Goal: Task Accomplishment & Management: Manage account settings

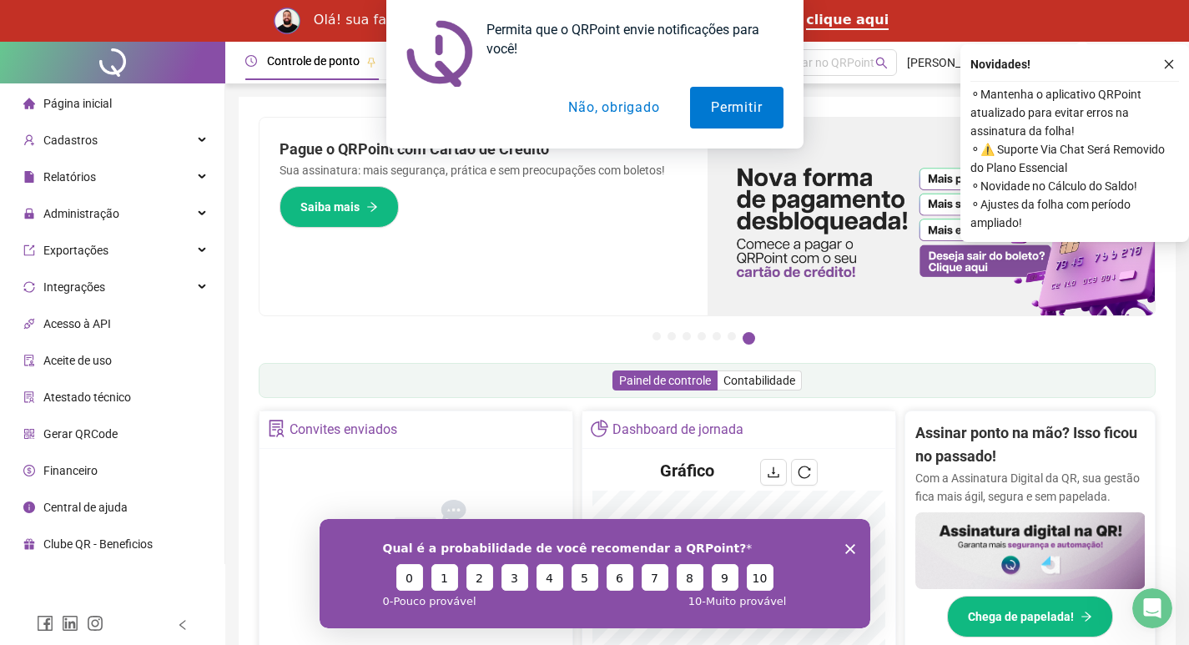
click at [628, 113] on button "Não, obrigado" at bounding box center [613, 108] width 133 height 42
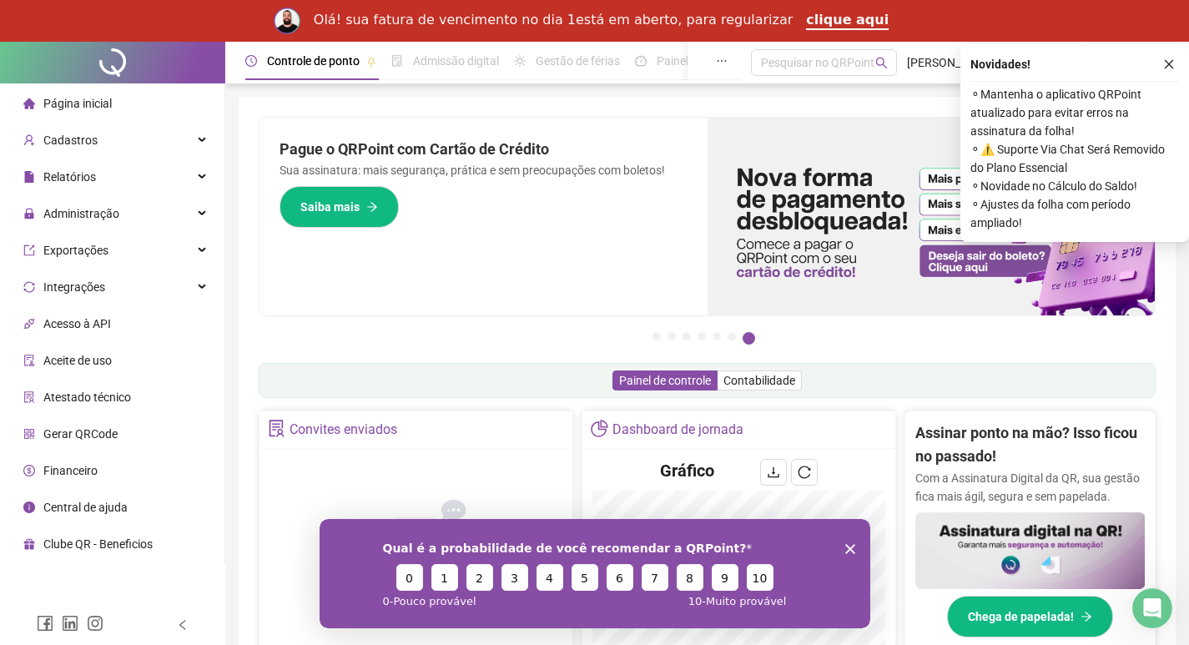
click at [850, 548] on polygon "Encerrar pesquisa" at bounding box center [849, 548] width 10 height 10
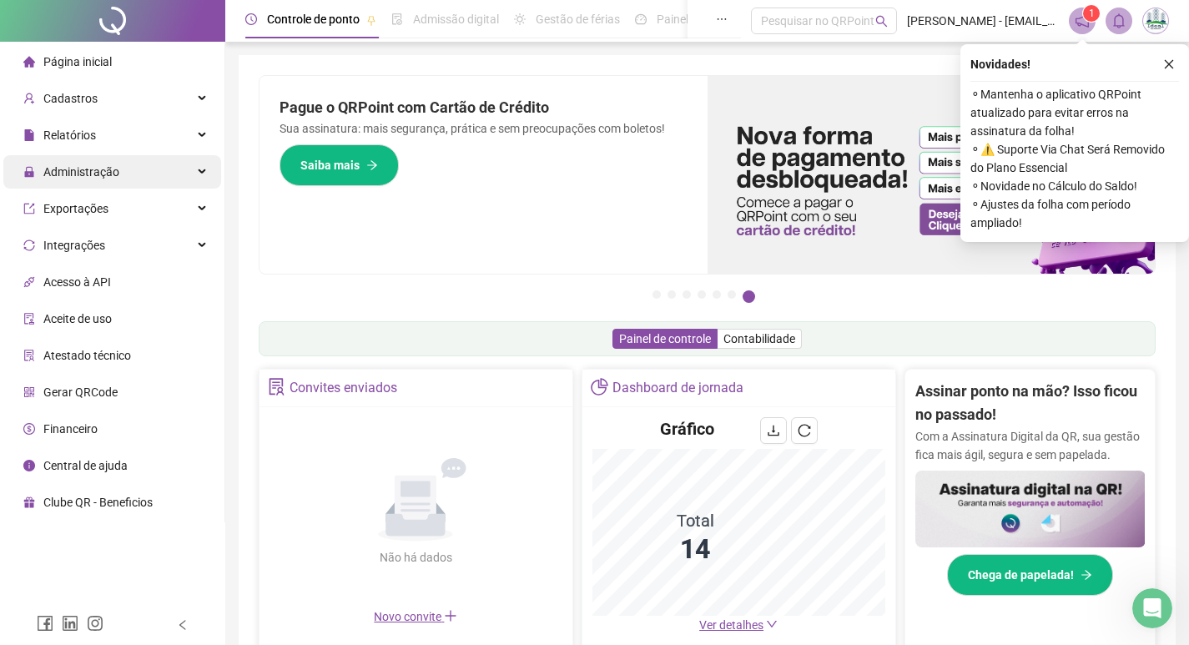
click at [87, 170] on span "Administração" at bounding box center [81, 171] width 76 height 13
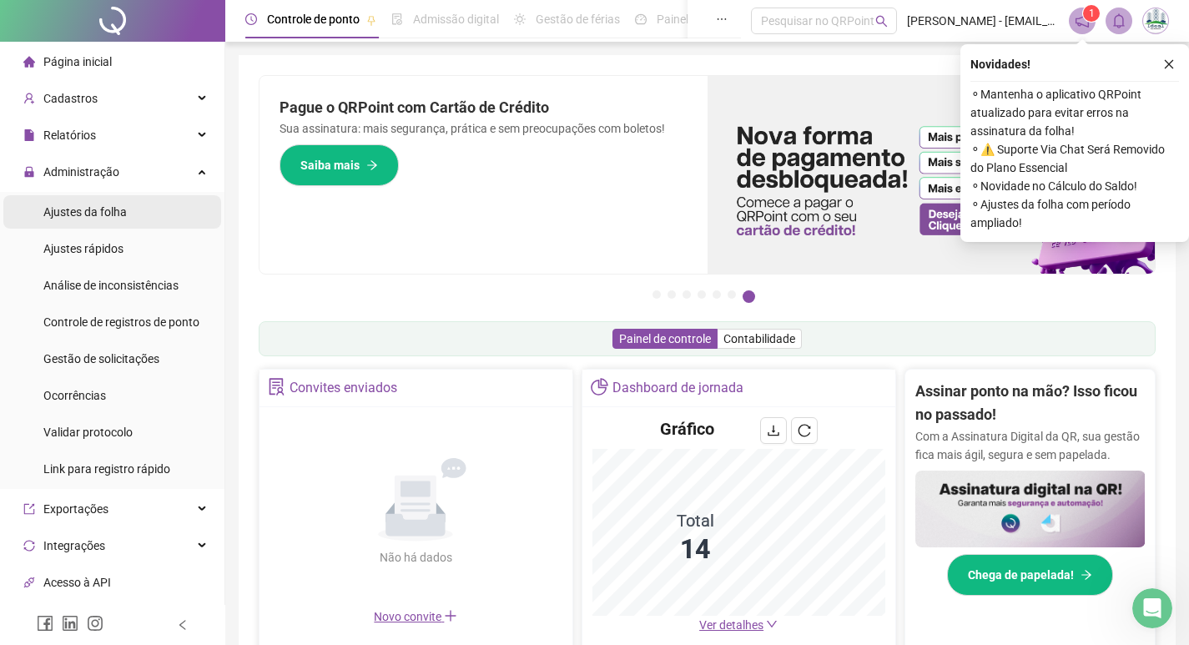
click at [89, 208] on span "Ajustes da folha" at bounding box center [84, 211] width 83 height 13
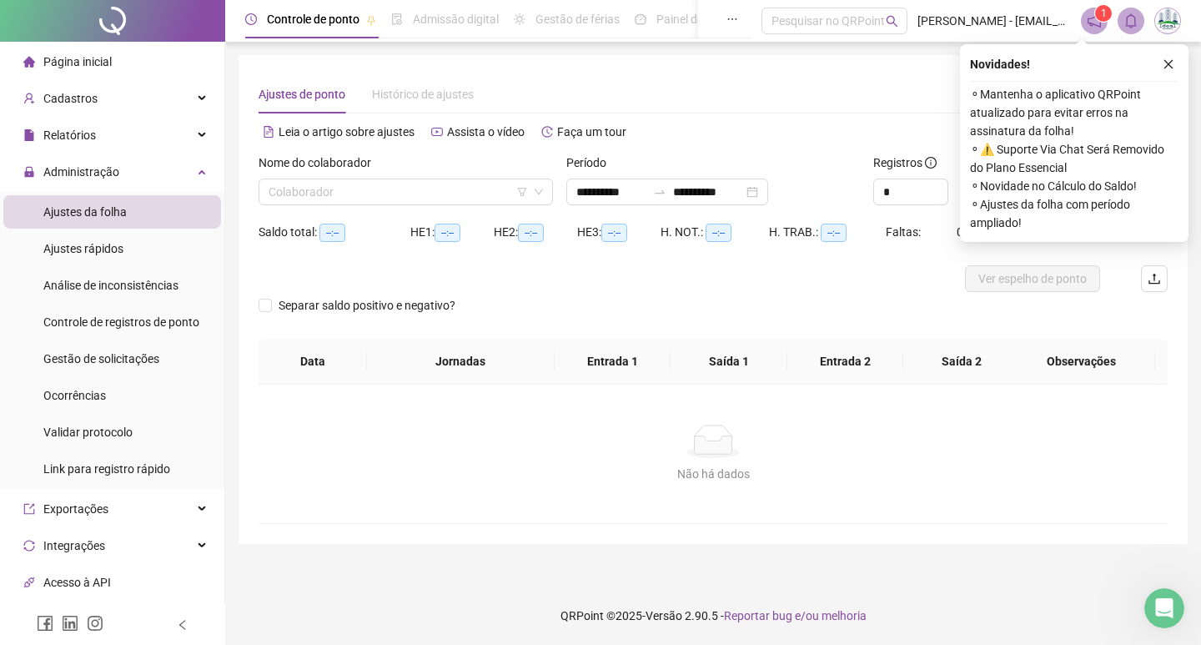
type input "**********"
click at [118, 244] on span "Ajustes rápidos" at bounding box center [83, 248] width 80 height 13
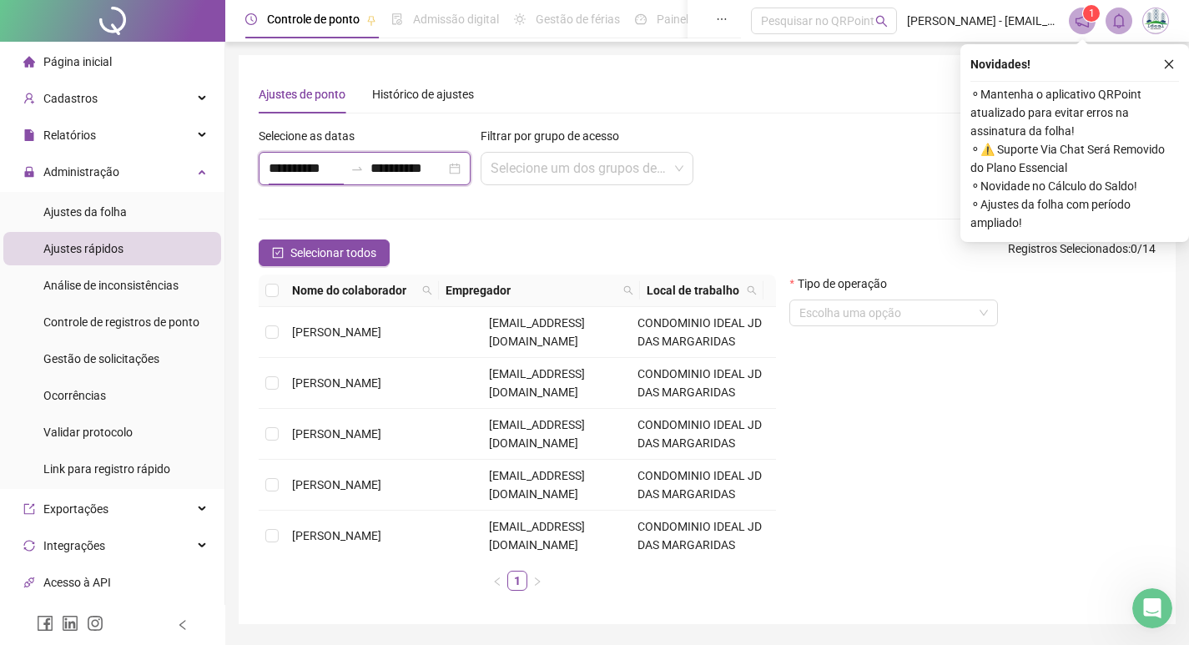
click at [291, 169] on input "**********" at bounding box center [306, 169] width 75 height 20
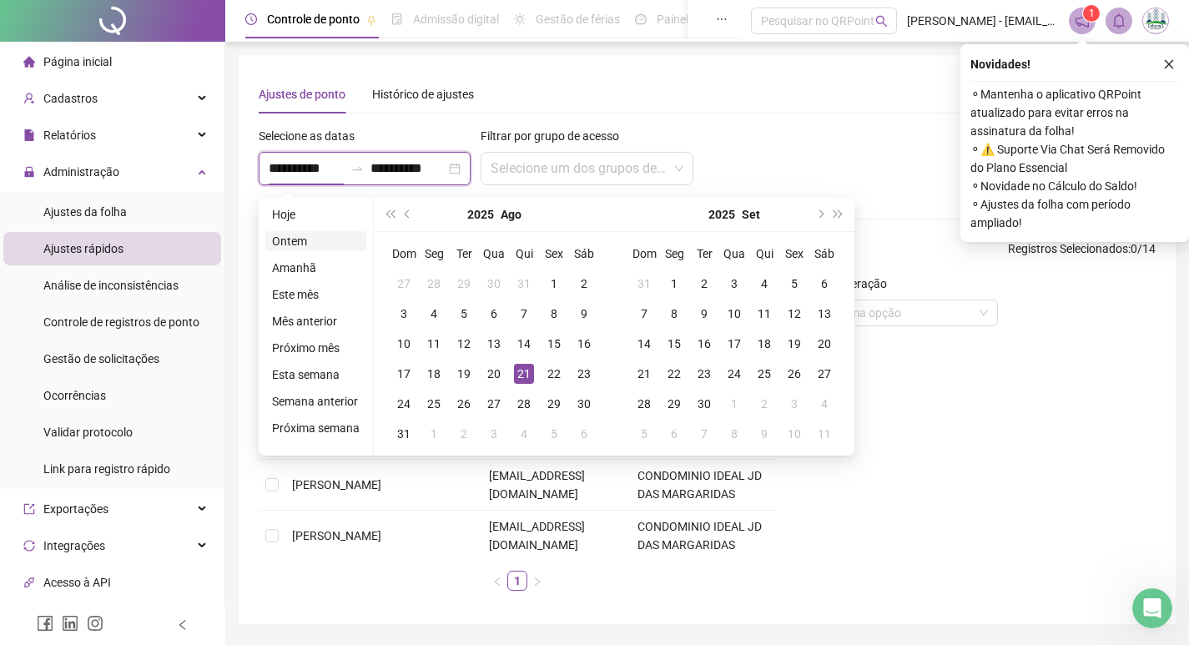
type input "**********"
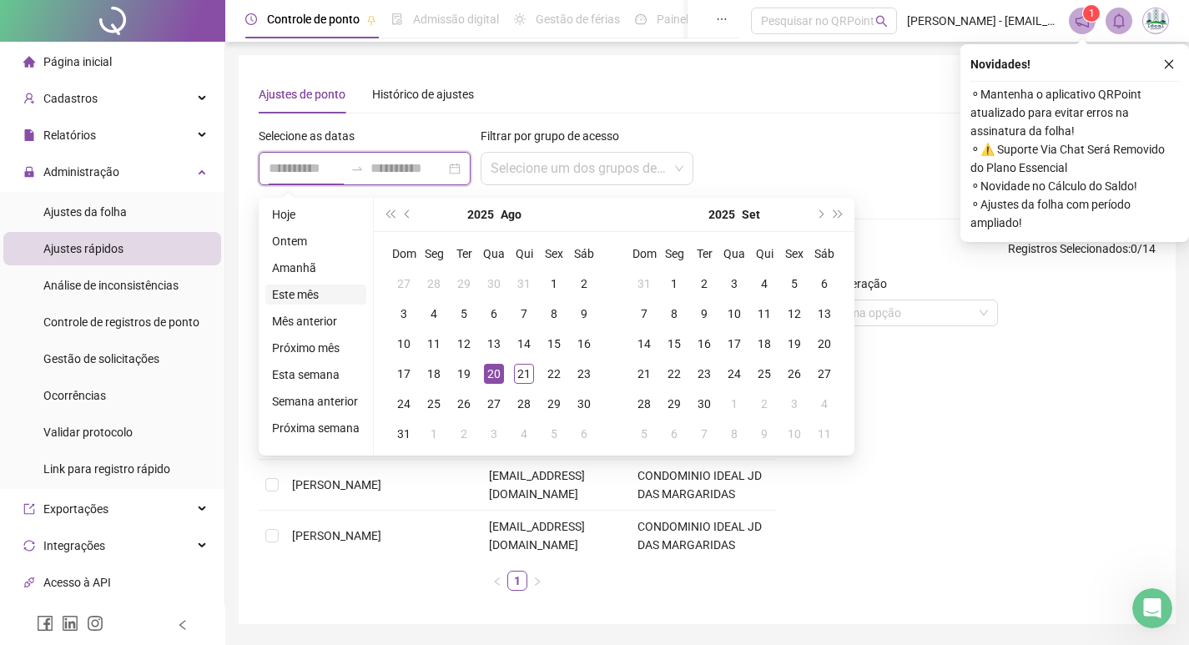
type input "**********"
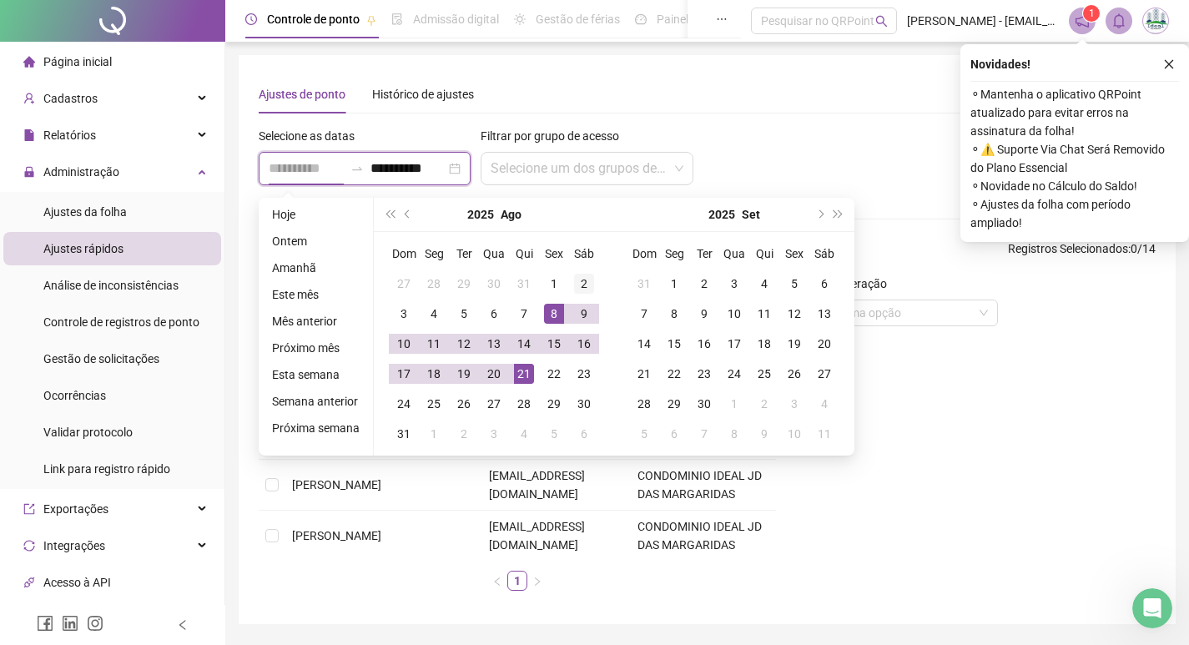
type input "**********"
click at [581, 282] on div "2" at bounding box center [584, 284] width 20 height 20
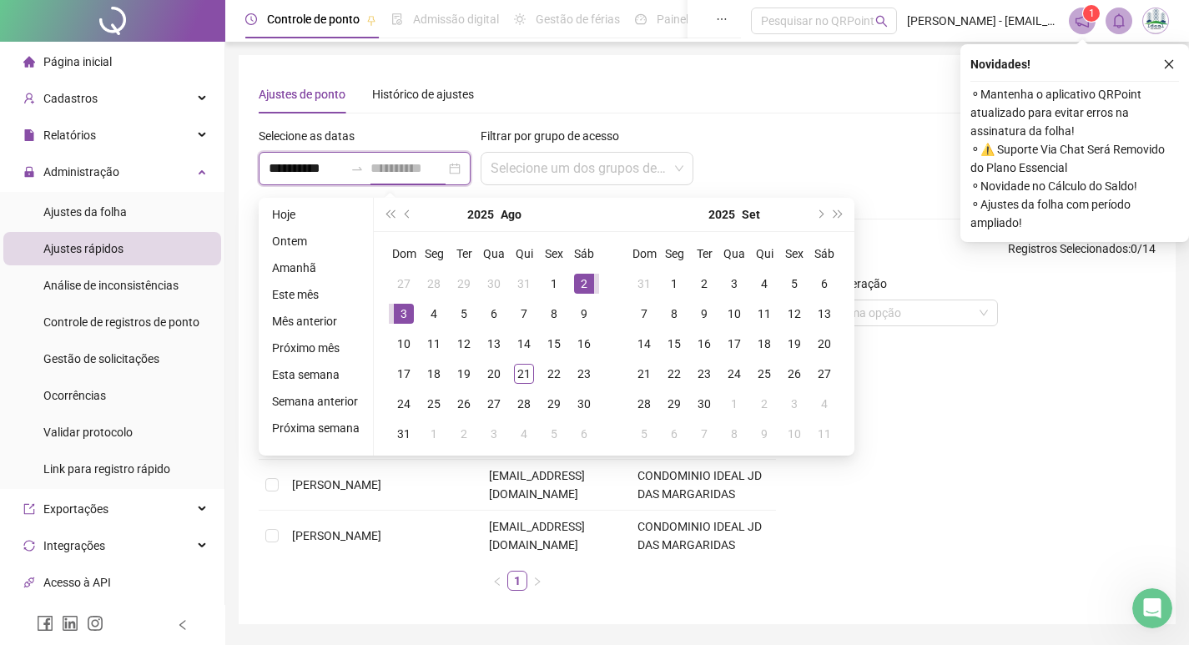
type input "**********"
click at [400, 308] on div "3" at bounding box center [404, 314] width 20 height 20
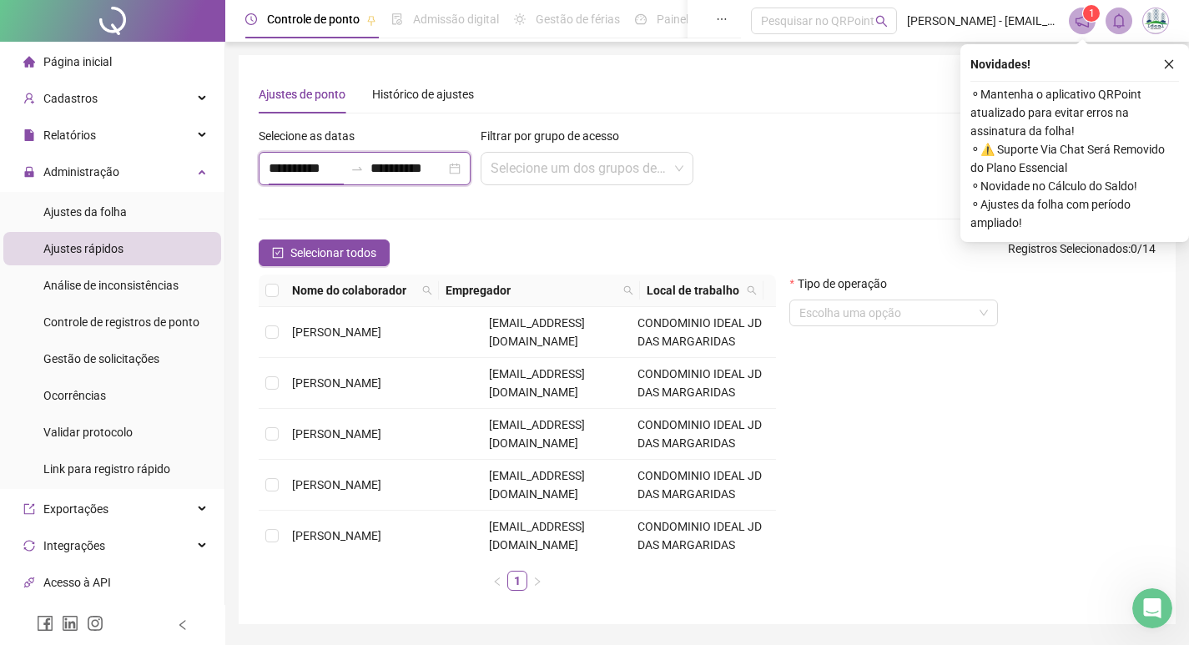
click at [296, 170] on input "**********" at bounding box center [306, 169] width 75 height 20
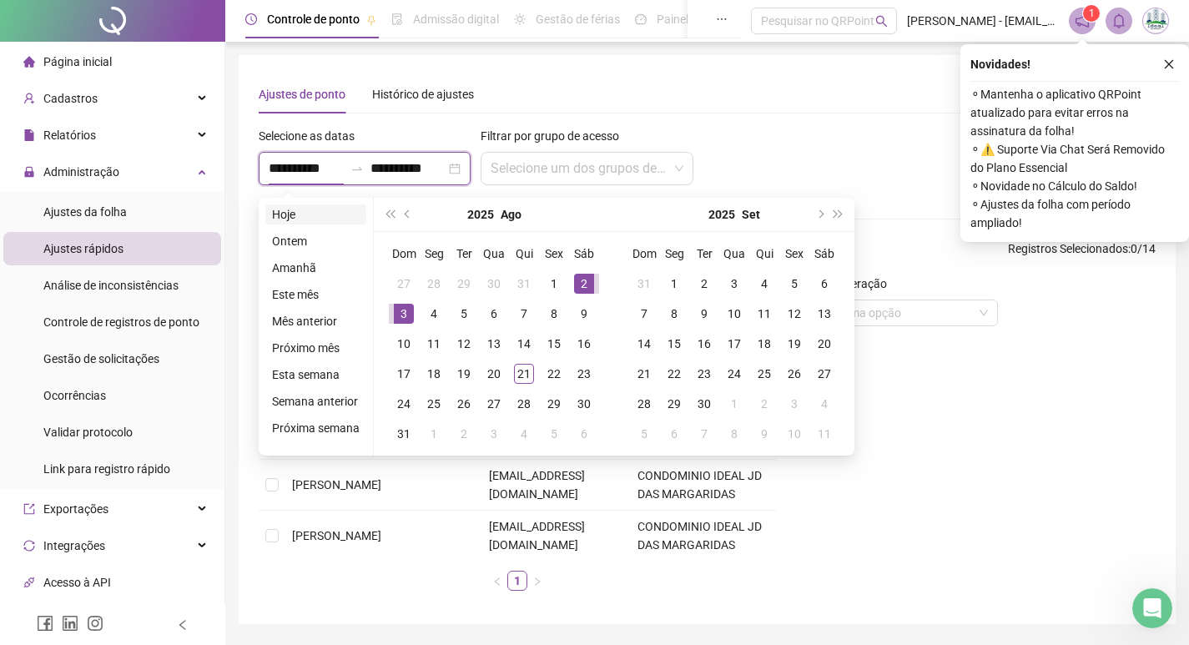
type input "**********"
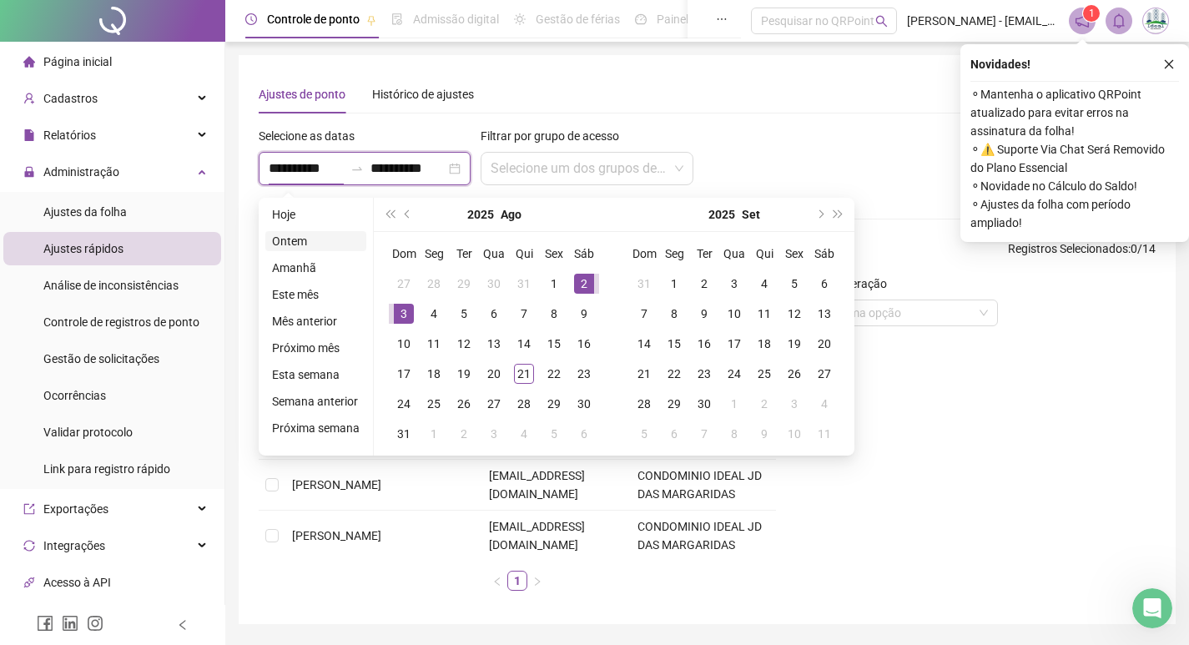
type input "**********"
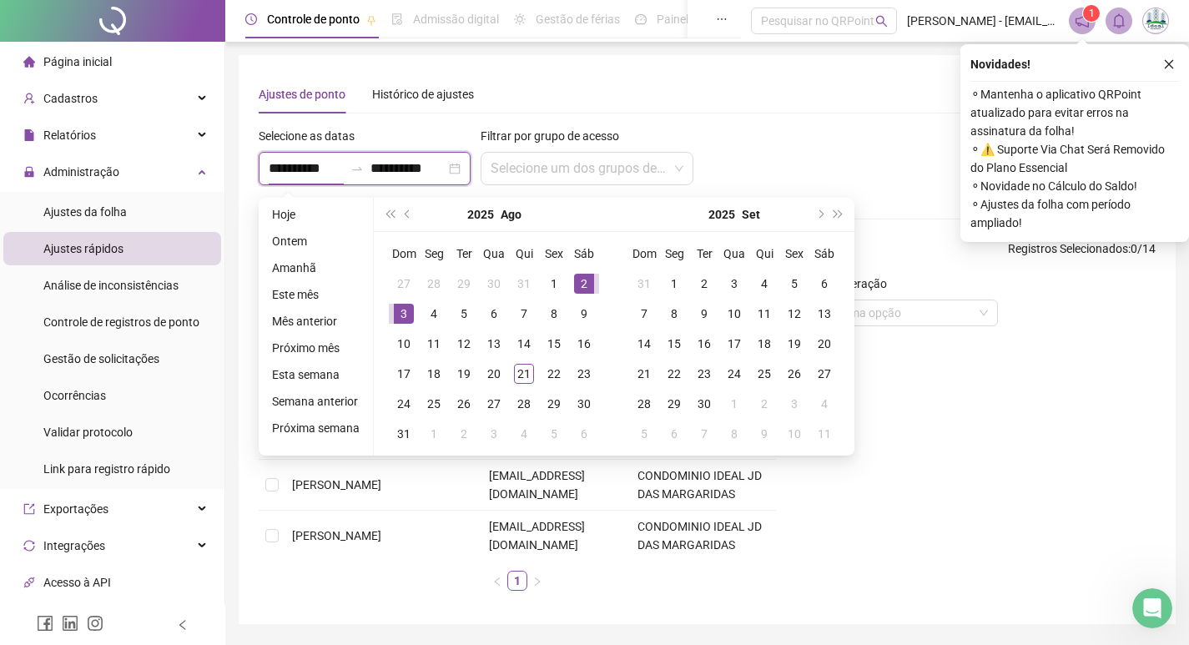
type input "**********"
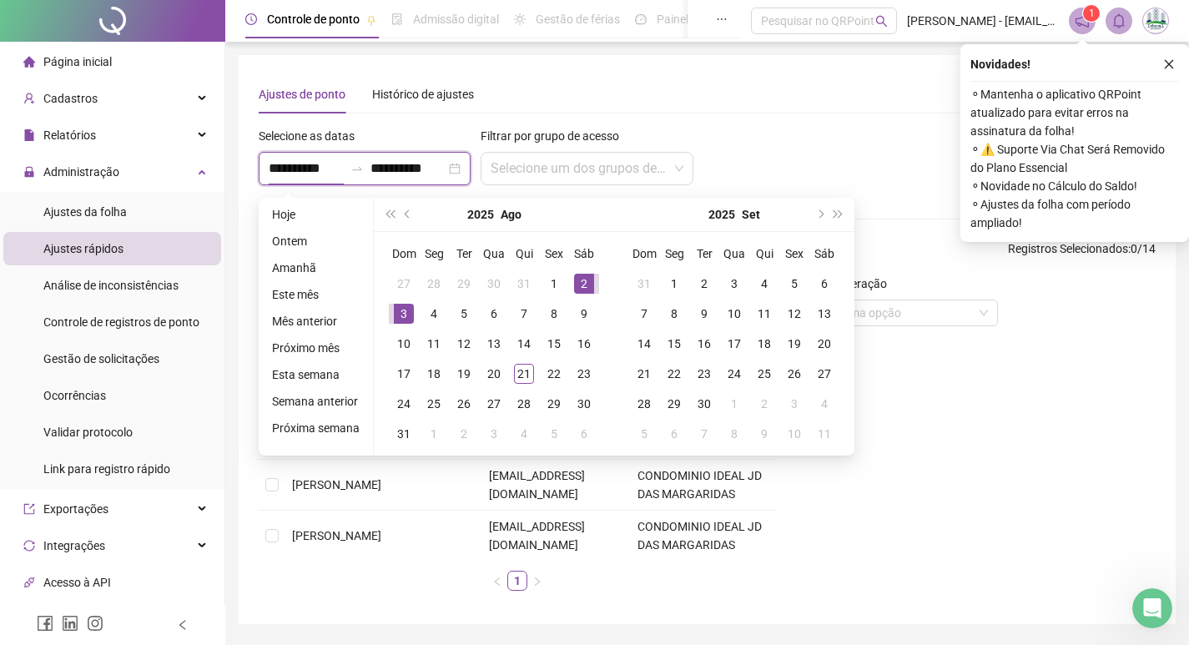
type input "**********"
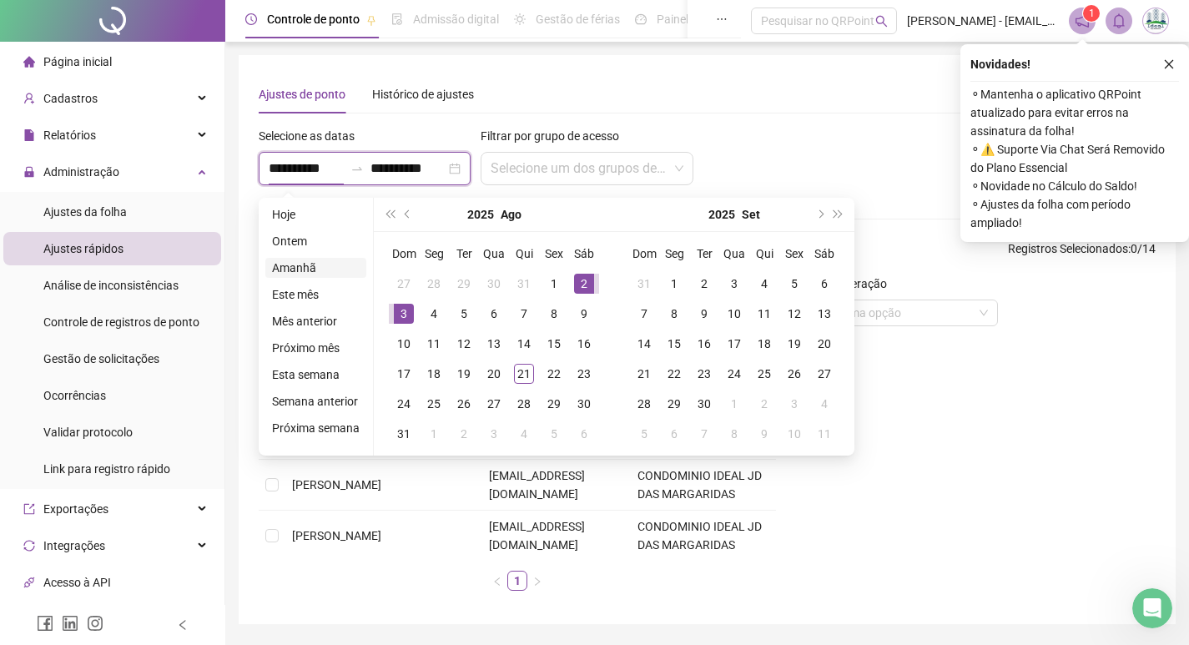
type input "**********"
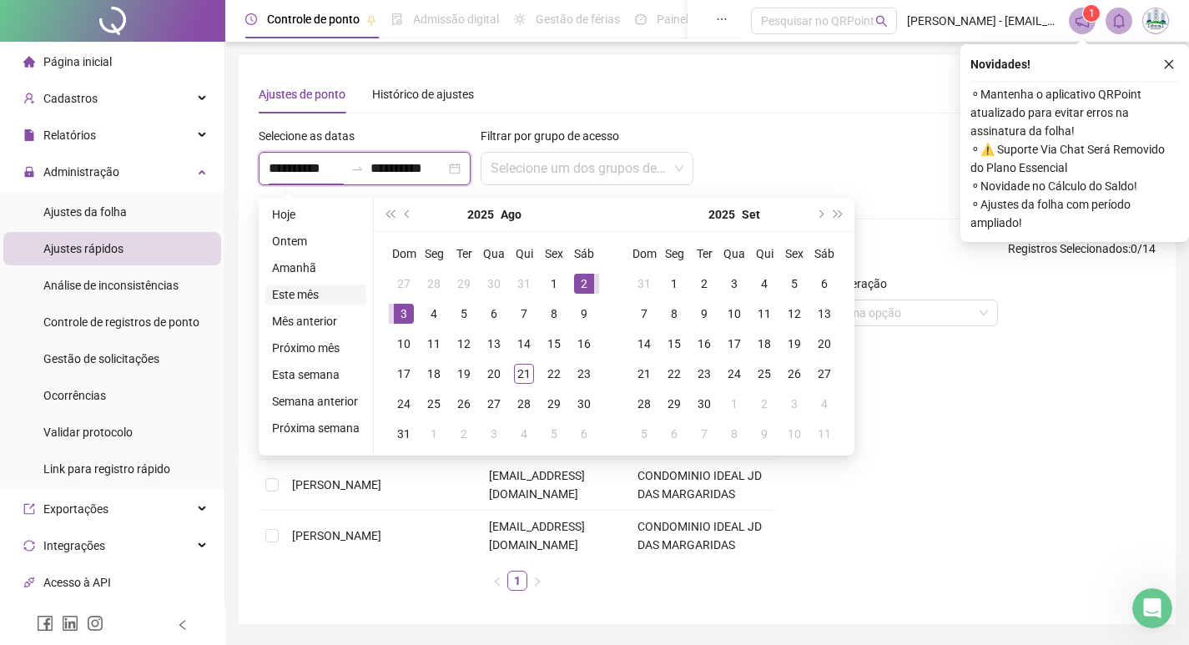
type input "**********"
click at [402, 306] on div "3" at bounding box center [404, 314] width 20 height 20
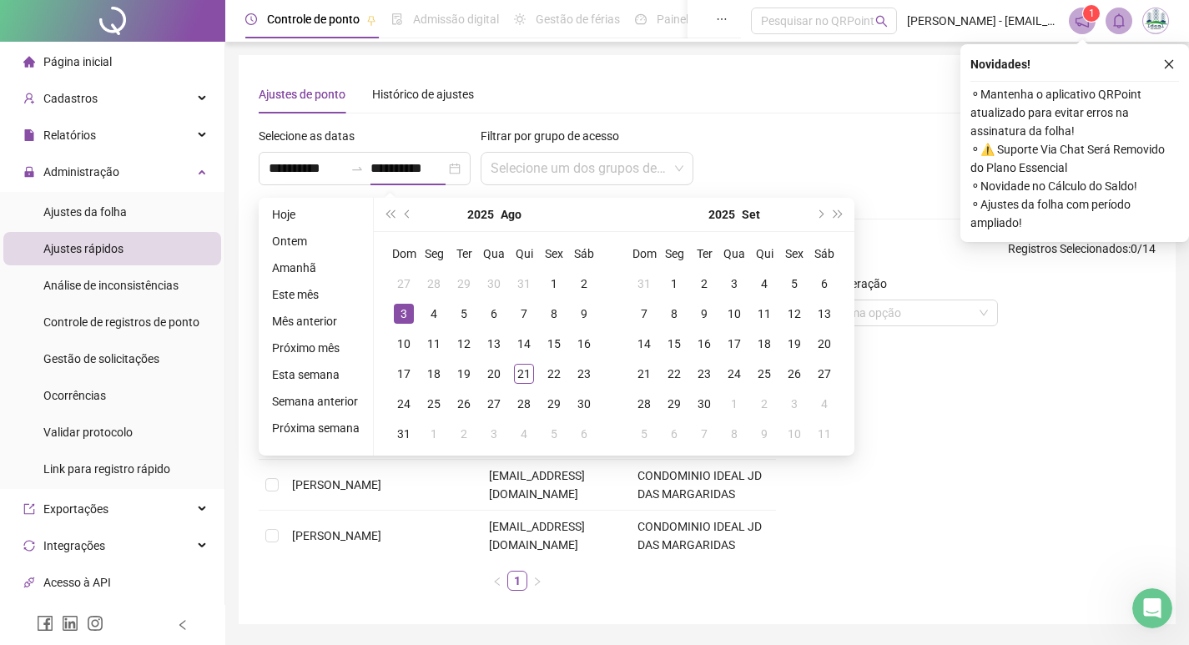
click at [1156, 431] on div "Tipo de operação Escolha uma opção" at bounding box center [973, 440] width 380 height 330
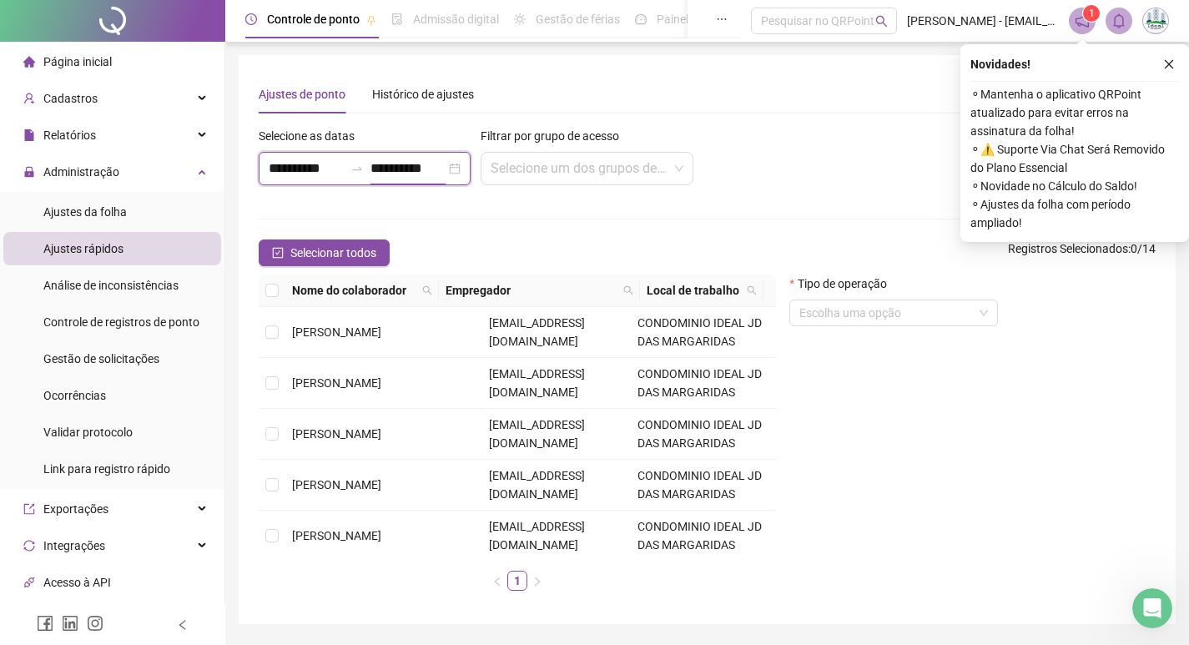
click at [397, 174] on input "**********" at bounding box center [407, 169] width 75 height 20
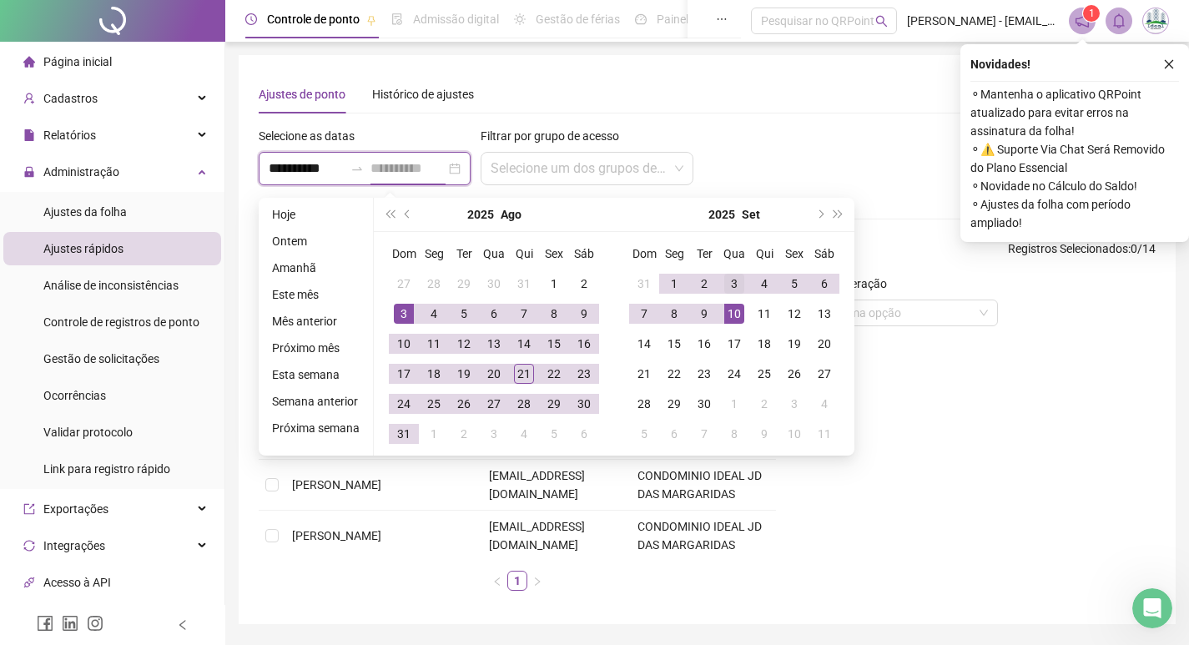
type input "**********"
click at [724, 288] on div "3" at bounding box center [734, 284] width 20 height 20
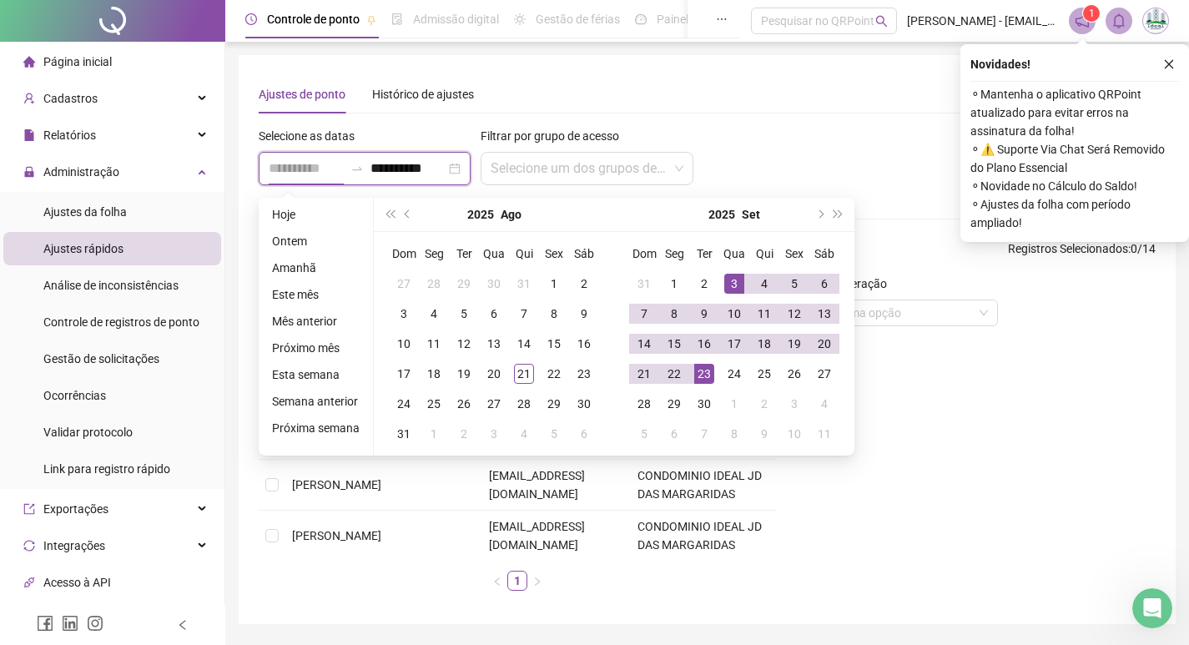
type input "**********"
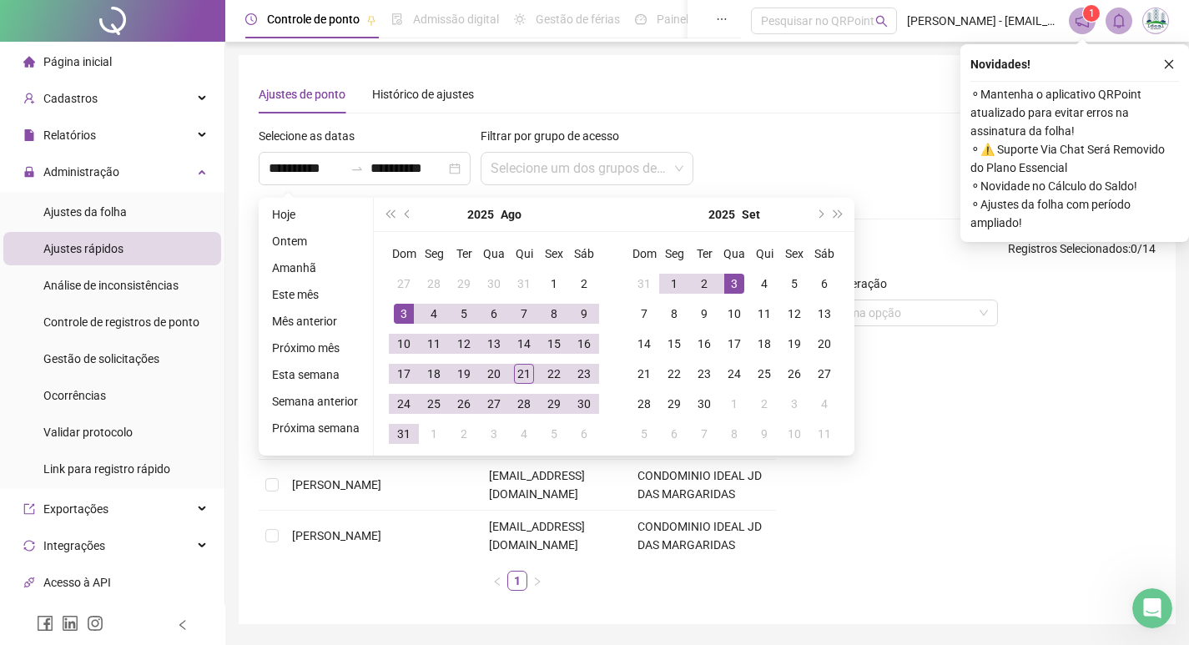
click at [1007, 380] on div "Tipo de operação Escolha uma opção" at bounding box center [973, 440] width 380 height 330
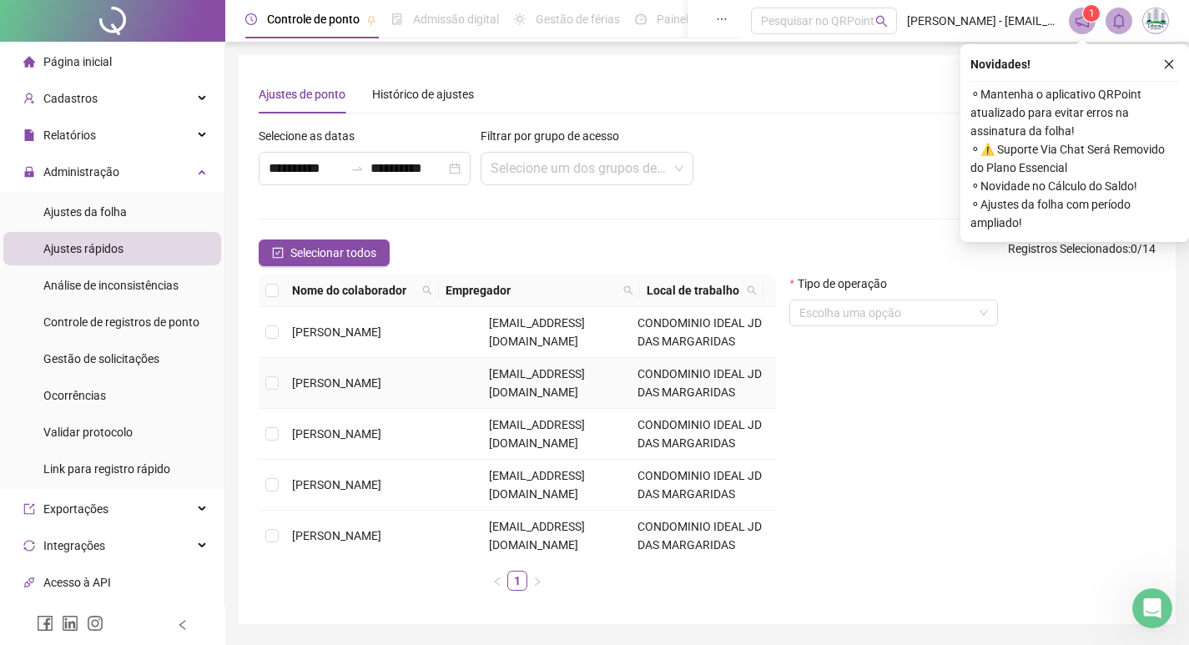
scroll to position [51, 0]
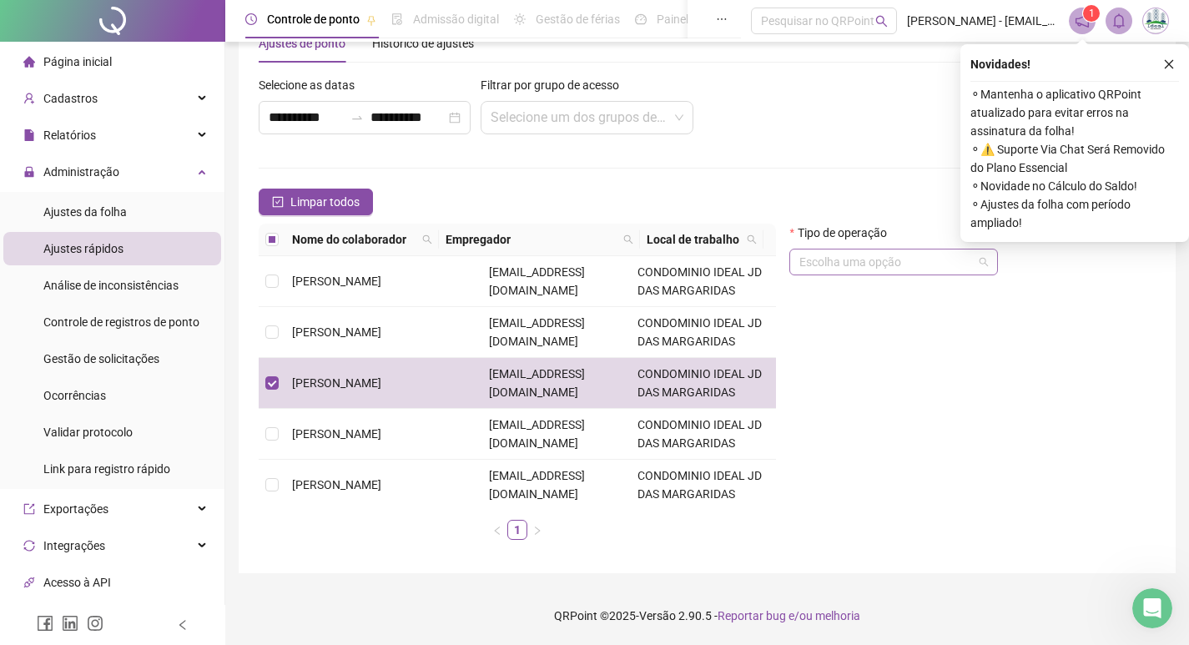
click at [845, 269] on input "search" at bounding box center [886, 261] width 174 height 25
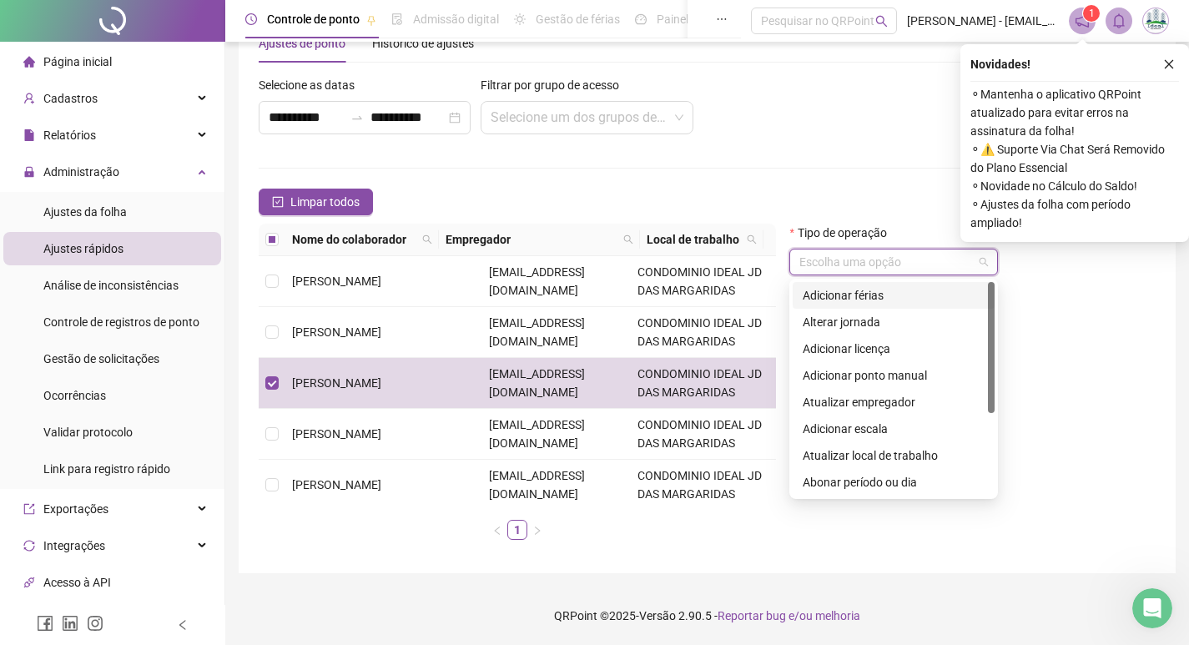
click at [838, 290] on div "Adicionar férias" at bounding box center [894, 295] width 182 height 18
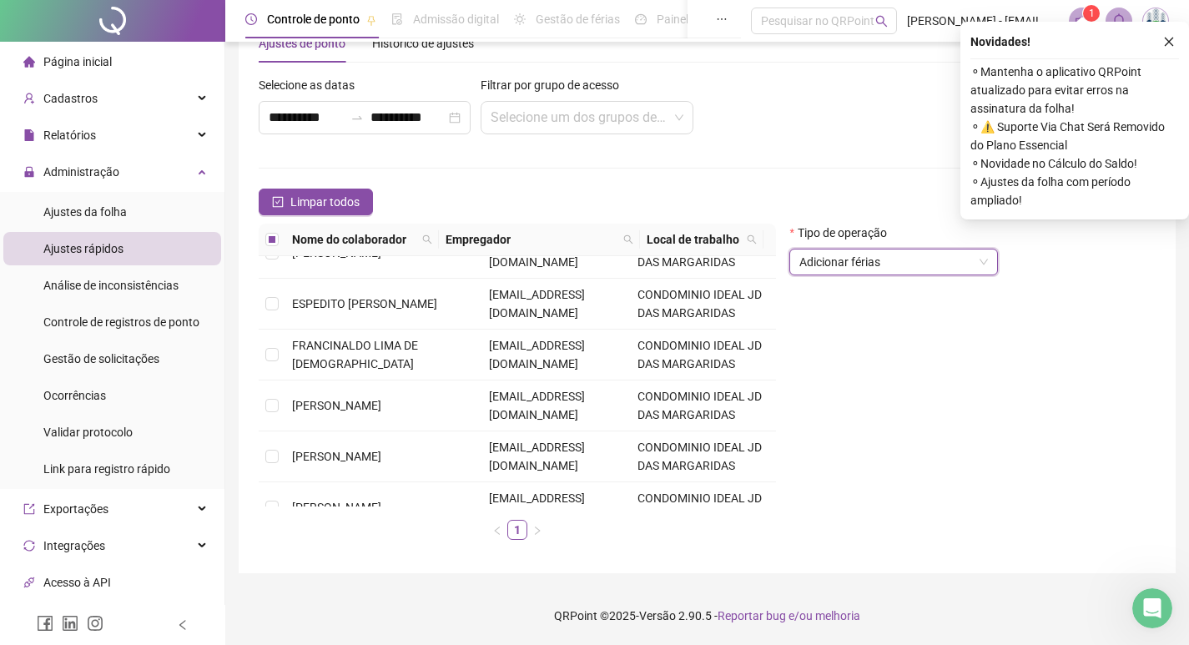
scroll to position [0, 0]
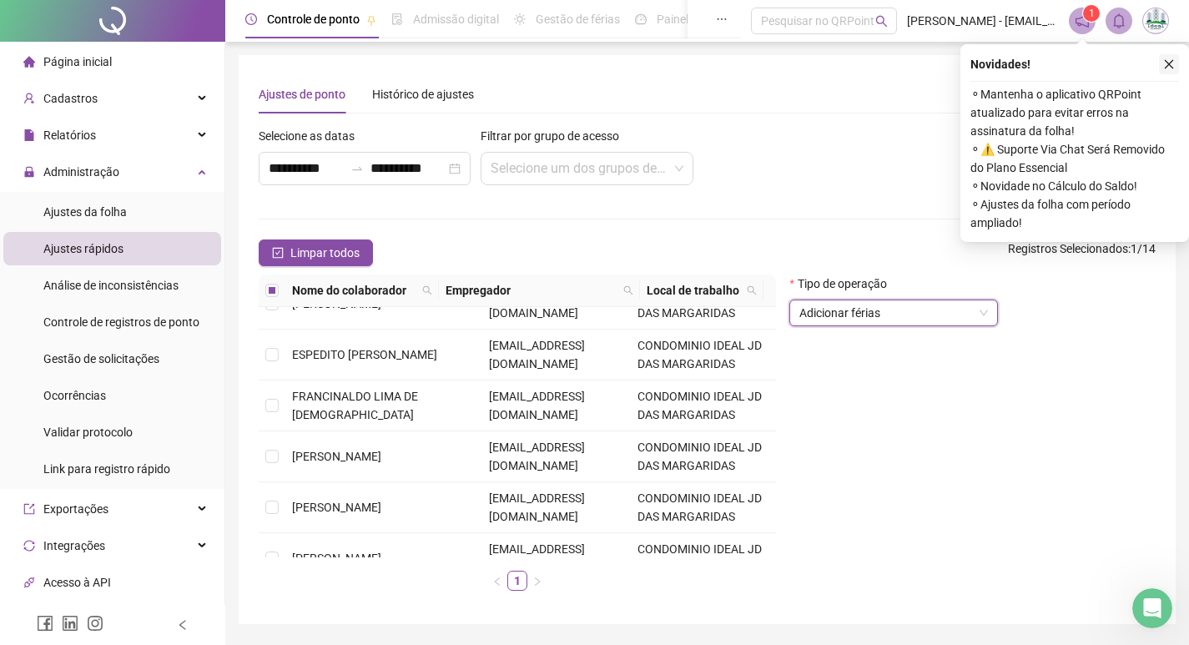
click at [1166, 60] on icon "close" at bounding box center [1169, 64] width 12 height 12
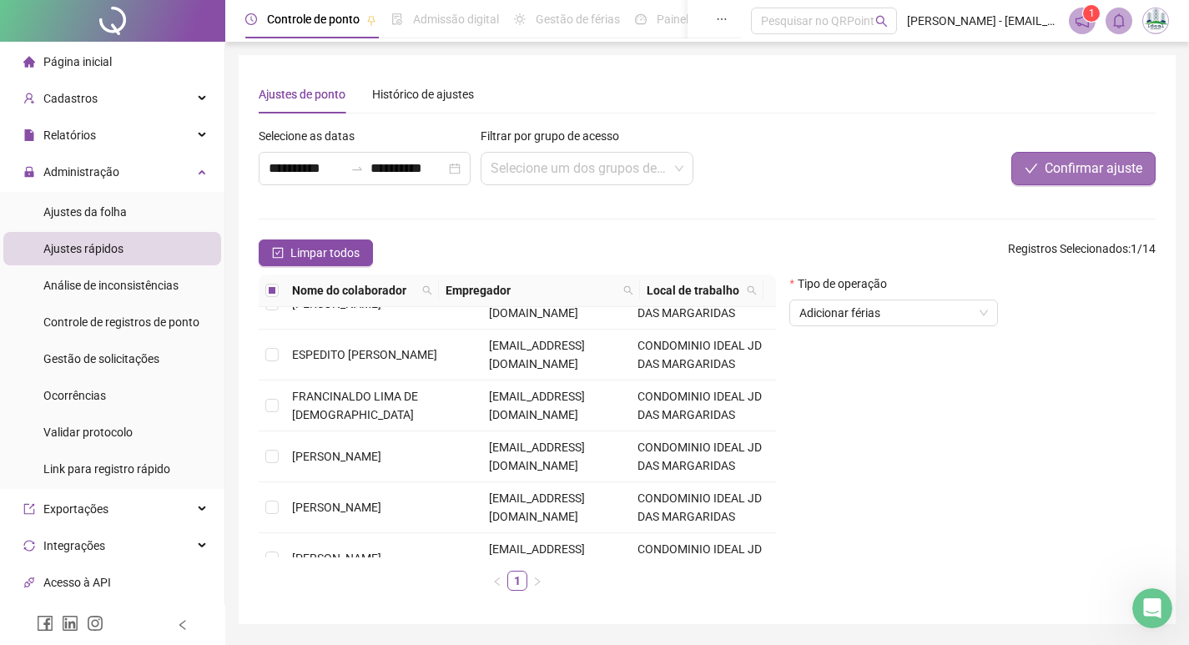
click at [1104, 172] on span "Confirmar ajuste" at bounding box center [1094, 169] width 98 height 20
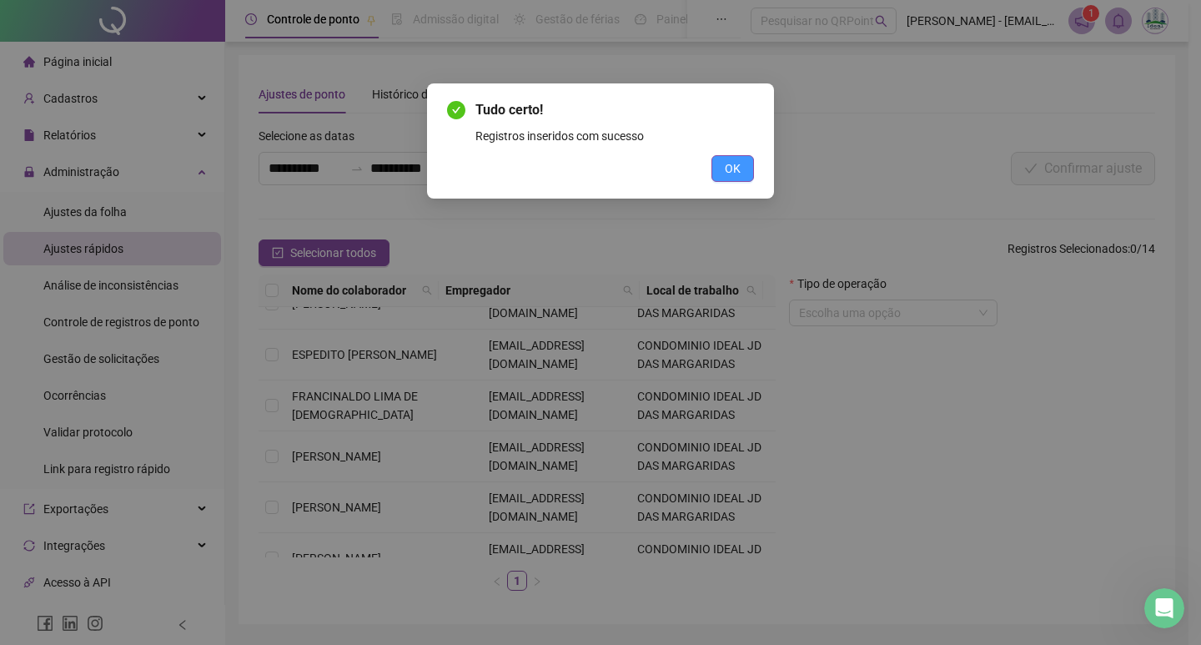
click at [714, 161] on button "OK" at bounding box center [733, 168] width 43 height 27
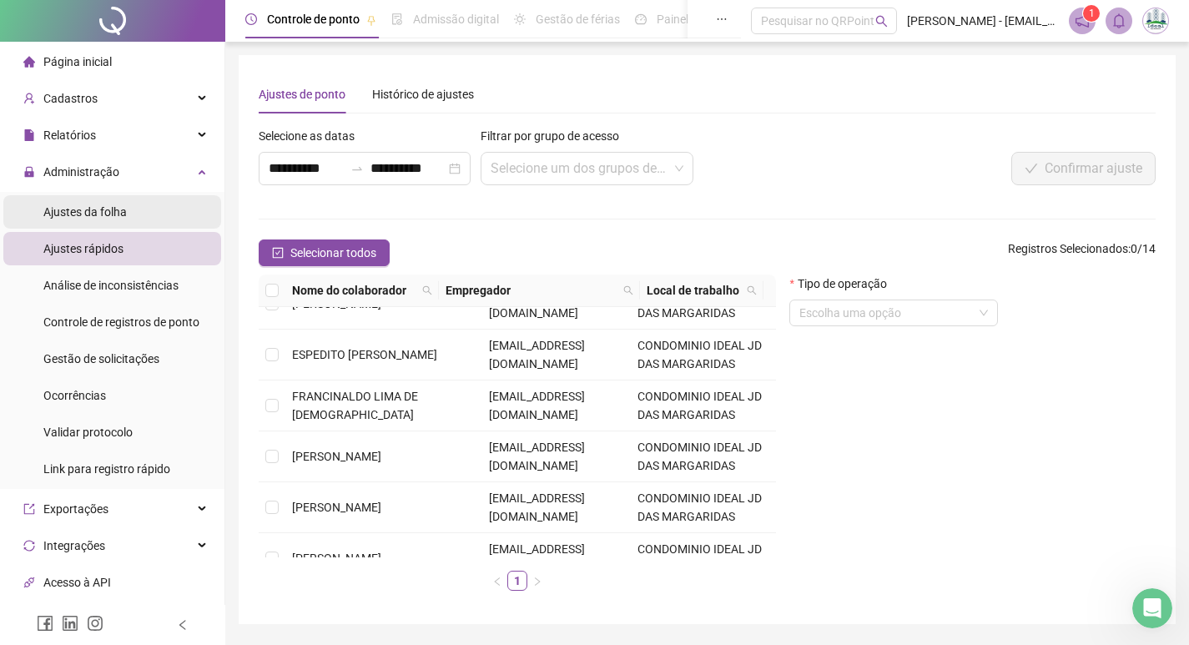
click at [119, 217] on span "Ajustes da folha" at bounding box center [84, 211] width 83 height 13
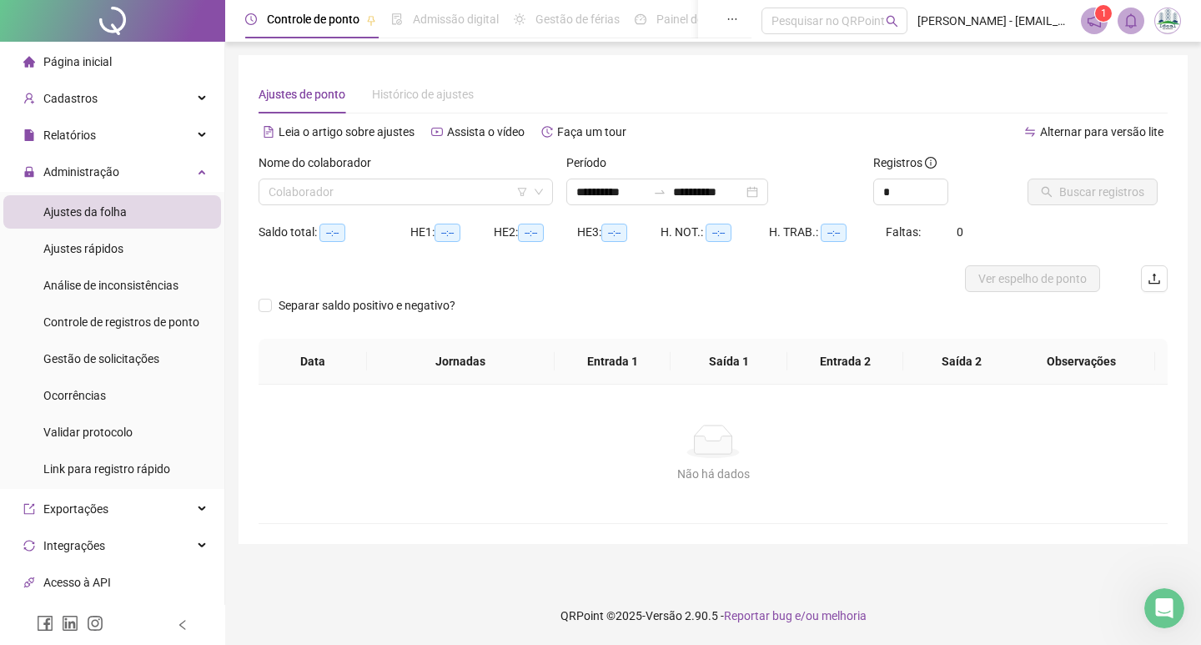
type input "**********"
click at [337, 198] on input "search" at bounding box center [398, 191] width 259 height 25
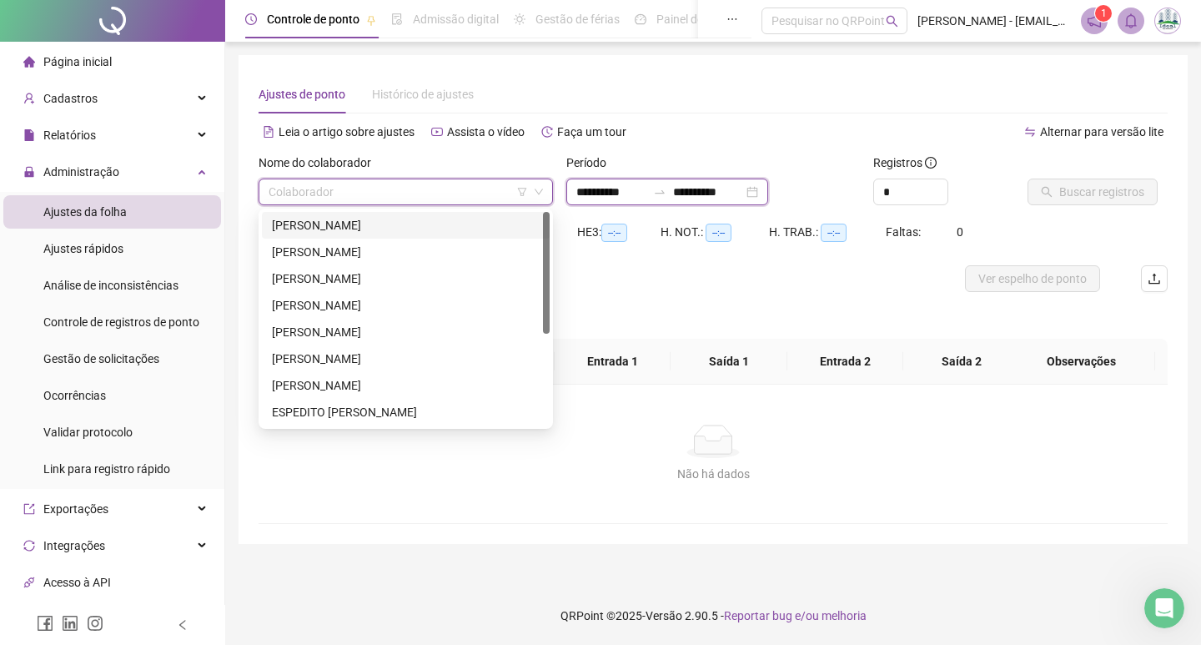
click at [597, 197] on input "**********" at bounding box center [612, 192] width 70 height 18
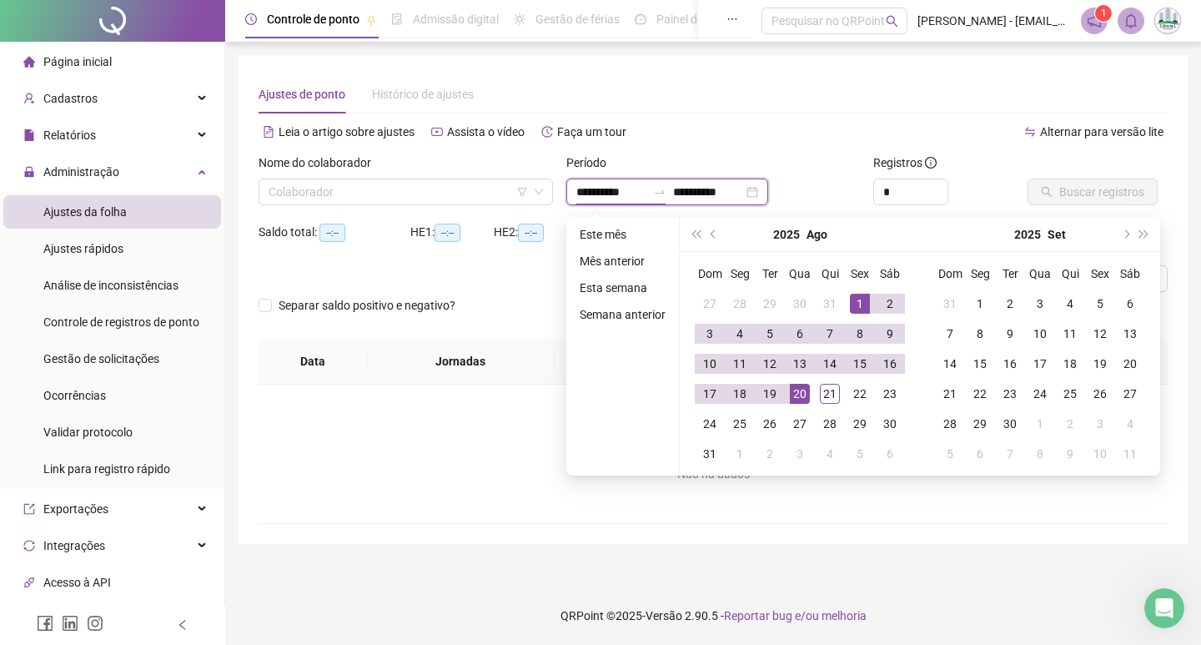
type input "**********"
click at [716, 244] on button "prev-year" at bounding box center [714, 234] width 18 height 33
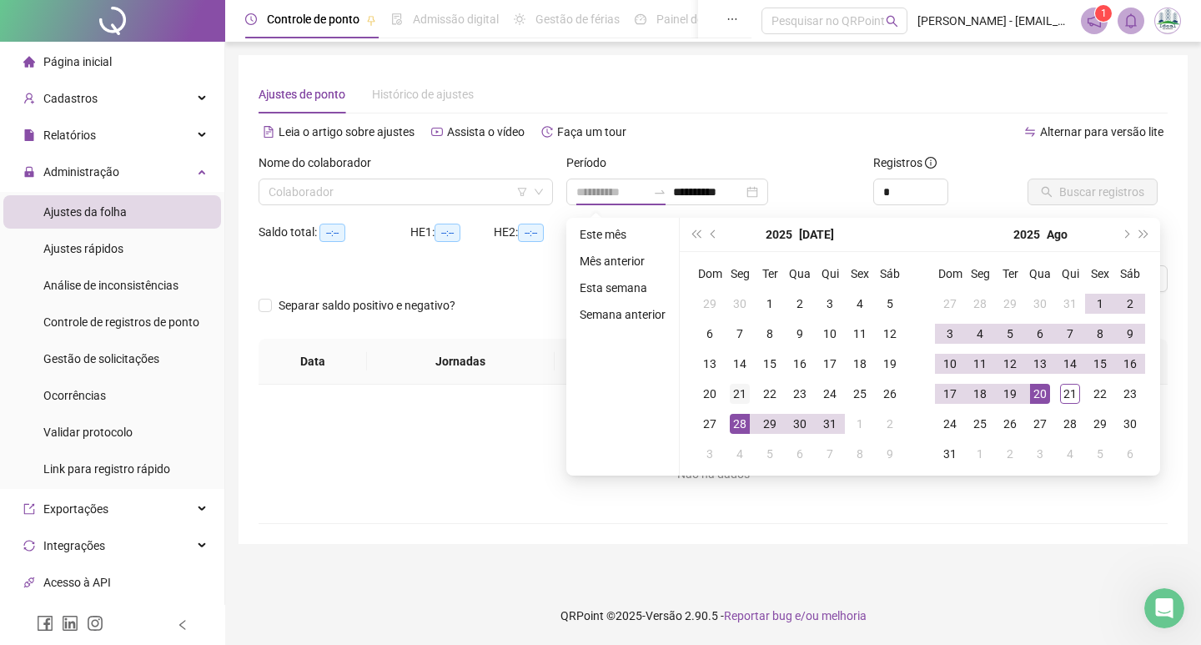
type input "**********"
click at [743, 397] on div "21" at bounding box center [740, 394] width 20 height 20
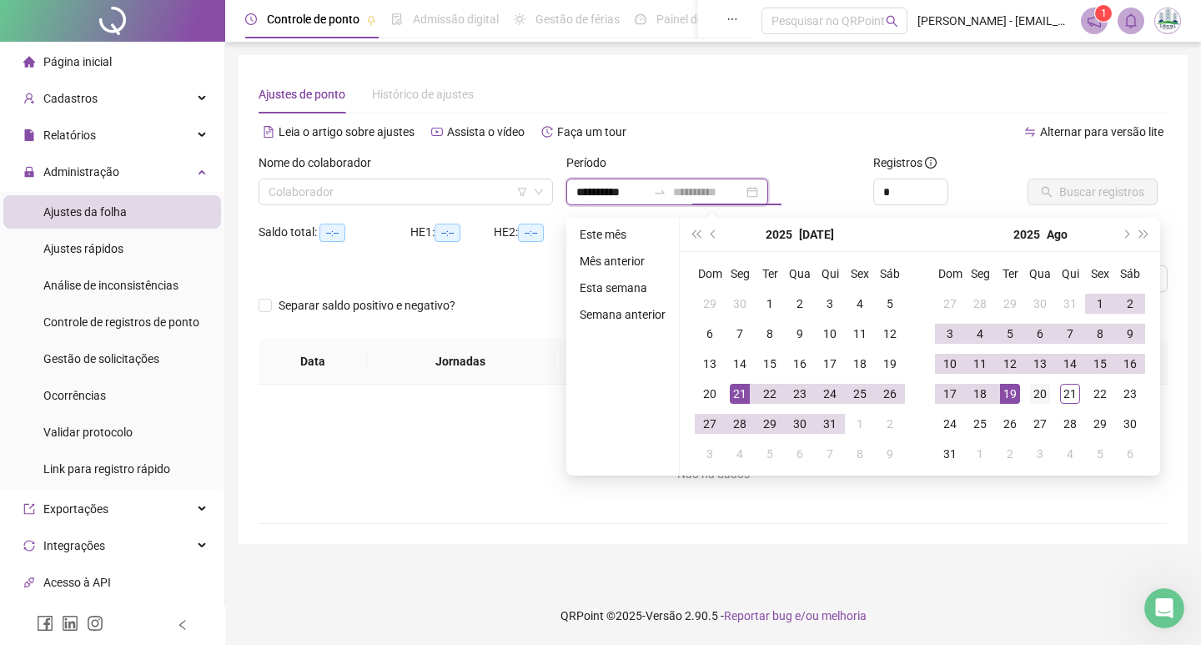
type input "**********"
click at [1049, 392] on div "20" at bounding box center [1040, 394] width 20 height 20
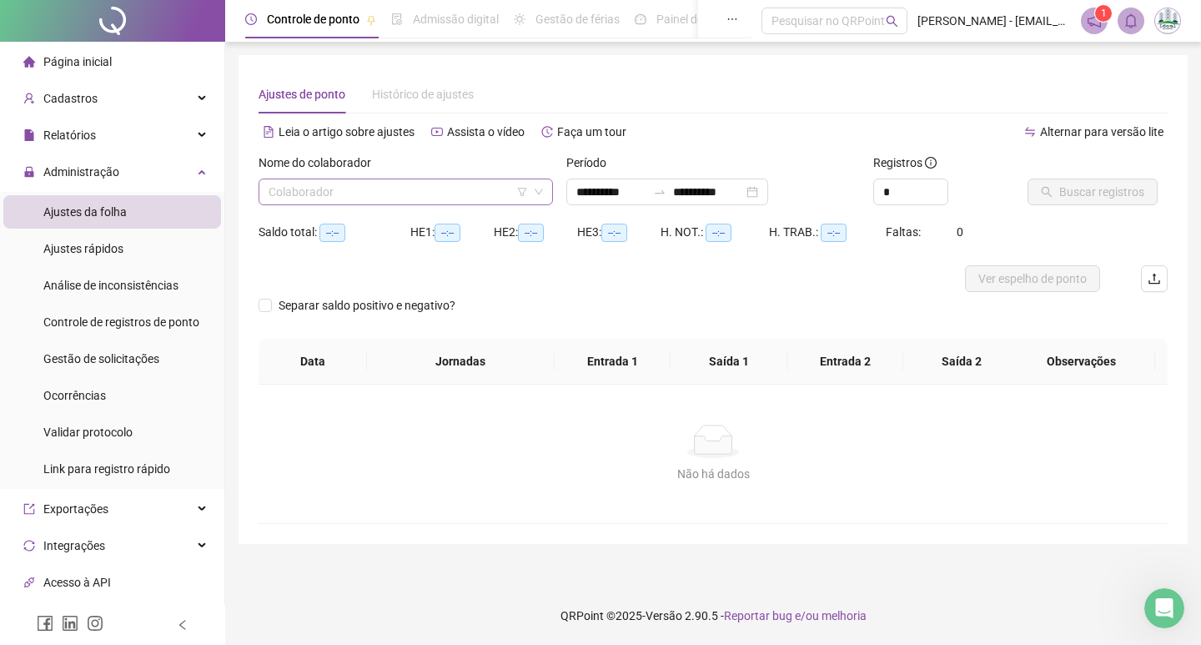
click at [353, 189] on input "search" at bounding box center [398, 191] width 259 height 25
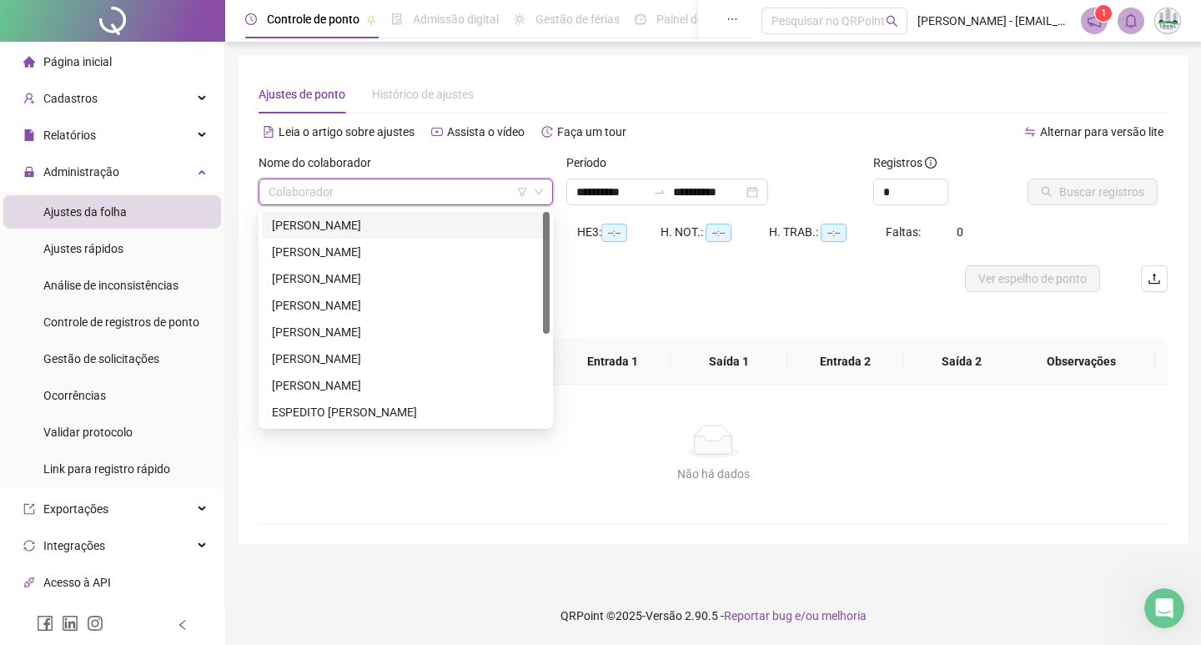
click at [343, 227] on div "[PERSON_NAME]" at bounding box center [406, 225] width 268 height 18
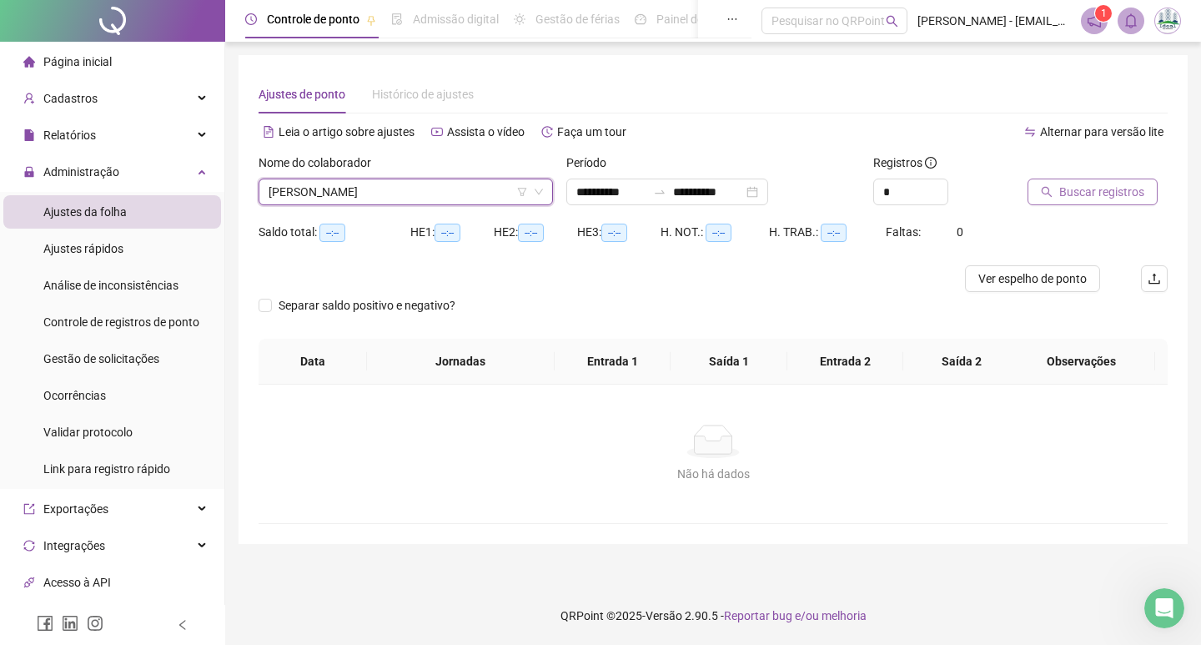
click at [1109, 194] on span "Buscar registros" at bounding box center [1102, 192] width 85 height 18
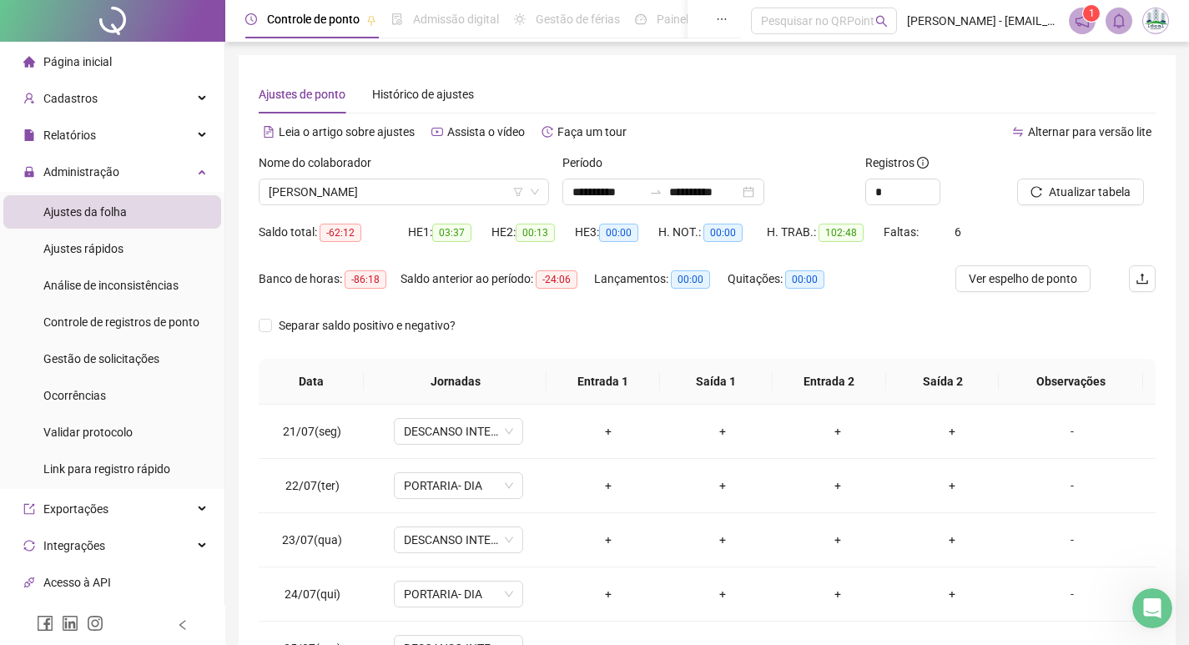
scroll to position [208, 0]
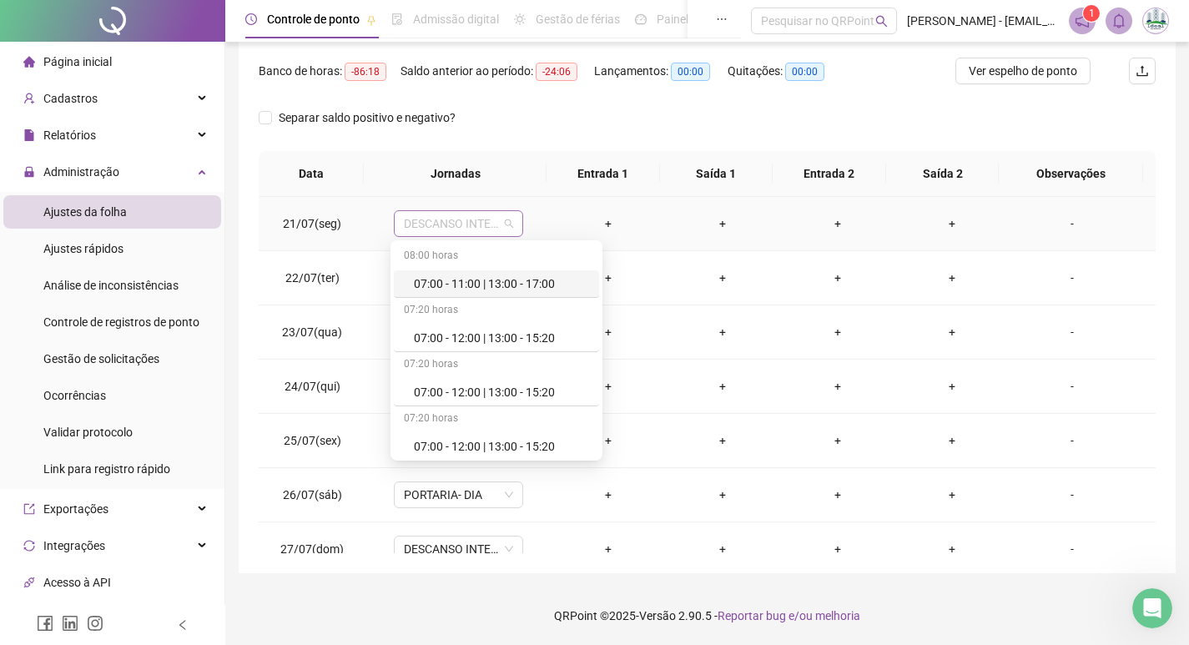
click at [442, 219] on span "DESCANSO INTER-JORNADA" at bounding box center [458, 223] width 109 height 25
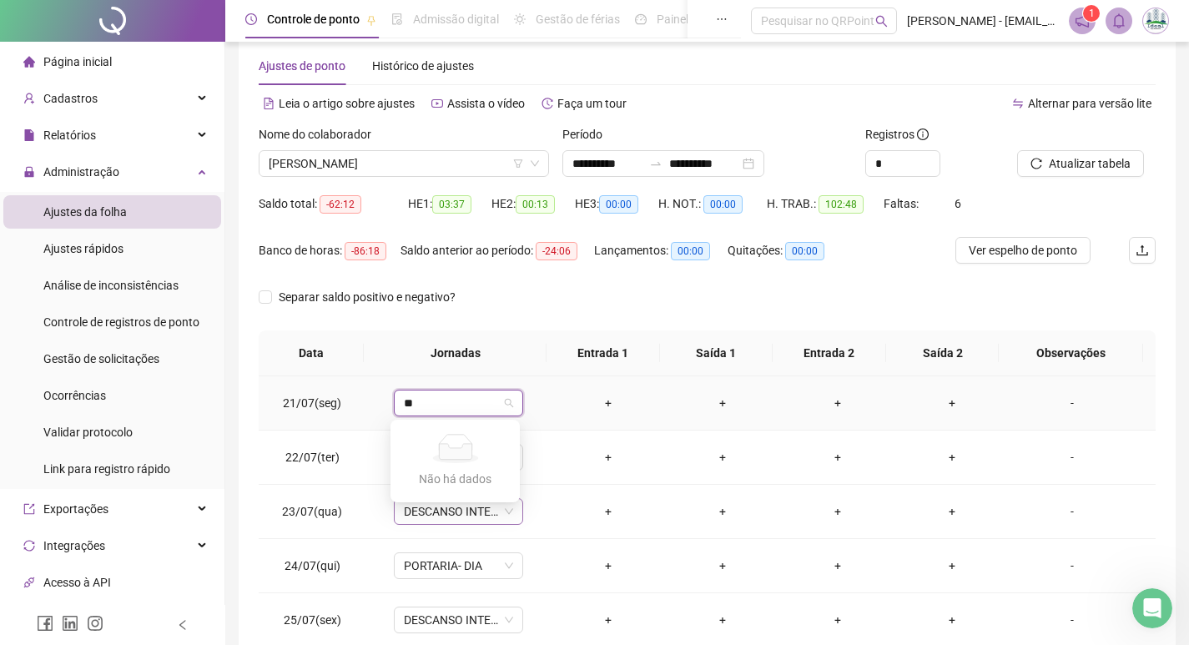
scroll to position [0, 0]
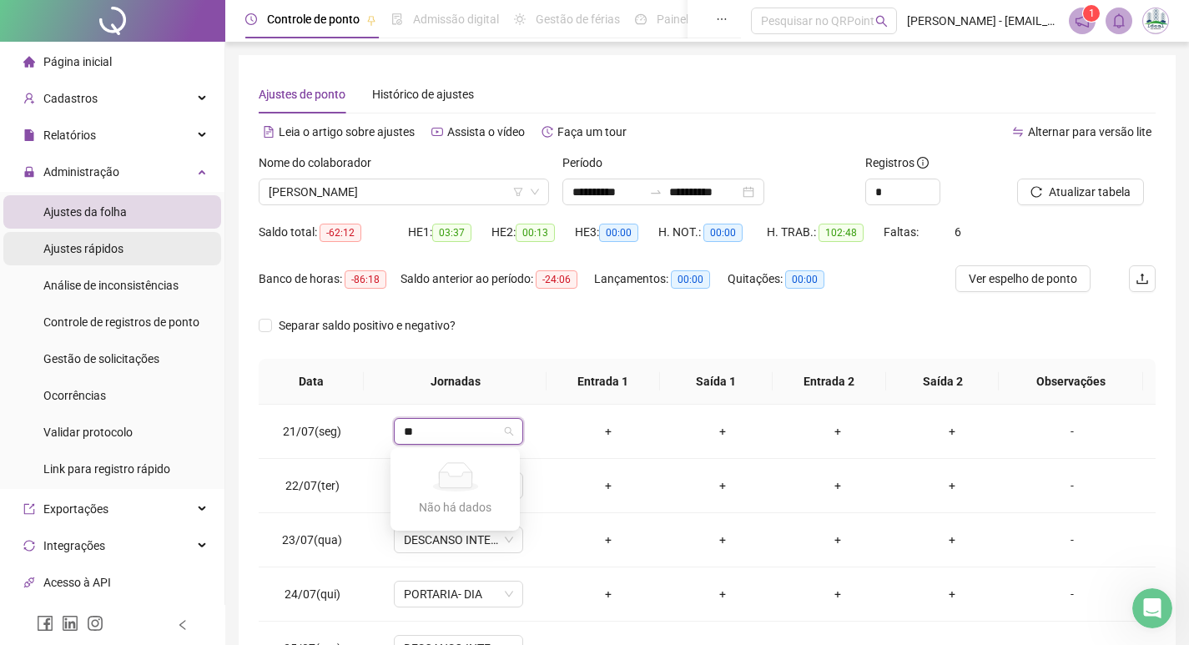
type input "**"
click at [60, 254] on span "Ajustes rápidos" at bounding box center [83, 248] width 80 height 13
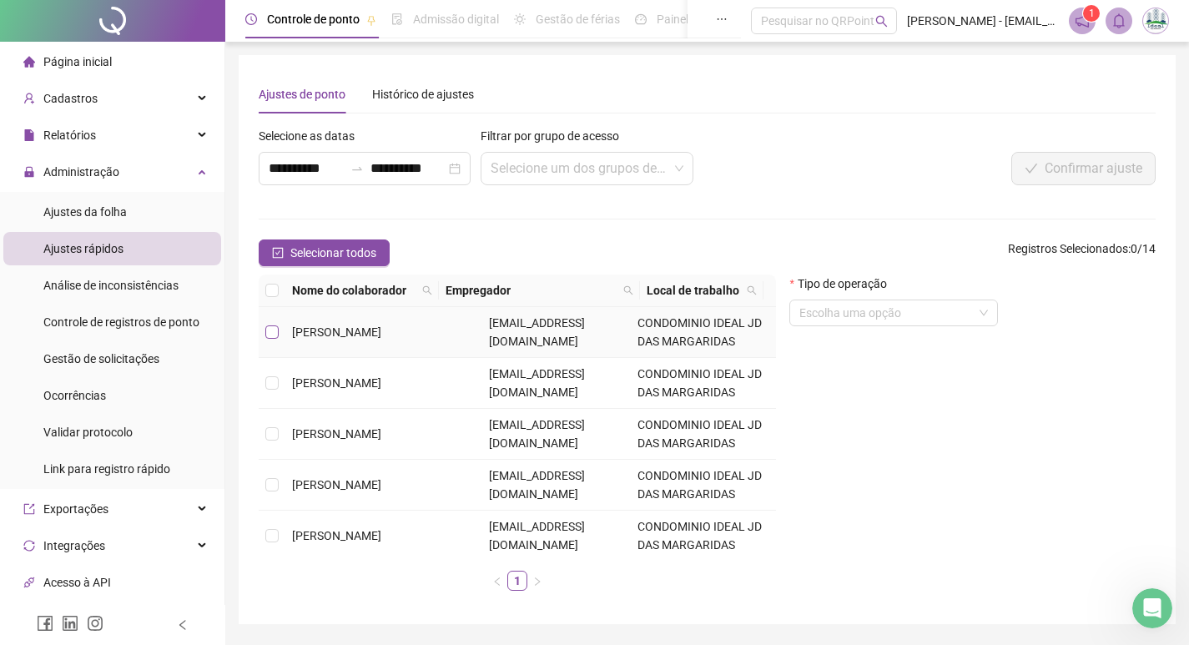
click at [278, 341] on label at bounding box center [271, 332] width 13 height 18
click at [325, 166] on input "**********" at bounding box center [306, 169] width 75 height 20
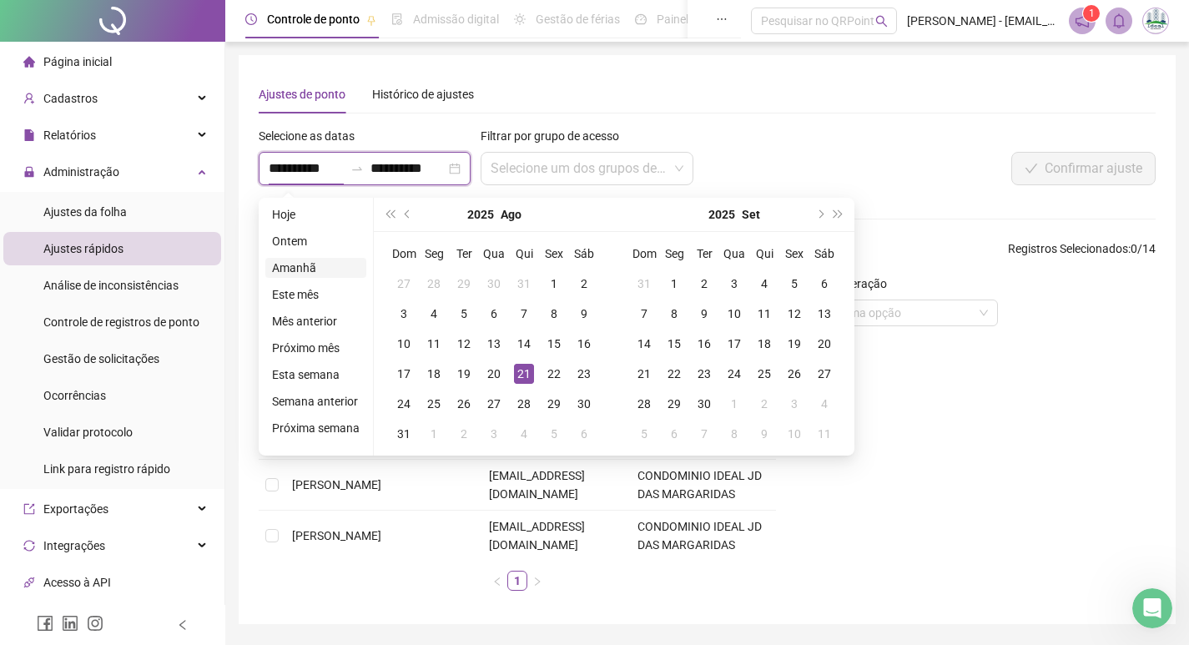
type input "**********"
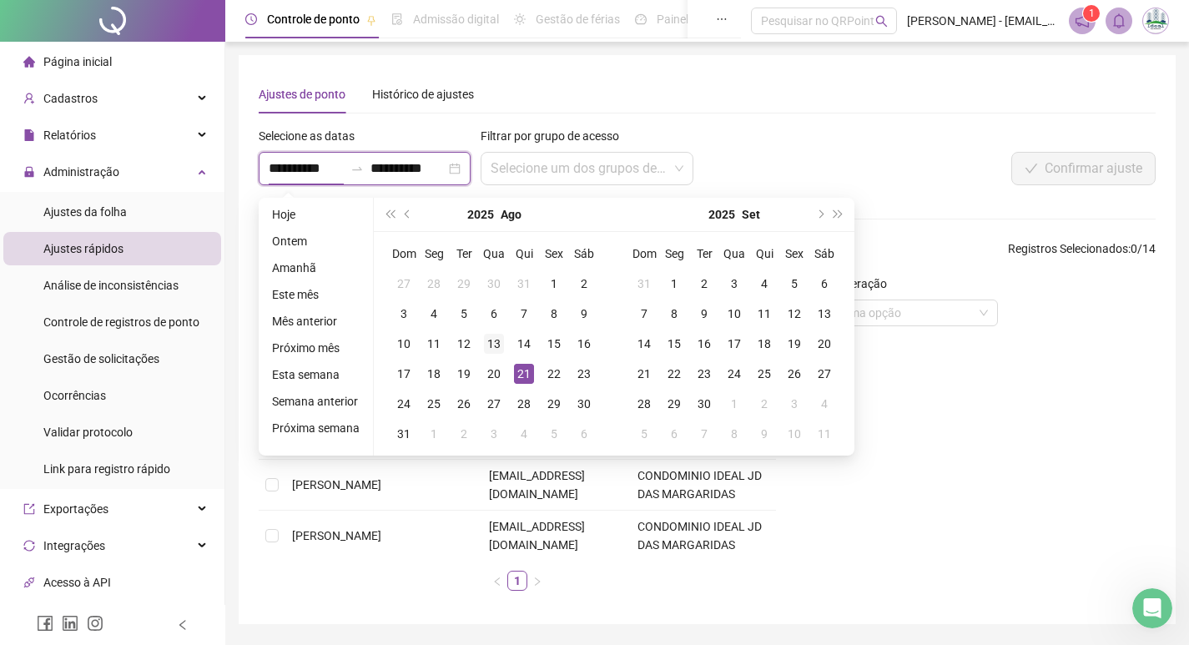
type input "**********"
click at [403, 210] on button "prev-year" at bounding box center [408, 214] width 18 height 33
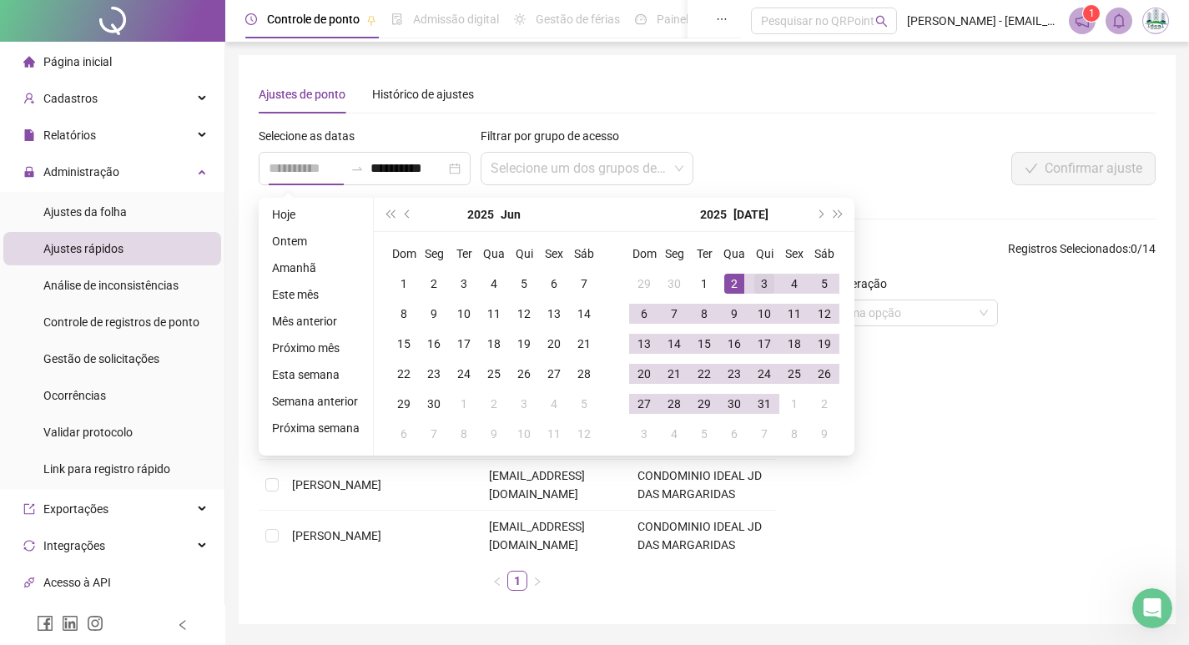
type input "**********"
click at [767, 285] on div "3" at bounding box center [764, 284] width 20 height 20
click at [812, 215] on button "next-year" at bounding box center [819, 214] width 18 height 33
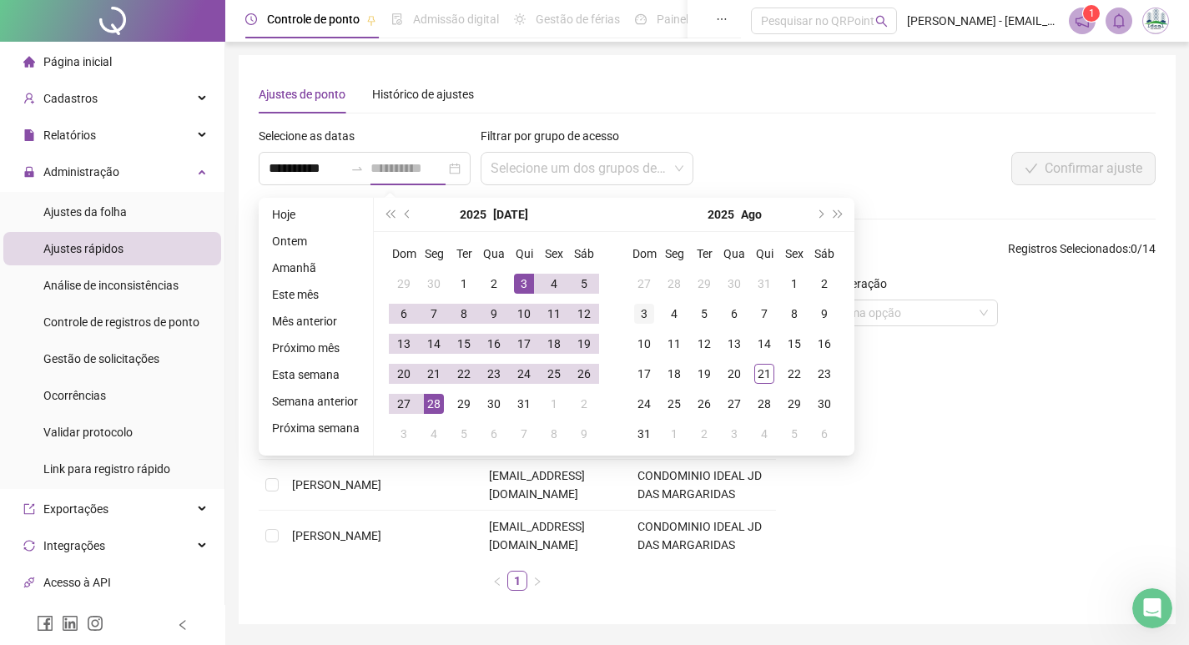
type input "**********"
click at [641, 309] on div "3" at bounding box center [644, 314] width 20 height 20
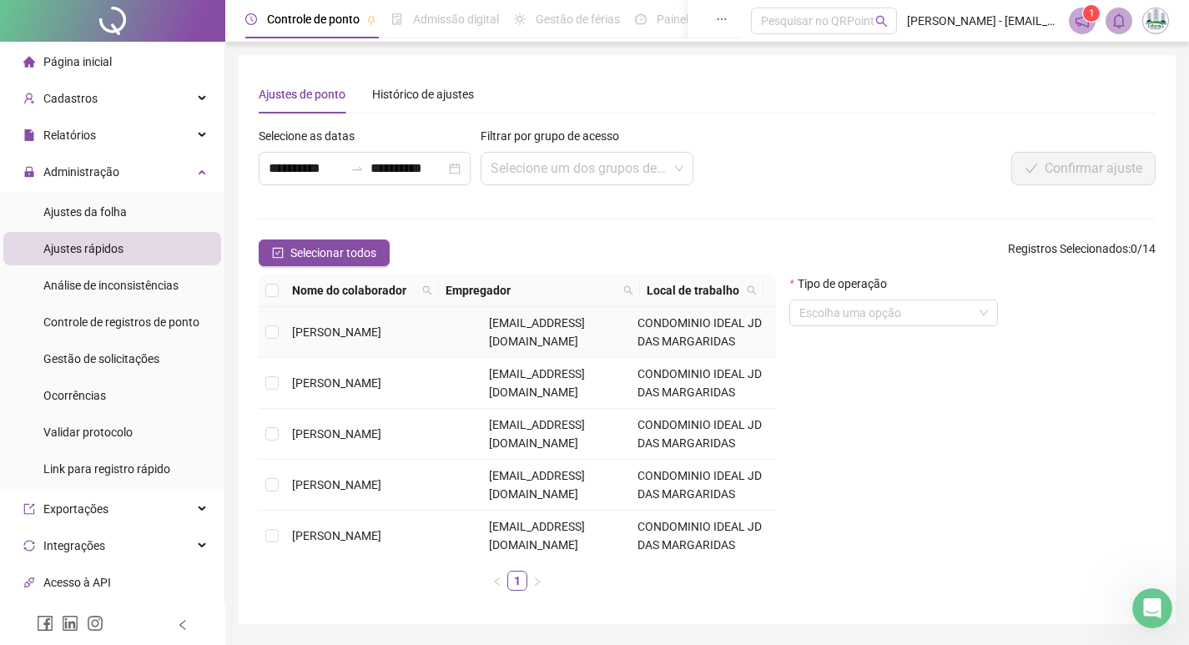
click at [280, 343] on td at bounding box center [272, 332] width 27 height 51
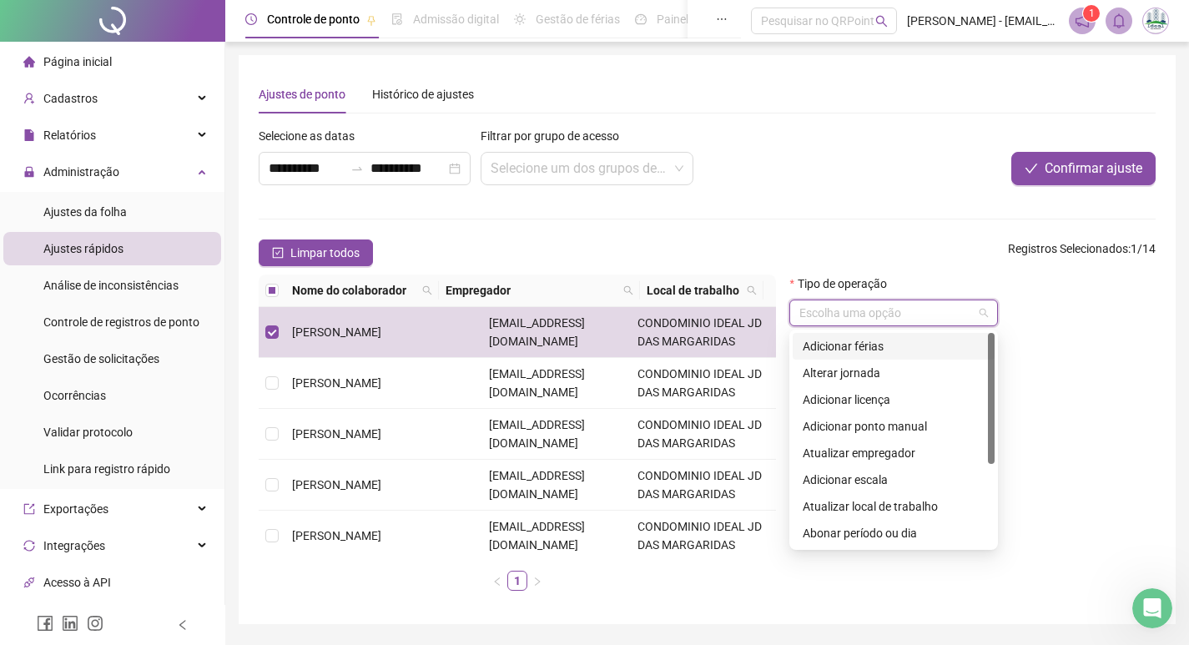
click at [819, 303] on input "search" at bounding box center [886, 312] width 174 height 25
click at [849, 338] on div "Adicionar férias" at bounding box center [894, 346] width 182 height 18
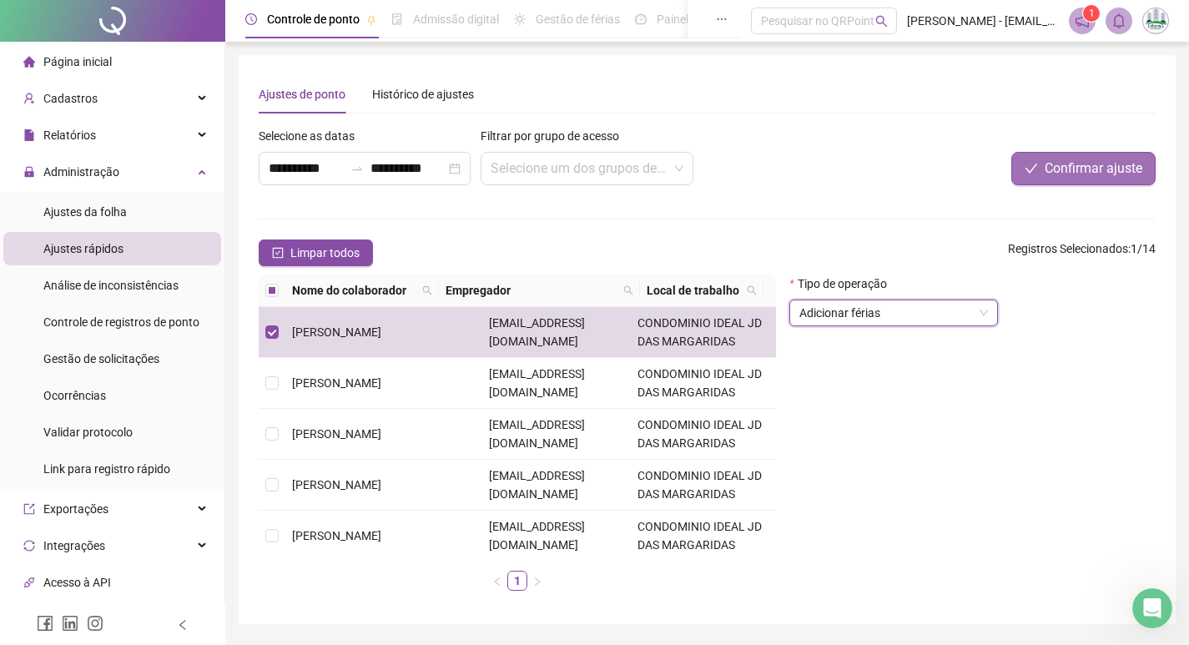
click at [1052, 165] on span "Confirmar ajuste" at bounding box center [1094, 169] width 98 height 20
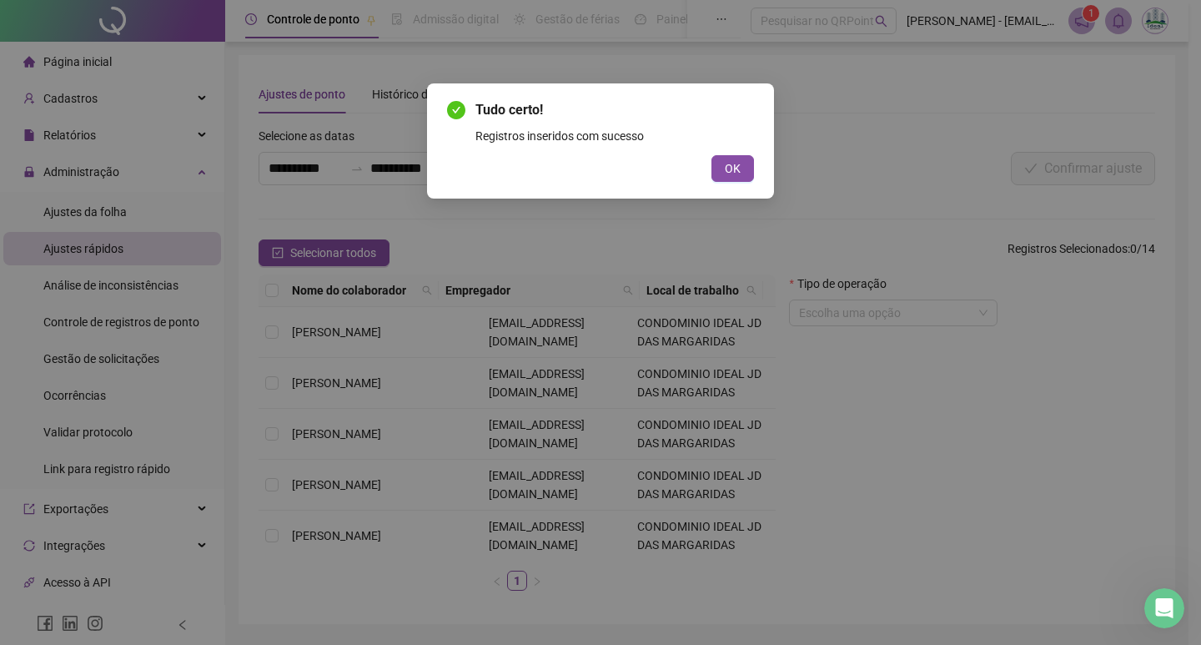
click at [760, 174] on div "Tudo certo! Registros inseridos com sucesso OK" at bounding box center [600, 140] width 347 height 115
click at [737, 169] on span "OK" at bounding box center [733, 168] width 16 height 18
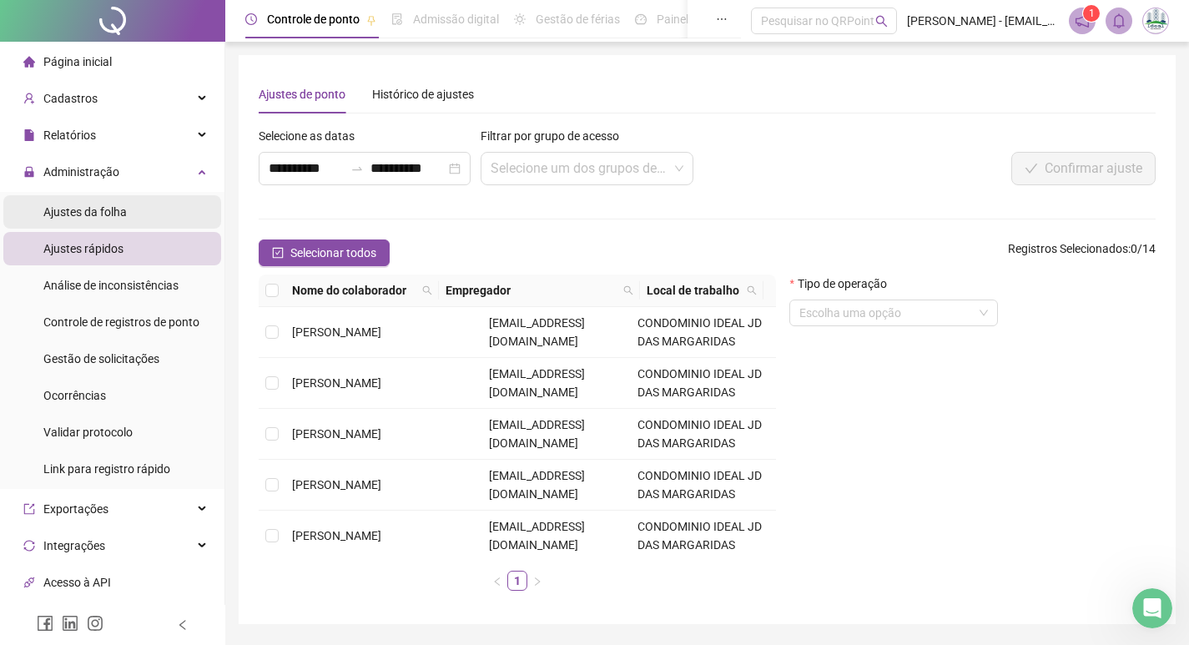
click at [119, 219] on div "Ajustes da folha" at bounding box center [84, 211] width 83 height 33
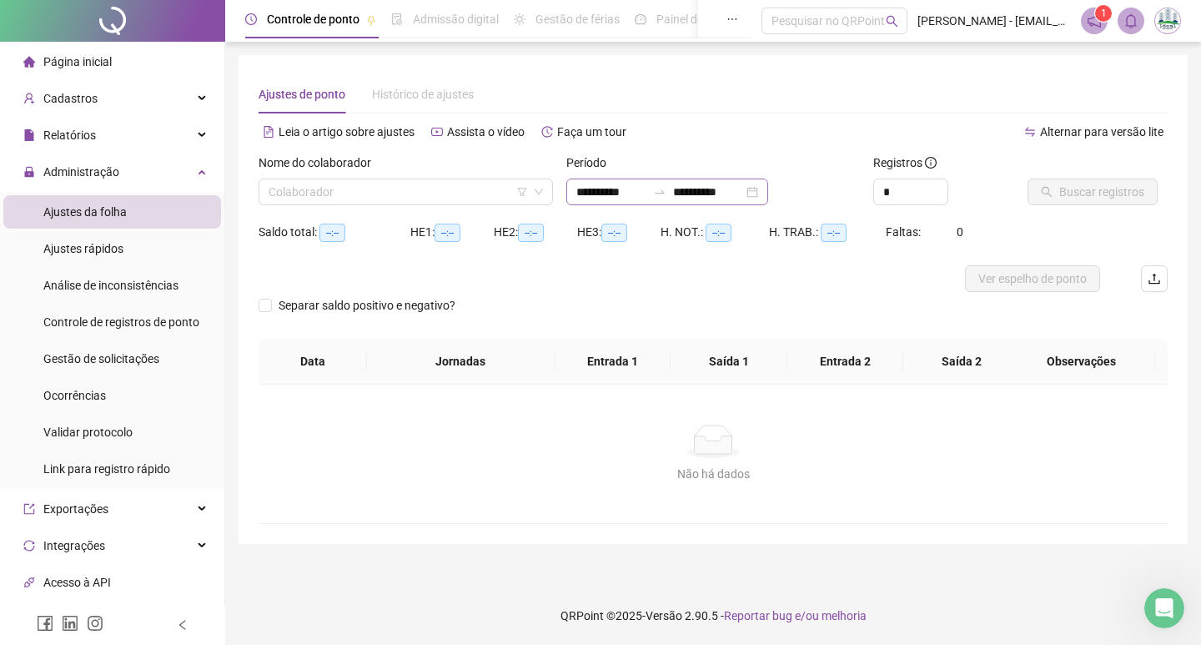
type input "**********"
click at [608, 194] on input "**********" at bounding box center [612, 192] width 70 height 18
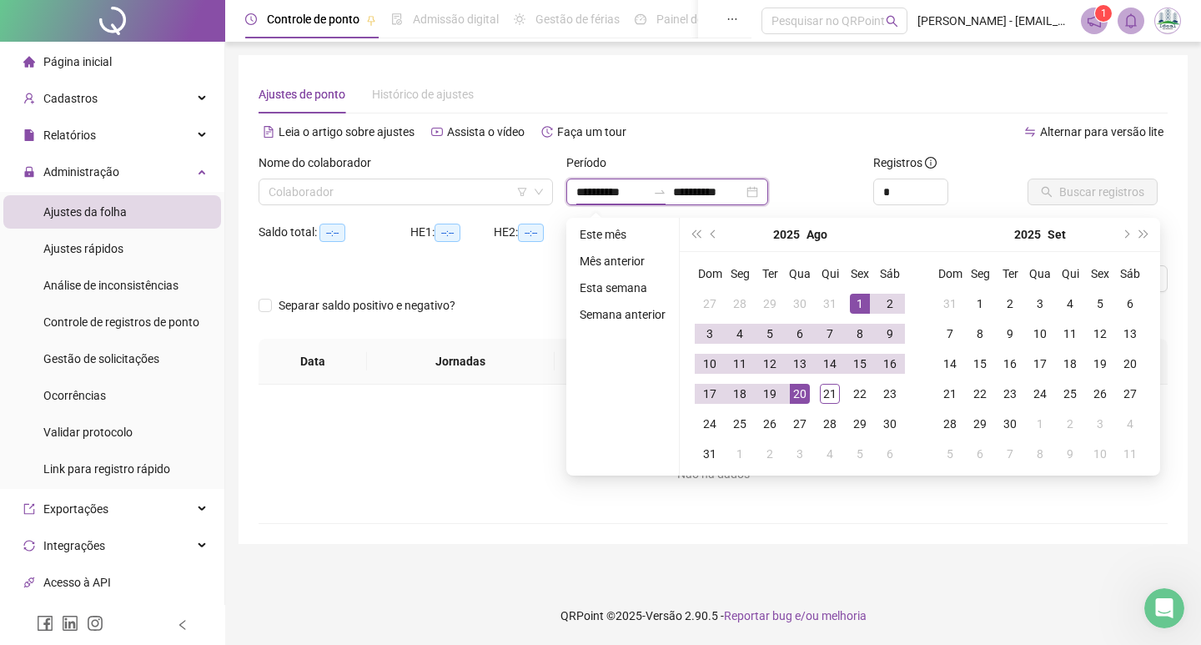
type input "**********"
click at [90, 105] on span "Cadastros" at bounding box center [70, 98] width 54 height 13
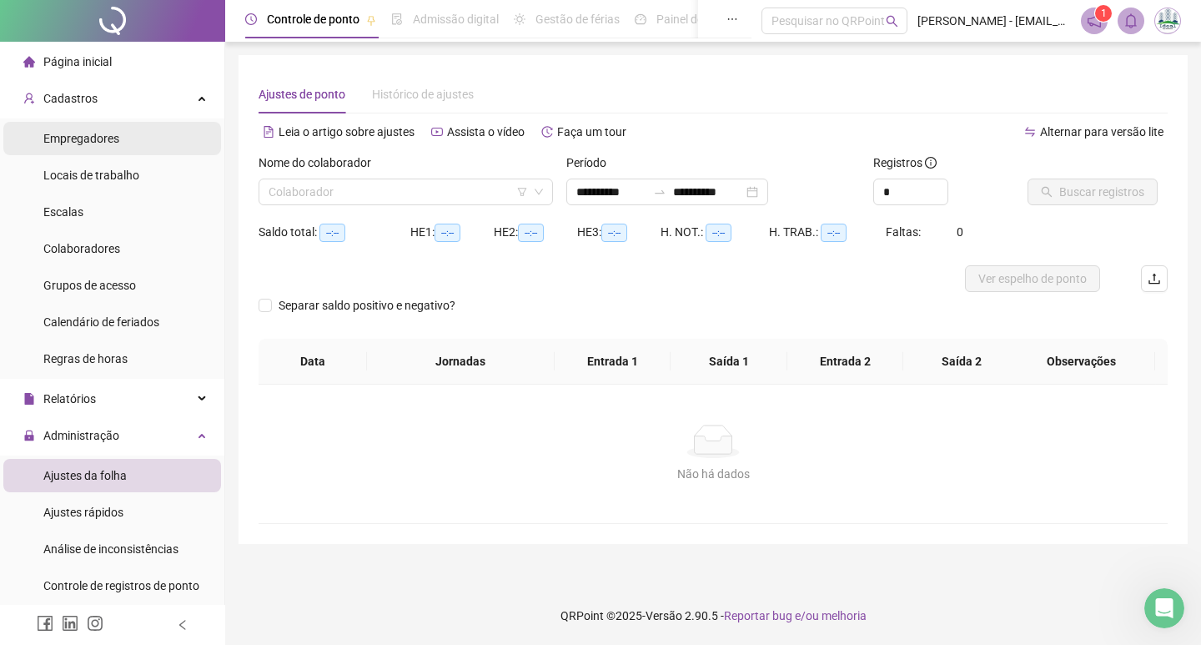
click at [113, 144] on span "Empregadores" at bounding box center [81, 138] width 76 height 13
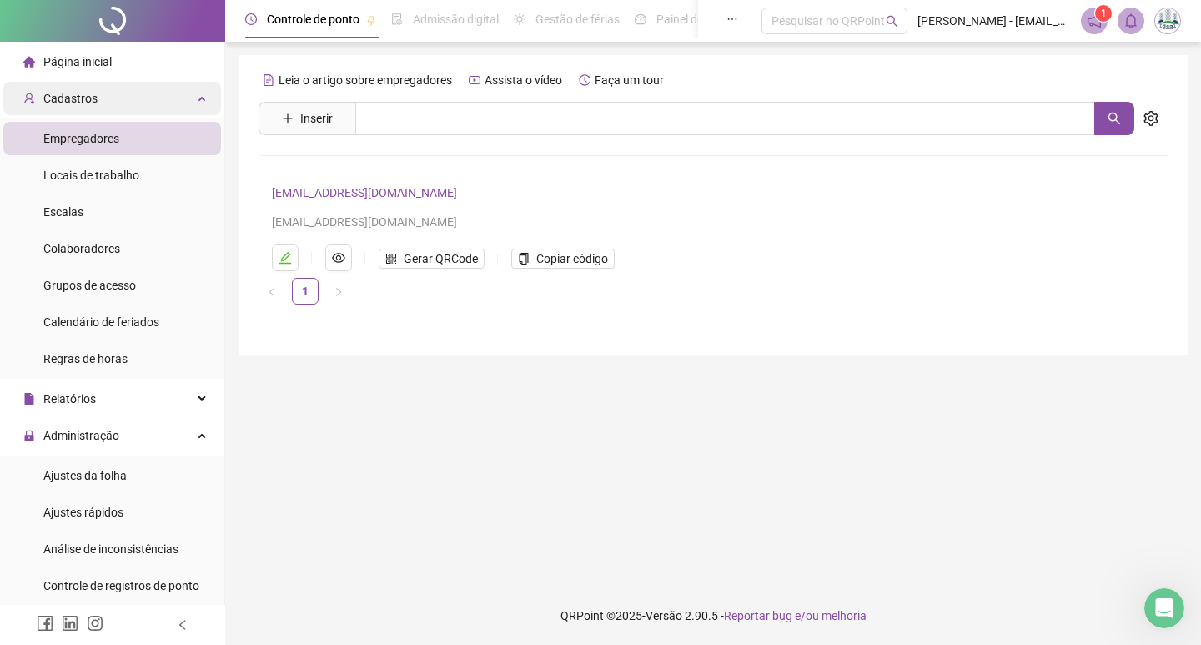
click at [87, 101] on span "Cadastros" at bounding box center [70, 98] width 54 height 13
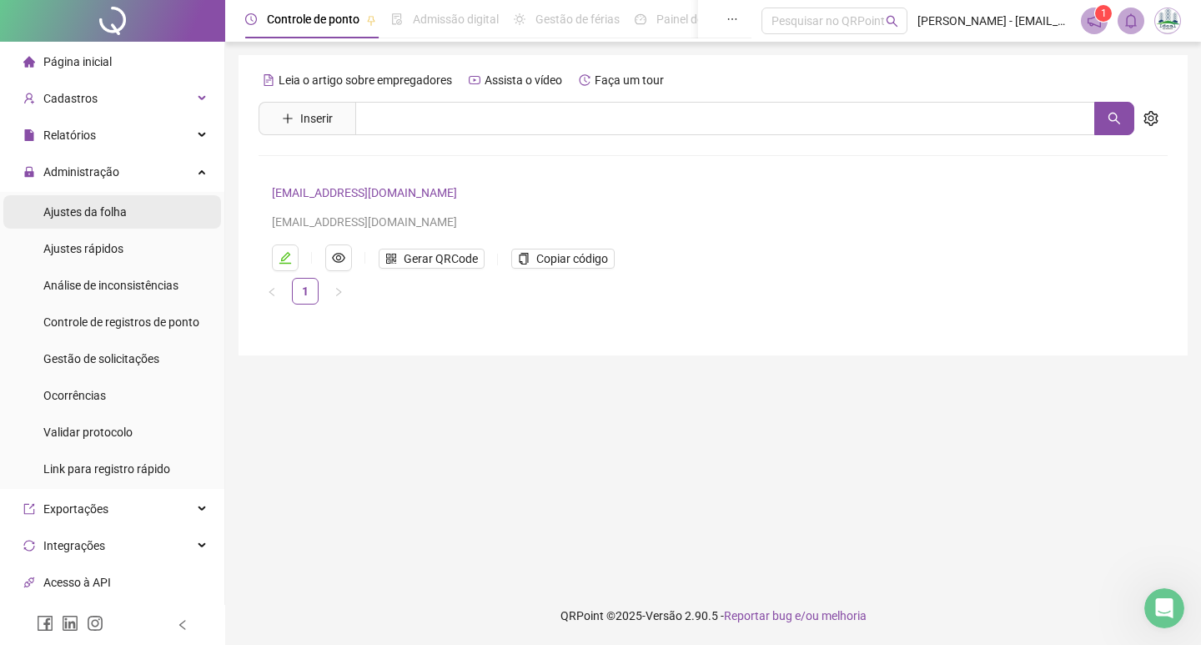
click at [108, 214] on span "Ajustes da folha" at bounding box center [84, 211] width 83 height 13
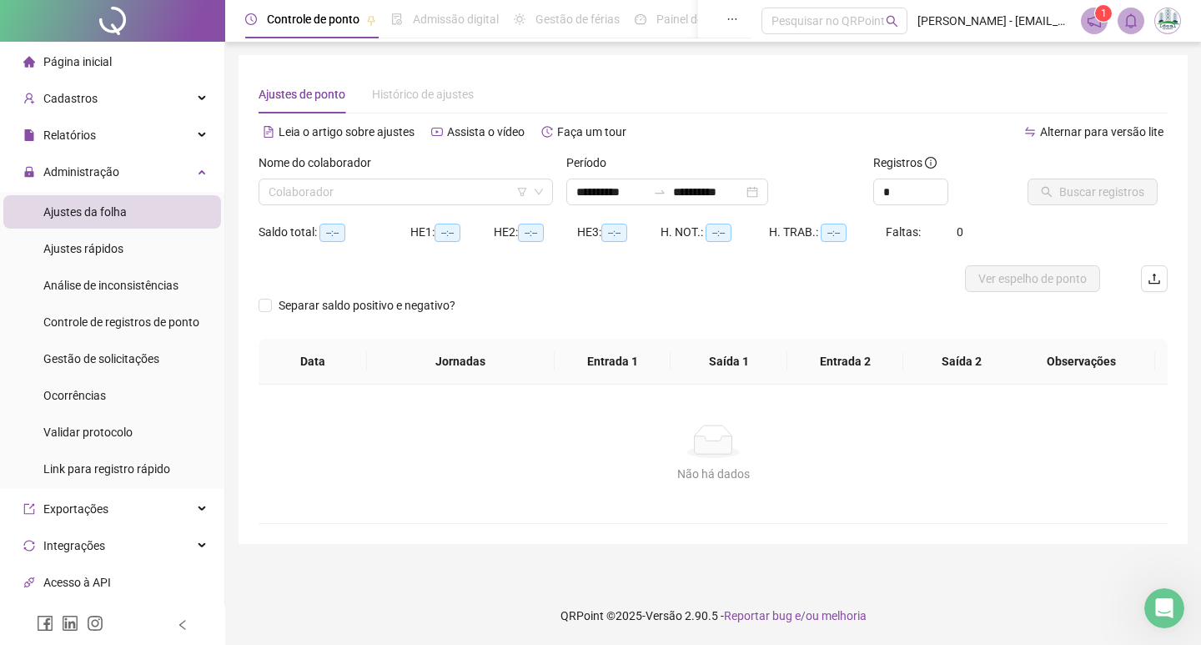
type input "**********"
click at [113, 250] on span "Ajustes rápidos" at bounding box center [83, 248] width 80 height 13
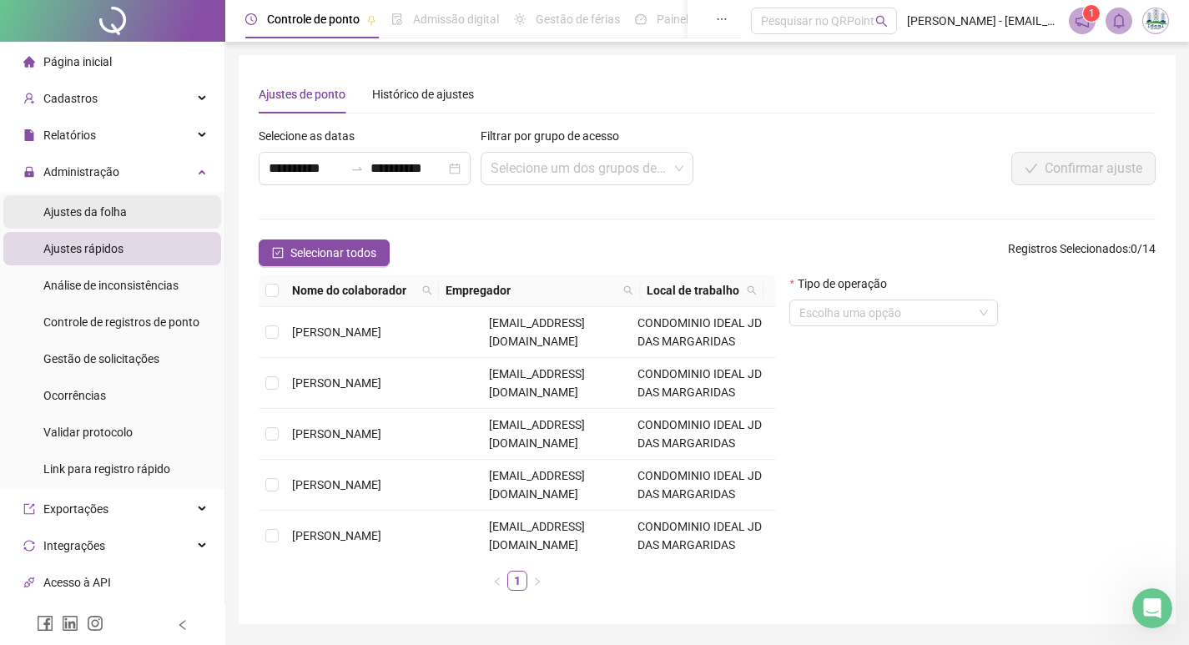
click at [117, 216] on span "Ajustes da folha" at bounding box center [84, 211] width 83 height 13
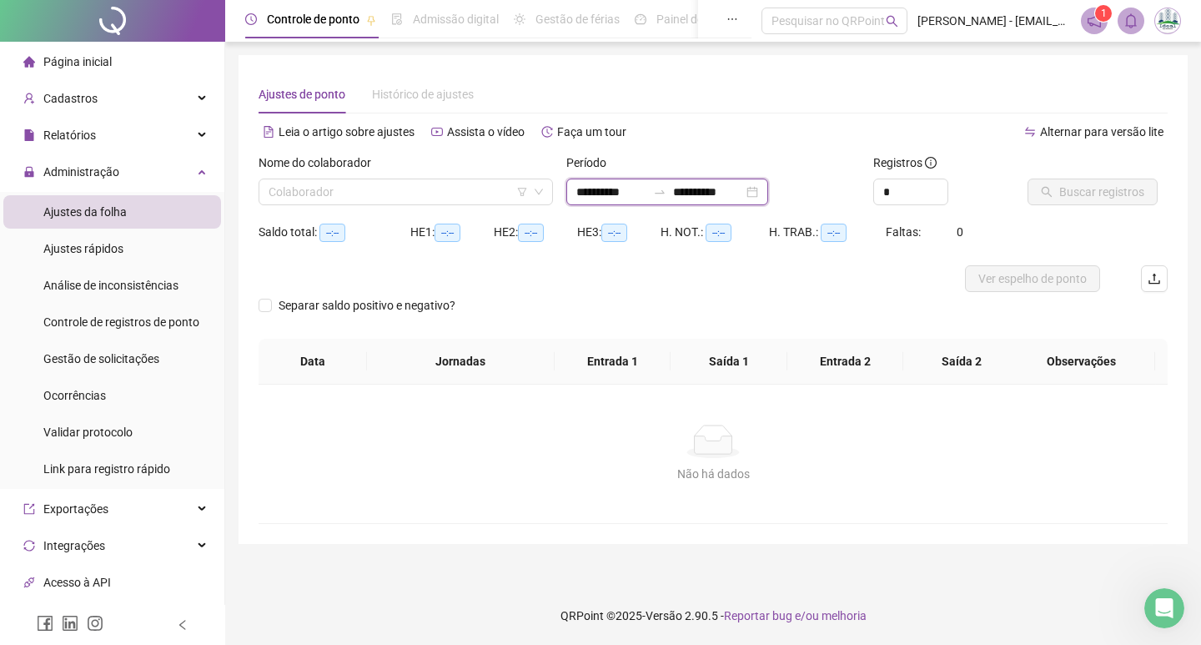
click at [589, 196] on input "**********" at bounding box center [612, 192] width 70 height 18
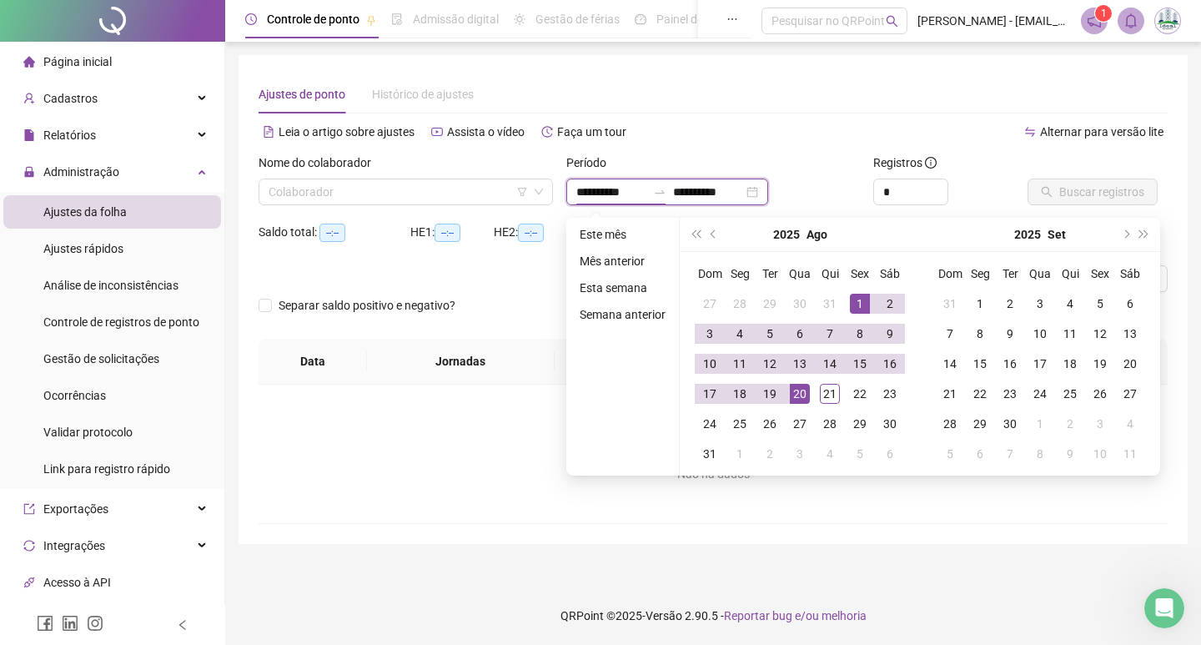
type input "**********"
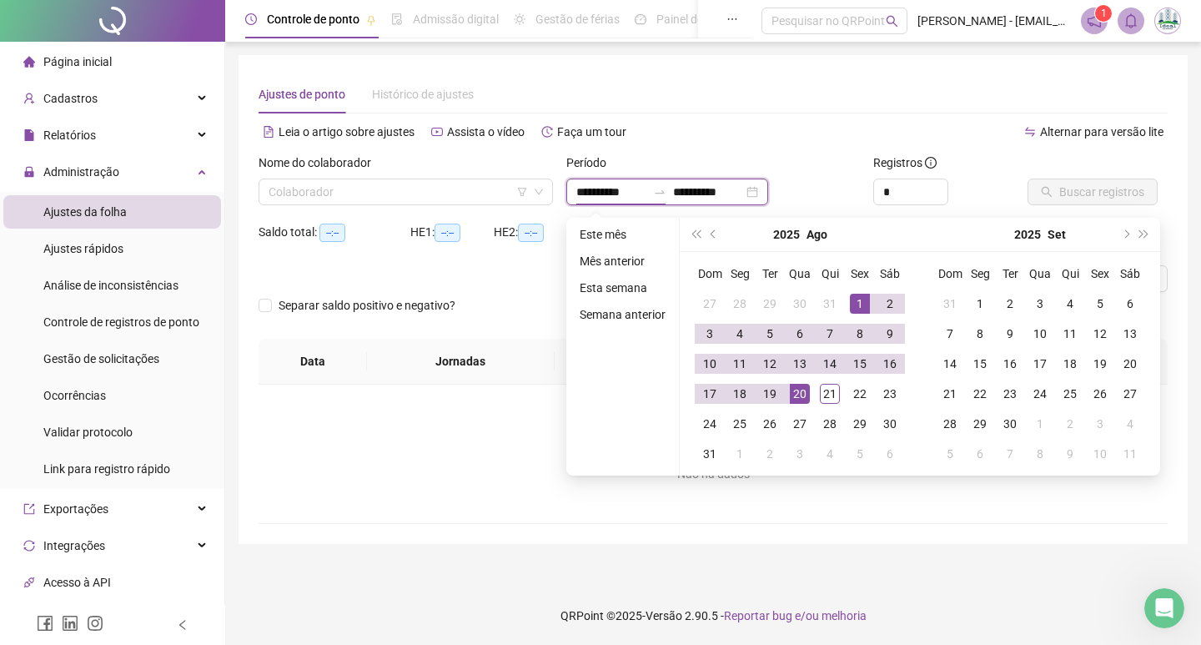
type input "**********"
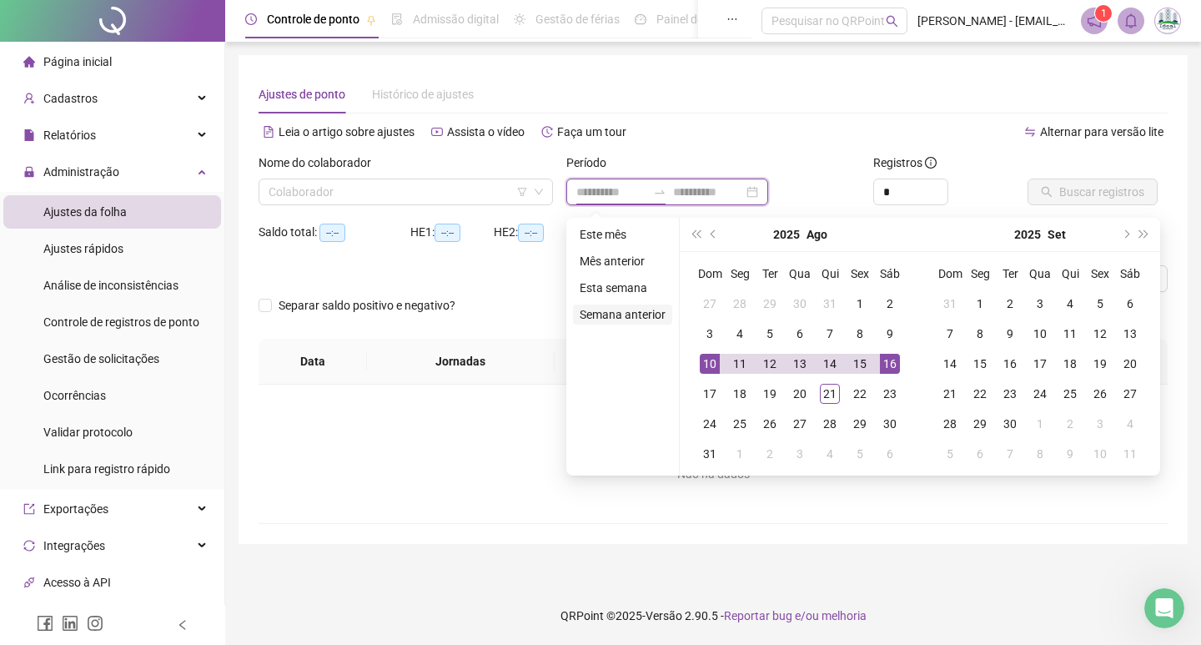
type input "**********"
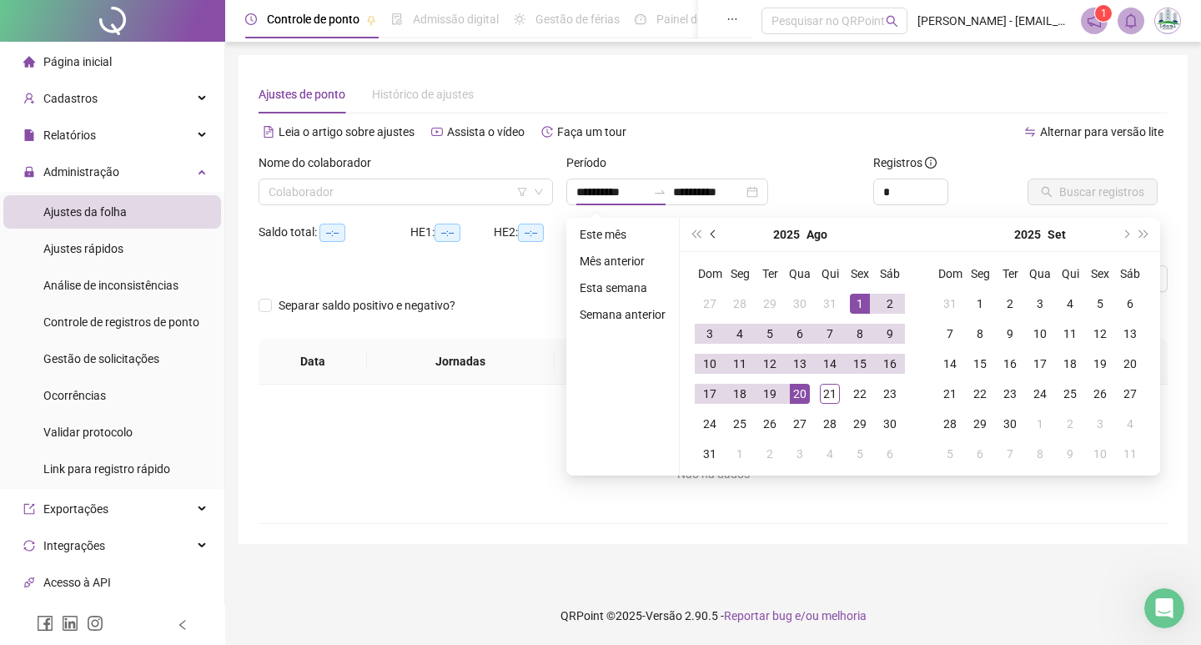
click at [713, 235] on span "prev-year" at bounding box center [715, 234] width 8 height 8
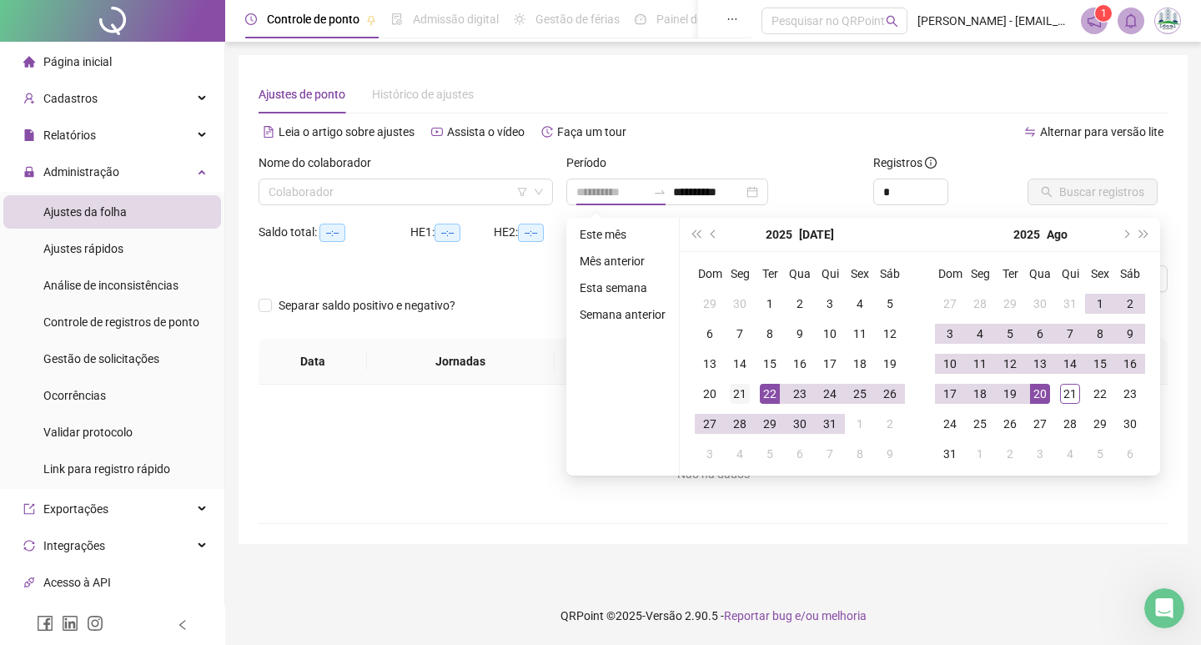
type input "**********"
click at [743, 396] on div "21" at bounding box center [740, 394] width 20 height 20
type input "**********"
click at [1042, 402] on div "20" at bounding box center [1040, 394] width 20 height 20
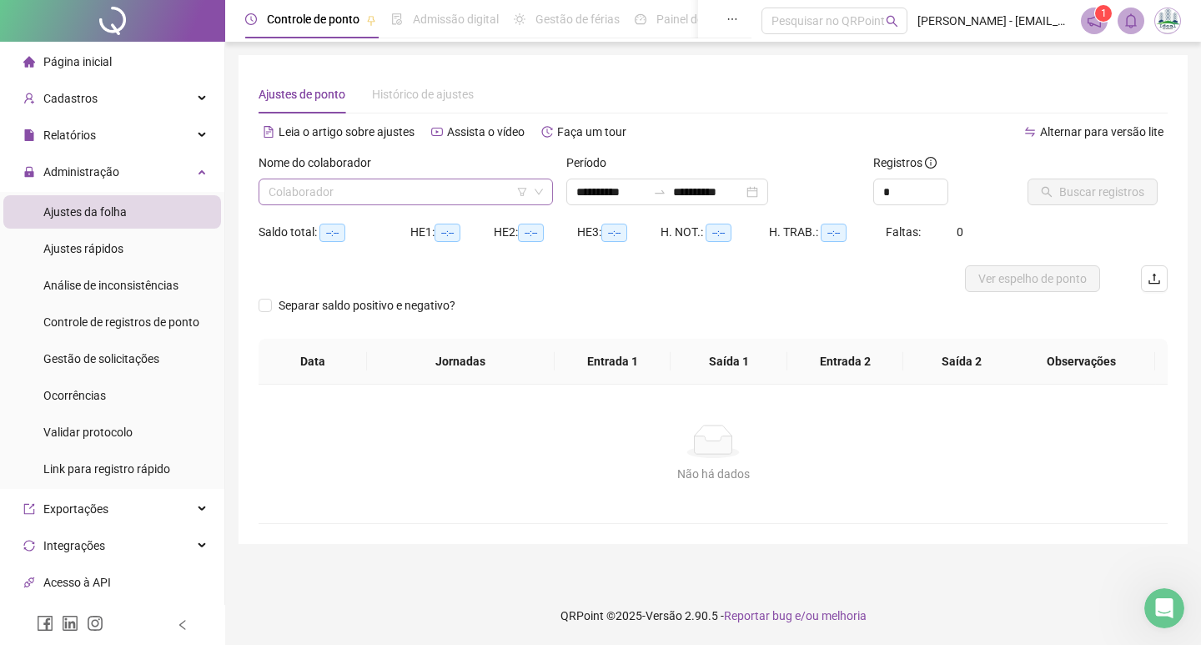
click at [320, 183] on input "search" at bounding box center [398, 191] width 259 height 25
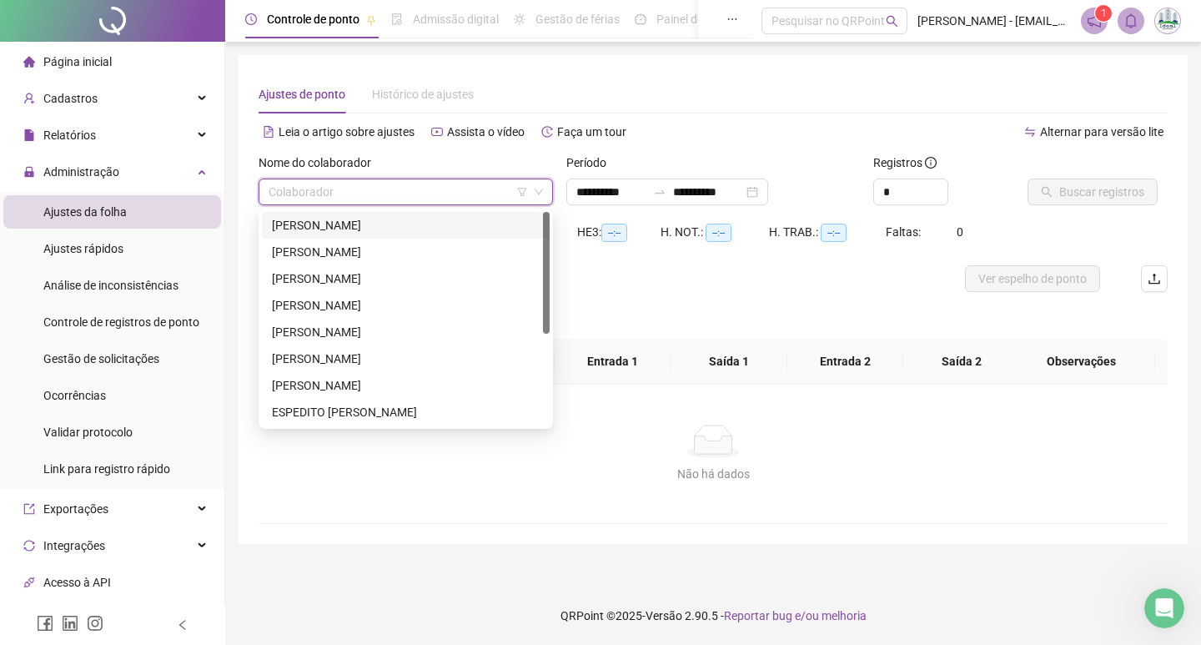
click at [343, 228] on div "[PERSON_NAME]" at bounding box center [406, 225] width 268 height 18
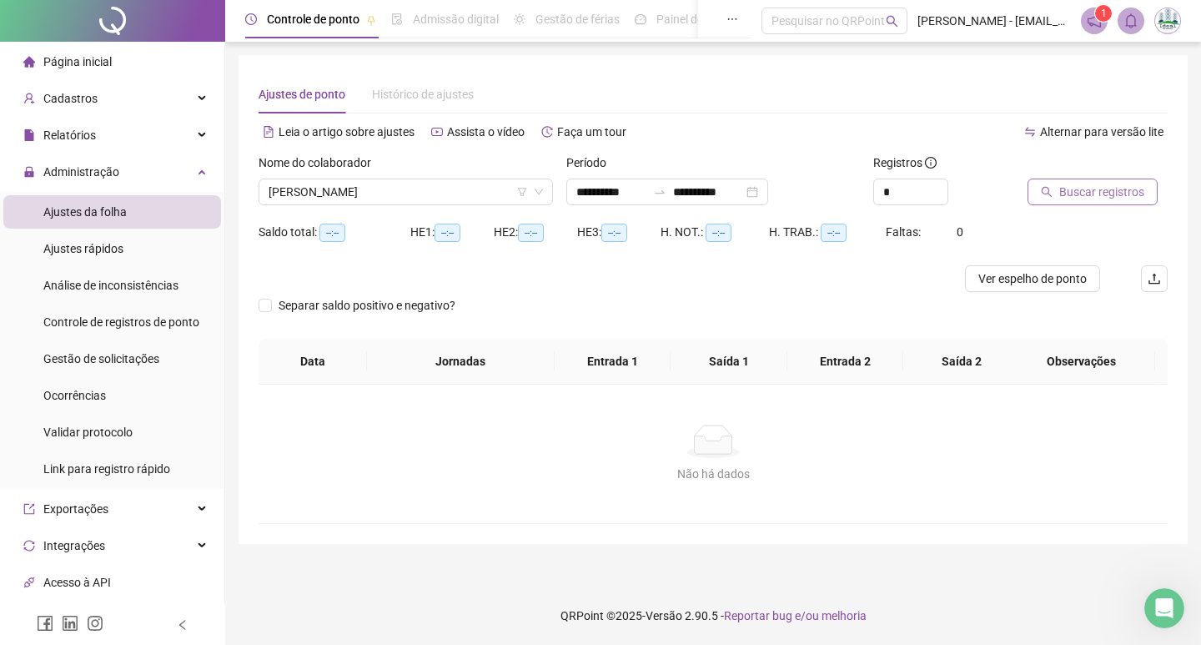
click at [1081, 195] on span "Buscar registros" at bounding box center [1102, 192] width 85 height 18
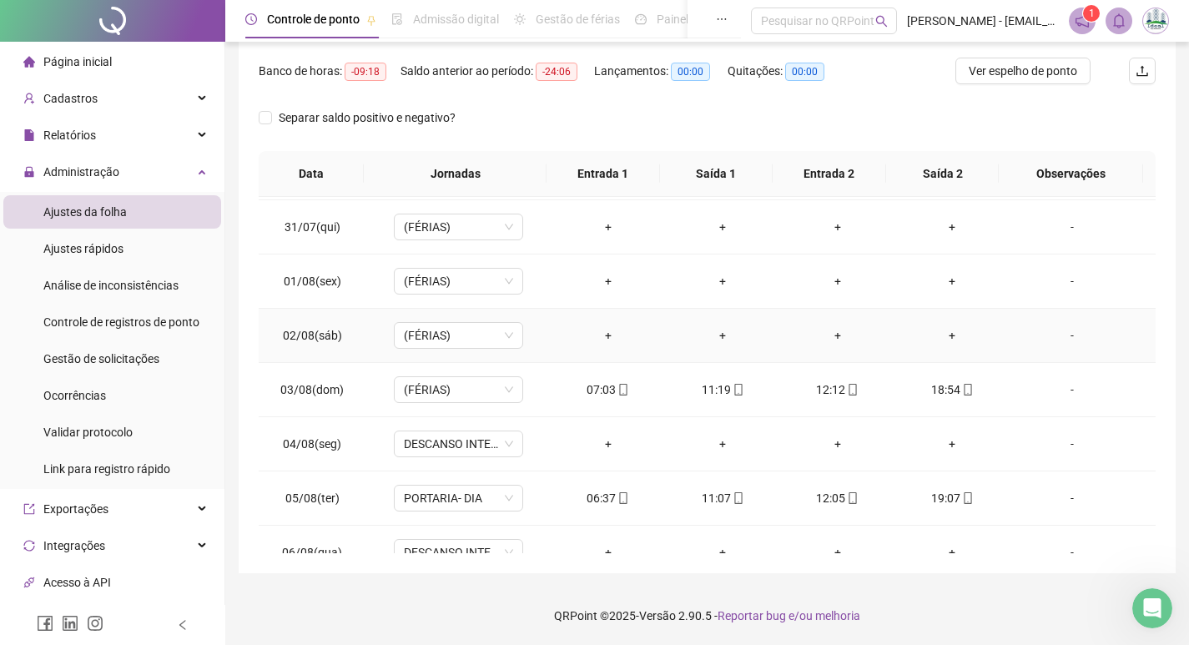
scroll to position [584, 0]
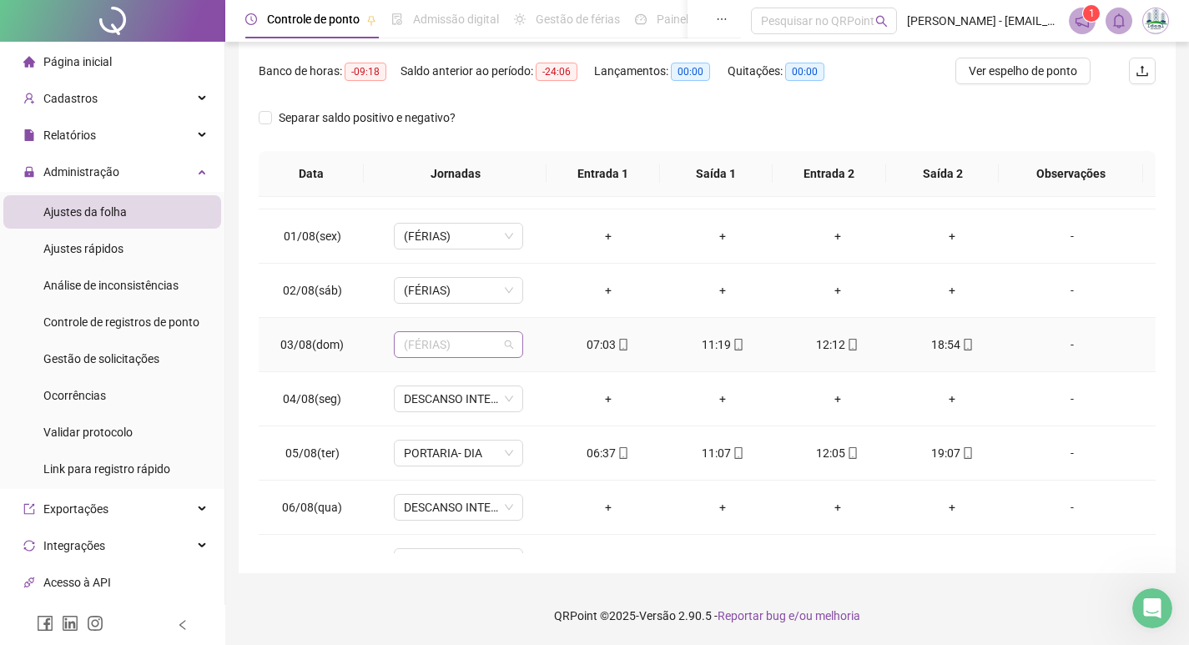
click at [410, 339] on span "(FÉRIAS)" at bounding box center [458, 344] width 109 height 25
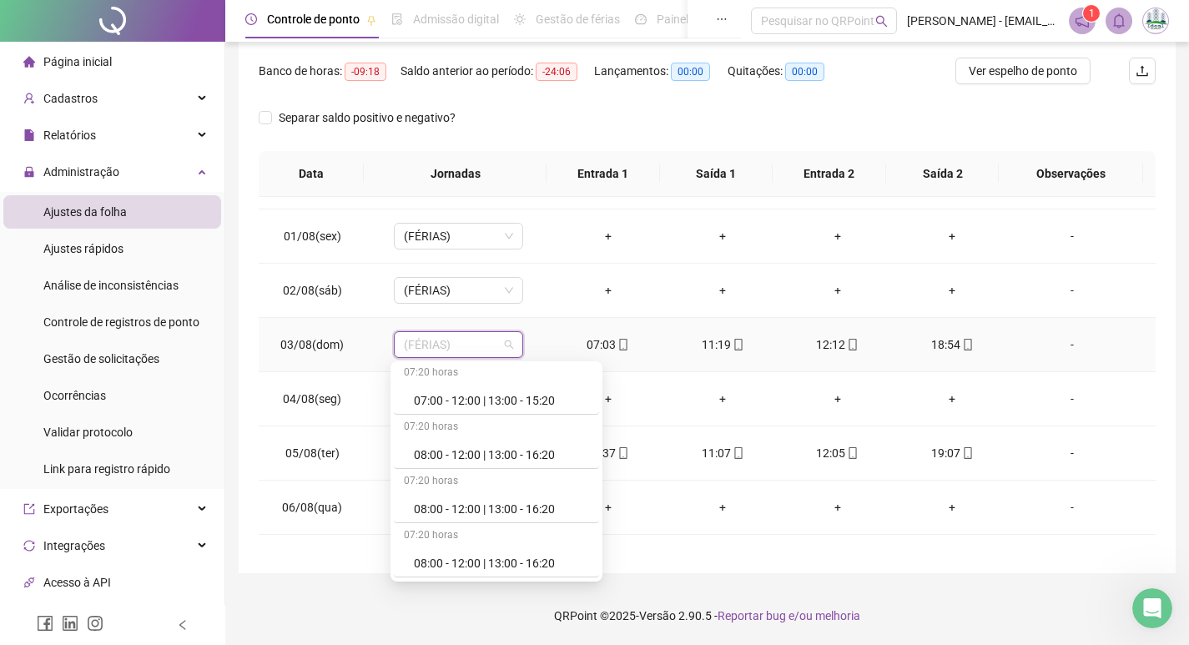
scroll to position [417, 0]
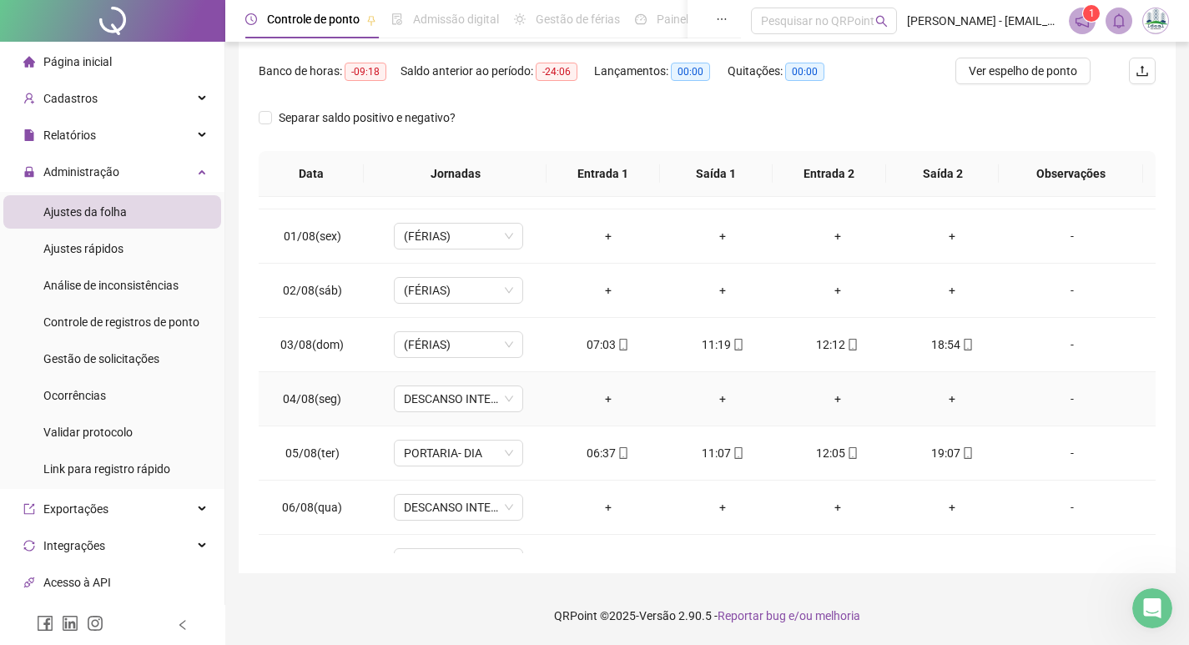
click at [1111, 421] on td "-" at bounding box center [1083, 399] width 146 height 54
click at [441, 353] on span "(FÉRIAS)" at bounding box center [458, 344] width 109 height 25
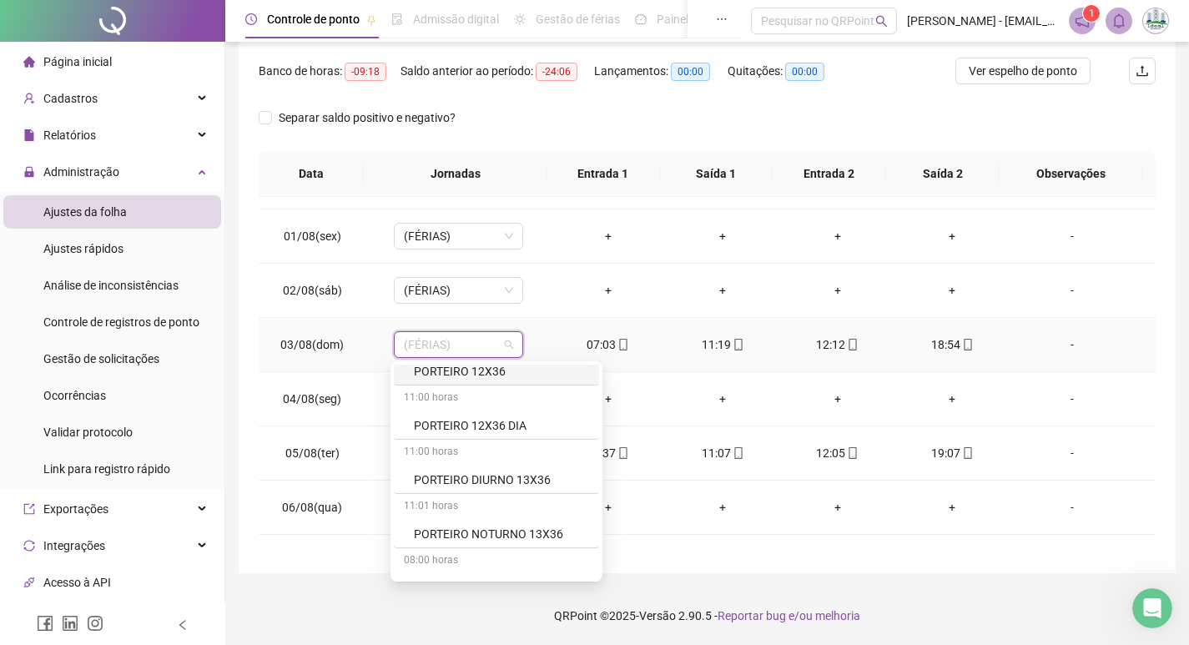
scroll to position [3254, 0]
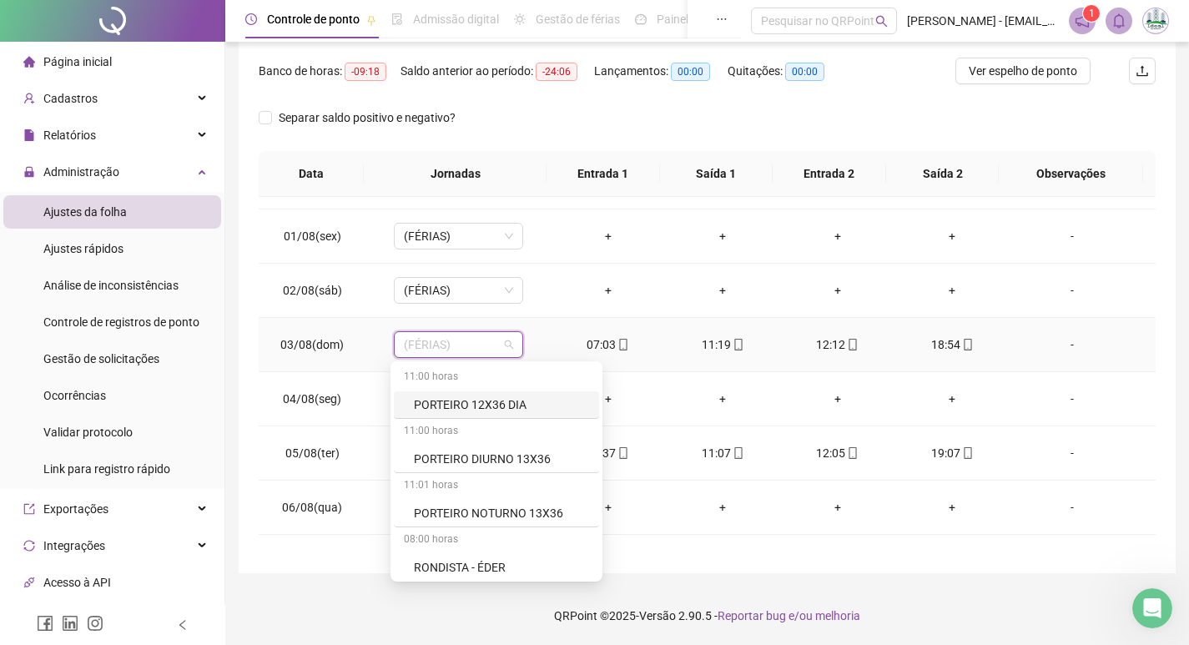
click at [520, 410] on div "PORTEIRO 12X36 DIA" at bounding box center [501, 404] width 175 height 18
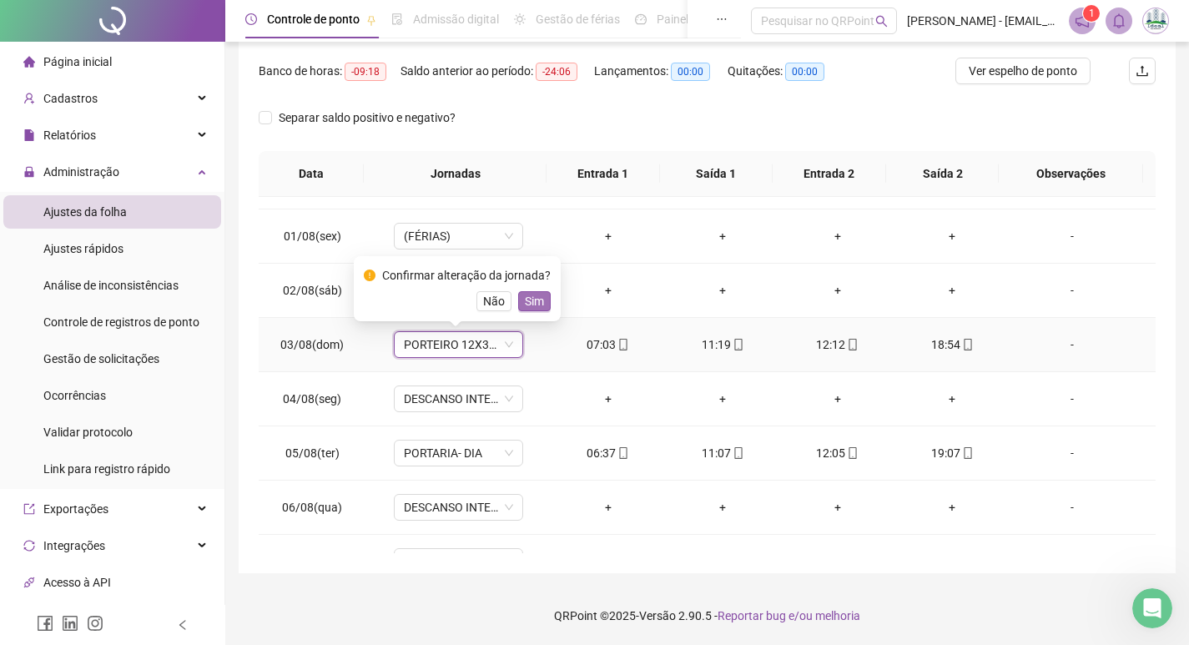
click at [539, 295] on span "Sim" at bounding box center [534, 301] width 19 height 18
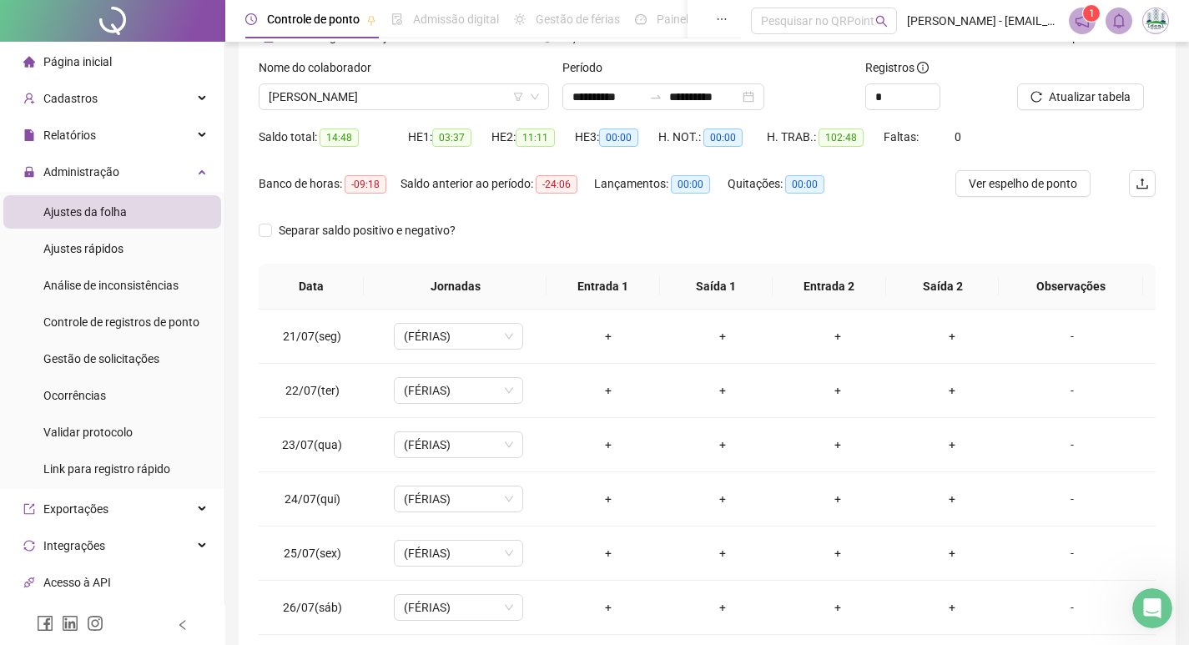
scroll to position [0, 0]
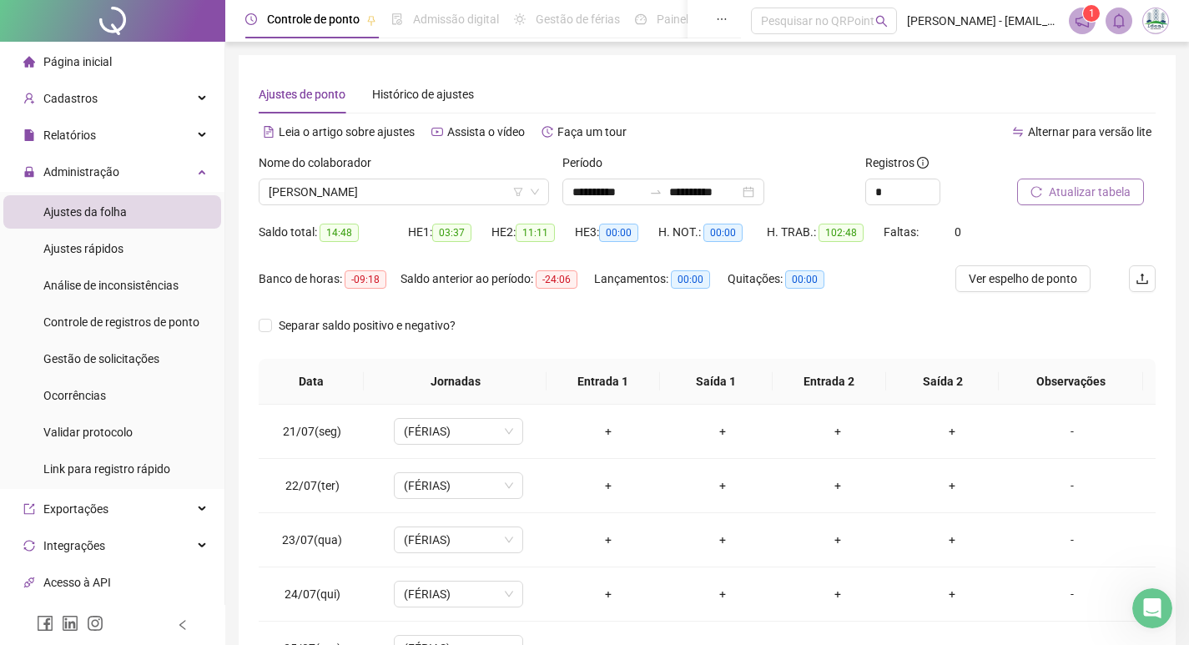
click at [1068, 190] on span "Atualizar tabela" at bounding box center [1090, 192] width 82 height 18
click at [388, 179] on div "[PERSON_NAME]" at bounding box center [404, 192] width 290 height 27
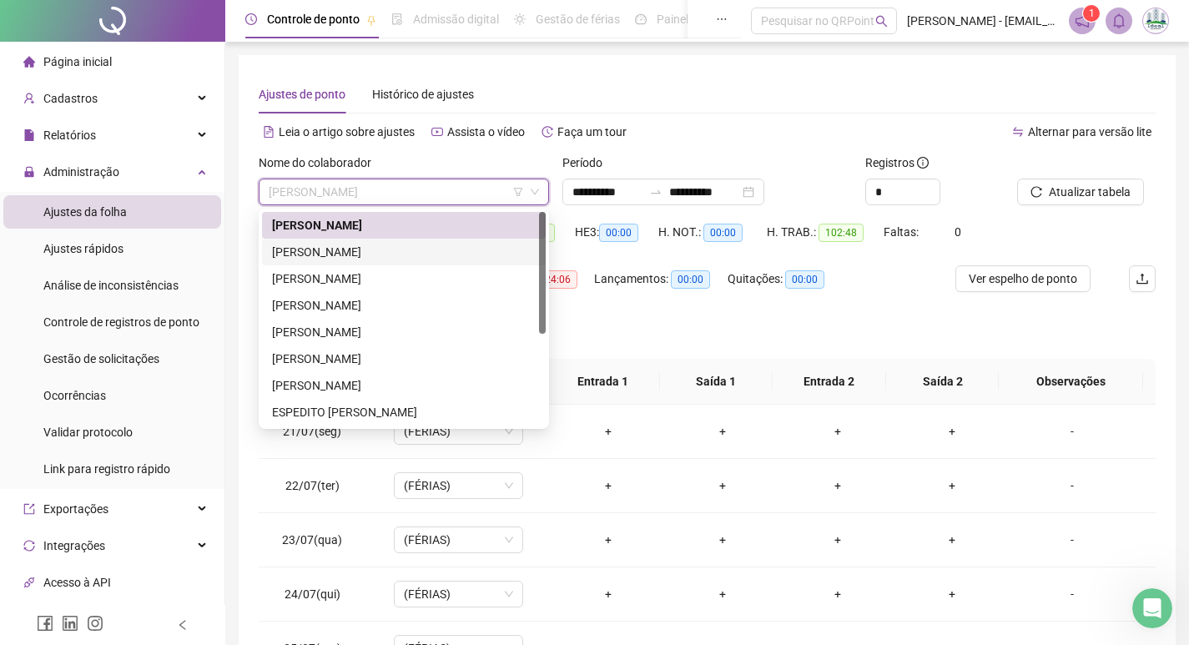
click at [373, 250] on div "[PERSON_NAME]" at bounding box center [404, 252] width 264 height 18
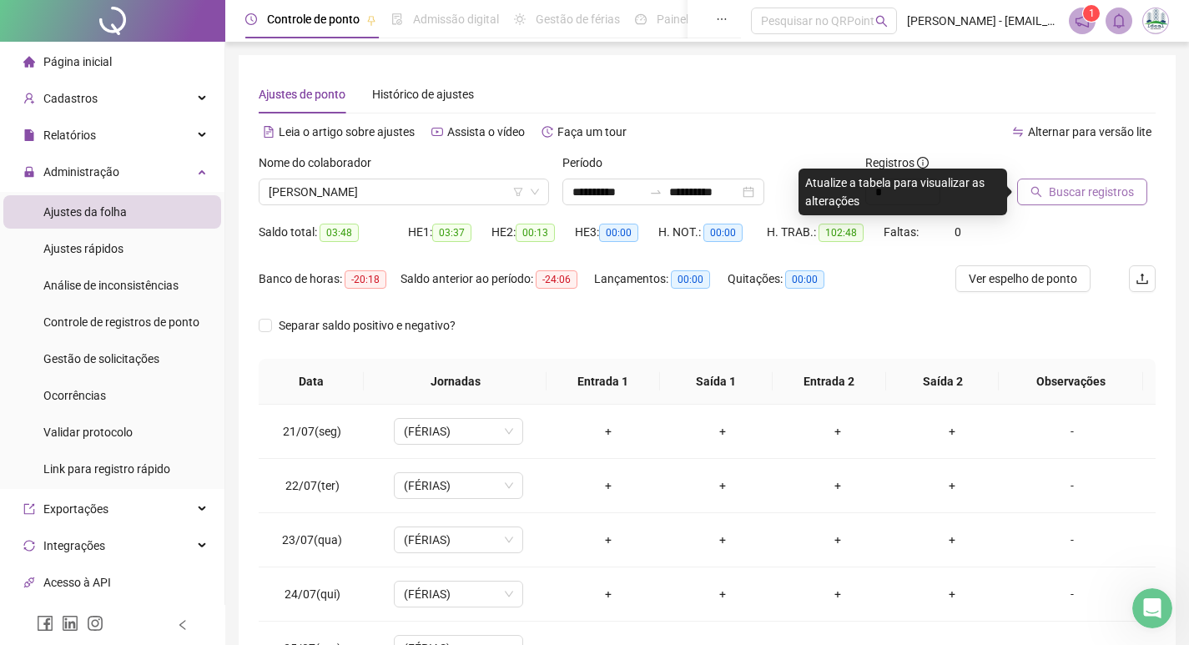
click at [1098, 194] on span "Buscar registros" at bounding box center [1091, 192] width 85 height 18
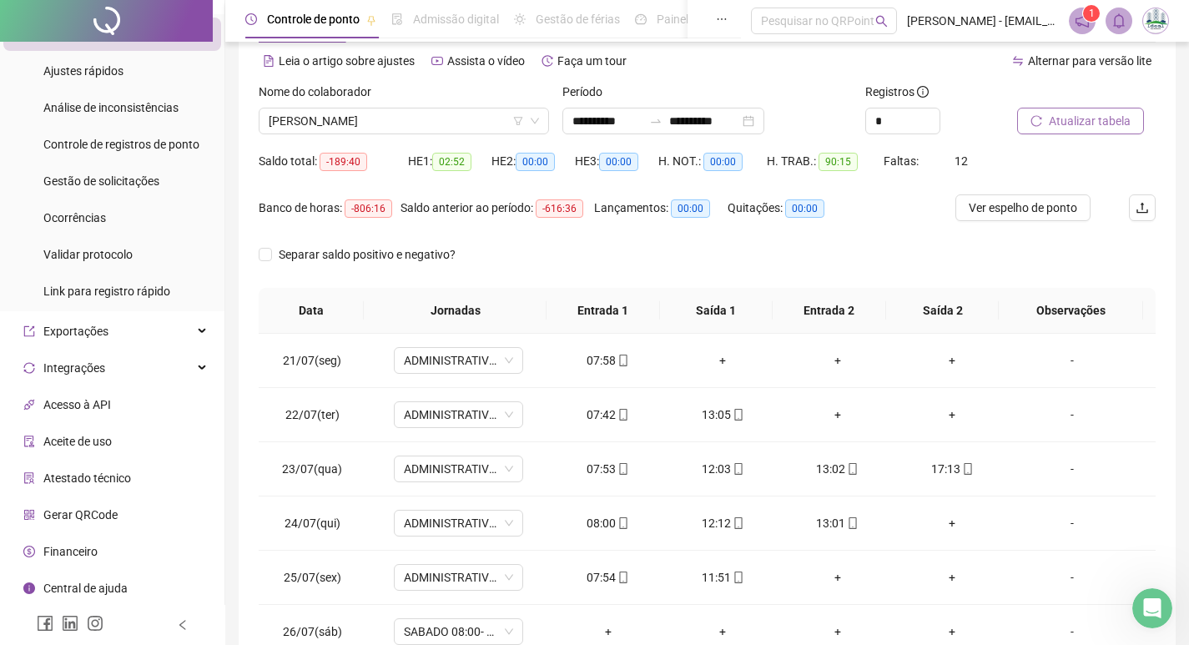
scroll to position [208, 0]
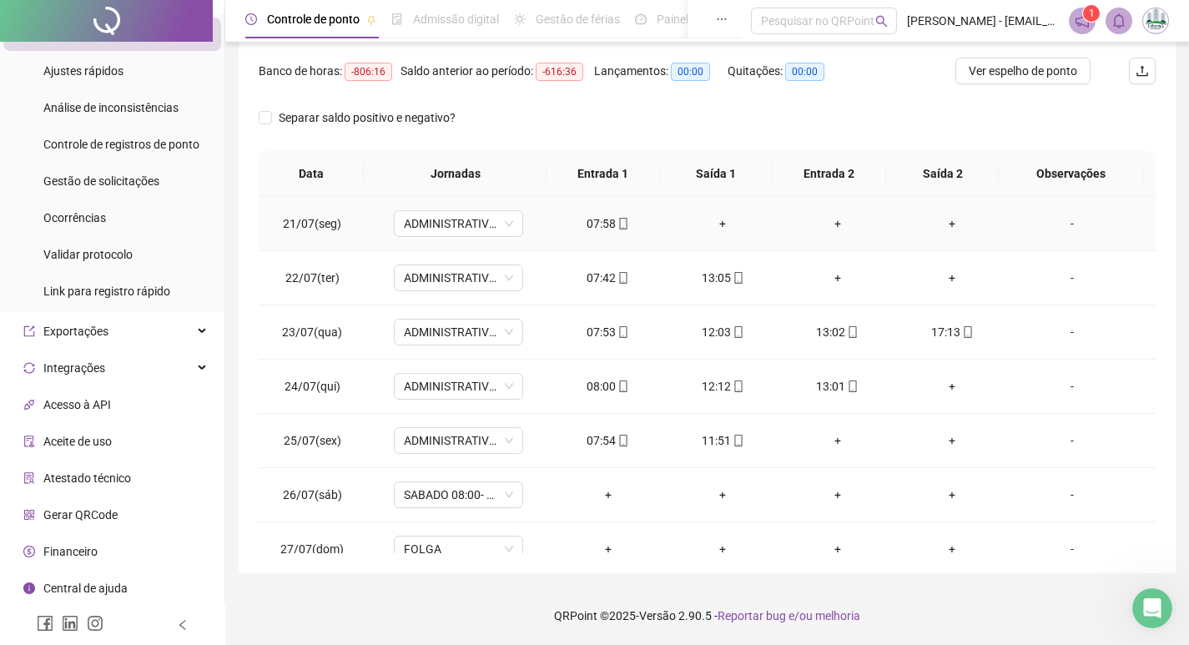
click at [714, 225] on div "+" at bounding box center [722, 223] width 88 height 18
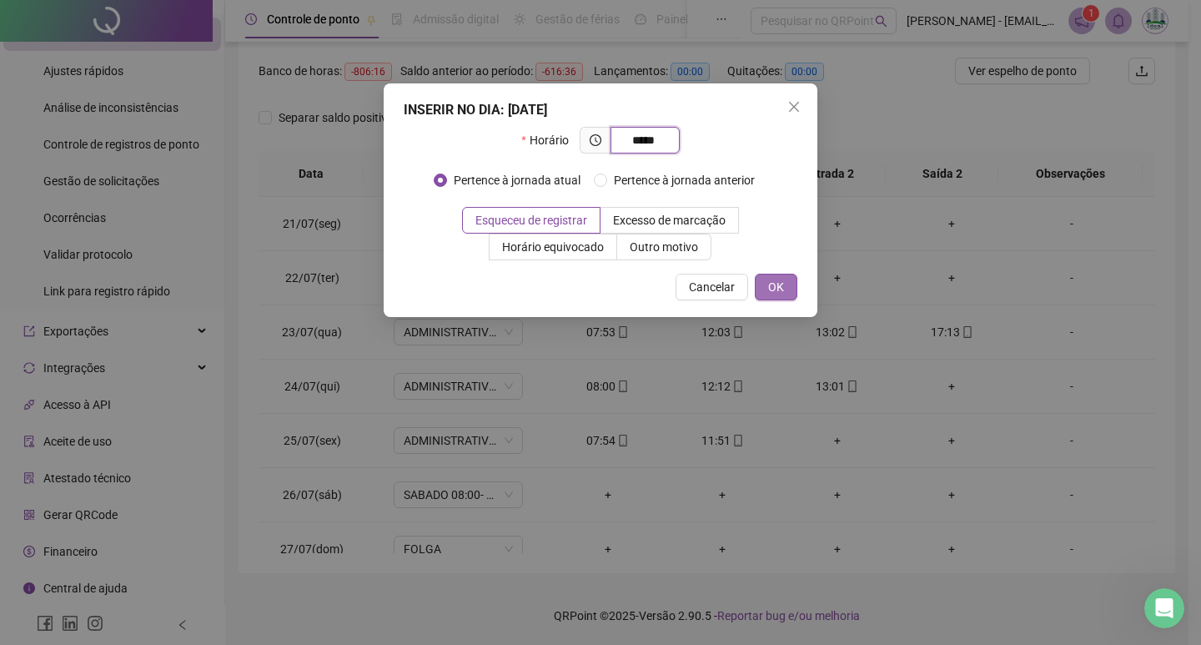
type input "*****"
click at [773, 294] on span "OK" at bounding box center [776, 287] width 16 height 18
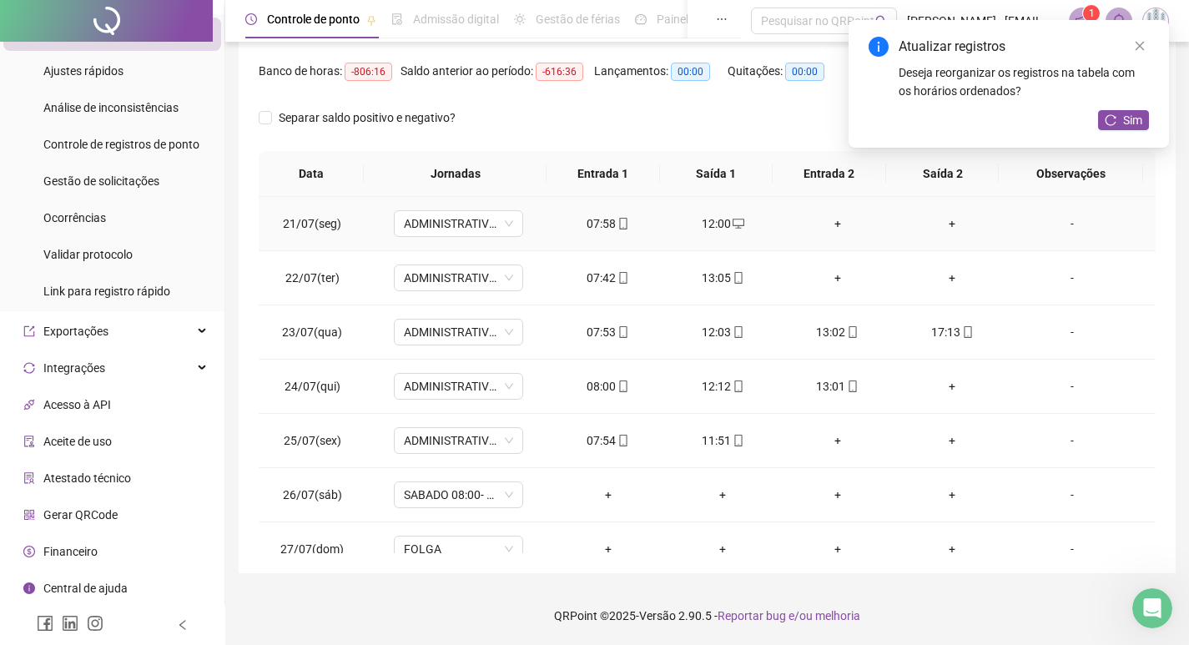
click at [834, 222] on div "+" at bounding box center [837, 223] width 88 height 18
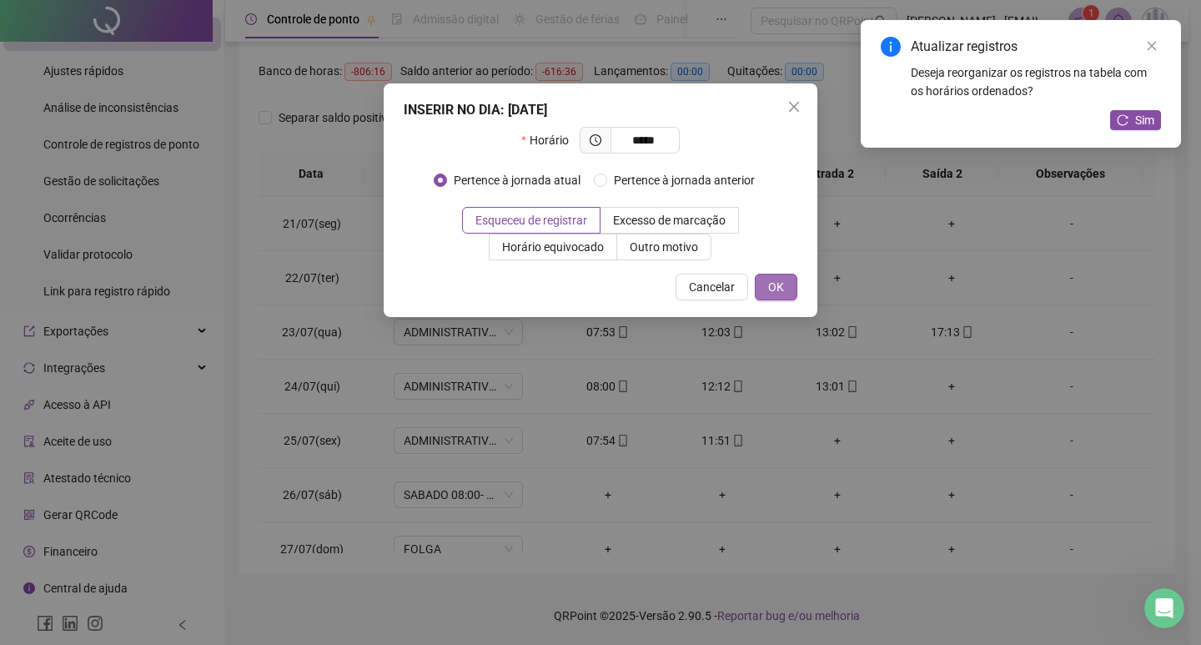
type input "*****"
click at [790, 290] on button "OK" at bounding box center [776, 287] width 43 height 27
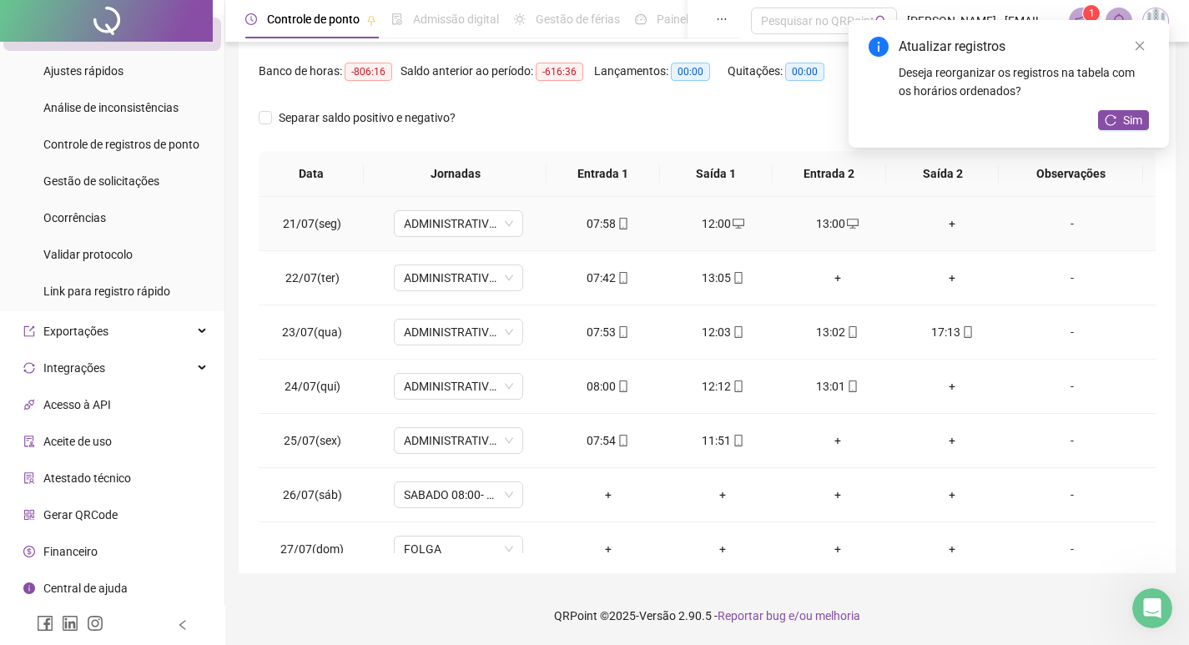
click at [943, 222] on div "+" at bounding box center [953, 223] width 88 height 18
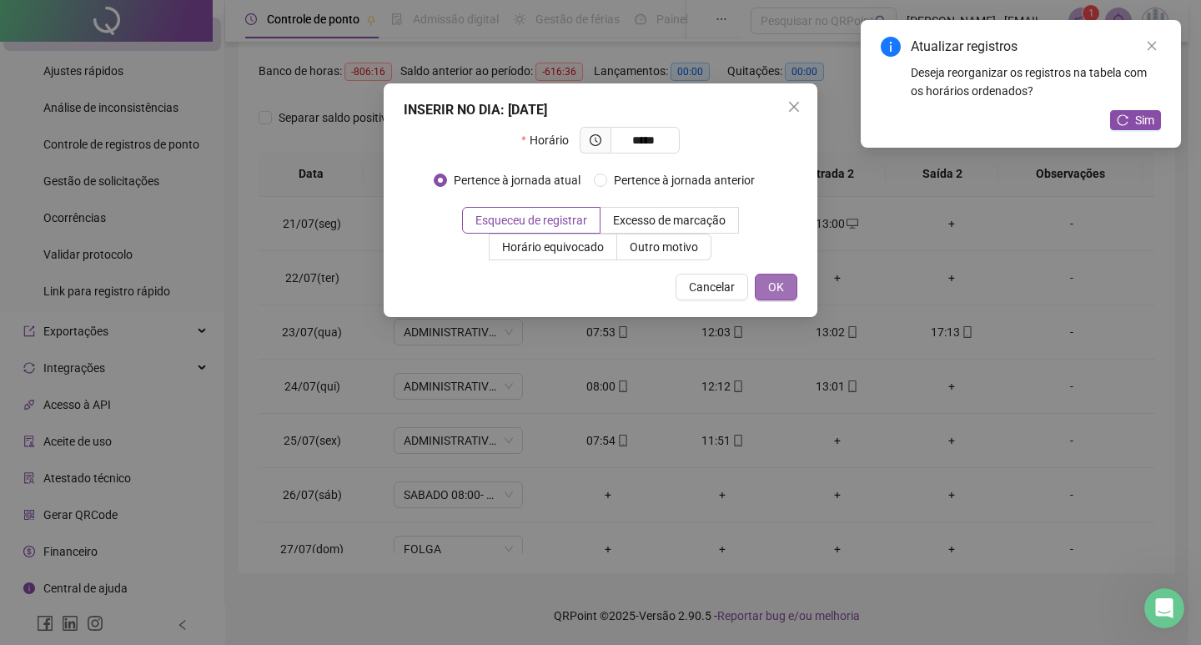
type input "*****"
click at [794, 299] on button "OK" at bounding box center [776, 287] width 43 height 27
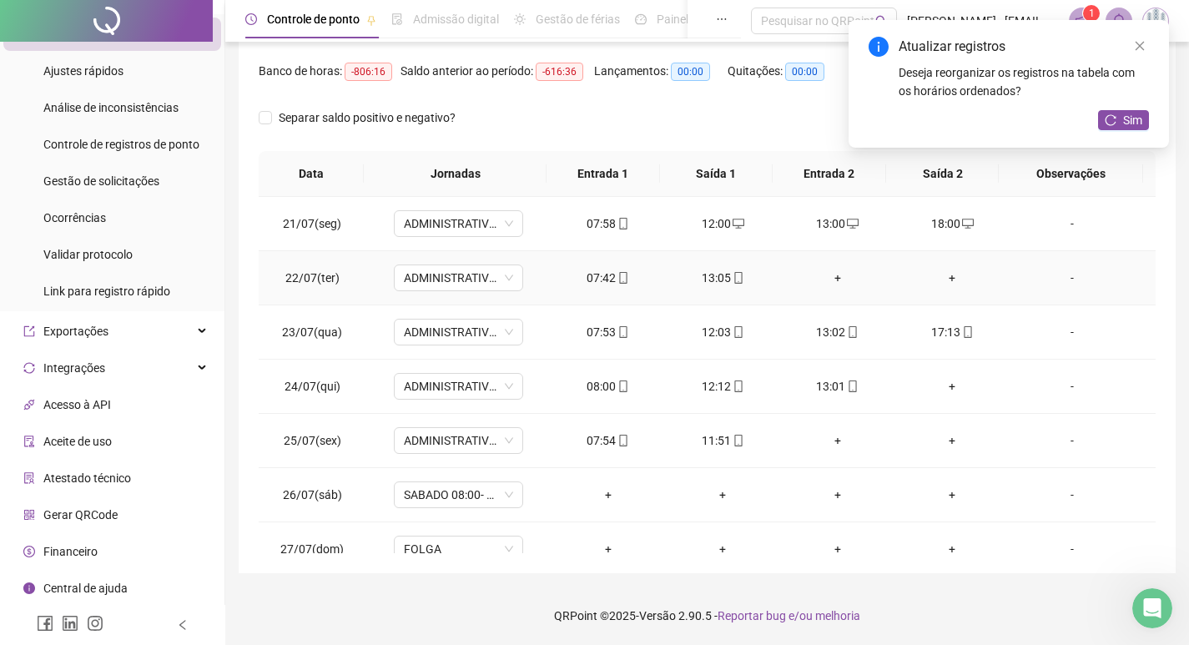
click at [828, 281] on div "+" at bounding box center [837, 278] width 88 height 18
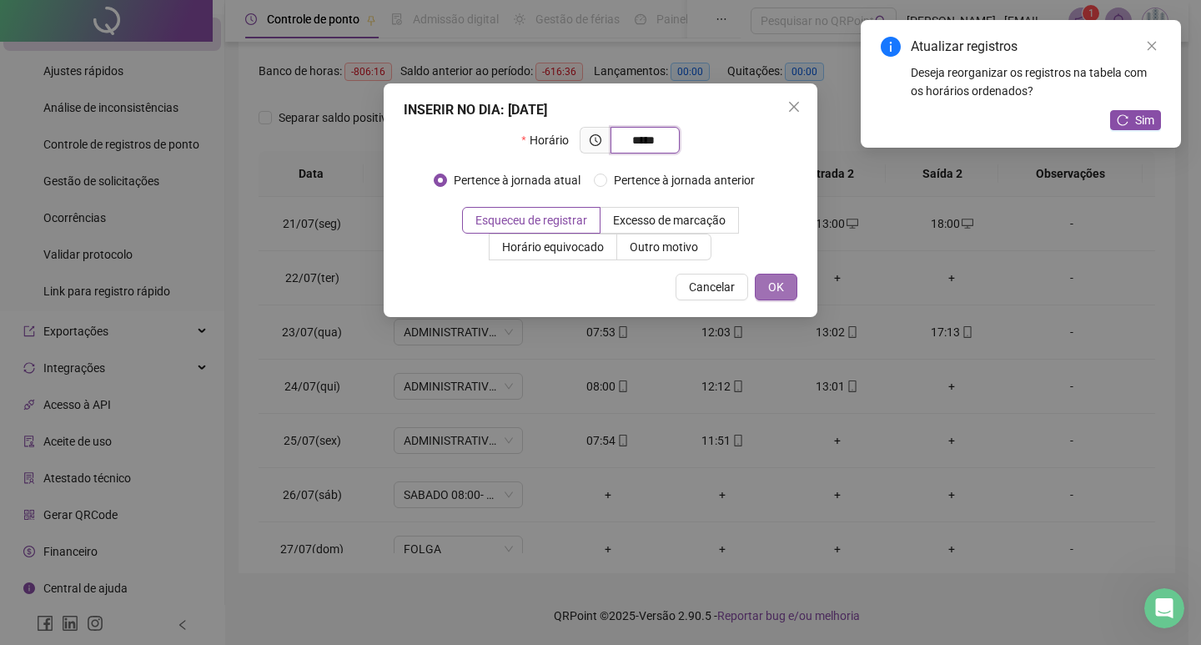
type input "*****"
click at [759, 294] on button "OK" at bounding box center [776, 287] width 43 height 27
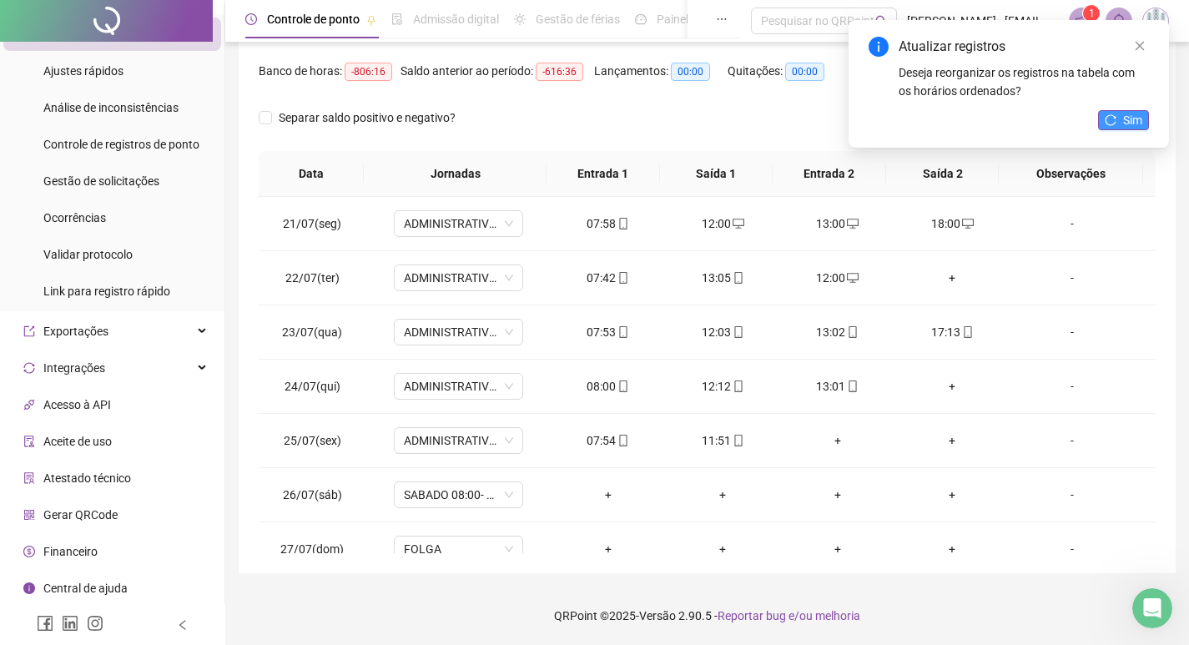
click at [1142, 111] on div "Atualizar registros Deseja reorganizar os registros na tabela com os horários o…" at bounding box center [1009, 84] width 320 height 128
click at [1129, 118] on span "Sim" at bounding box center [1132, 120] width 19 height 18
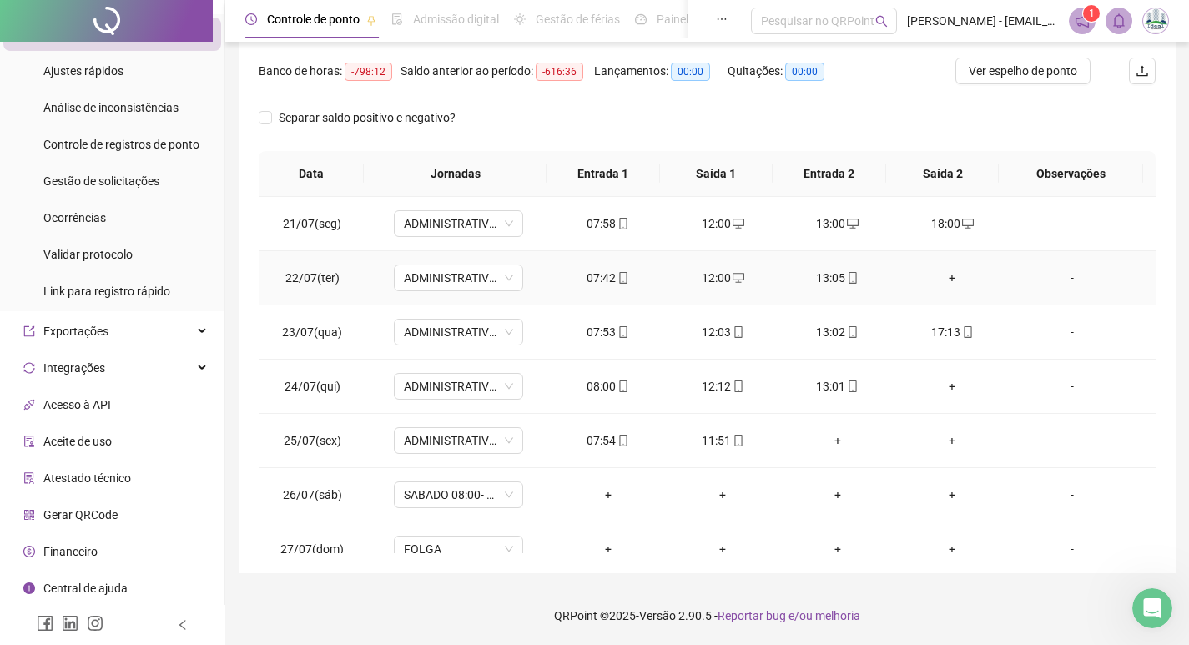
click at [949, 288] on td "+" at bounding box center [952, 278] width 115 height 54
click at [949, 279] on div "+" at bounding box center [953, 278] width 88 height 18
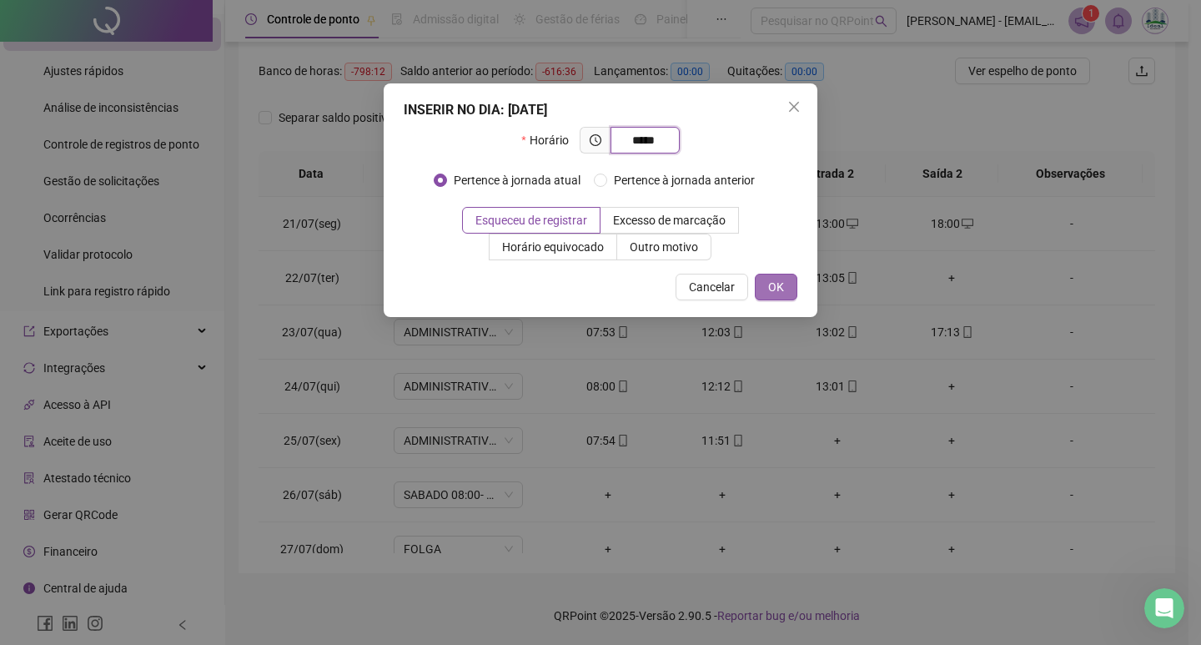
type input "*****"
click at [783, 292] on span "OK" at bounding box center [776, 287] width 16 height 18
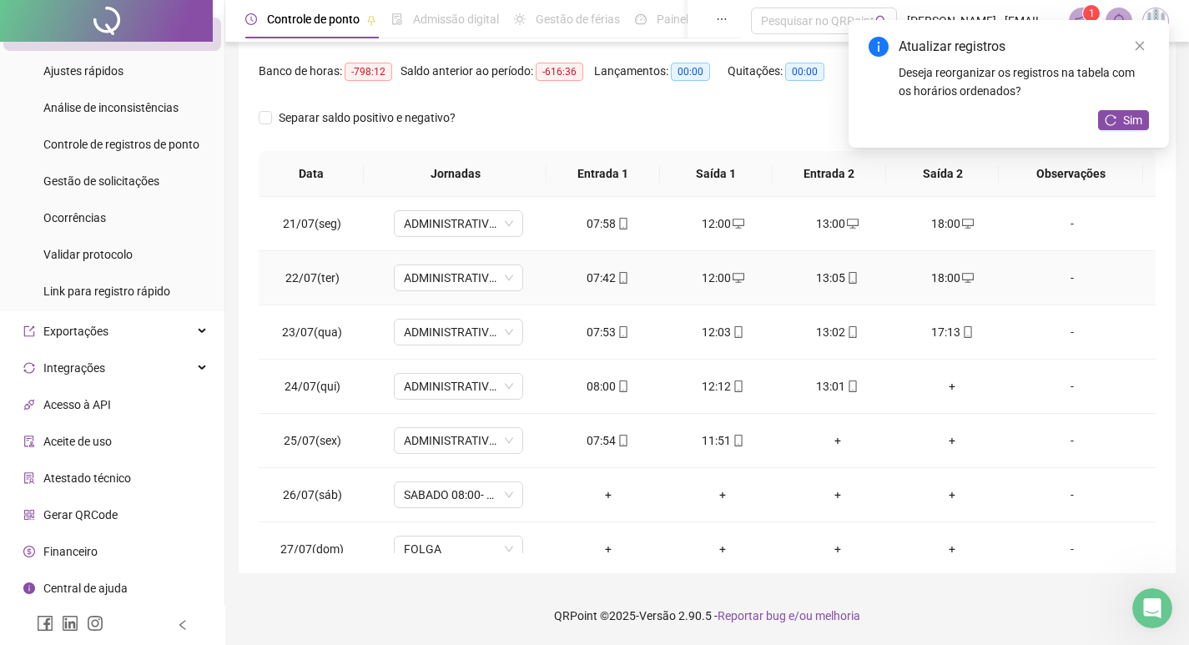
click at [785, 293] on td "13:05" at bounding box center [837, 278] width 115 height 54
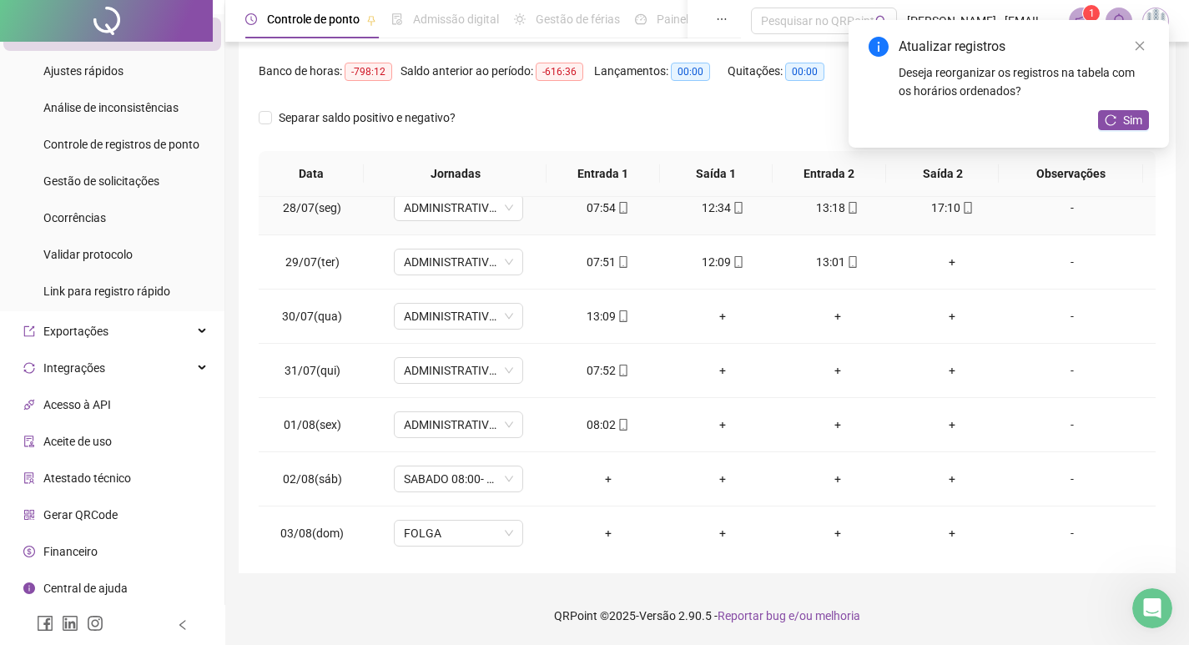
scroll to position [417, 0]
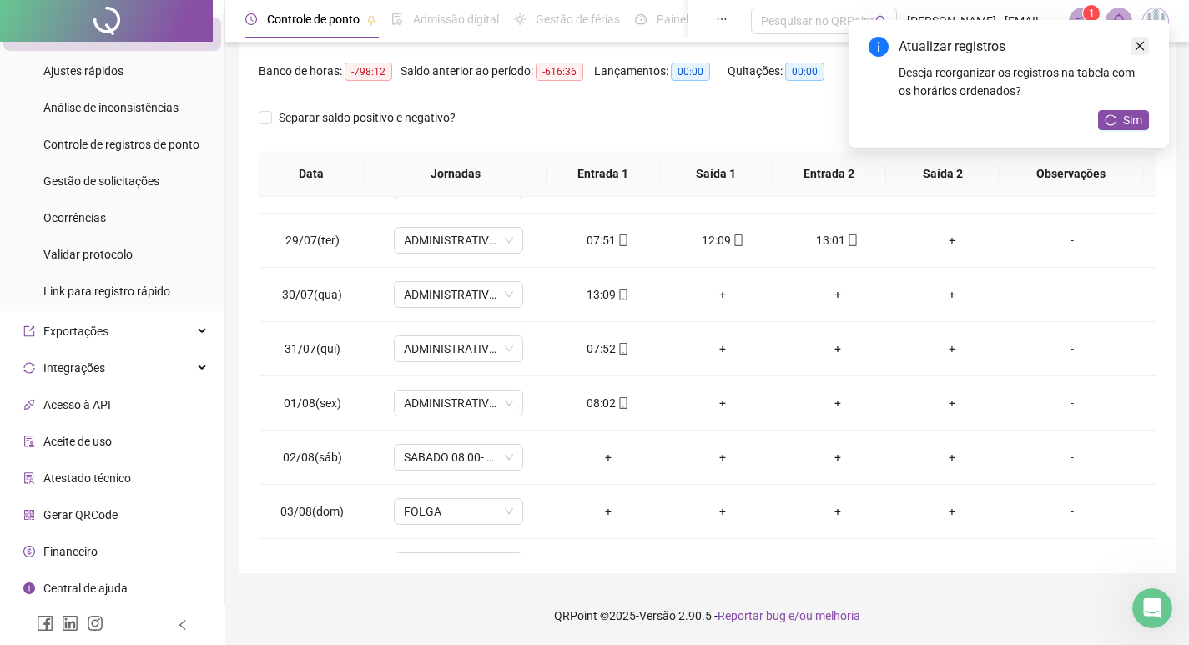
click at [1143, 48] on icon "close" at bounding box center [1140, 46] width 12 height 12
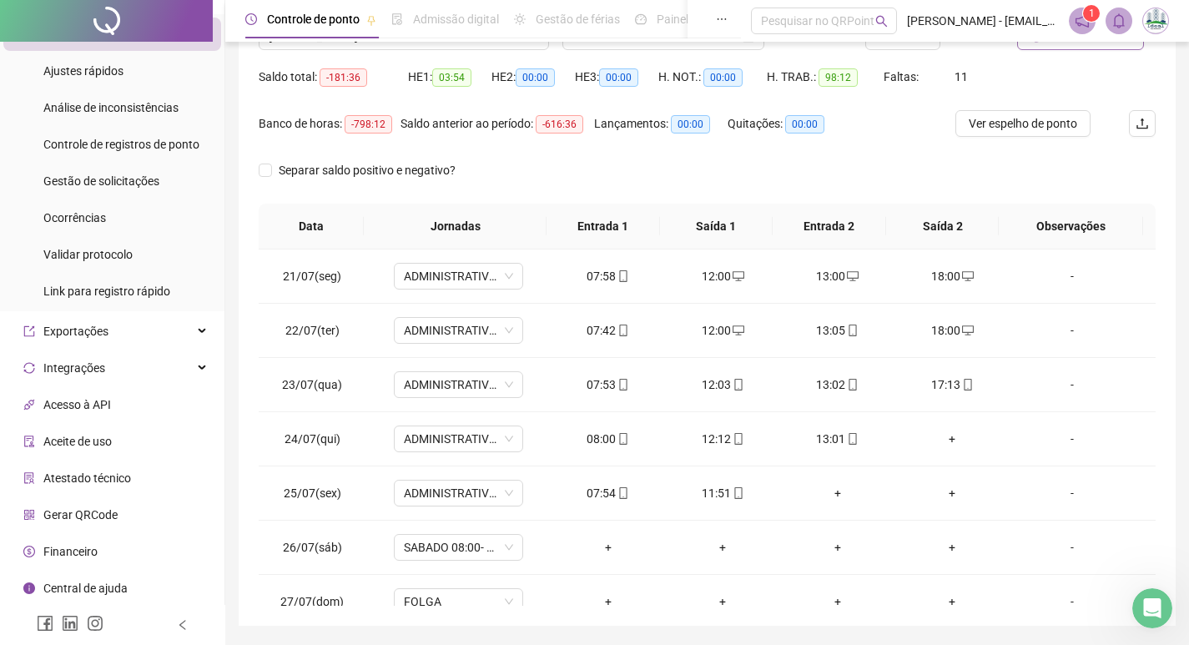
scroll to position [208, 0]
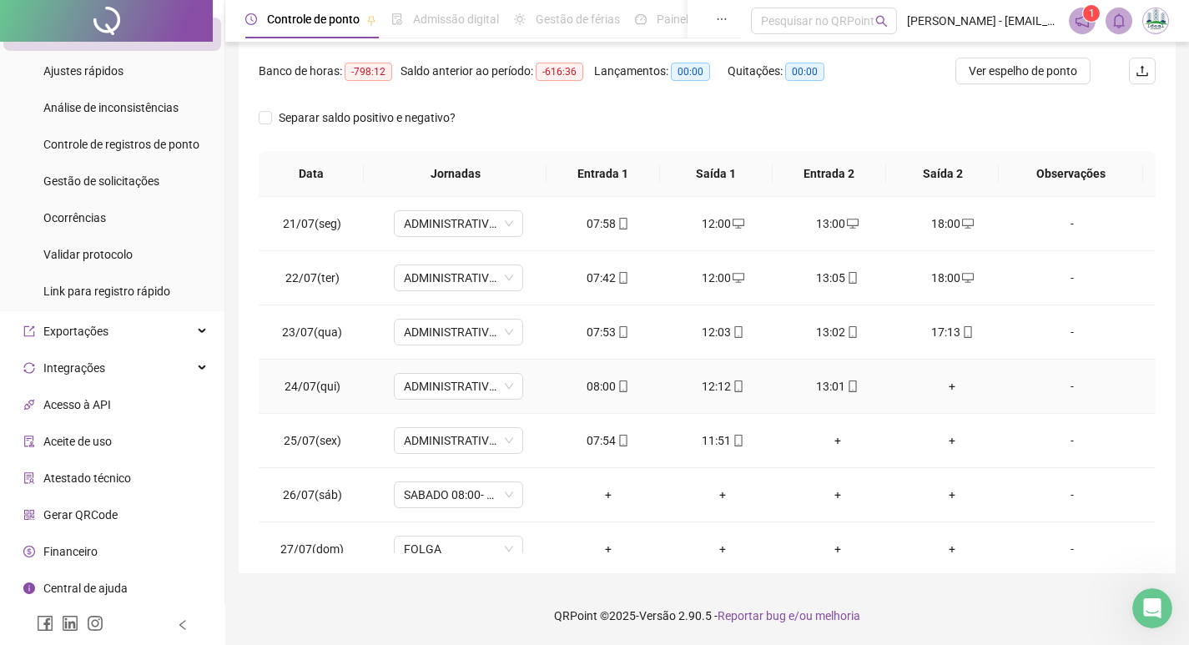
click at [949, 390] on div "+" at bounding box center [953, 386] width 88 height 18
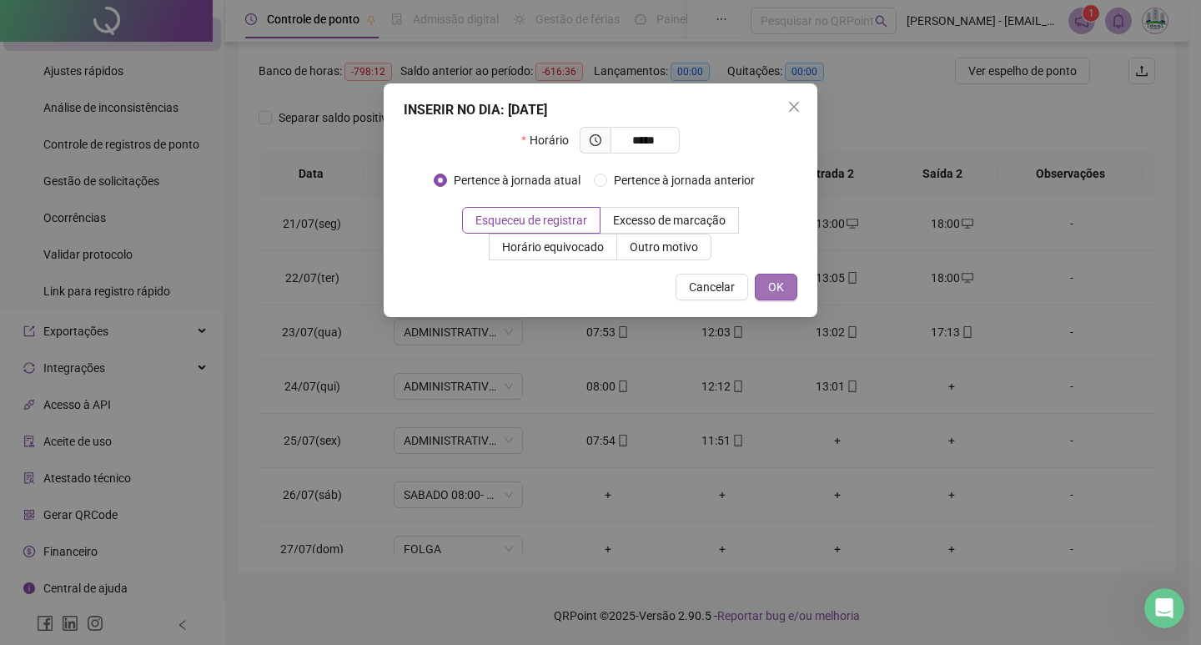
type input "*****"
click at [778, 278] on button "OK" at bounding box center [776, 287] width 43 height 27
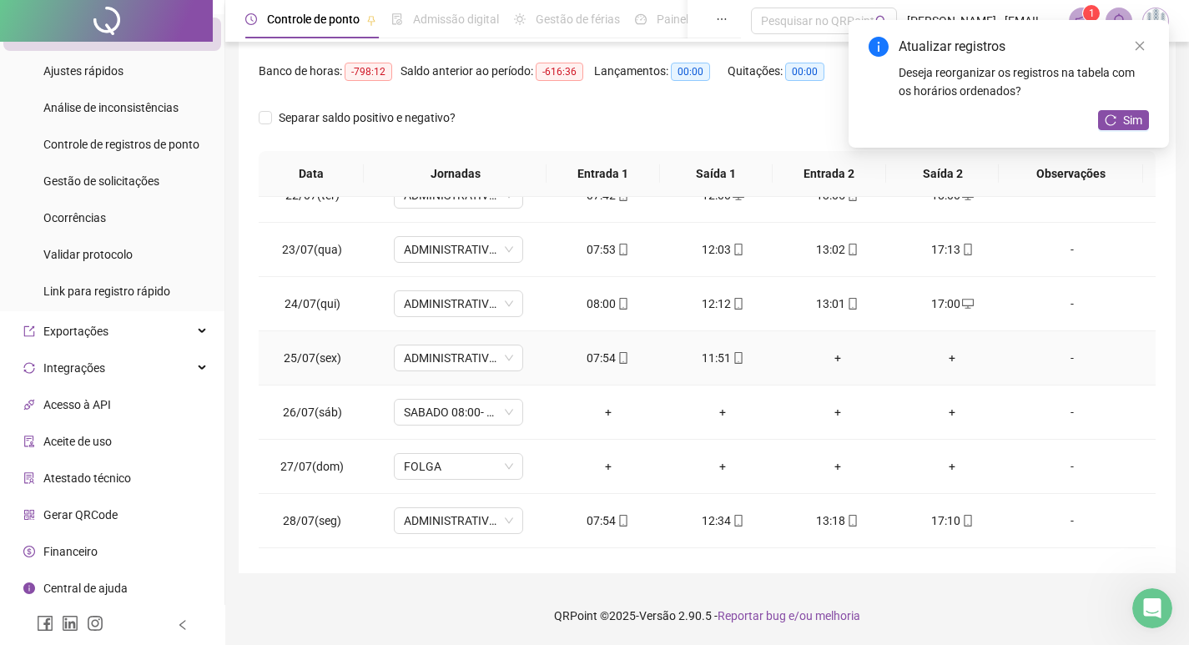
scroll to position [83, 0]
click at [829, 352] on div "+" at bounding box center [837, 357] width 88 height 18
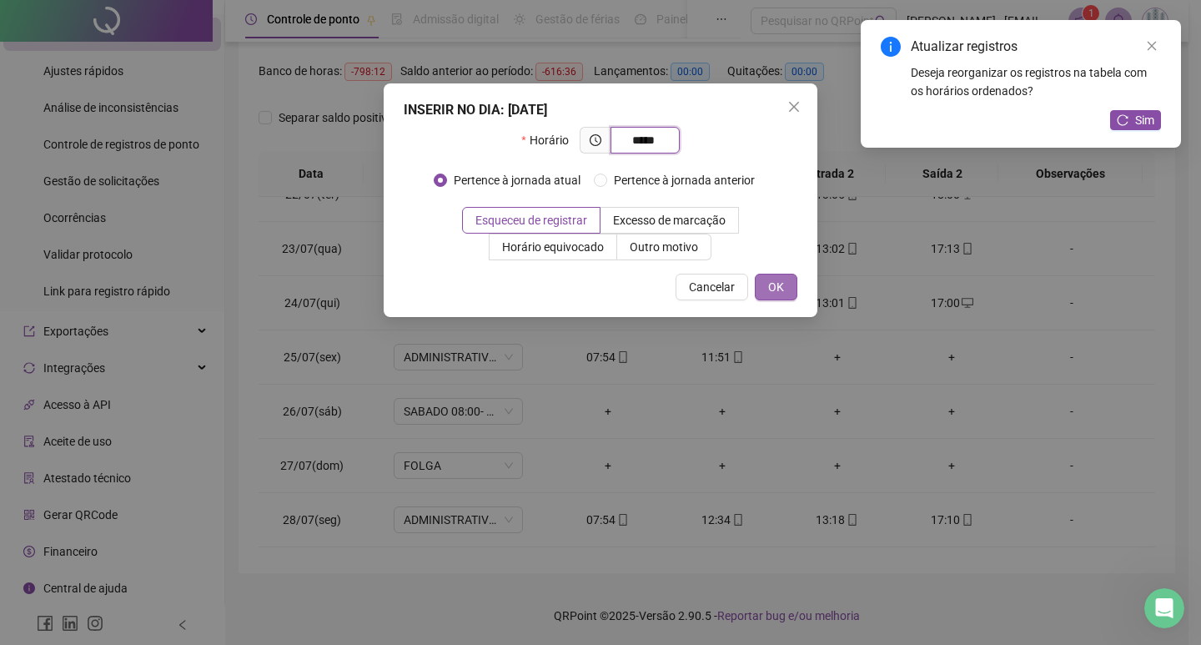
type input "*****"
drag, startPoint x: 778, startPoint y: 287, endPoint x: 791, endPoint y: 291, distance: 13.2
click at [779, 287] on span "OK" at bounding box center [776, 287] width 16 height 18
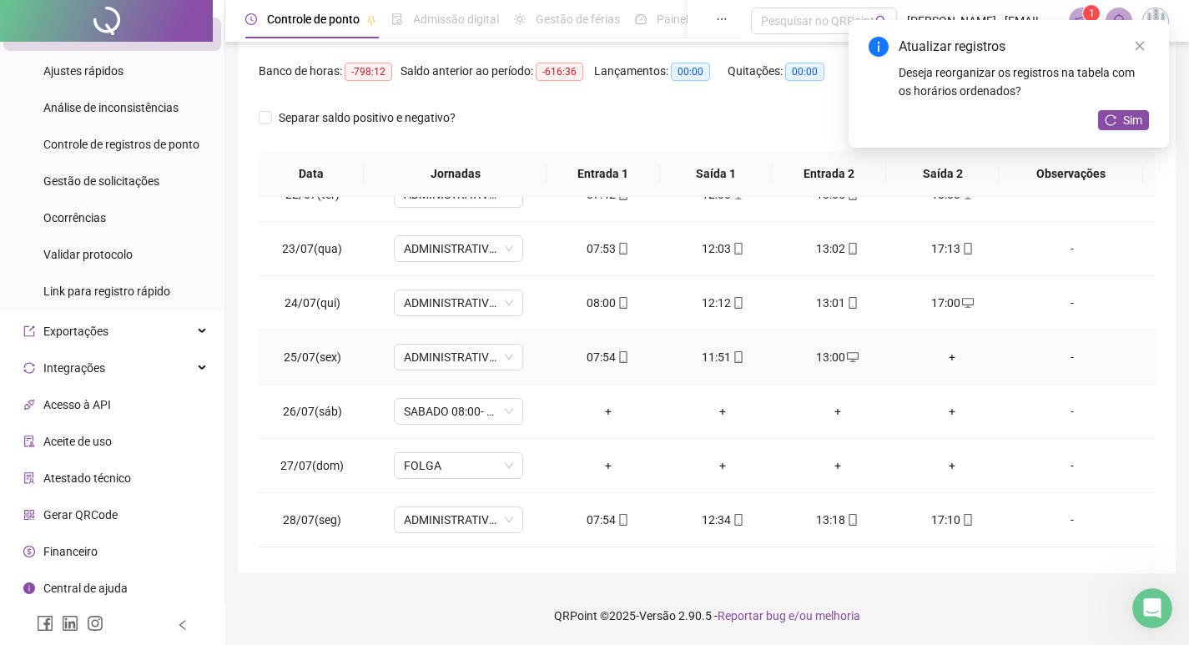
click at [939, 355] on div "+" at bounding box center [953, 357] width 88 height 18
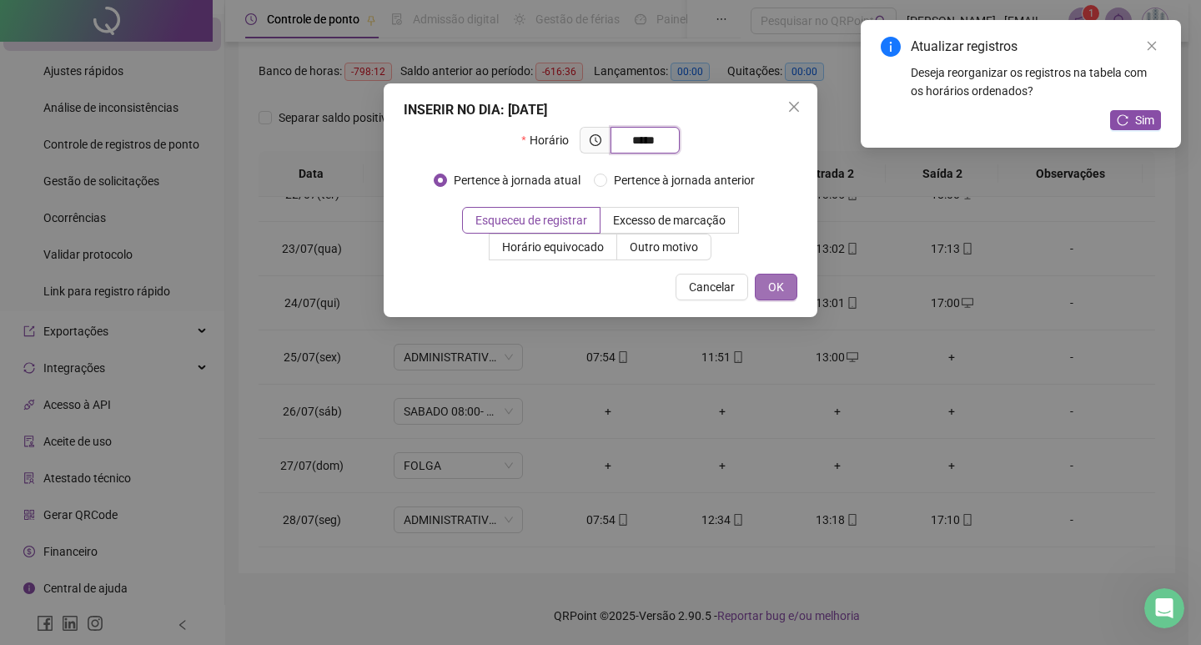
type input "*****"
click at [778, 283] on span "OK" at bounding box center [776, 287] width 16 height 18
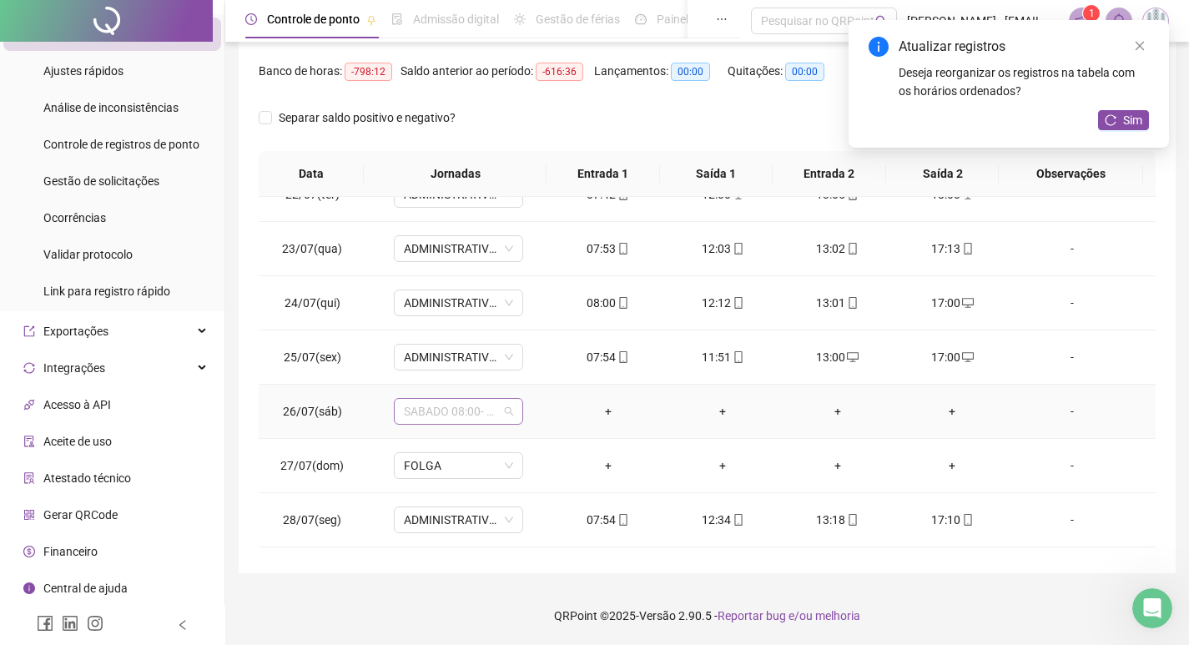
click at [447, 413] on span "SABADO 08:00- 12:00" at bounding box center [458, 411] width 109 height 25
type input "*****"
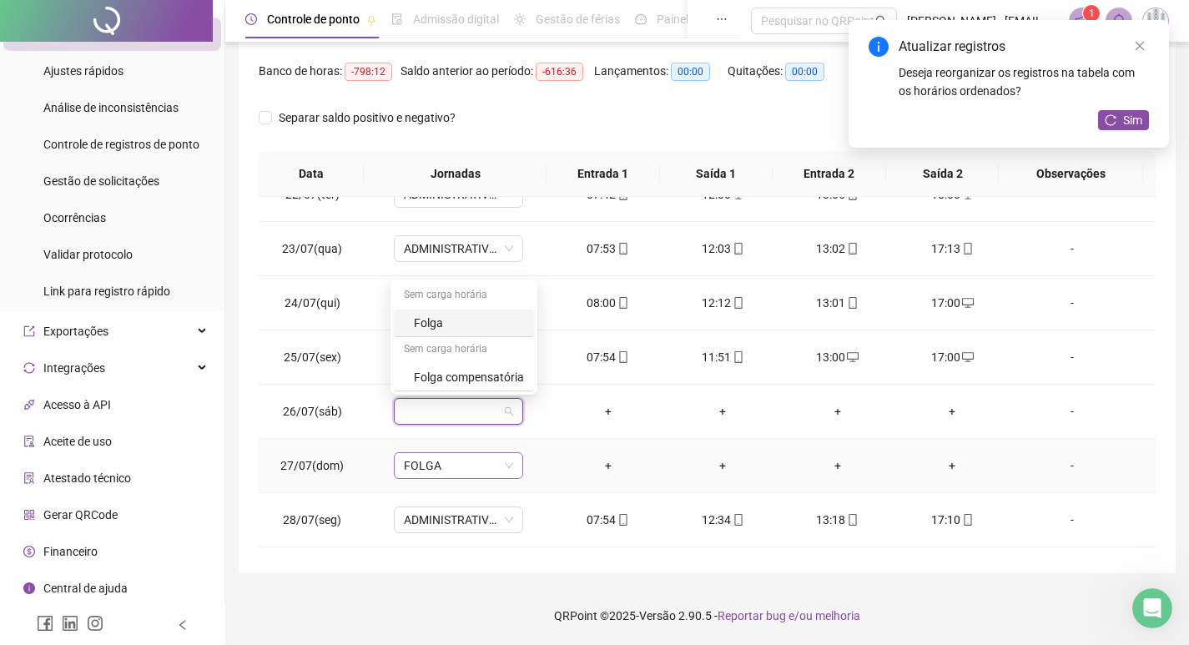
click at [428, 457] on span "FOLGA" at bounding box center [458, 465] width 109 height 25
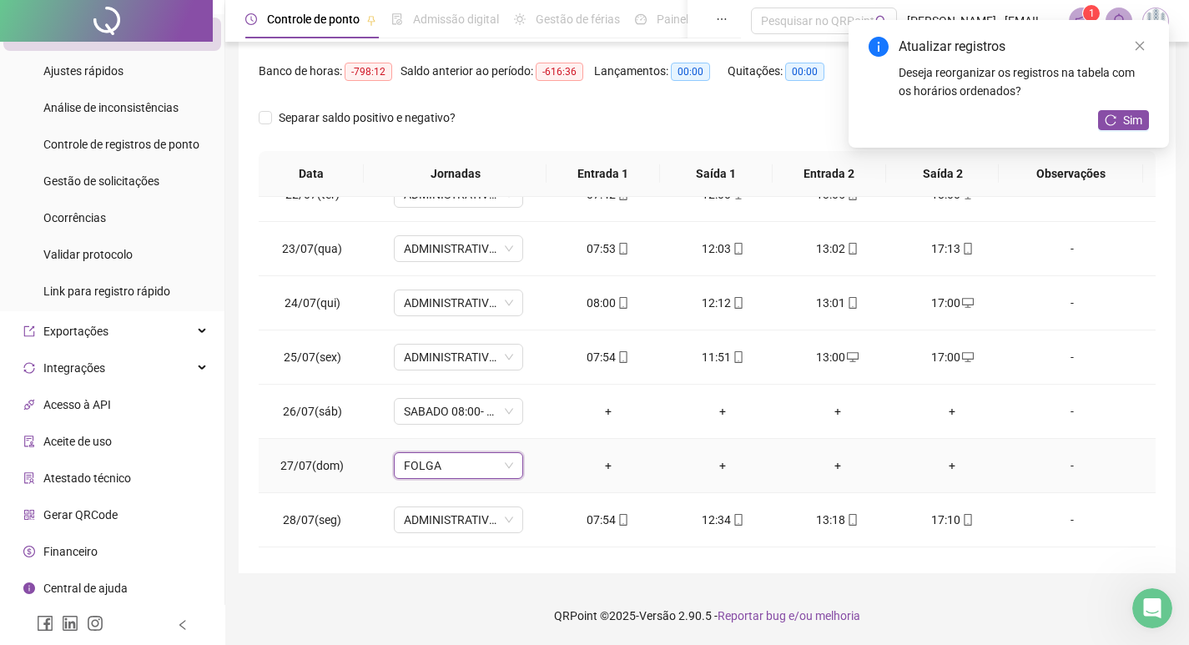
click at [421, 466] on span "FOLGA" at bounding box center [458, 465] width 109 height 25
type input "****"
click at [451, 371] on div "Folga" at bounding box center [469, 377] width 110 height 18
click at [527, 418] on span "Sim" at bounding box center [534, 422] width 19 height 18
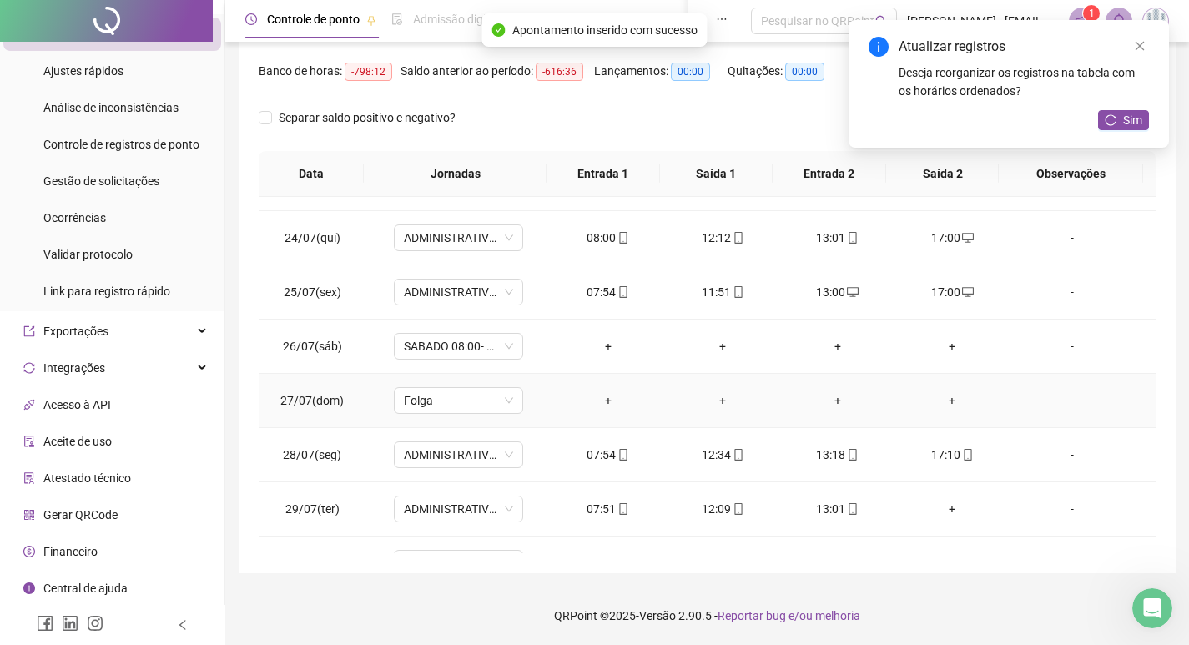
scroll to position [250, 0]
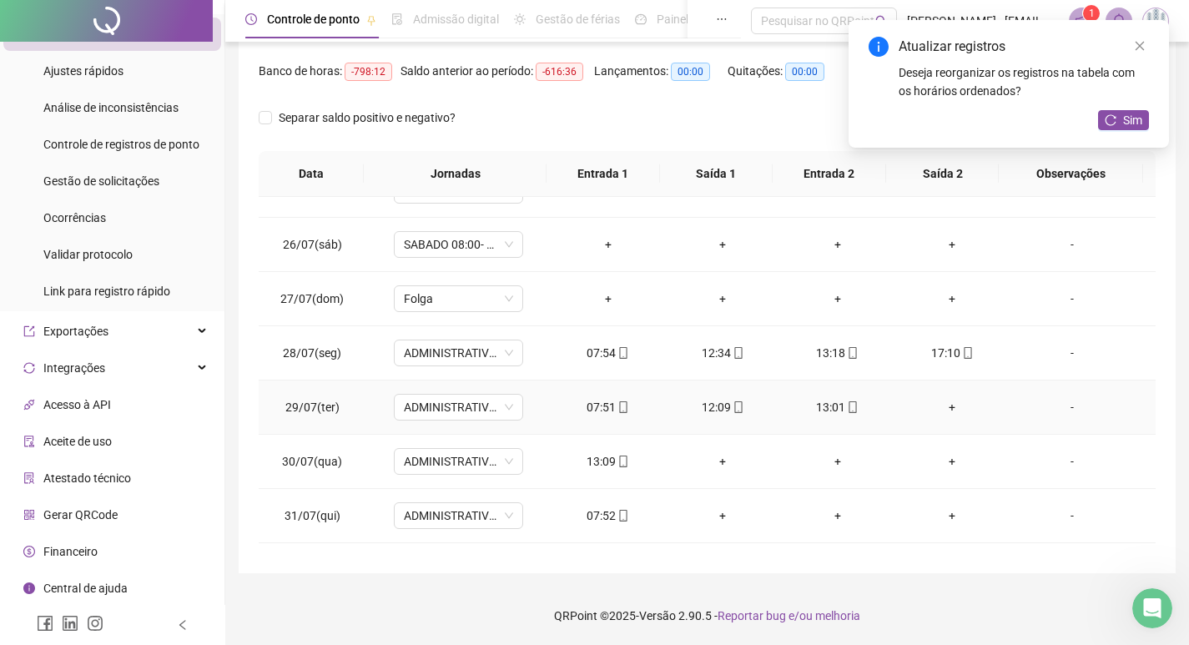
click at [941, 411] on div "+" at bounding box center [953, 407] width 88 height 18
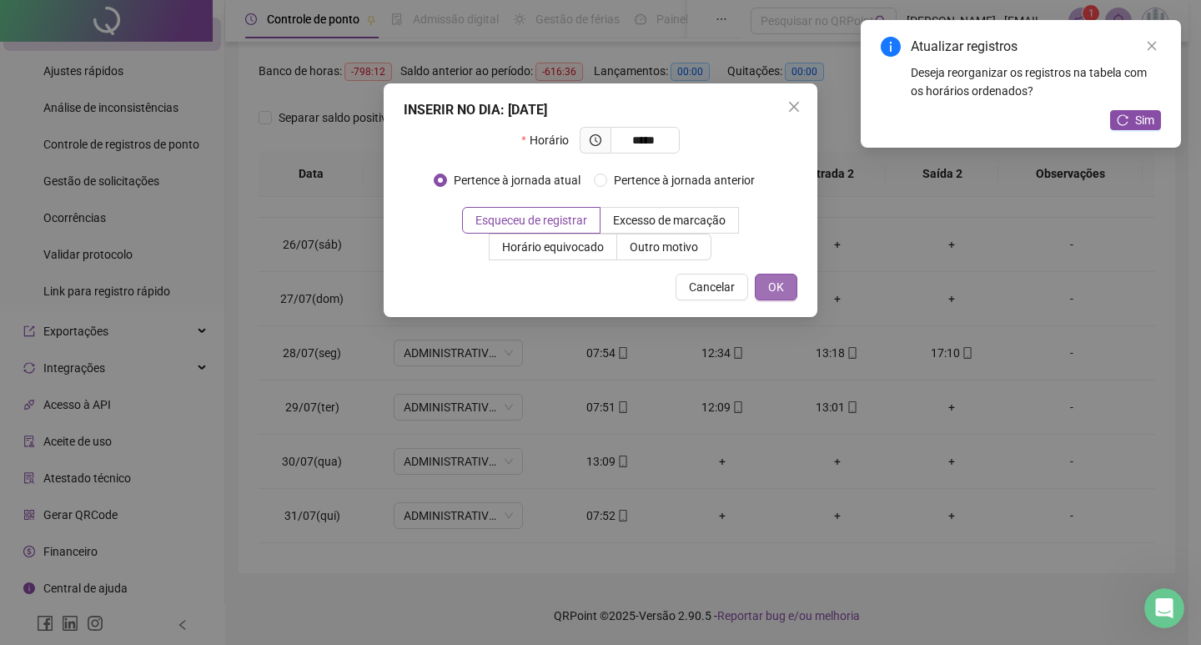
type input "*****"
click at [777, 288] on span "OK" at bounding box center [776, 287] width 16 height 18
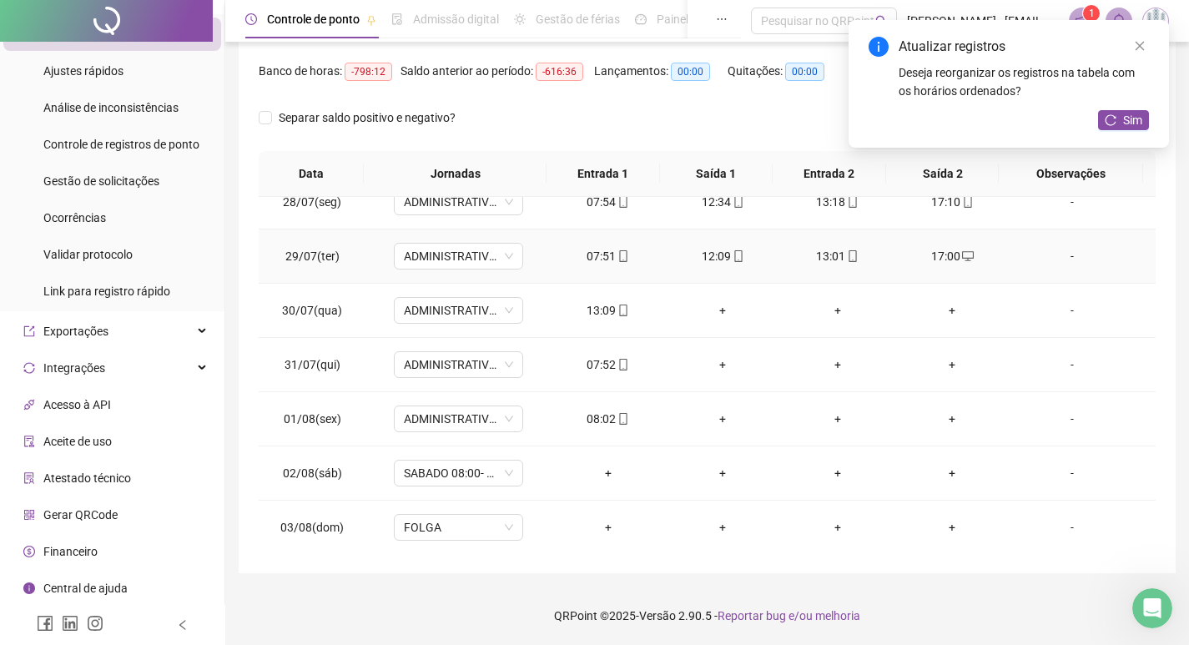
scroll to position [417, 0]
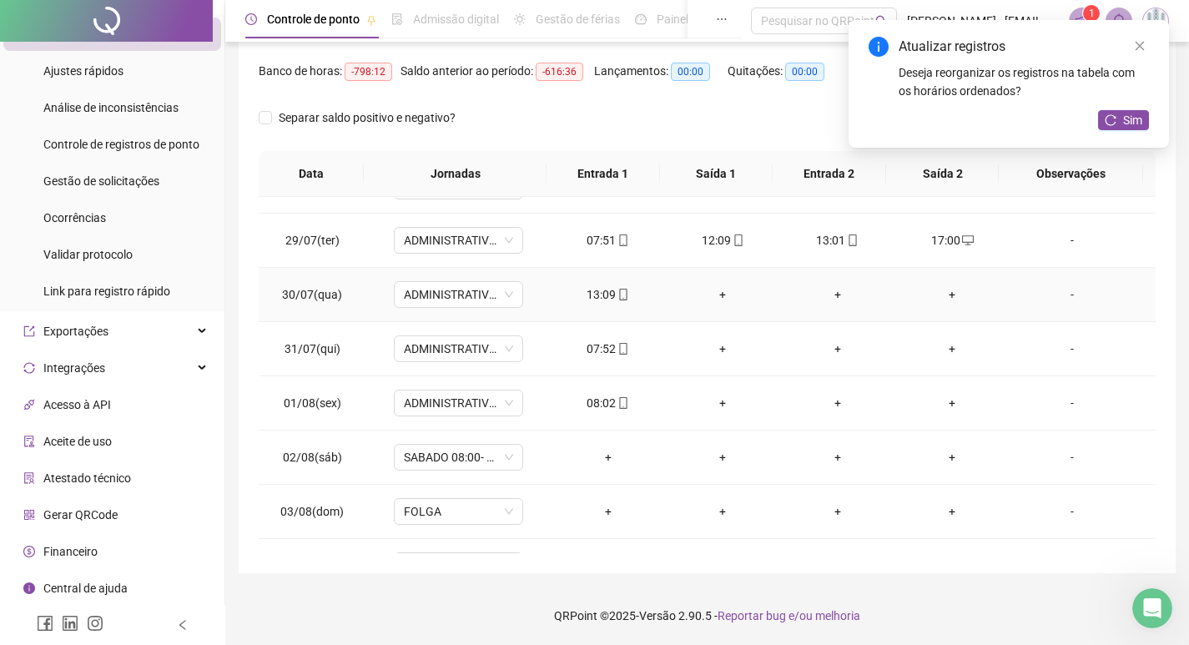
click at [718, 292] on div "+" at bounding box center [722, 294] width 88 height 18
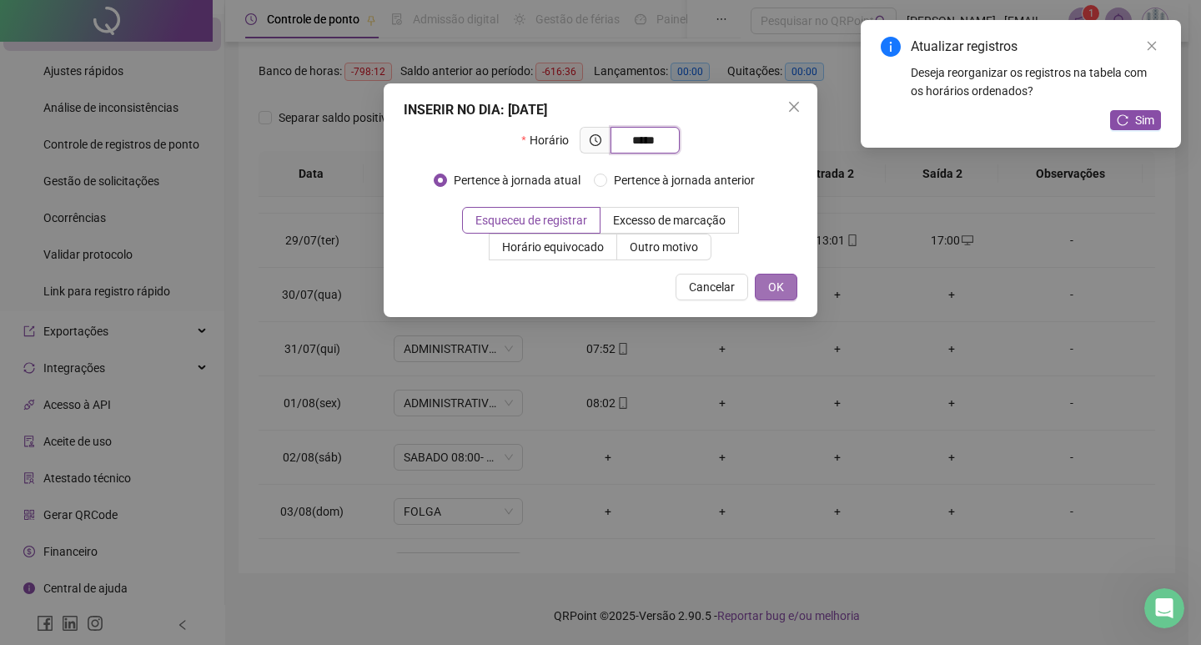
type input "*****"
click at [782, 292] on span "OK" at bounding box center [776, 287] width 16 height 18
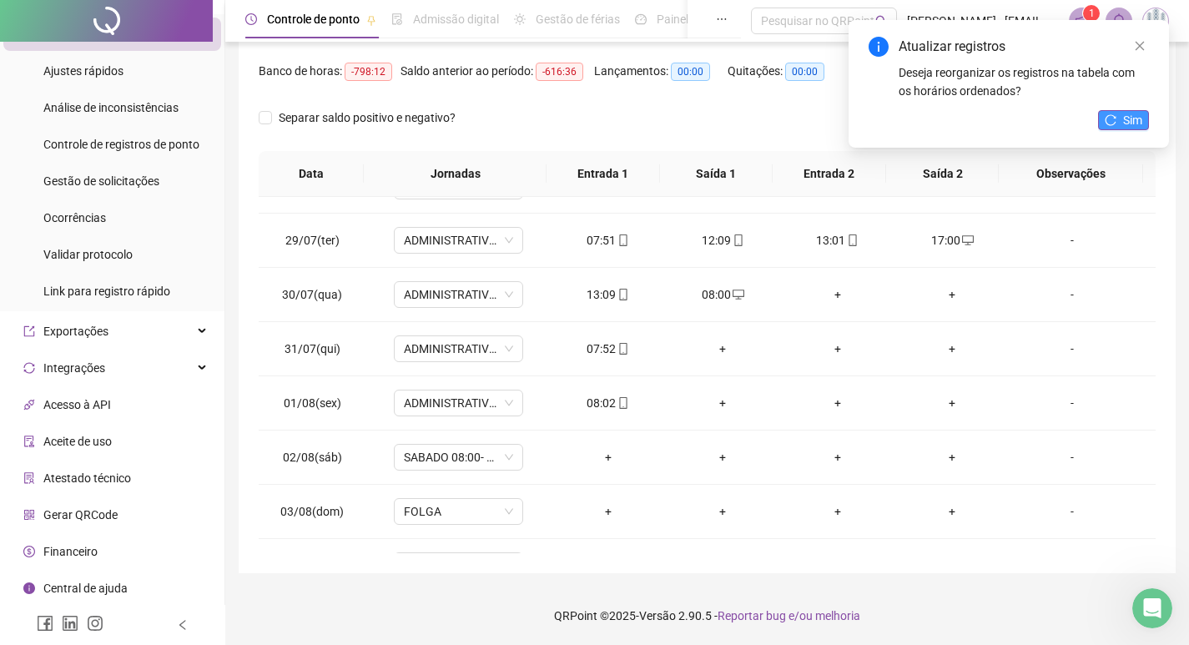
click at [1126, 116] on span "Sim" at bounding box center [1132, 120] width 19 height 18
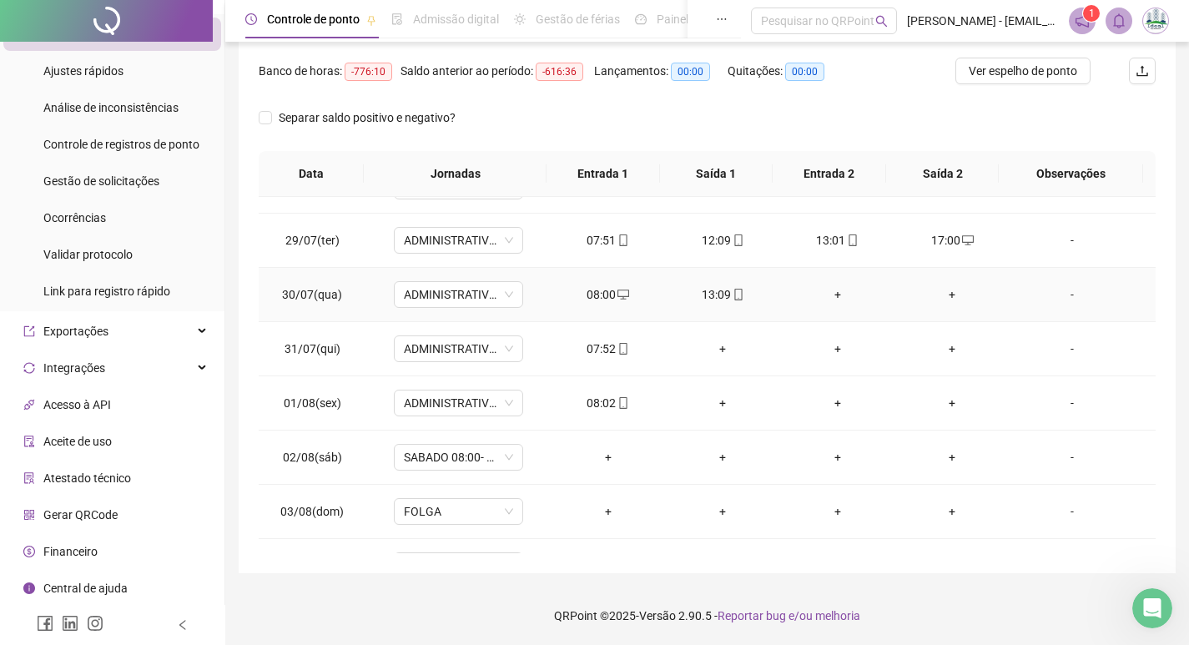
click at [828, 292] on div "+" at bounding box center [837, 294] width 88 height 18
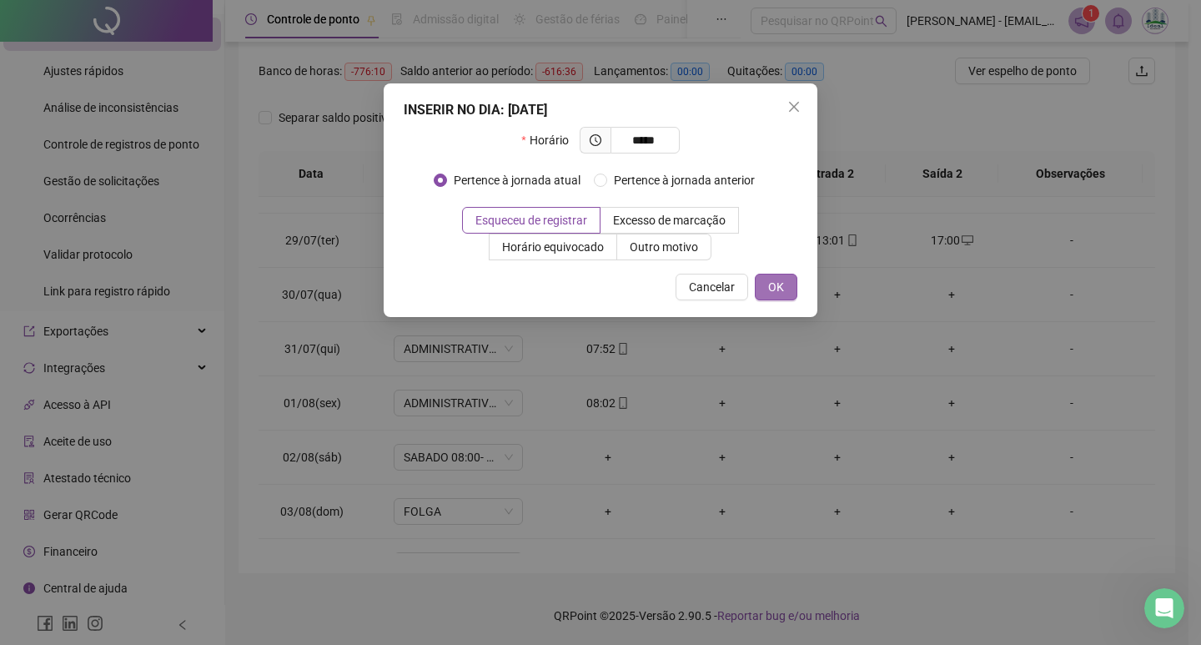
type input "*****"
click at [790, 293] on button "OK" at bounding box center [776, 287] width 43 height 27
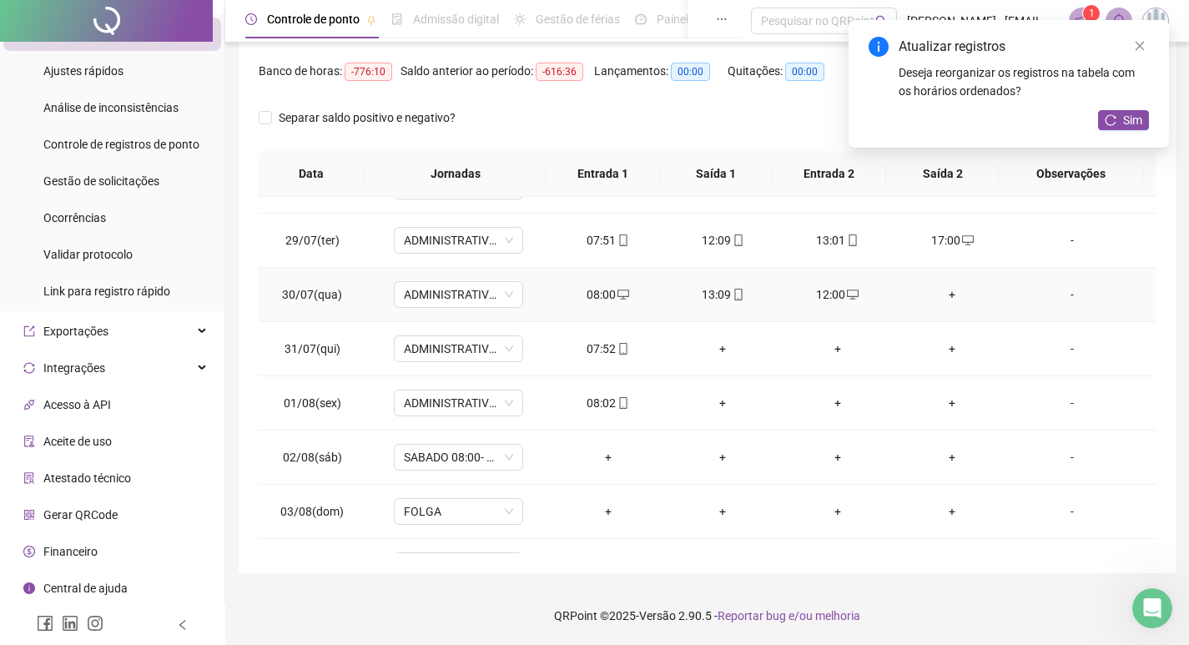
click at [939, 294] on div "+" at bounding box center [953, 294] width 88 height 18
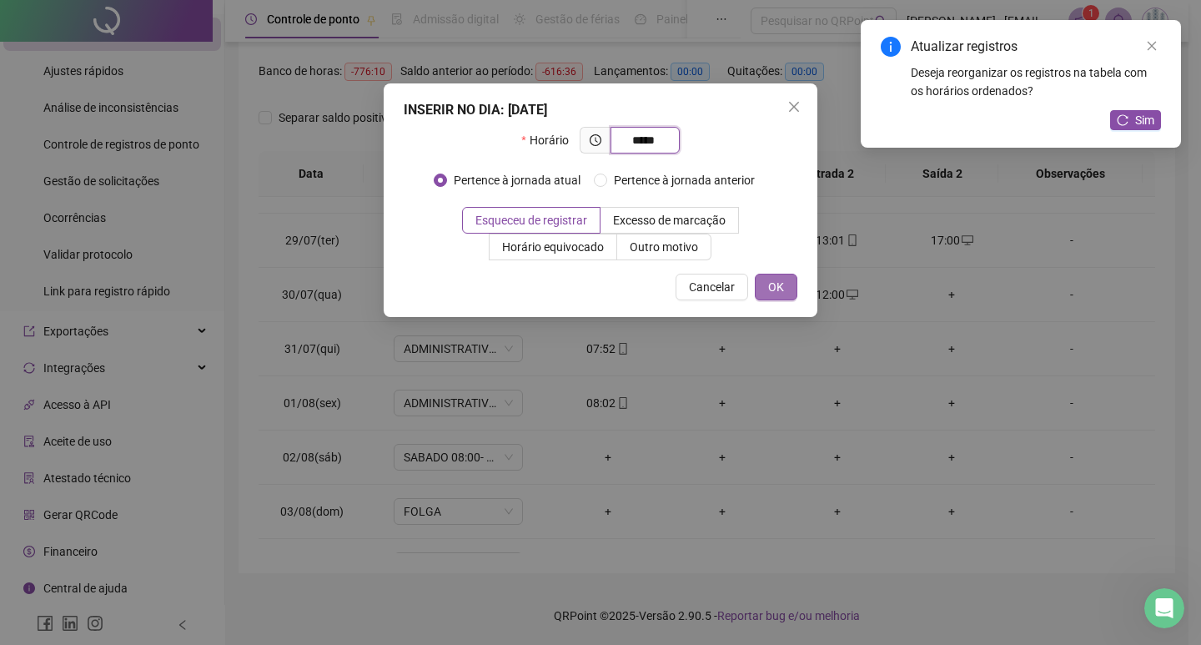
type input "*****"
click at [765, 275] on button "OK" at bounding box center [776, 287] width 43 height 27
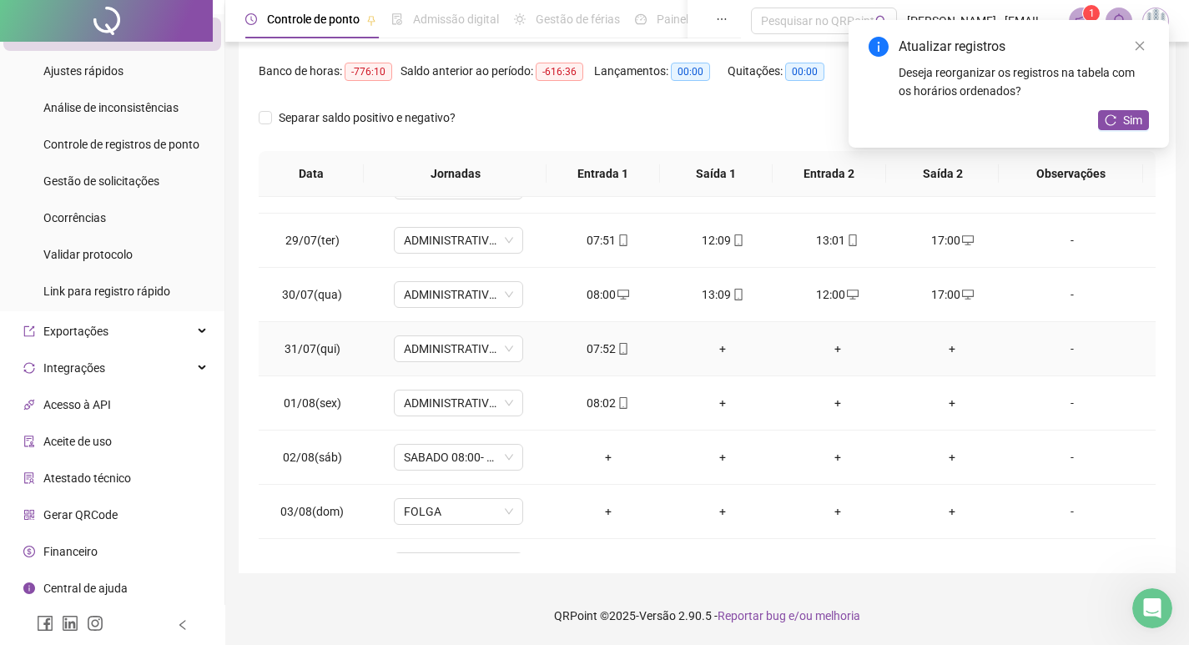
click at [708, 353] on div "+" at bounding box center [722, 349] width 88 height 18
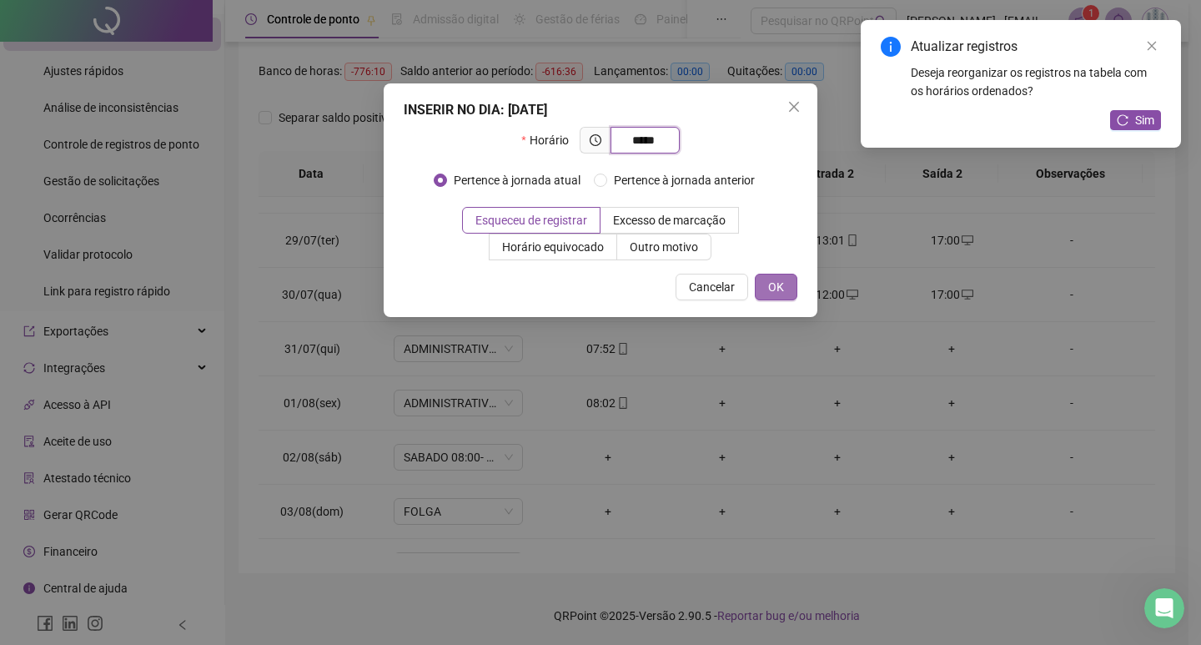
type input "*****"
click at [784, 289] on button "OK" at bounding box center [776, 287] width 43 height 27
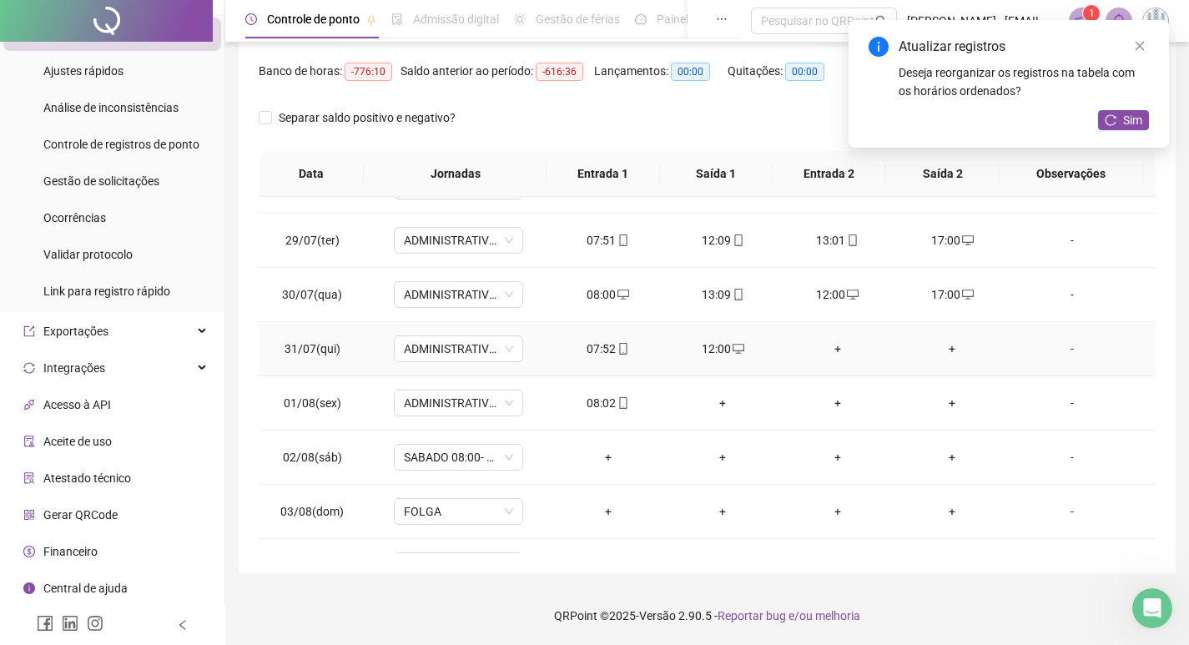
click at [832, 350] on div "+" at bounding box center [837, 349] width 88 height 18
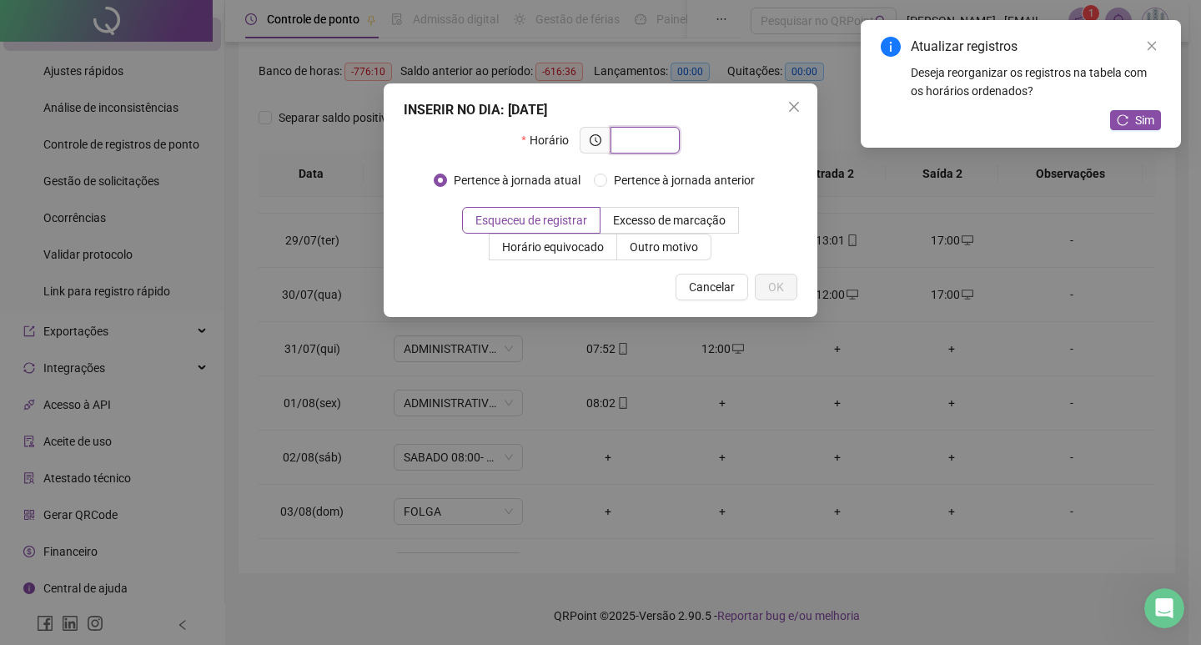
type input "*"
type input "*****"
click at [803, 302] on div "INSERIR NO DIA : [DATE] Horário ***** Pertence à jornada atual Pertence à jorna…" at bounding box center [601, 200] width 434 height 234
click at [788, 289] on button "OK" at bounding box center [776, 287] width 43 height 27
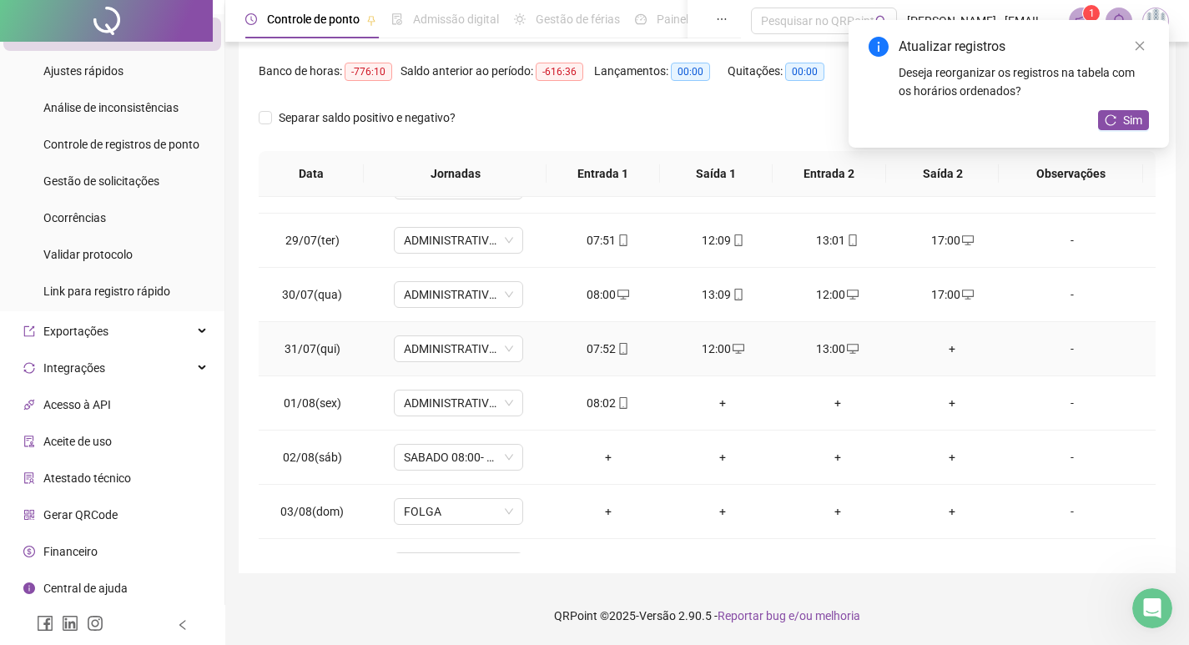
click at [935, 350] on div "+" at bounding box center [953, 349] width 88 height 18
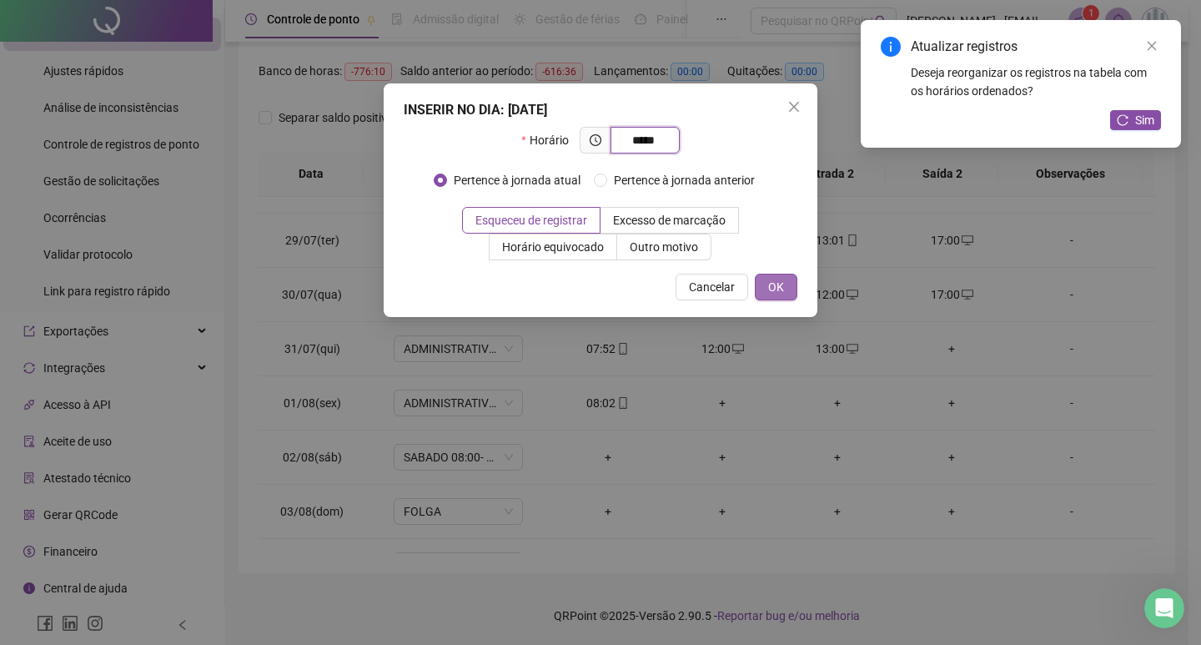
type input "*****"
click at [780, 294] on span "OK" at bounding box center [776, 287] width 16 height 18
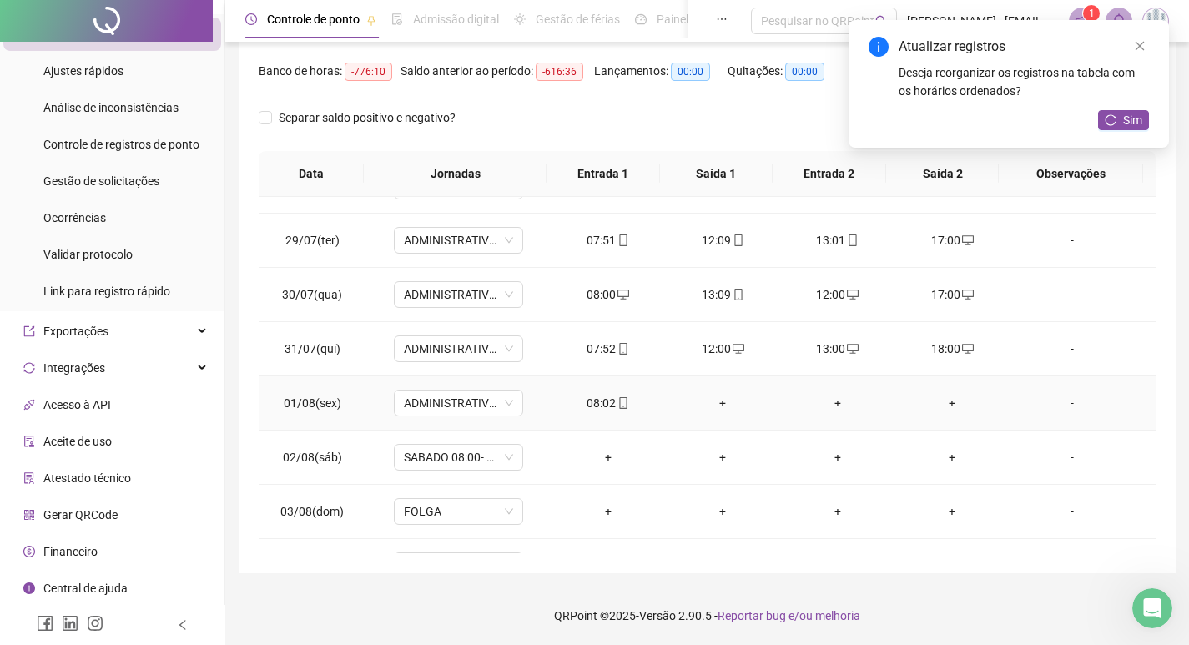
click at [718, 401] on div "+" at bounding box center [722, 403] width 88 height 18
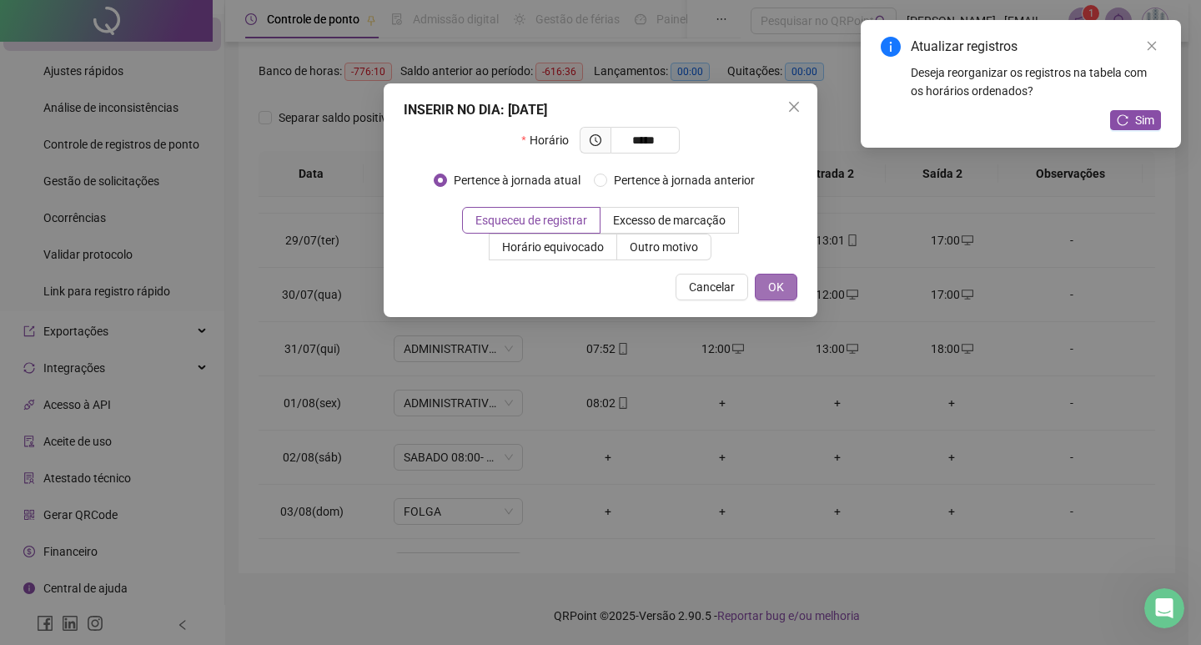
type input "*****"
click at [766, 287] on button "OK" at bounding box center [776, 287] width 43 height 27
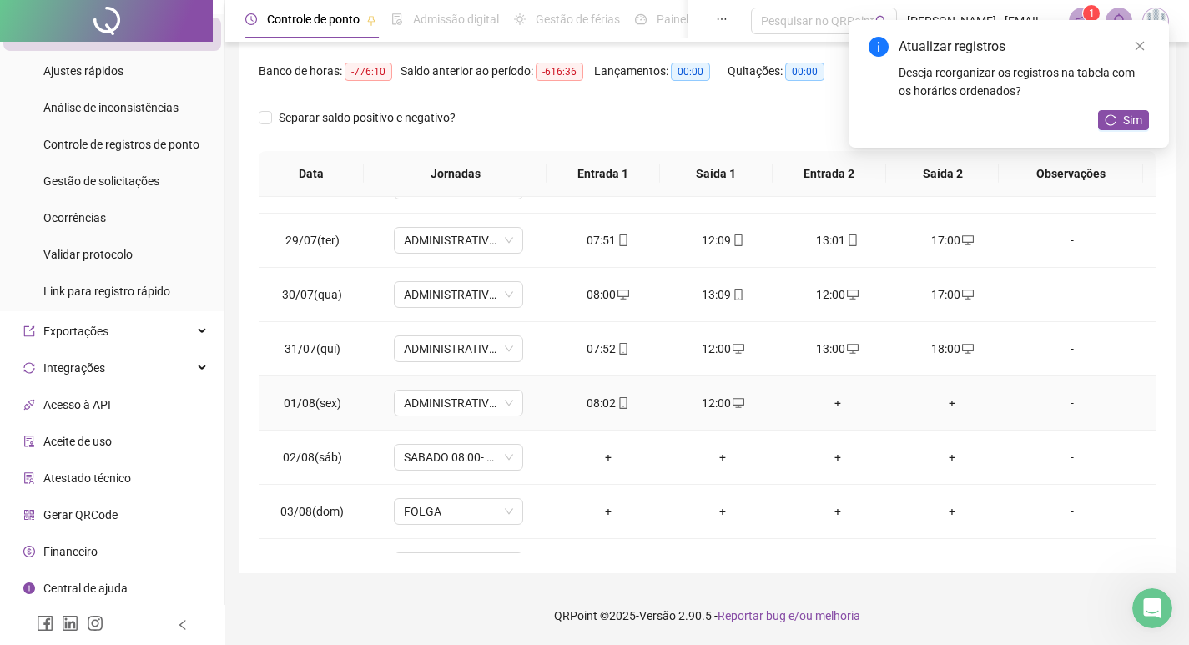
click at [826, 402] on div "+" at bounding box center [837, 403] width 88 height 18
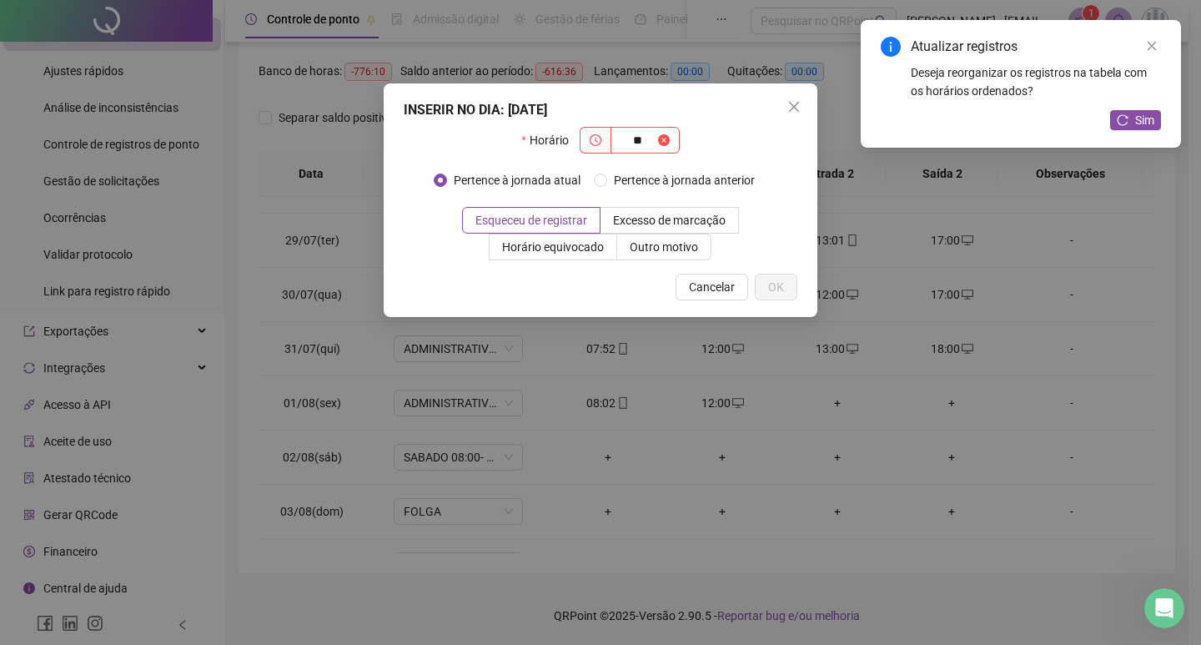
type input "*"
type input "*****"
click at [786, 285] on button "OK" at bounding box center [776, 287] width 43 height 27
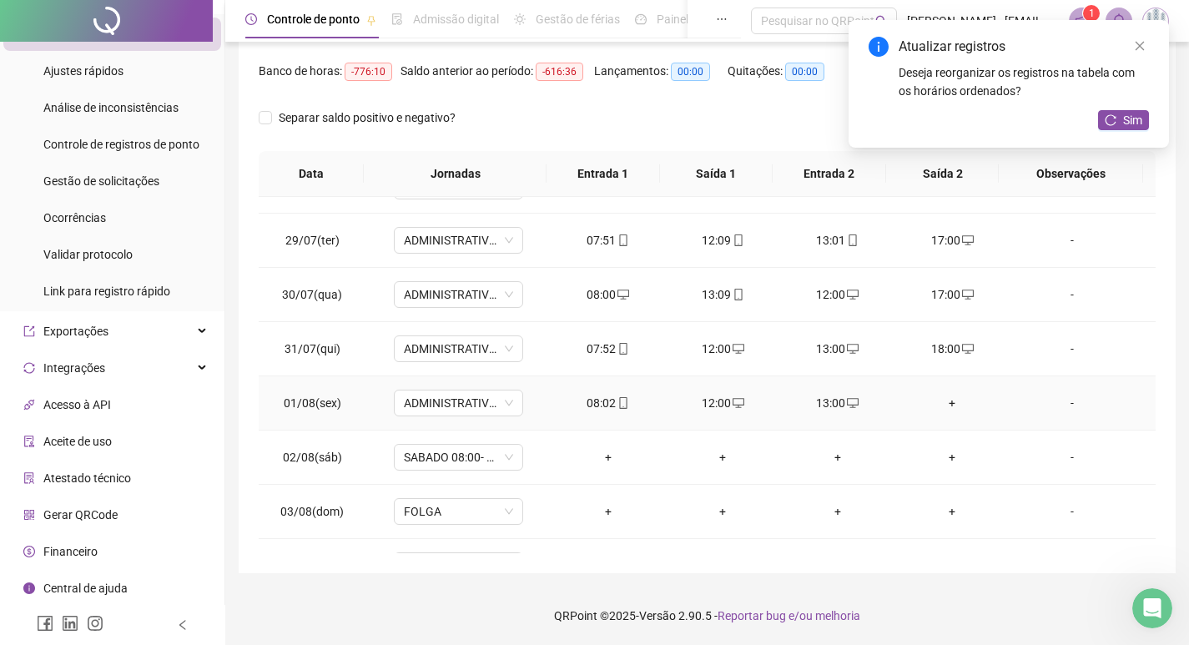
click at [939, 403] on div "+" at bounding box center [953, 403] width 88 height 18
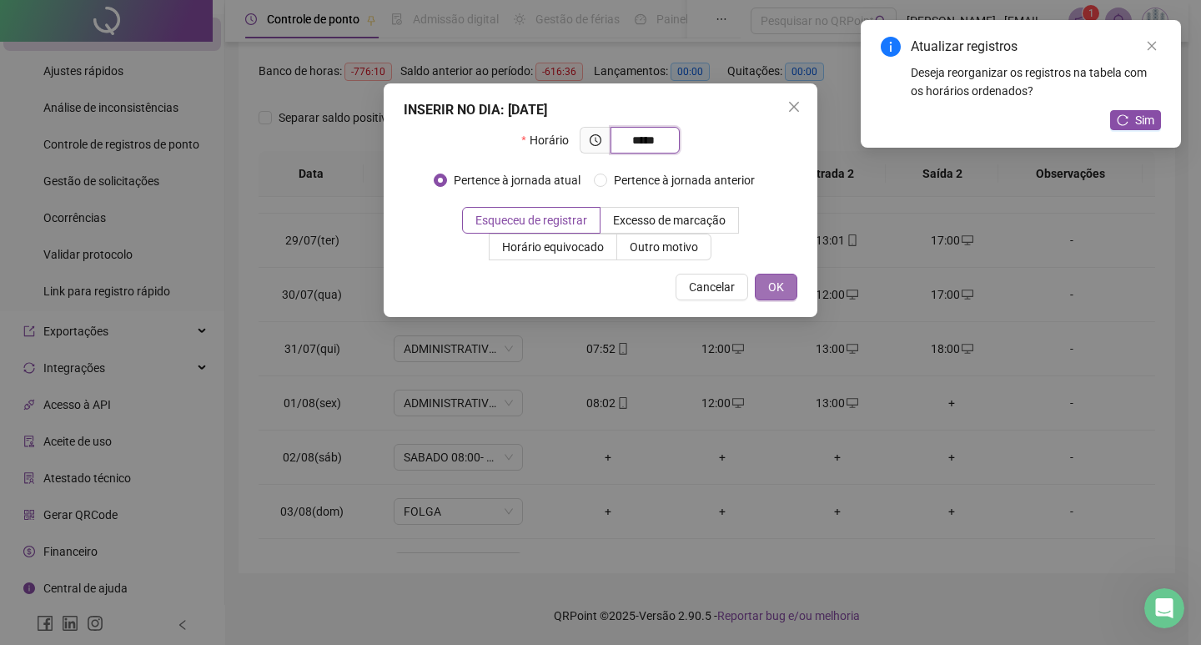
type input "*****"
click at [782, 292] on span "OK" at bounding box center [776, 287] width 16 height 18
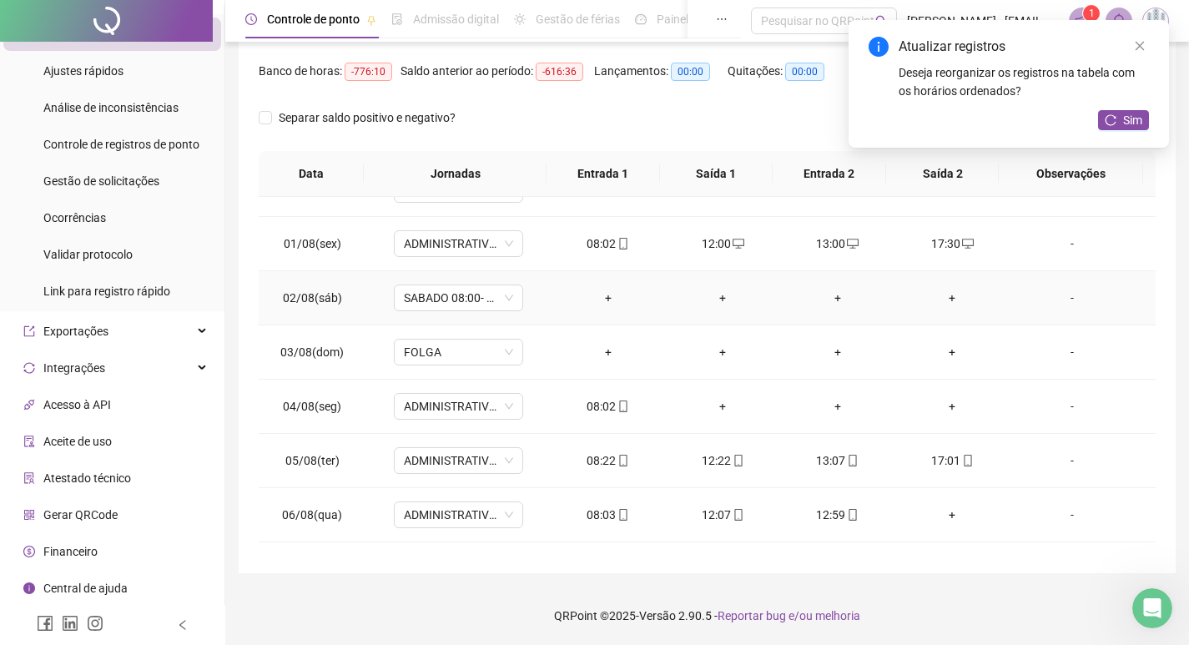
scroll to position [584, 0]
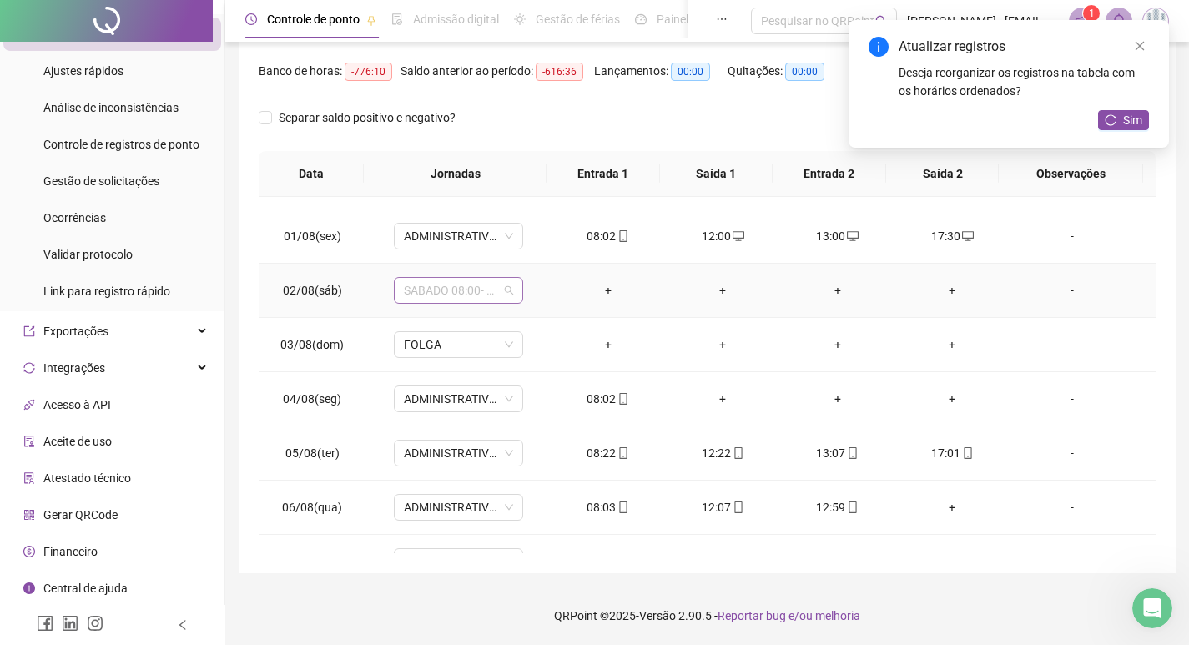
click at [436, 298] on span "SABADO 08:00- 12:00" at bounding box center [458, 290] width 109 height 25
type input "*****"
click at [436, 350] on div "Folga" at bounding box center [469, 350] width 110 height 18
click at [545, 250] on button "Sim" at bounding box center [534, 247] width 33 height 20
click at [718, 396] on div "+" at bounding box center [722, 399] width 88 height 18
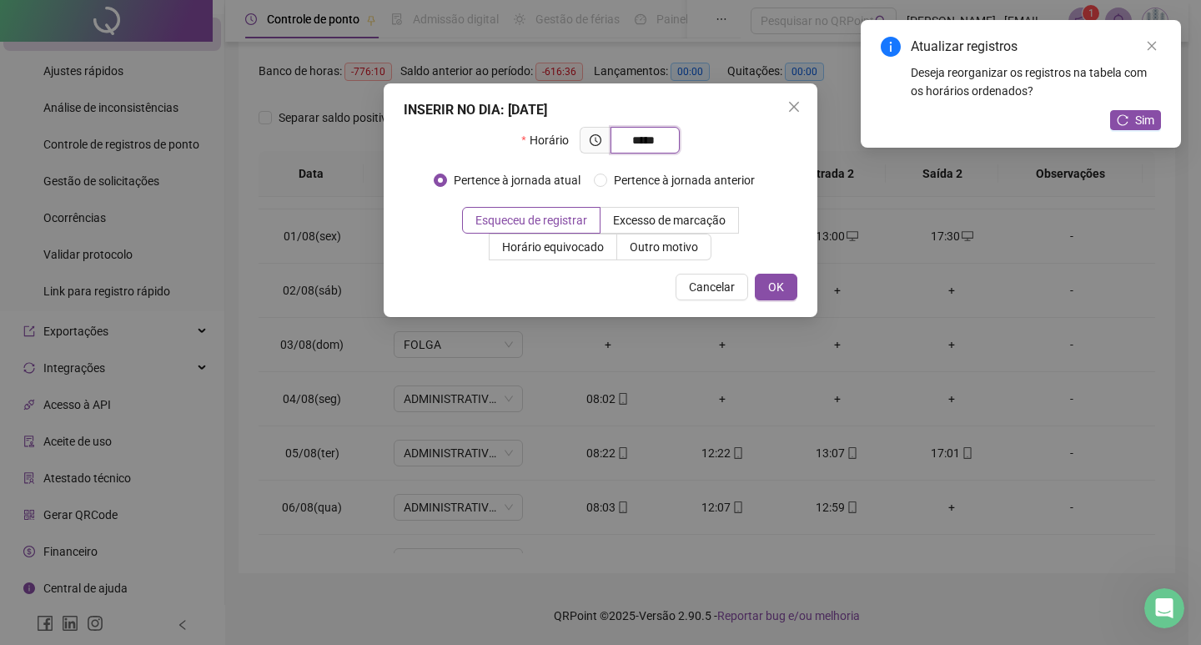
type input "*****"
click at [771, 300] on div "INSERIR NO DIA : [DATE] Horário ***** Pertence à jornada atual Pertence à jorna…" at bounding box center [601, 200] width 434 height 234
click at [771, 292] on span "OK" at bounding box center [776, 287] width 16 height 18
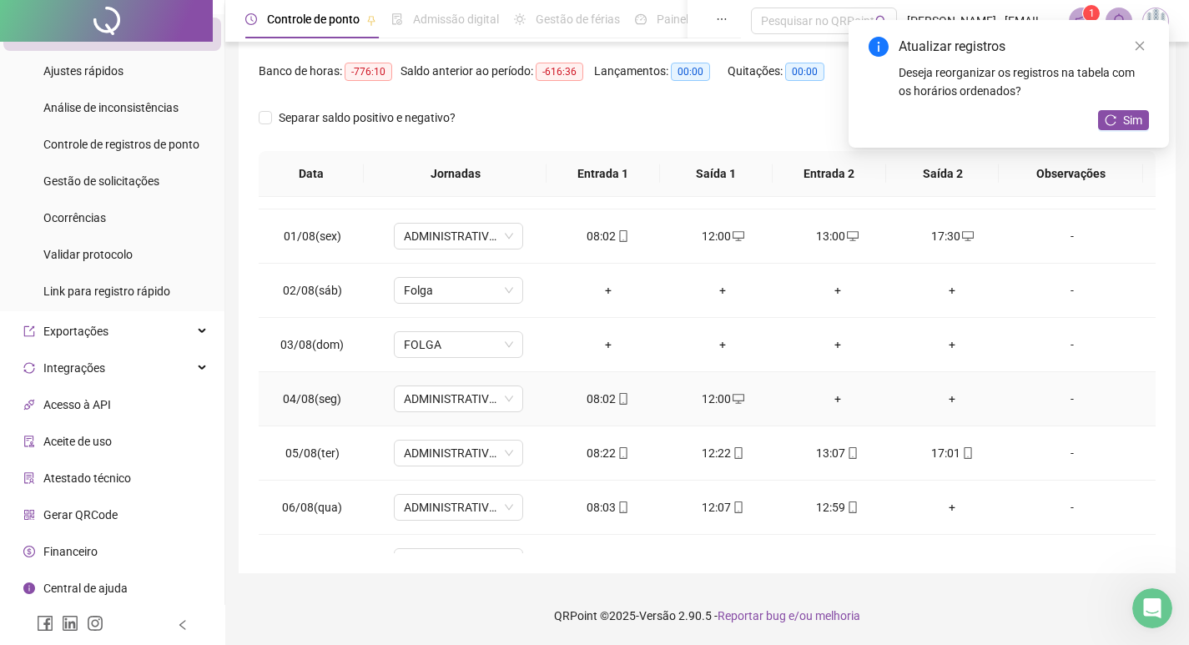
click at [827, 400] on div "+" at bounding box center [837, 399] width 88 height 18
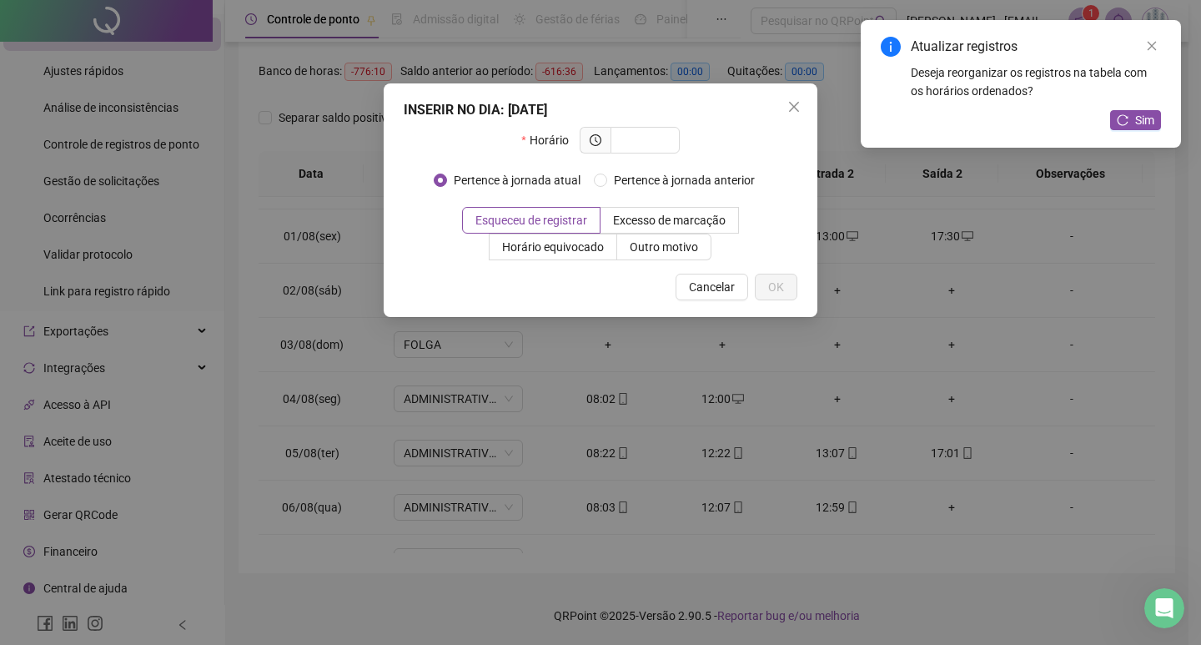
type input "*"
type input "*****"
click at [784, 277] on button "OK" at bounding box center [776, 287] width 43 height 27
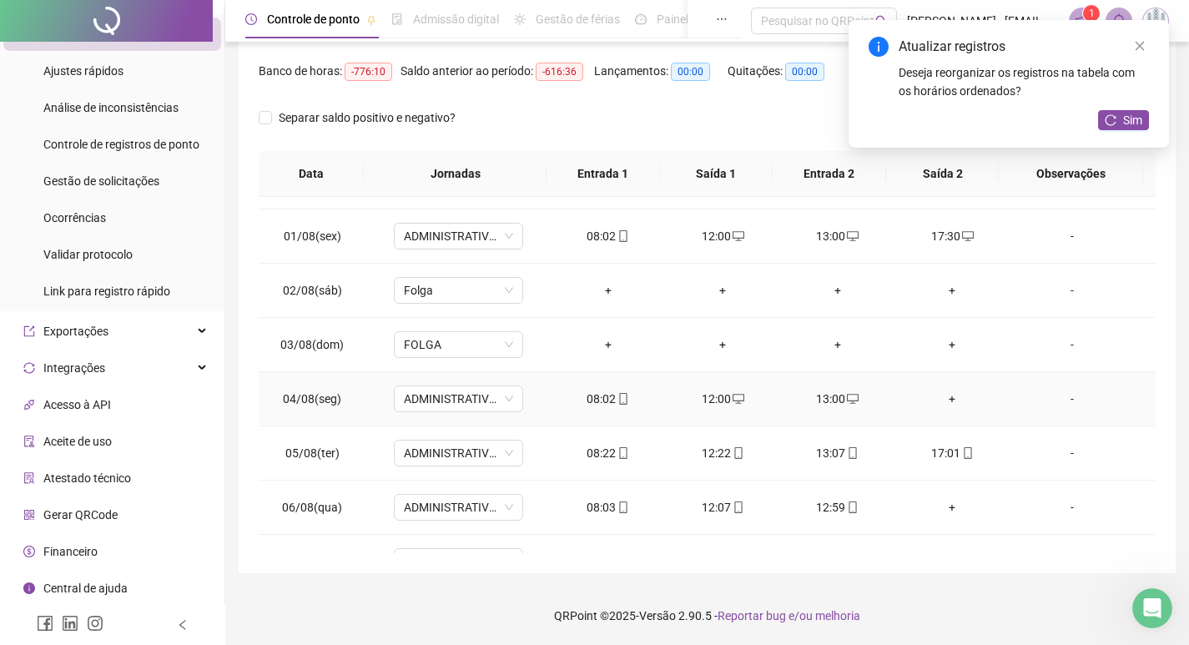
click at [940, 403] on div "+" at bounding box center [953, 399] width 88 height 18
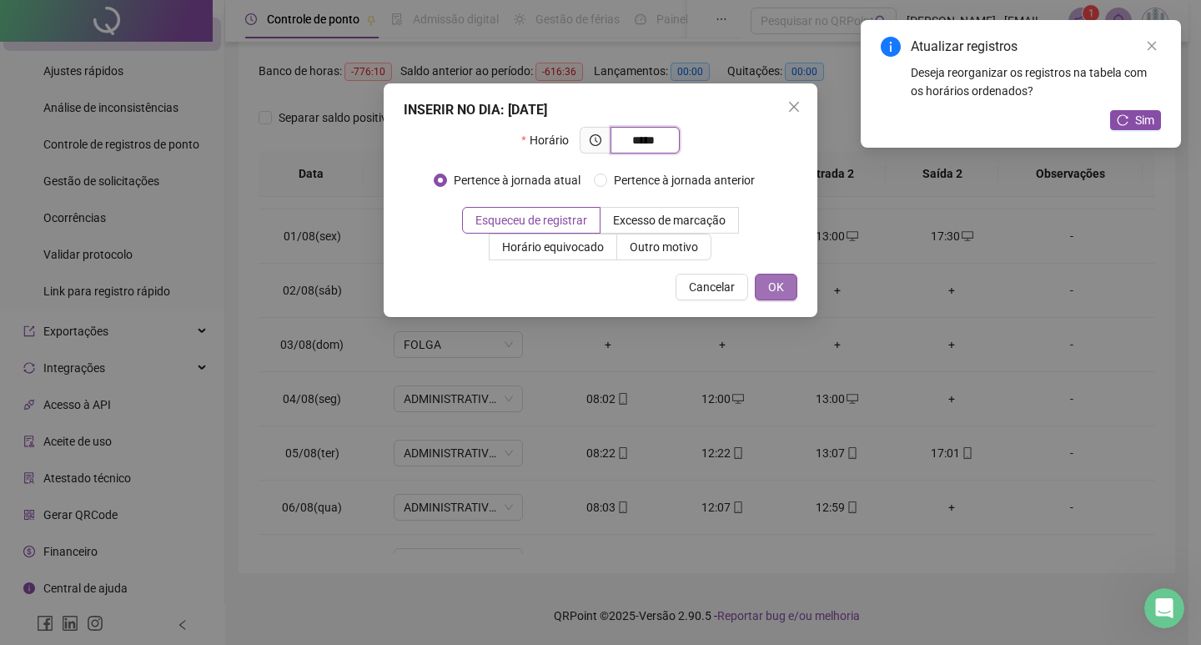
type input "*****"
click at [791, 290] on button "OK" at bounding box center [776, 287] width 43 height 27
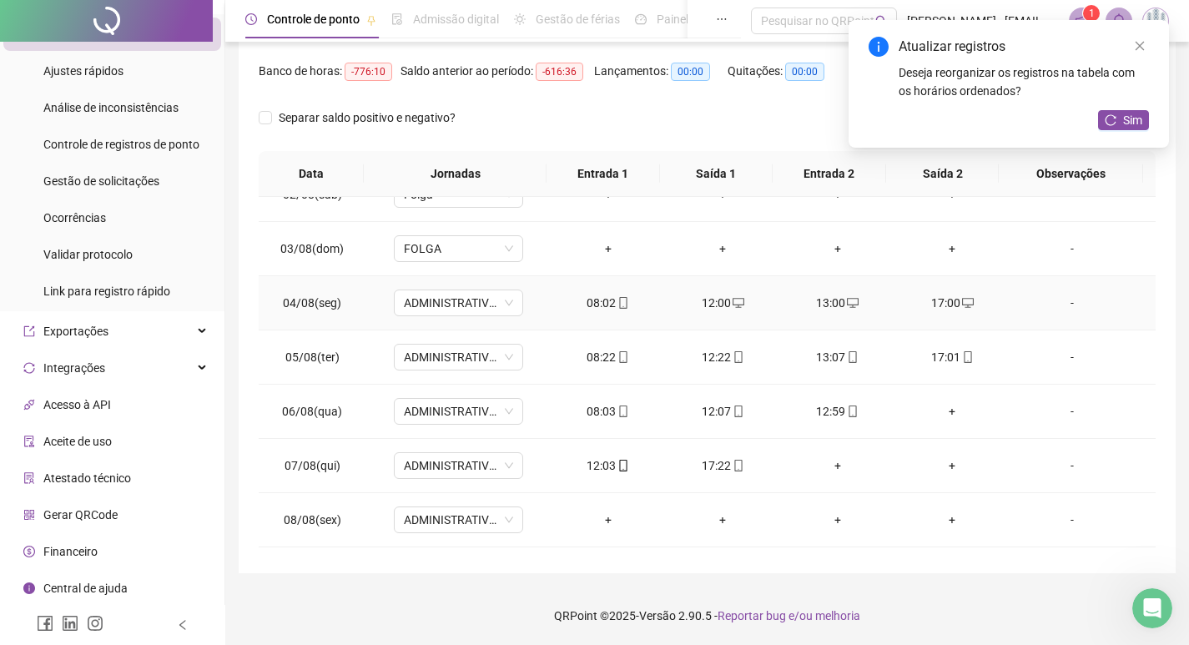
scroll to position [834, 0]
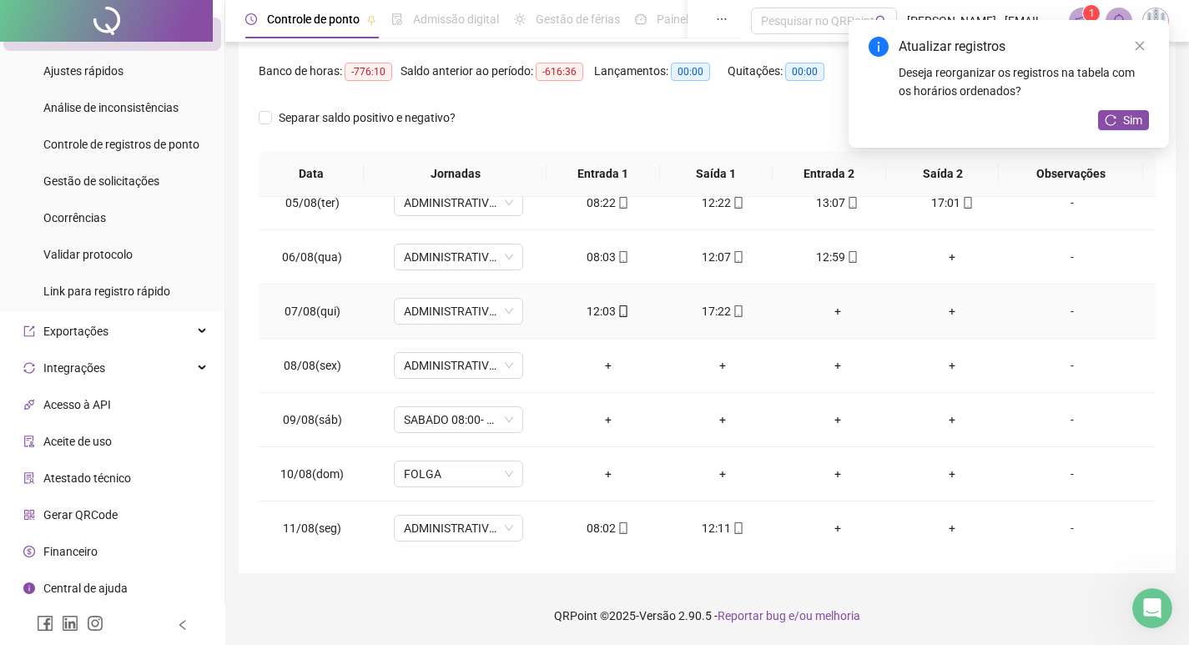
click at [824, 318] on div "+" at bounding box center [837, 311] width 88 height 18
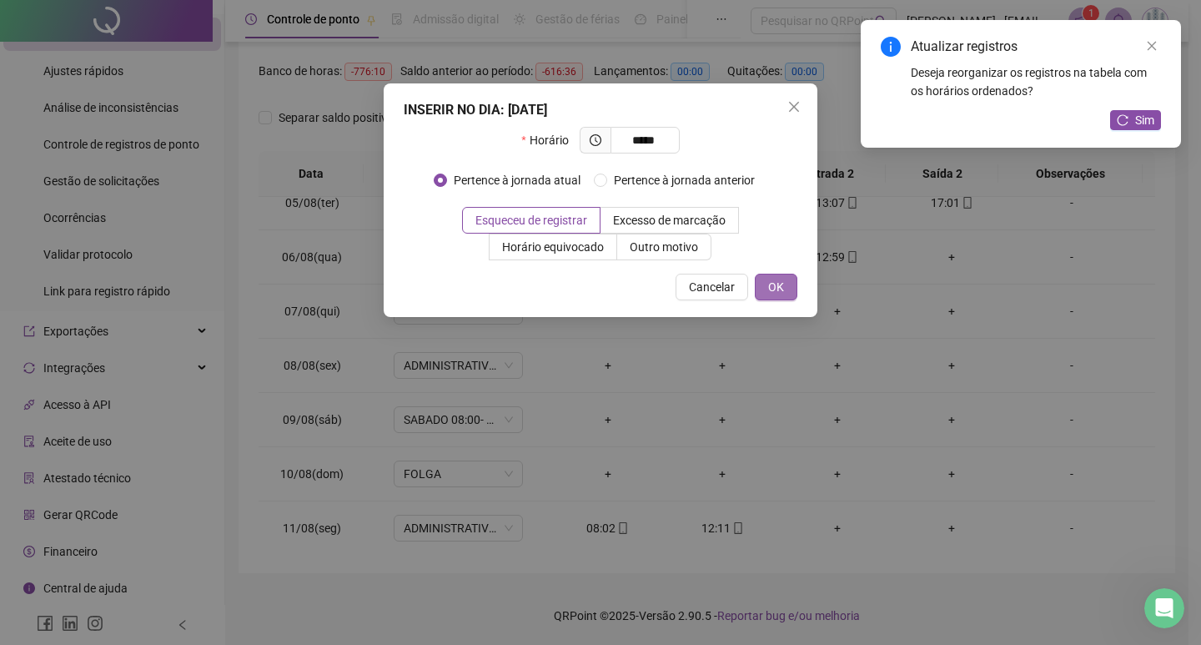
type input "*****"
click at [780, 289] on span "OK" at bounding box center [776, 287] width 16 height 18
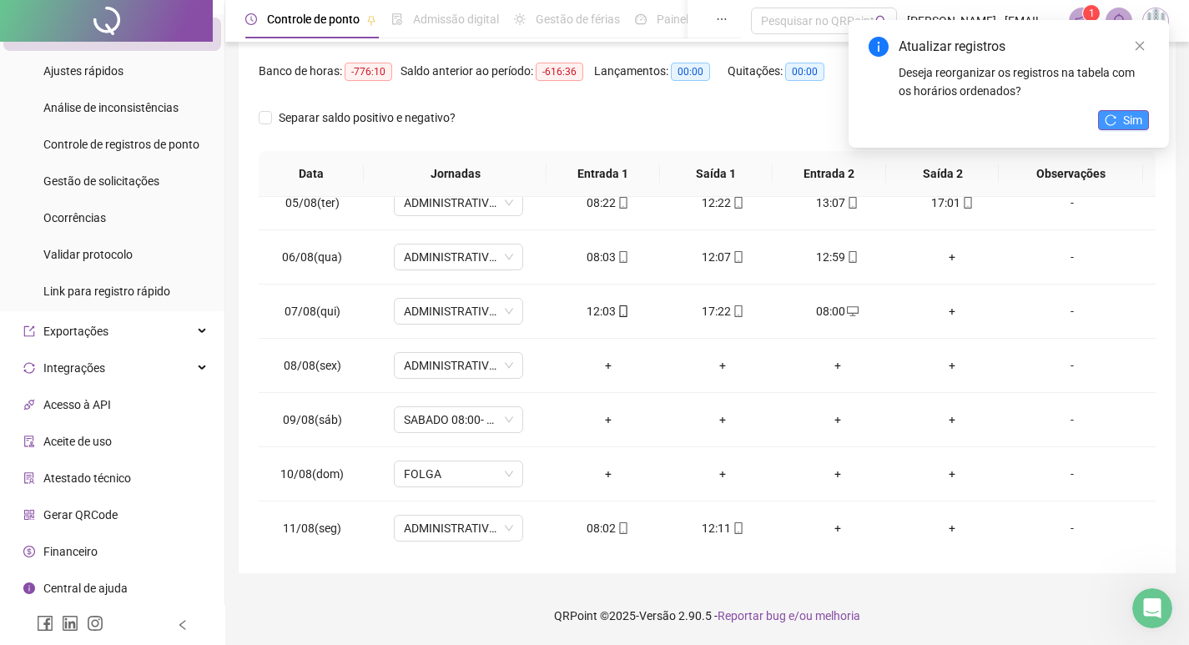
click at [1132, 120] on span "Sim" at bounding box center [1132, 120] width 19 height 18
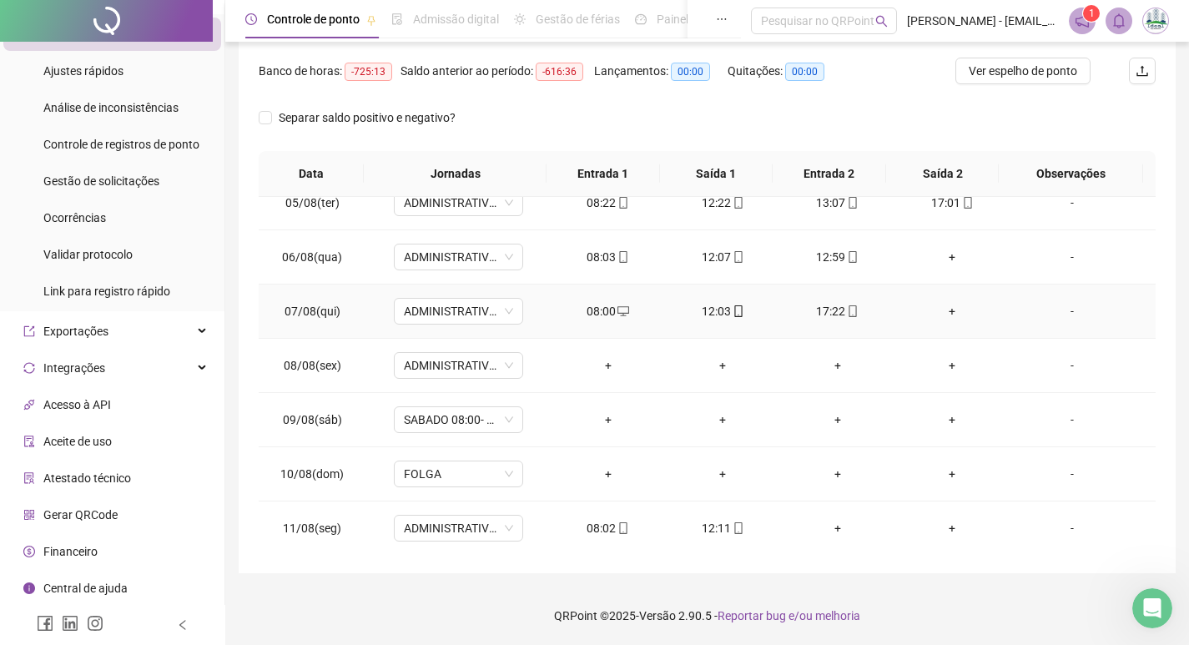
click at [947, 309] on div "+" at bounding box center [953, 311] width 88 height 18
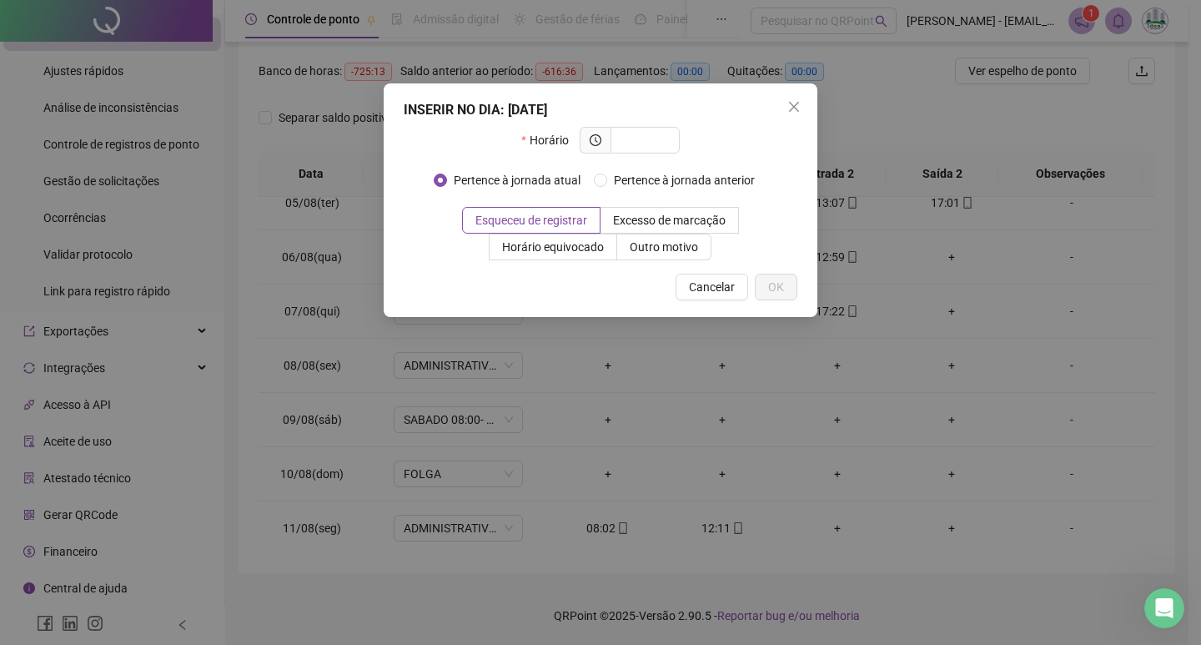
type input "*"
type input "*****"
click at [783, 280] on span "OK" at bounding box center [776, 287] width 16 height 18
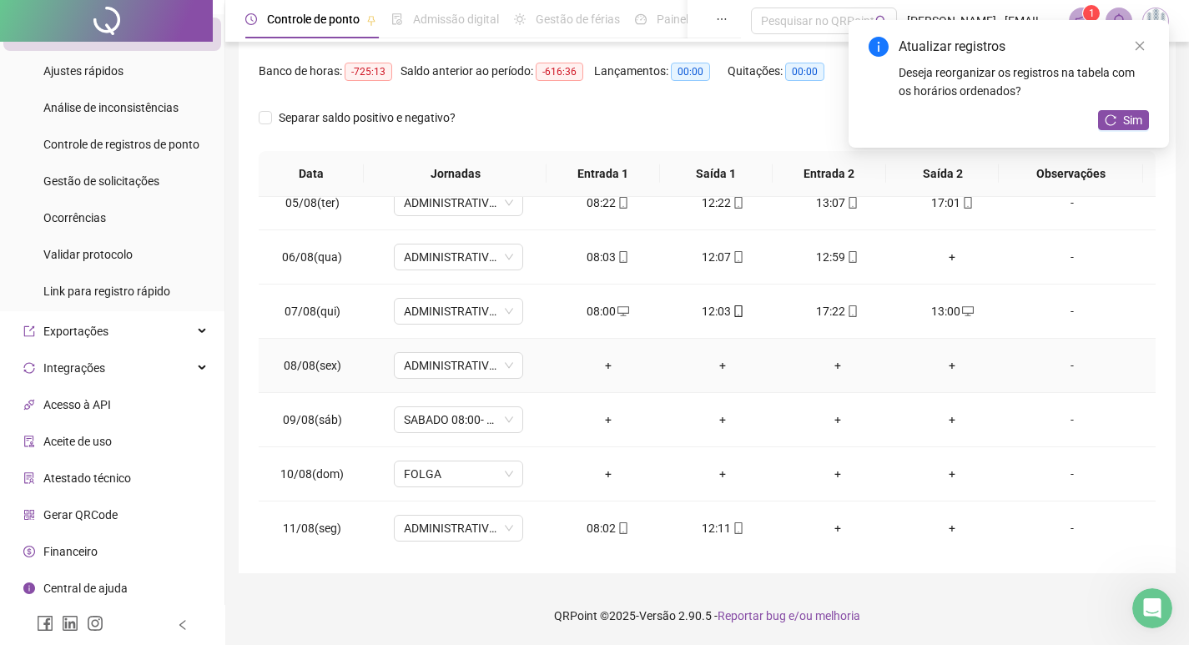
click at [598, 374] on td "+" at bounding box center [608, 366] width 115 height 54
click at [598, 374] on div "+" at bounding box center [608, 365] width 88 height 18
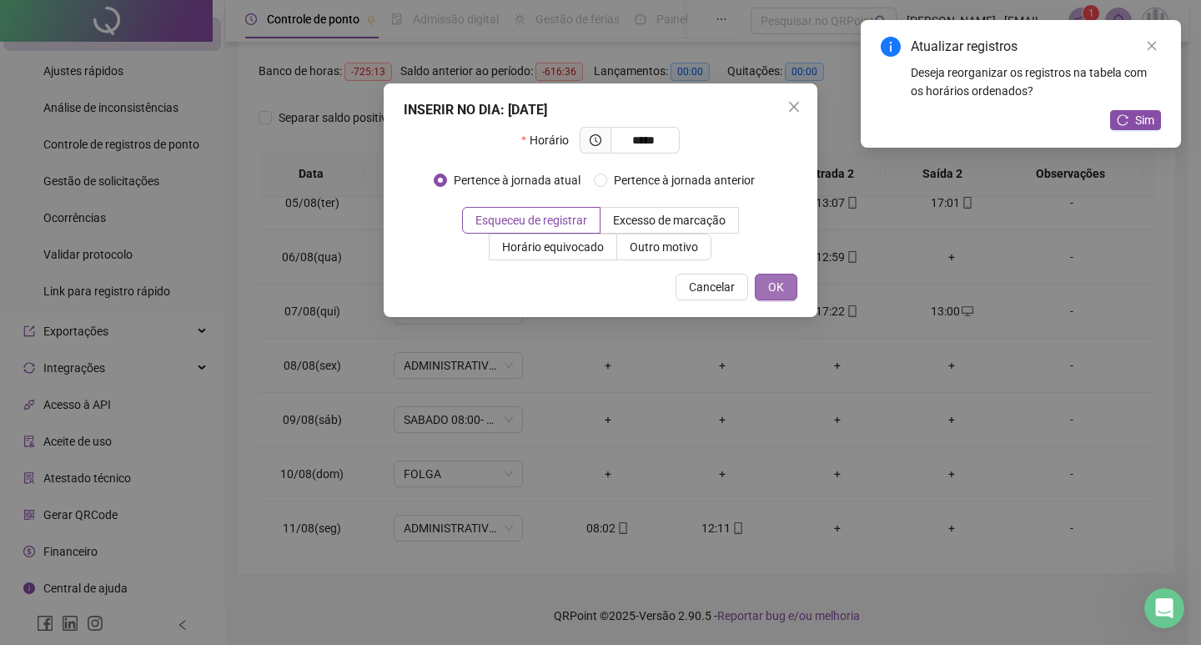
type input "*****"
click at [769, 290] on span "OK" at bounding box center [776, 287] width 16 height 18
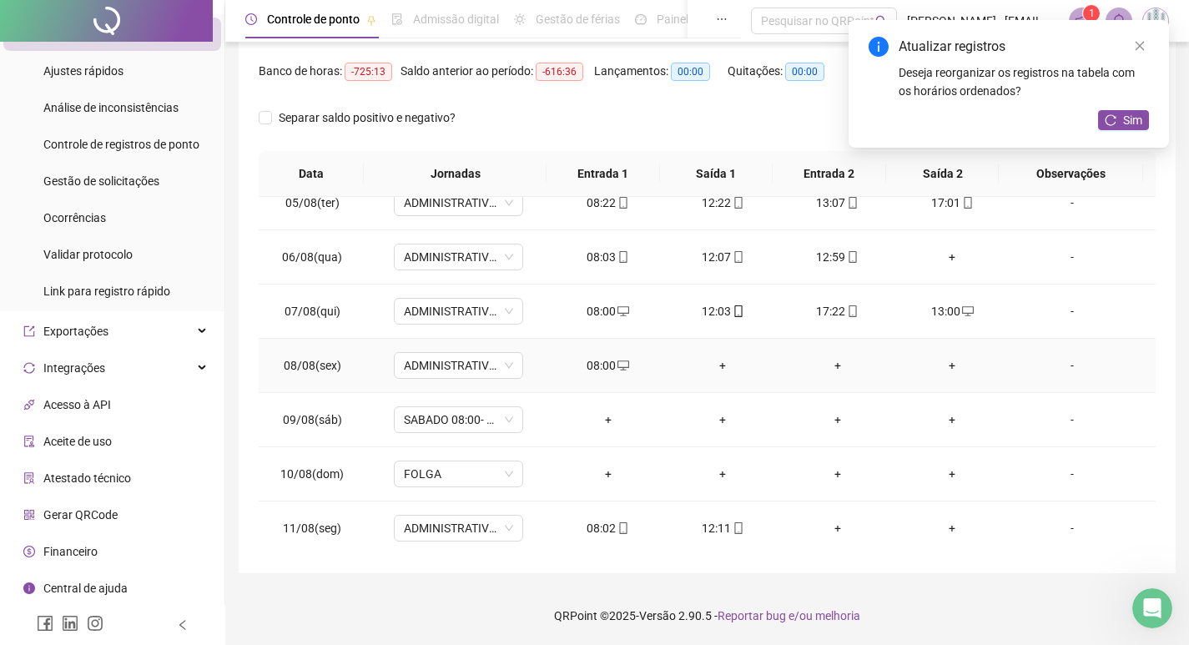
click at [718, 366] on div "+" at bounding box center [722, 365] width 88 height 18
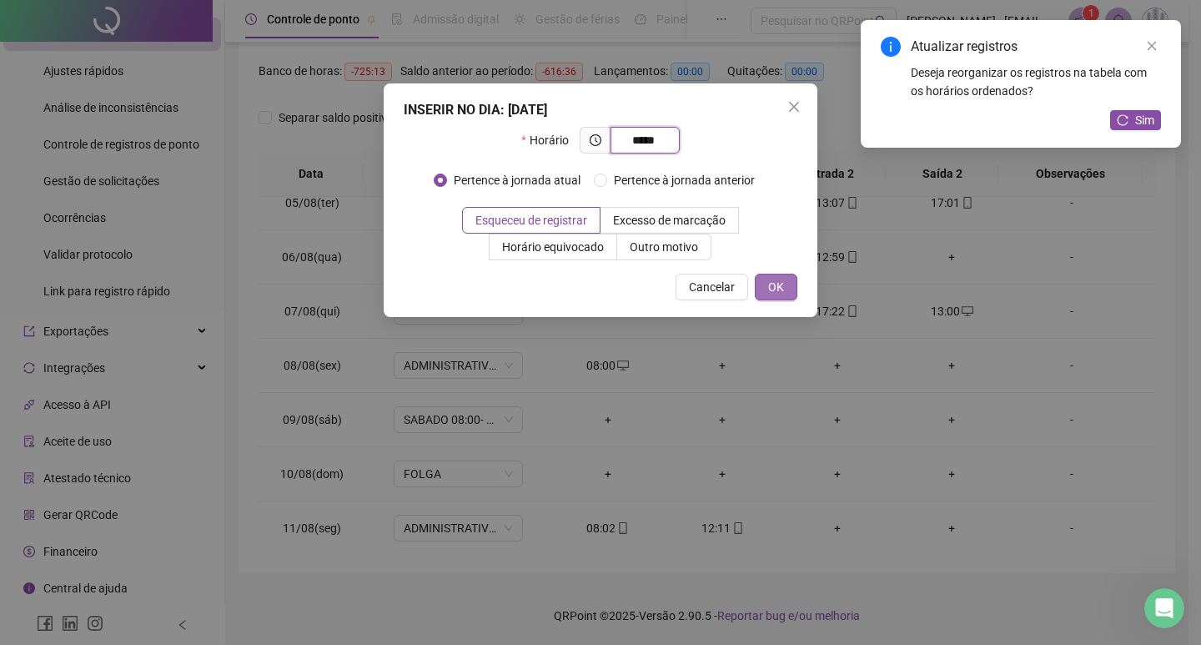
type input "*****"
click at [783, 290] on span "OK" at bounding box center [776, 287] width 16 height 18
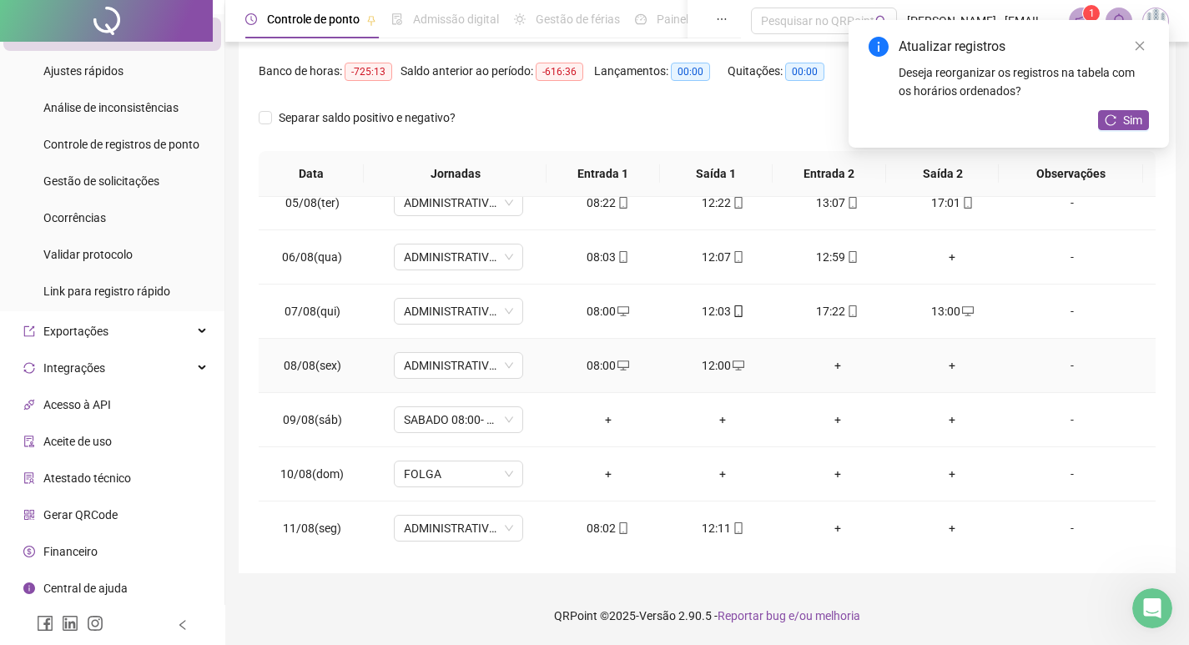
click at [829, 368] on div "+" at bounding box center [837, 365] width 88 height 18
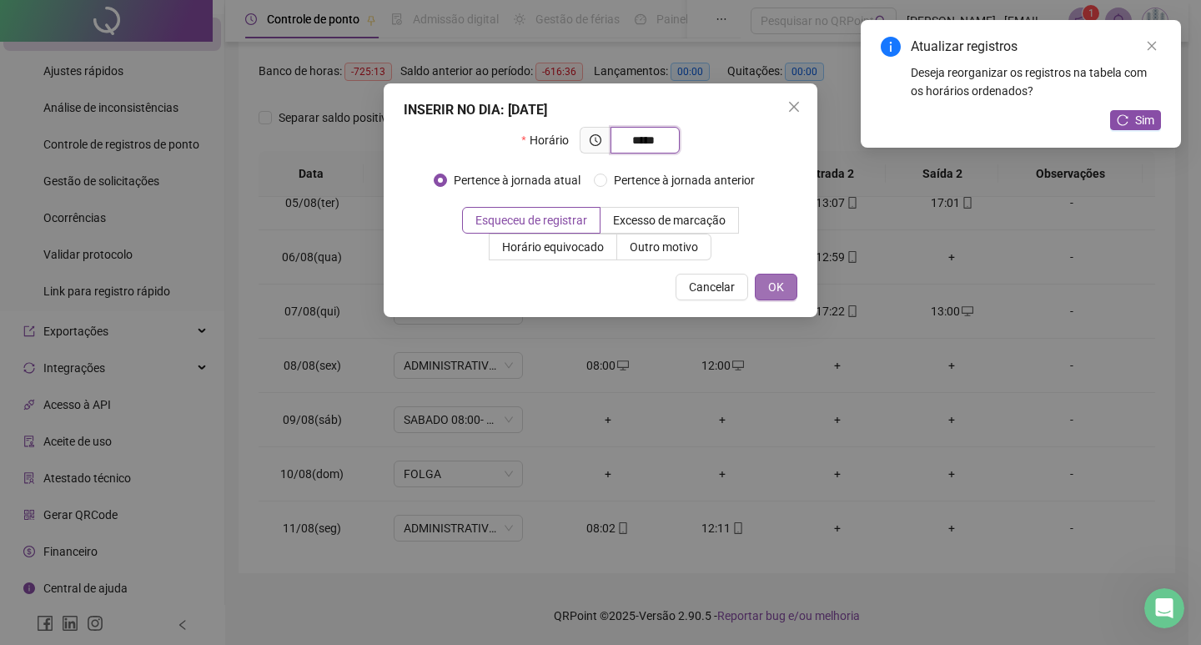
type input "*****"
drag, startPoint x: 783, startPoint y: 292, endPoint x: 794, endPoint y: 308, distance: 19.2
click at [783, 291] on span "OK" at bounding box center [776, 287] width 16 height 18
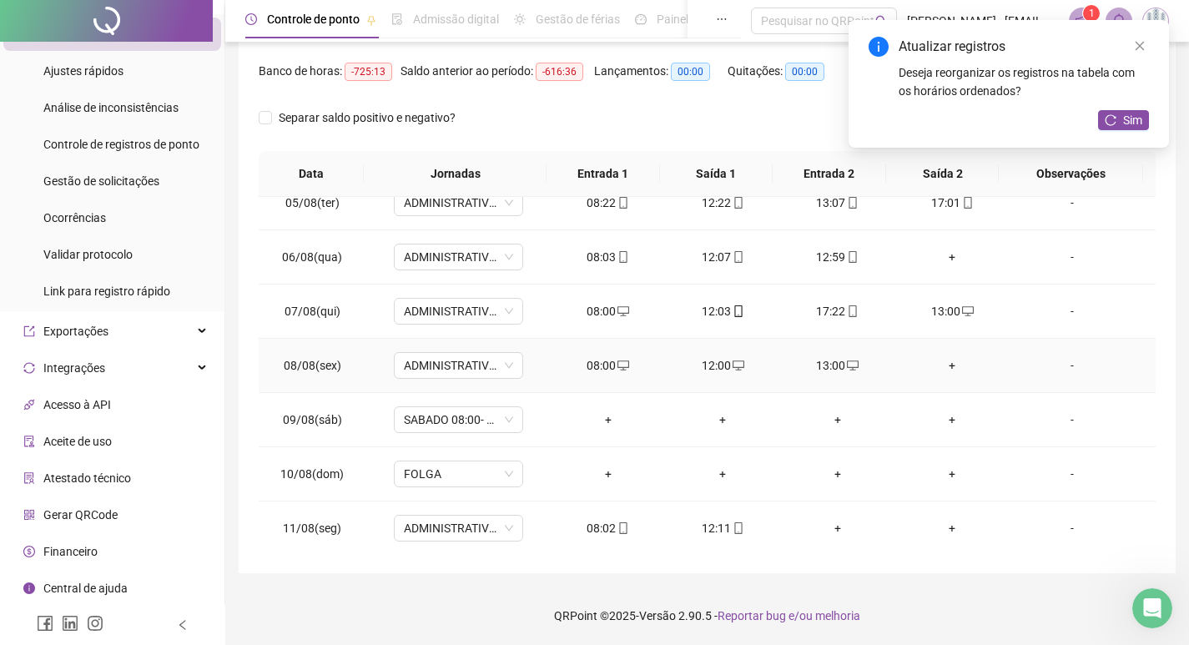
click at [928, 365] on div "+" at bounding box center [953, 365] width 88 height 18
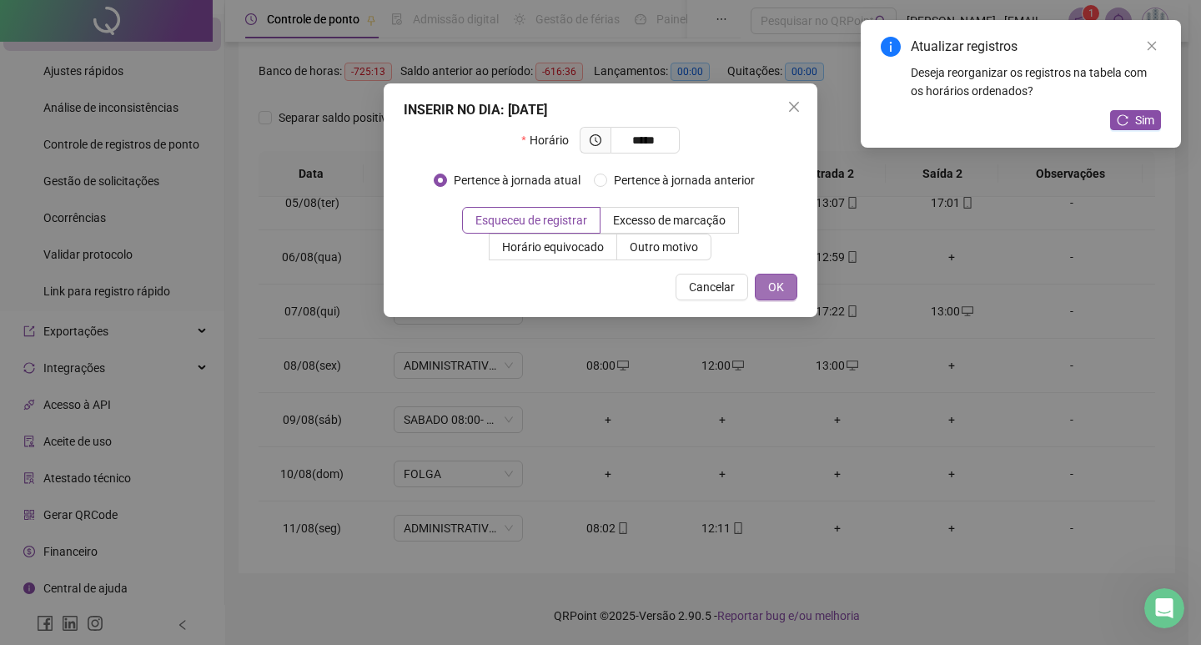
type input "*****"
click at [773, 285] on span "OK" at bounding box center [776, 287] width 16 height 18
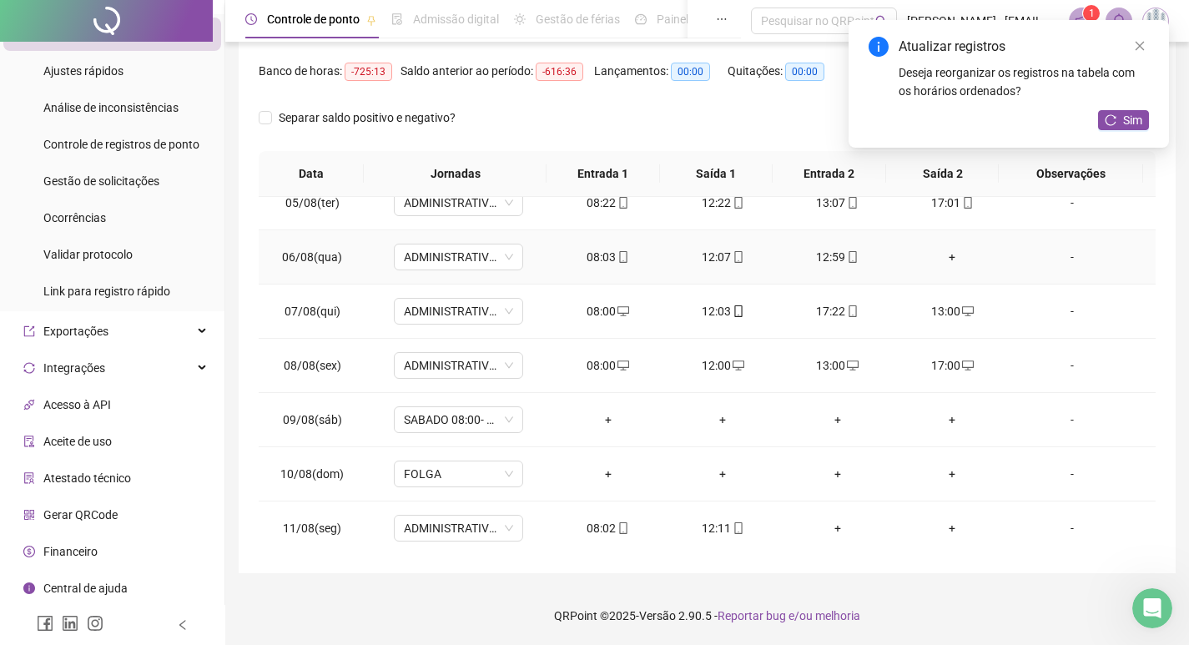
click at [945, 255] on div "+" at bounding box center [953, 257] width 88 height 18
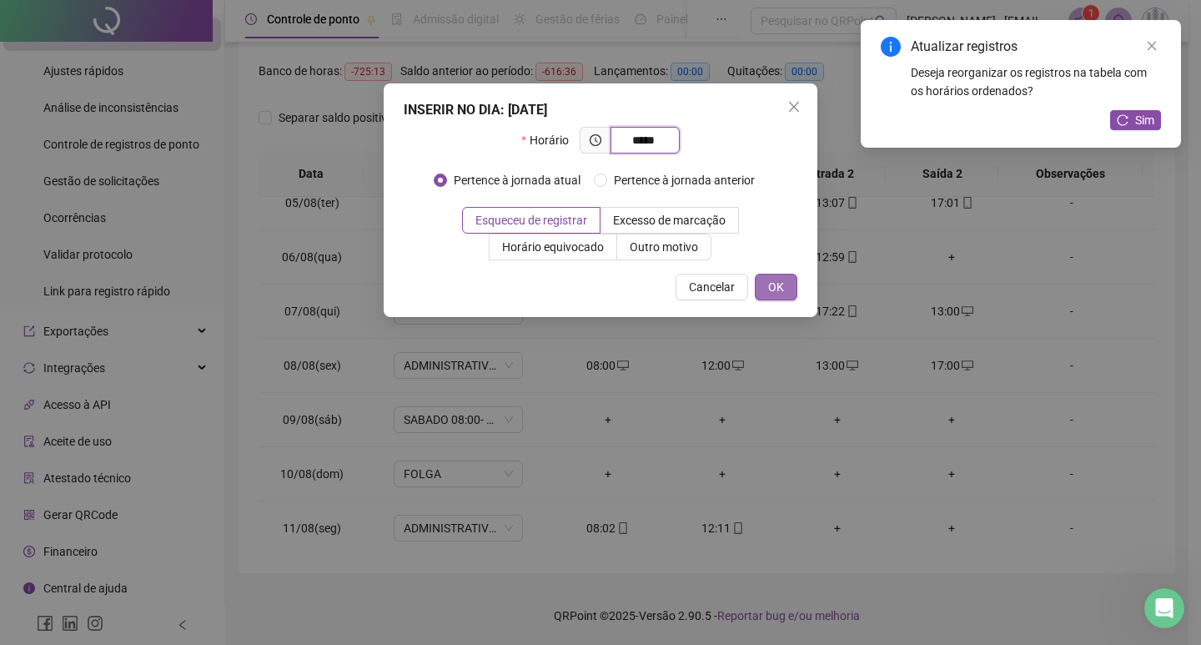
type input "*****"
click at [769, 285] on span "OK" at bounding box center [776, 287] width 16 height 18
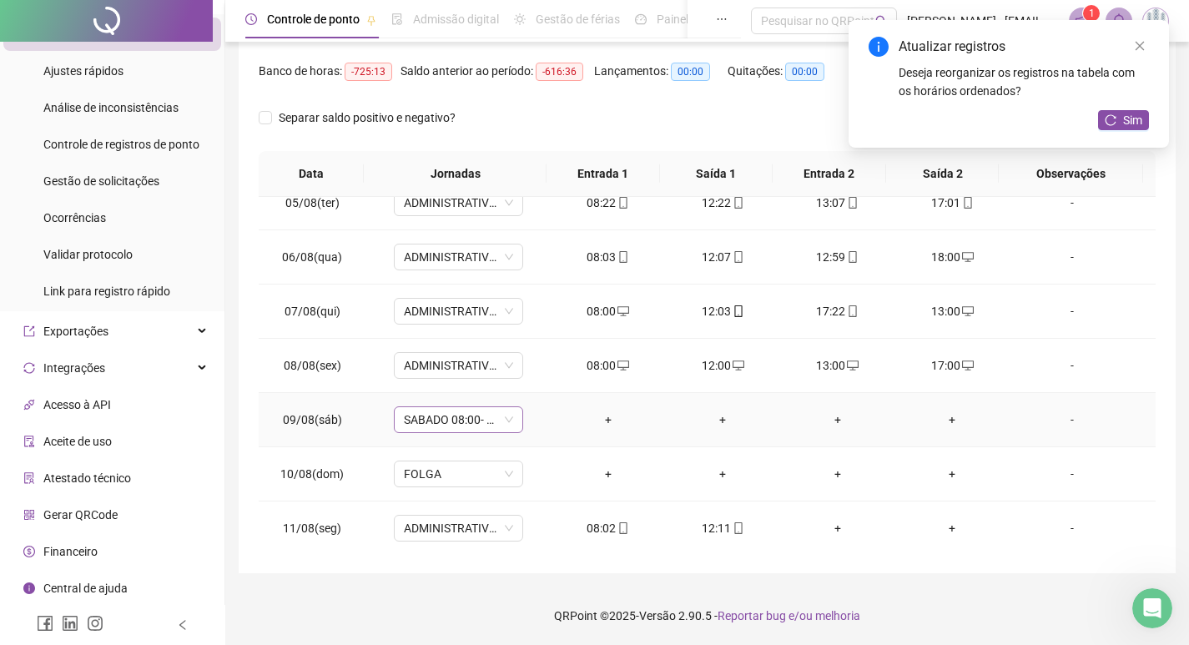
click at [461, 416] on span "SABADO 08:00- 12:00" at bounding box center [458, 419] width 109 height 25
type input "***"
click at [457, 339] on div "Folga" at bounding box center [469, 331] width 110 height 18
click at [544, 378] on button "Sim" at bounding box center [534, 376] width 33 height 20
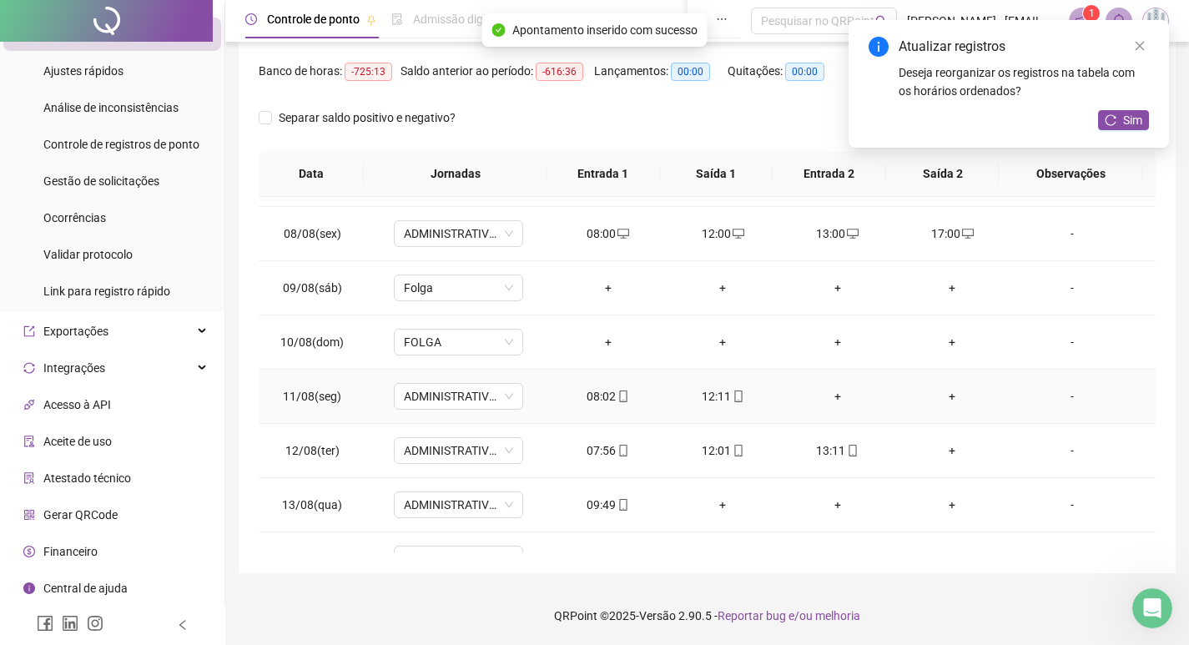
scroll to position [1001, 0]
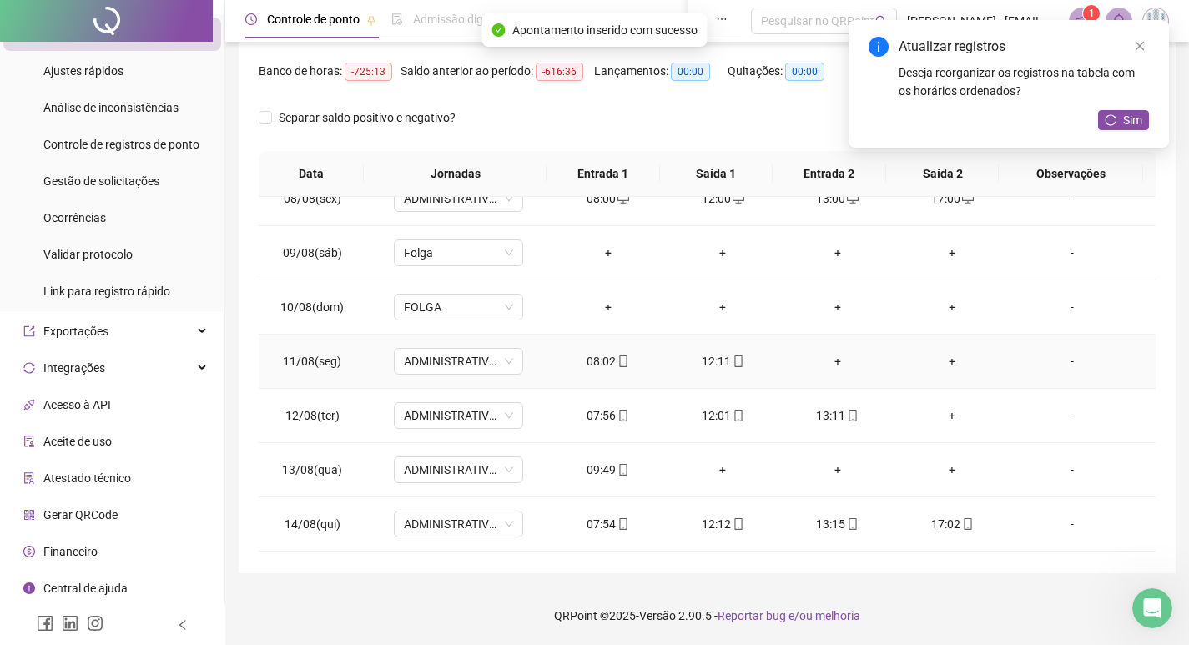
click at [824, 352] on div "+" at bounding box center [837, 361] width 88 height 18
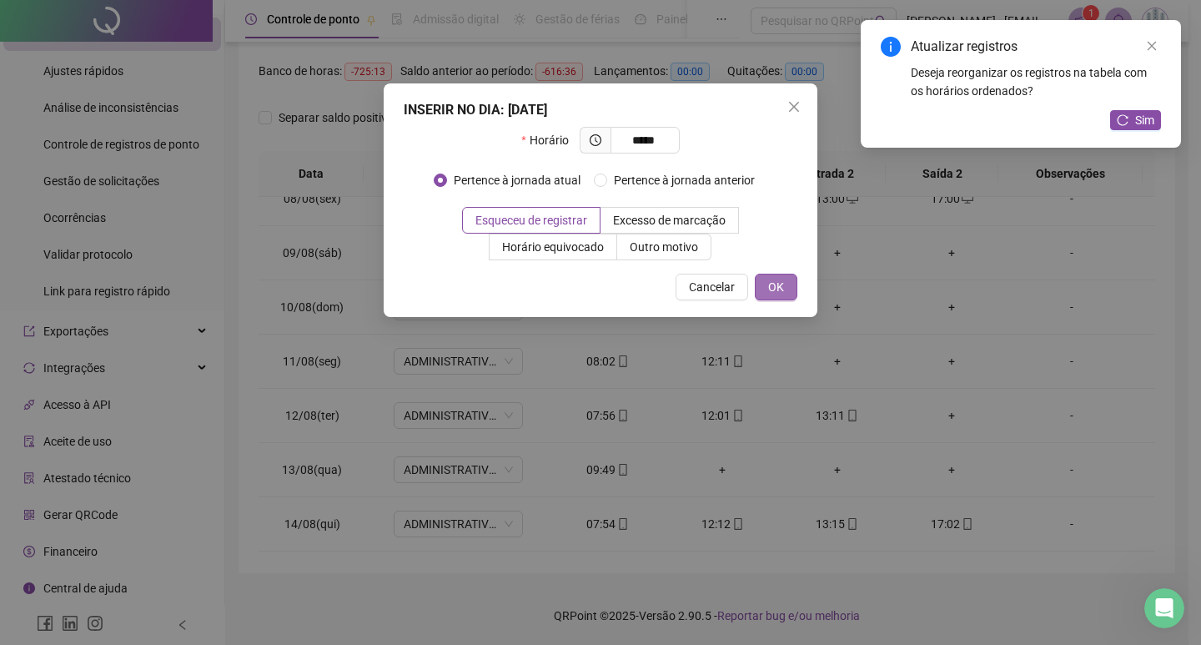
type input "*****"
click at [781, 279] on span "OK" at bounding box center [776, 287] width 16 height 18
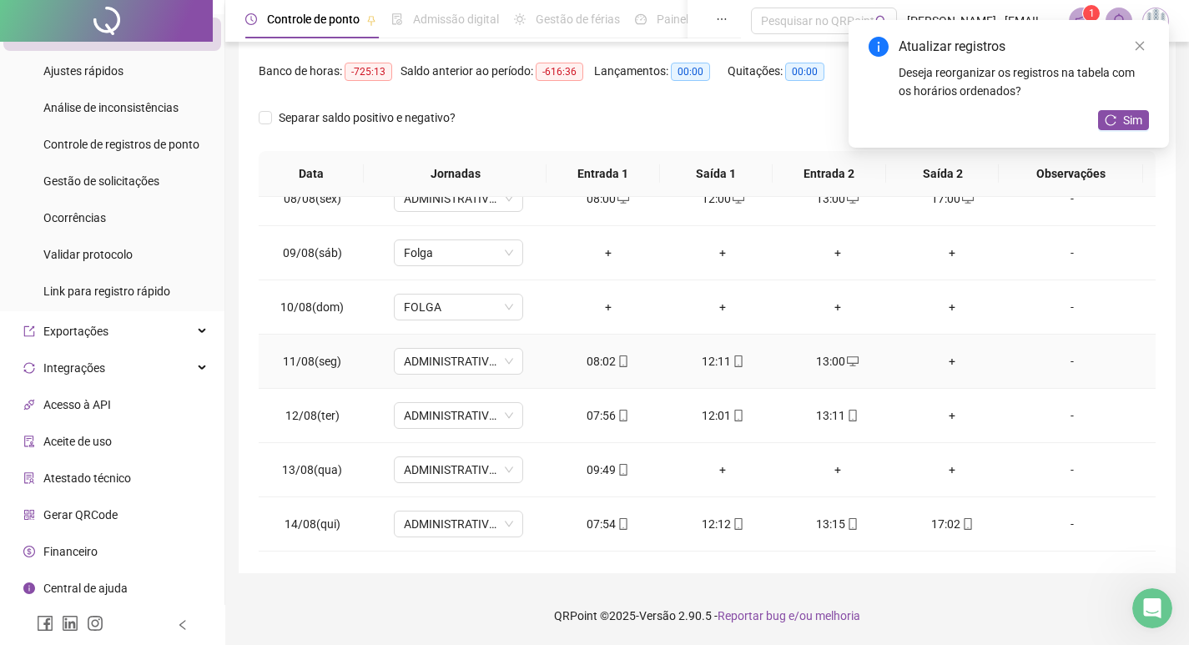
click at [945, 364] on div "+" at bounding box center [953, 361] width 88 height 18
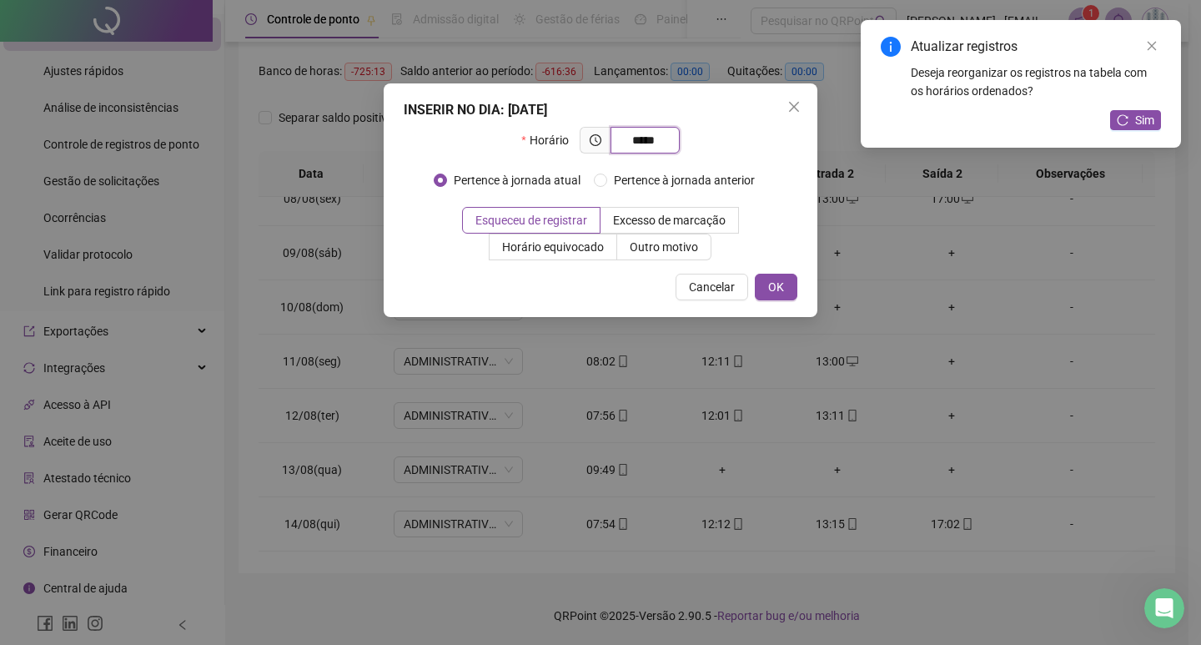
type input "*****"
click at [798, 285] on div "INSERIR NO DIA : [DATE] Horário ***** Pertence à jornada atual Pertence à jorna…" at bounding box center [601, 200] width 434 height 234
click at [787, 288] on button "OK" at bounding box center [776, 287] width 43 height 27
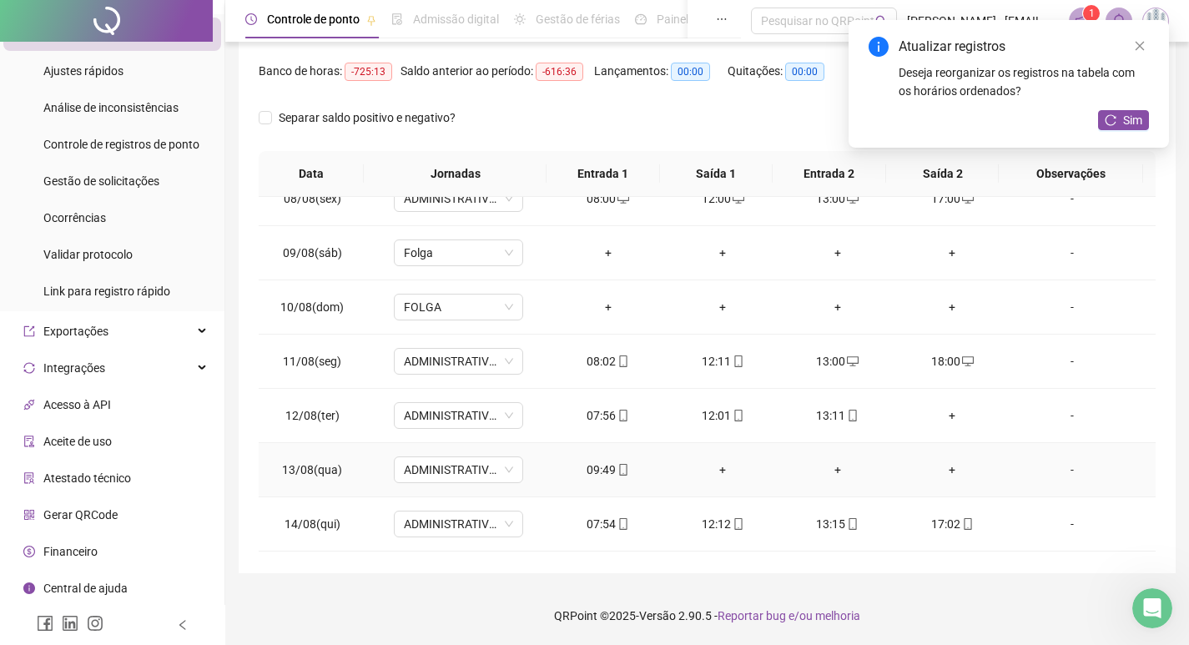
click at [714, 476] on div "+" at bounding box center [722, 470] width 88 height 18
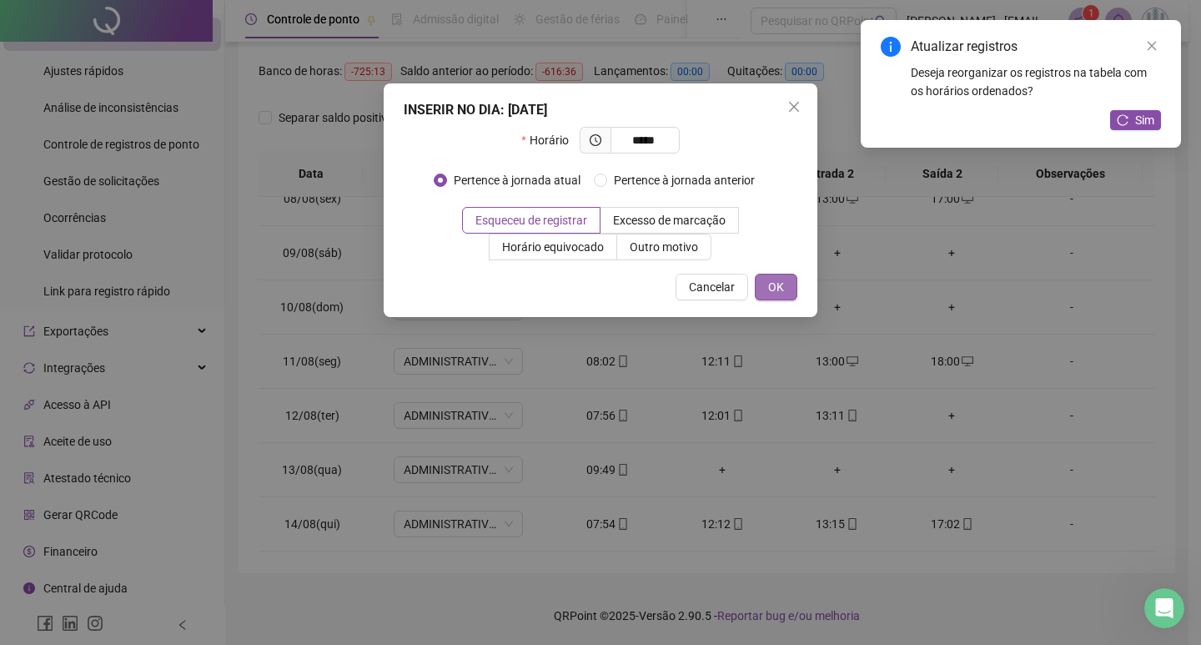
type input "*****"
click at [790, 293] on button "OK" at bounding box center [776, 287] width 43 height 27
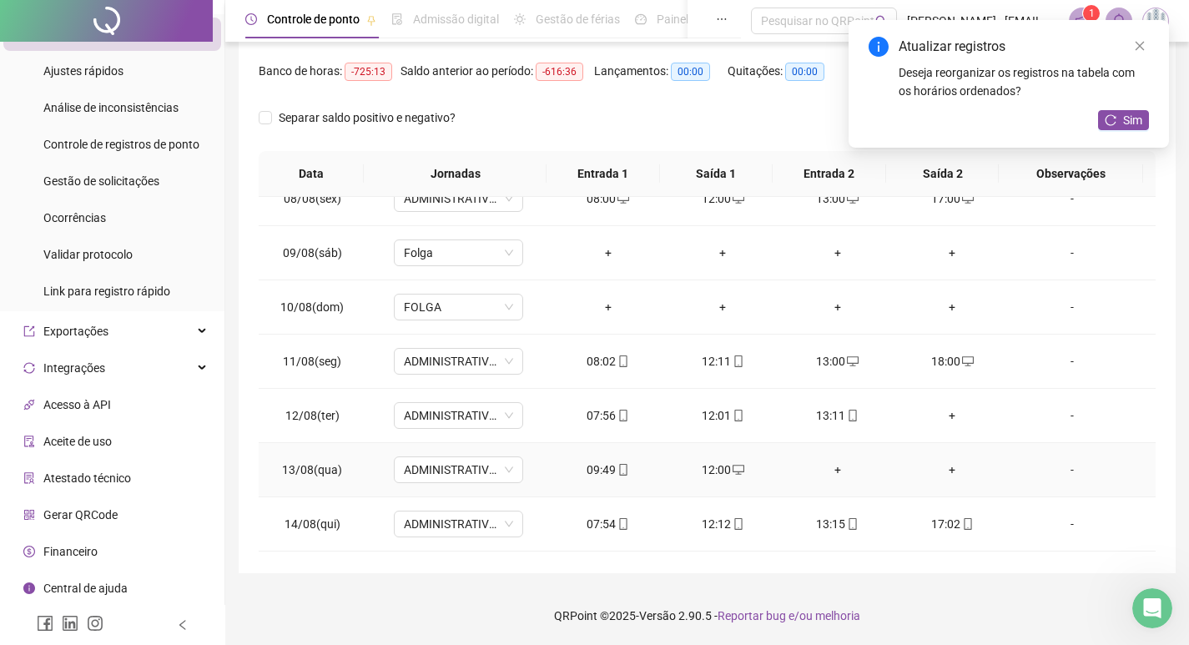
click at [837, 469] on div "+" at bounding box center [837, 470] width 88 height 18
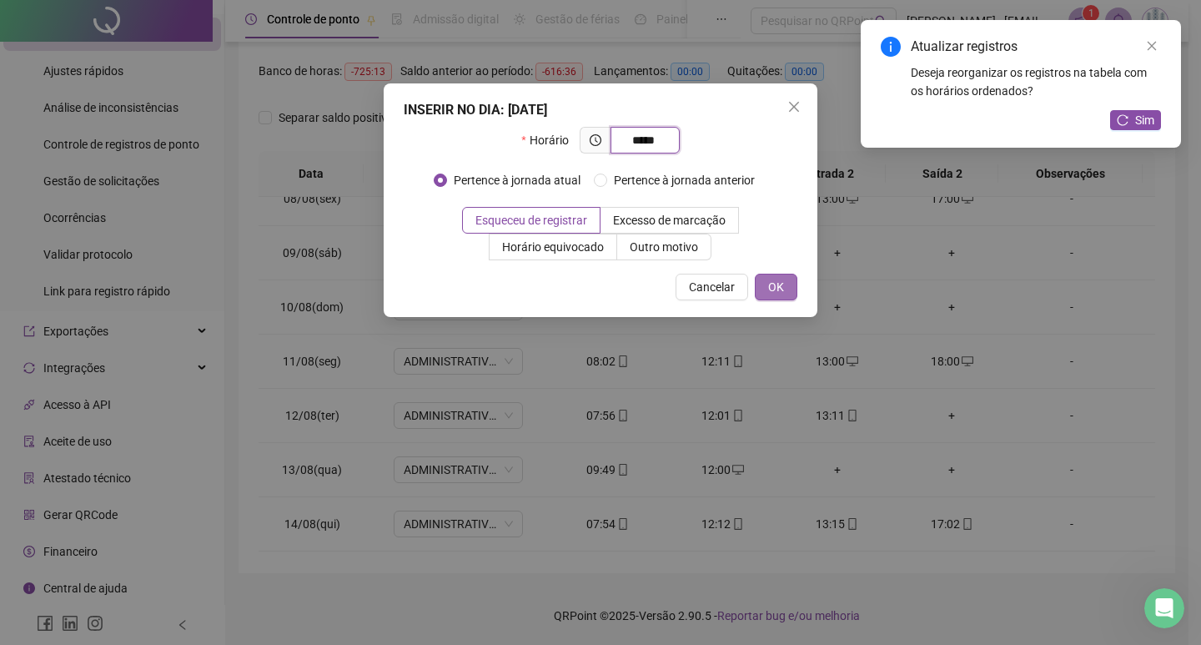
type input "*****"
click at [760, 285] on button "OK" at bounding box center [776, 287] width 43 height 27
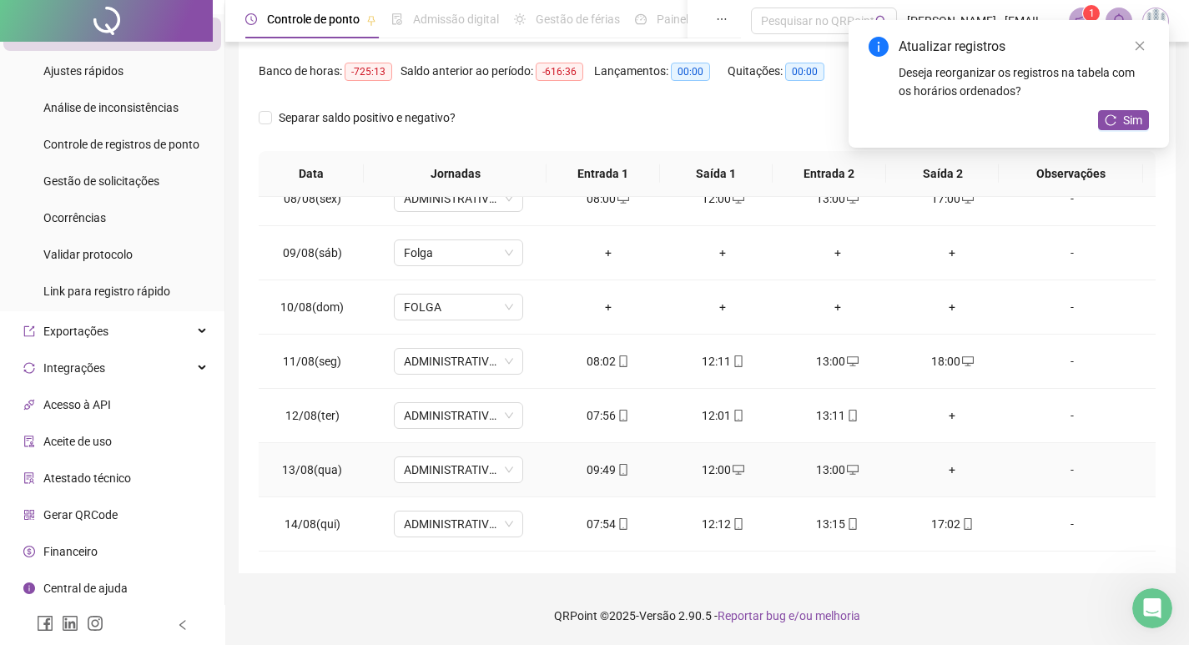
click at [935, 478] on div "+" at bounding box center [953, 470] width 88 height 18
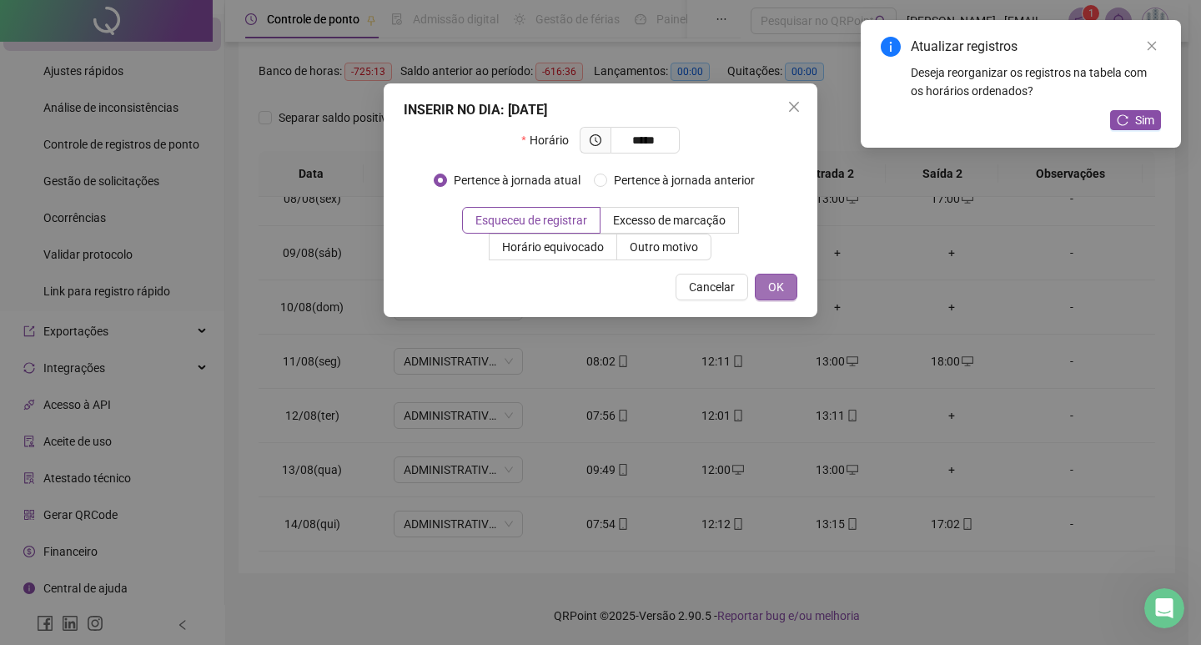
type input "*****"
click at [771, 285] on span "OK" at bounding box center [776, 287] width 16 height 18
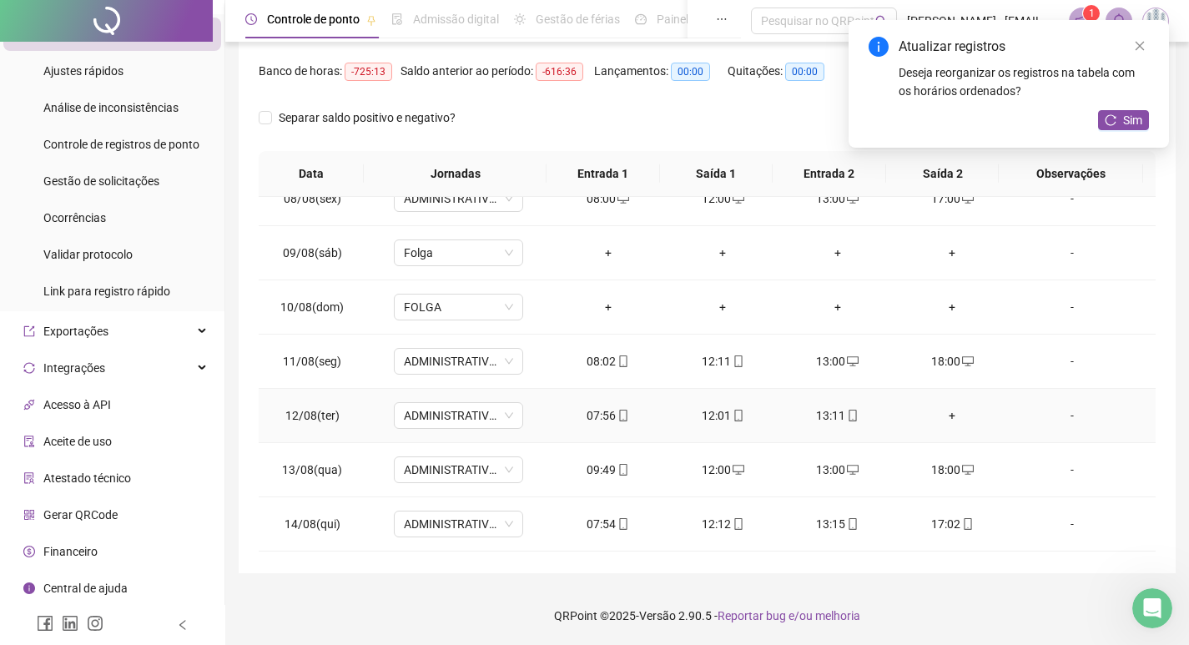
click at [945, 411] on div "+" at bounding box center [953, 415] width 88 height 18
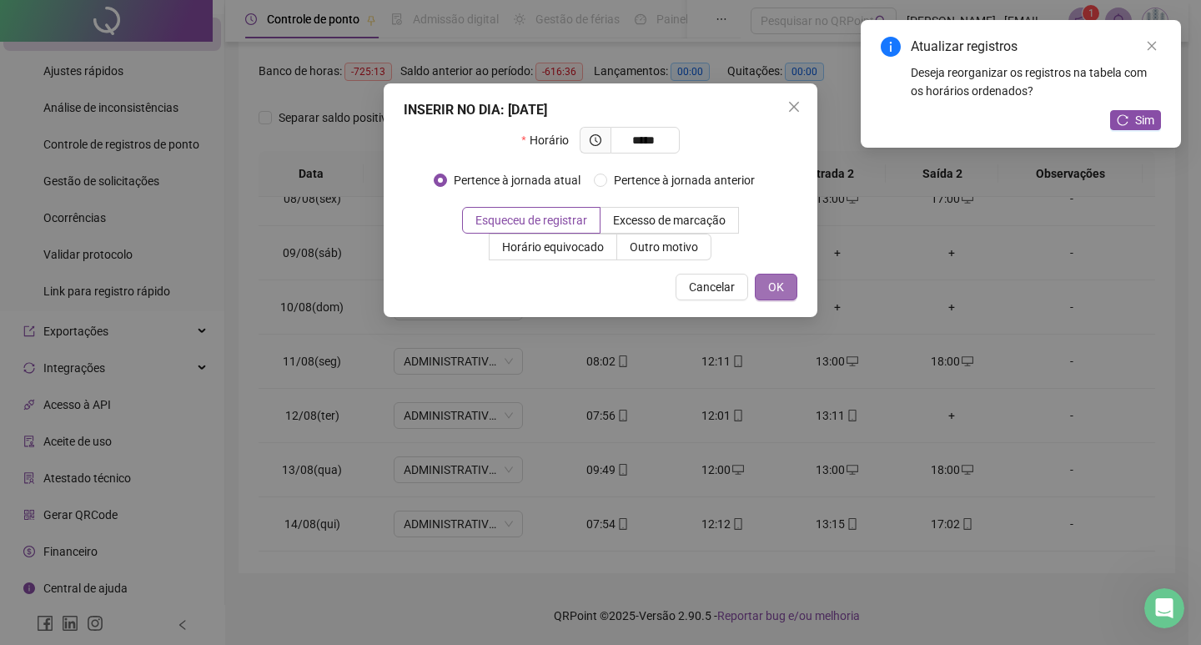
type input "*****"
drag, startPoint x: 778, startPoint y: 278, endPoint x: 778, endPoint y: 290, distance: 11.7
click at [778, 276] on button "OK" at bounding box center [776, 287] width 43 height 27
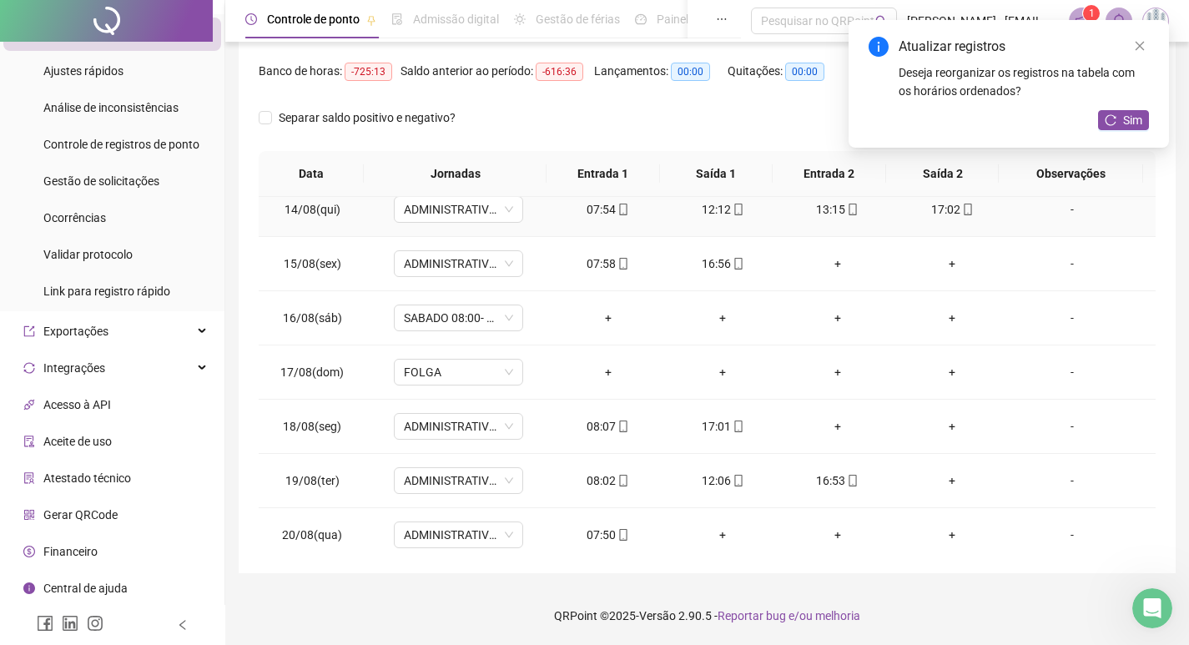
scroll to position [1325, 0]
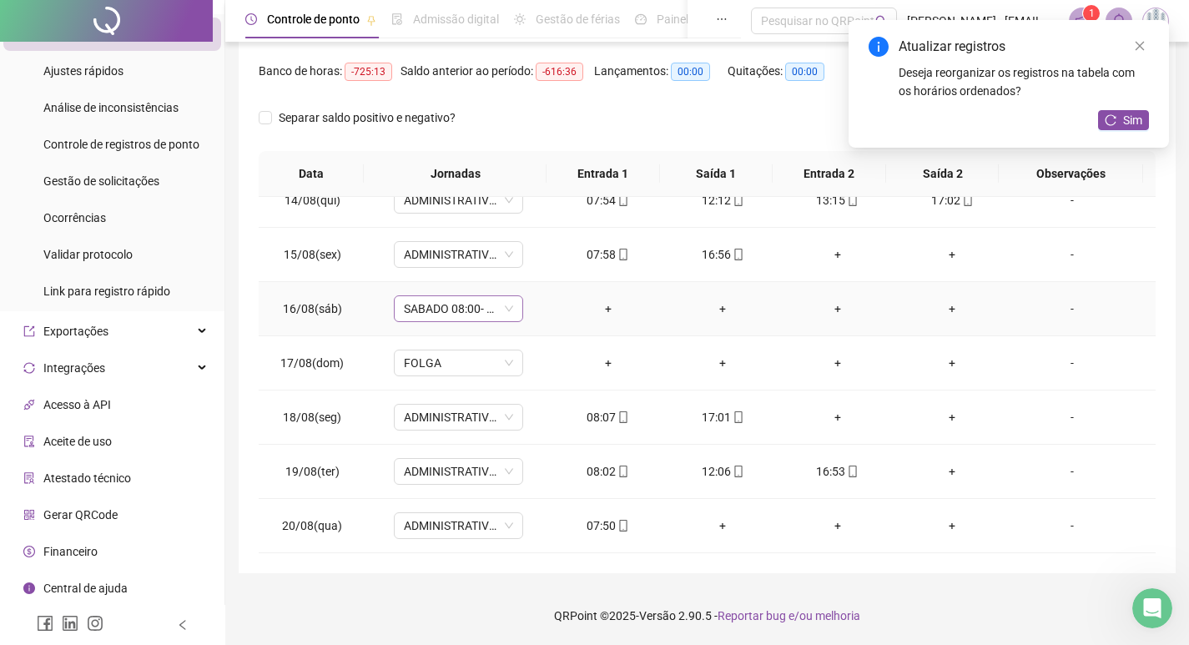
click at [420, 310] on span "SABADO 08:00- 12:00" at bounding box center [458, 308] width 109 height 25
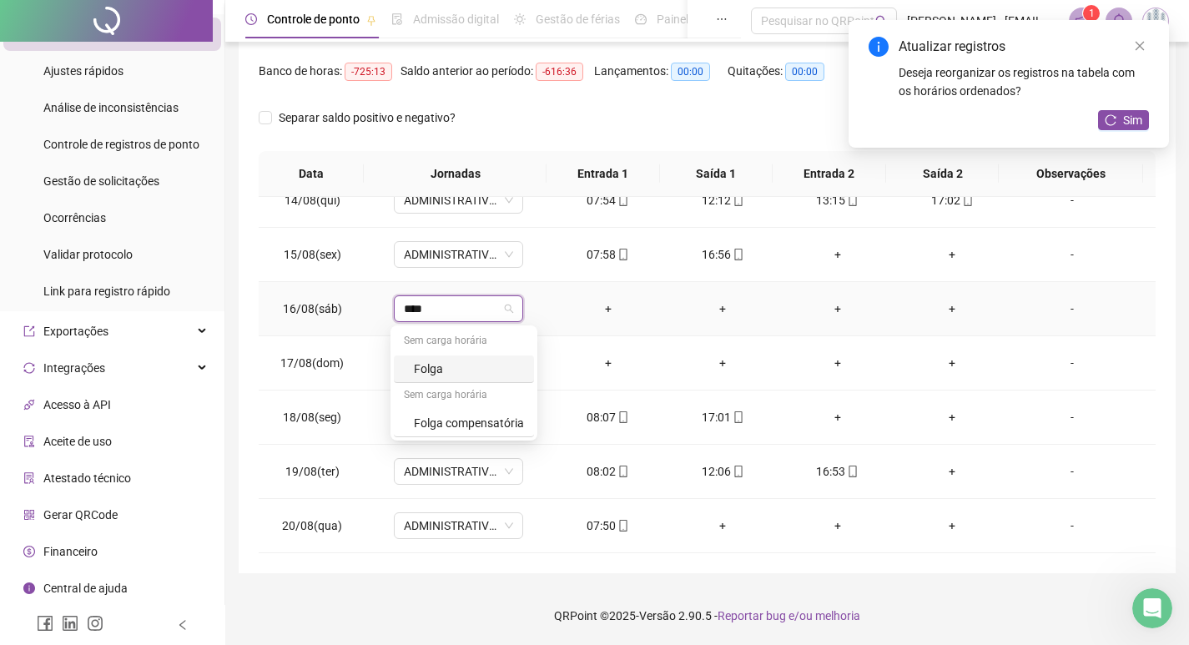
type input "*****"
click at [441, 353] on div "Sem carga horária" at bounding box center [464, 342] width 140 height 27
click at [441, 369] on div "Folga" at bounding box center [469, 369] width 110 height 18
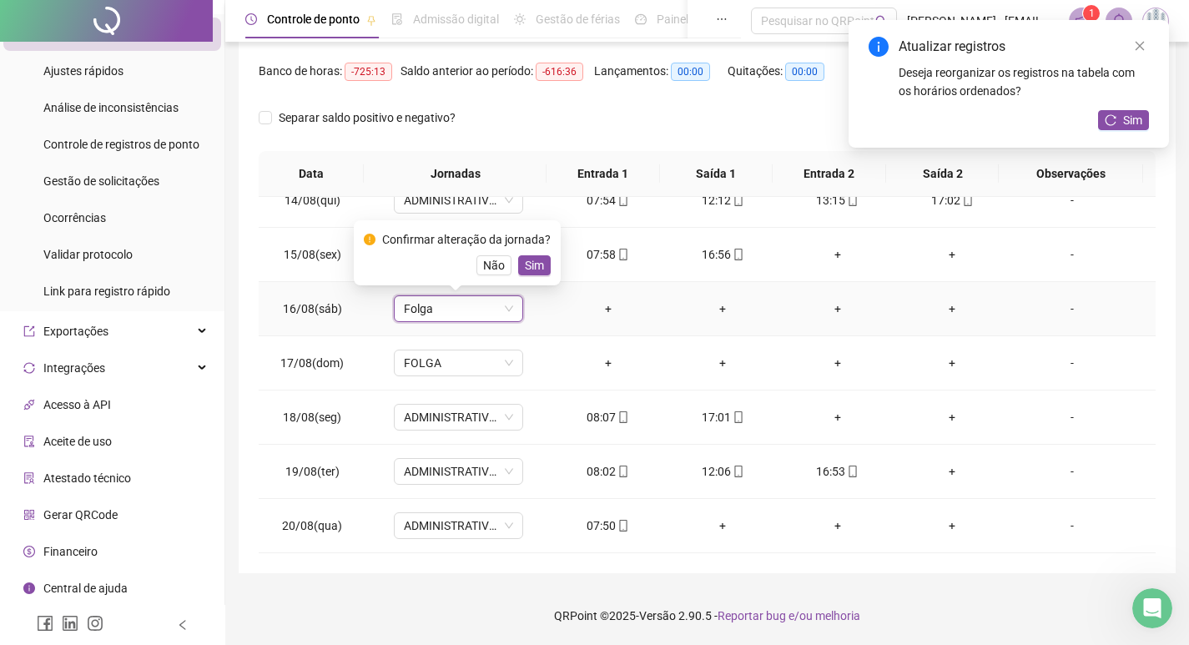
click at [530, 253] on div "Confirmar alteração da jornada? Não Sim" at bounding box center [457, 252] width 187 height 45
click at [531, 265] on span "Sim" at bounding box center [534, 265] width 19 height 18
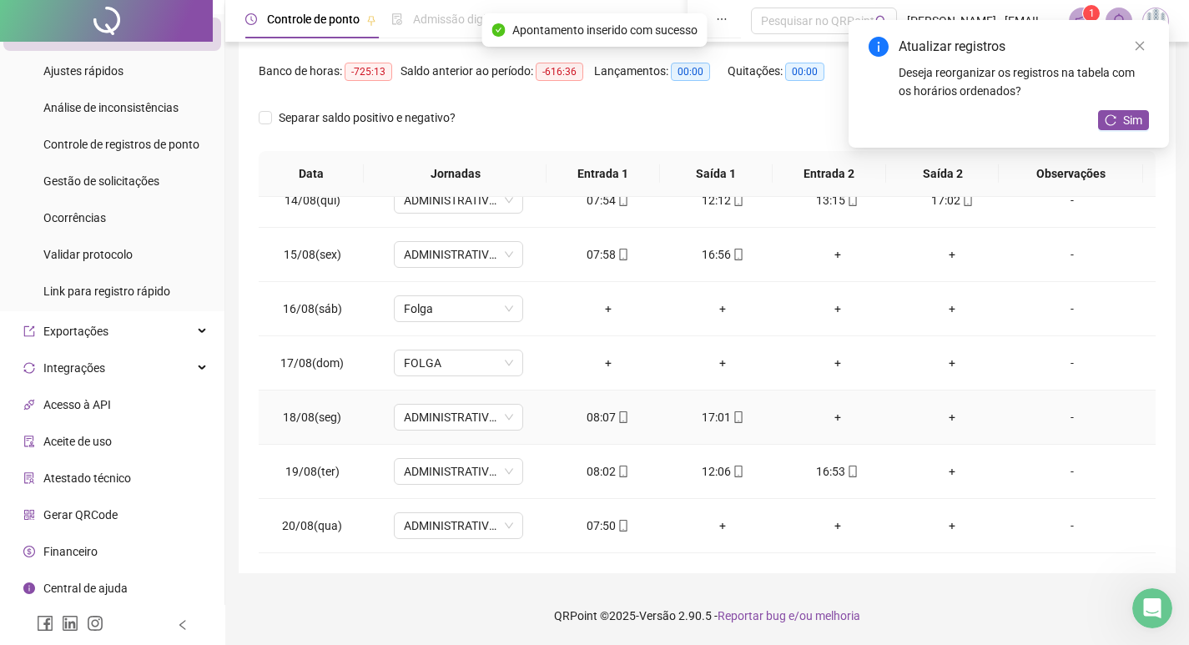
click at [828, 418] on div "+" at bounding box center [837, 417] width 88 height 18
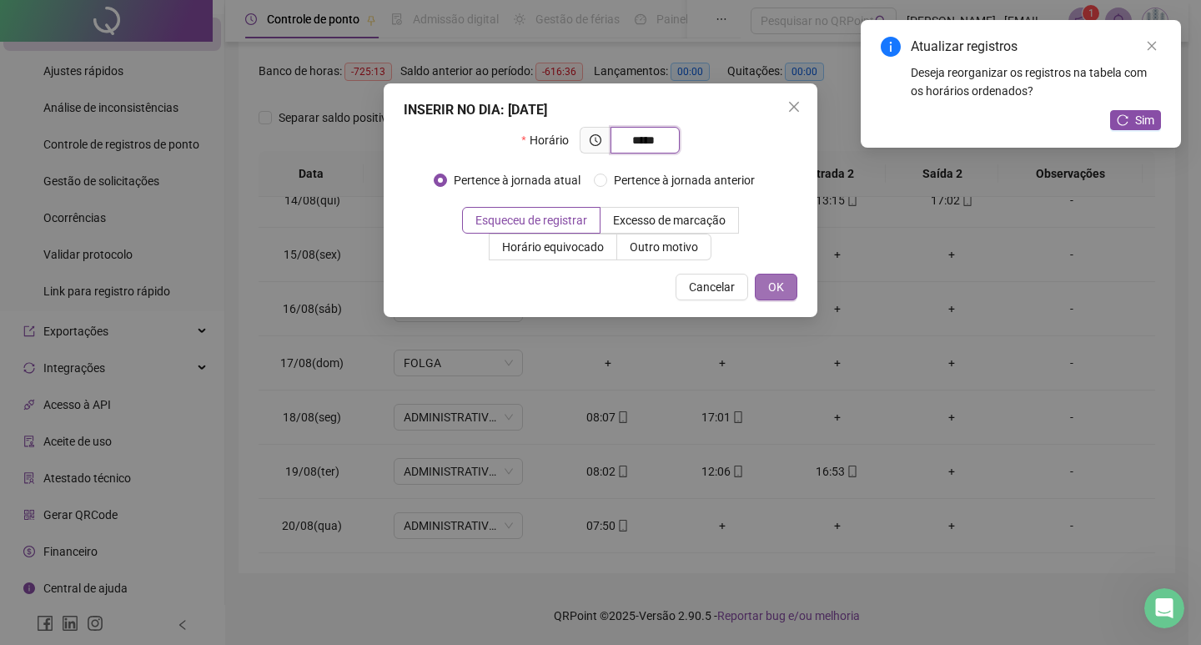
type input "*****"
click at [777, 285] on span "OK" at bounding box center [776, 287] width 16 height 18
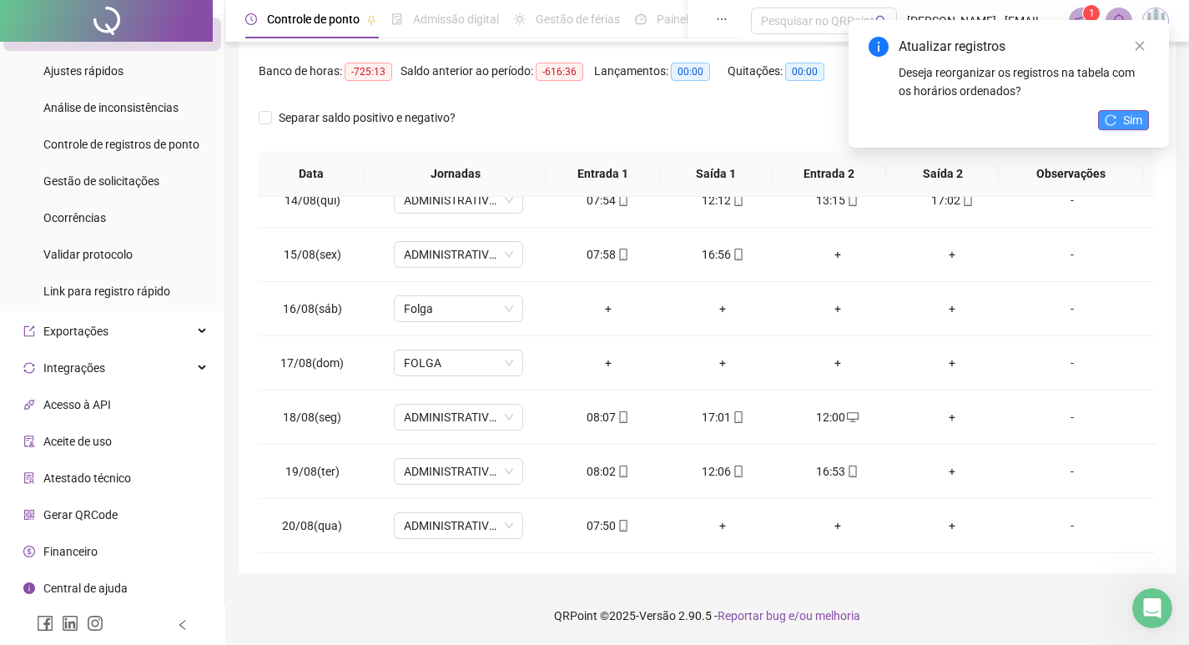
click at [1132, 113] on span "Sim" at bounding box center [1132, 120] width 19 height 18
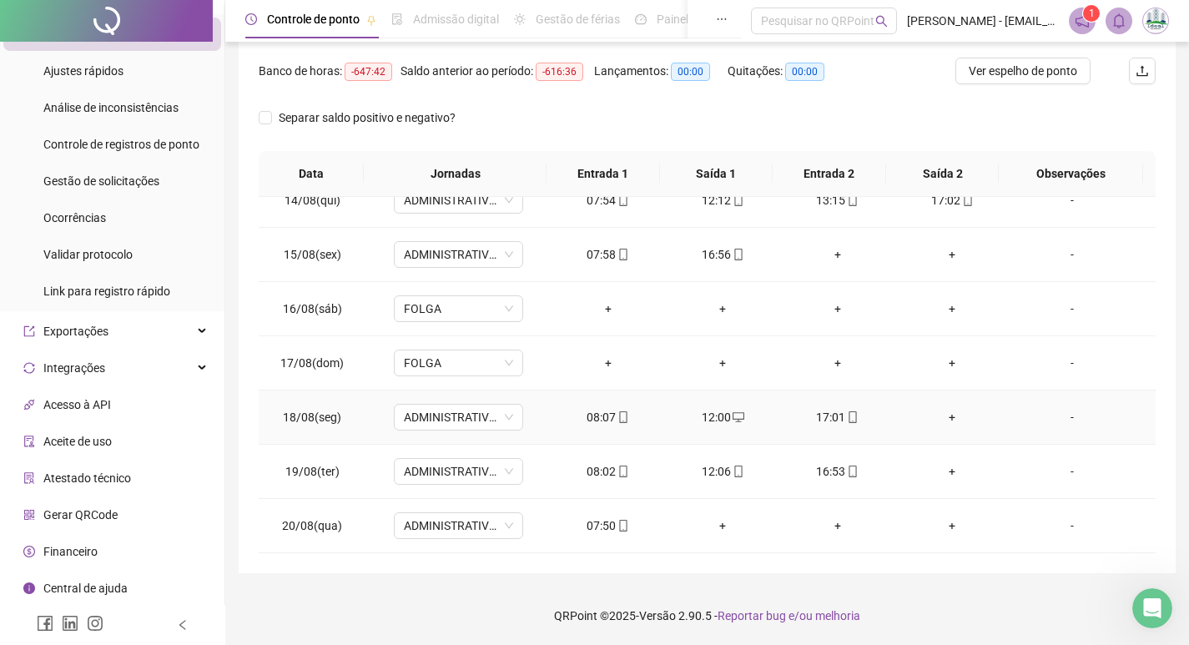
click at [929, 415] on div "+" at bounding box center [953, 417] width 88 height 18
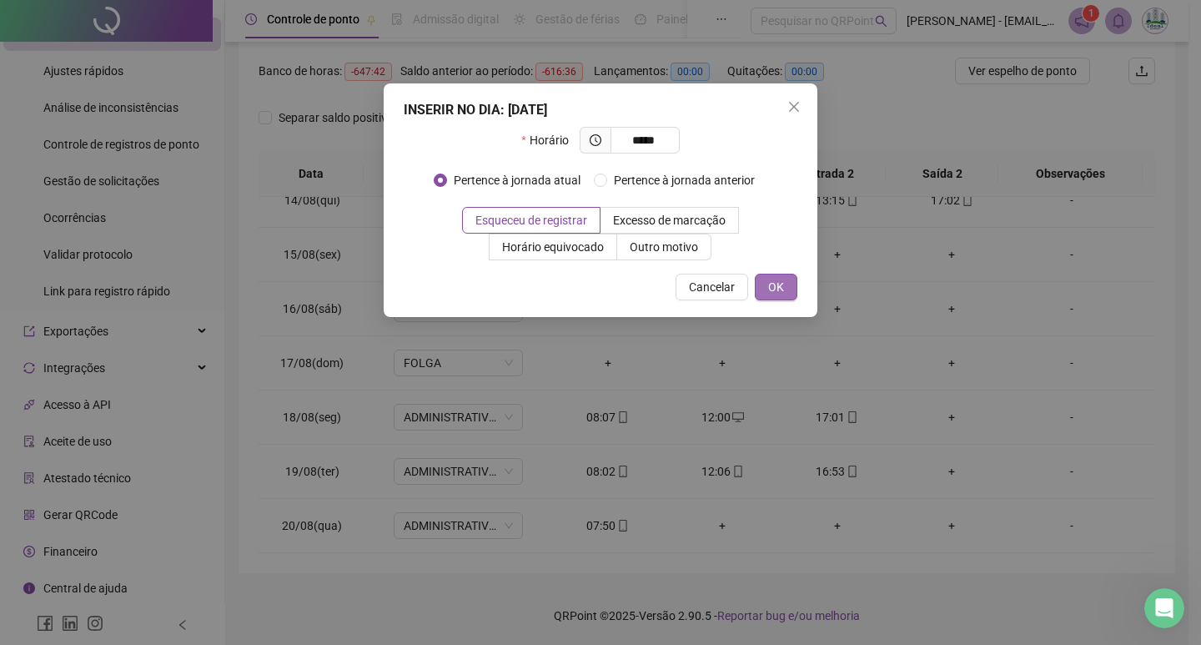
type input "*****"
click at [788, 275] on button "OK" at bounding box center [776, 287] width 43 height 27
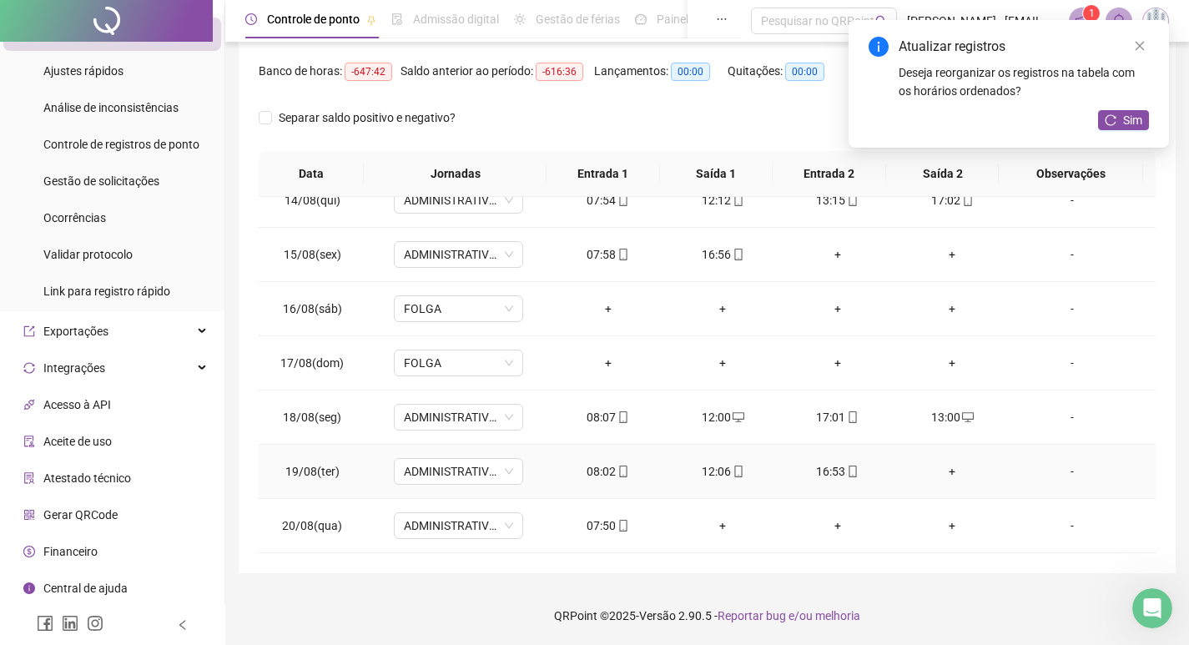
click at [929, 477] on div "+" at bounding box center [953, 471] width 88 height 18
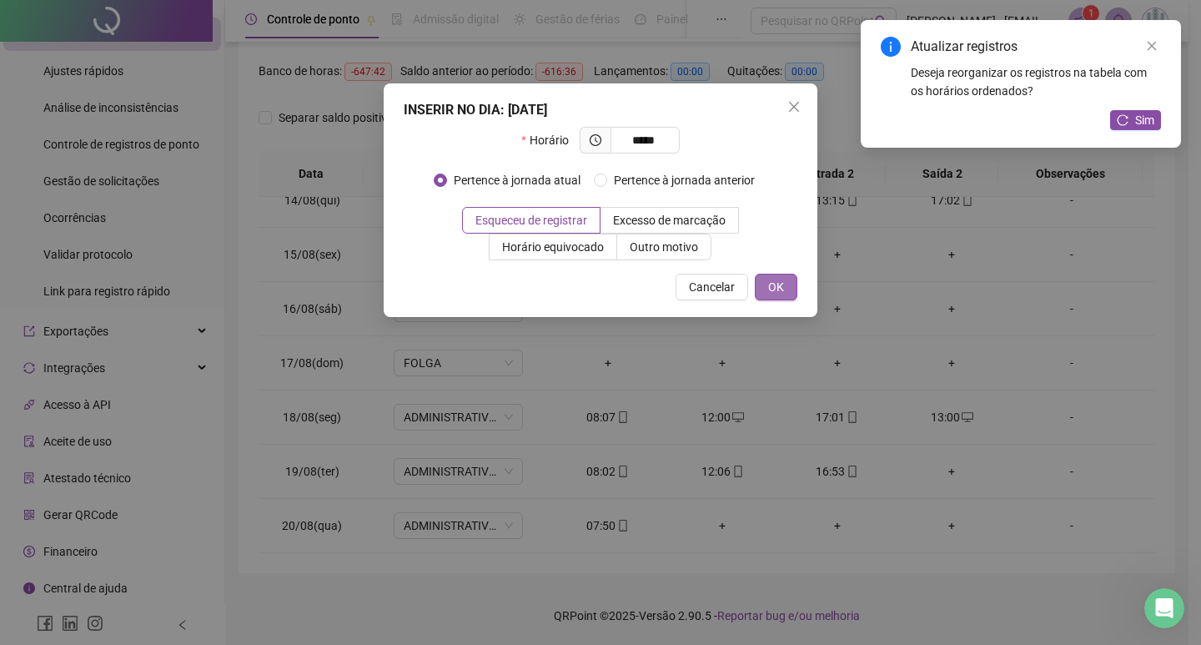
type input "*****"
click at [784, 290] on button "OK" at bounding box center [776, 287] width 43 height 27
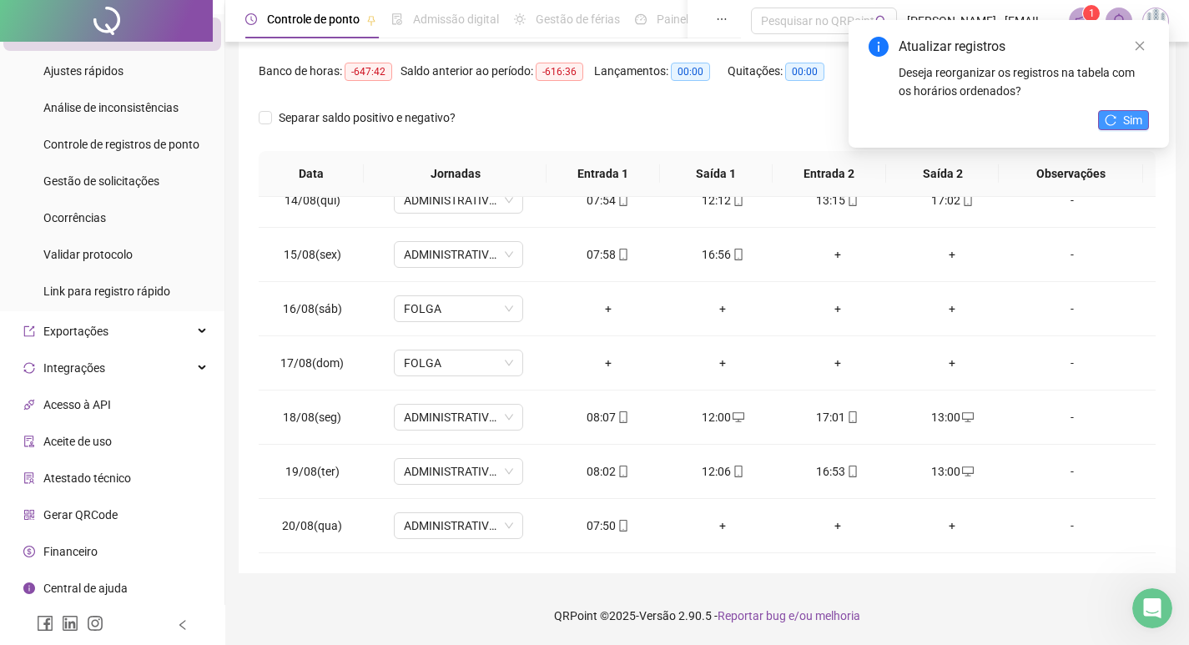
click at [1126, 121] on span "Sim" at bounding box center [1132, 120] width 19 height 18
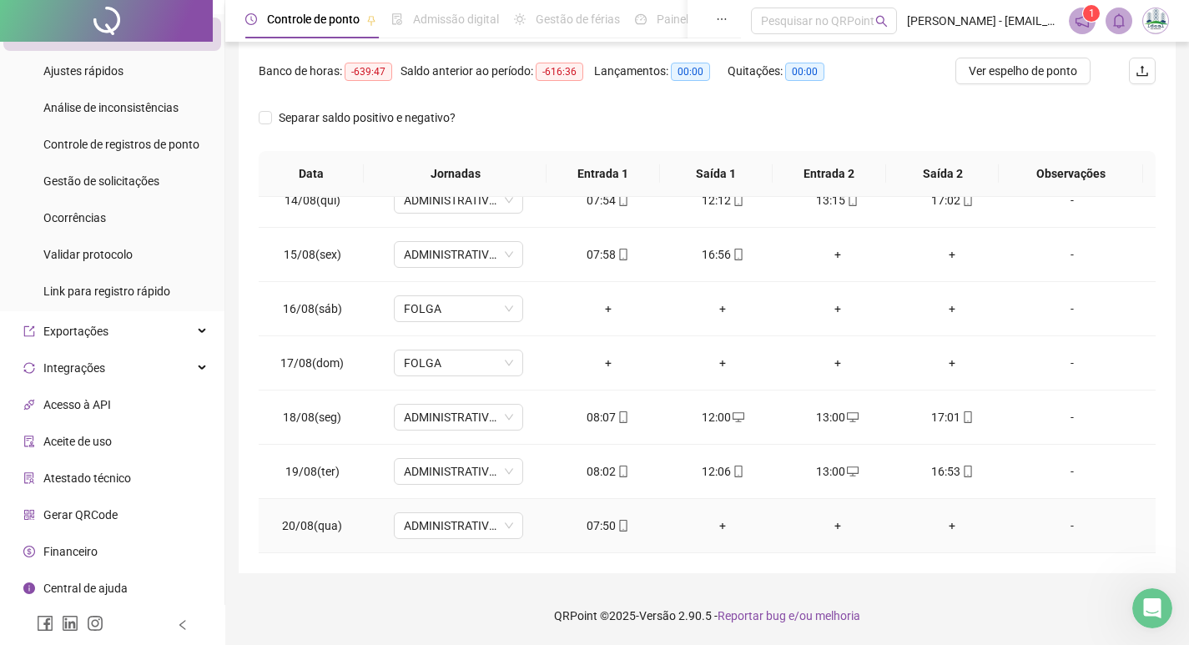
click at [718, 526] on div "+" at bounding box center [722, 525] width 88 height 18
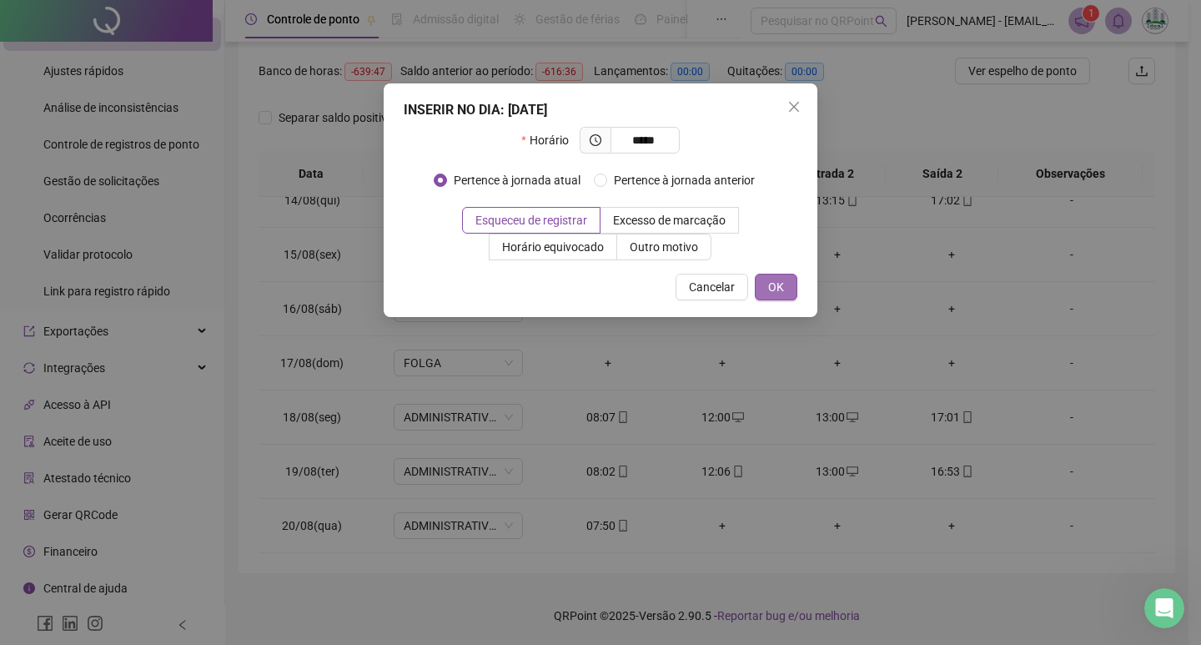
type input "*****"
click at [775, 287] on span "OK" at bounding box center [776, 287] width 16 height 18
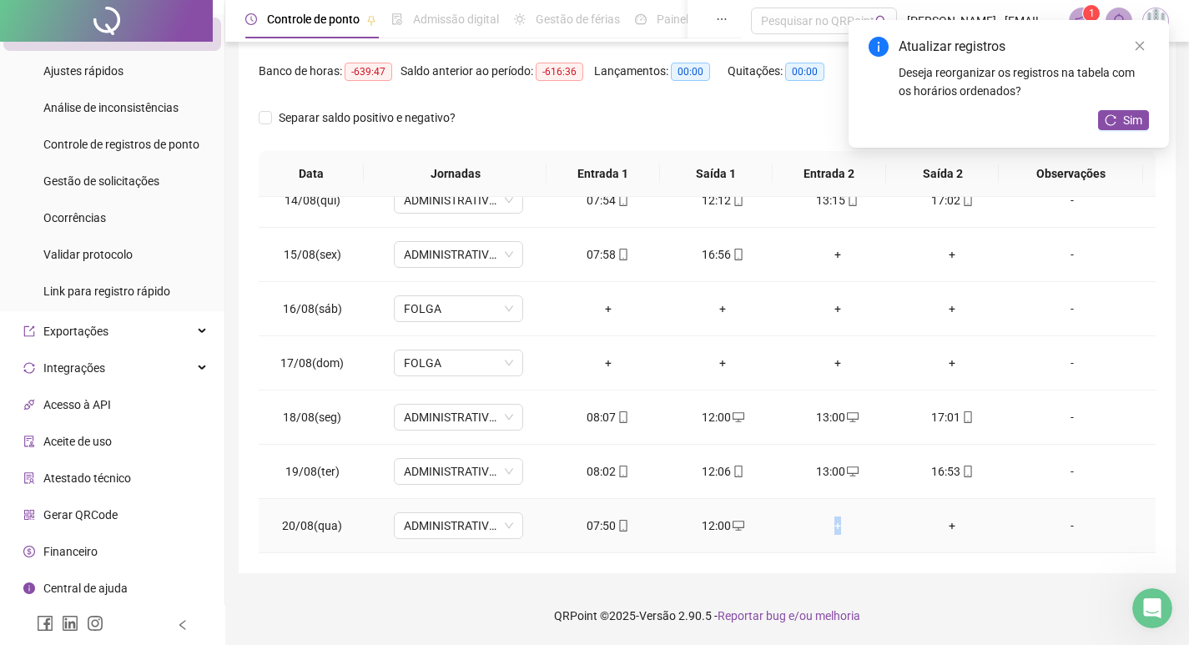
click at [830, 526] on div "+" at bounding box center [837, 525] width 88 height 18
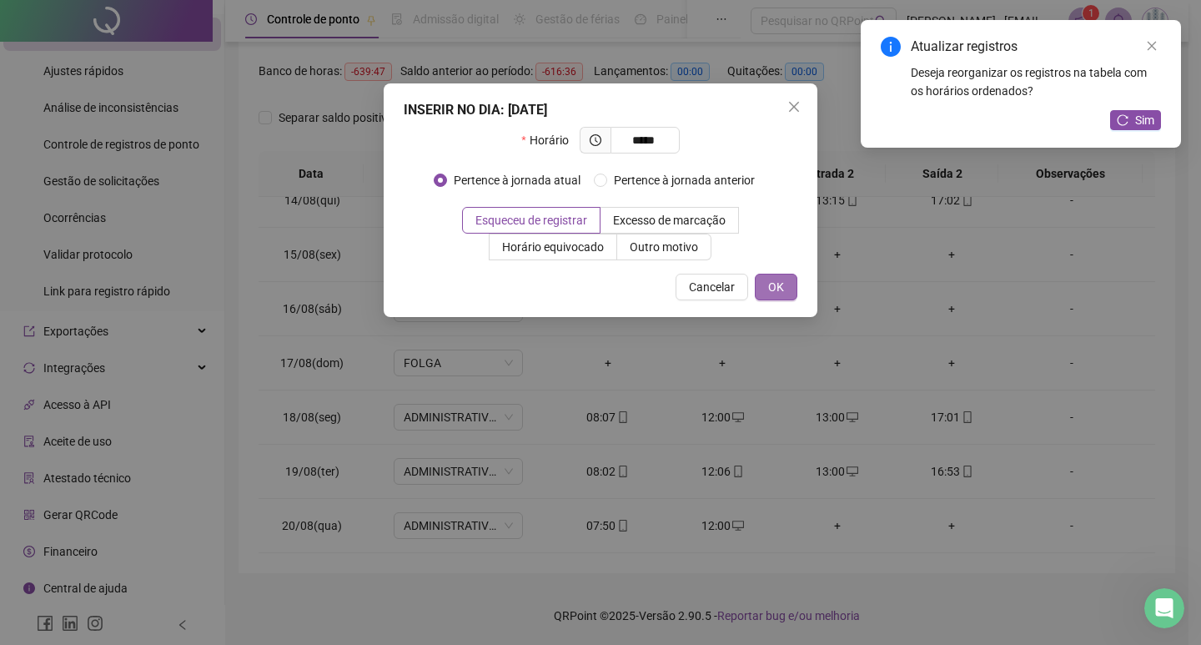
type input "*****"
click at [776, 290] on span "OK" at bounding box center [776, 287] width 16 height 18
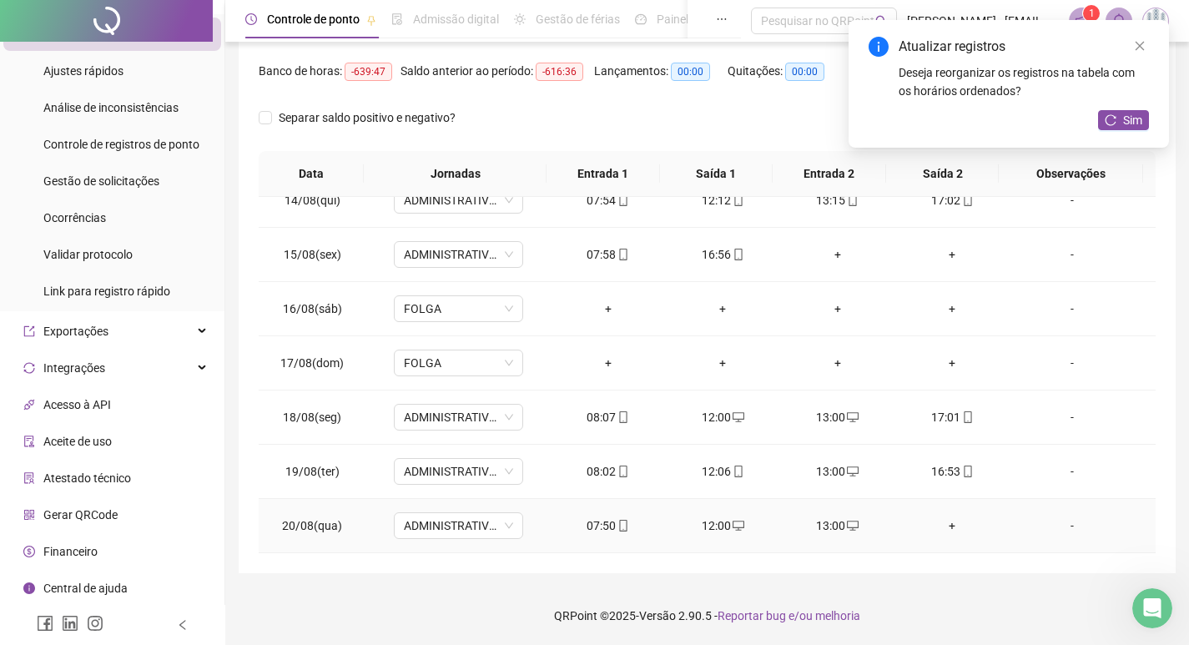
click at [938, 520] on div "+" at bounding box center [953, 525] width 88 height 18
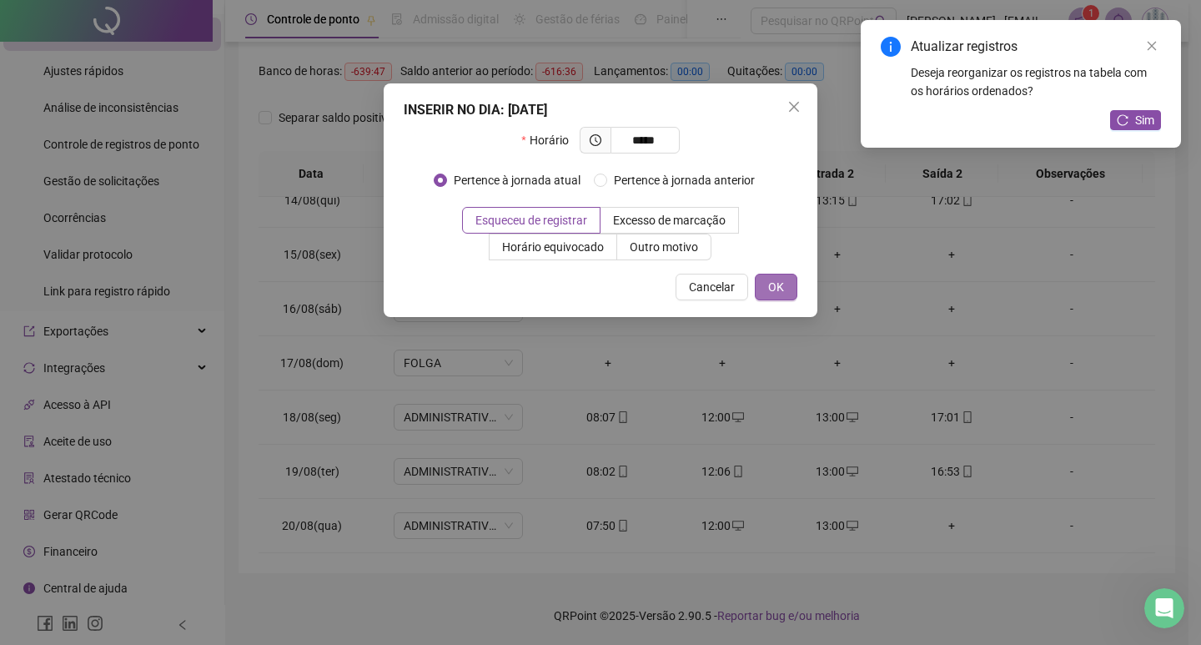
type input "*****"
click at [796, 275] on button "OK" at bounding box center [776, 287] width 43 height 27
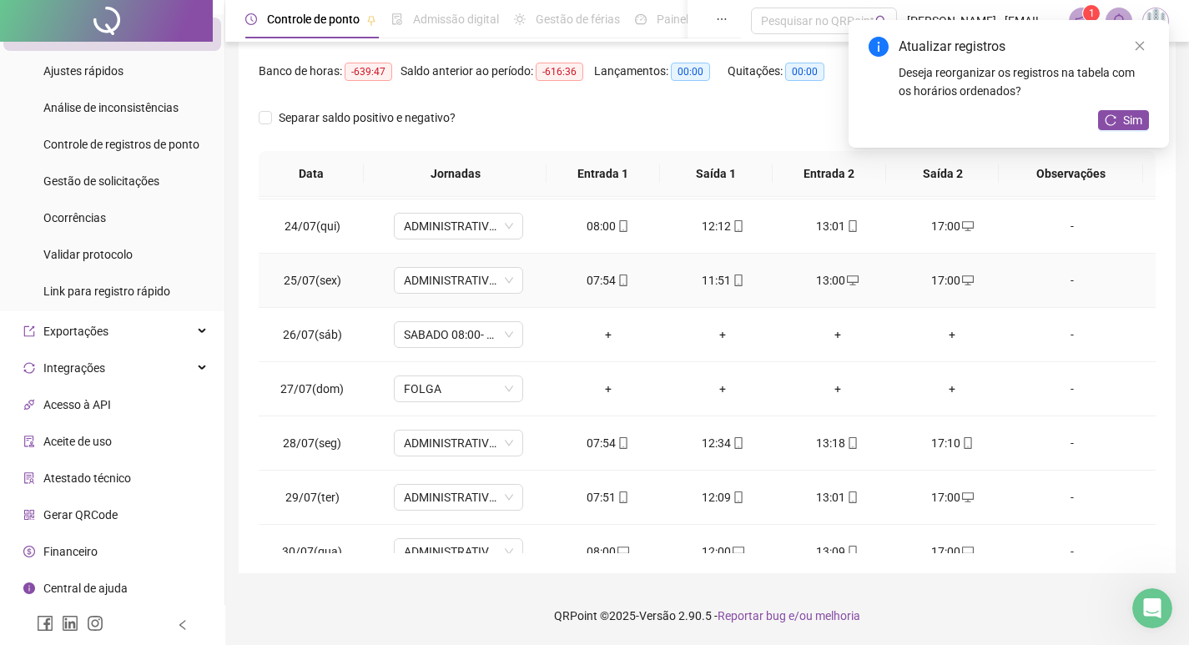
scroll to position [167, 0]
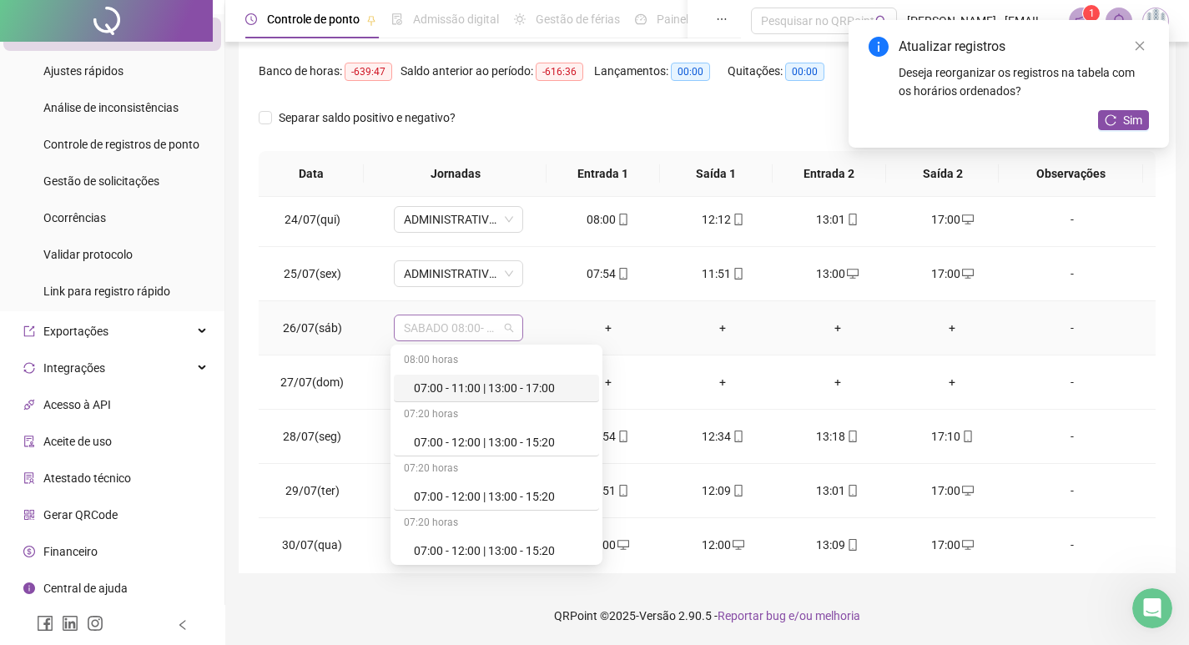
click at [419, 332] on span "SABADO 08:00- 12:00" at bounding box center [458, 327] width 109 height 25
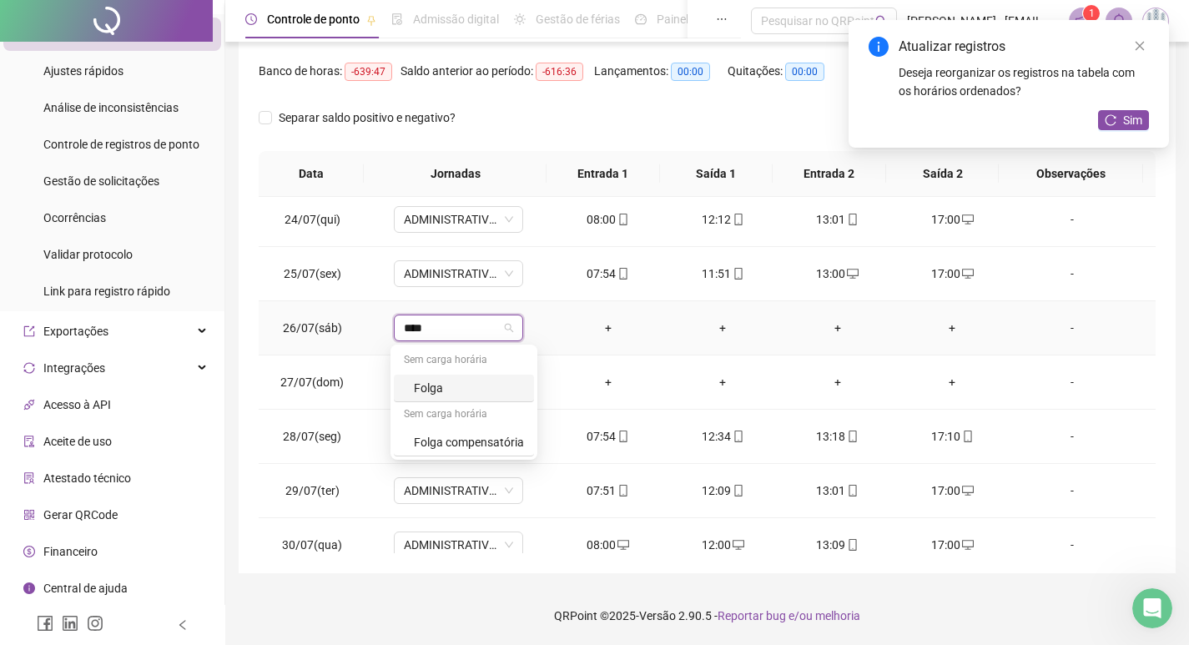
type input "*****"
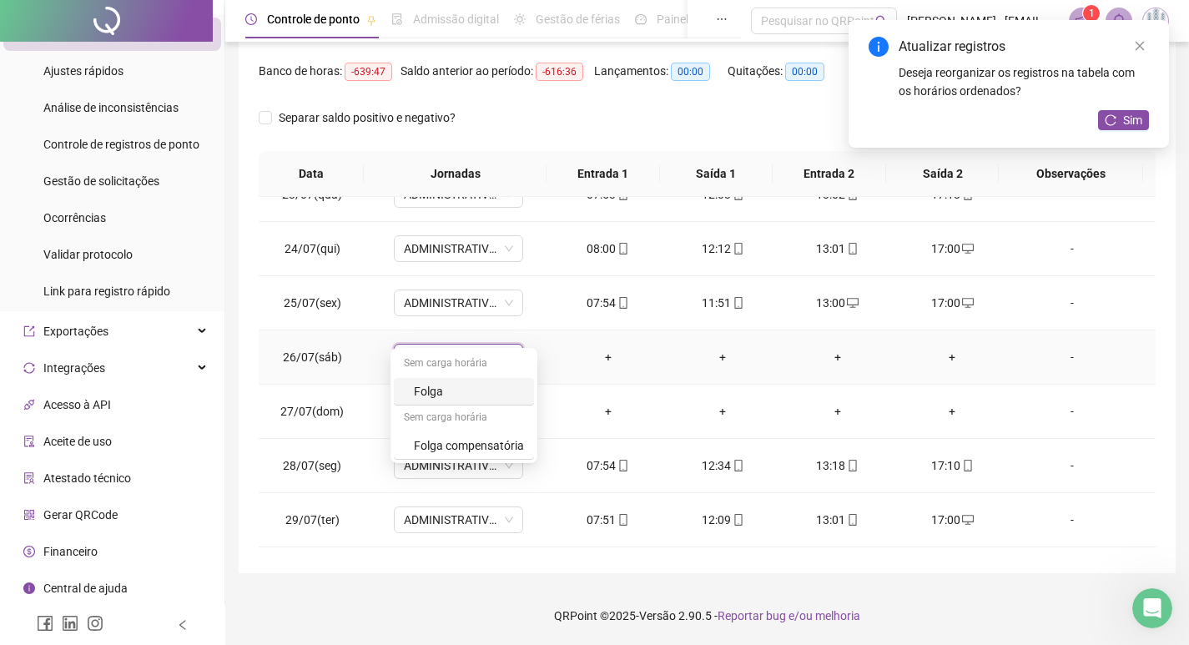
scroll to position [83, 0]
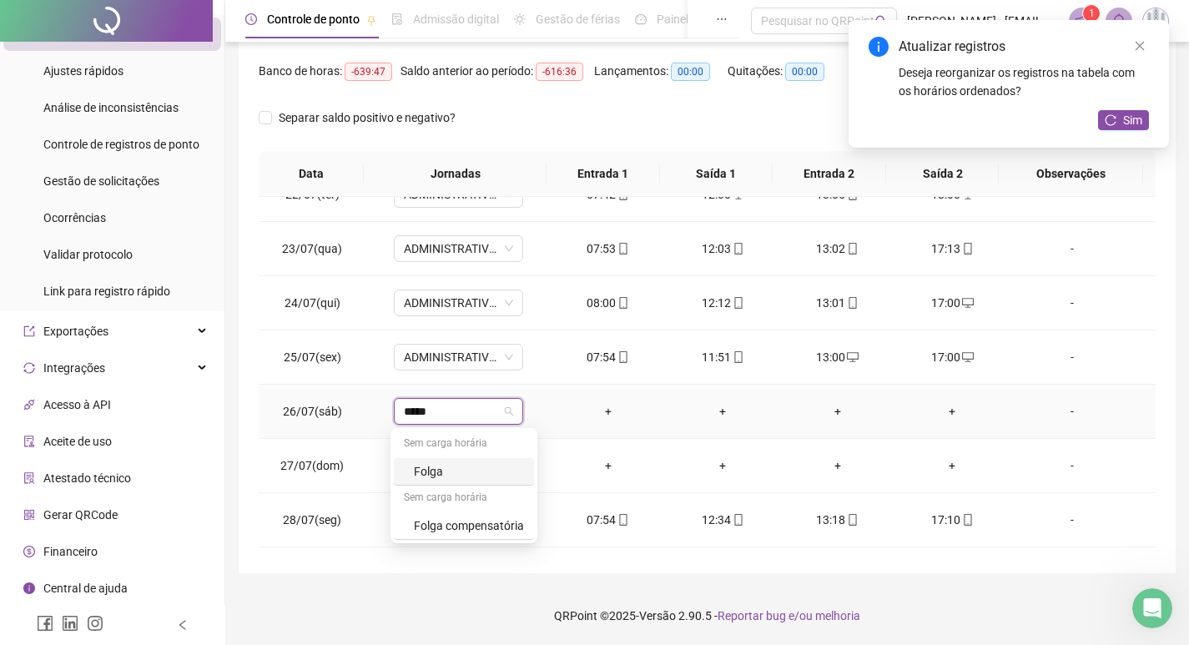
click at [446, 471] on div "Folga" at bounding box center [469, 471] width 110 height 18
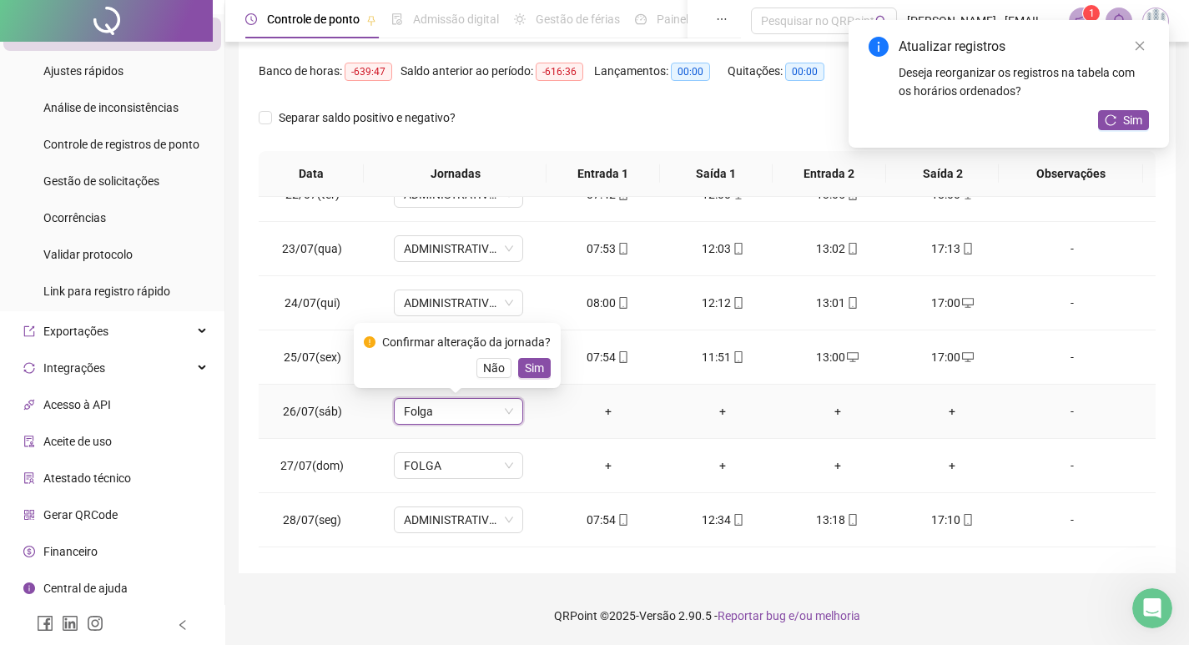
click at [549, 367] on div "Confirmar alteração da jornada? Não Sim" at bounding box center [457, 355] width 207 height 65
click at [533, 371] on span "Sim" at bounding box center [534, 368] width 19 height 18
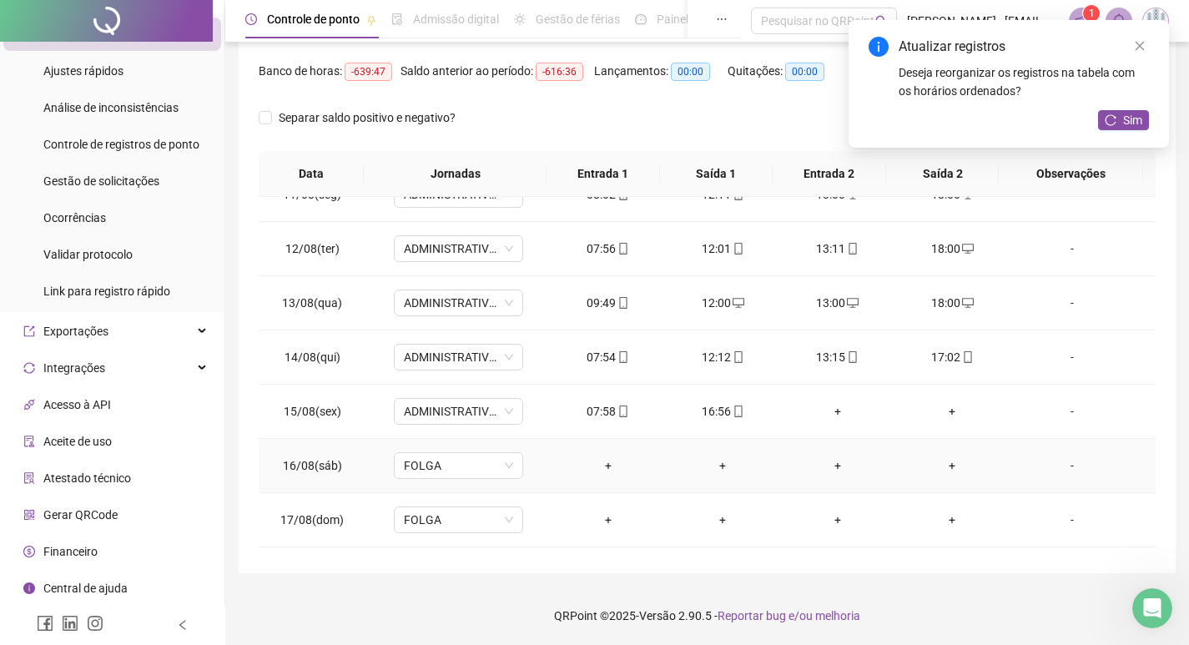
scroll to position [1085, 0]
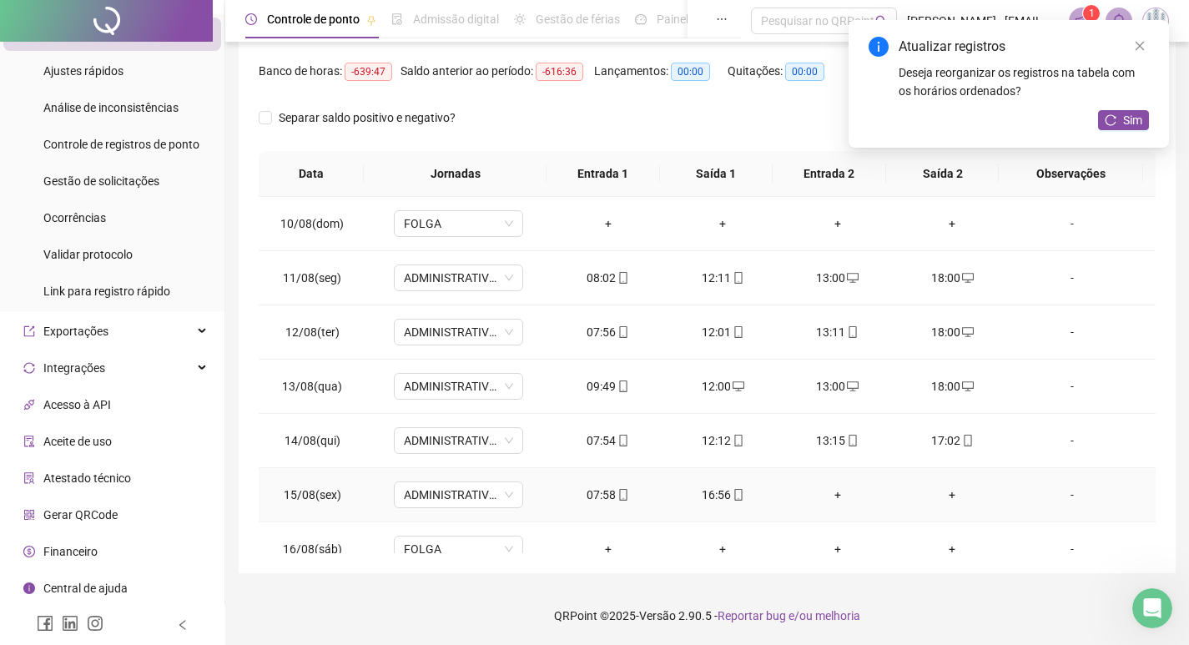
click at [829, 495] on div "+" at bounding box center [837, 495] width 88 height 18
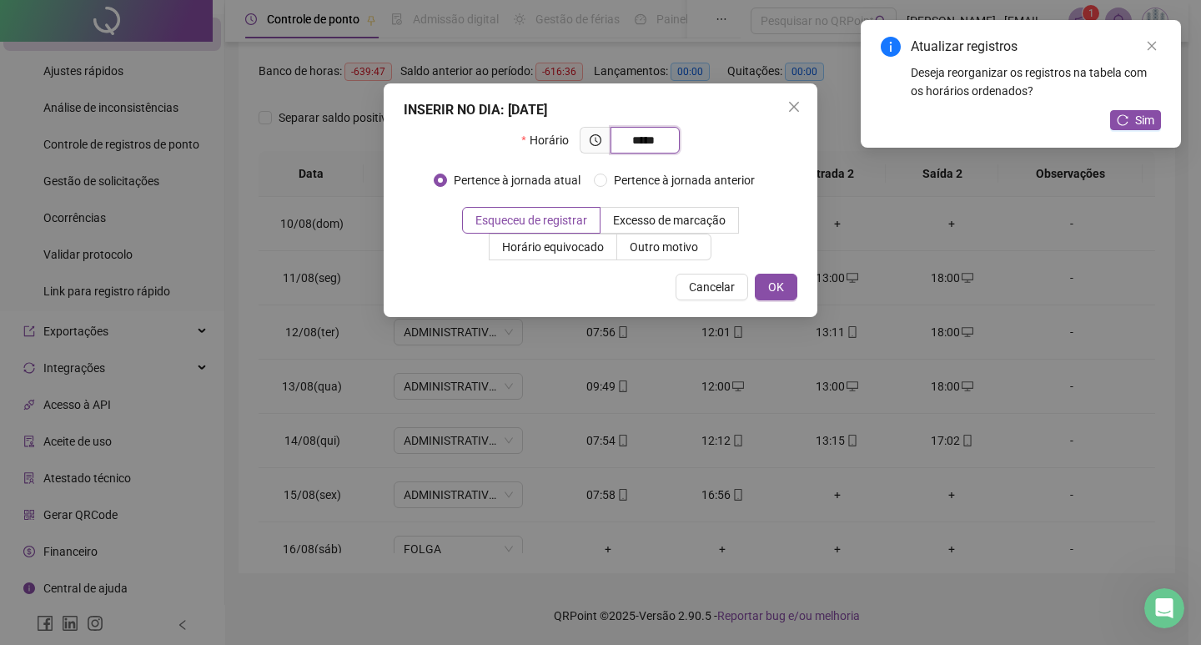
type input "*****"
click at [800, 284] on div "INSERIR NO DIA : [DATE] Horário ***** Pertence à jornada atual Pertence à jorna…" at bounding box center [601, 200] width 434 height 234
click at [784, 288] on button "OK" at bounding box center [776, 287] width 43 height 27
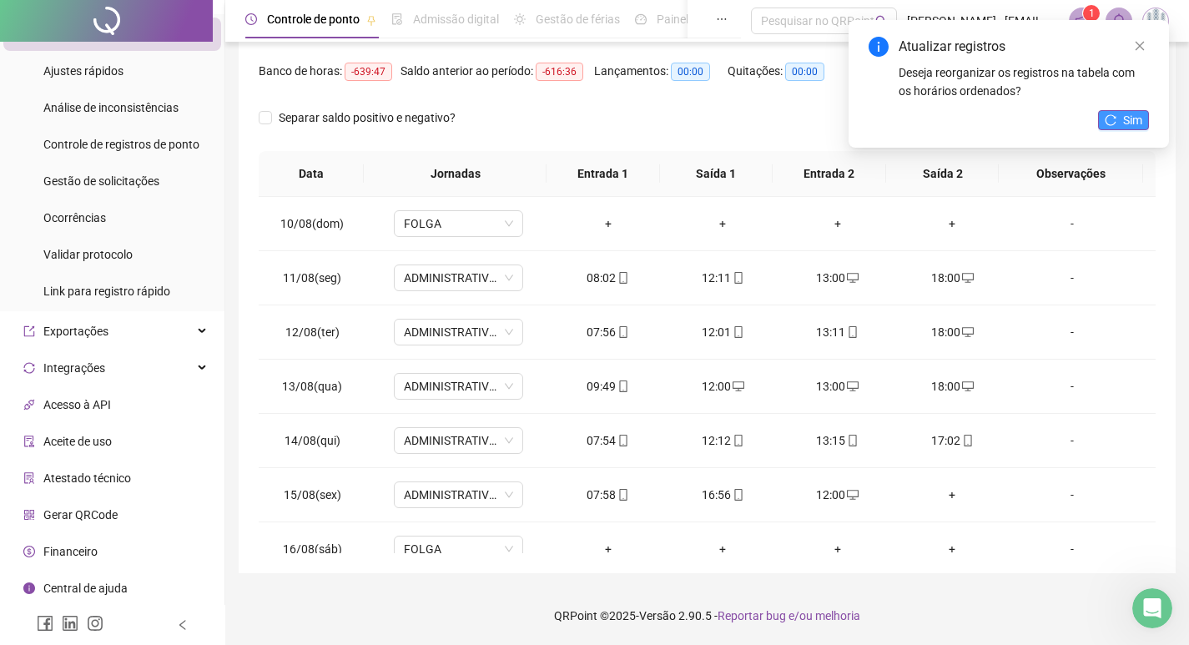
click at [1123, 123] on span "Sim" at bounding box center [1132, 120] width 19 height 18
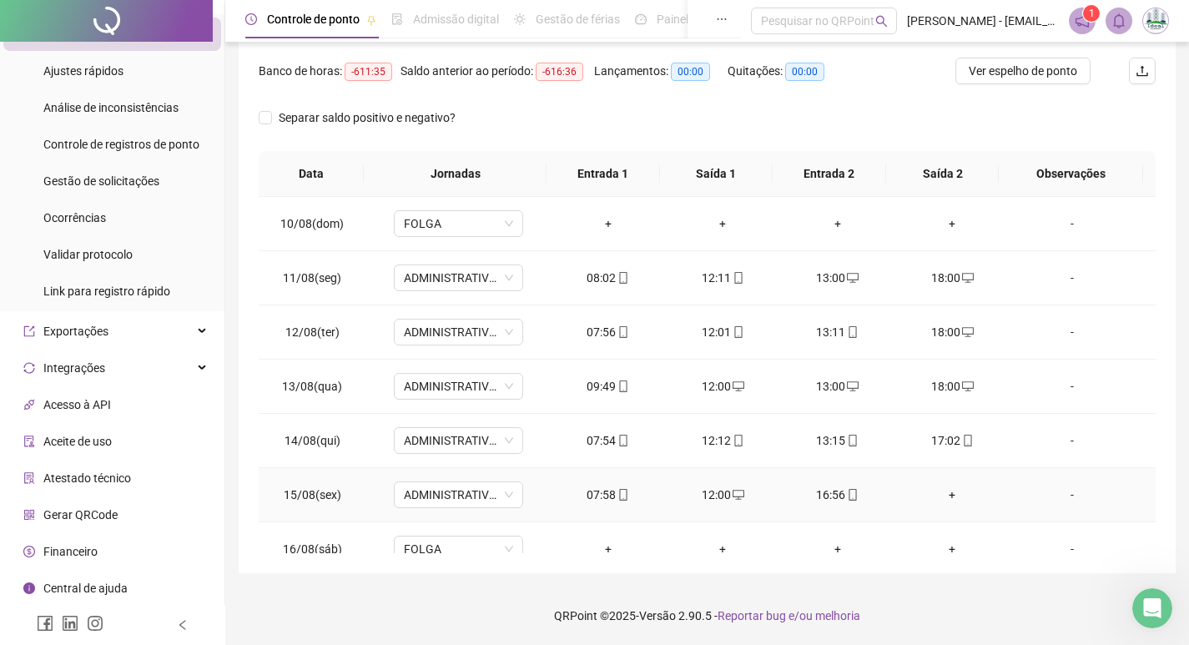
click at [934, 491] on div "+" at bounding box center [953, 495] width 88 height 18
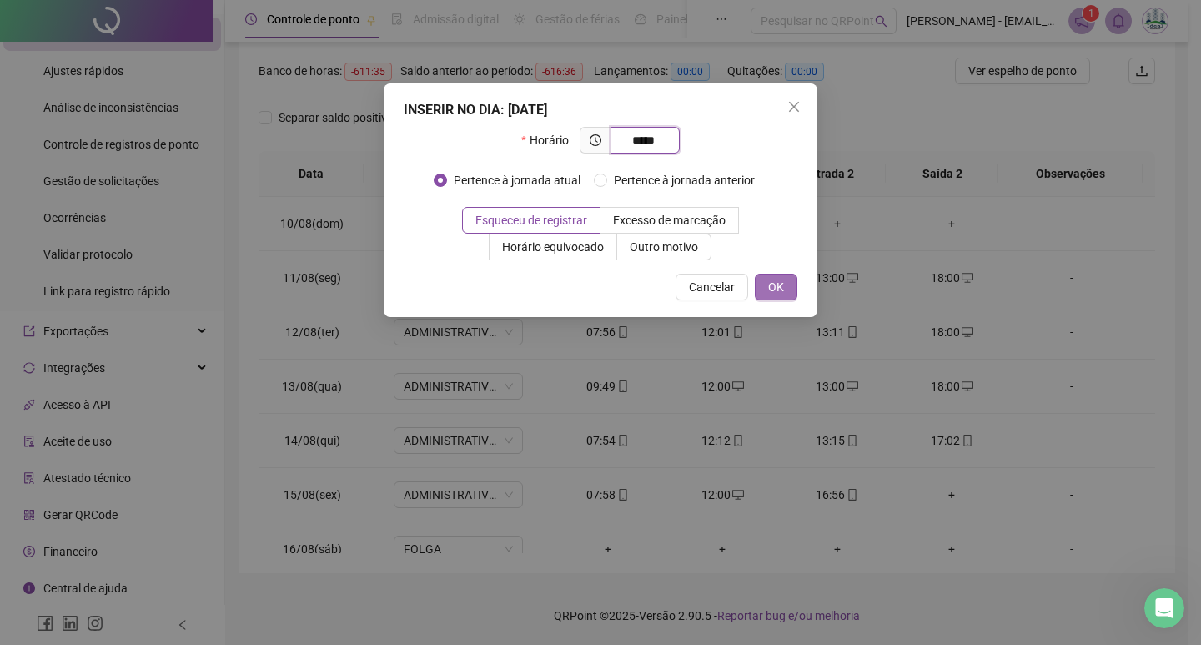
type input "*****"
click at [759, 280] on button "OK" at bounding box center [776, 287] width 43 height 27
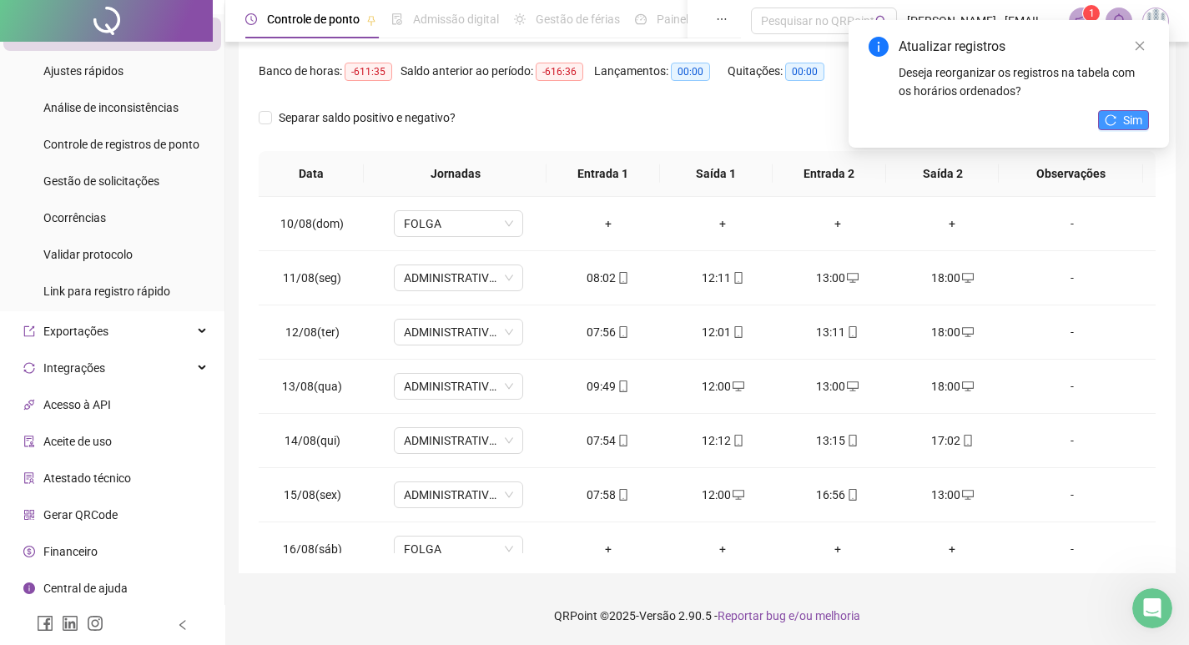
click at [1120, 116] on button "Sim" at bounding box center [1123, 120] width 51 height 20
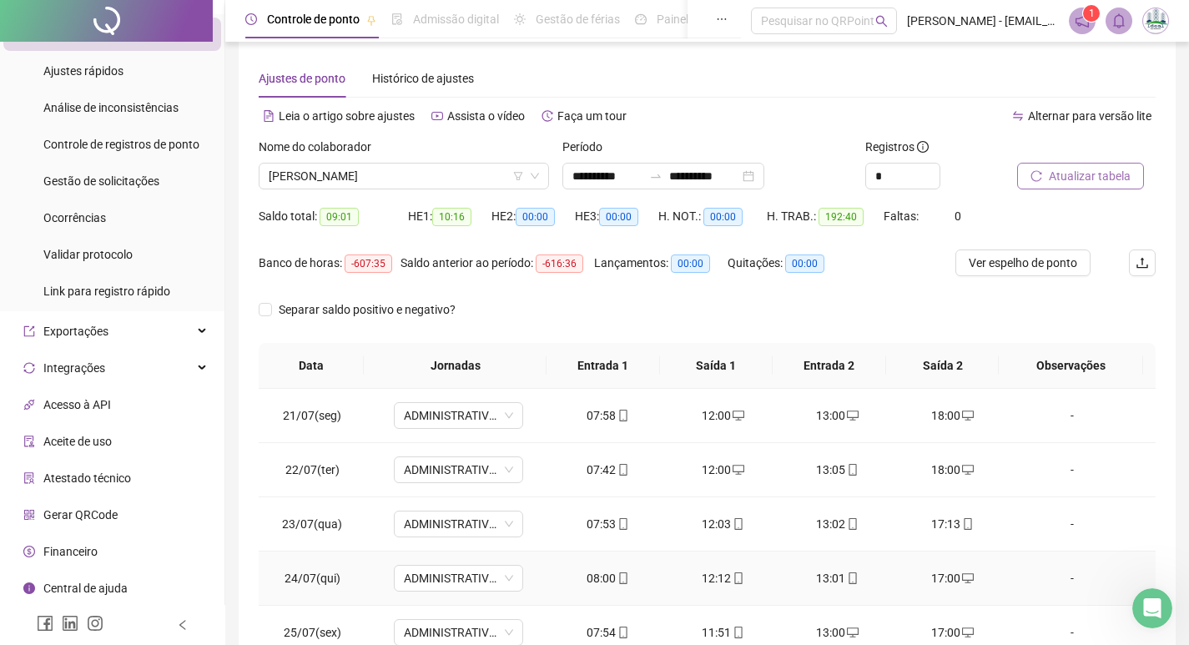
scroll to position [0, 0]
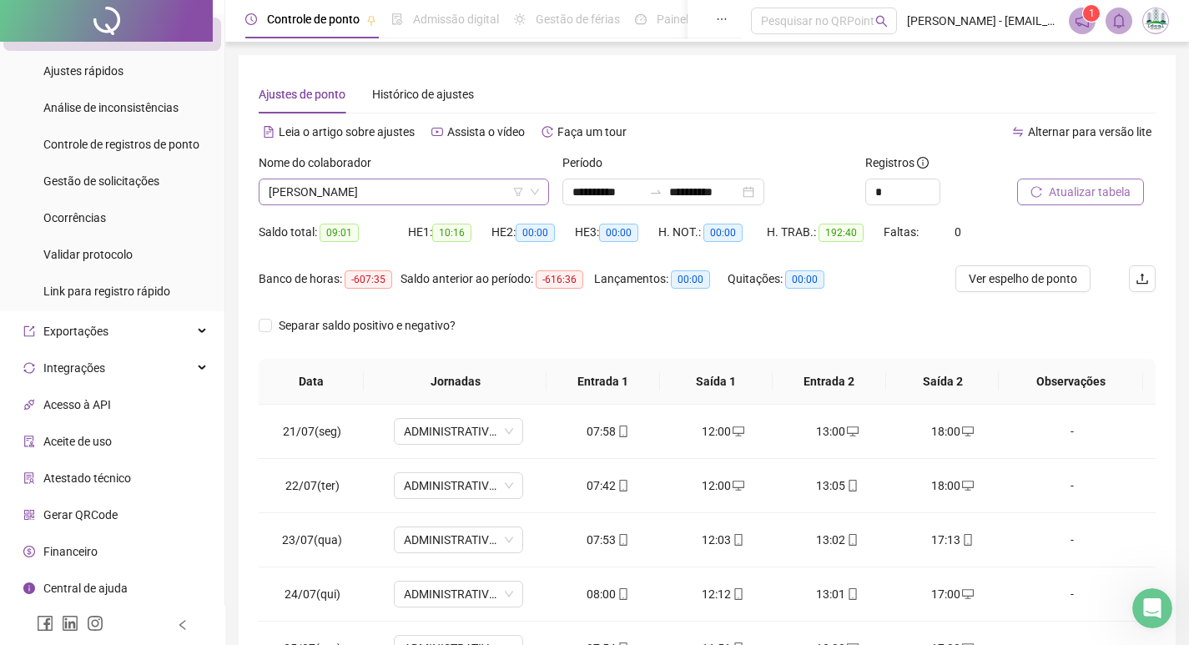
click at [380, 190] on span "[PERSON_NAME]" at bounding box center [404, 191] width 270 height 25
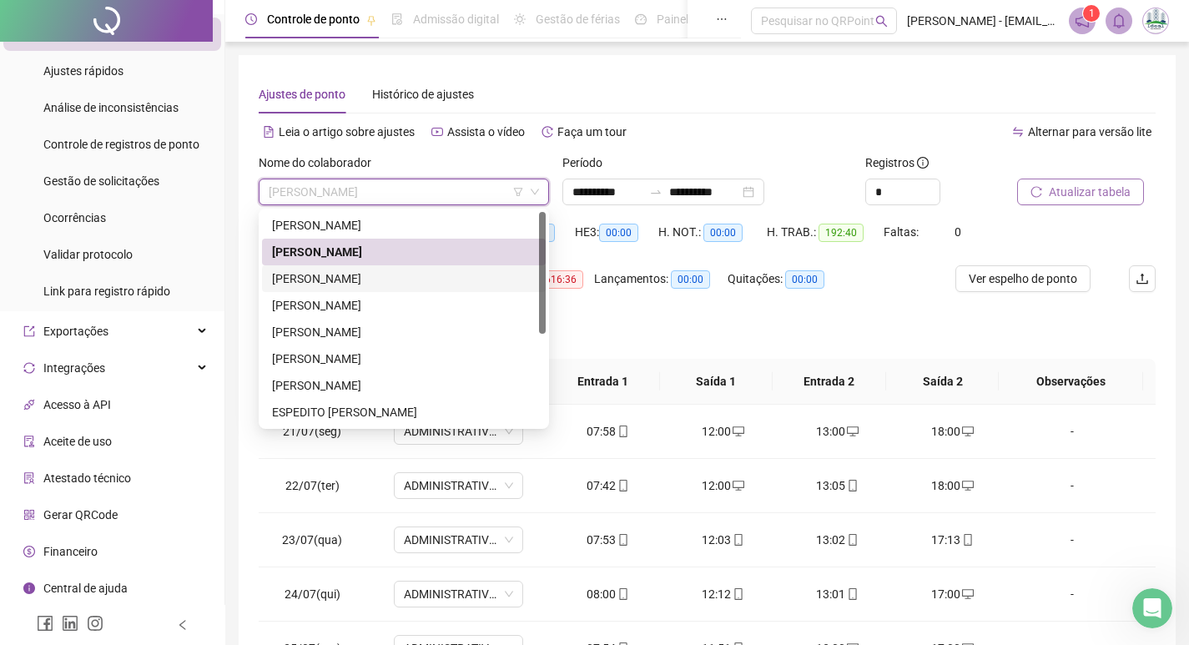
click at [356, 275] on div "[PERSON_NAME]" at bounding box center [404, 279] width 264 height 18
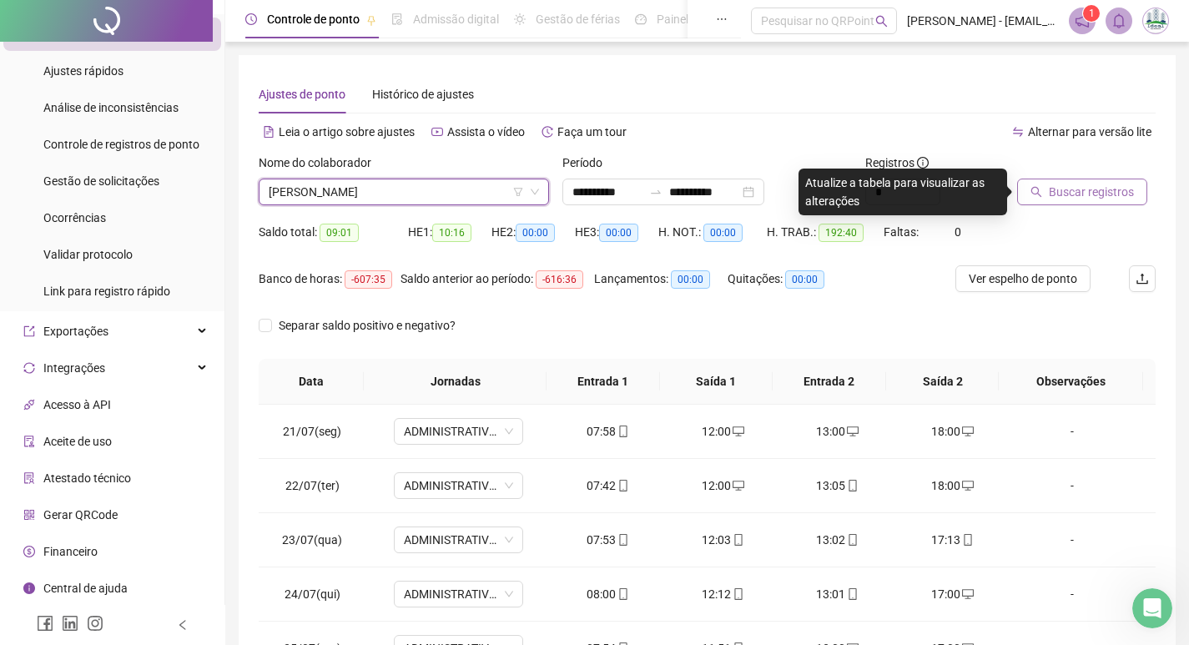
click at [1067, 194] on span "Buscar registros" at bounding box center [1091, 192] width 85 height 18
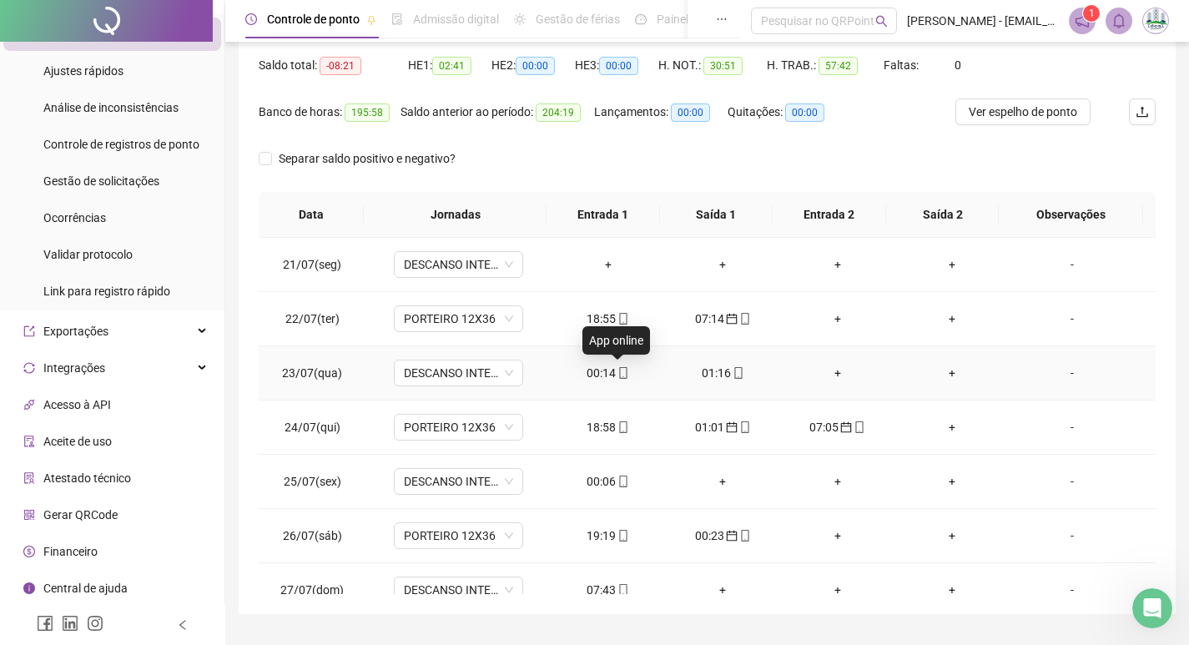
click at [609, 375] on div "00:14" at bounding box center [608, 373] width 88 height 18
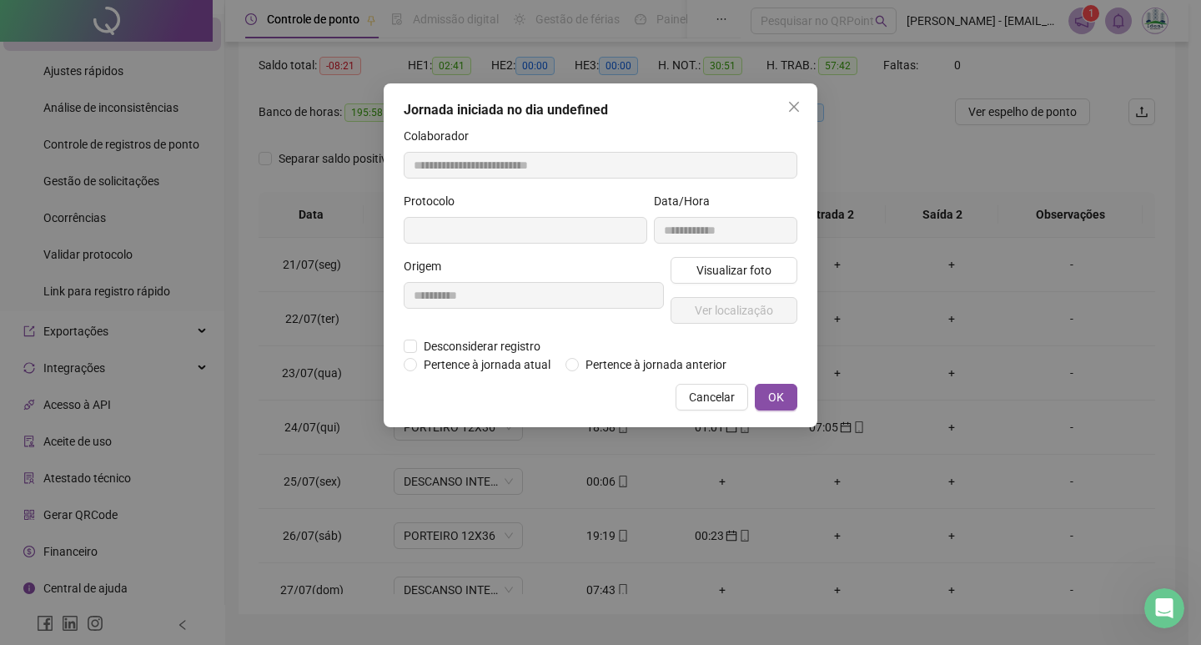
type input "**********"
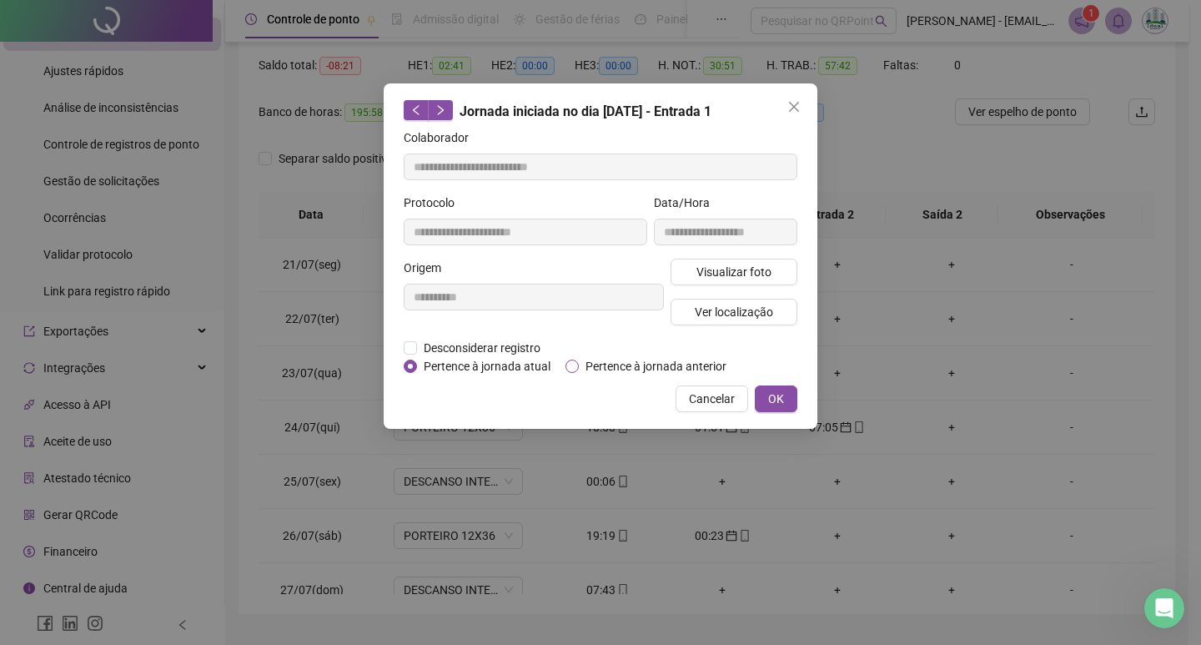
click at [580, 365] on span "Pertence à jornada anterior" at bounding box center [656, 366] width 154 height 18
click at [779, 404] on span "OK" at bounding box center [776, 399] width 16 height 18
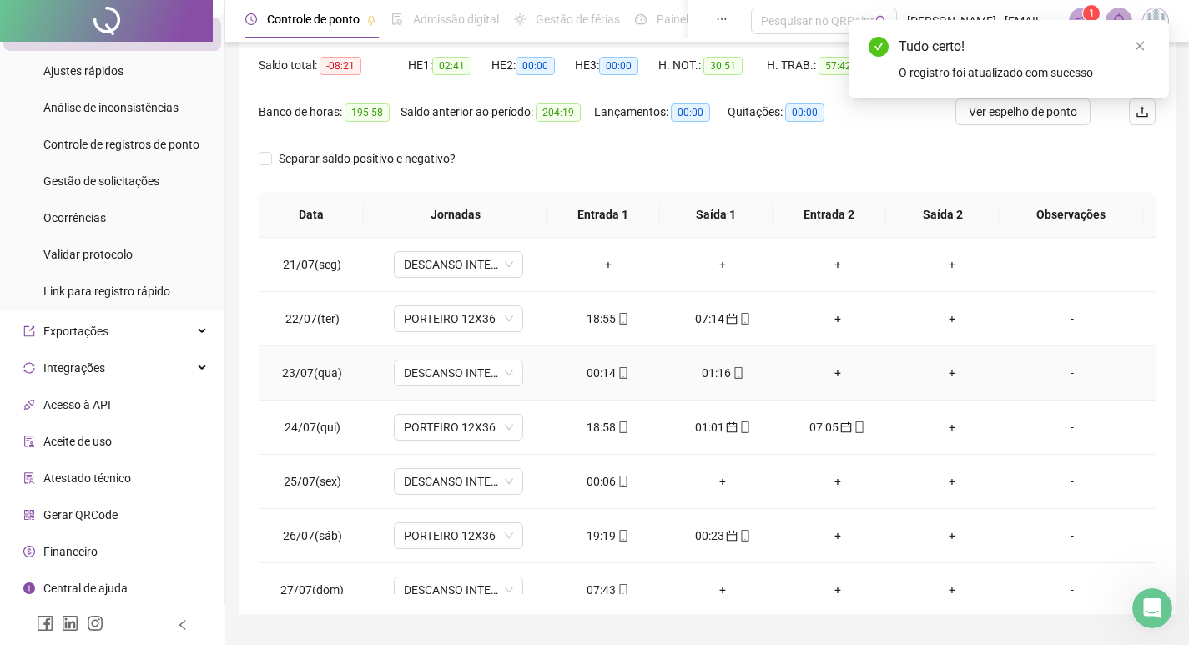
click at [701, 375] on div "01:16" at bounding box center [722, 373] width 88 height 18
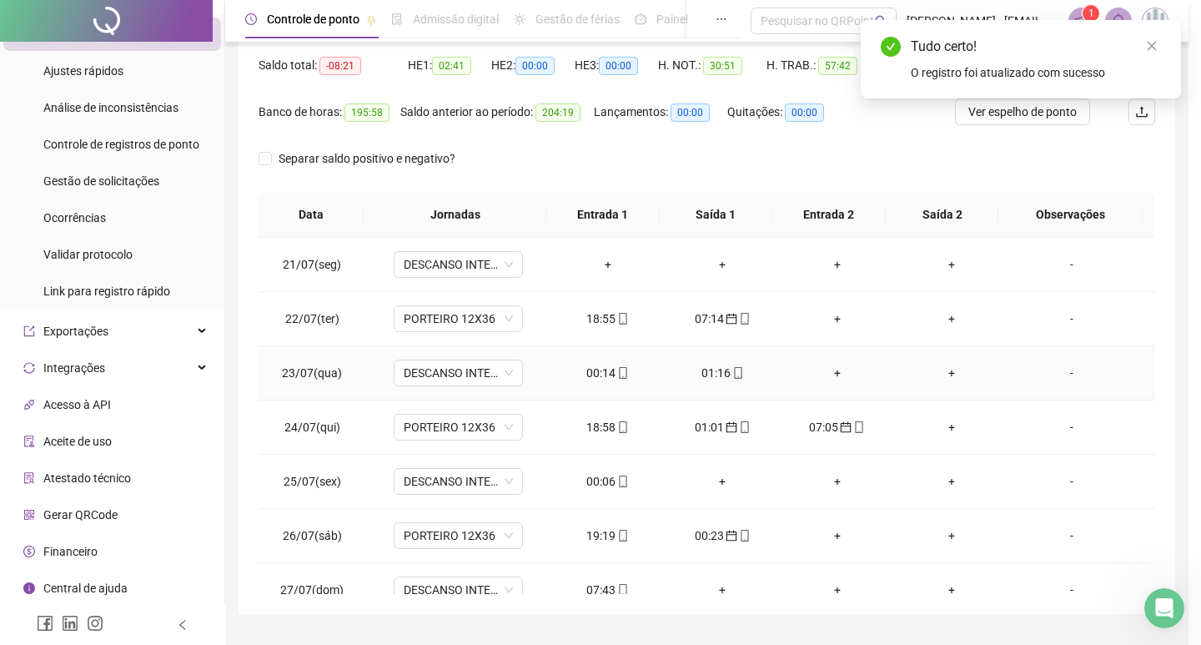
type input "**********"
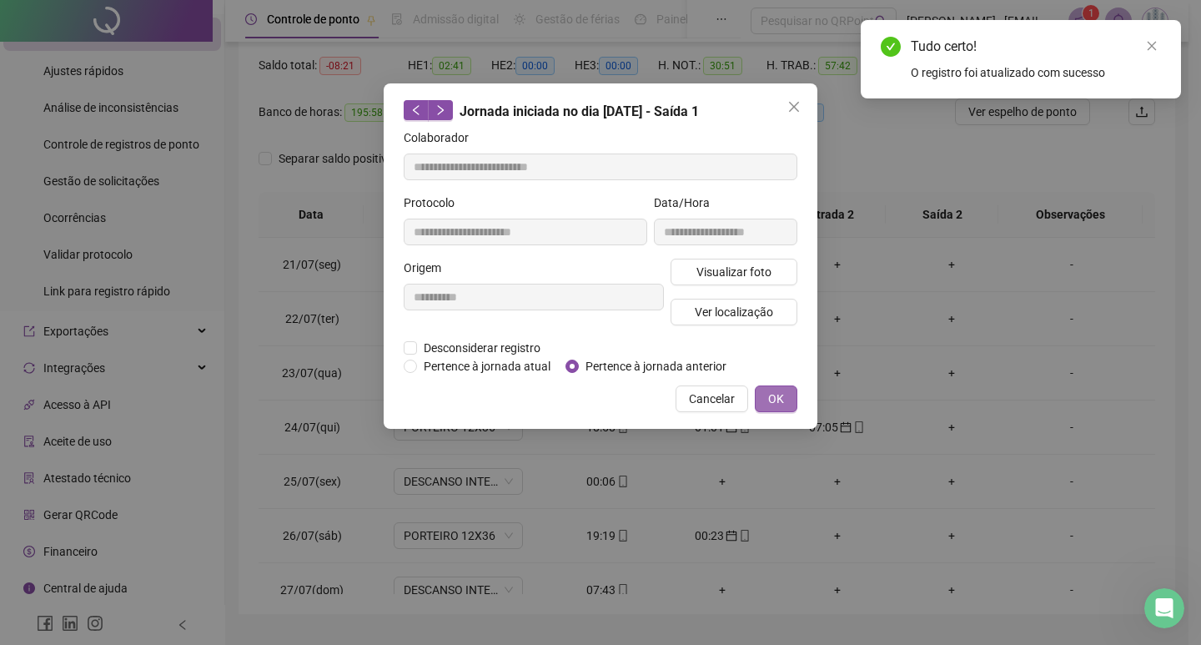
click at [768, 398] on button "OK" at bounding box center [776, 398] width 43 height 27
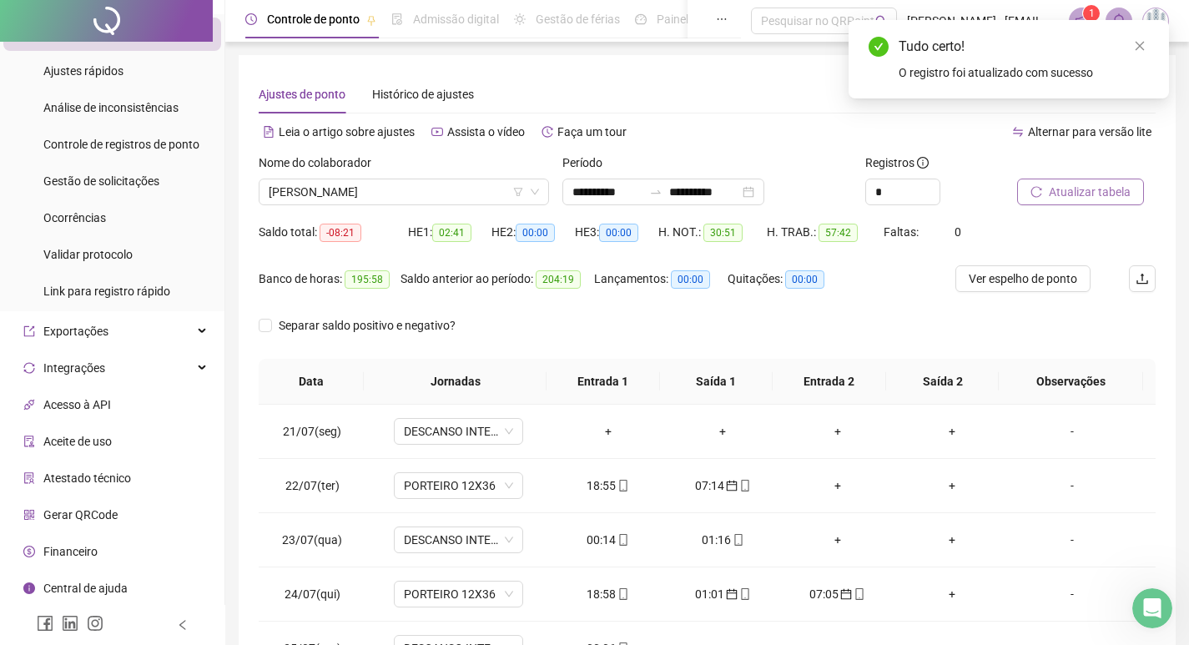
click at [1086, 186] on span "Atualizar tabela" at bounding box center [1090, 192] width 82 height 18
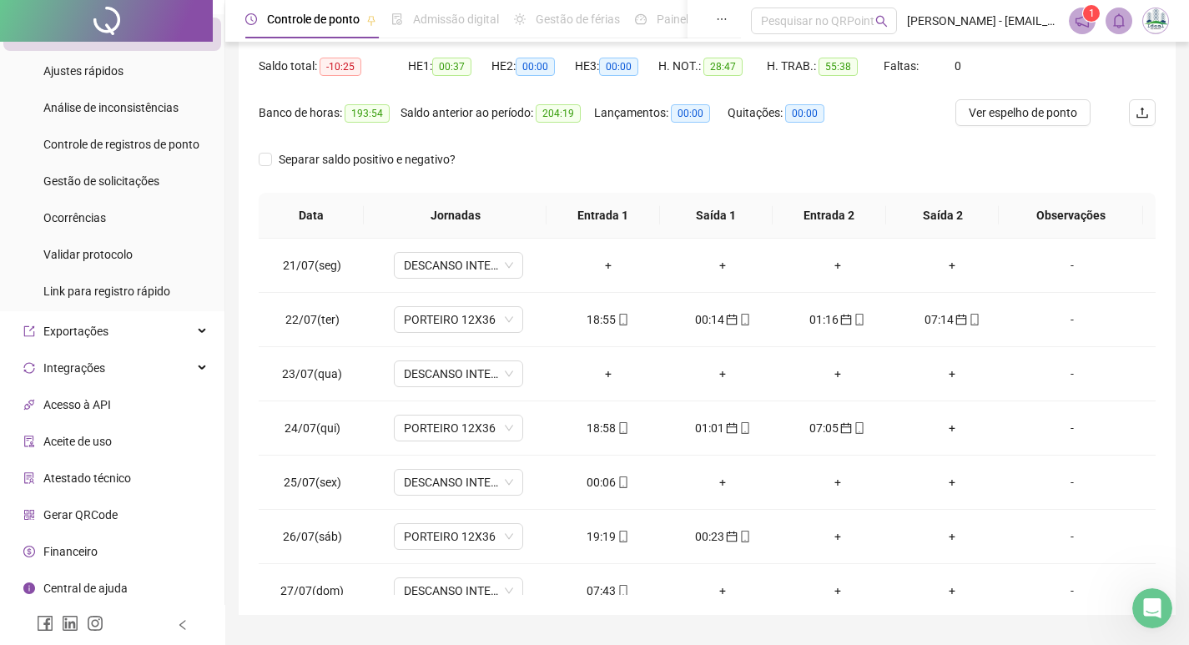
scroll to position [208, 0]
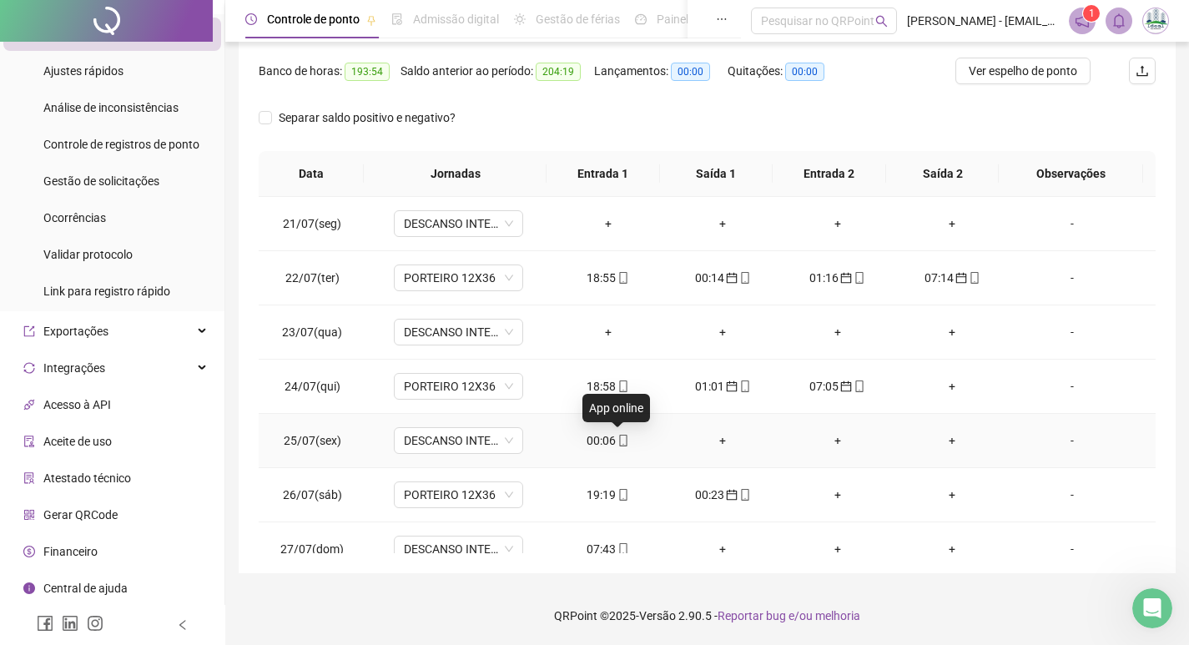
click at [617, 441] on icon "mobile" at bounding box center [623, 441] width 12 height 12
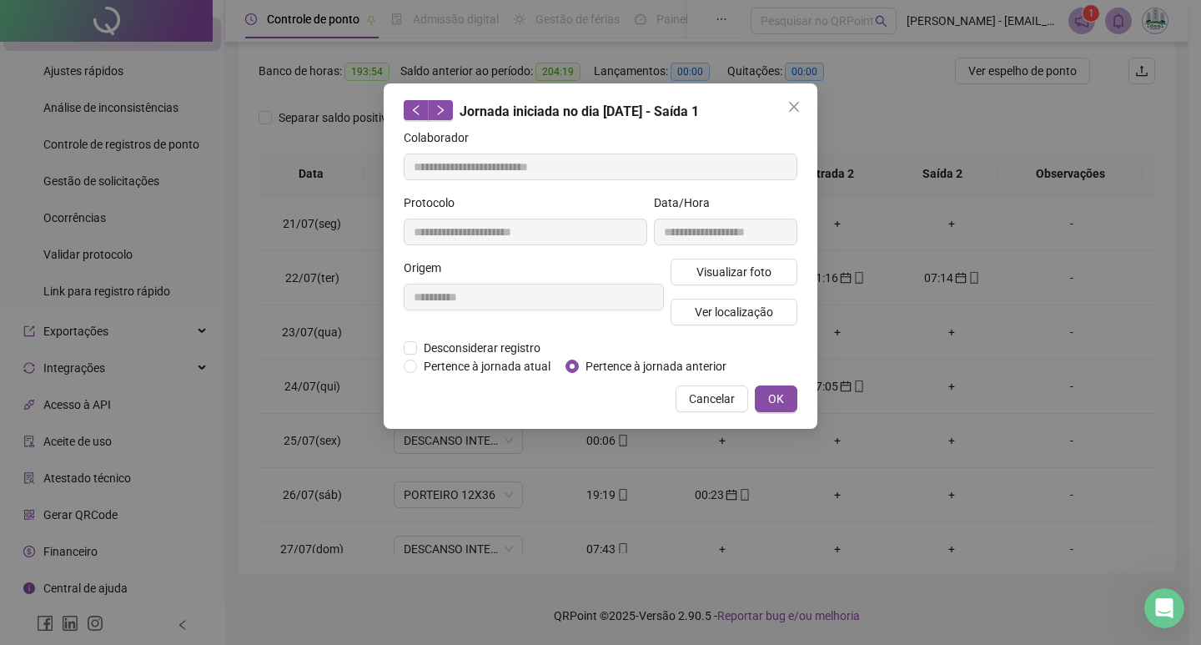
type input "**********"
click at [785, 404] on button "OK" at bounding box center [776, 398] width 43 height 27
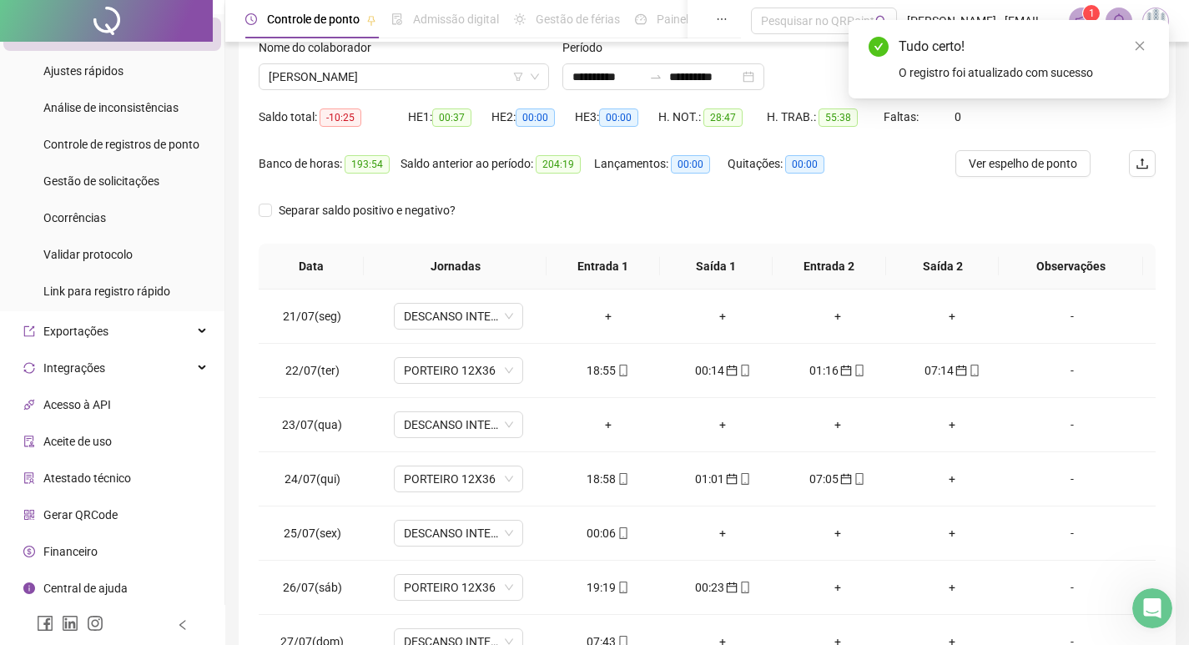
scroll to position [0, 0]
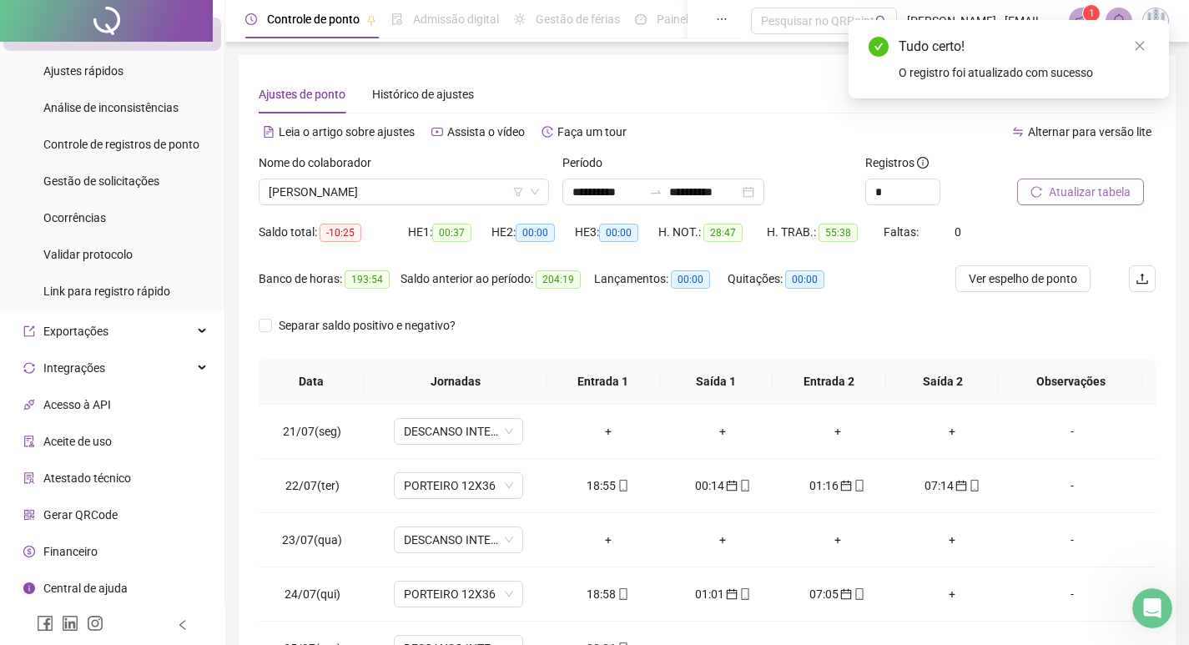
click at [1084, 194] on span "Atualizar tabela" at bounding box center [1090, 192] width 82 height 18
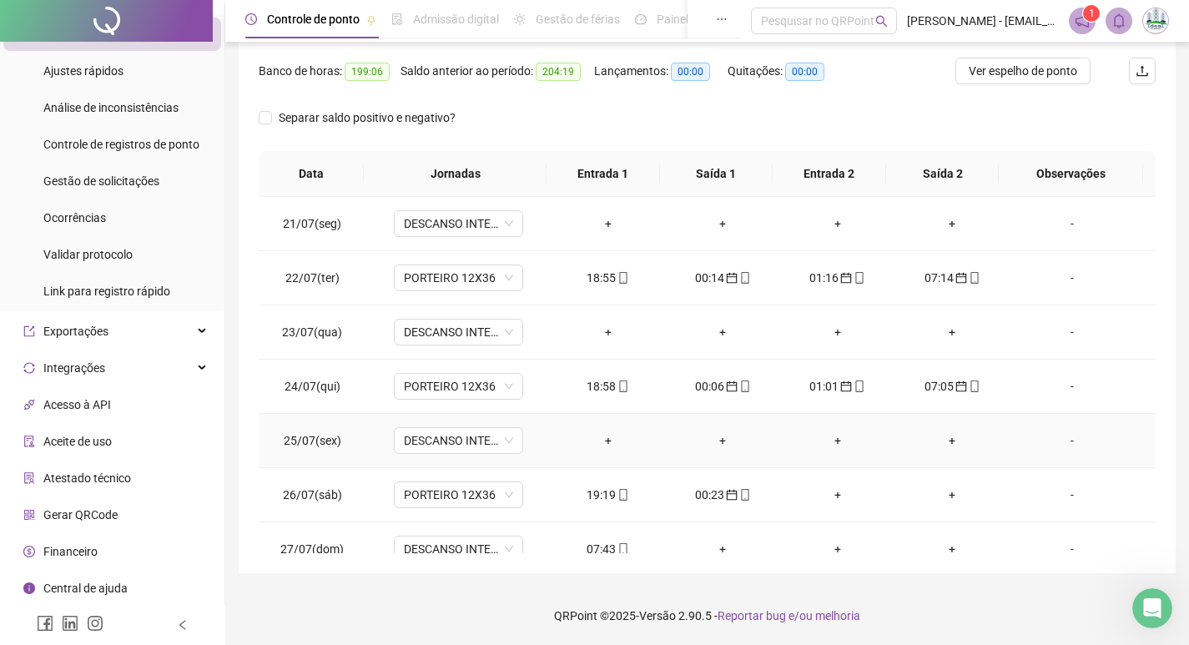
scroll to position [83, 0]
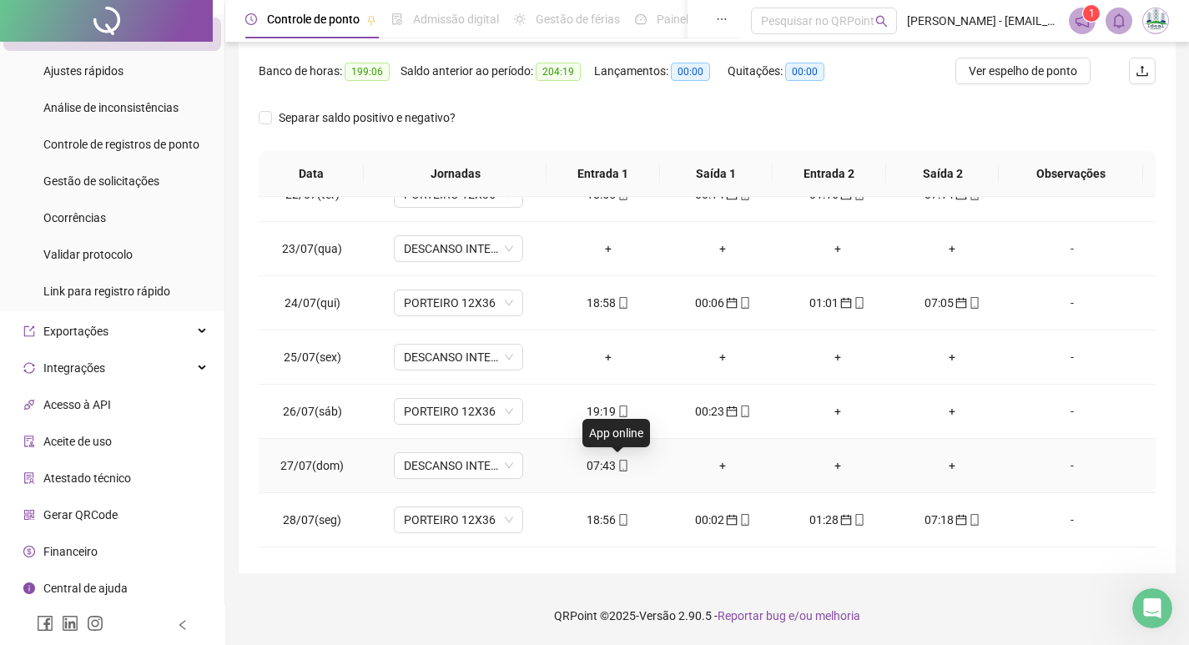
click at [609, 468] on div "07:43" at bounding box center [608, 465] width 88 height 18
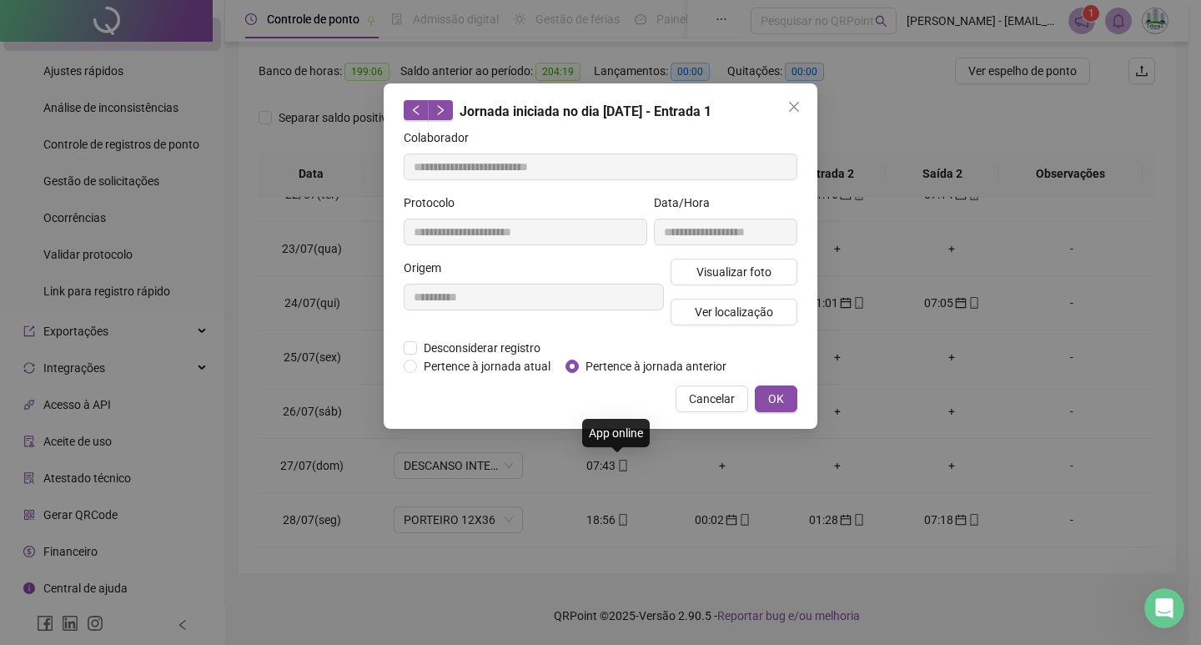
type input "**********"
click at [791, 395] on button "OK" at bounding box center [776, 398] width 43 height 27
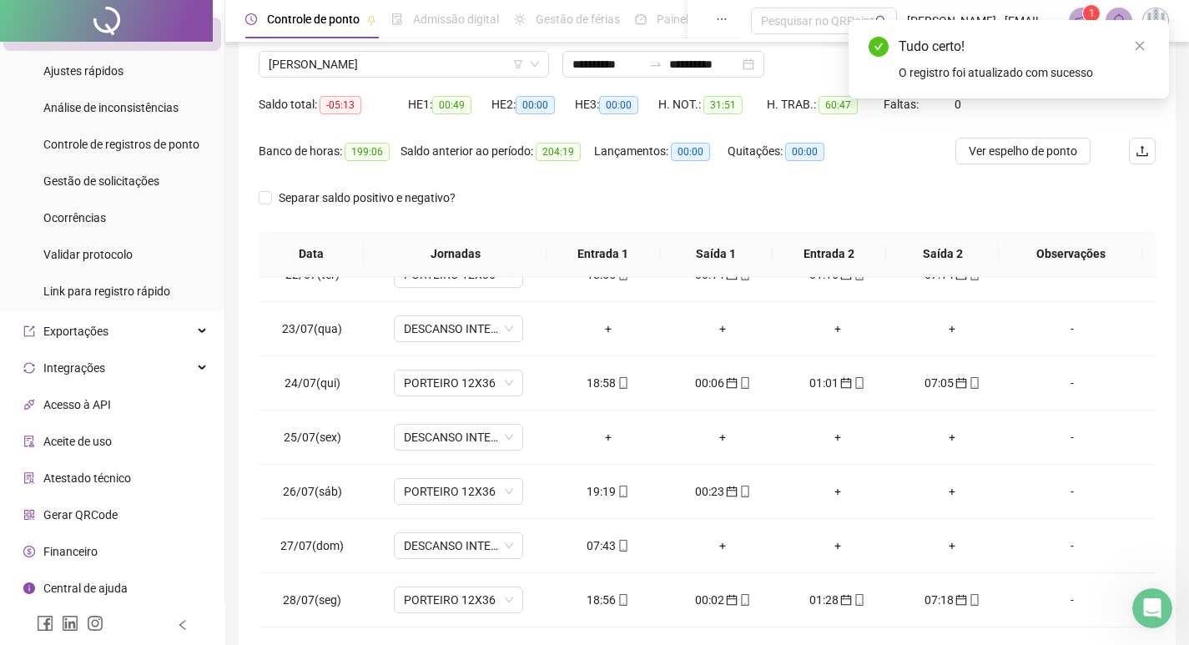
scroll to position [0, 0]
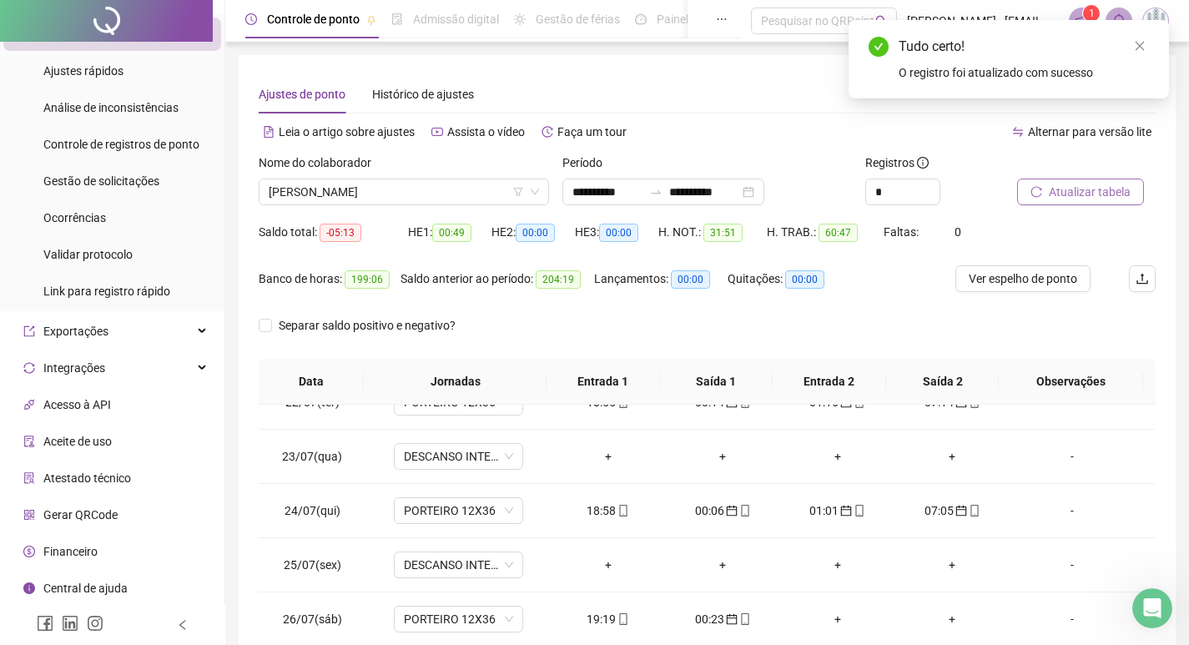
click at [1069, 198] on span "Atualizar tabela" at bounding box center [1090, 192] width 82 height 18
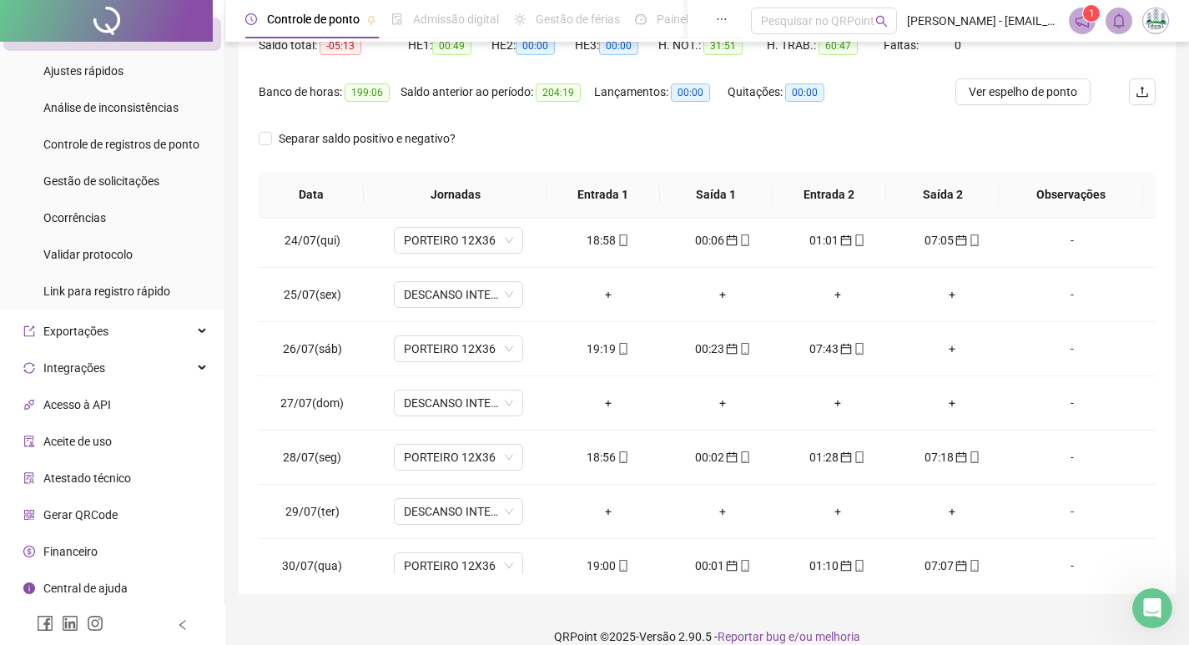
scroll to position [188, 0]
click at [939, 350] on div "+" at bounding box center [953, 348] width 88 height 18
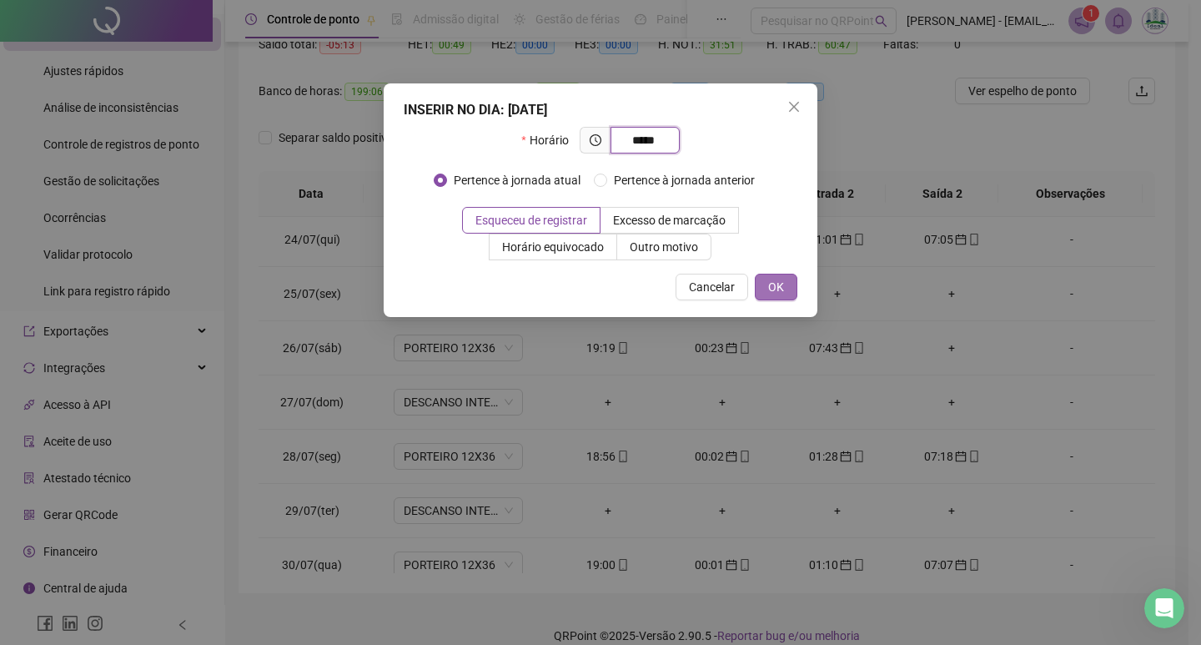
type input "*****"
click at [785, 291] on button "OK" at bounding box center [776, 287] width 43 height 27
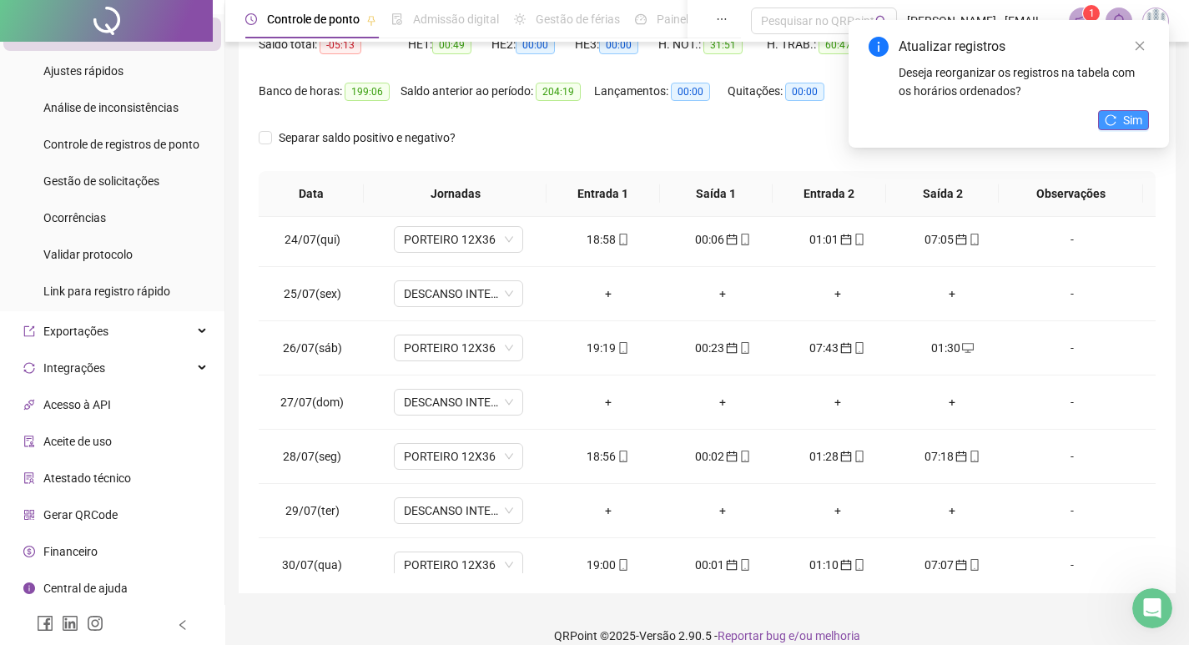
click at [1118, 127] on button "Sim" at bounding box center [1123, 120] width 51 height 20
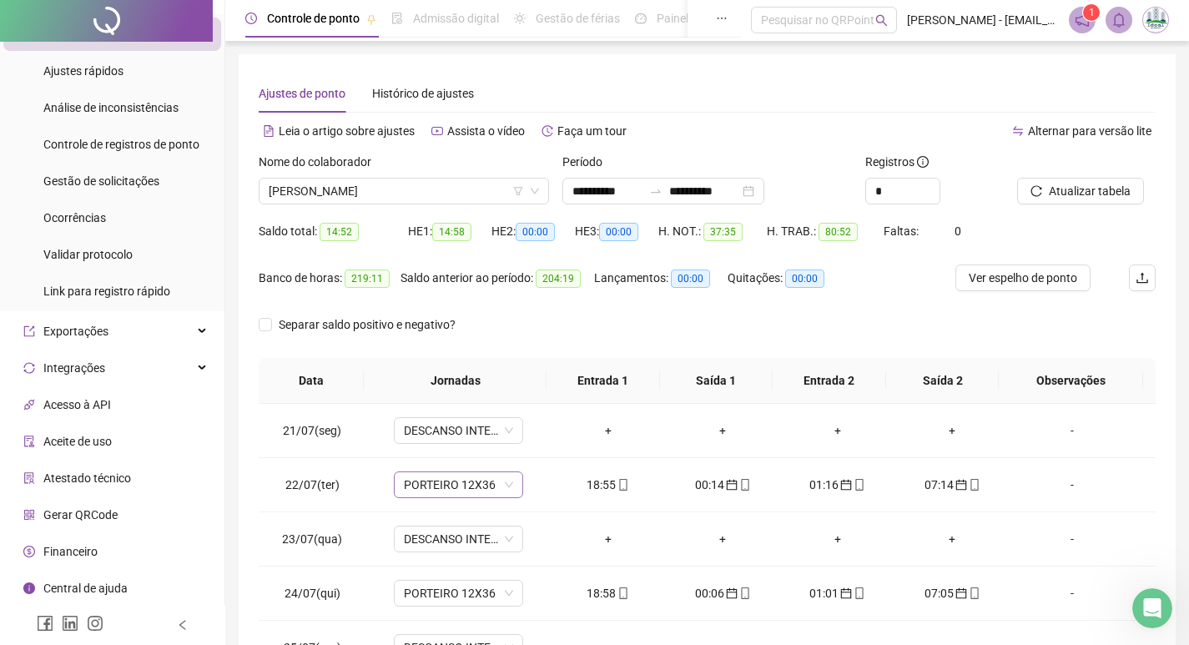
scroll to position [0, 0]
click at [355, 188] on span "[PERSON_NAME]" at bounding box center [404, 191] width 270 height 25
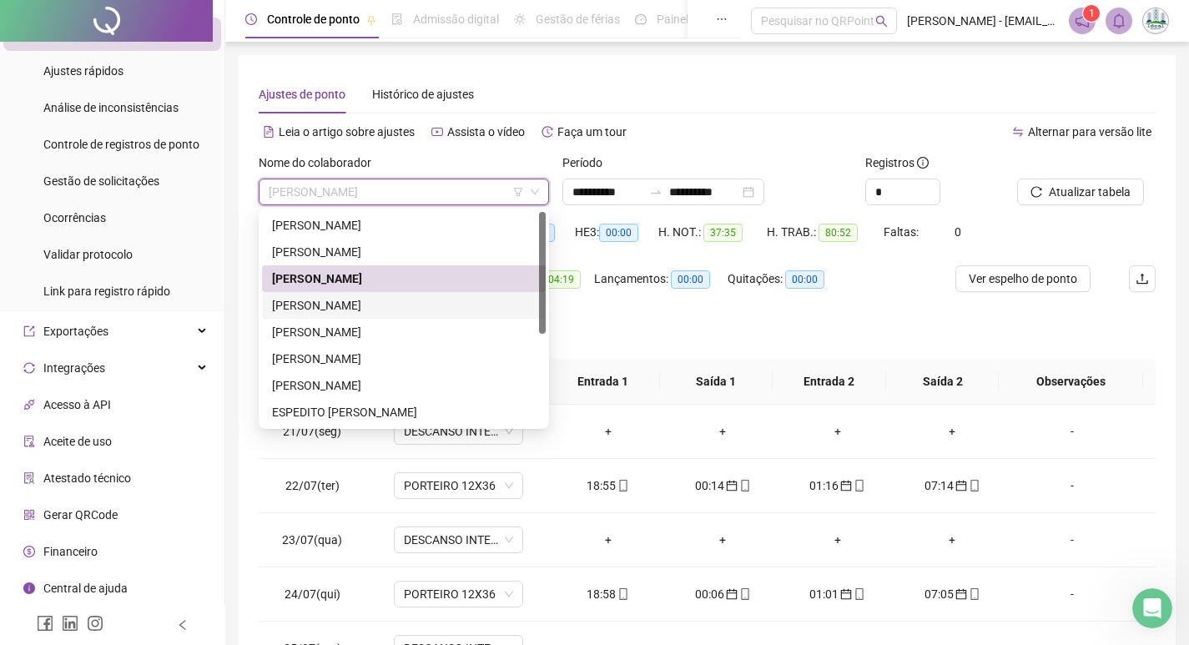
click at [355, 297] on div "[PERSON_NAME]" at bounding box center [404, 305] width 264 height 18
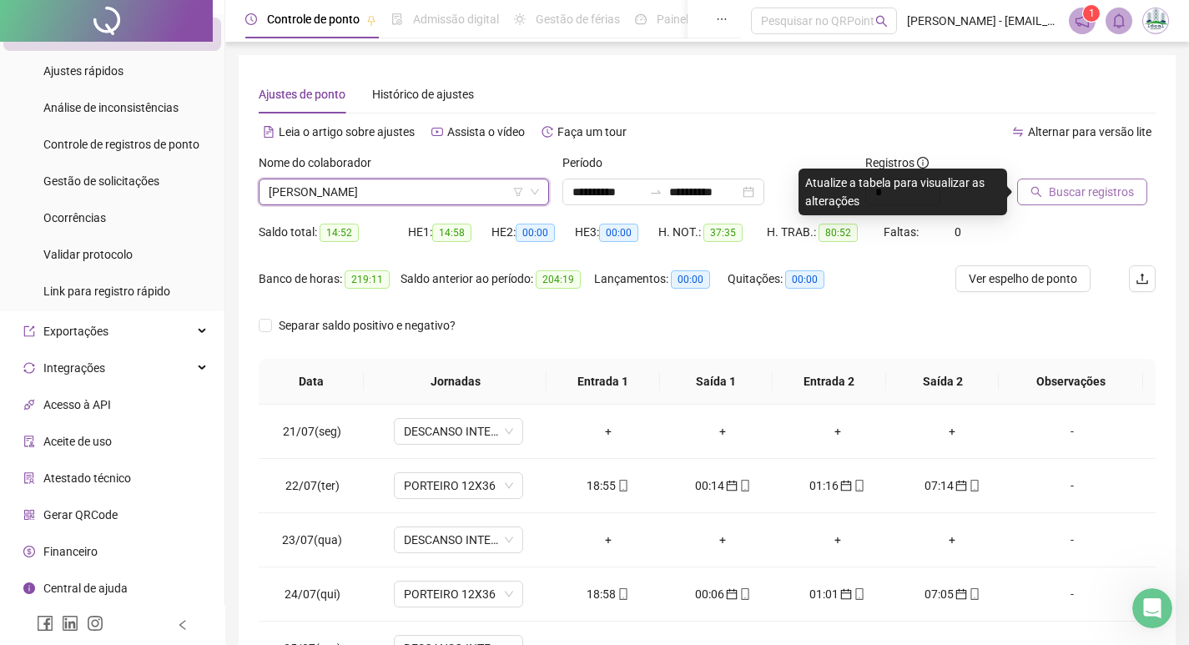
click at [1061, 188] on span "Buscar registros" at bounding box center [1091, 192] width 85 height 18
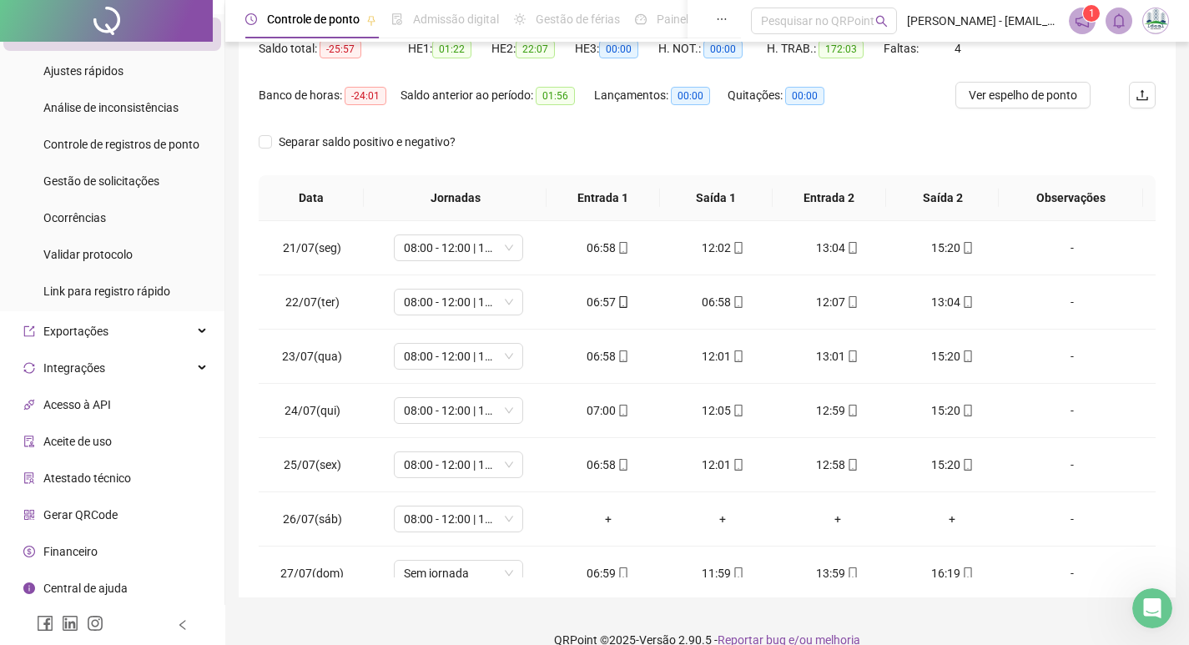
scroll to position [208, 0]
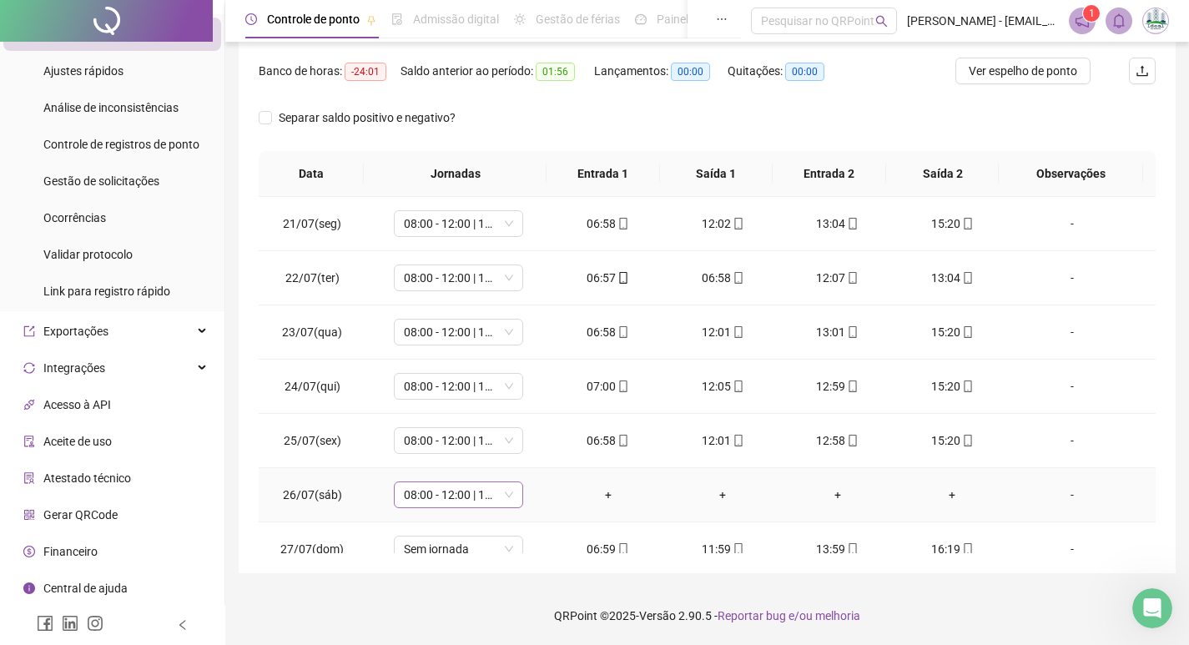
click at [424, 493] on span "08:00 - 12:00 | 13:00 - 16:20" at bounding box center [458, 494] width 109 height 25
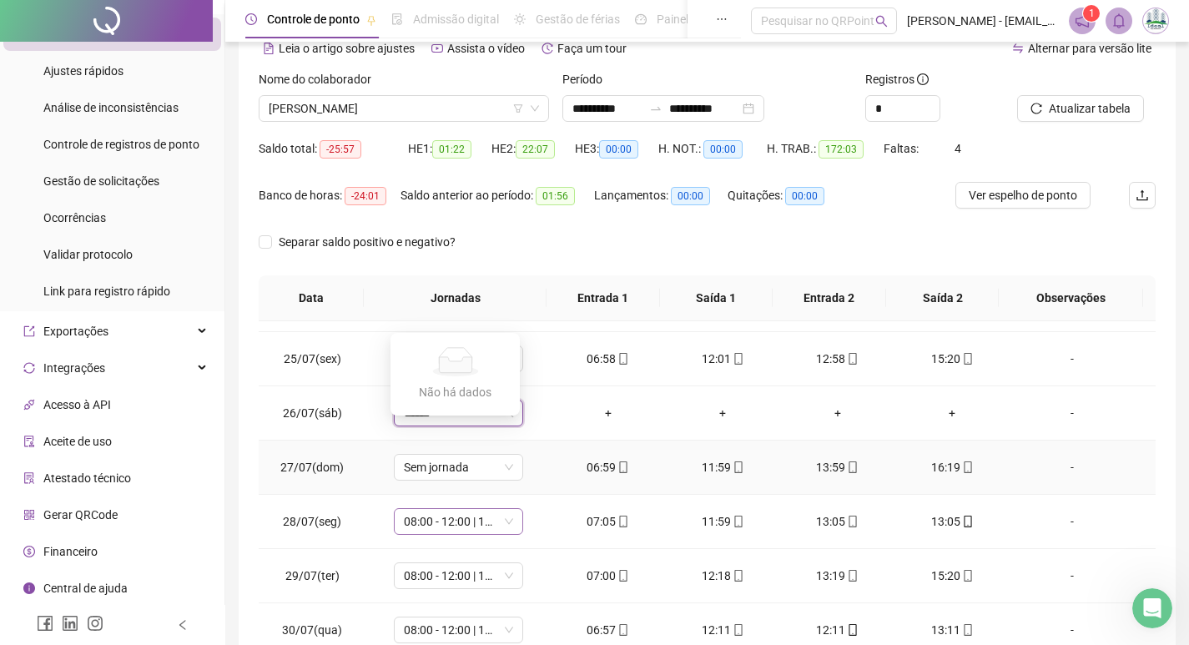
scroll to position [250, 0]
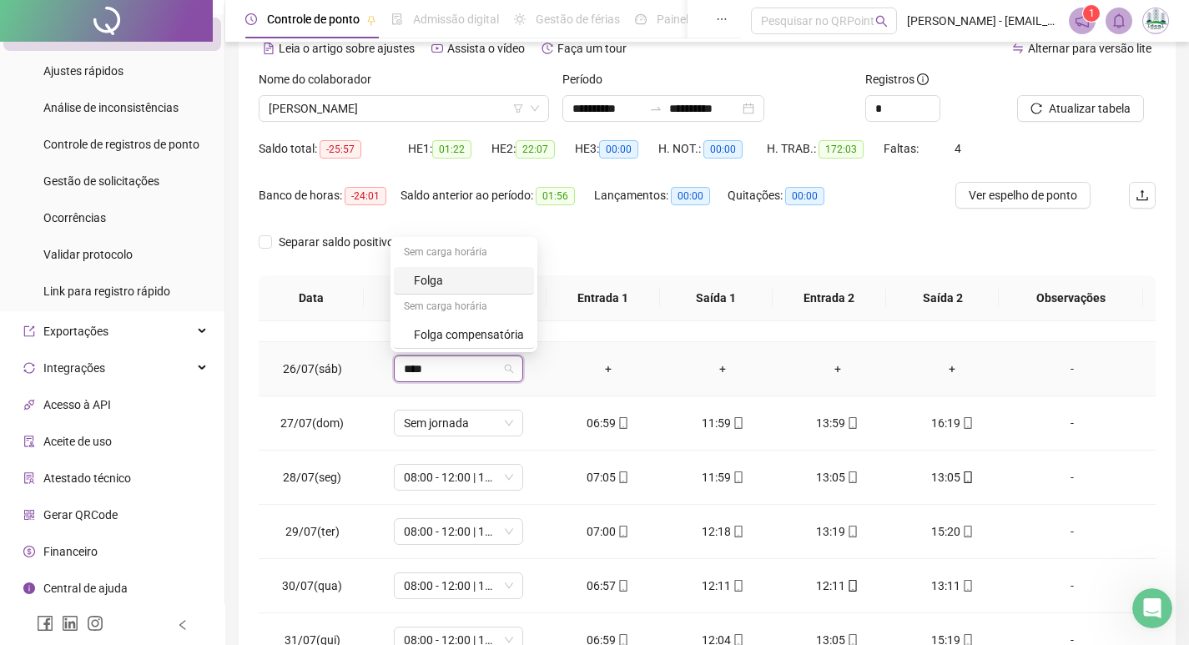
type input "*****"
click at [457, 288] on div "Folga" at bounding box center [469, 280] width 110 height 18
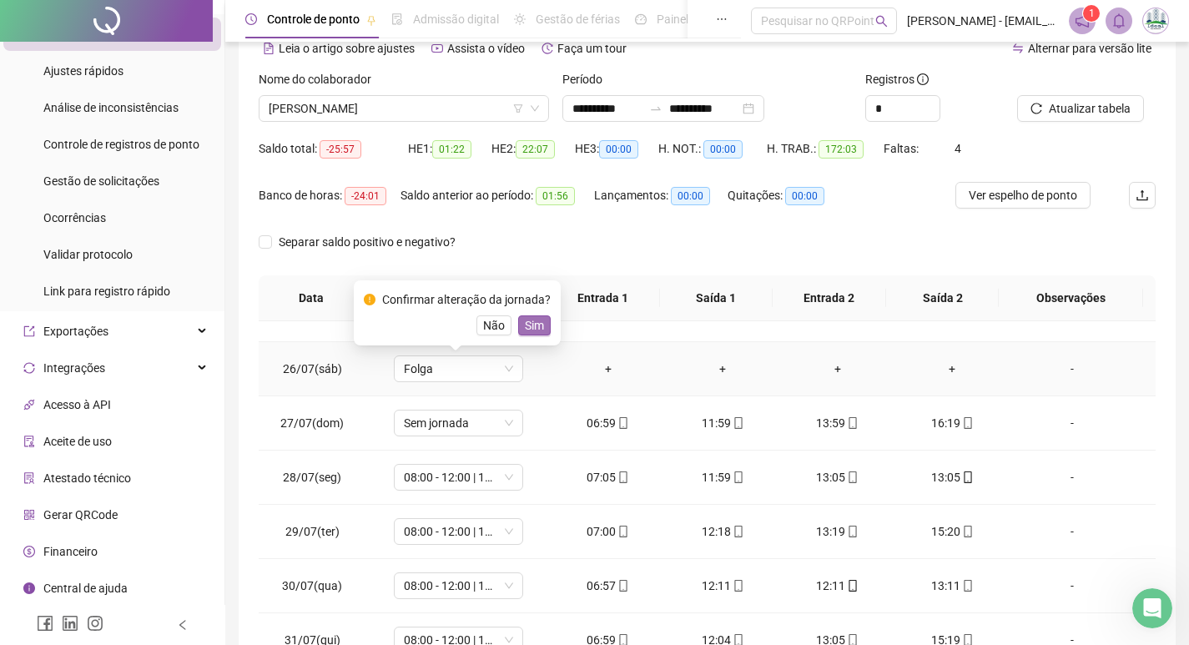
click at [526, 323] on span "Sim" at bounding box center [534, 325] width 19 height 18
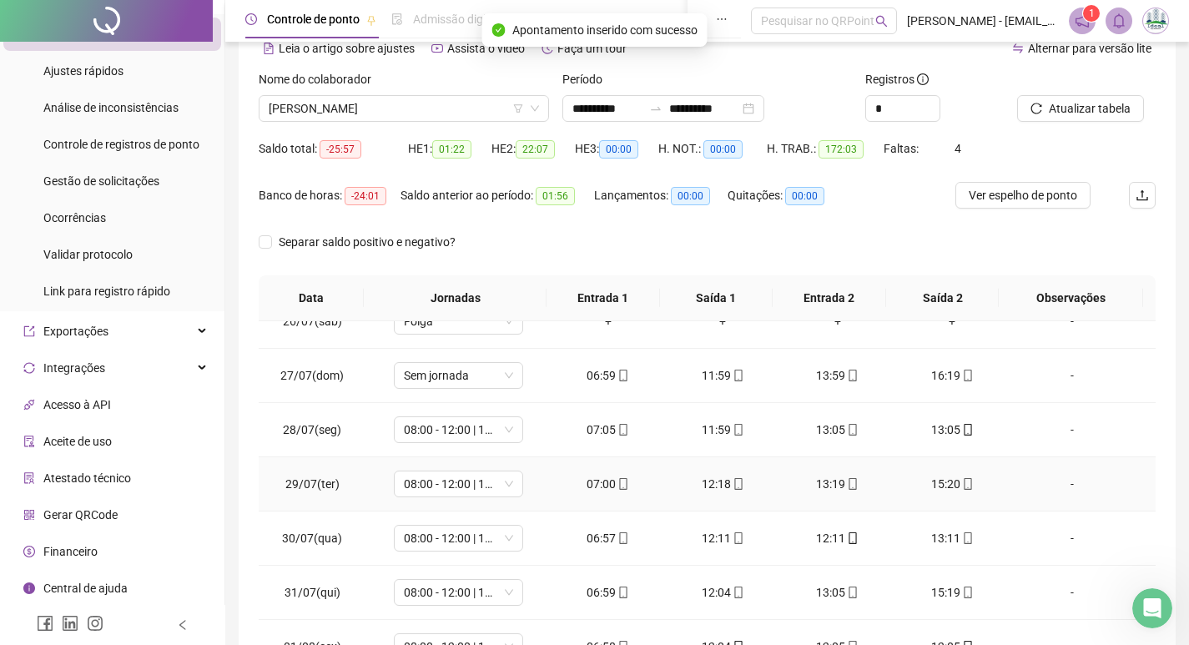
scroll to position [334, 0]
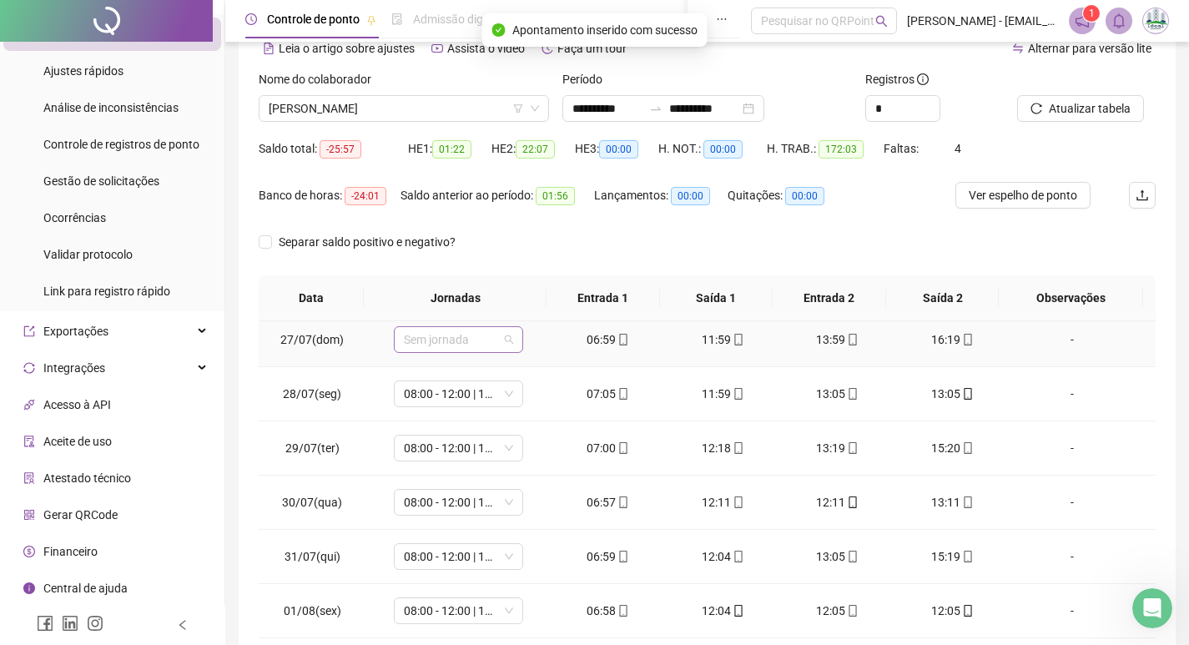
click at [446, 345] on span "Sem jornada" at bounding box center [458, 339] width 109 height 25
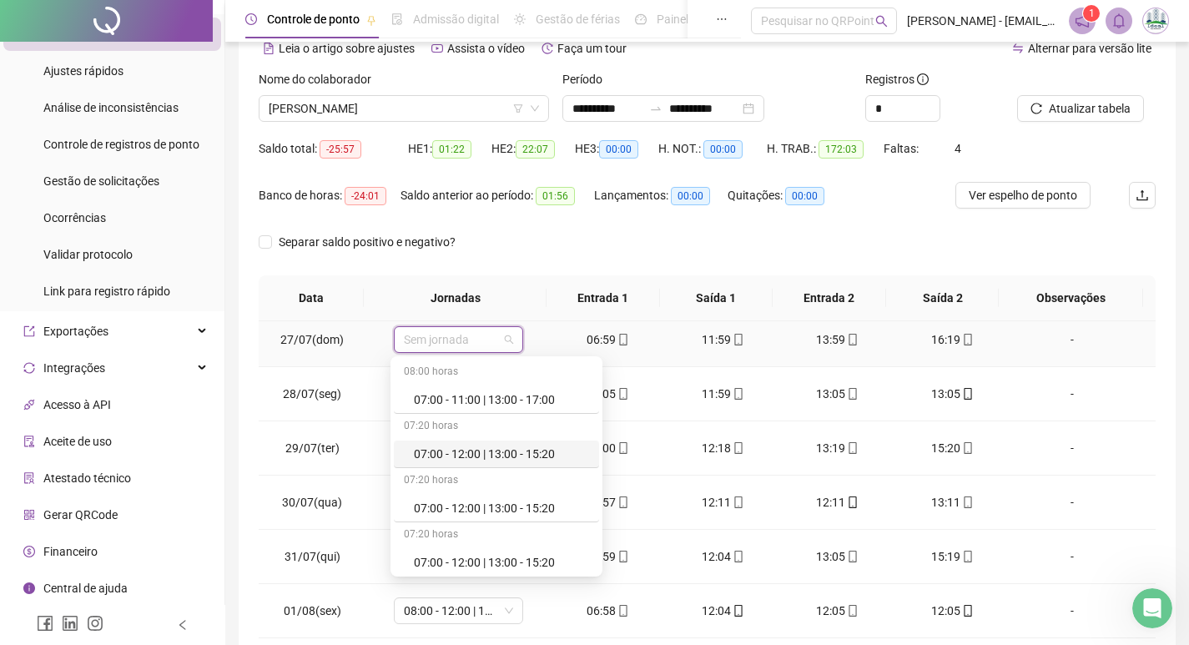
click at [471, 461] on div "07:00 - 12:00 | 13:00 - 15:20" at bounding box center [501, 454] width 175 height 18
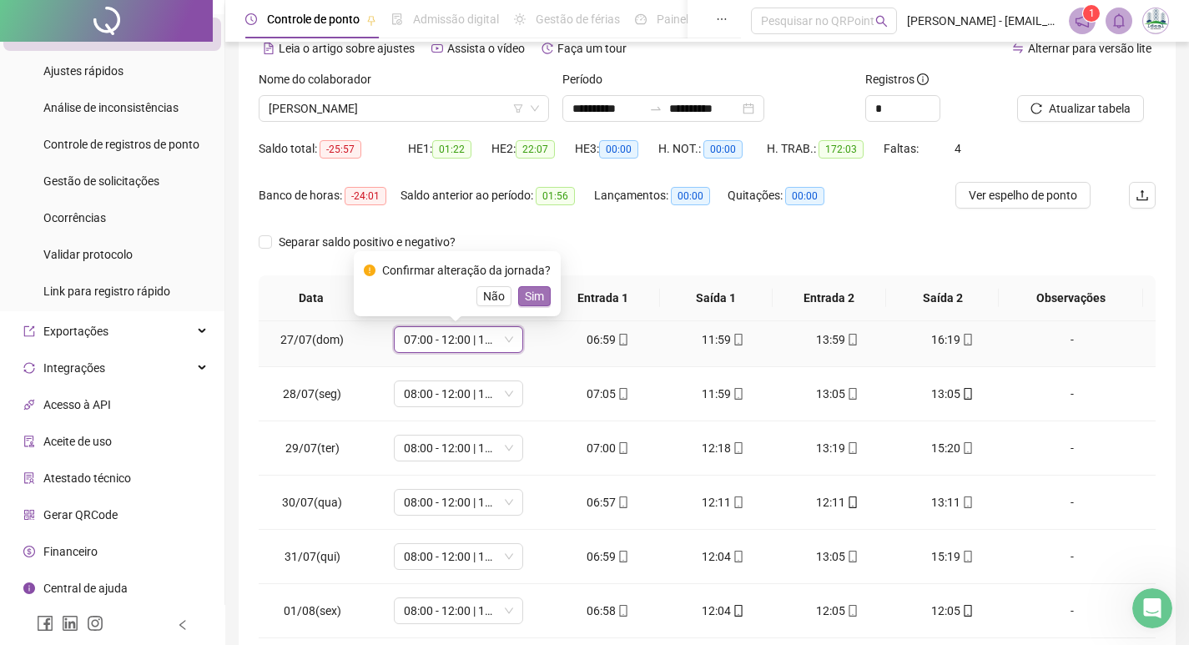
click at [531, 300] on span "Sim" at bounding box center [534, 296] width 19 height 18
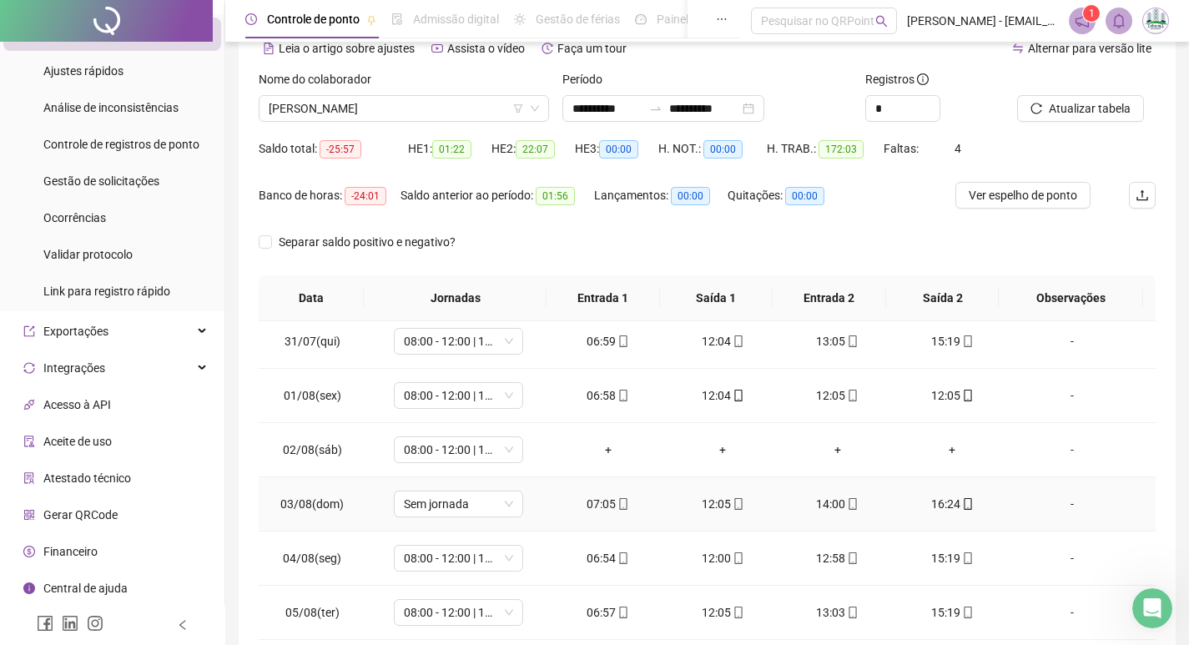
scroll to position [584, 0]
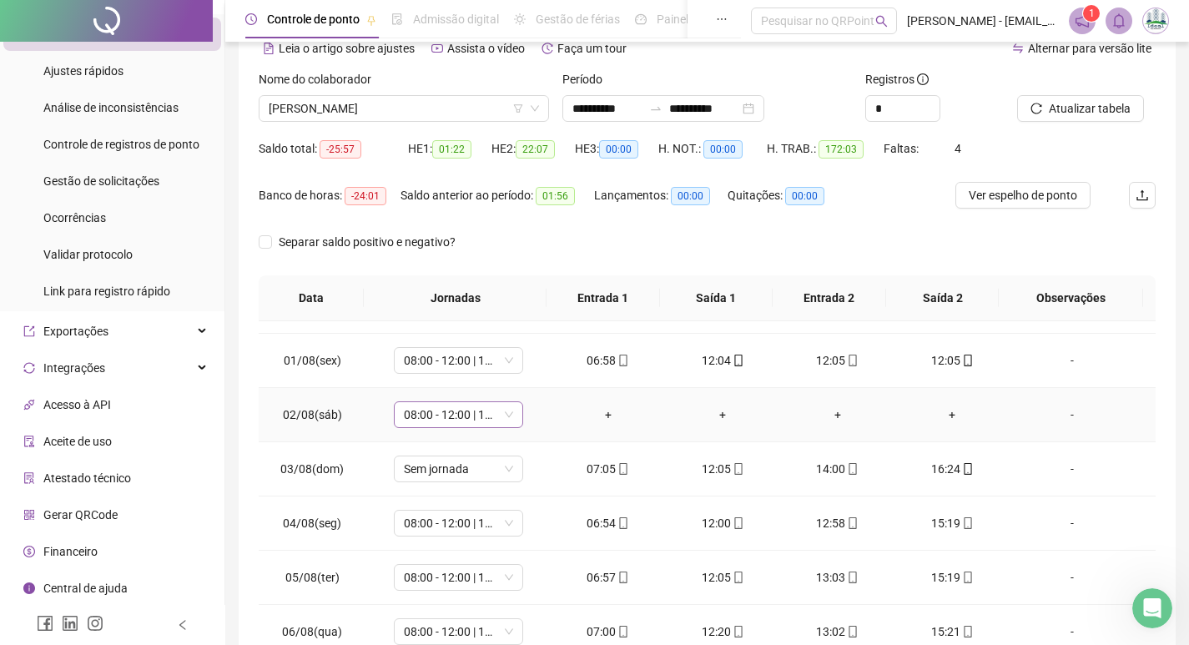
click at [416, 422] on span "08:00 - 12:00 | 13:00 - 16:20" at bounding box center [458, 414] width 109 height 25
type input "***"
click at [441, 324] on div "Folga" at bounding box center [469, 326] width 110 height 18
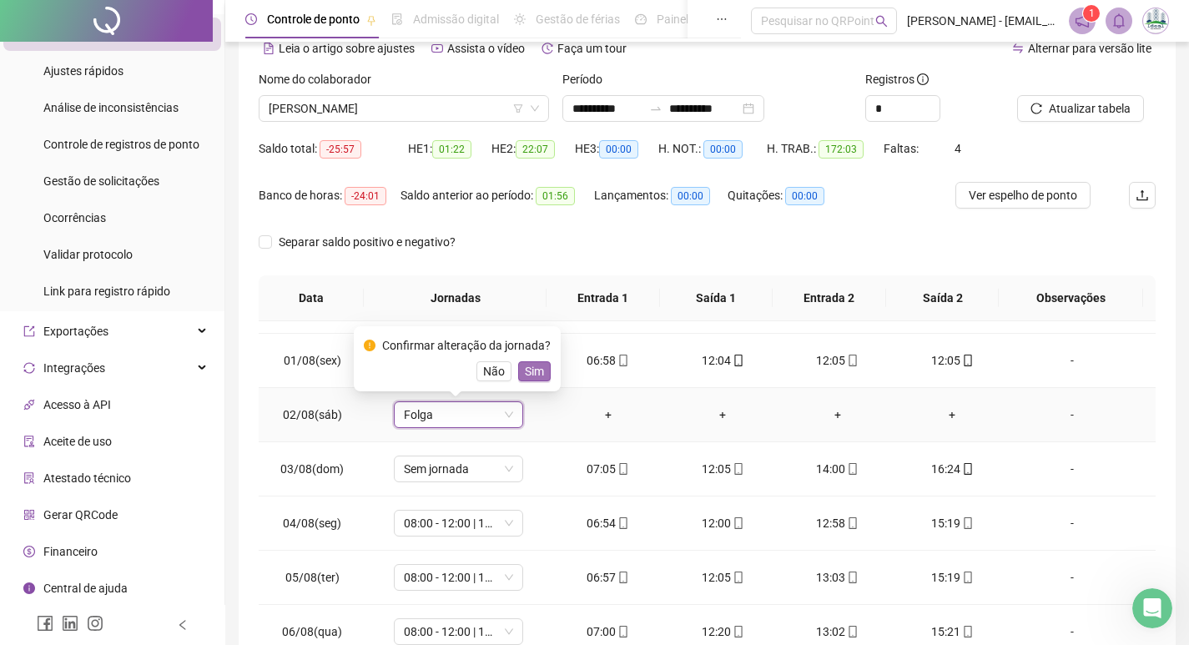
click at [531, 366] on span "Sim" at bounding box center [534, 371] width 19 height 18
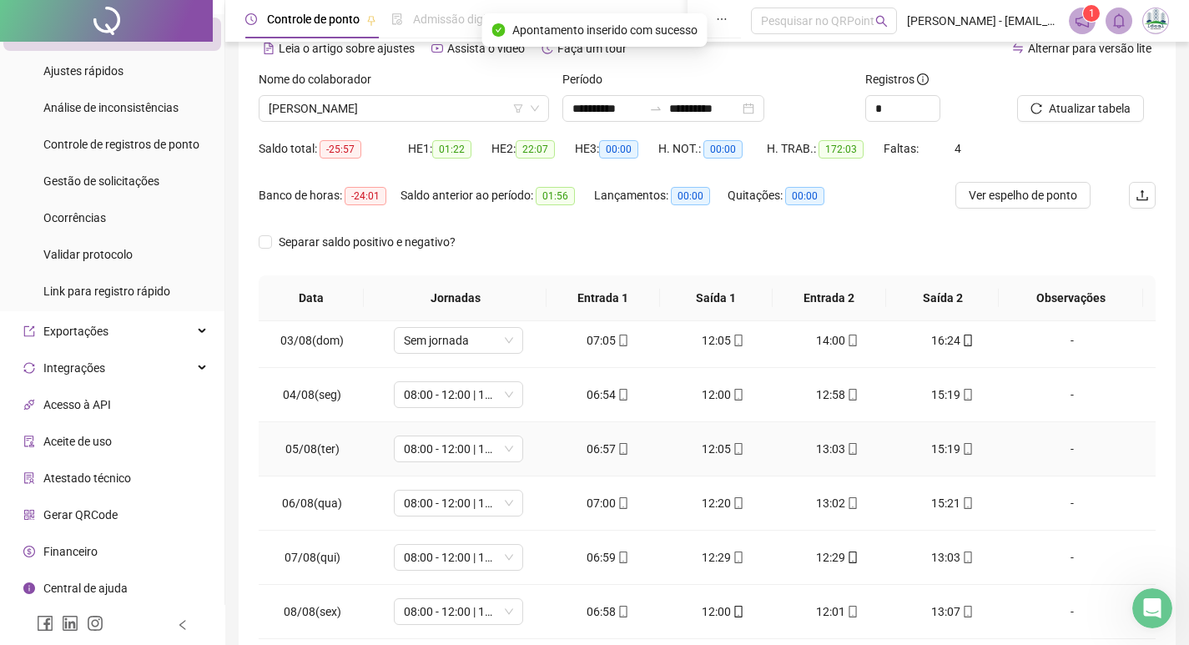
scroll to position [667, 0]
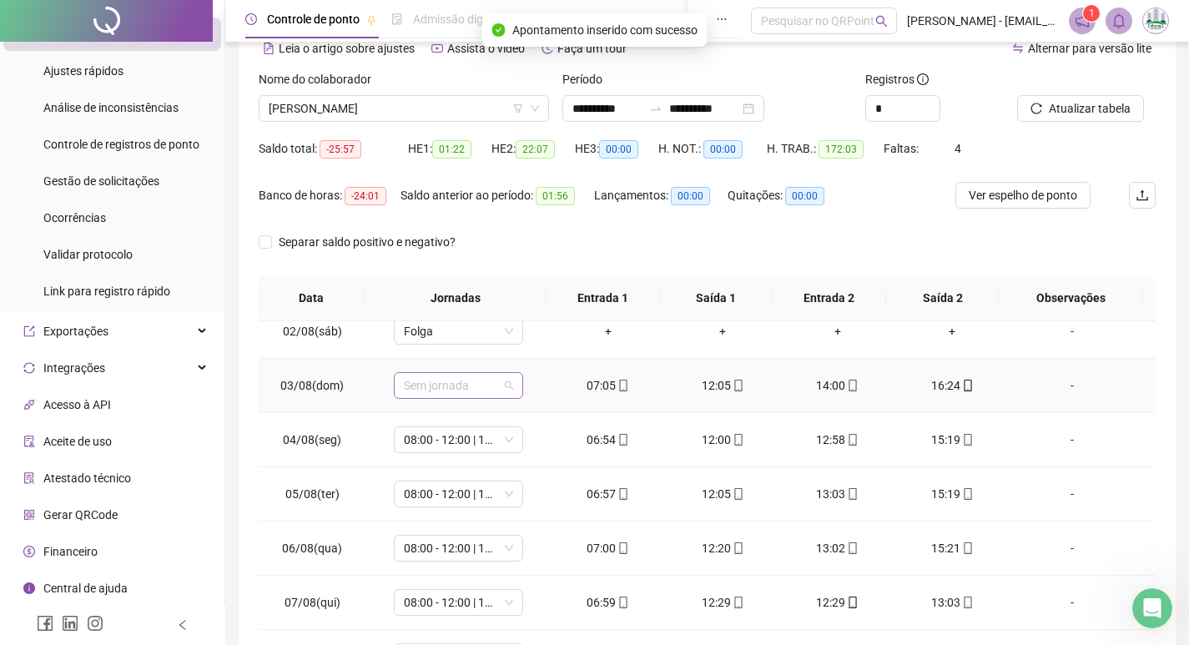
click at [454, 388] on span "Sem jornada" at bounding box center [458, 385] width 109 height 25
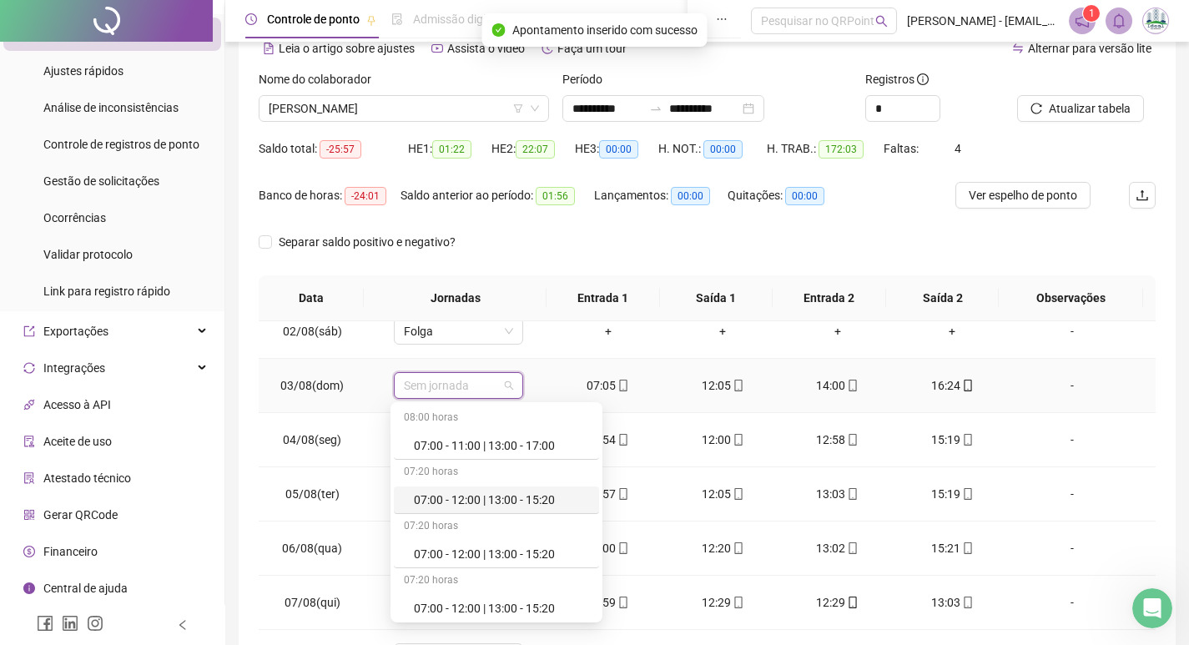
click at [487, 499] on div "07:00 - 12:00 | 13:00 - 15:20" at bounding box center [501, 500] width 175 height 18
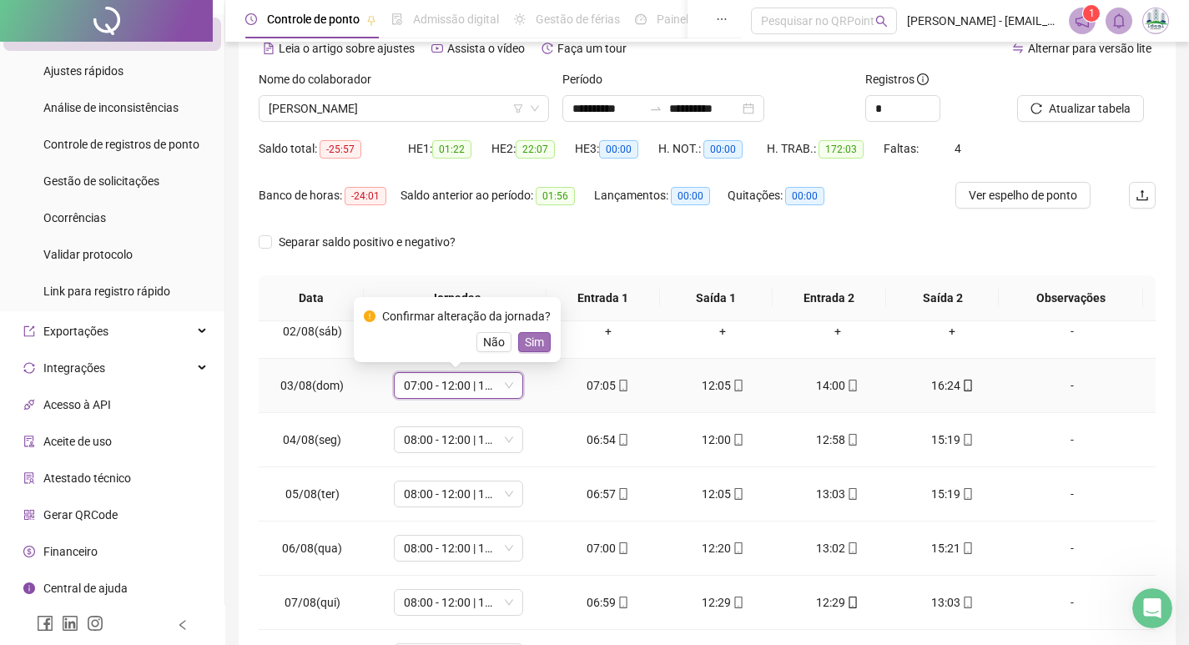
click at [531, 340] on span "Sim" at bounding box center [534, 342] width 19 height 18
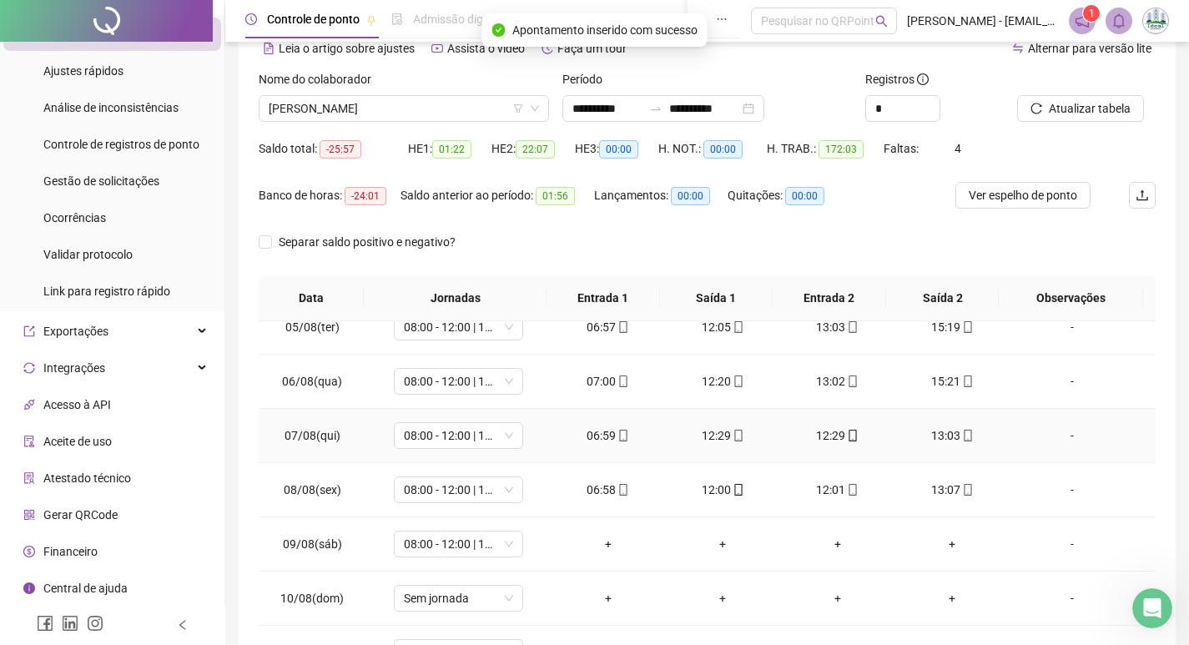
scroll to position [918, 0]
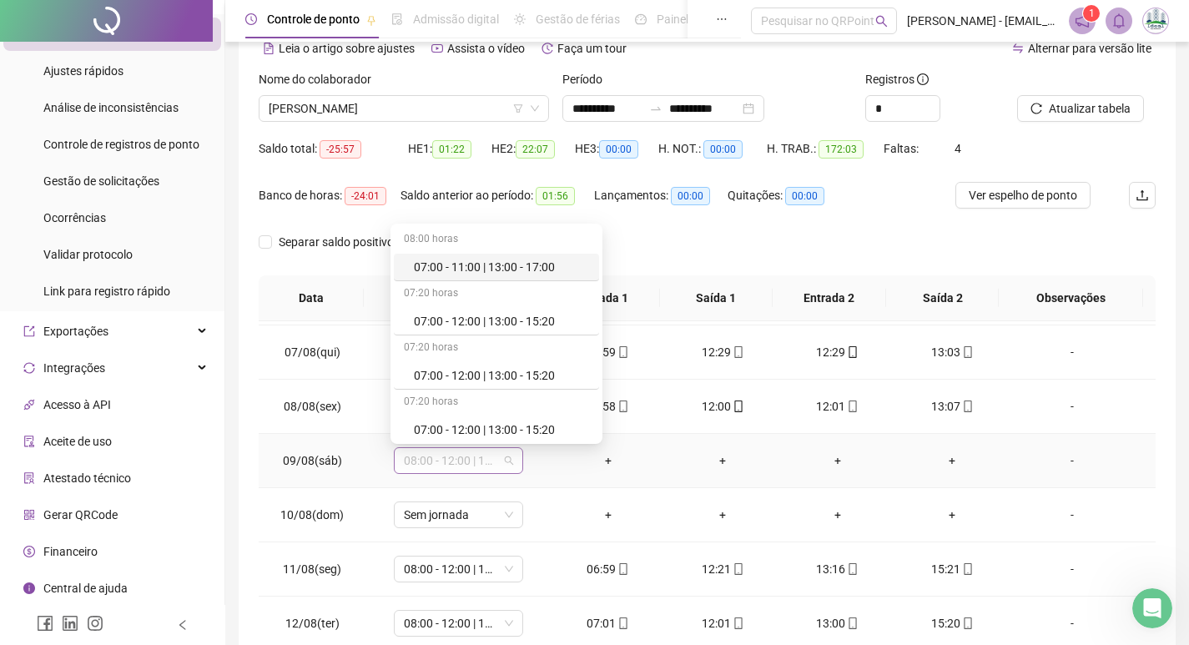
click at [425, 468] on span "08:00 - 12:00 | 13:00 - 16:20" at bounding box center [458, 460] width 109 height 25
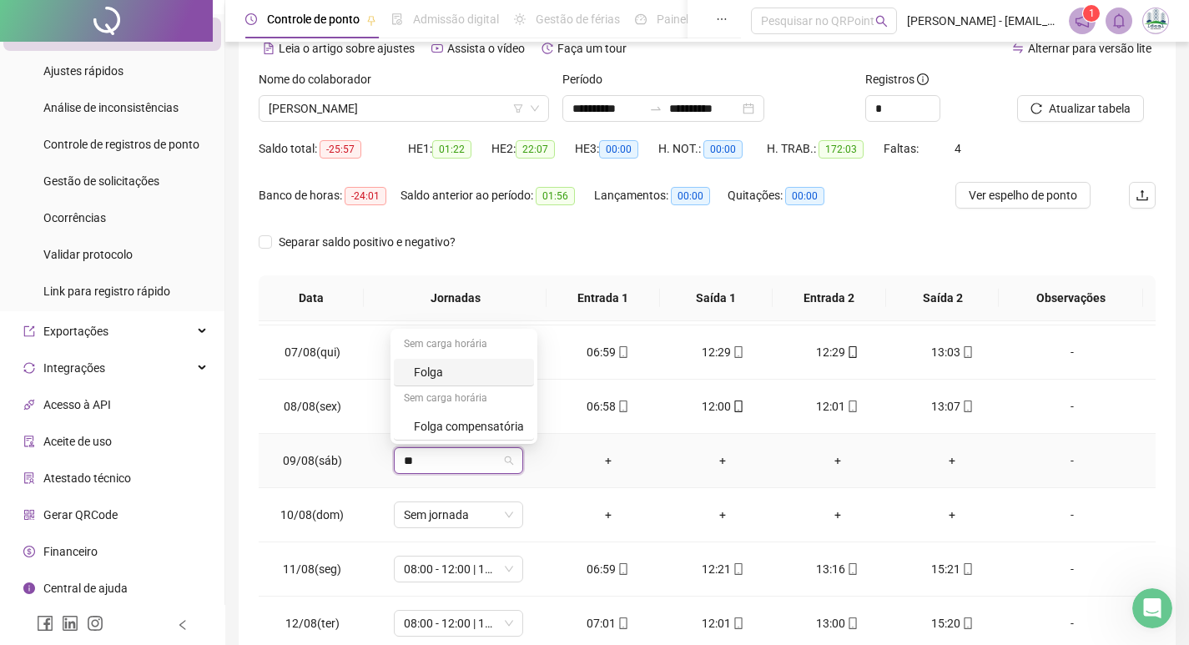
type input "***"
click at [461, 368] on div "Folga" at bounding box center [469, 372] width 110 height 18
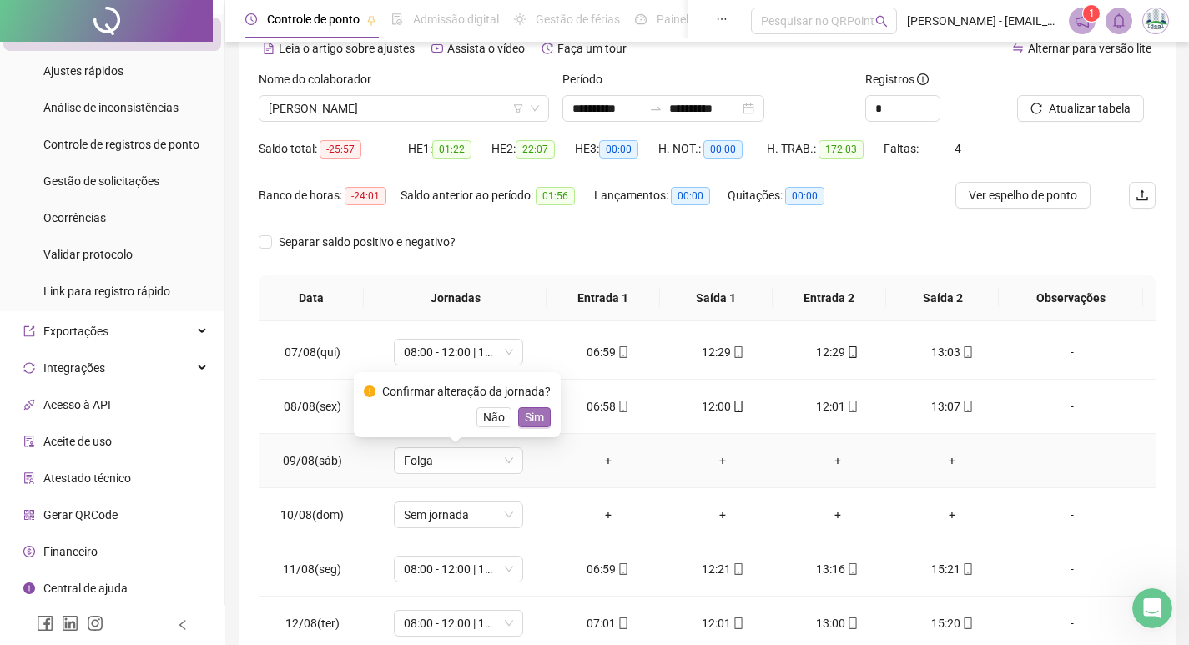
click at [536, 418] on span "Sim" at bounding box center [534, 417] width 19 height 18
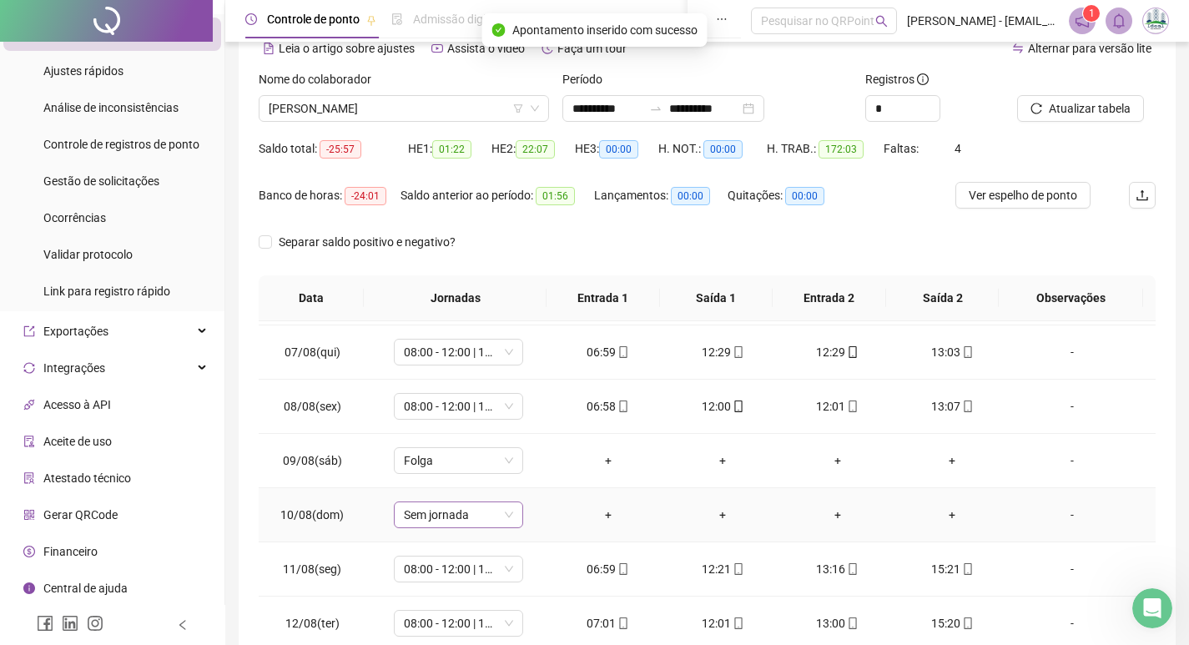
click at [456, 515] on span "Sem jornada" at bounding box center [458, 514] width 109 height 25
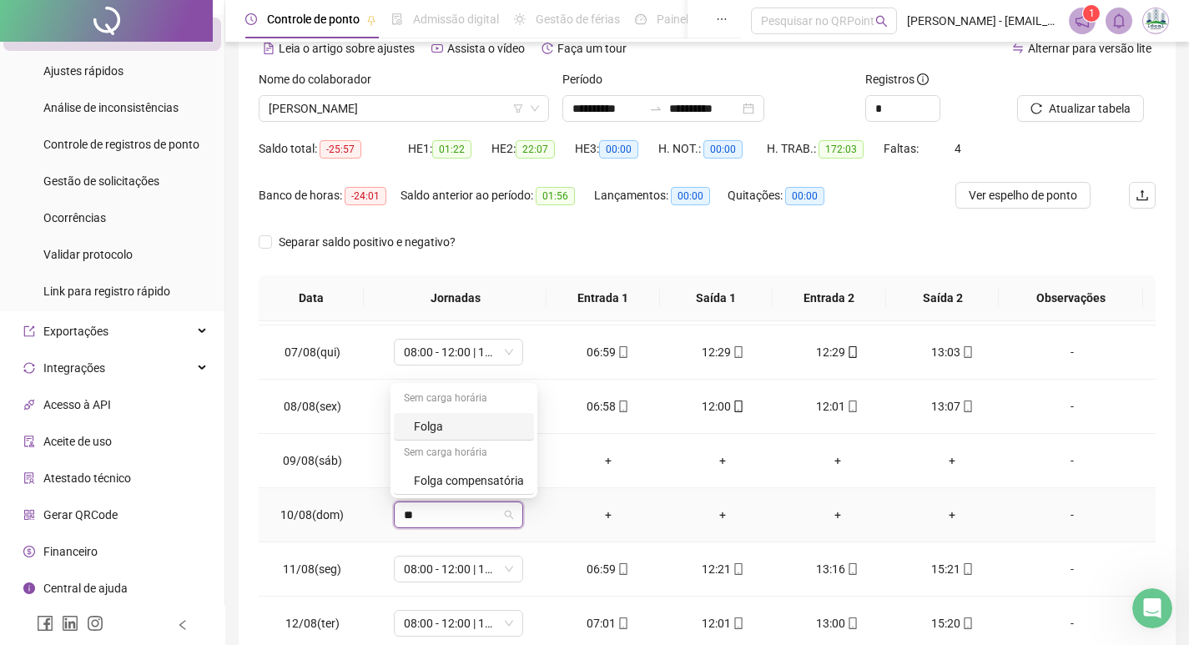
type input "***"
click at [438, 431] on div "Folga" at bounding box center [469, 426] width 110 height 18
click at [525, 472] on span "Sim" at bounding box center [534, 471] width 19 height 18
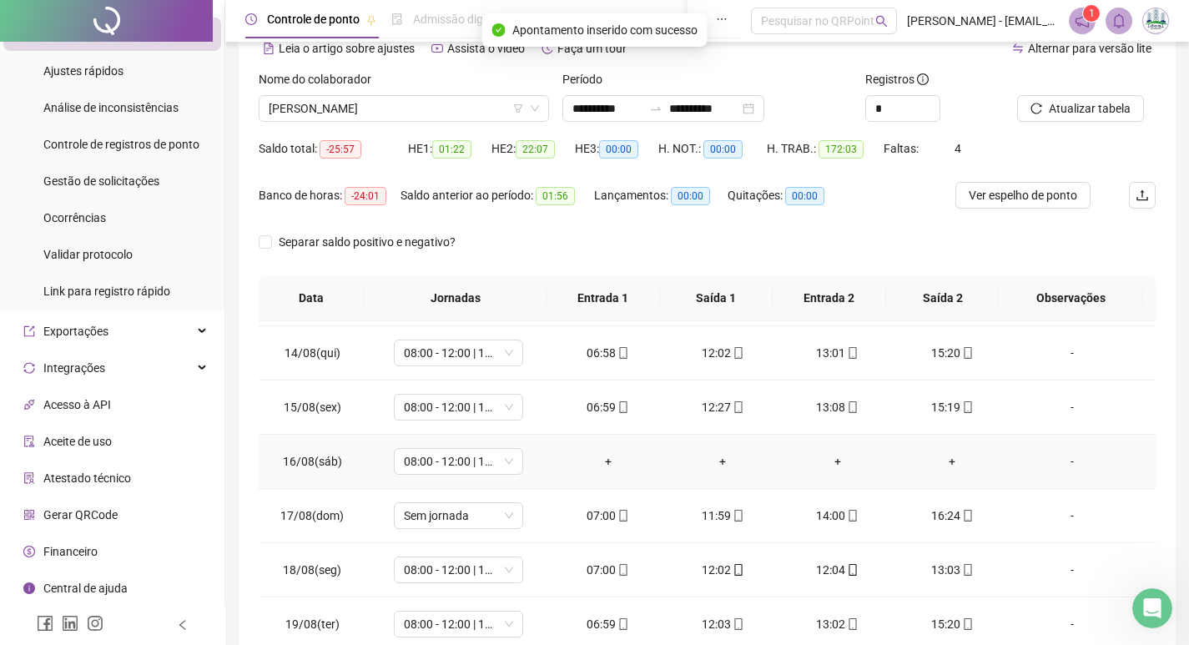
scroll to position [1325, 0]
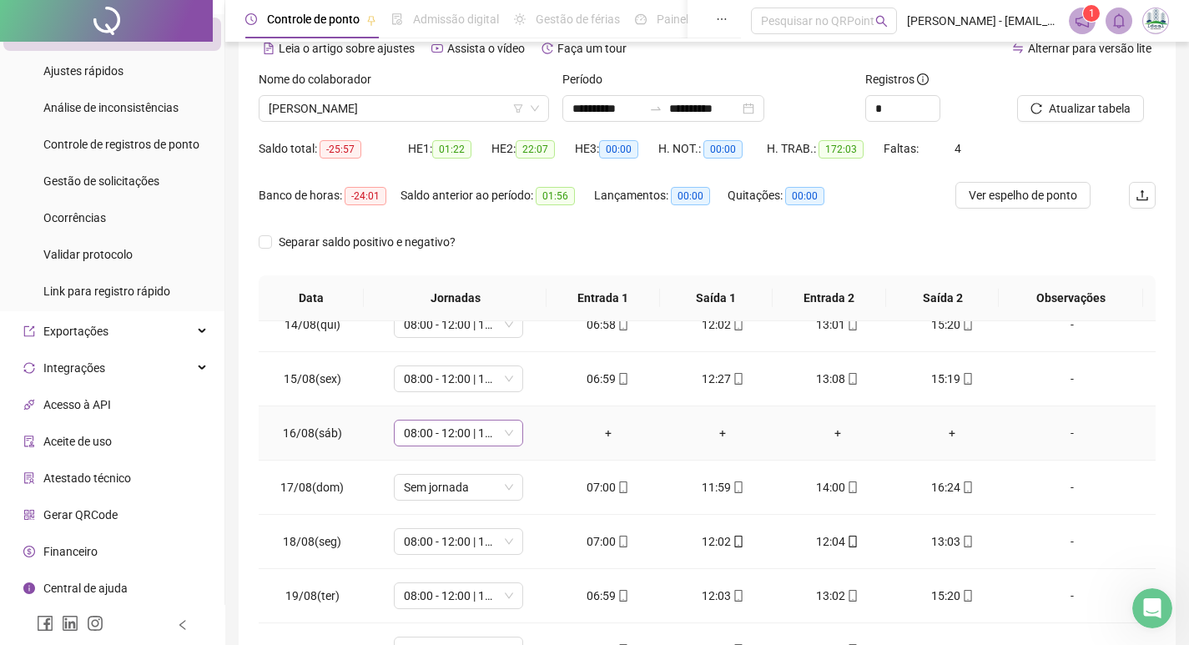
click at [457, 431] on span "08:00 - 12:00 | 13:00 - 16:20" at bounding box center [458, 433] width 109 height 25
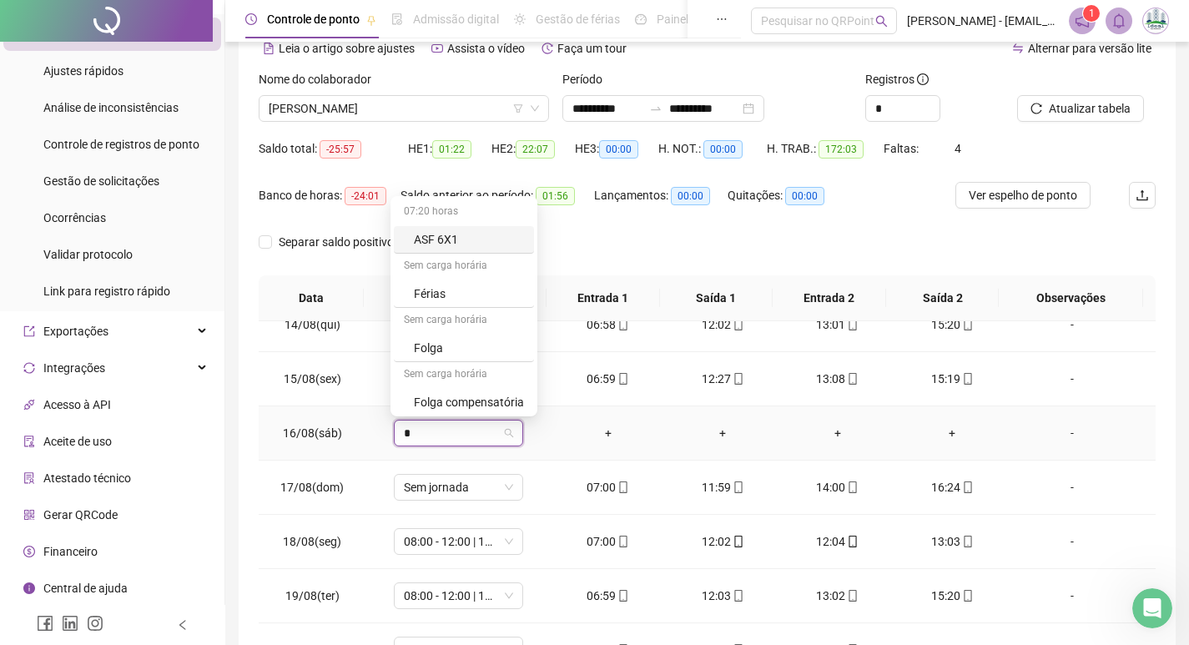
type input "**"
click at [456, 348] on div "Folga" at bounding box center [469, 344] width 110 height 18
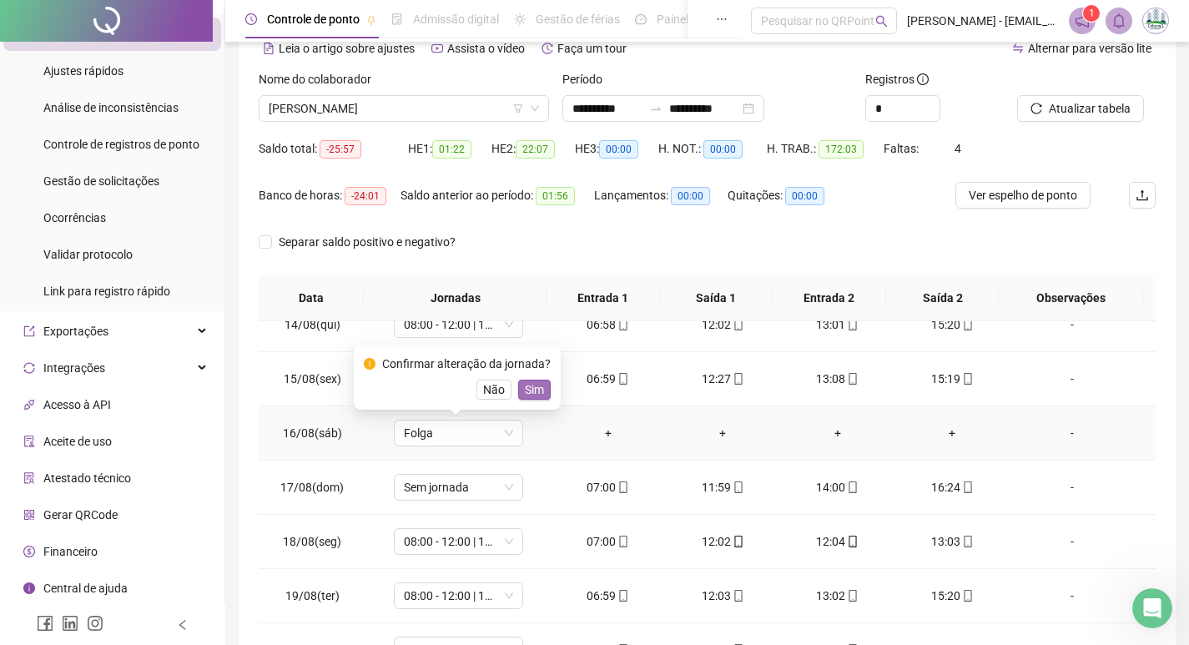
click at [526, 388] on span "Sim" at bounding box center [534, 389] width 19 height 18
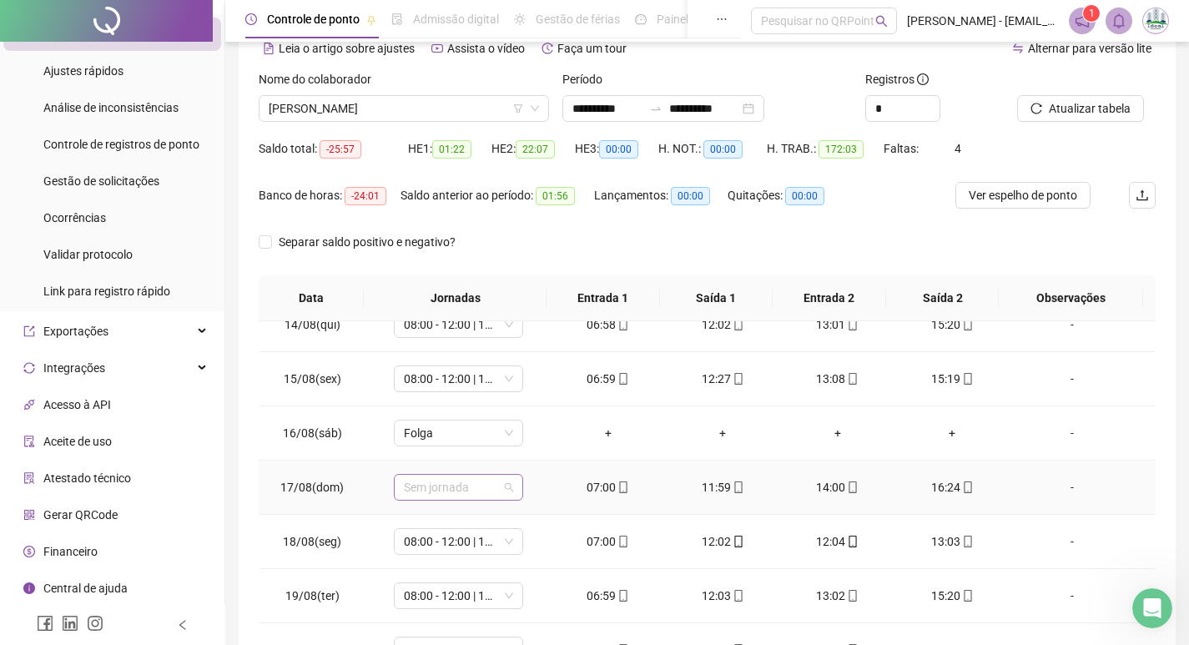
click at [472, 486] on span "Sem jornada" at bounding box center [458, 487] width 109 height 25
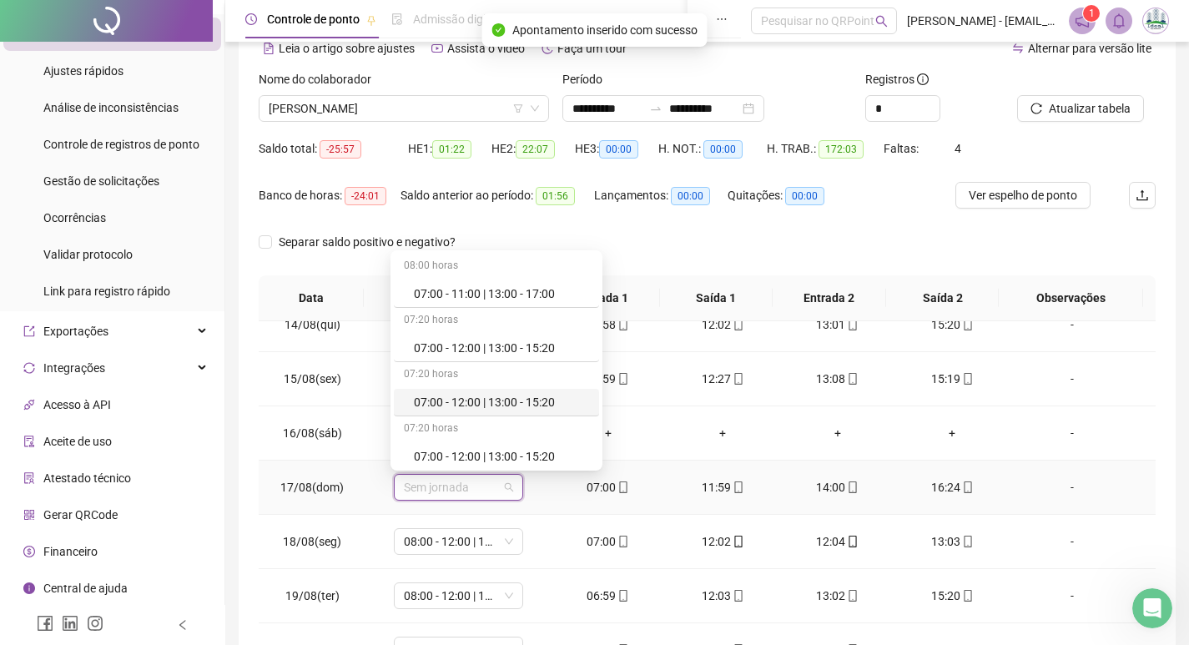
click at [513, 401] on div "07:00 - 12:00 | 13:00 - 15:20" at bounding box center [501, 402] width 175 height 18
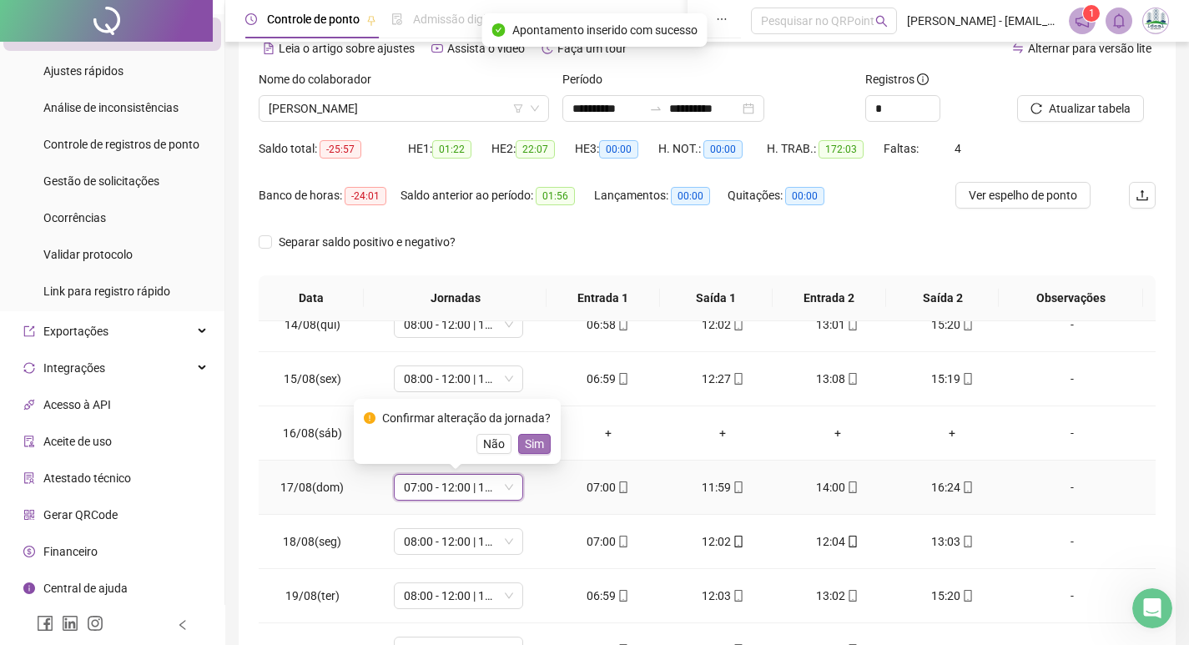
click at [536, 444] on span "Sim" at bounding box center [534, 444] width 19 height 18
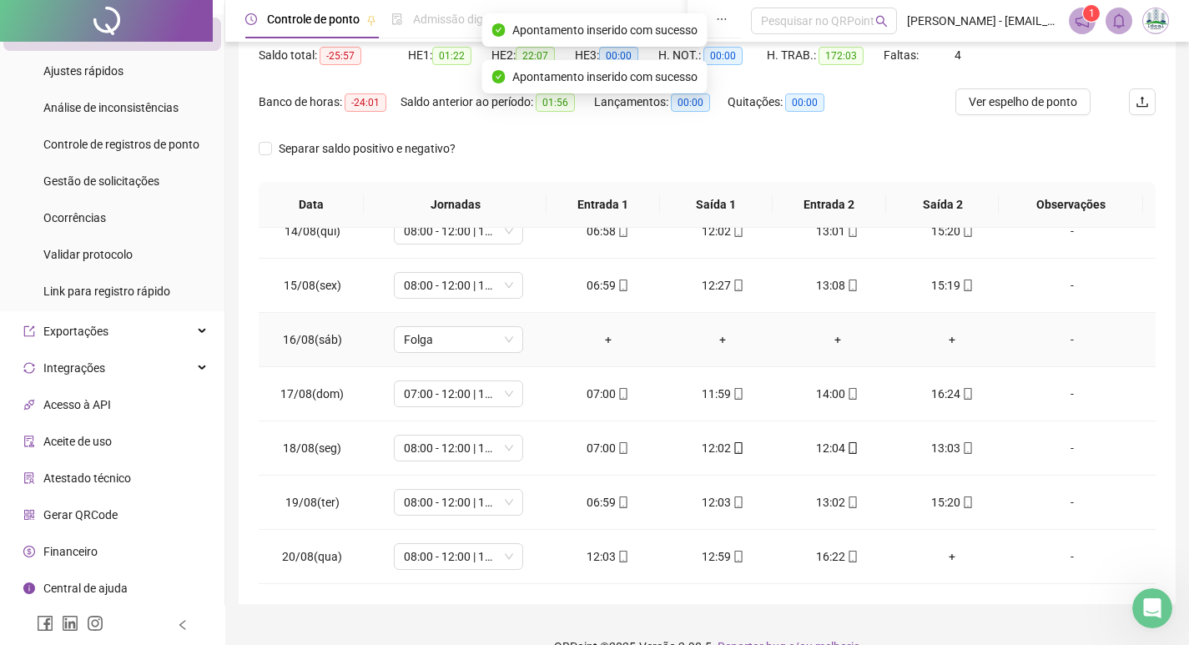
scroll to position [208, 0]
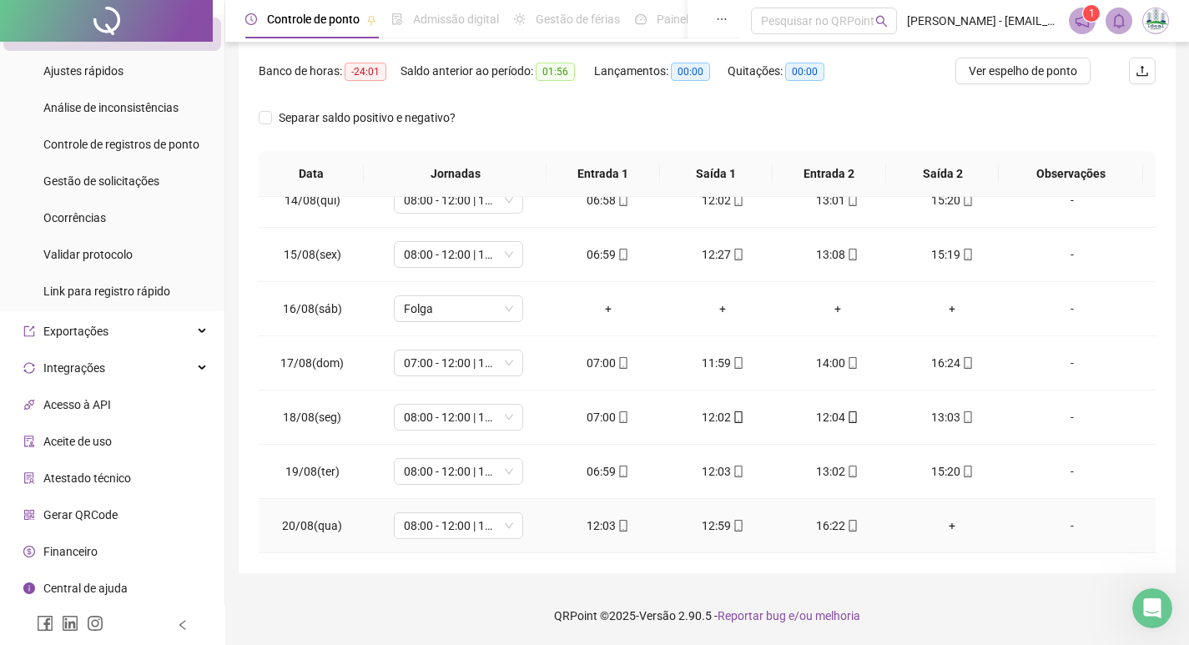
click at [937, 529] on div "+" at bounding box center [953, 525] width 88 height 18
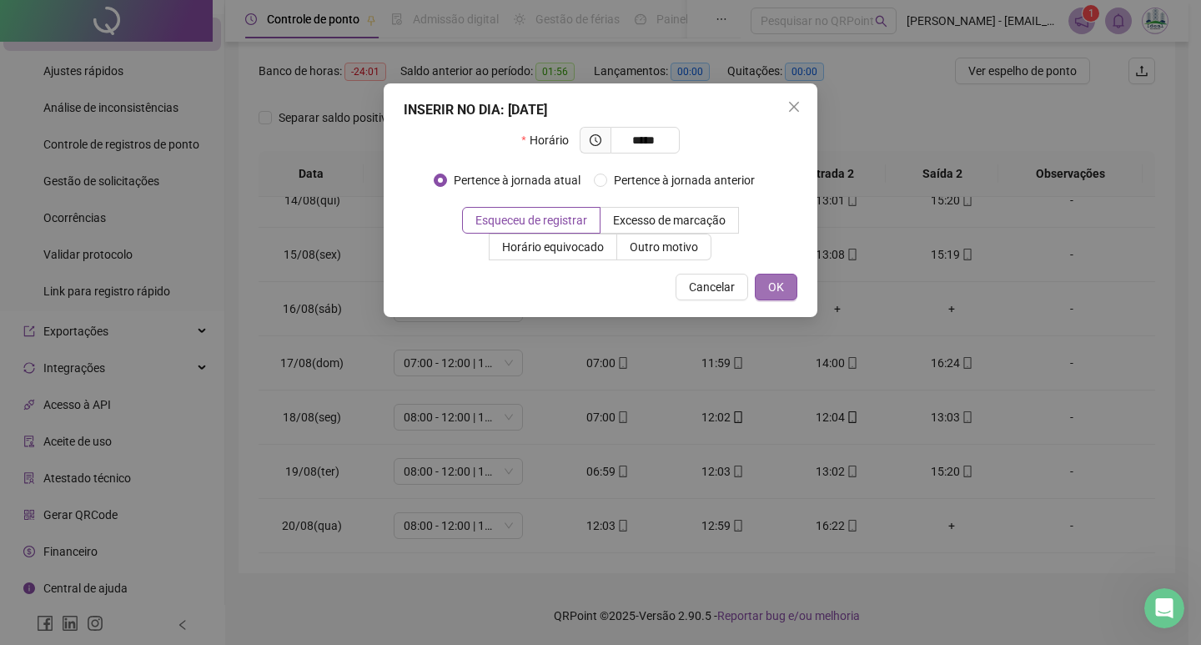
type input "*****"
click at [785, 286] on button "OK" at bounding box center [776, 287] width 43 height 27
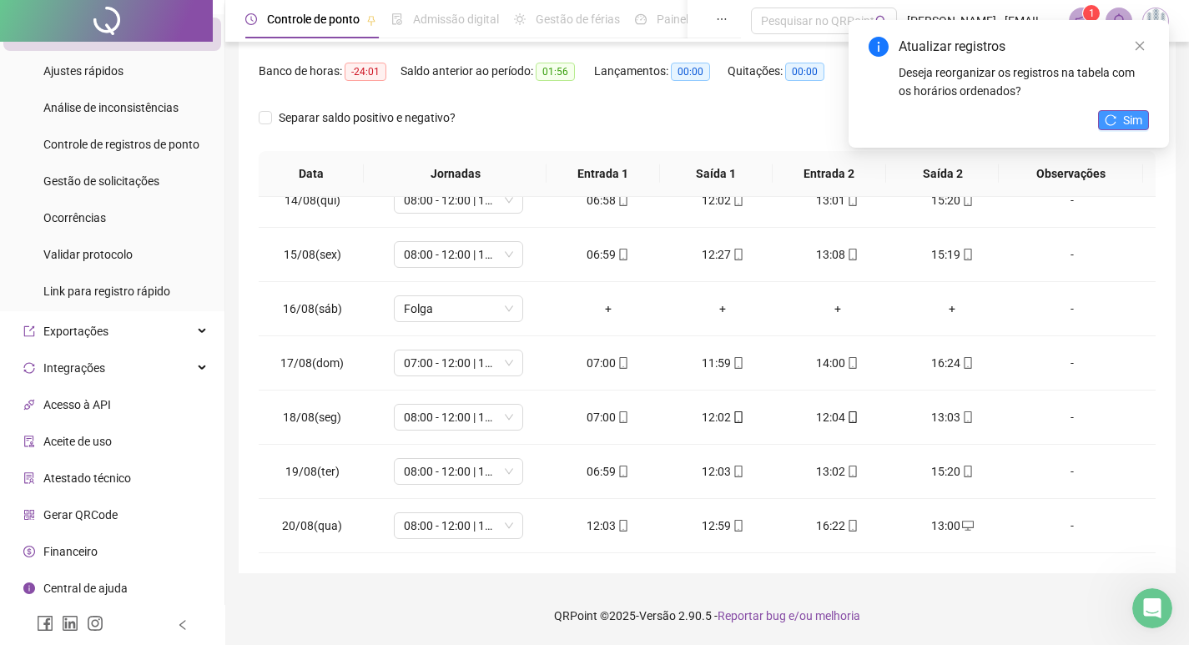
click at [1148, 123] on button "Sim" at bounding box center [1123, 120] width 51 height 20
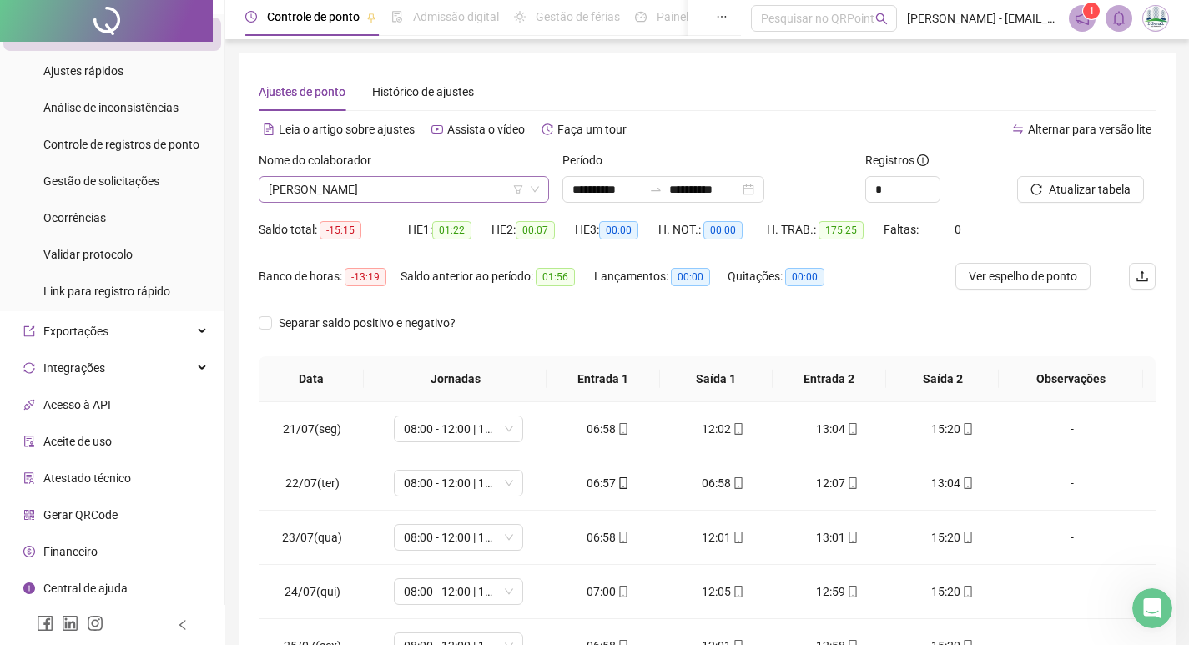
scroll to position [0, 0]
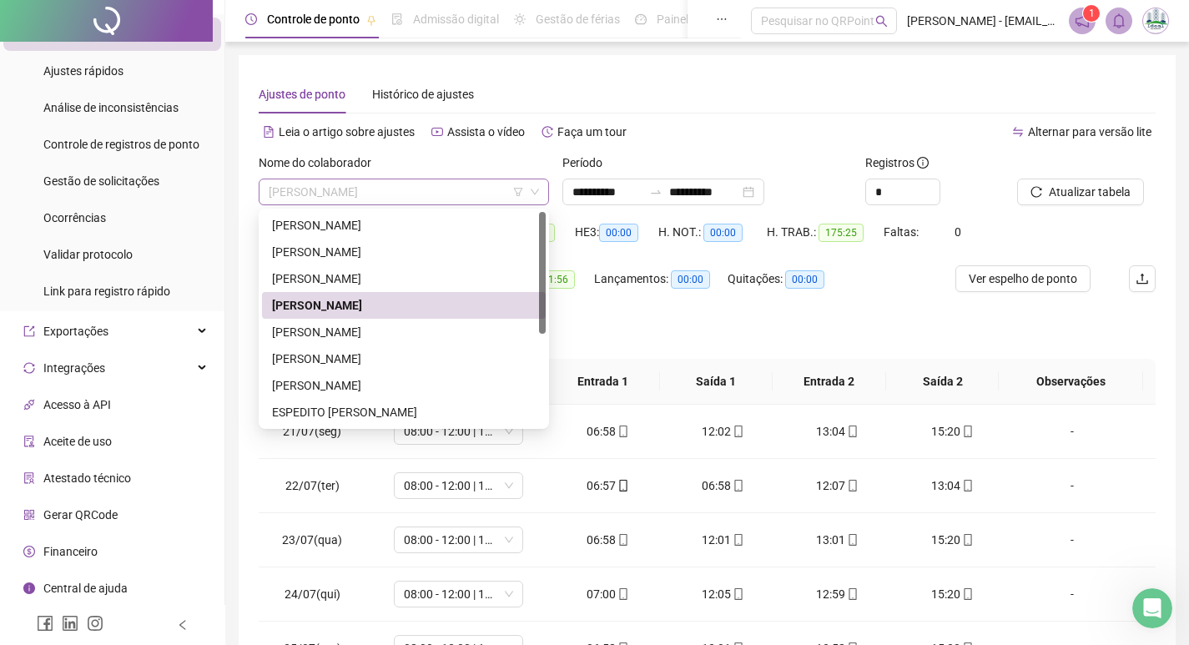
click at [354, 194] on span "[PERSON_NAME]" at bounding box center [404, 191] width 270 height 25
click at [322, 332] on div "[PERSON_NAME]" at bounding box center [404, 332] width 264 height 18
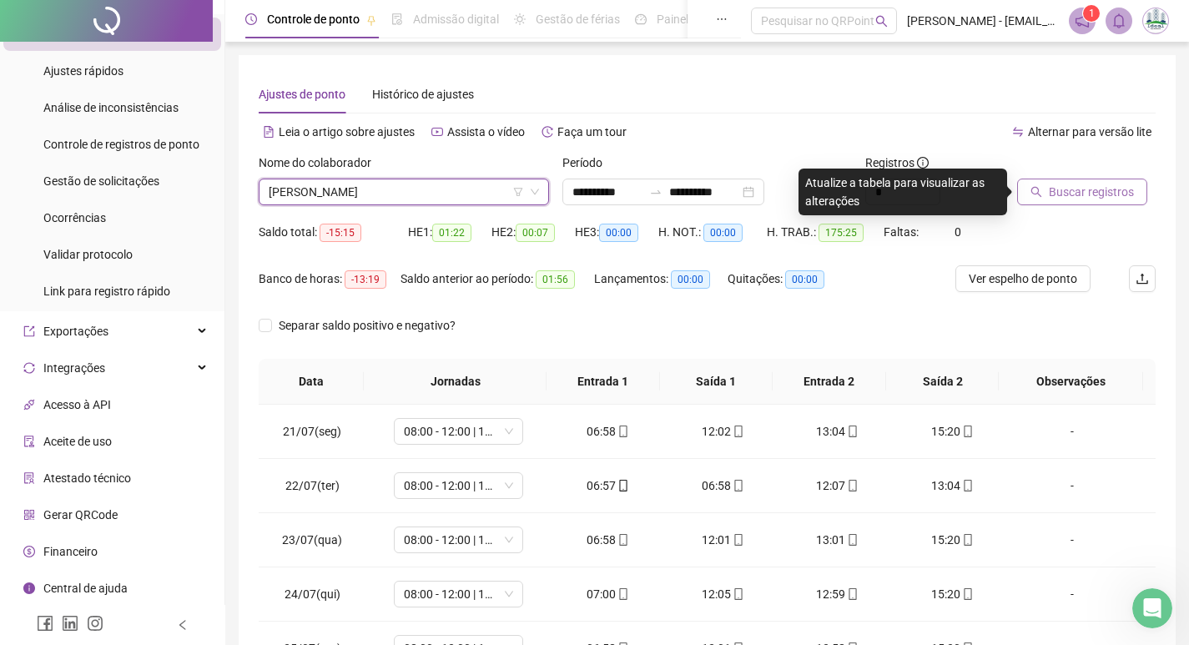
click at [1076, 191] on span "Buscar registros" at bounding box center [1091, 192] width 85 height 18
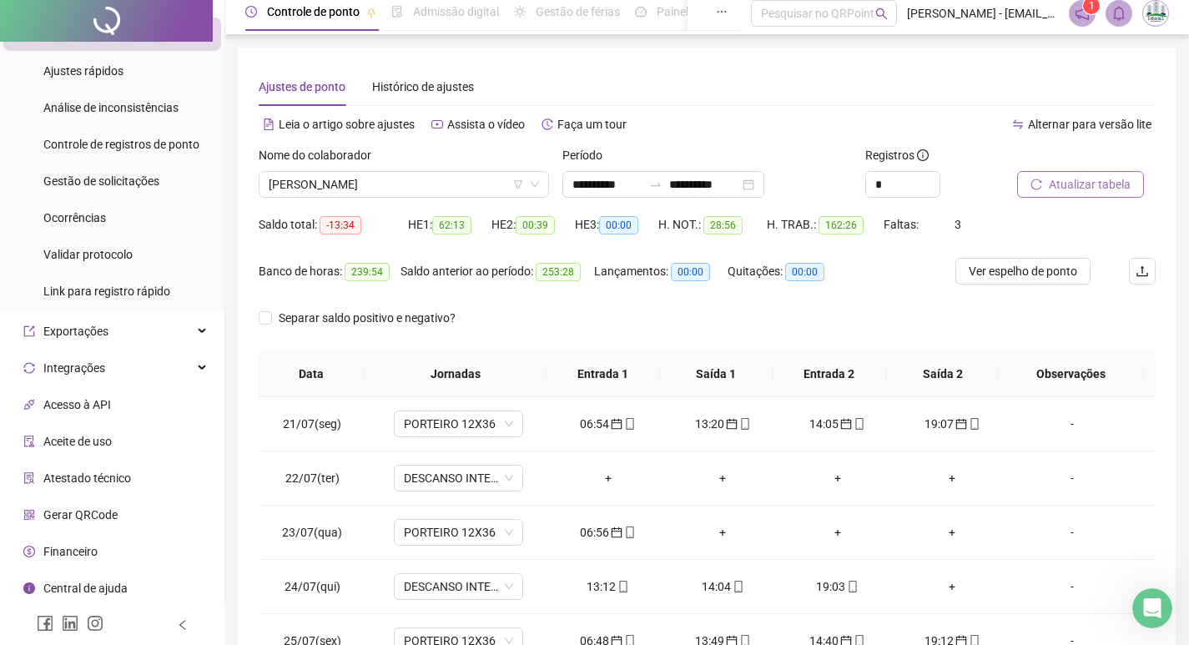
scroll to position [167, 0]
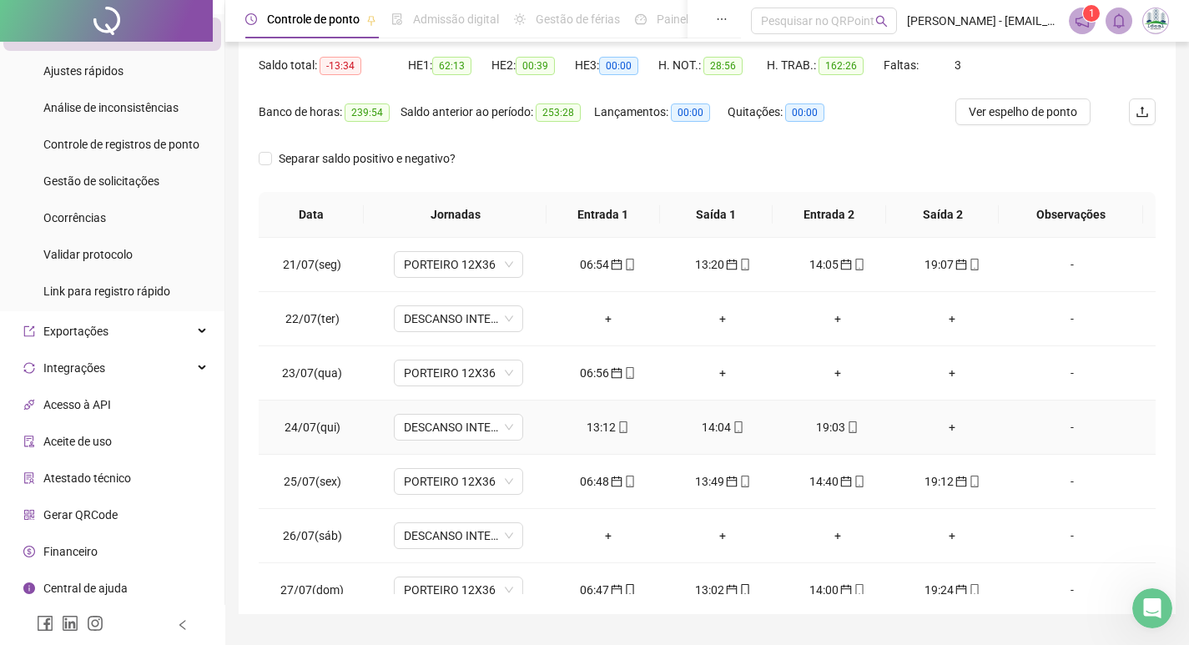
click at [602, 424] on div "13:12" at bounding box center [608, 427] width 88 height 18
type input "**********"
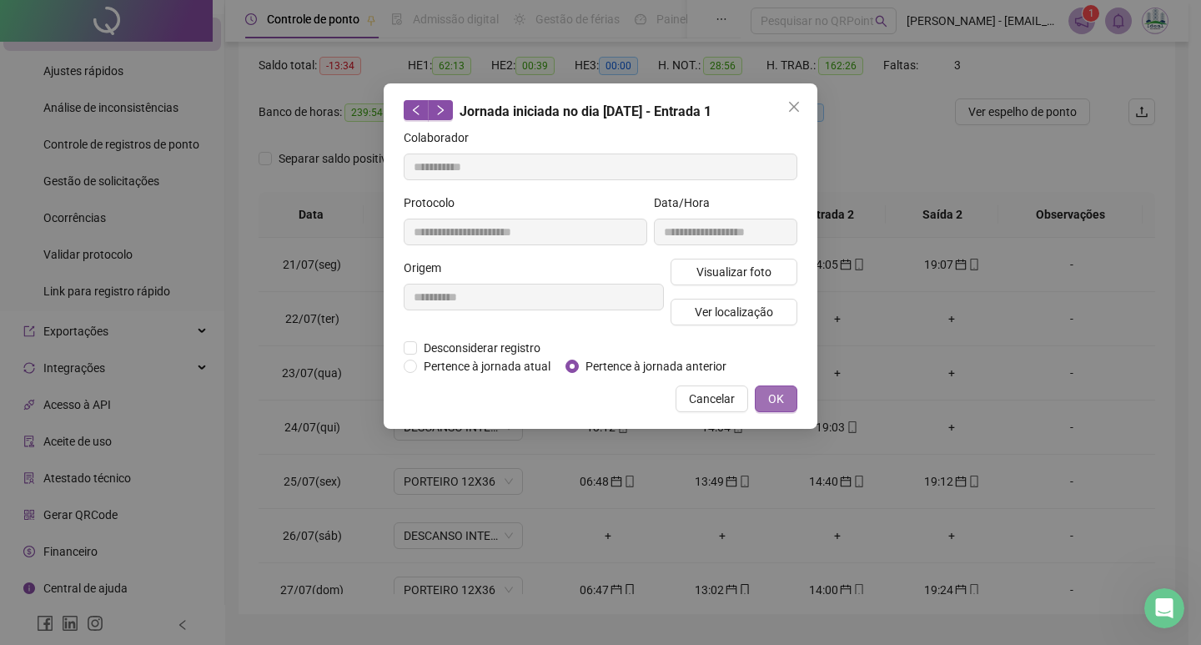
click at [776, 399] on span "OK" at bounding box center [776, 399] width 16 height 18
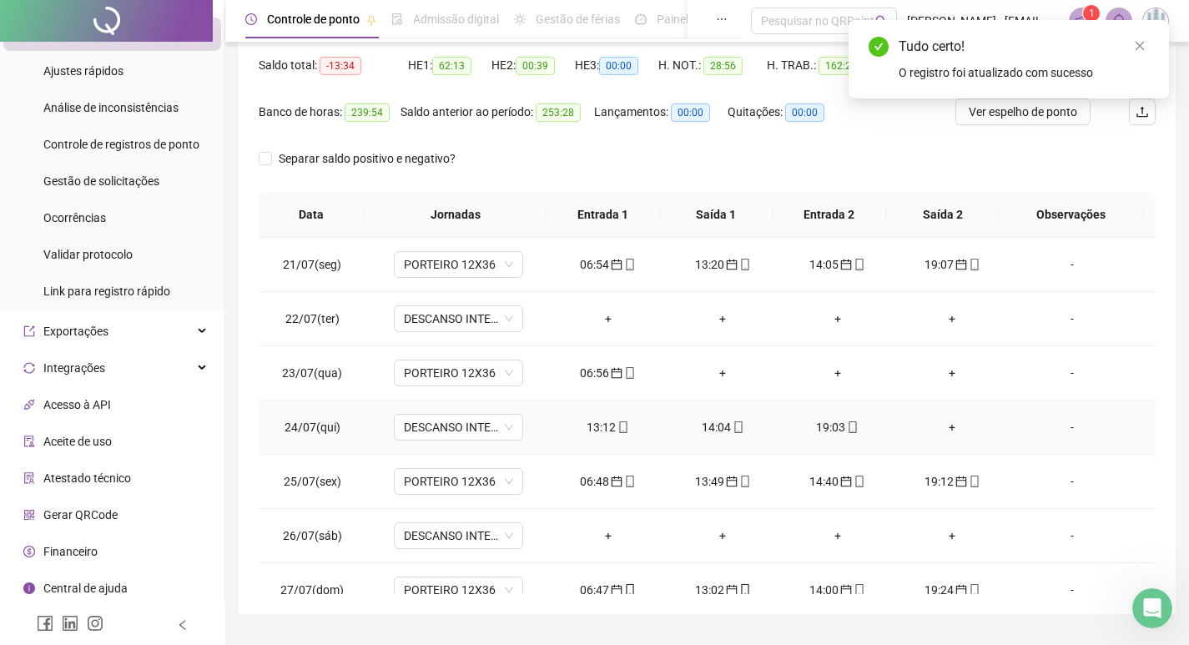
click at [711, 431] on div "14:04" at bounding box center [722, 427] width 88 height 18
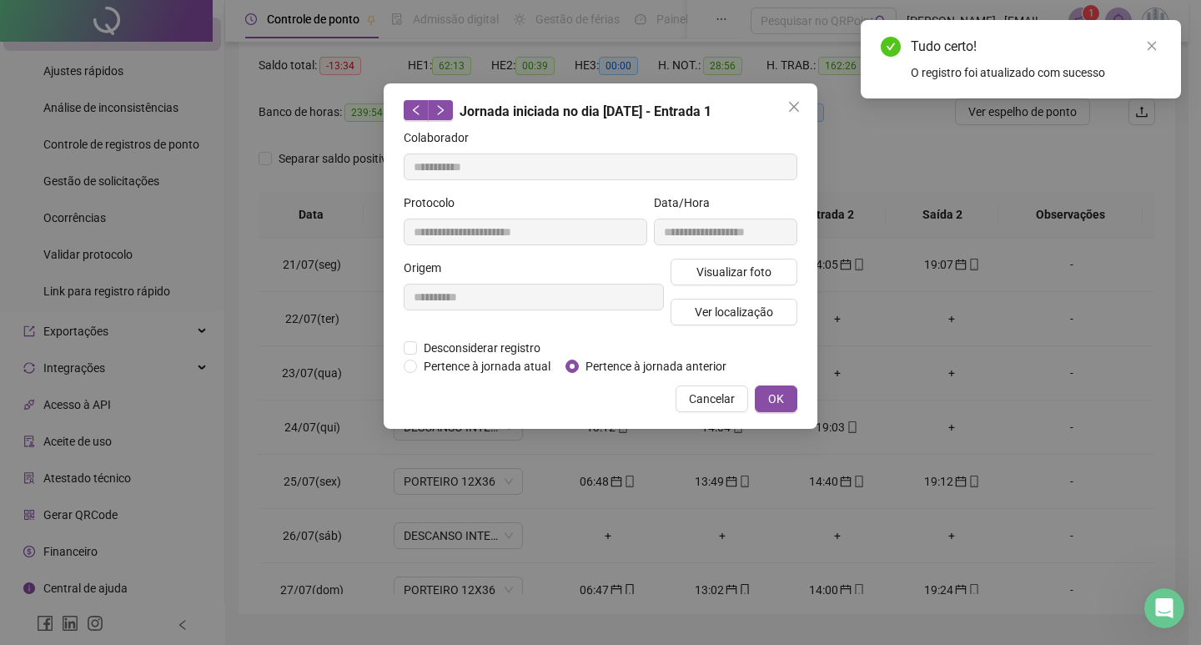
type input "**********"
click at [770, 395] on span "OK" at bounding box center [776, 399] width 16 height 18
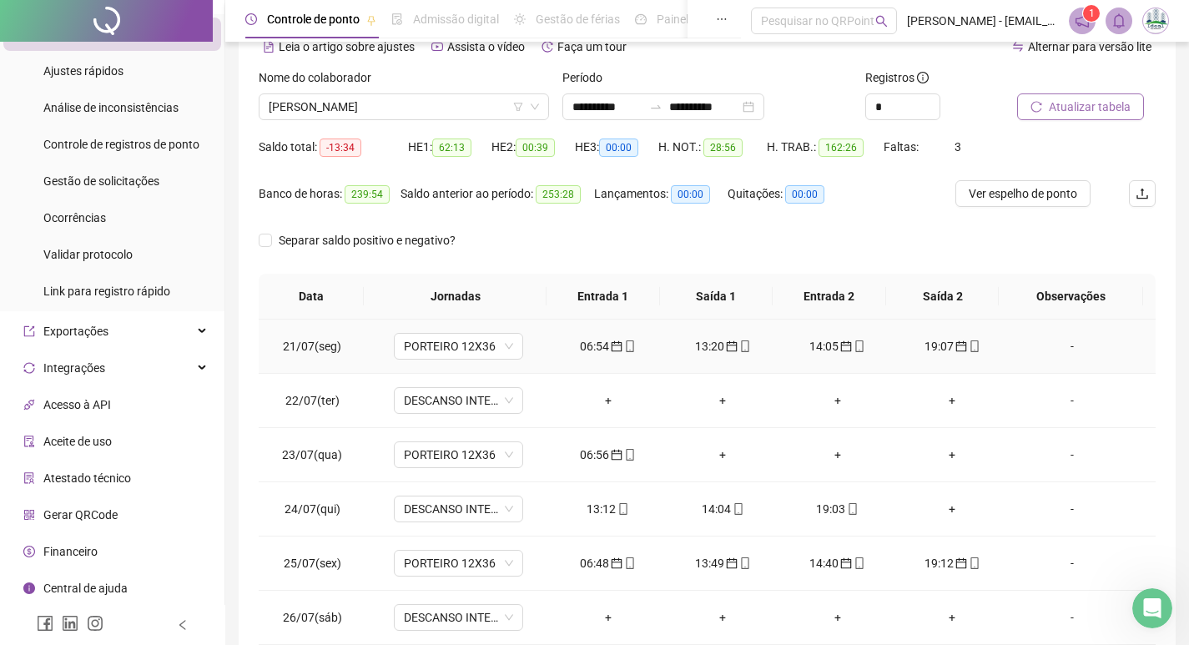
scroll to position [0, 0]
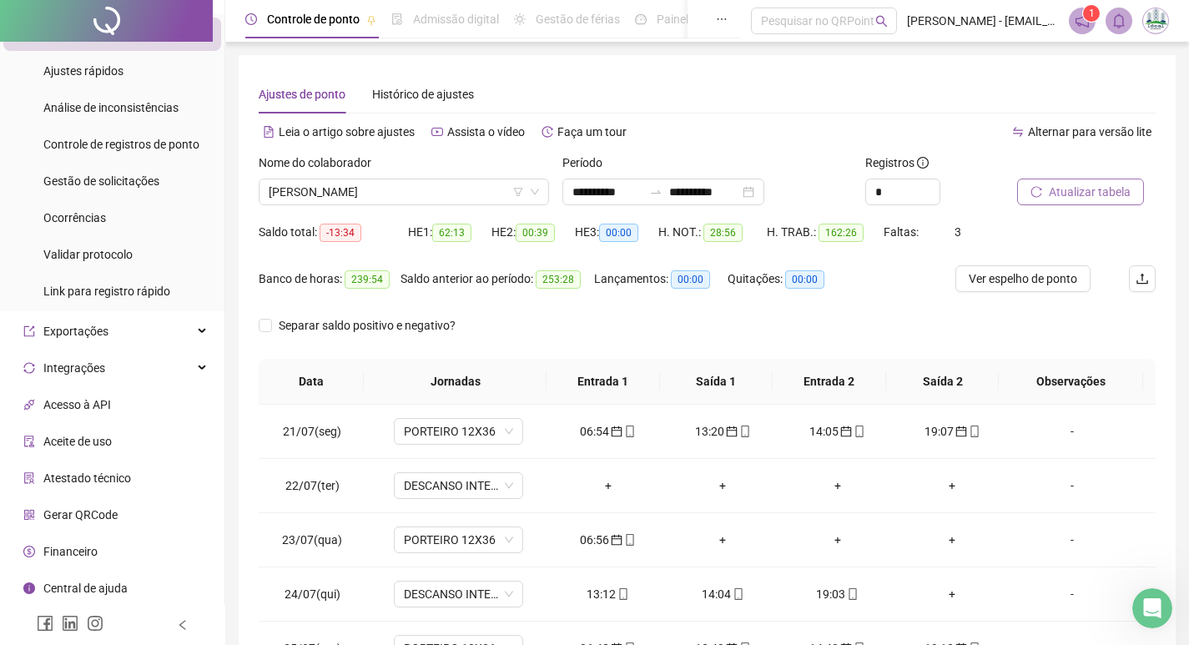
click at [1067, 199] on span "Atualizar tabela" at bounding box center [1090, 192] width 82 height 18
click at [597, 591] on div "19:03" at bounding box center [608, 594] width 88 height 18
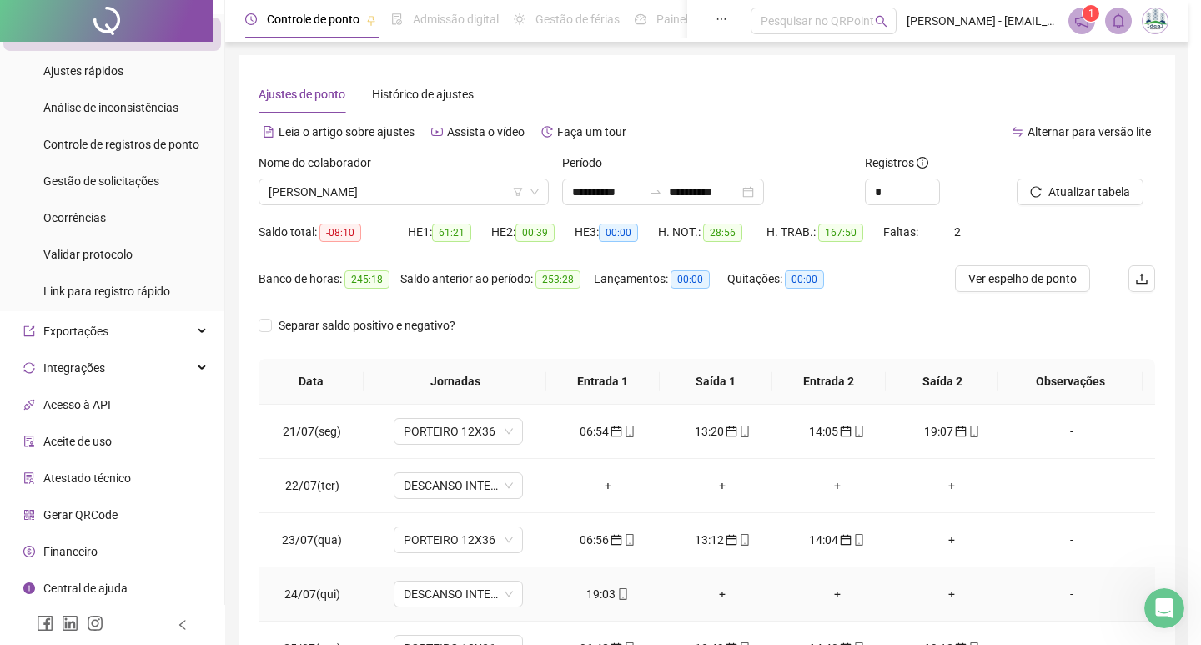
type input "**********"
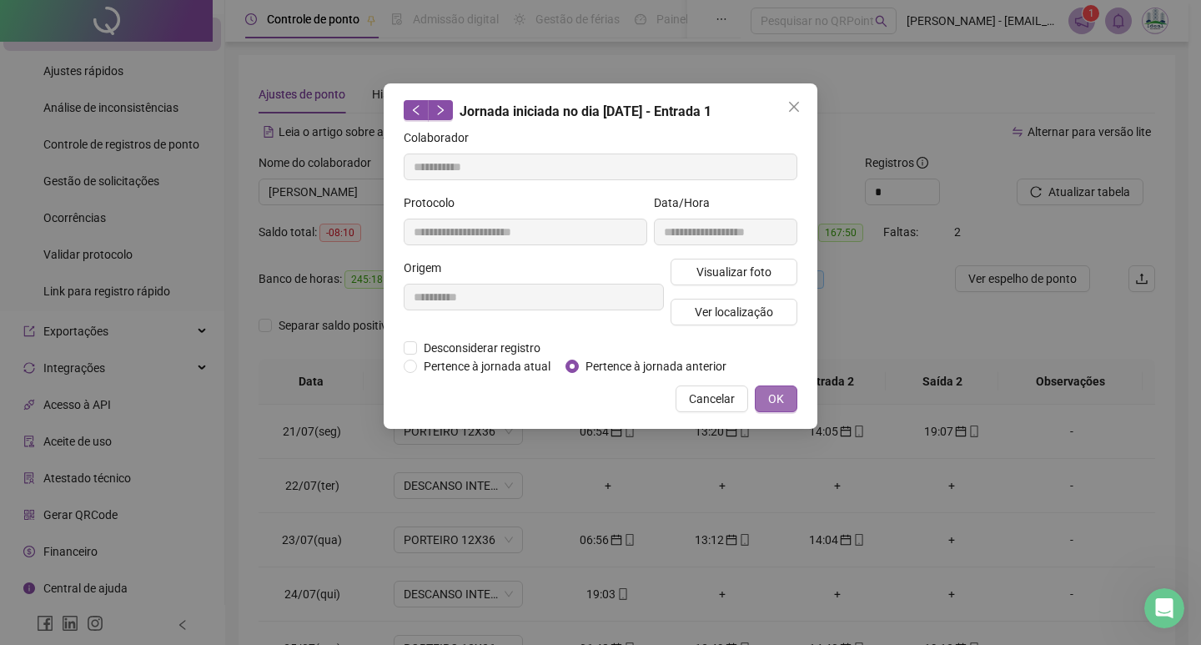
click at [776, 393] on span "OK" at bounding box center [776, 399] width 16 height 18
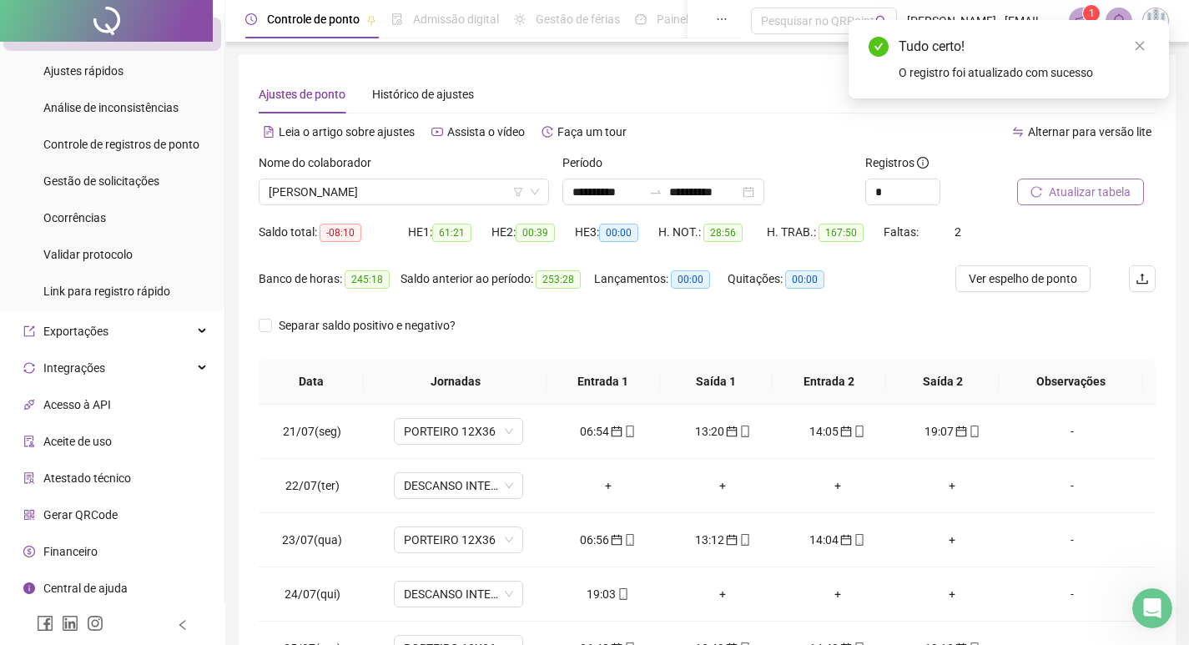
click at [1126, 198] on span "Atualizar tabela" at bounding box center [1090, 192] width 82 height 18
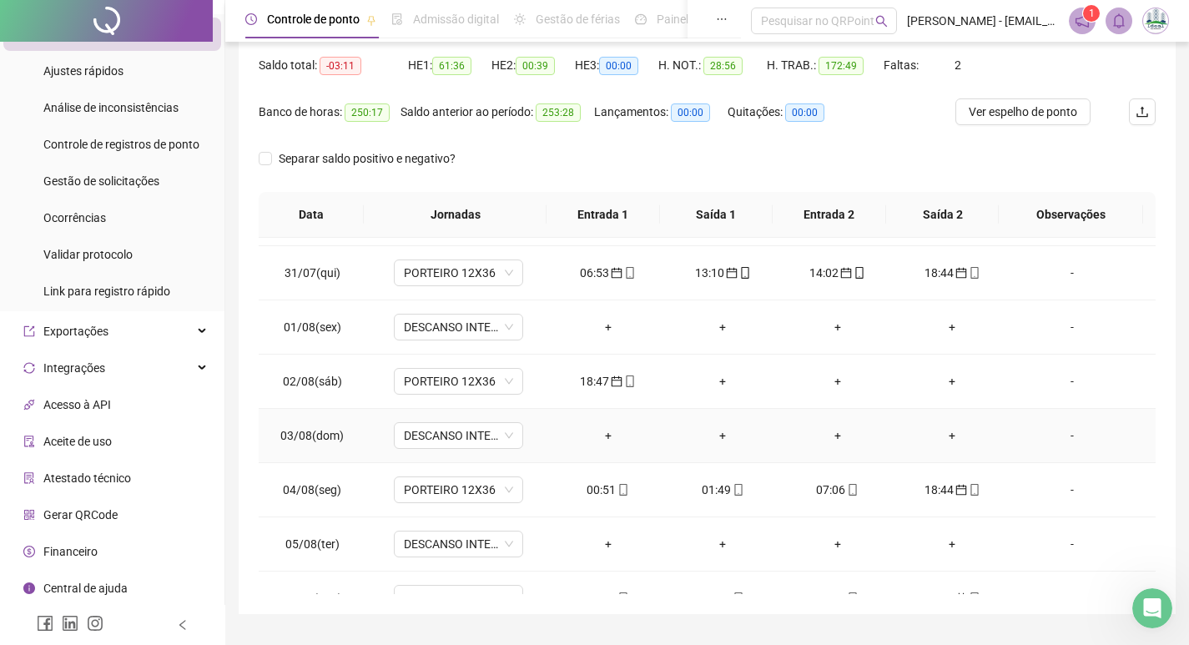
scroll to position [501, 0]
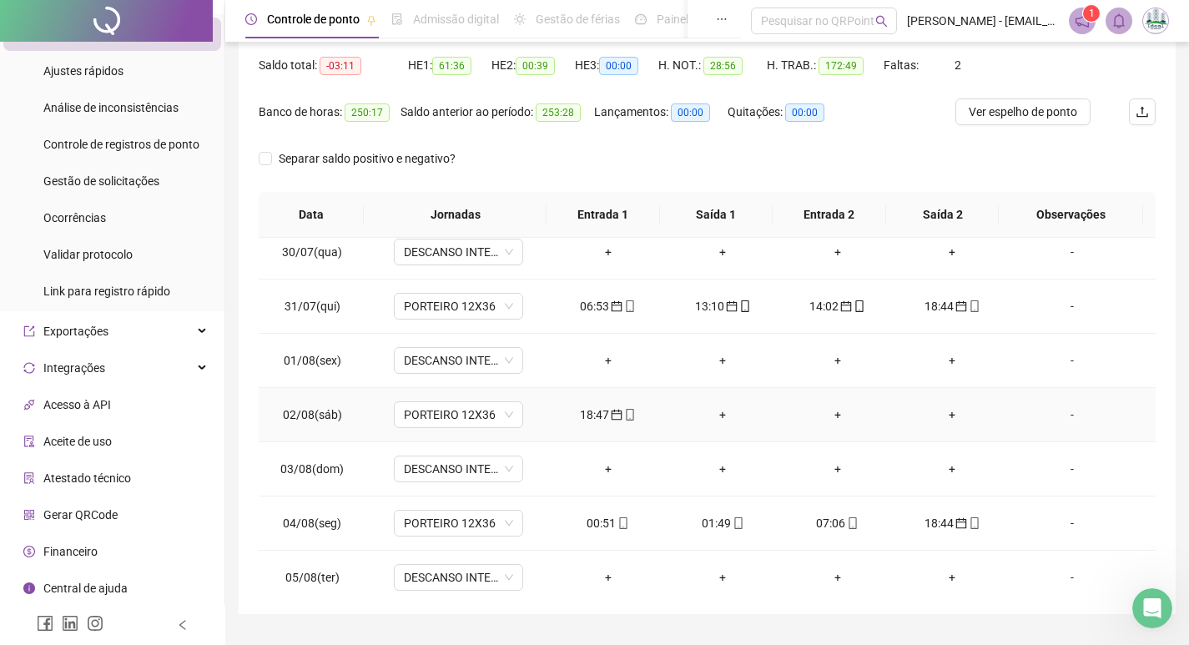
click at [720, 416] on div "+" at bounding box center [722, 415] width 88 height 18
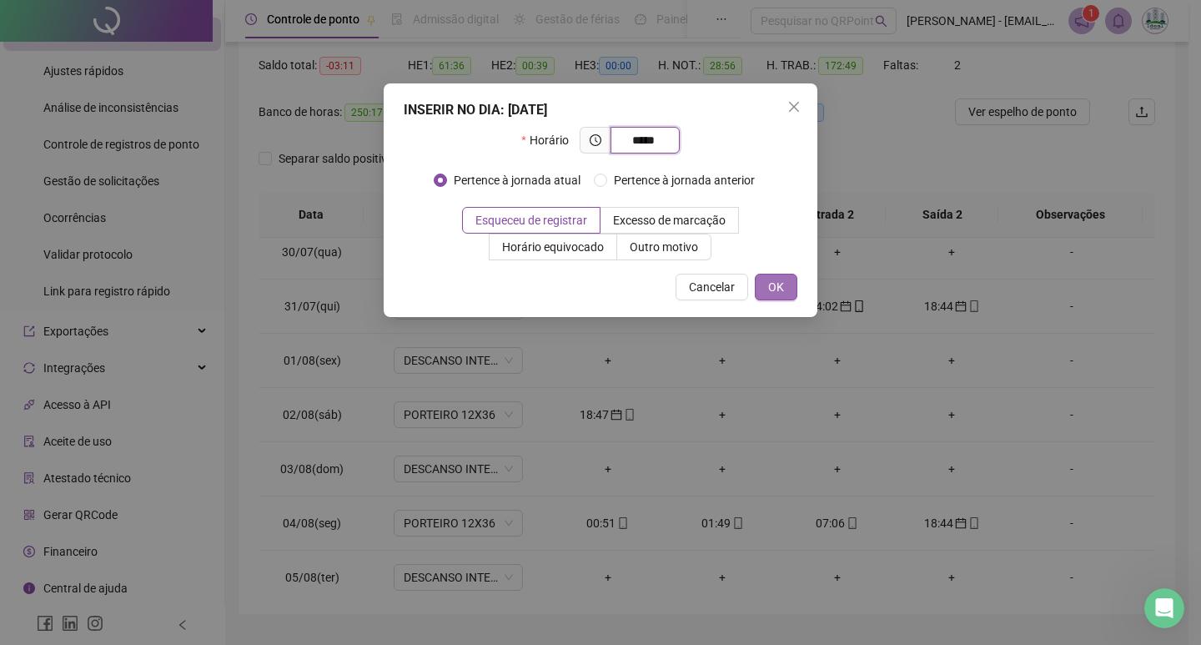
type input "*****"
click at [786, 288] on button "OK" at bounding box center [776, 287] width 43 height 27
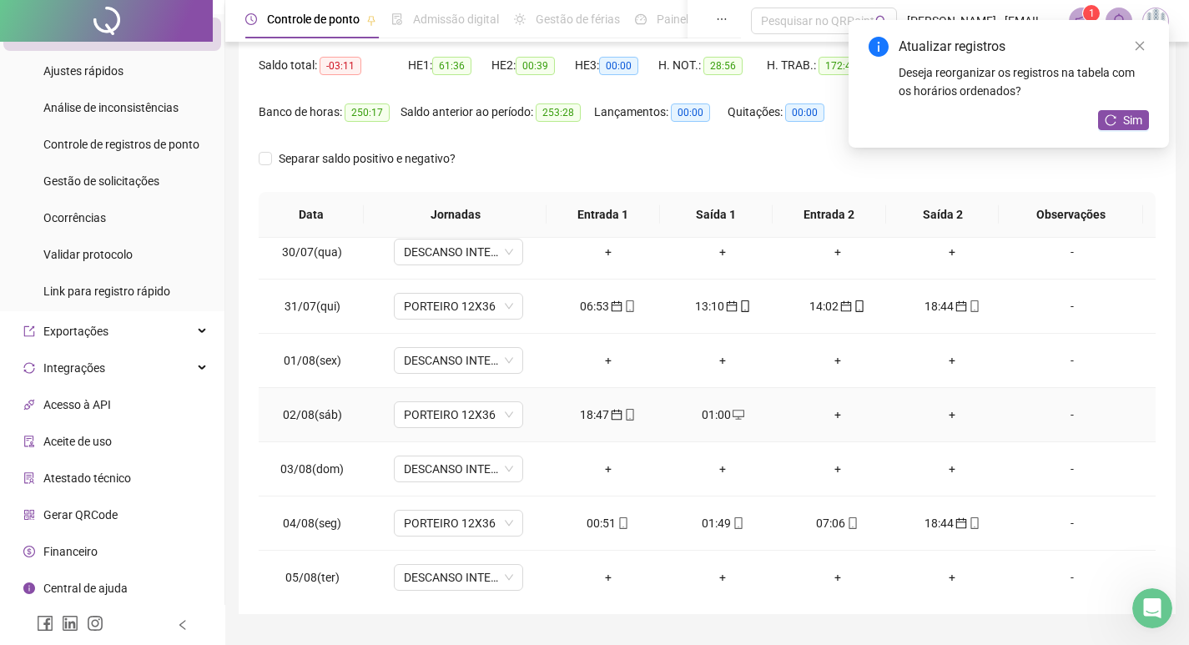
click at [826, 419] on div "+" at bounding box center [837, 415] width 88 height 18
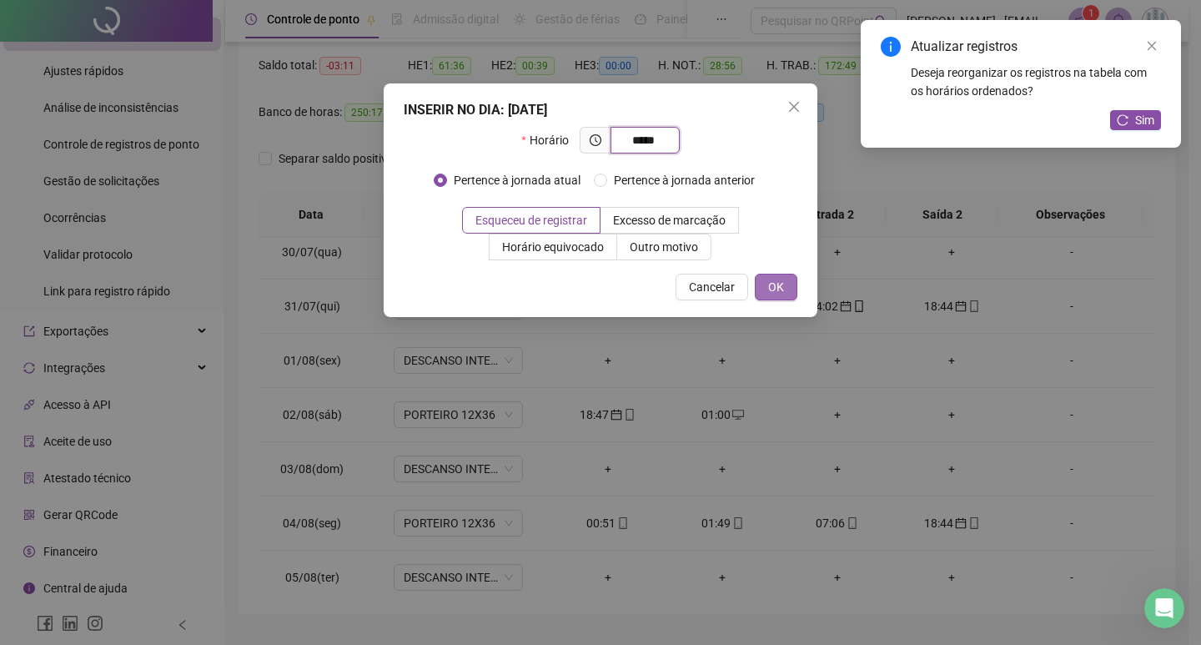
type input "*****"
click at [783, 289] on span "OK" at bounding box center [776, 287] width 16 height 18
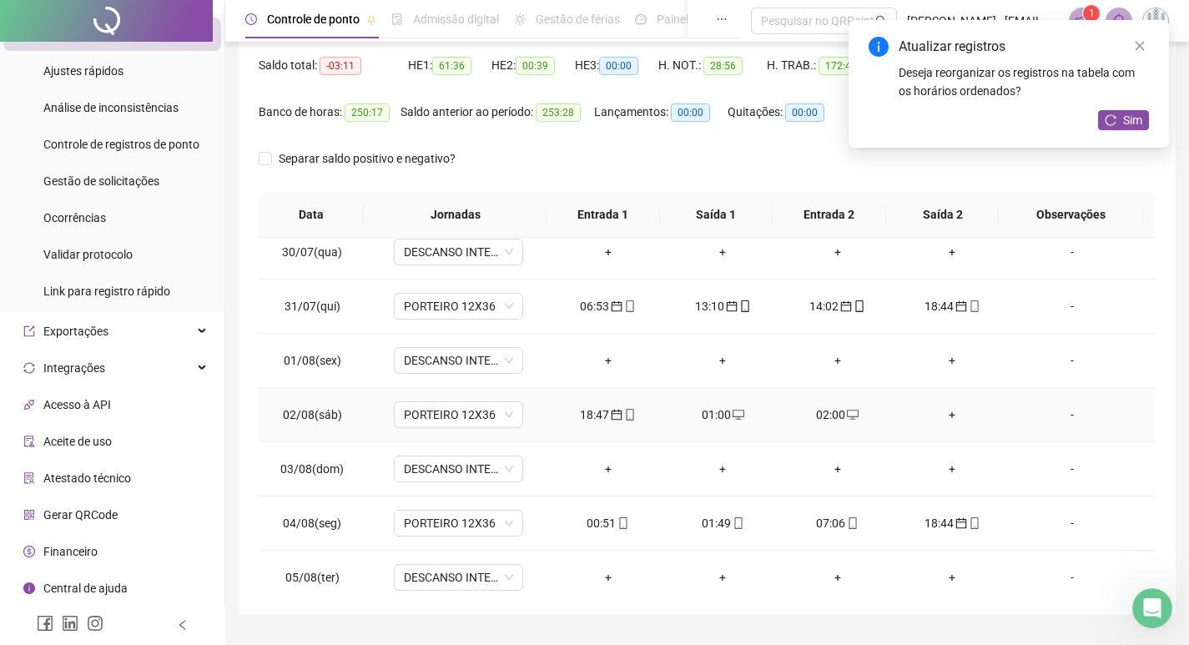
click at [945, 412] on div "+" at bounding box center [953, 415] width 88 height 18
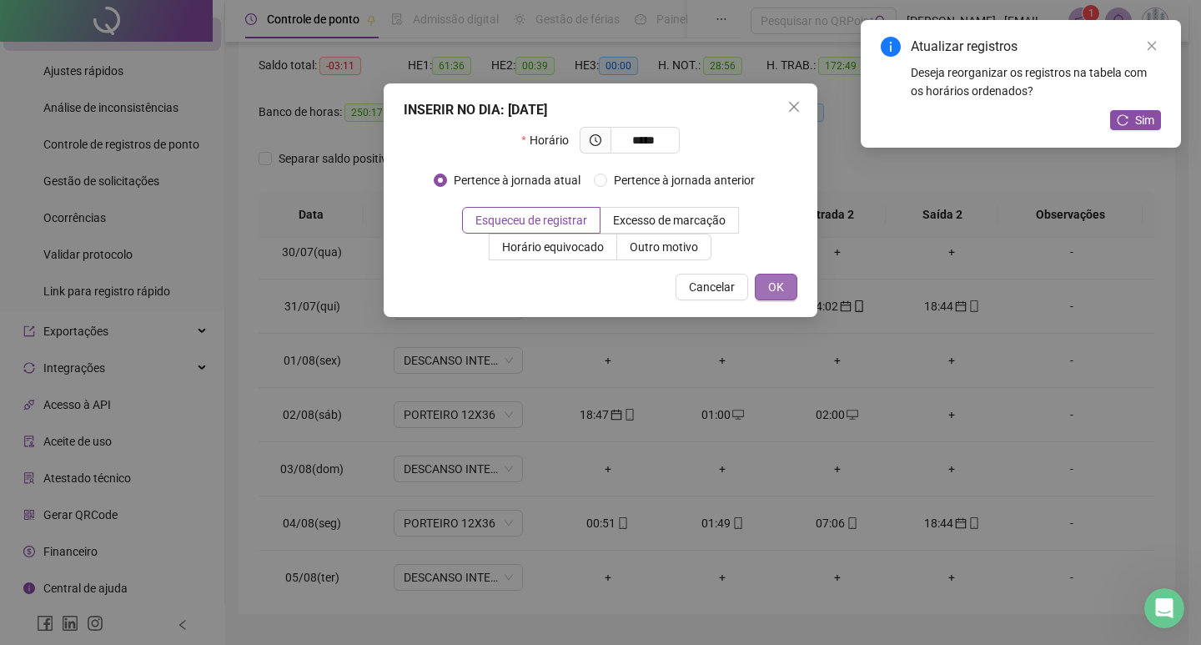
type input "*****"
click at [790, 277] on button "OK" at bounding box center [776, 287] width 43 height 27
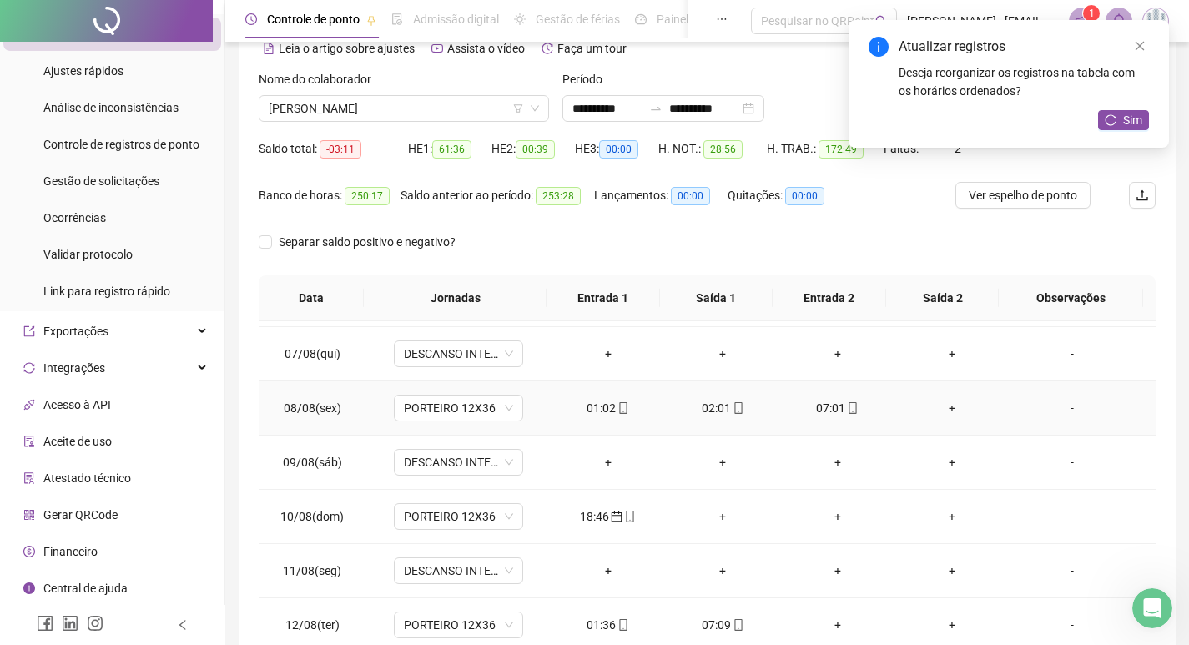
scroll to position [918, 0]
click at [942, 411] on div "+" at bounding box center [953, 406] width 88 height 18
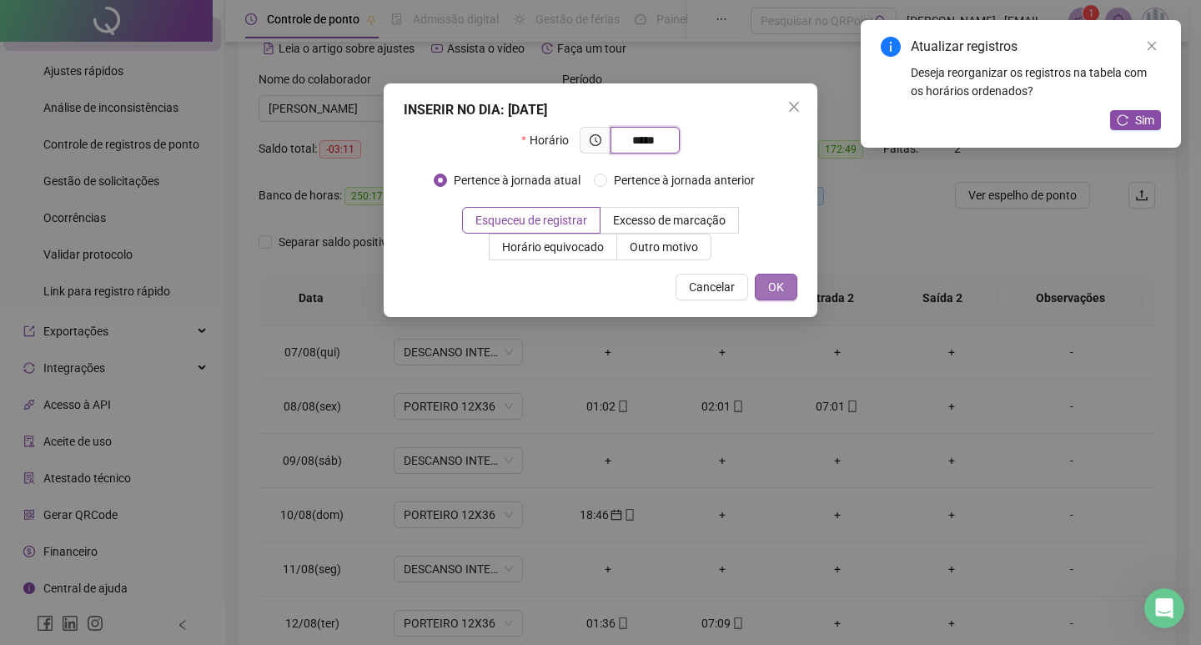
type input "*****"
click at [788, 295] on button "OK" at bounding box center [776, 287] width 43 height 27
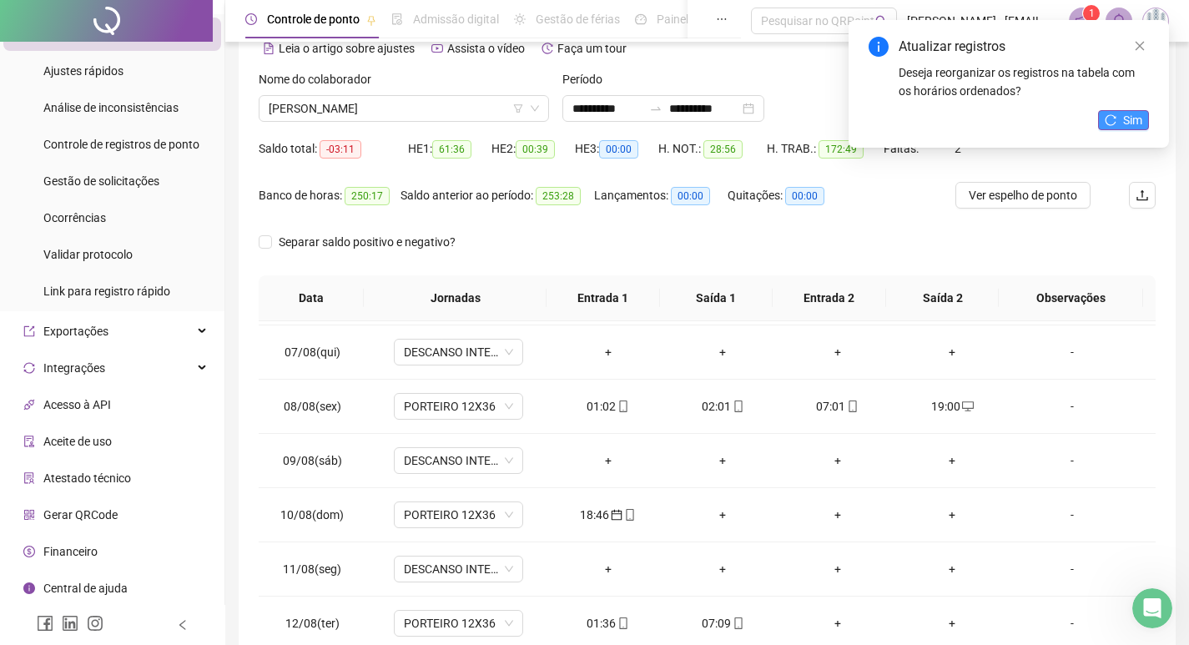
click at [1131, 123] on span "Sim" at bounding box center [1132, 120] width 19 height 18
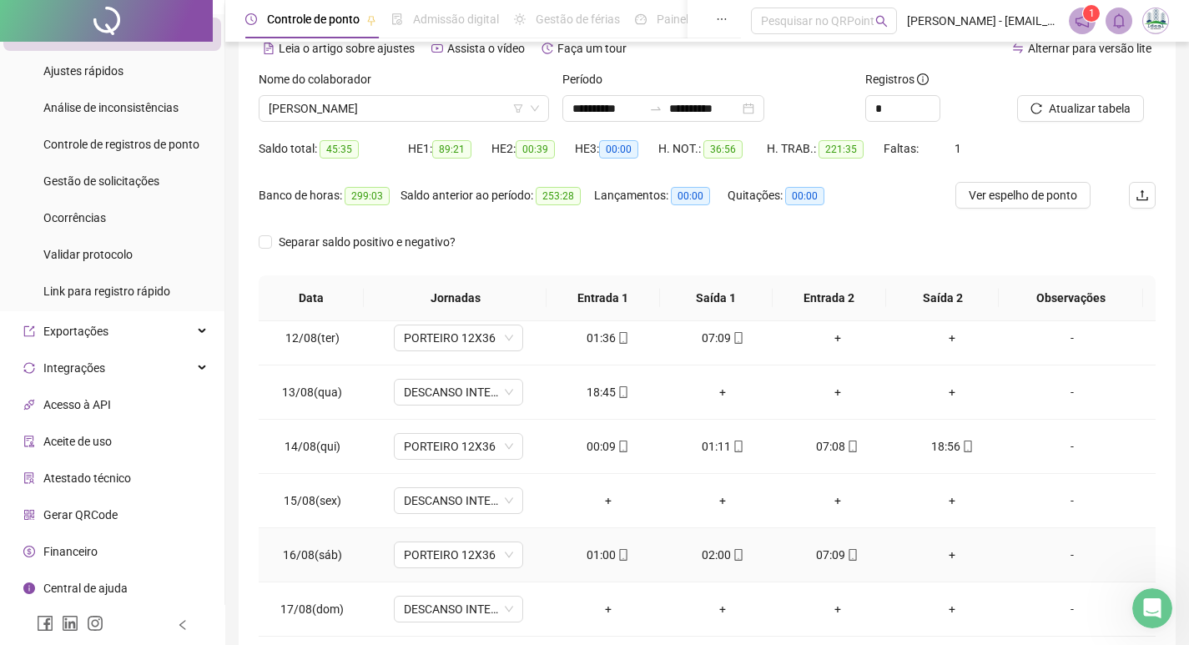
scroll to position [1085, 0]
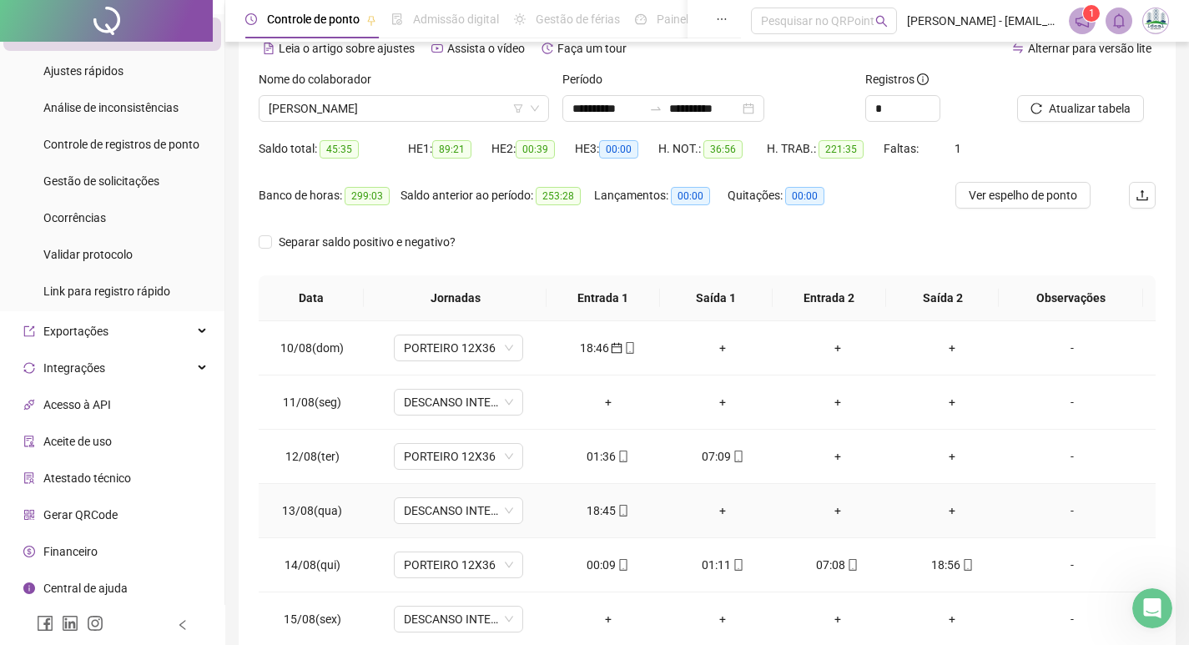
click at [582, 511] on div "18:45" at bounding box center [608, 510] width 88 height 18
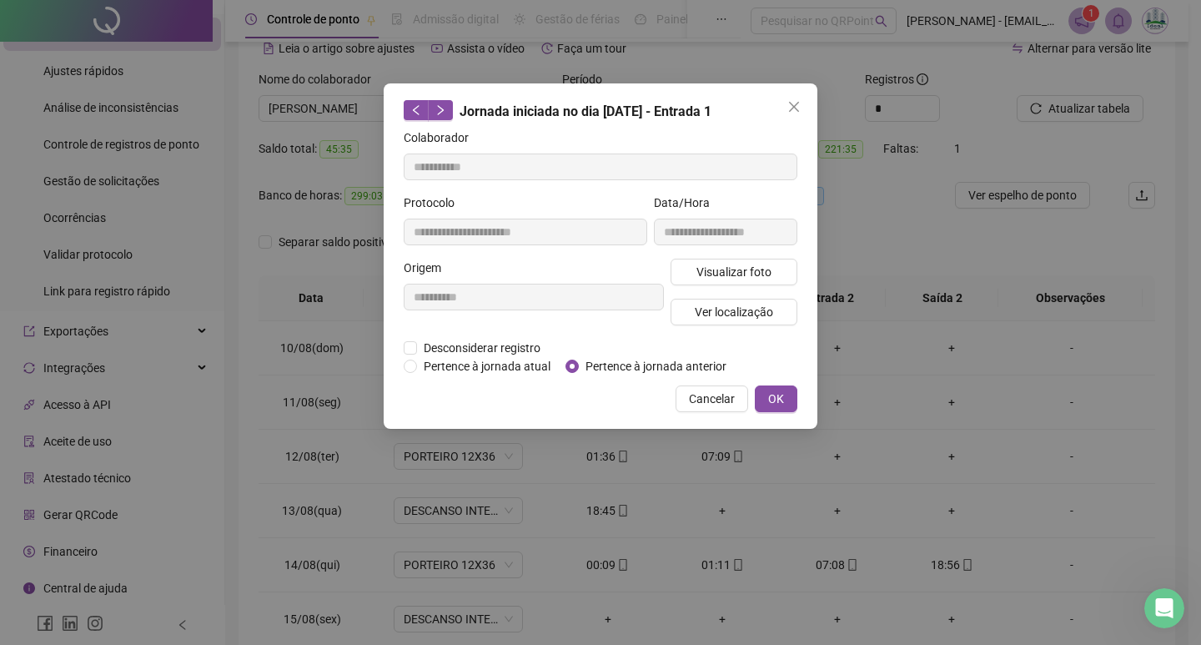
type input "**********"
click at [771, 391] on span "OK" at bounding box center [776, 399] width 16 height 18
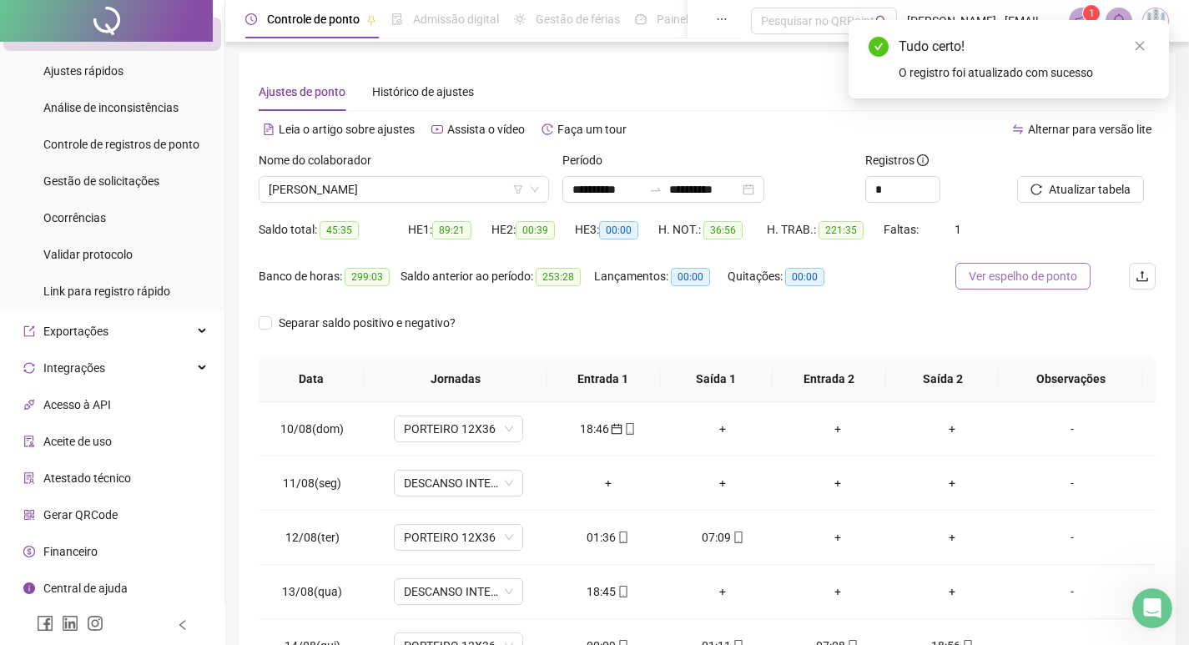
scroll to position [0, 0]
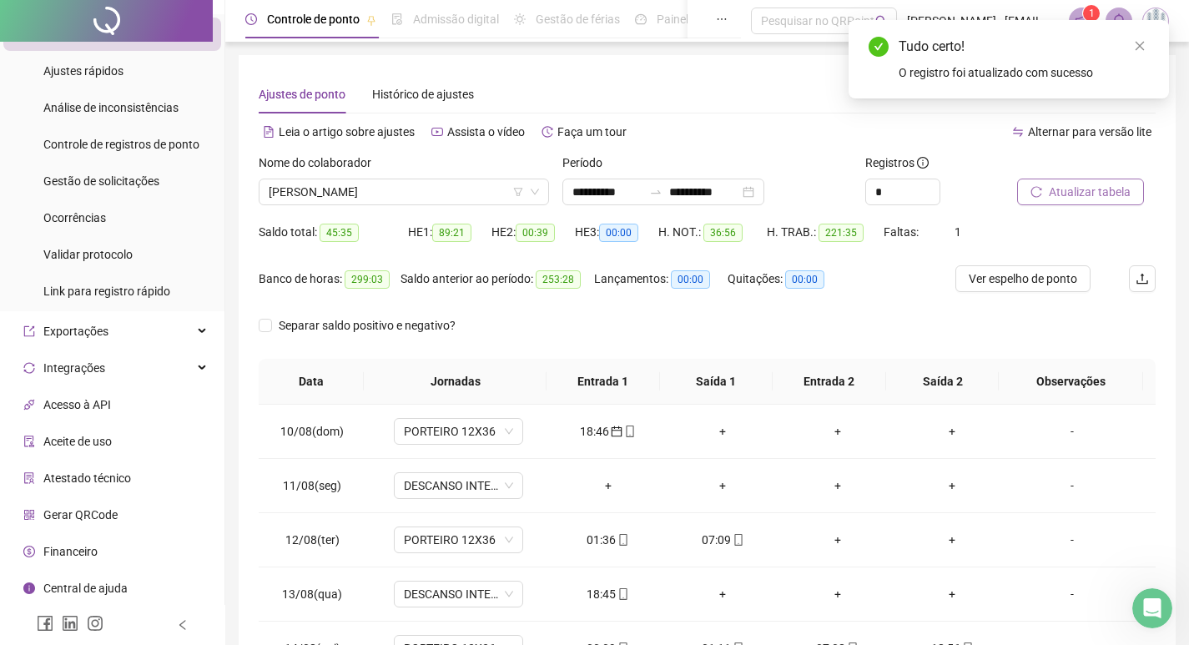
click at [1090, 191] on span "Atualizar tabela" at bounding box center [1090, 192] width 82 height 18
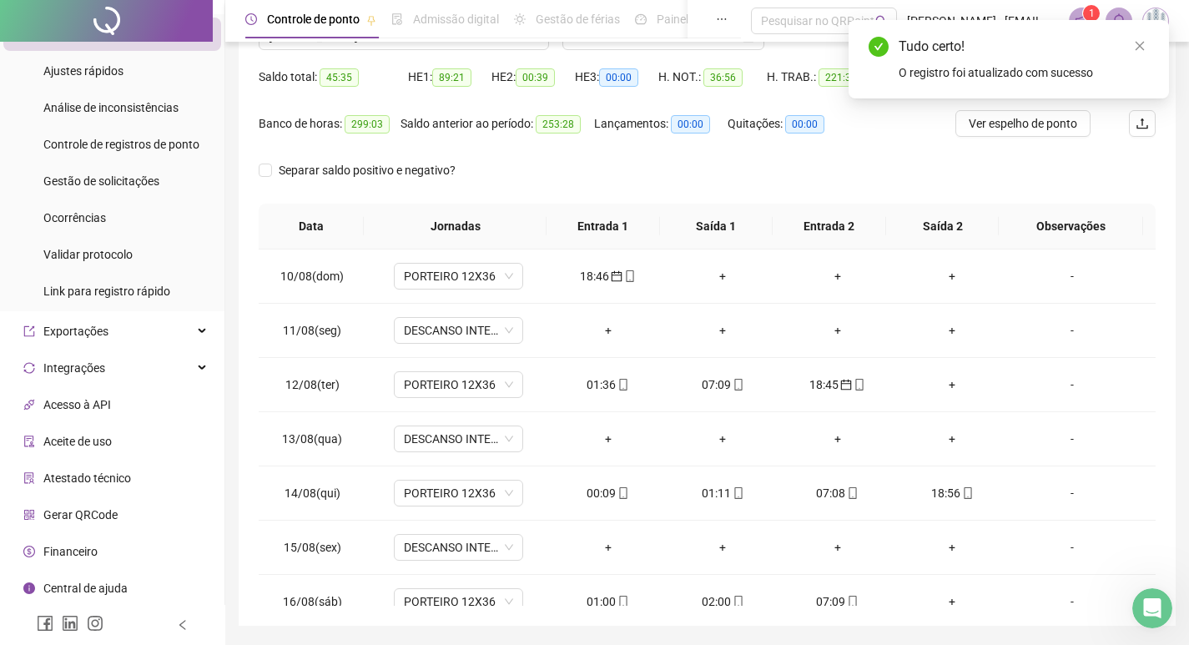
scroll to position [167, 0]
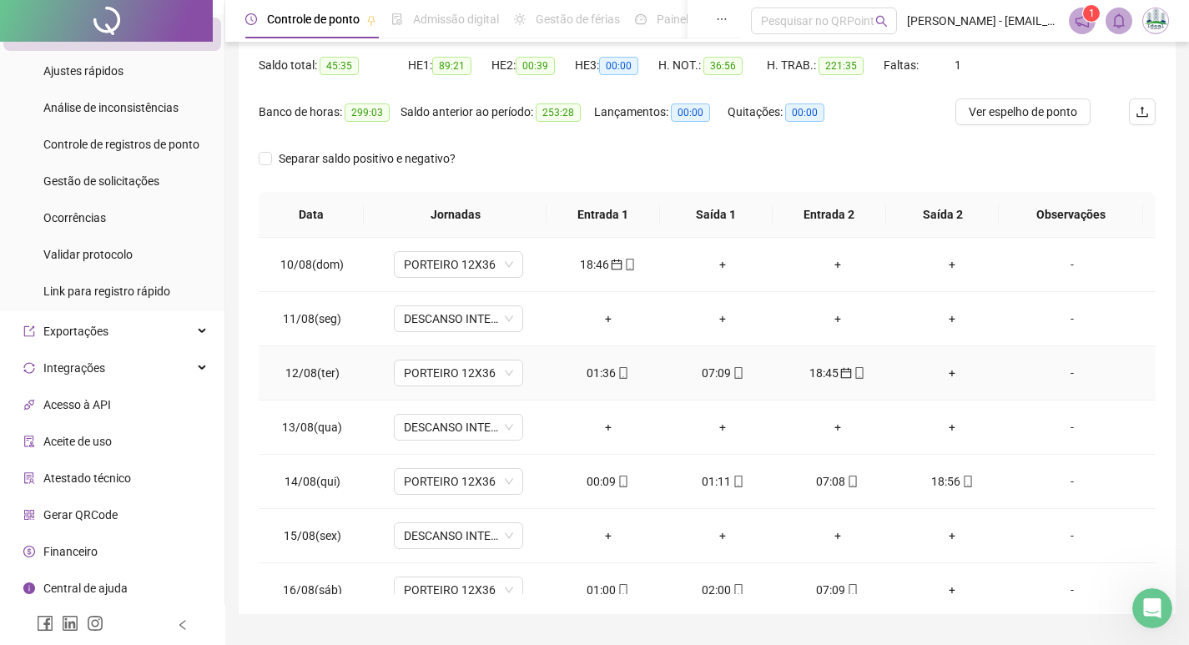
click at [946, 370] on div "+" at bounding box center [953, 373] width 88 height 18
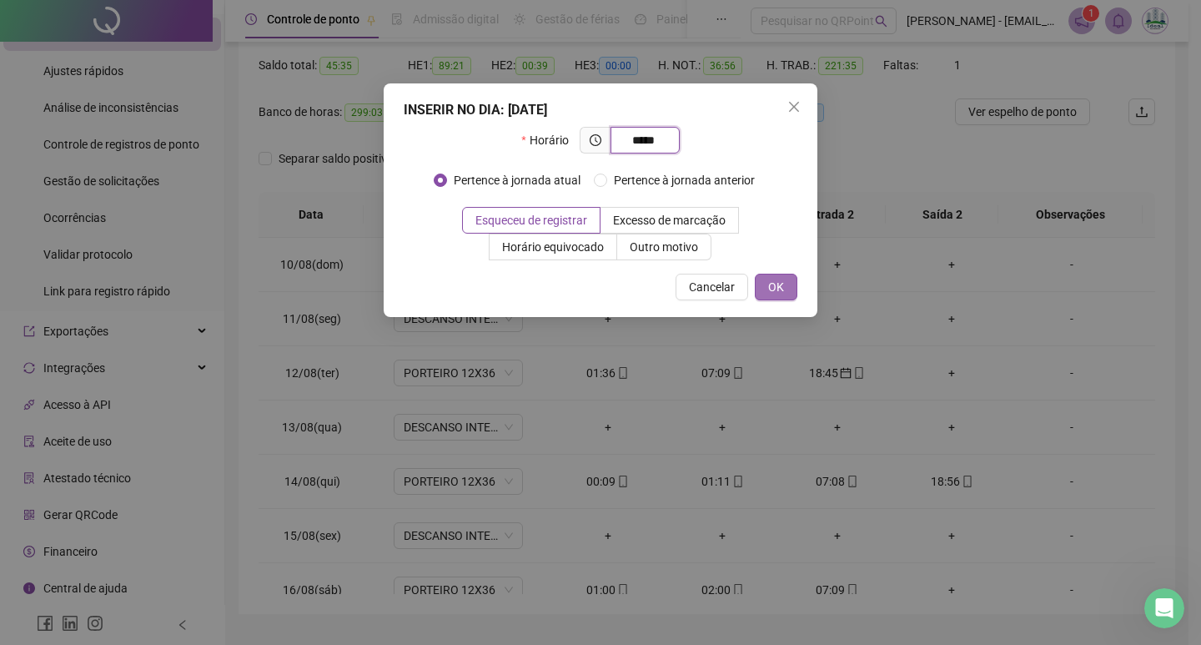
type input "*****"
click at [773, 290] on span "OK" at bounding box center [776, 287] width 16 height 18
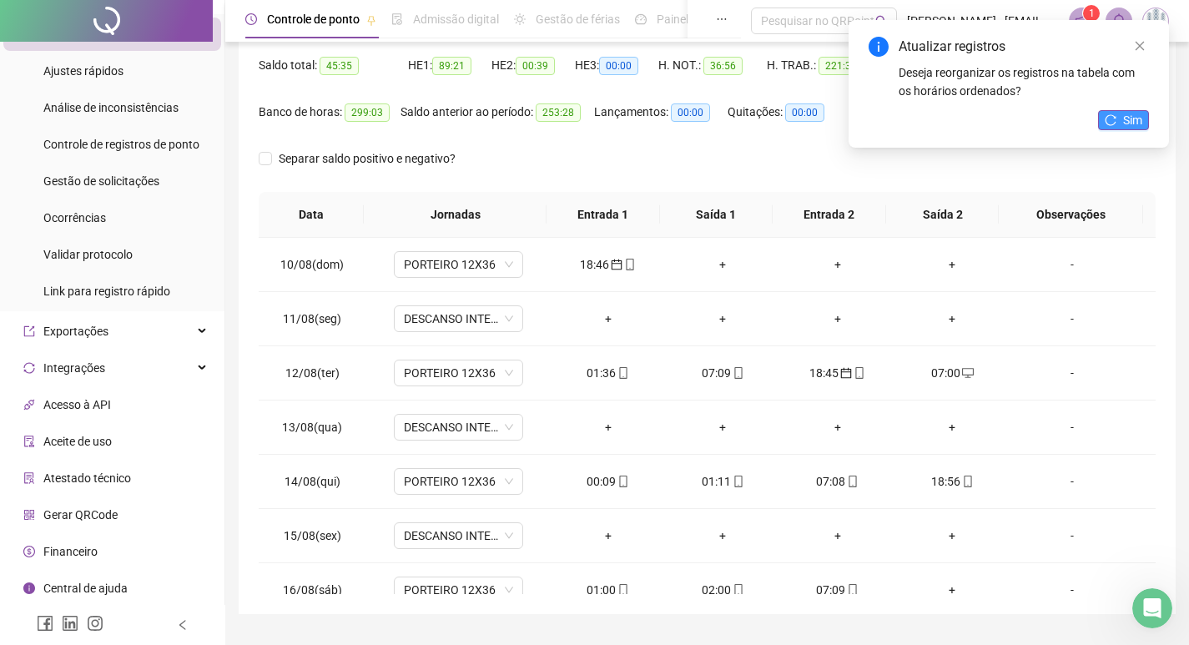
click at [1119, 118] on button "Sim" at bounding box center [1123, 120] width 51 height 20
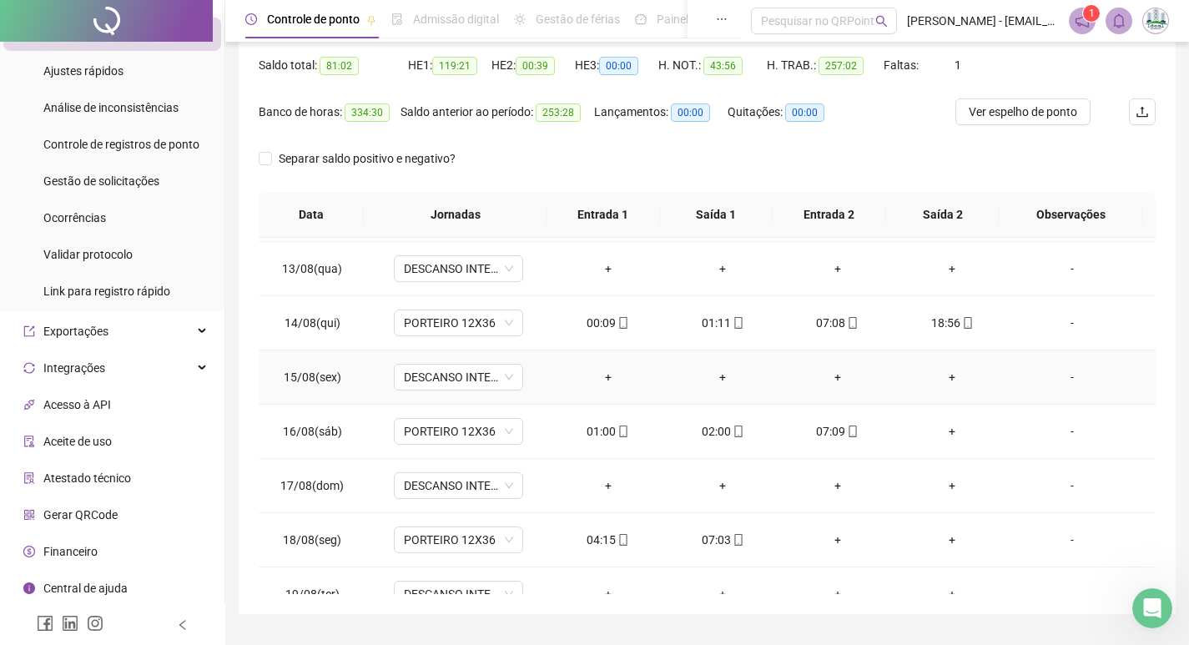
scroll to position [1252, 0]
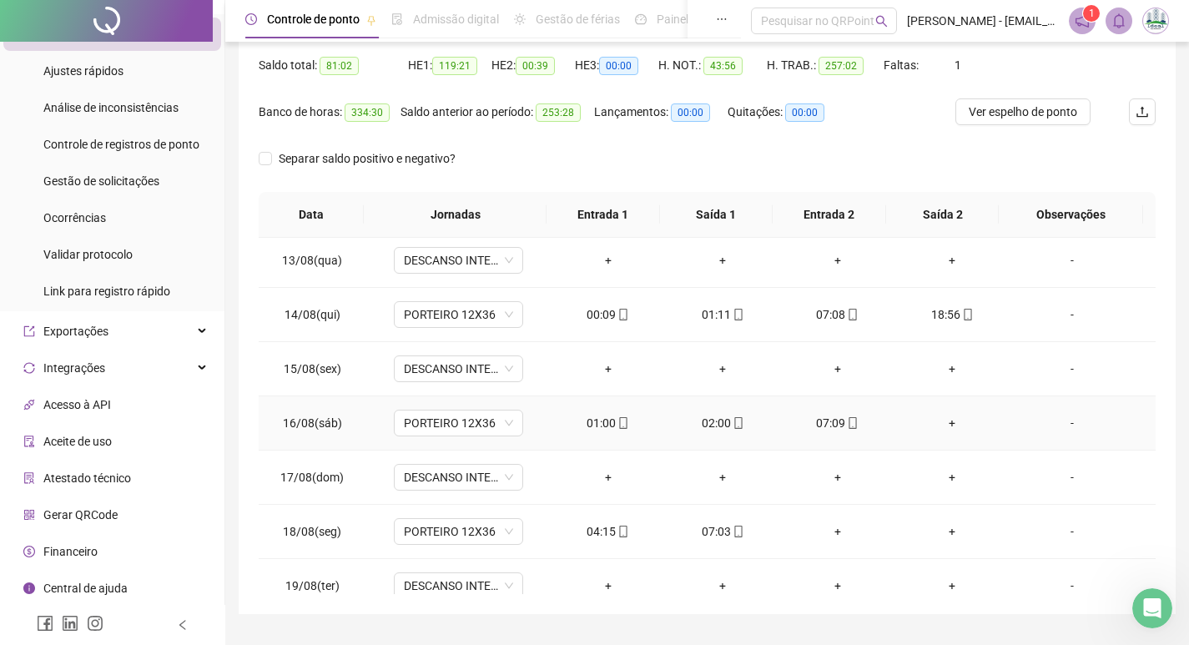
click at [937, 416] on div "+" at bounding box center [953, 423] width 88 height 18
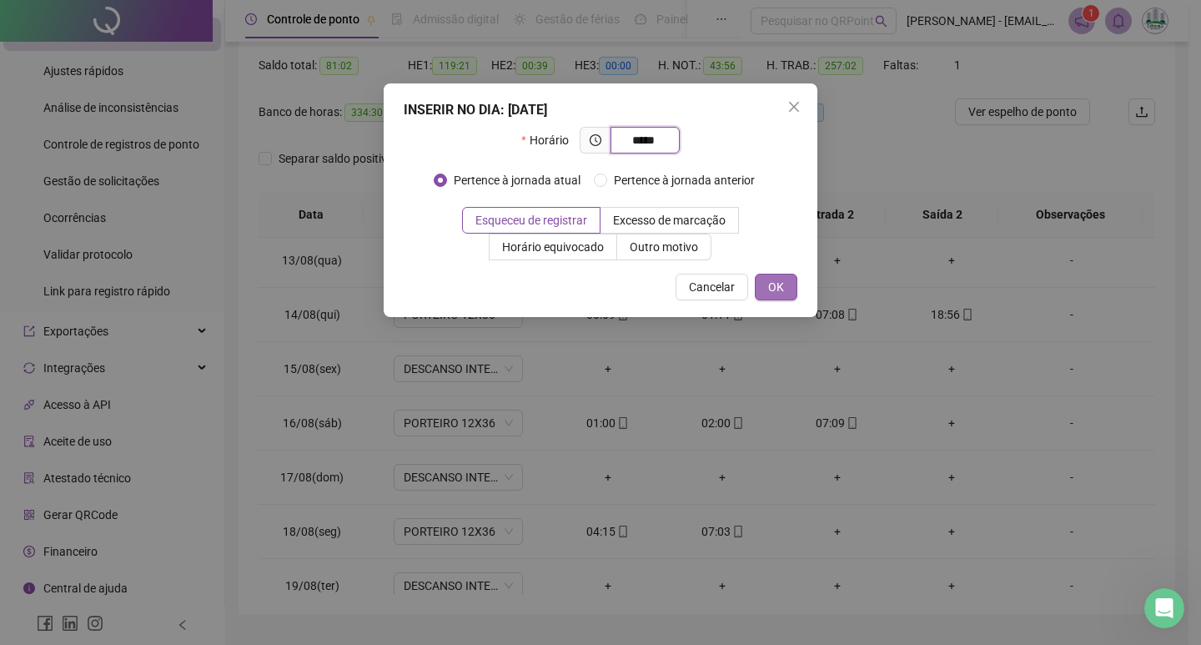
type input "*****"
click at [772, 291] on span "OK" at bounding box center [776, 287] width 16 height 18
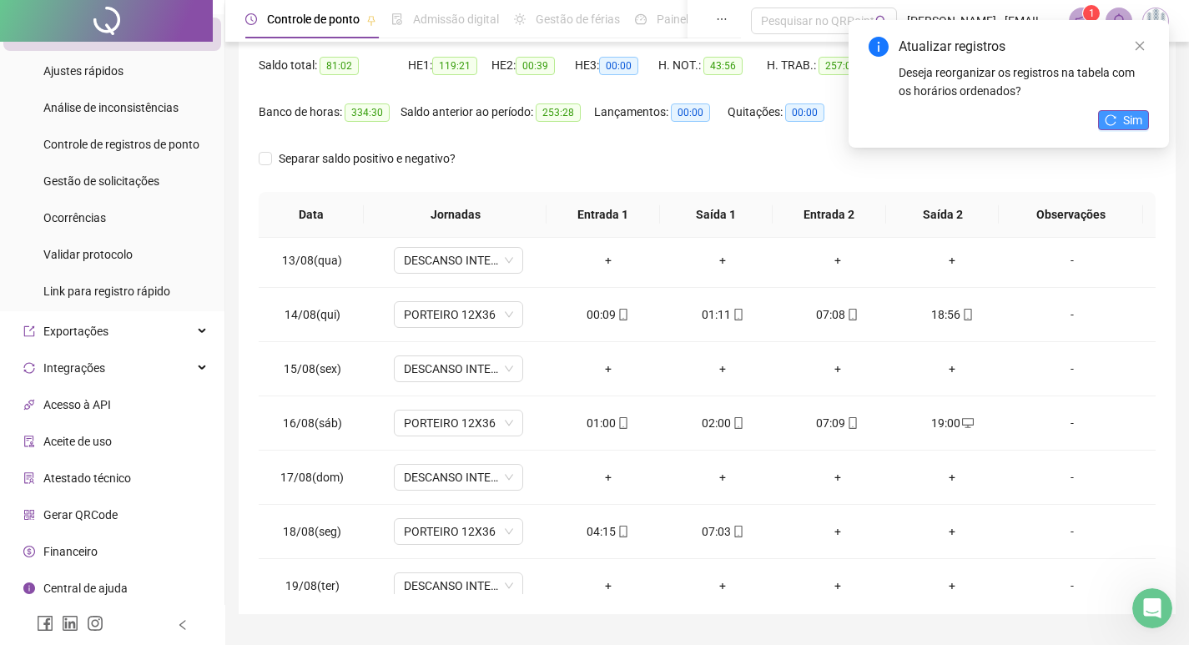
click at [1136, 122] on span "Sim" at bounding box center [1132, 120] width 19 height 18
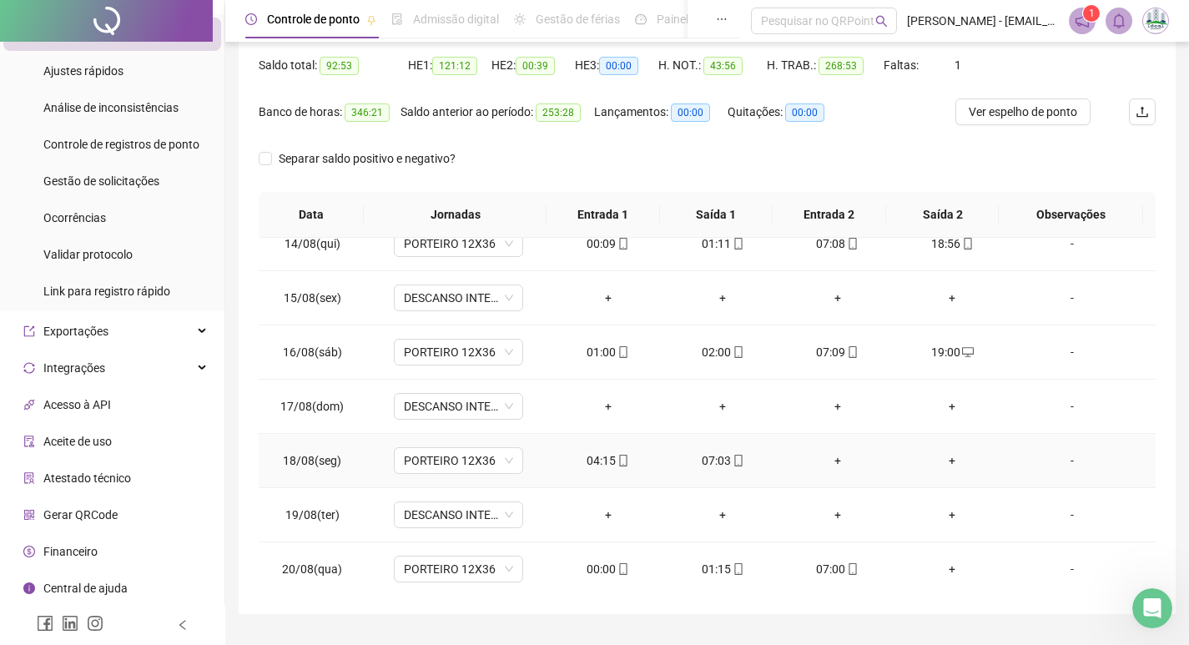
scroll to position [1325, 0]
click at [823, 459] on div "+" at bounding box center [837, 458] width 88 height 18
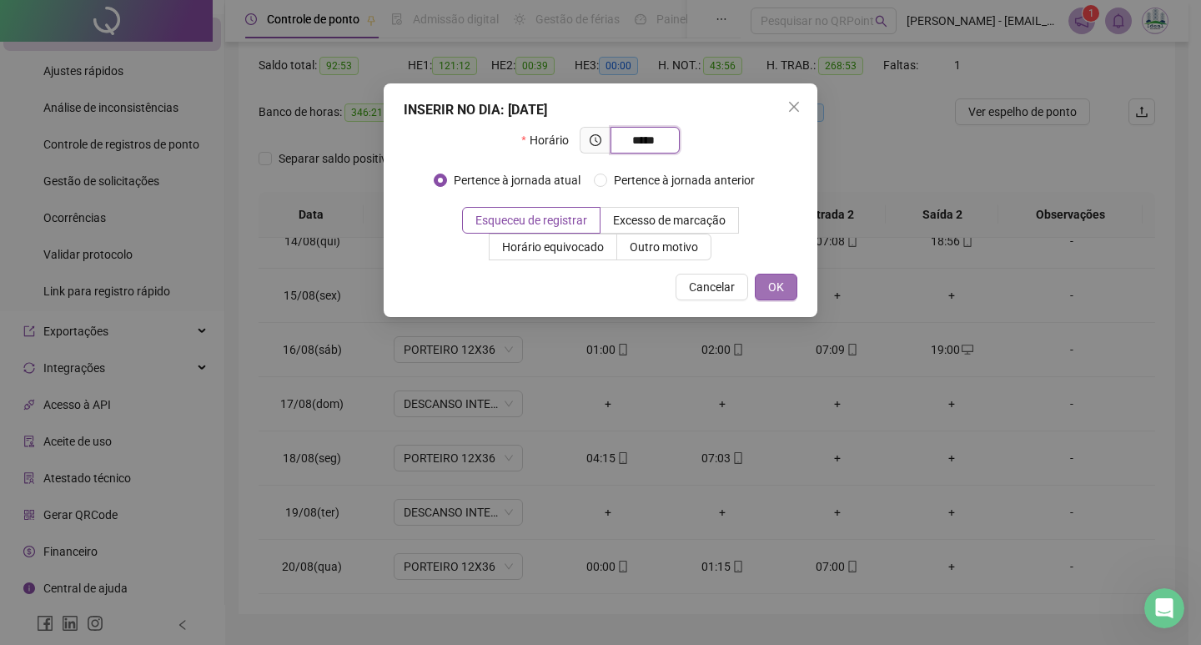
type input "*****"
click at [783, 278] on span "OK" at bounding box center [776, 287] width 16 height 18
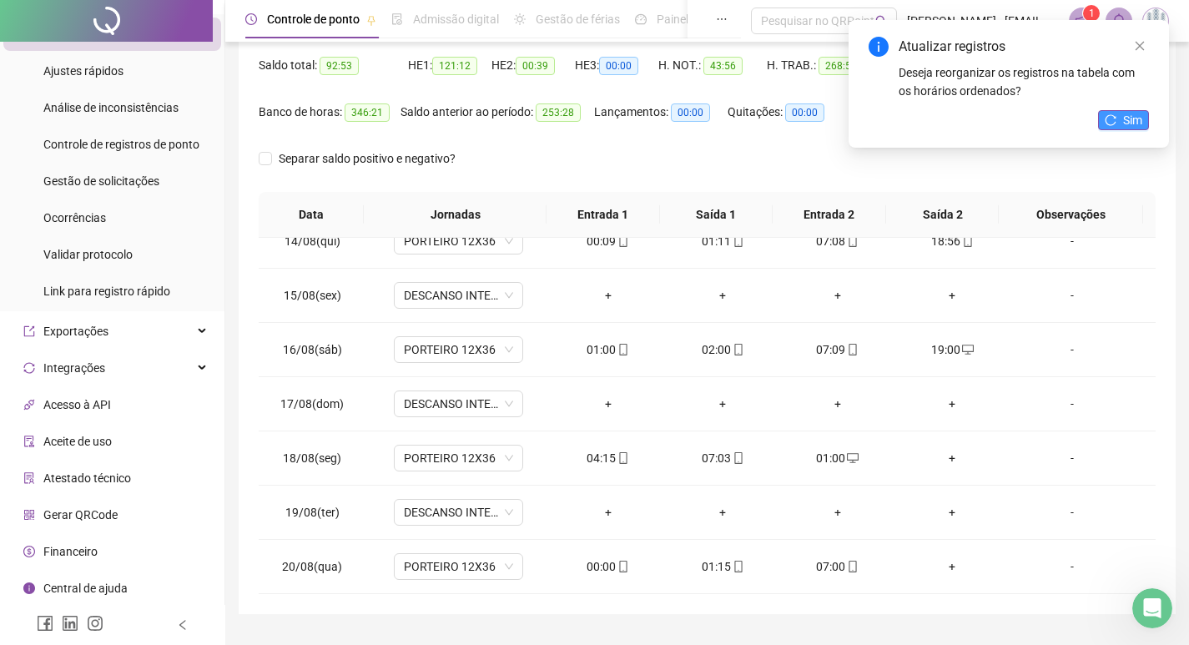
click at [1121, 112] on button "Sim" at bounding box center [1123, 120] width 51 height 20
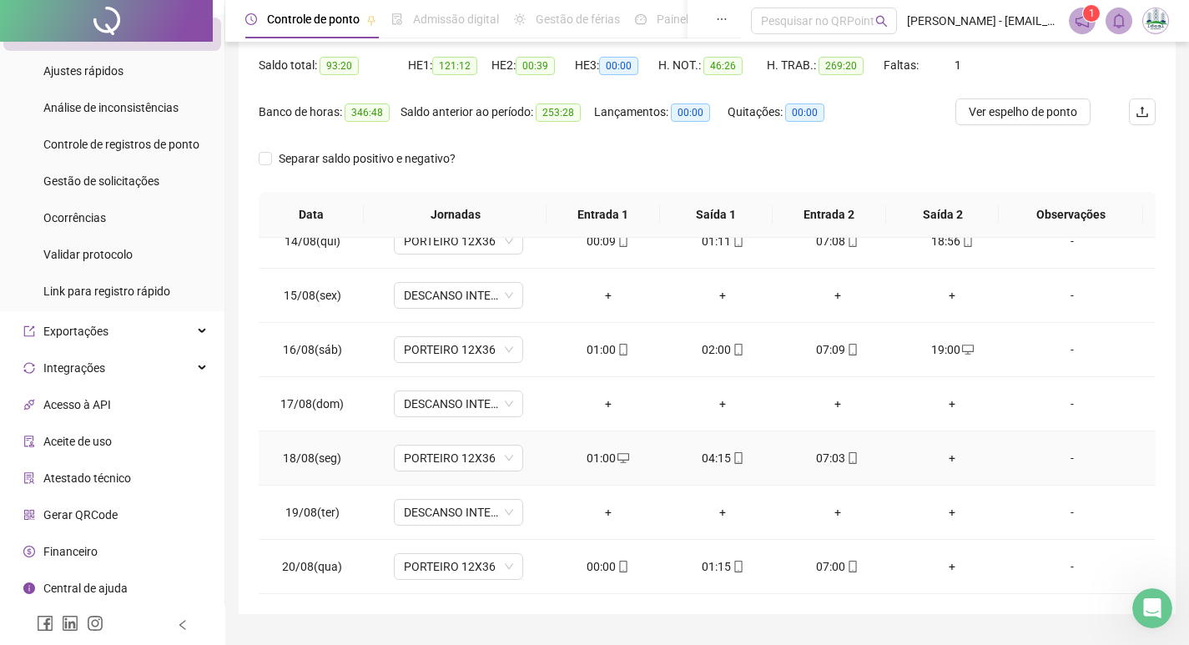
click at [943, 459] on div "+" at bounding box center [953, 458] width 88 height 18
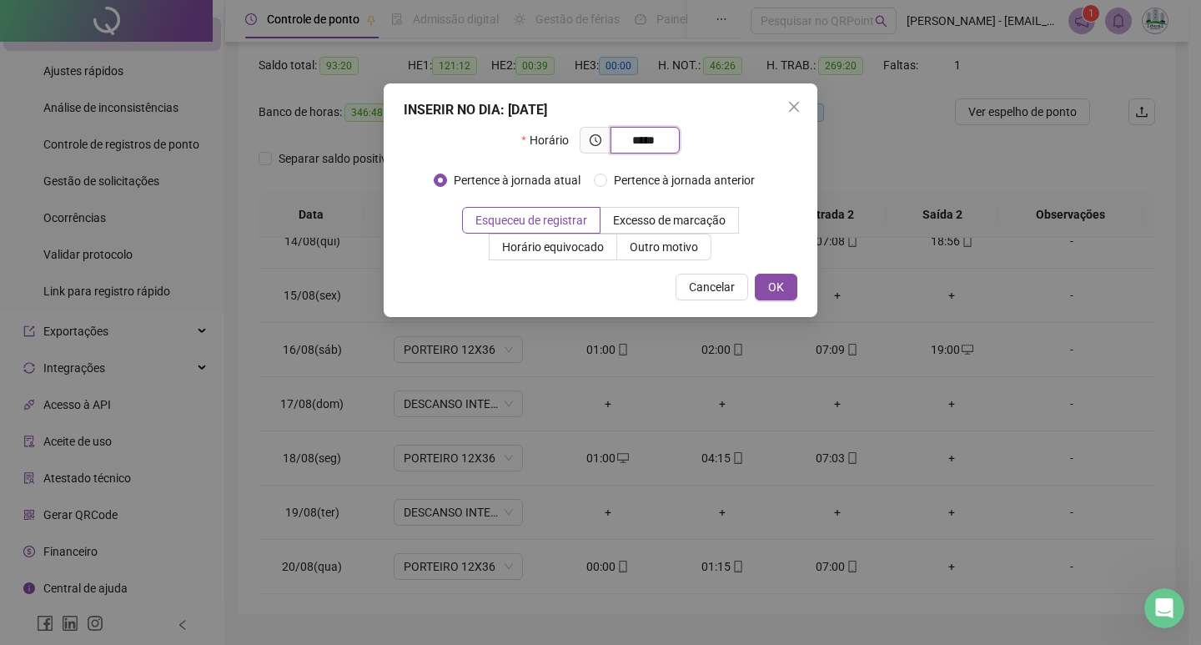
type input "*****"
click at [785, 284] on button "OK" at bounding box center [776, 287] width 43 height 27
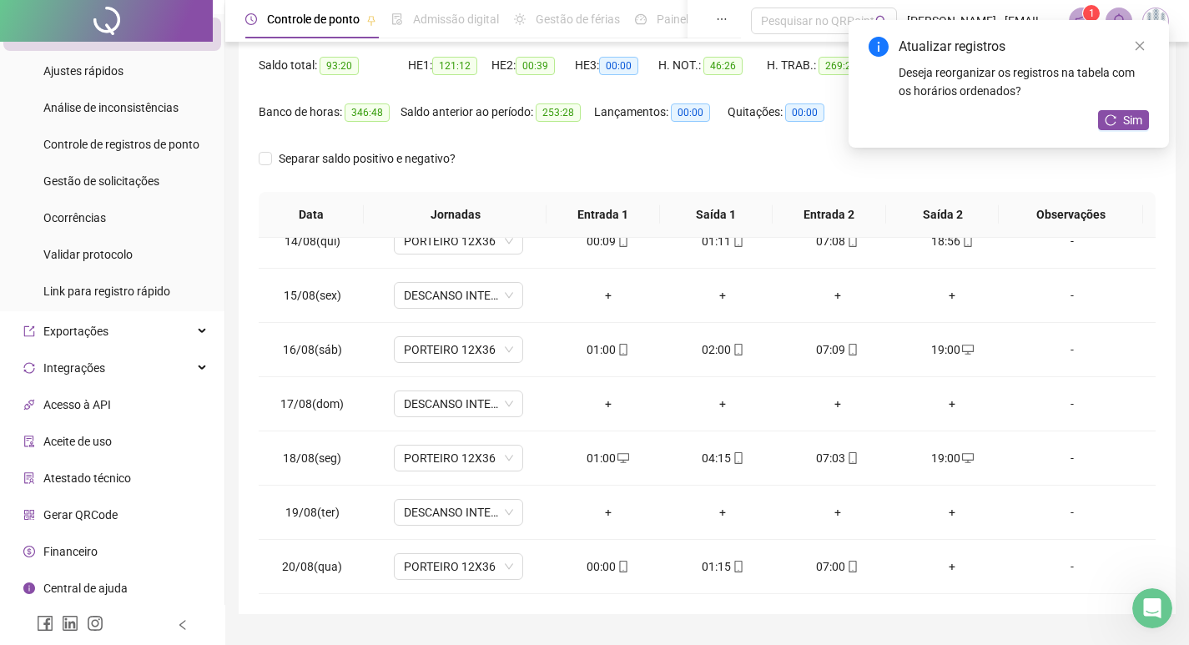
click at [1116, 106] on div "Atualizar registros Deseja reorganizar os registros na tabela com os horários o…" at bounding box center [1009, 84] width 320 height 128
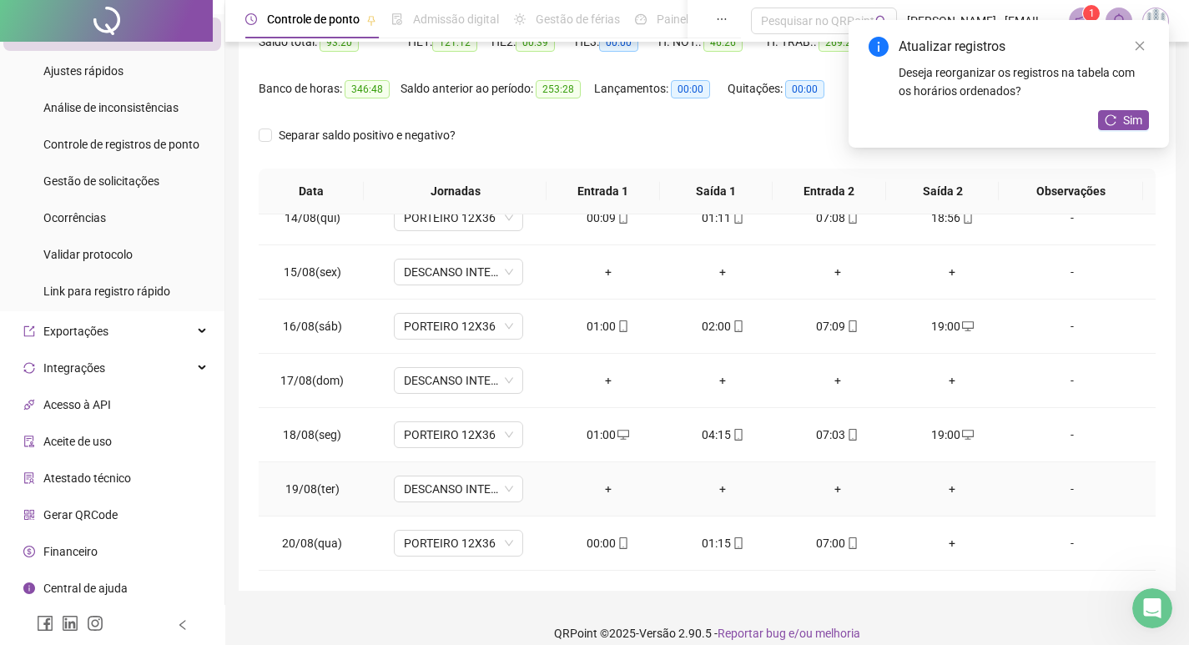
scroll to position [208, 0]
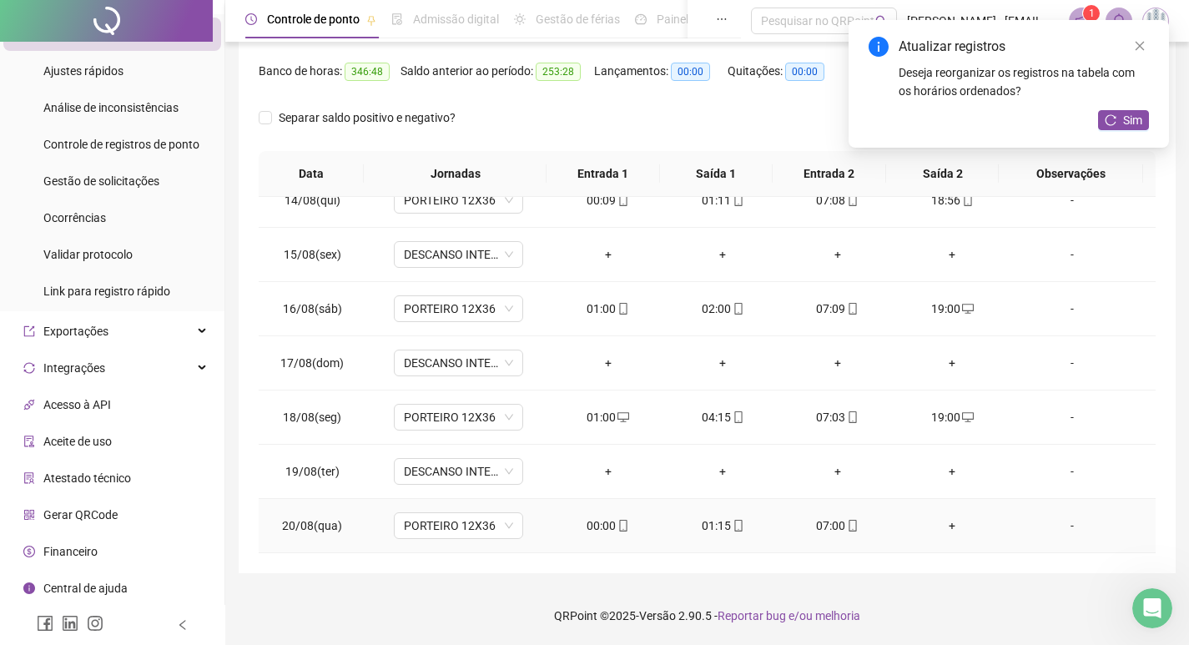
click at [940, 523] on div "+" at bounding box center [953, 525] width 88 height 18
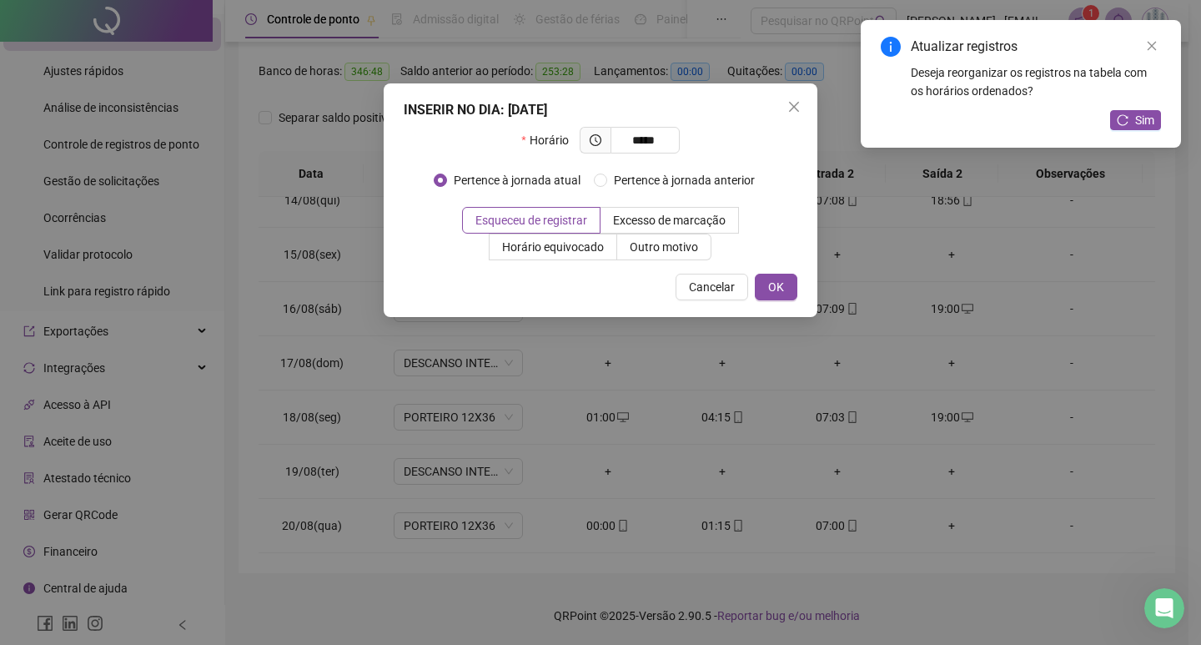
type input "*****"
click at [778, 270] on div "INSERIR NO DIA : [DATE] Horário ***** Pertence à jornada atual Pertence à jorna…" at bounding box center [601, 200] width 434 height 234
click at [778, 278] on span "OK" at bounding box center [776, 287] width 16 height 18
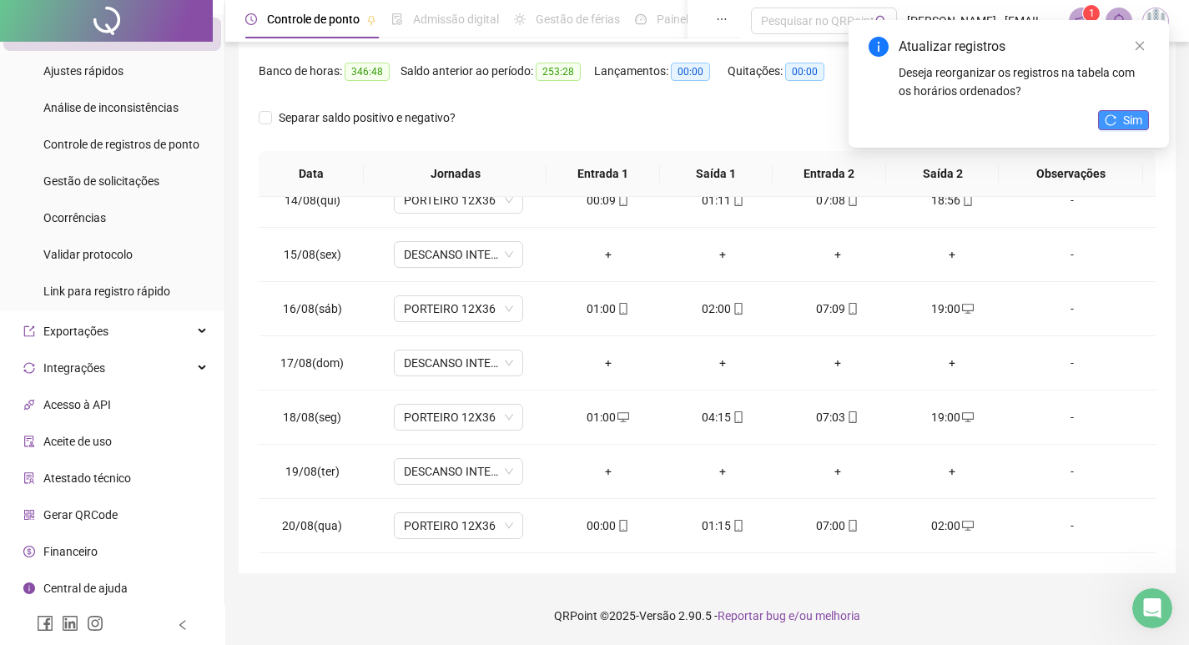
click at [1130, 114] on span "Sim" at bounding box center [1132, 120] width 19 height 18
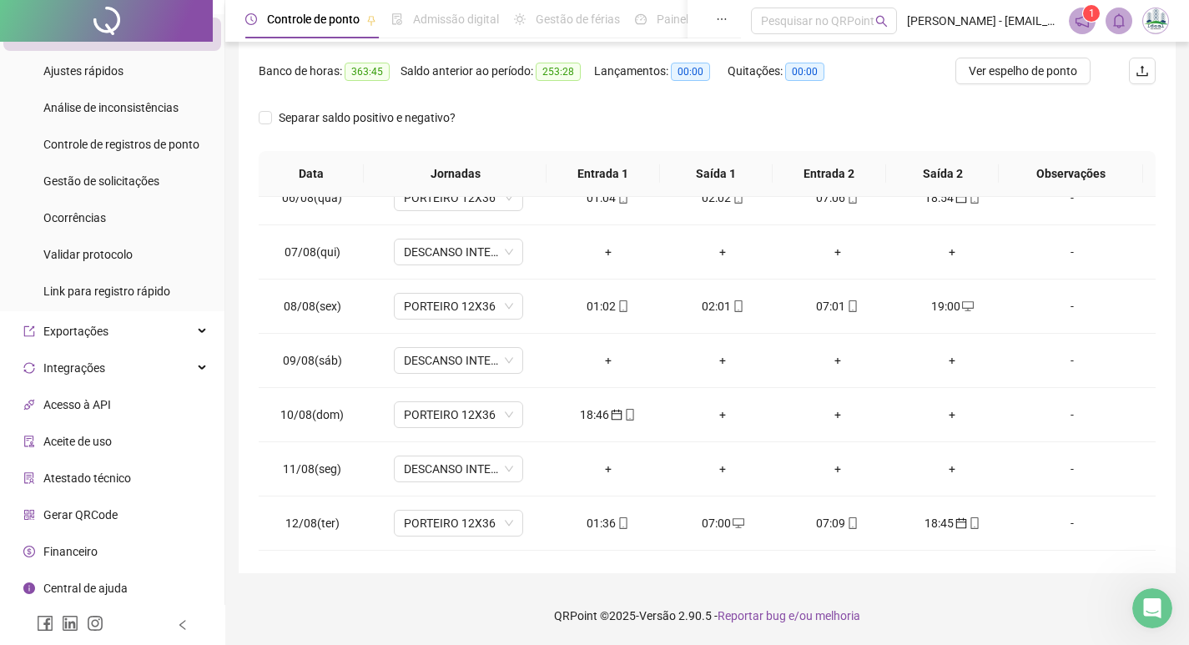
scroll to position [908, 0]
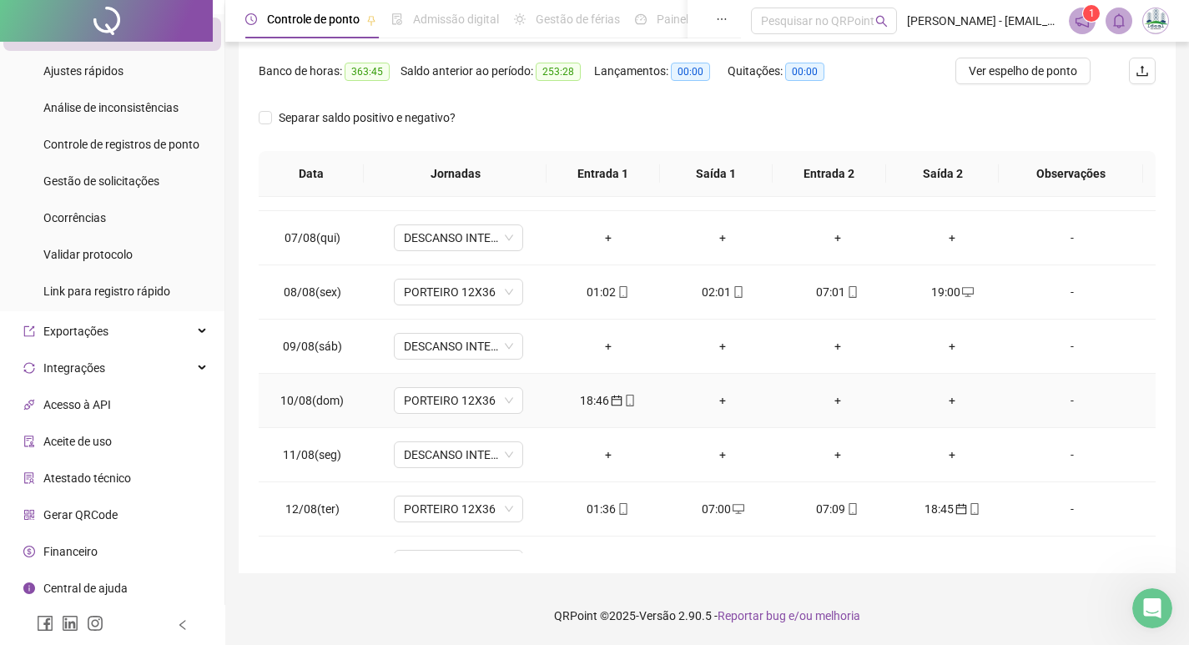
click at [717, 397] on div "+" at bounding box center [722, 400] width 88 height 18
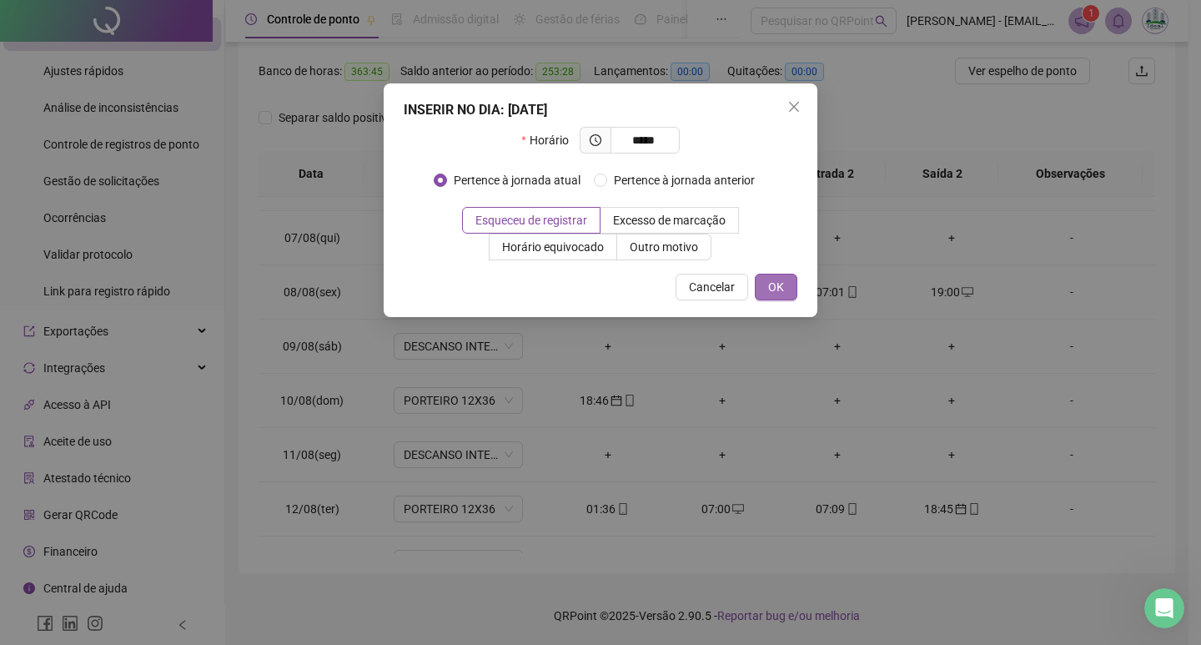
type input "*****"
click at [762, 285] on button "OK" at bounding box center [776, 287] width 43 height 27
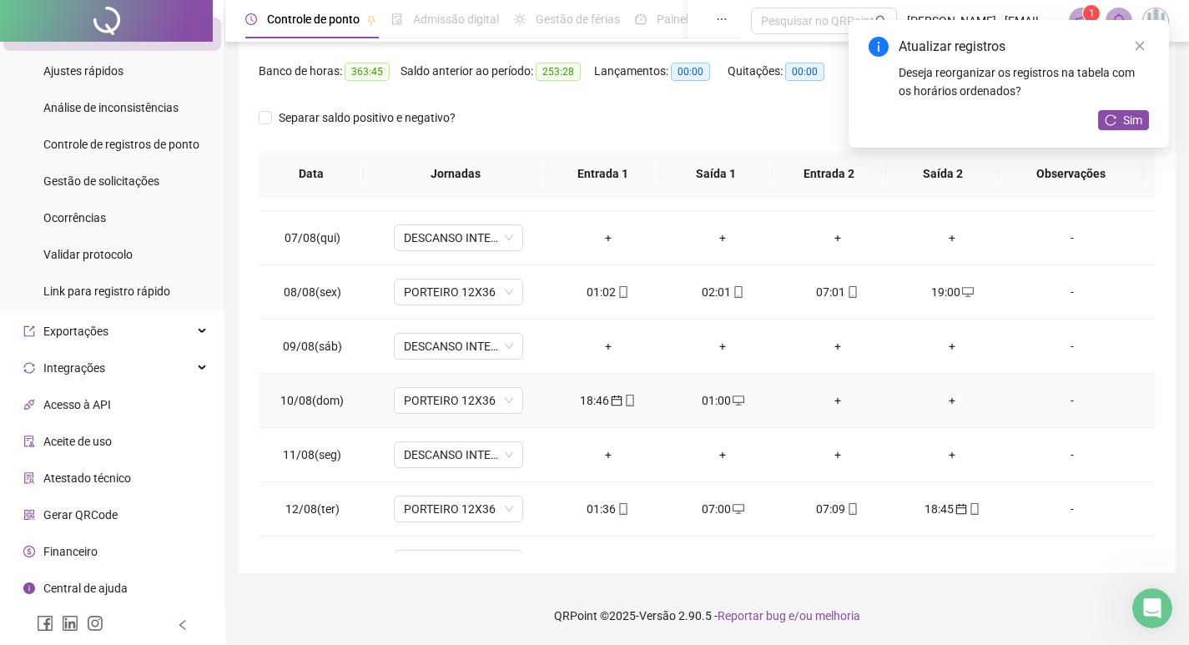
click at [821, 402] on div "+" at bounding box center [837, 400] width 88 height 18
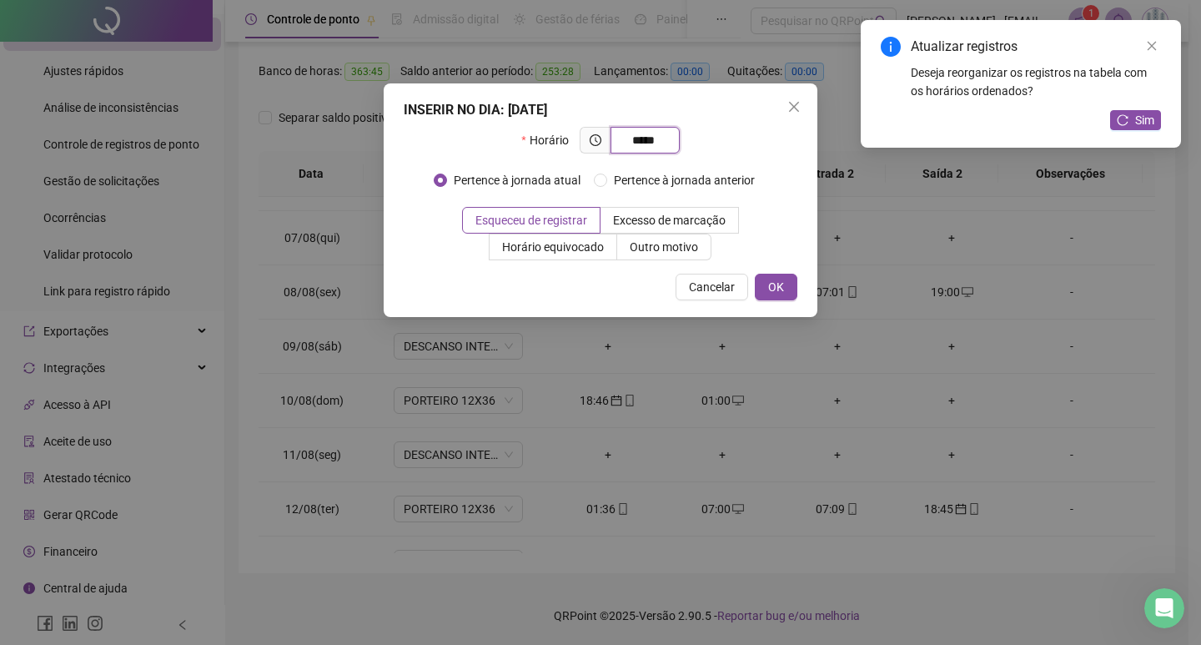
type input "*****"
click at [779, 271] on div "INSERIR NO DIA : [DATE] Horário ***** Pertence à jornada atual Pertence à jorna…" at bounding box center [601, 200] width 434 height 234
click at [781, 280] on span "OK" at bounding box center [776, 287] width 16 height 18
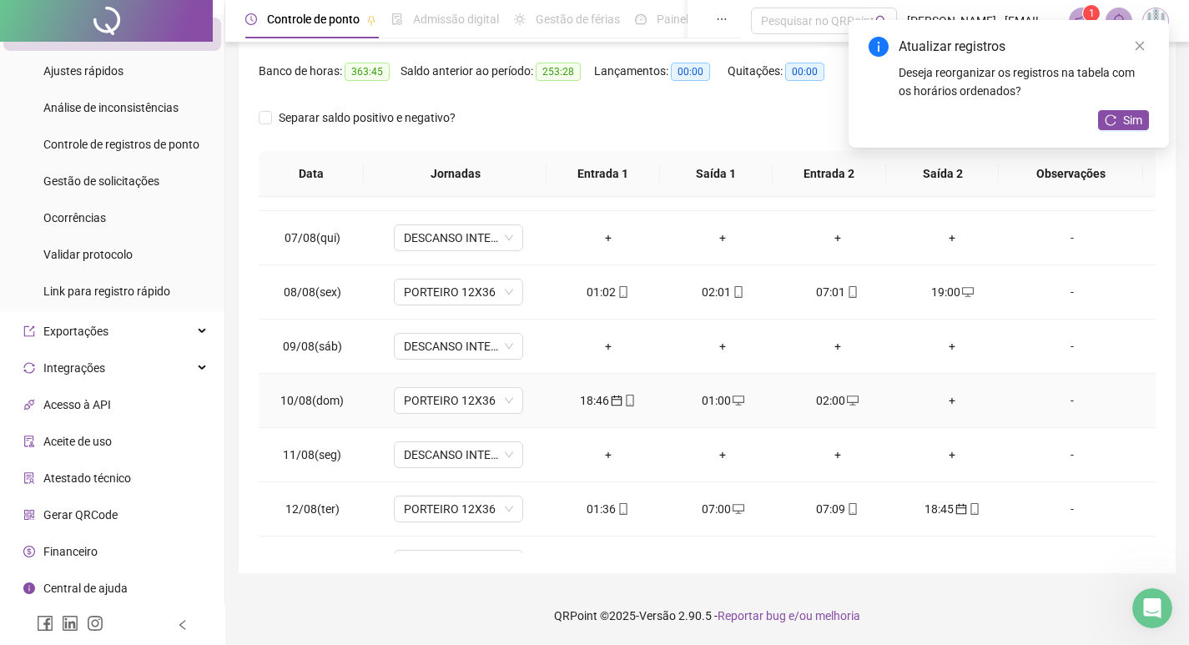
click at [938, 399] on div "+" at bounding box center [953, 400] width 88 height 18
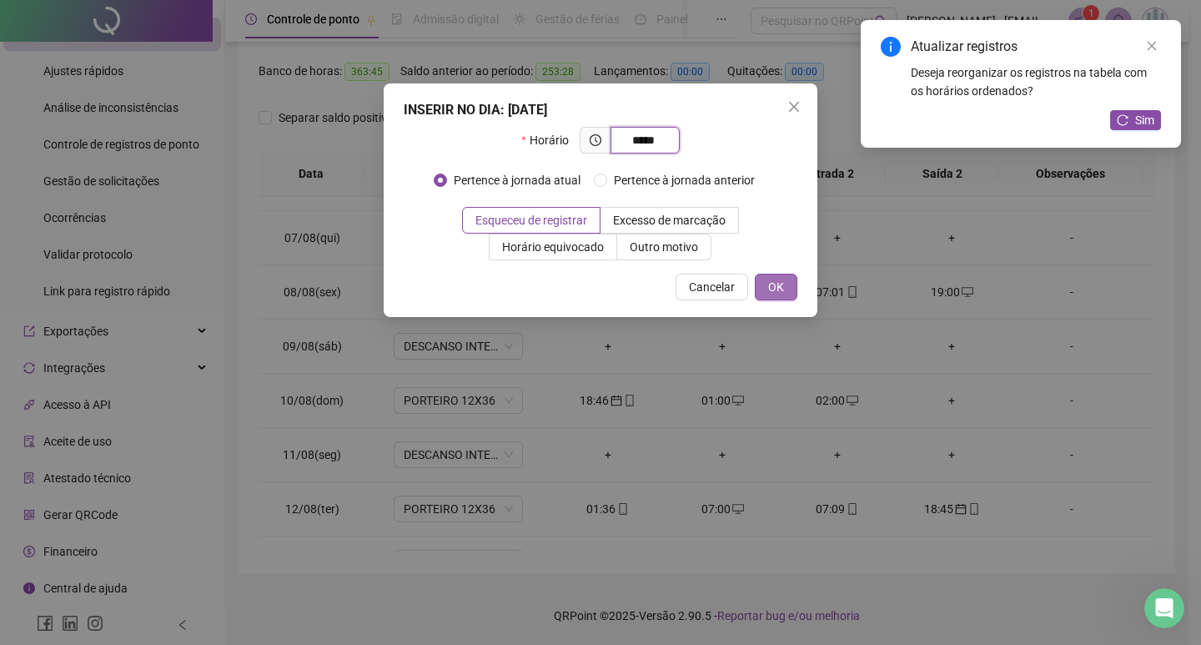
type input "*****"
click at [780, 295] on span "OK" at bounding box center [776, 287] width 16 height 18
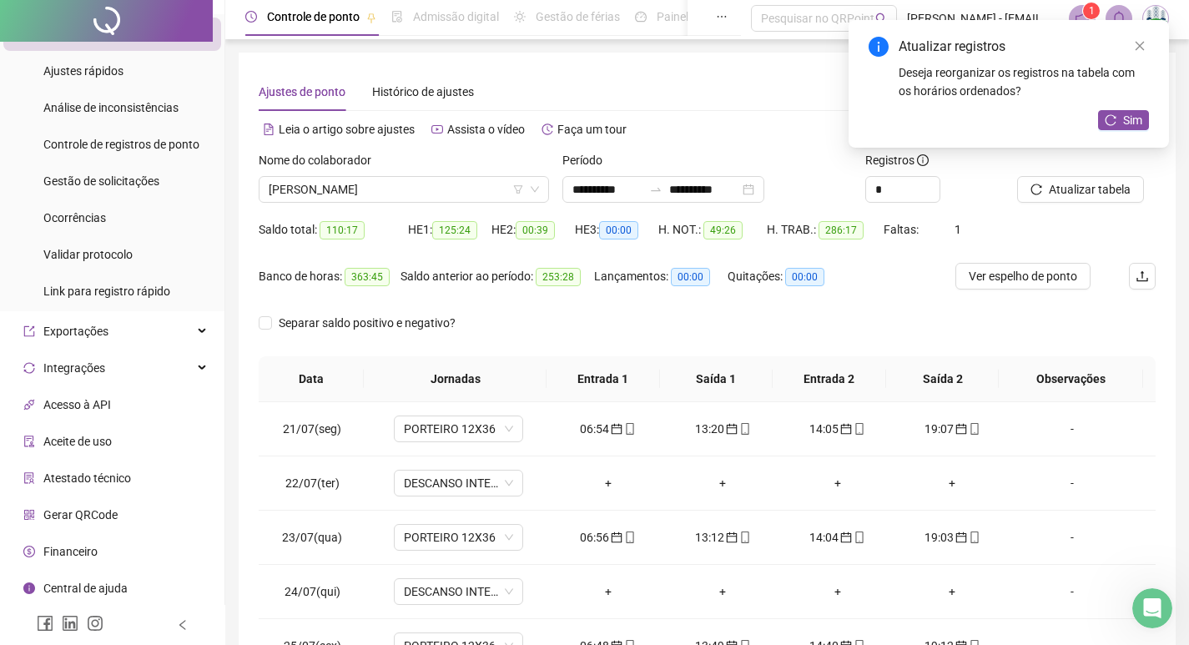
scroll to position [0, 0]
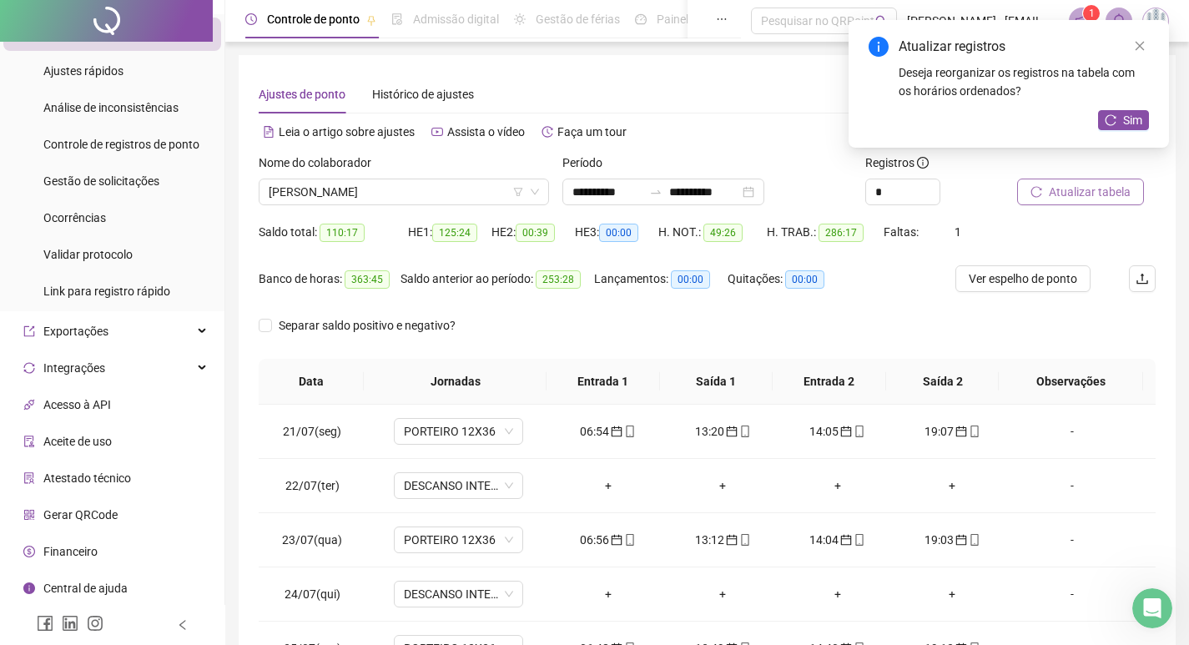
click at [1131, 189] on button "Atualizar tabela" at bounding box center [1080, 192] width 127 height 27
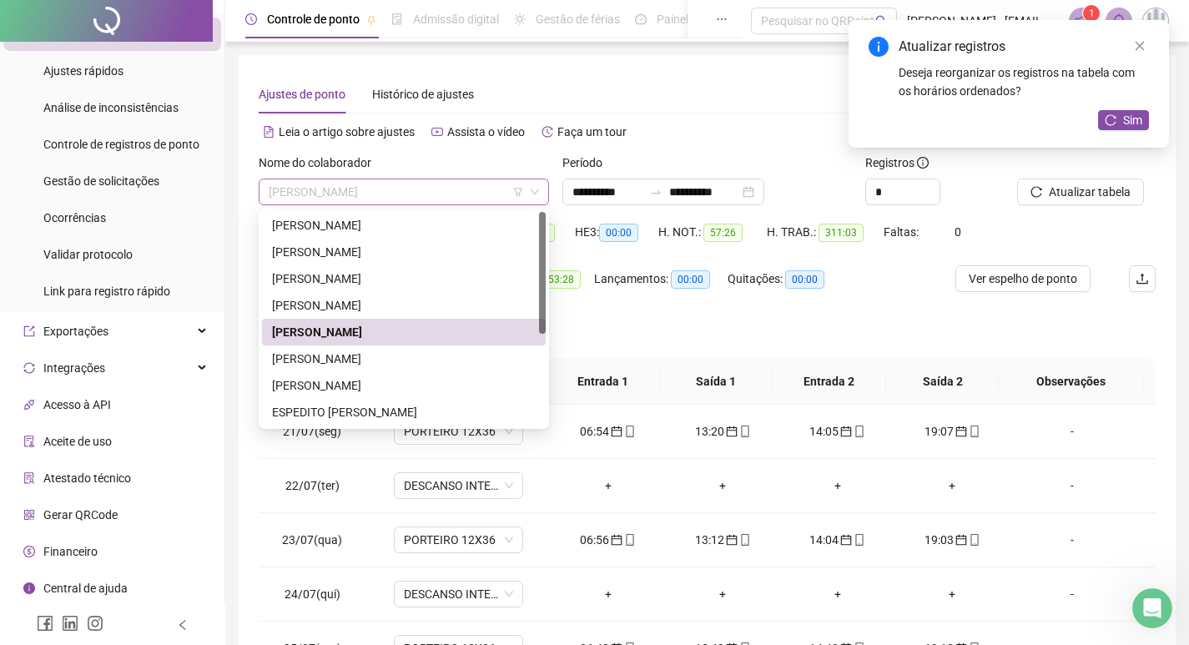
click at [406, 189] on span "[PERSON_NAME]" at bounding box center [404, 191] width 270 height 25
click at [328, 351] on div "[PERSON_NAME]" at bounding box center [404, 359] width 264 height 18
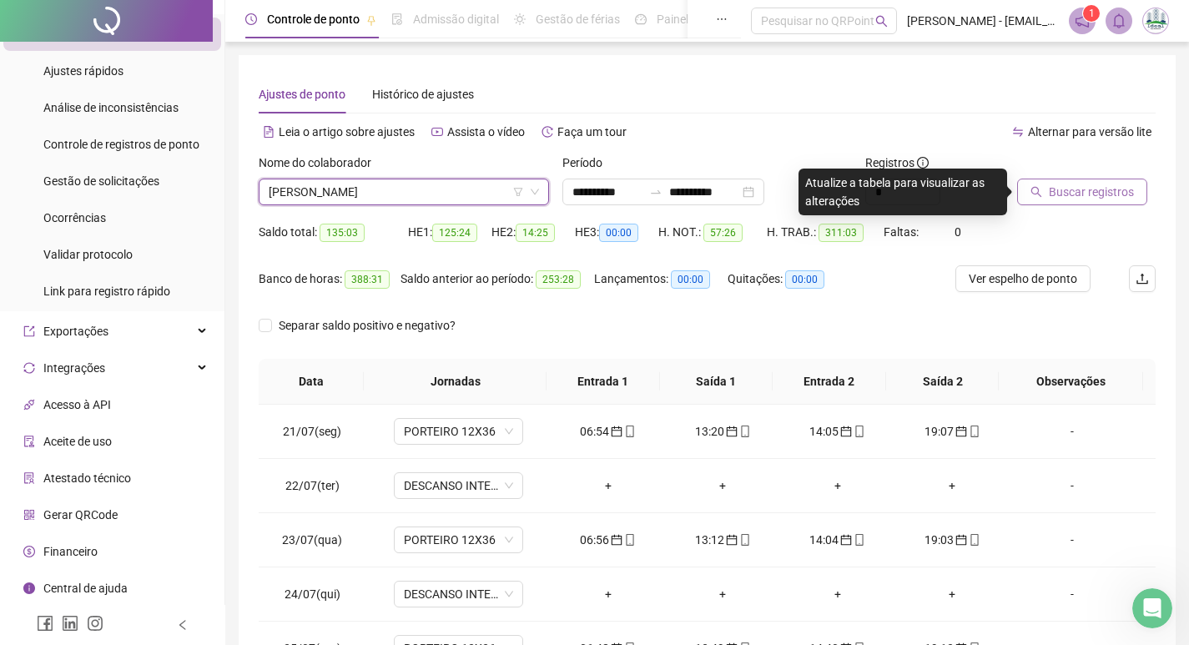
click at [1102, 194] on span "Buscar registros" at bounding box center [1091, 192] width 85 height 18
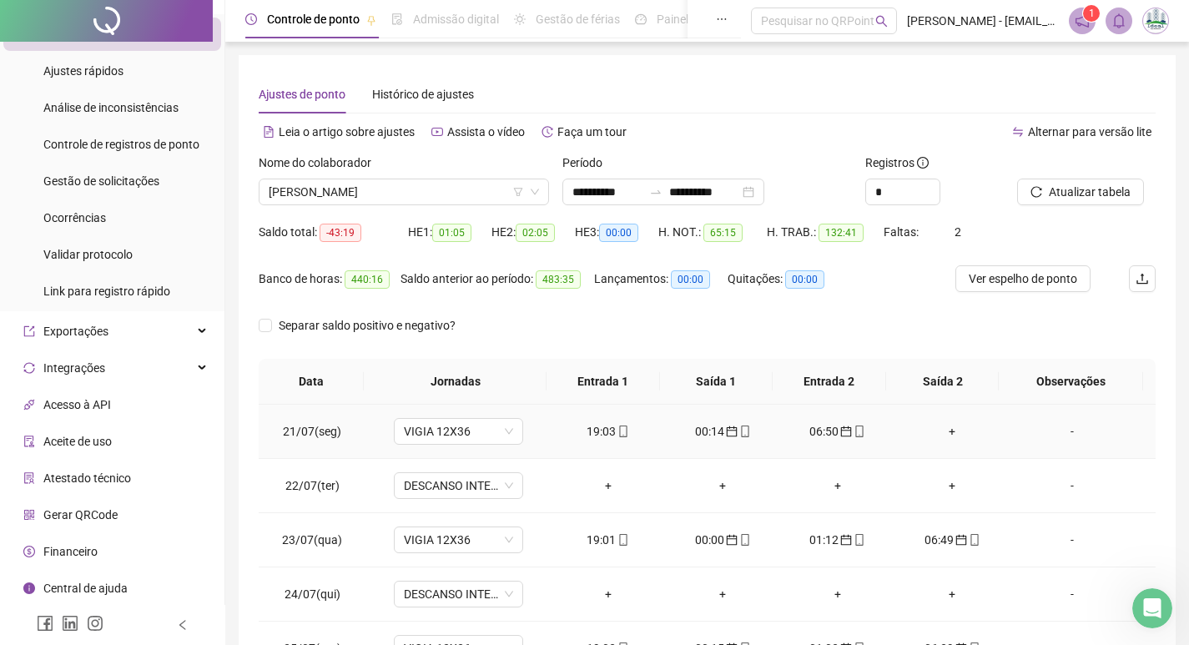
click at [944, 434] on div "+" at bounding box center [953, 431] width 88 height 18
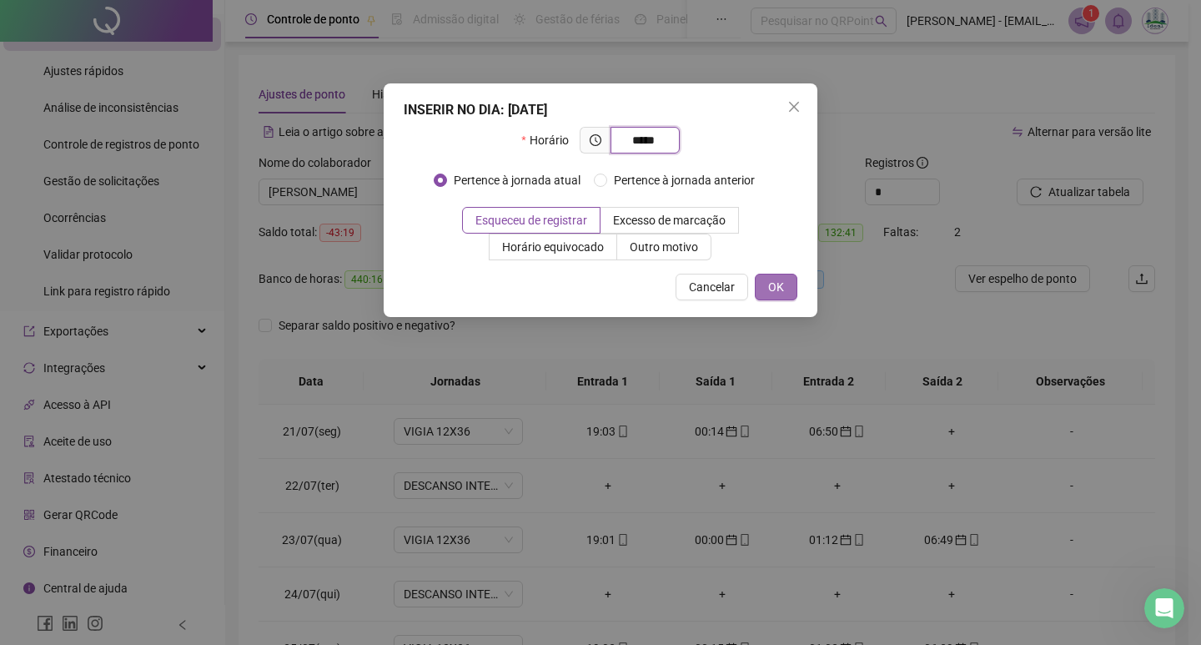
type input "*****"
click at [773, 293] on span "OK" at bounding box center [776, 287] width 16 height 18
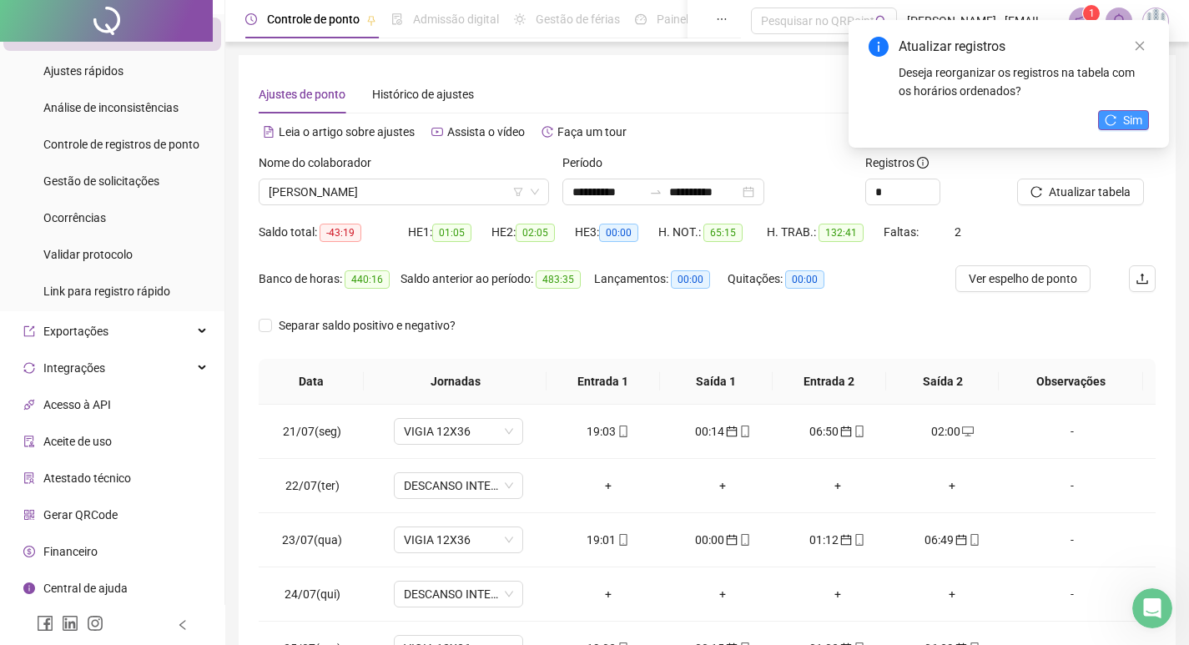
click at [1148, 118] on button "Sim" at bounding box center [1123, 120] width 51 height 20
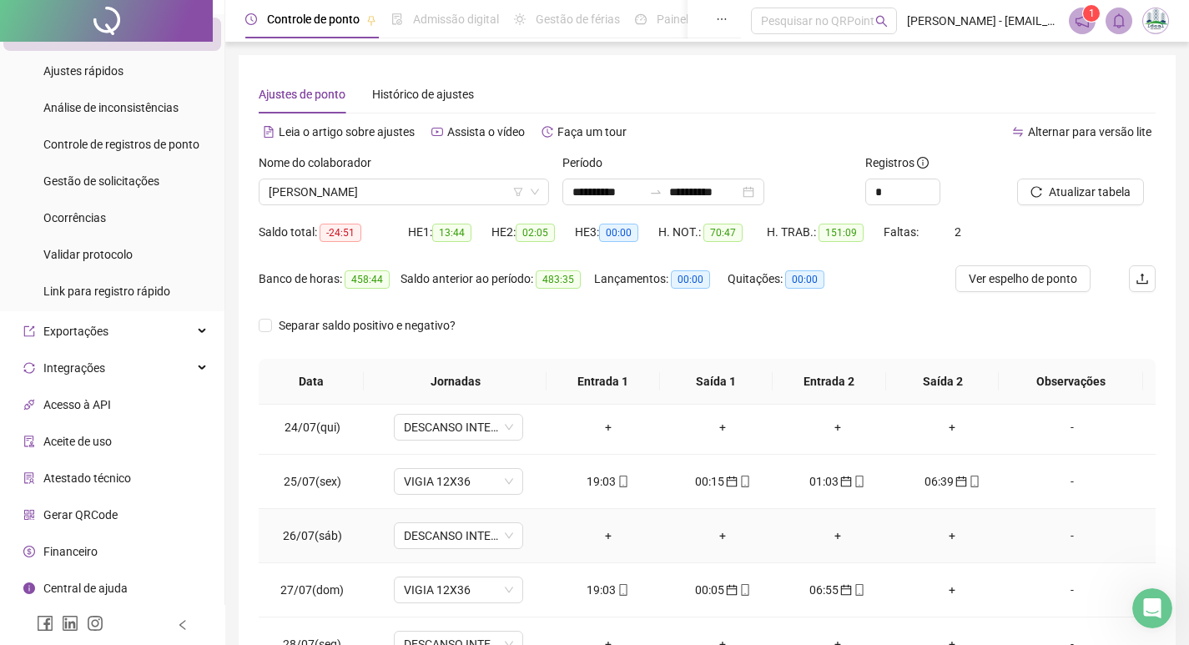
scroll to position [250, 0]
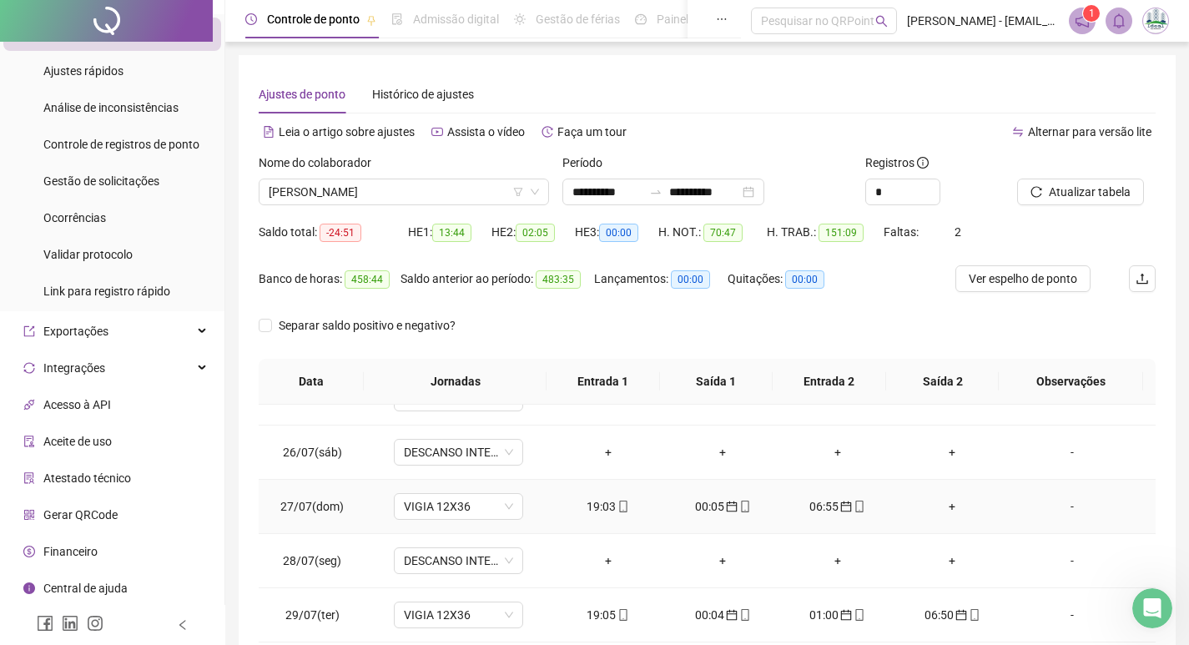
click at [945, 505] on div "+" at bounding box center [953, 506] width 88 height 18
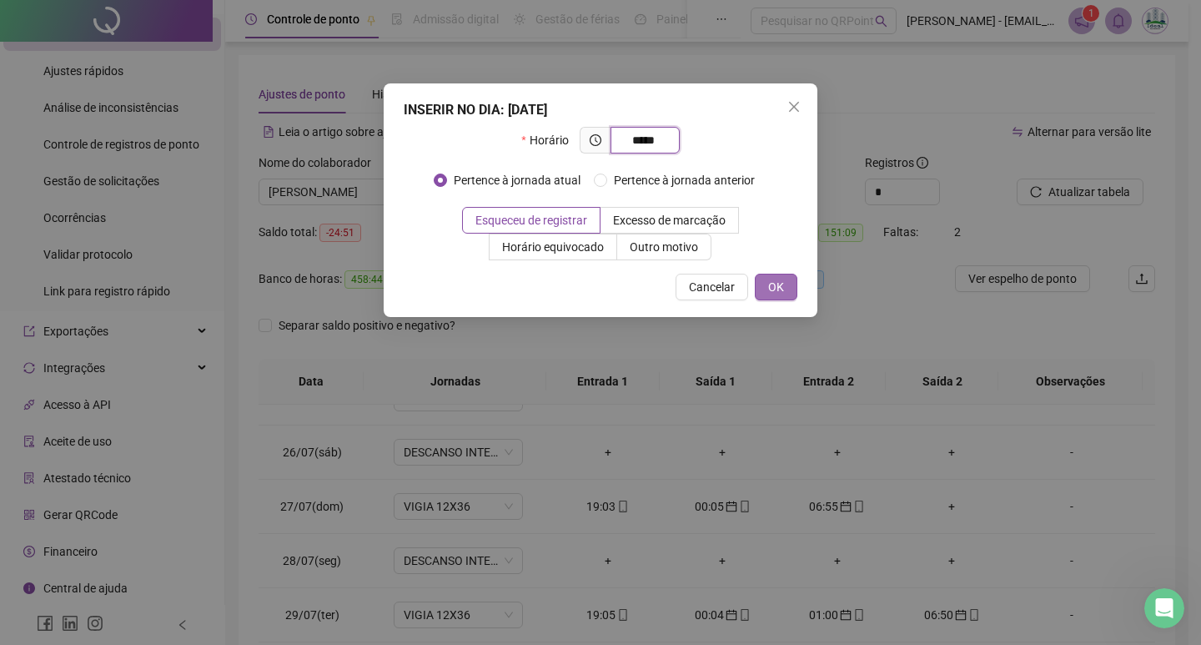
type input "*****"
click at [778, 291] on span "OK" at bounding box center [776, 287] width 16 height 18
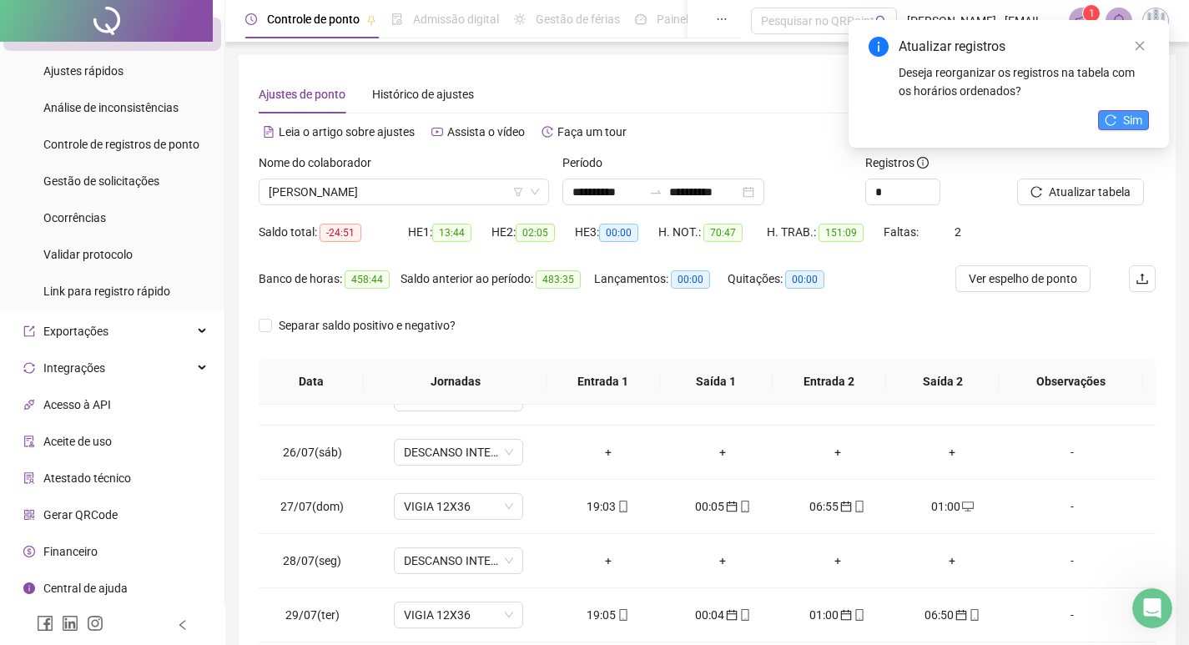
click at [1130, 117] on span "Sim" at bounding box center [1132, 120] width 19 height 18
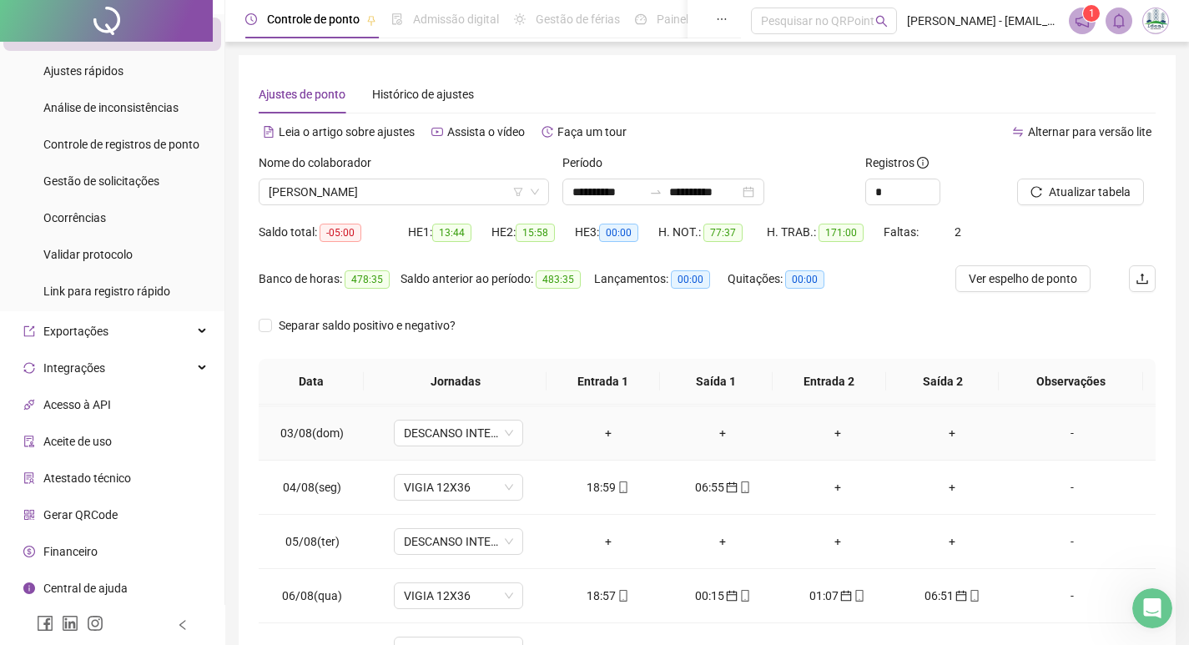
scroll to position [751, 0]
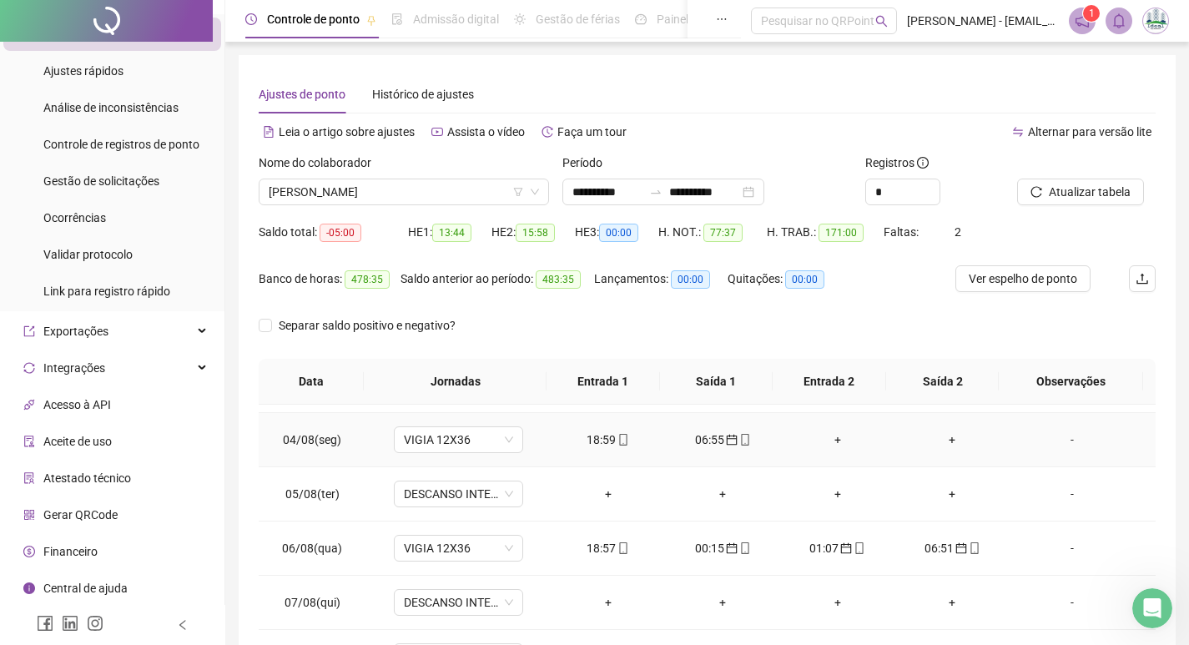
click at [823, 432] on div "+" at bounding box center [837, 440] width 88 height 18
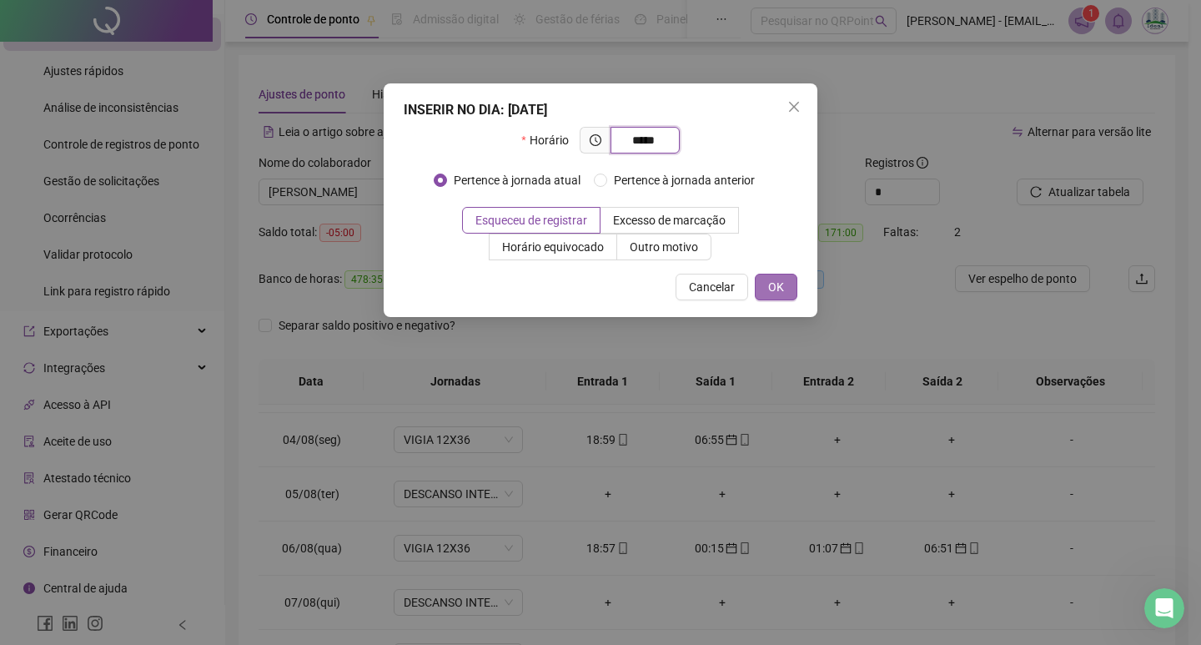
type input "*****"
click at [763, 285] on button "OK" at bounding box center [776, 287] width 43 height 27
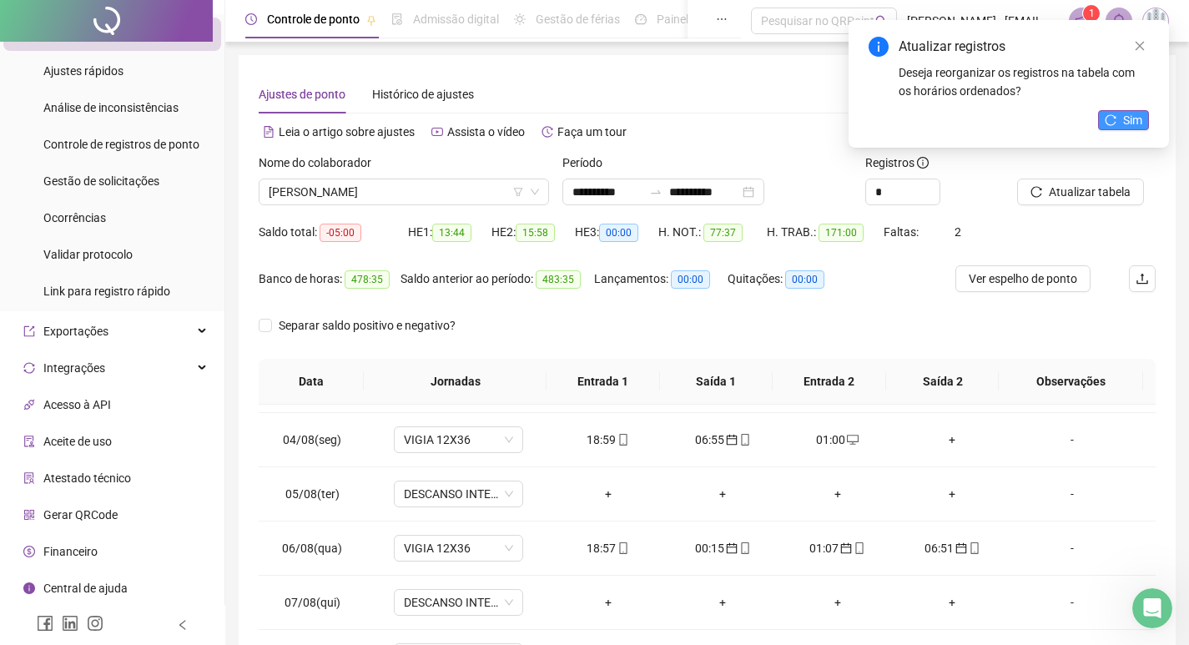
click at [1120, 118] on button "Sim" at bounding box center [1123, 120] width 51 height 20
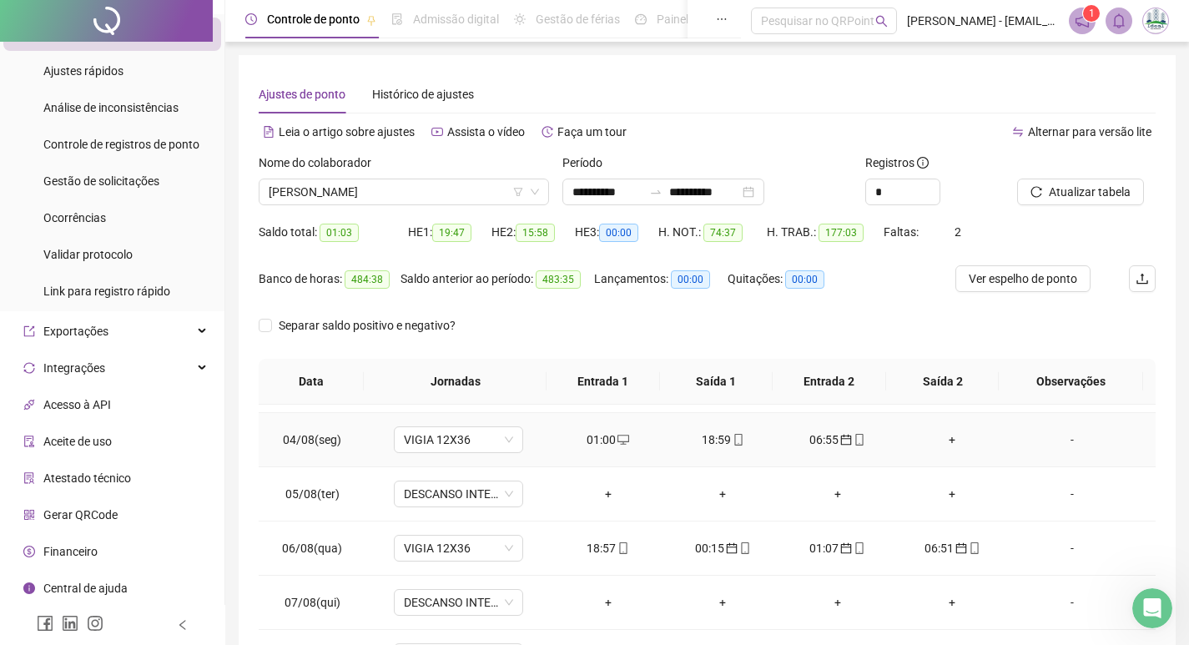
click at [940, 439] on div "+" at bounding box center [953, 440] width 88 height 18
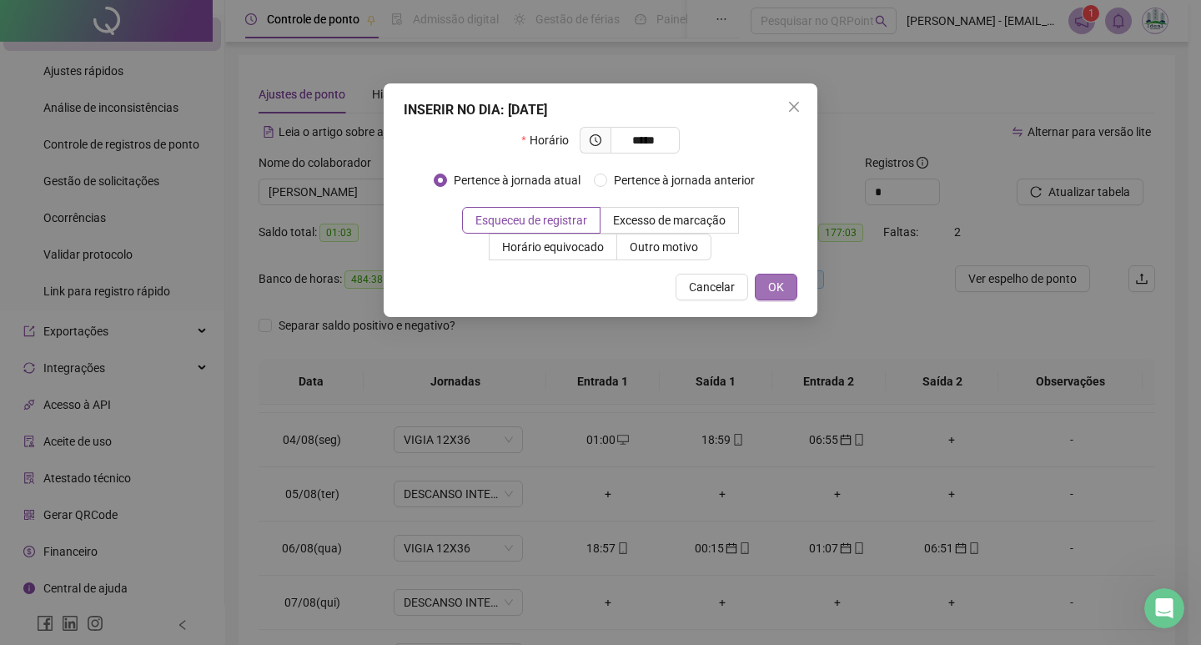
type input "*****"
click at [773, 286] on span "OK" at bounding box center [776, 287] width 16 height 18
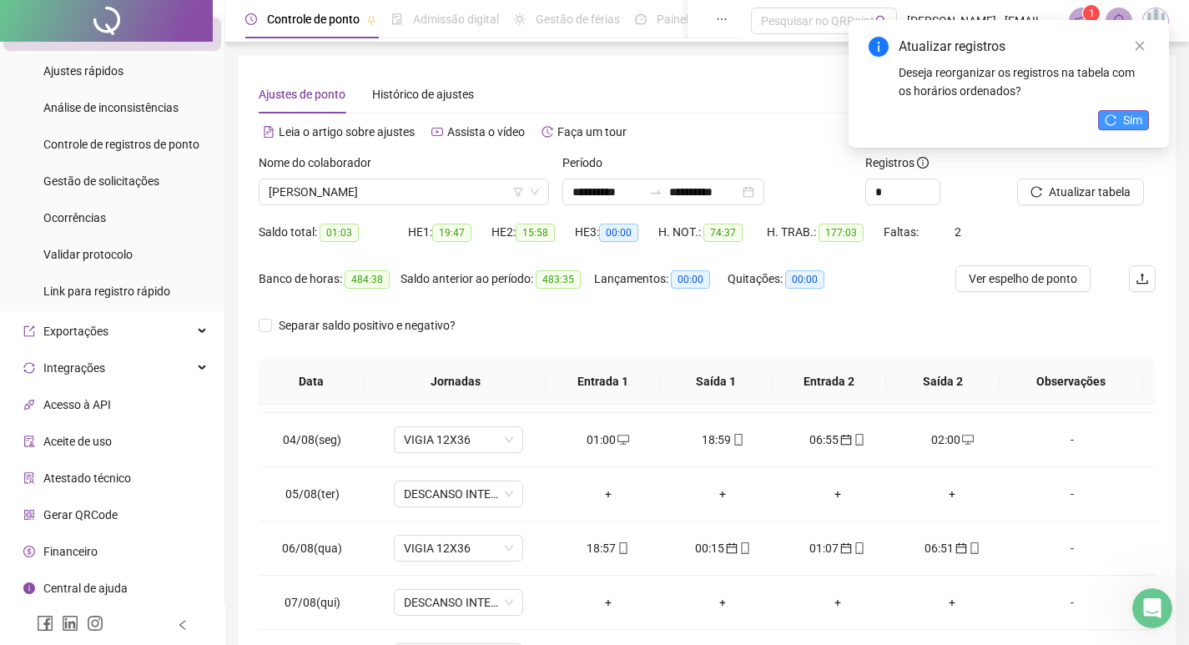
click at [1131, 116] on span "Sim" at bounding box center [1132, 120] width 19 height 18
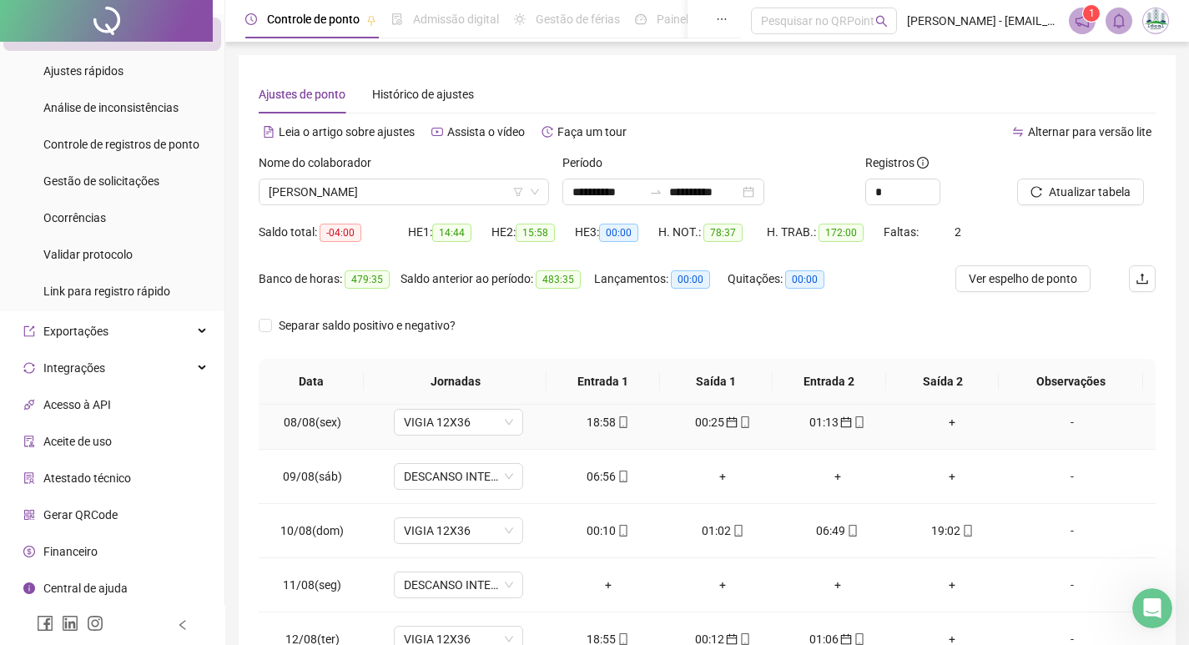
scroll to position [1001, 0]
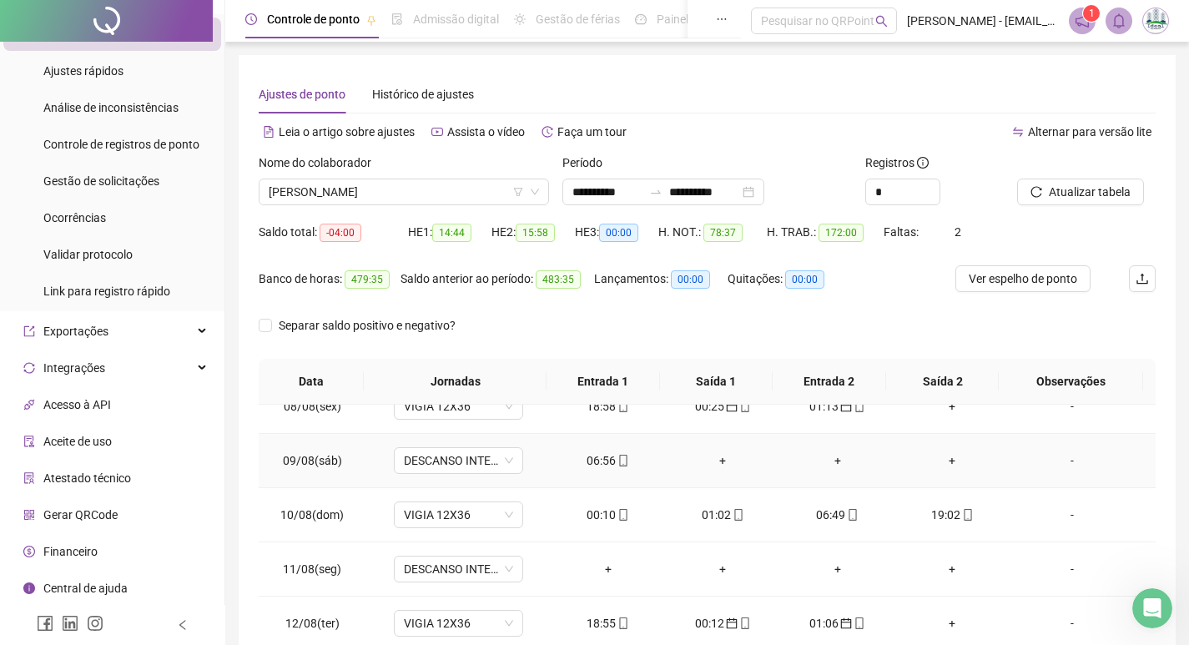
click at [597, 470] on td "06:56" at bounding box center [608, 461] width 115 height 54
click at [593, 460] on div "06:56" at bounding box center [608, 460] width 88 height 18
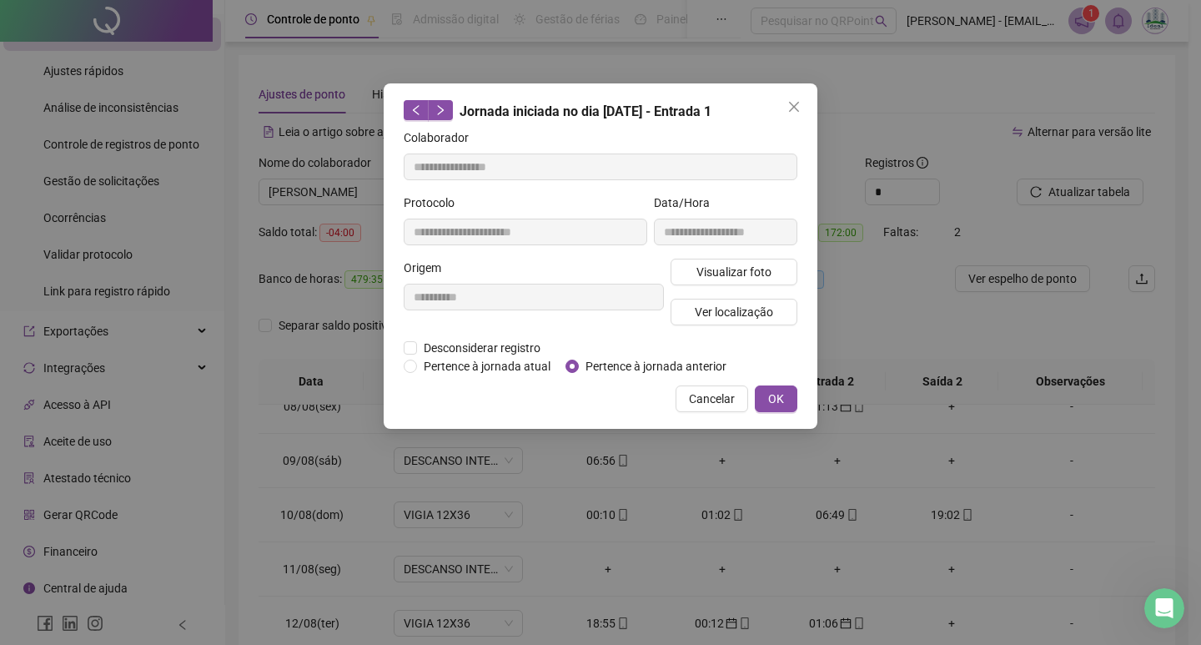
type input "**********"
click at [787, 396] on button "OK" at bounding box center [776, 398] width 43 height 27
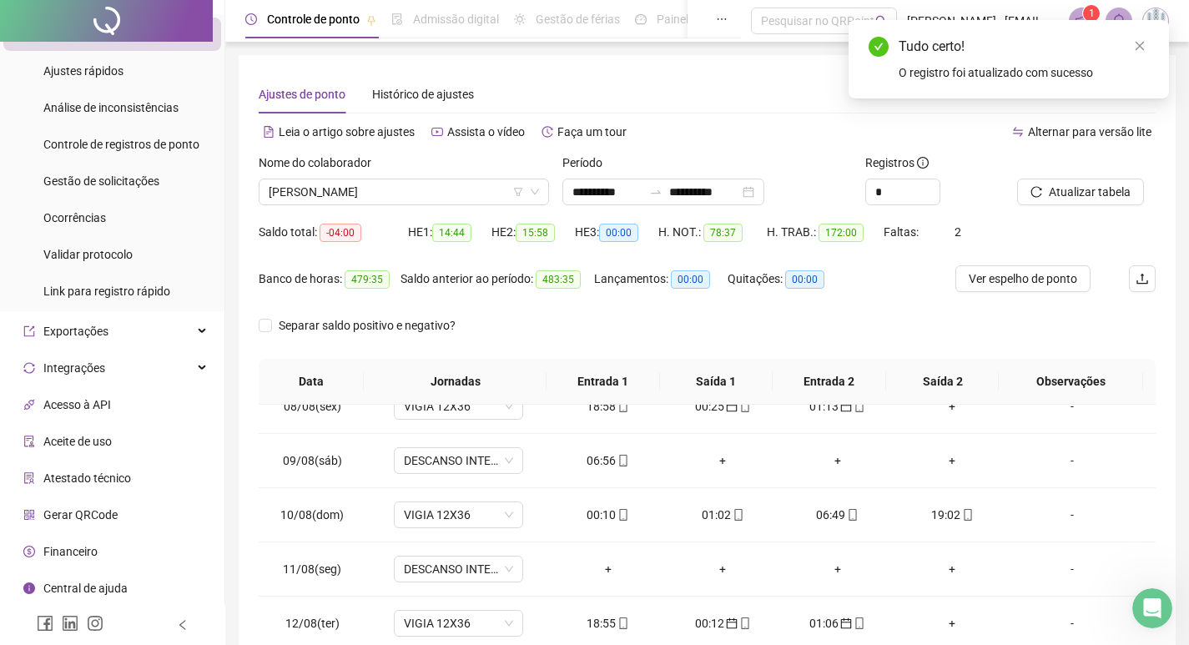
click at [1067, 205] on div "Atualizar tabela" at bounding box center [1086, 186] width 152 height 65
click at [1072, 195] on span "Atualizar tabela" at bounding box center [1090, 192] width 82 height 18
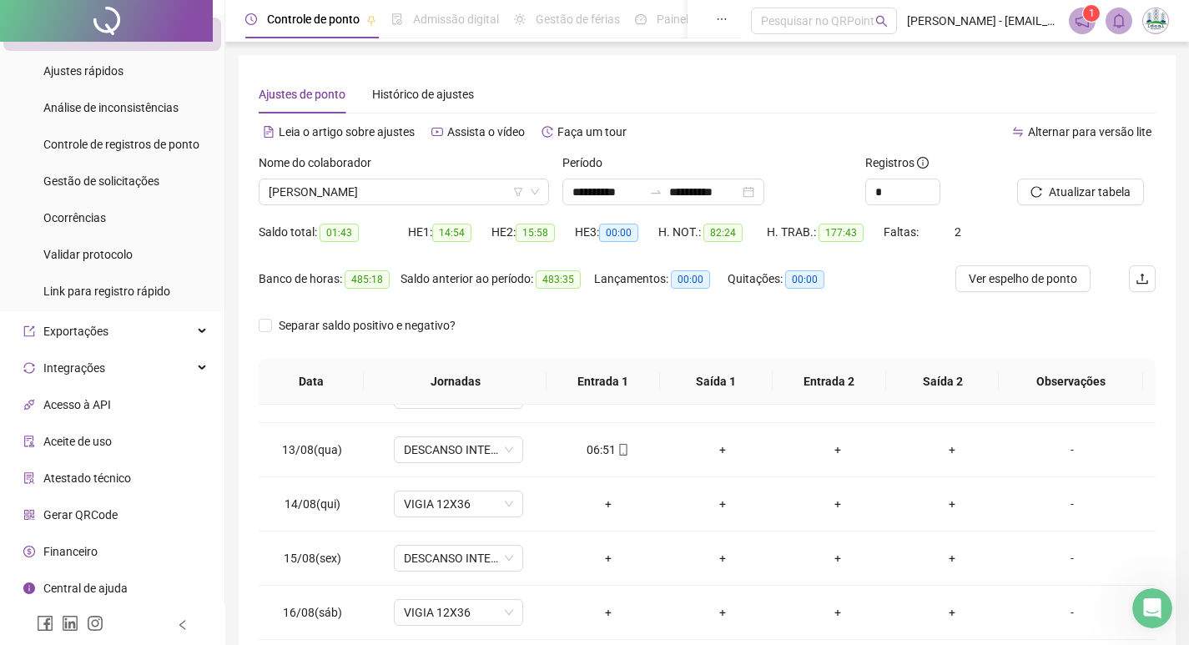
scroll to position [1252, 0]
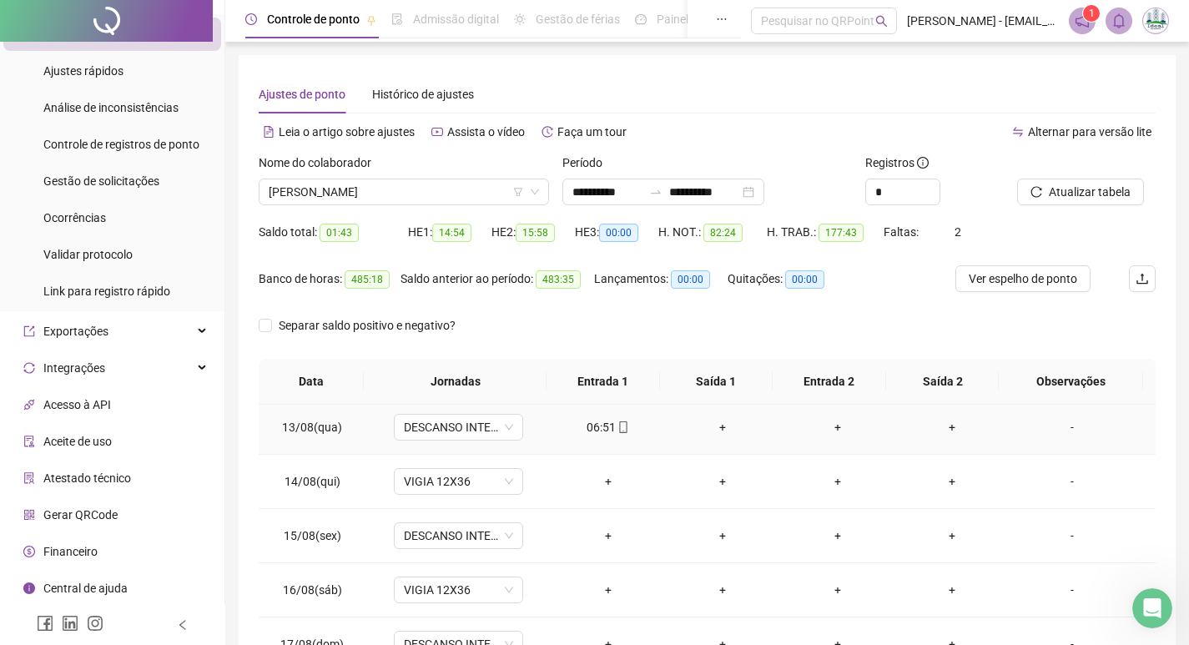
click at [604, 432] on div "06:51" at bounding box center [608, 427] width 88 height 18
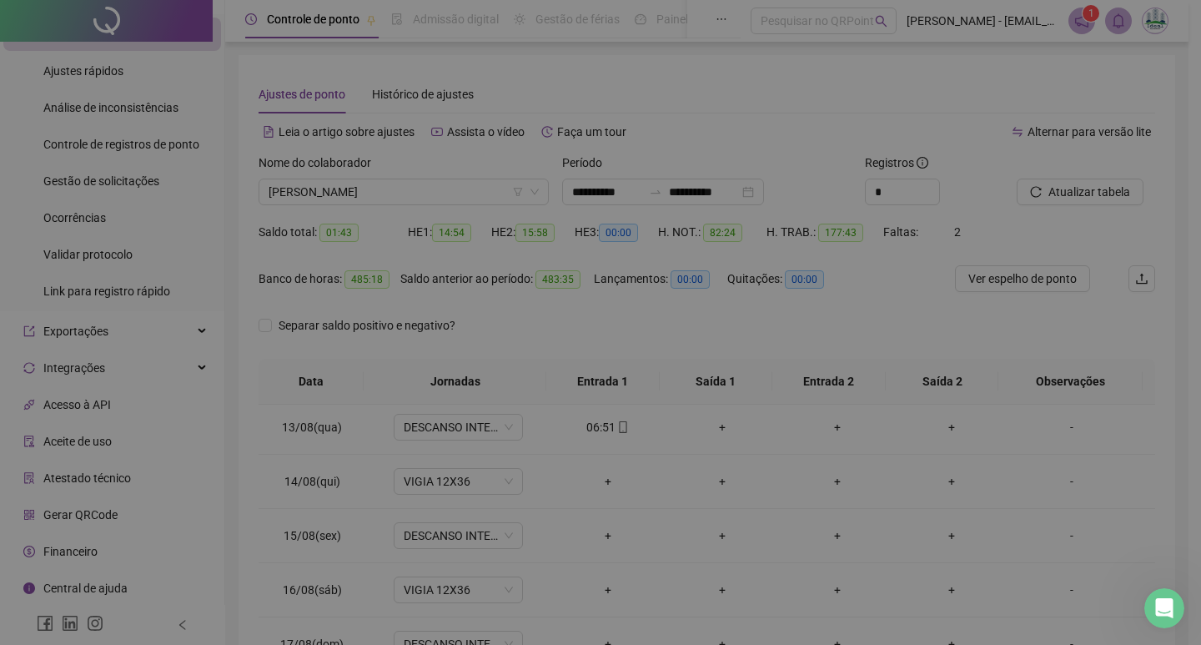
type input "**********"
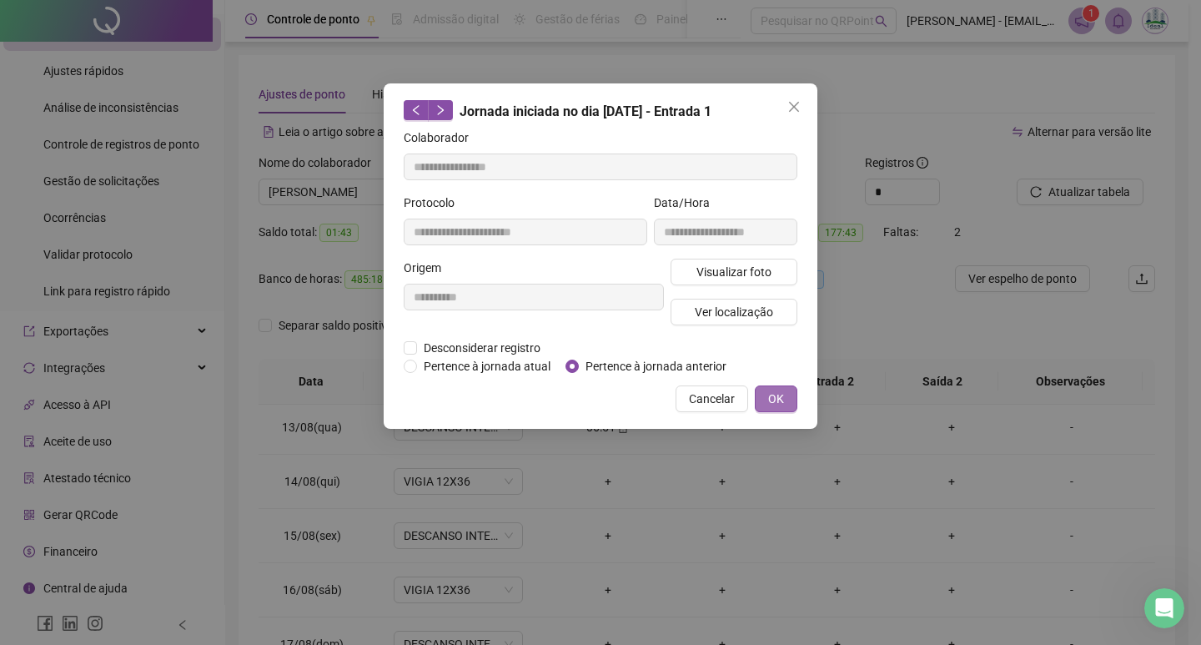
click at [780, 400] on span "OK" at bounding box center [776, 399] width 16 height 18
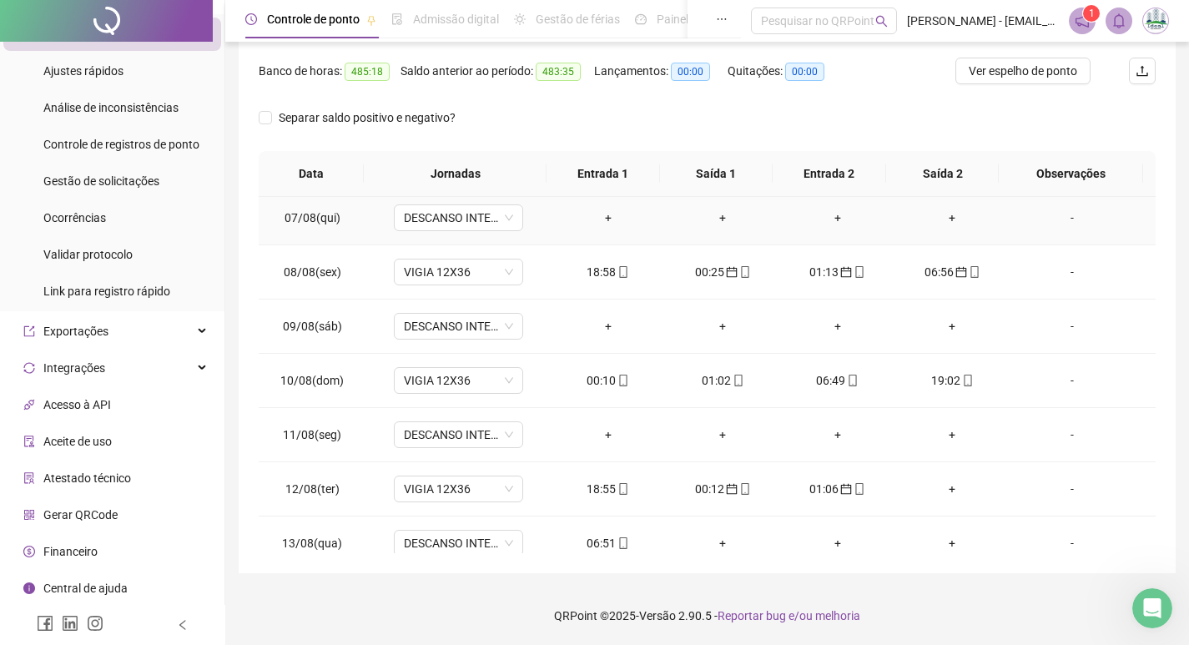
scroll to position [1001, 0]
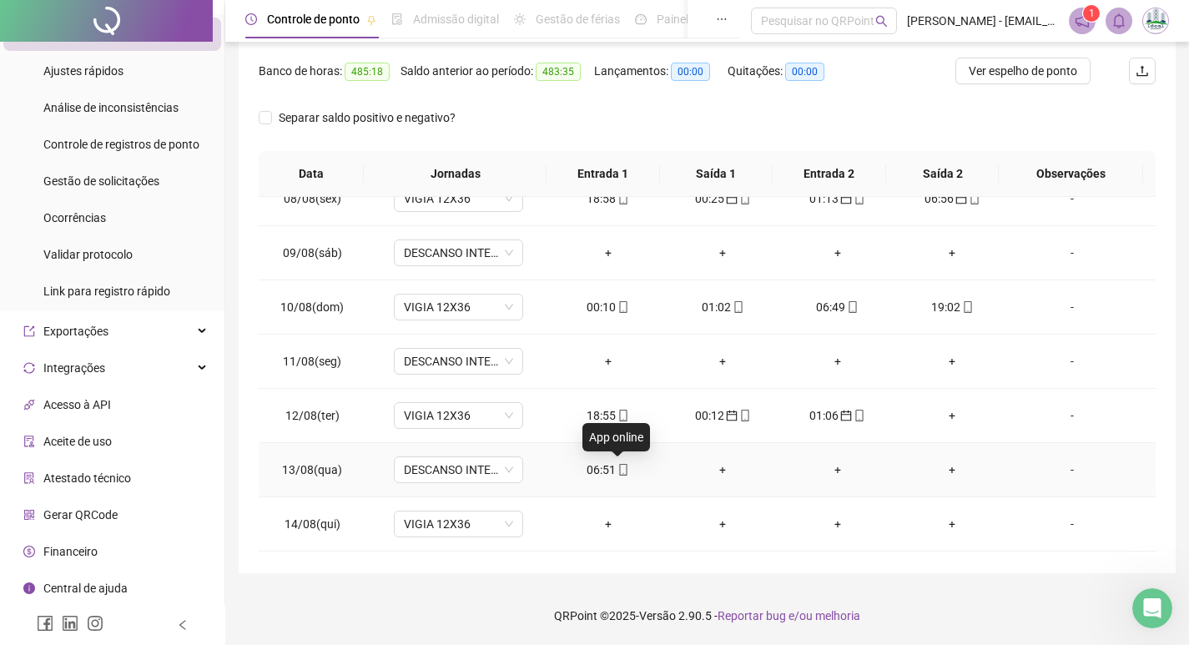
click at [617, 474] on icon "mobile" at bounding box center [623, 470] width 12 height 12
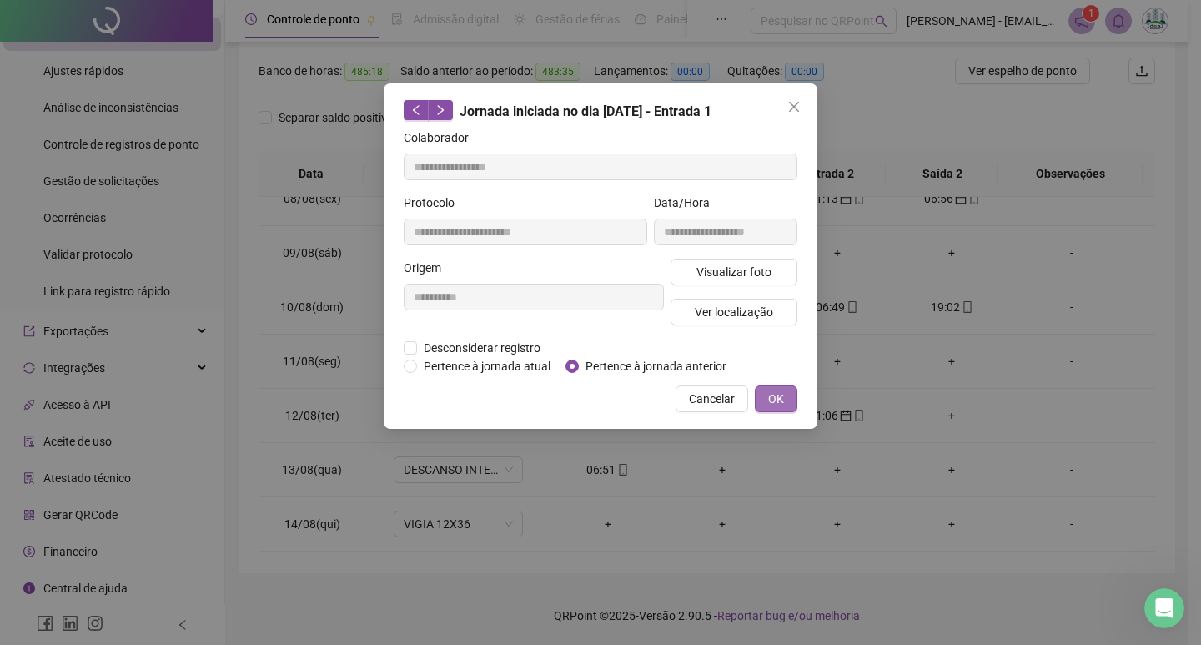
click at [783, 406] on span "OK" at bounding box center [776, 399] width 16 height 18
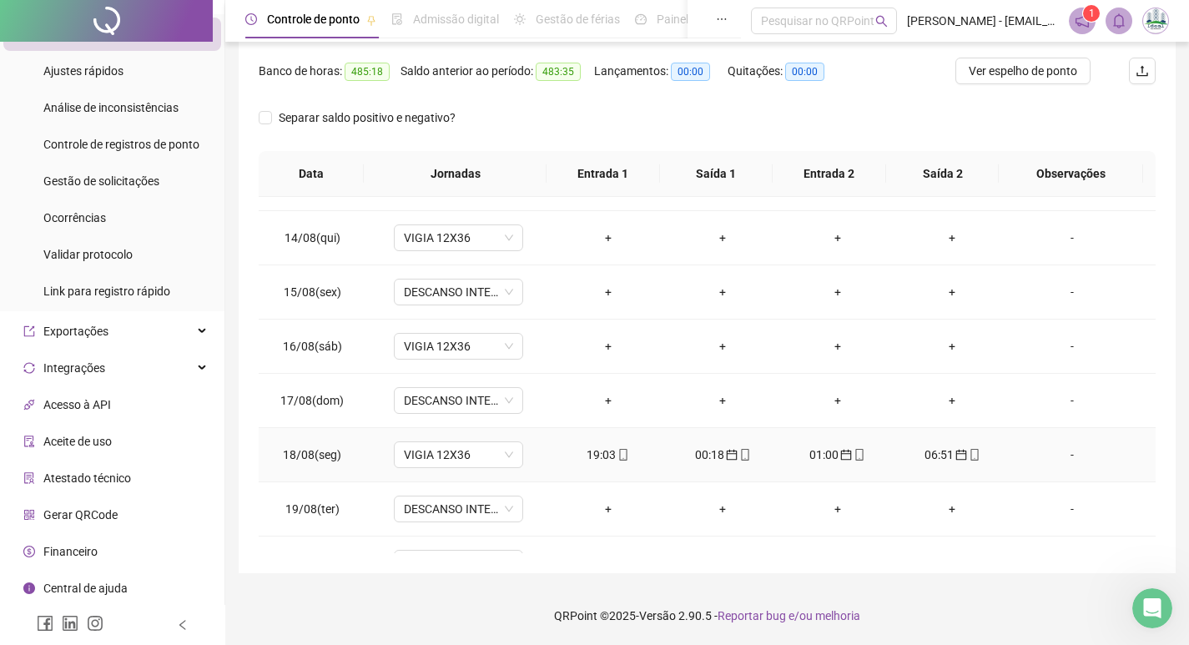
scroll to position [1242, 0]
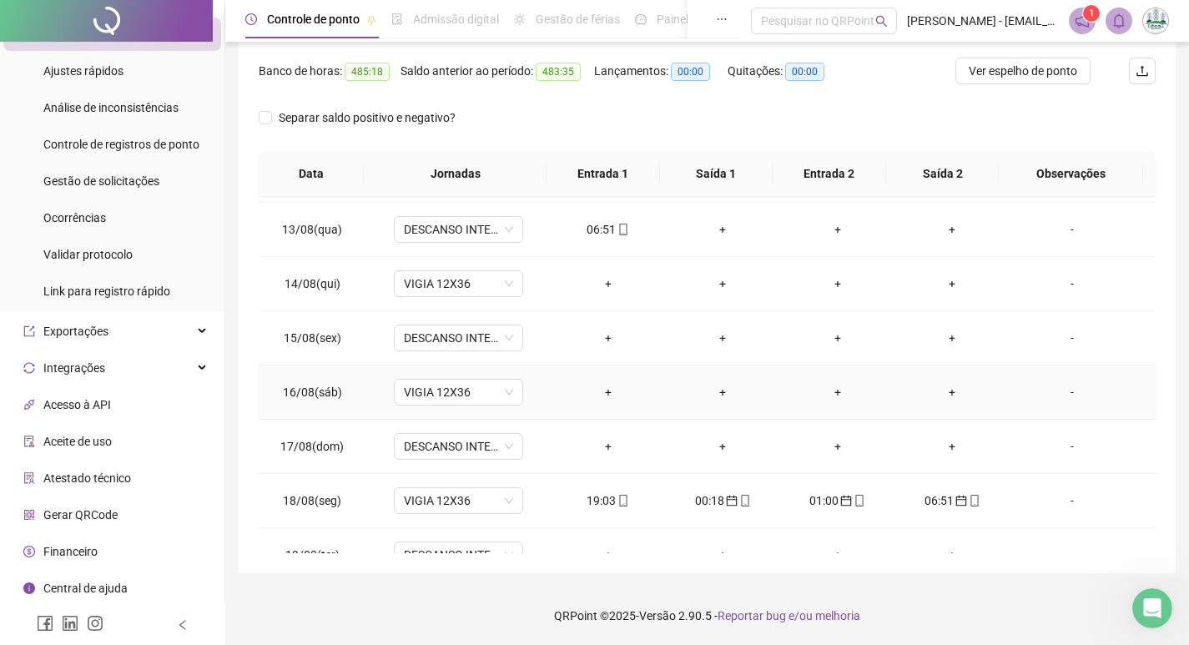
click at [1060, 393] on div "-" at bounding box center [1072, 392] width 98 height 18
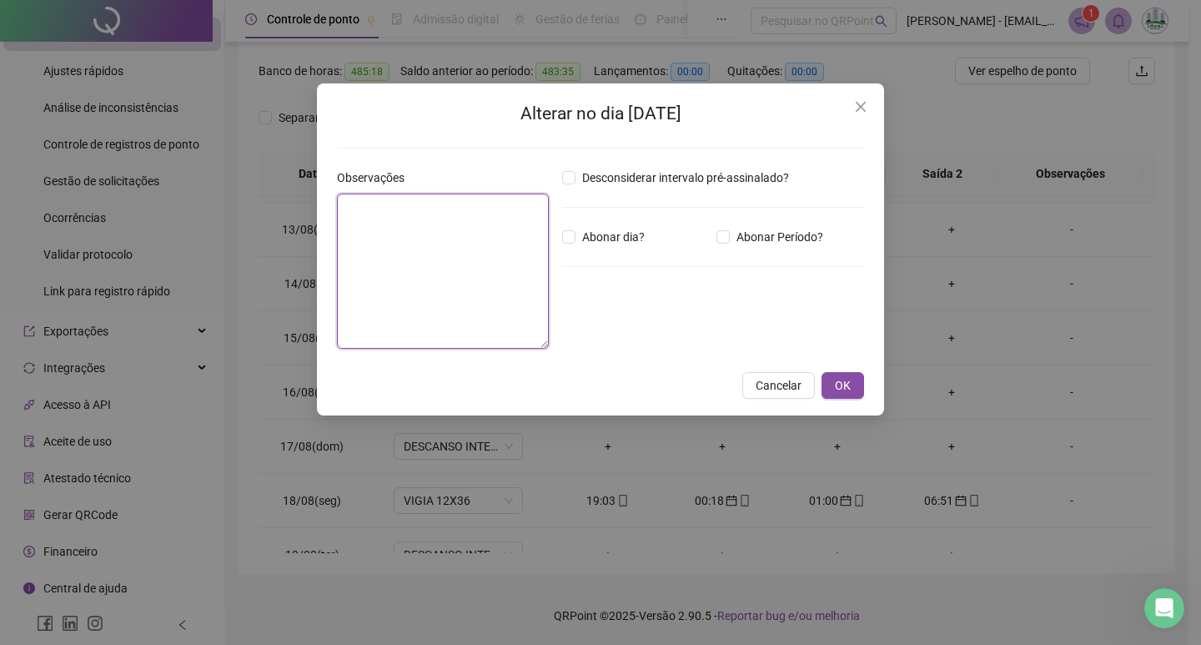
click at [534, 222] on textarea at bounding box center [443, 271] width 212 height 155
type textarea "**********"
click at [855, 375] on button "OK" at bounding box center [843, 385] width 43 height 27
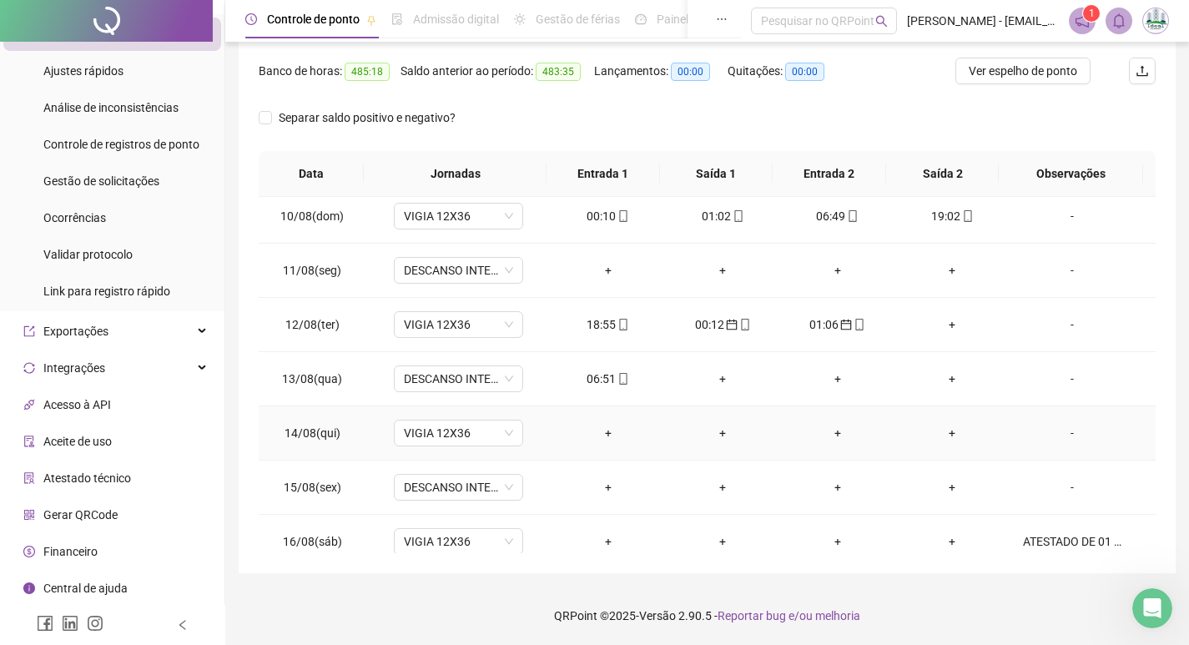
scroll to position [1075, 0]
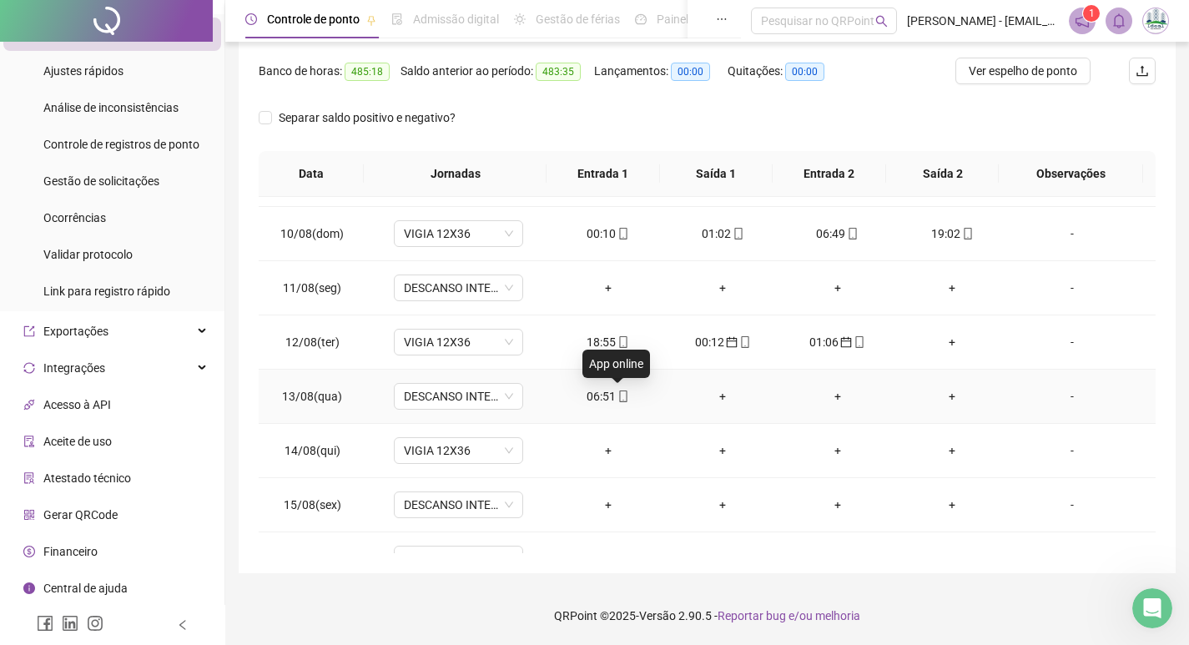
click at [616, 391] on span "mobile" at bounding box center [622, 396] width 13 height 12
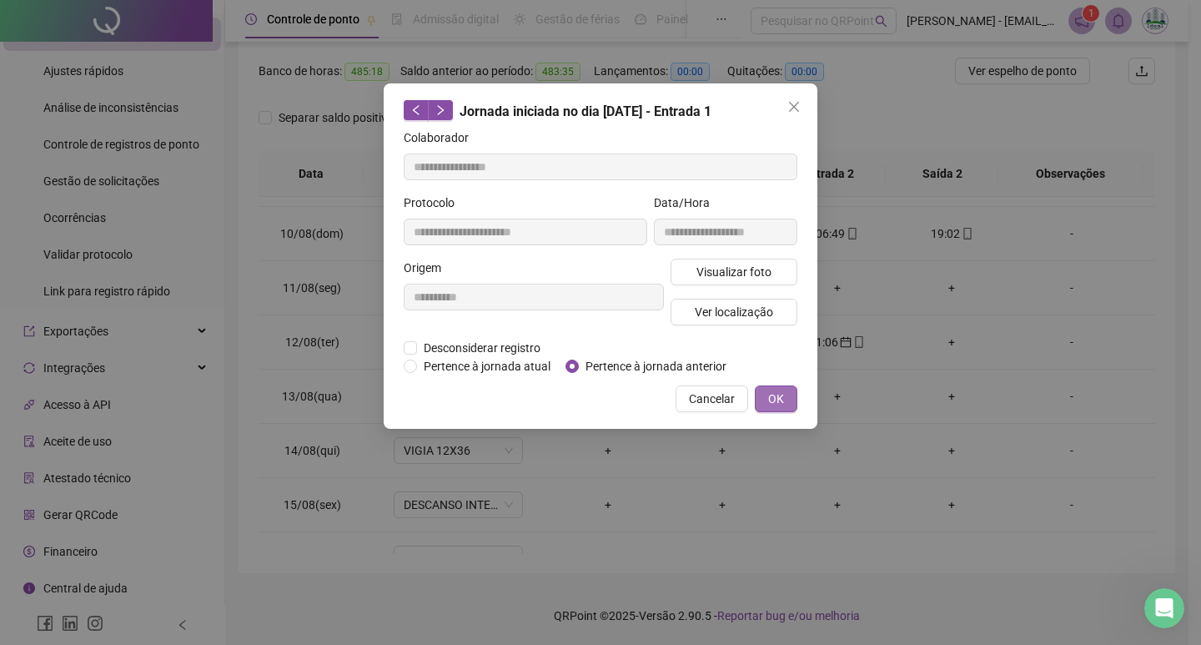
click at [767, 401] on button "OK" at bounding box center [776, 398] width 43 height 27
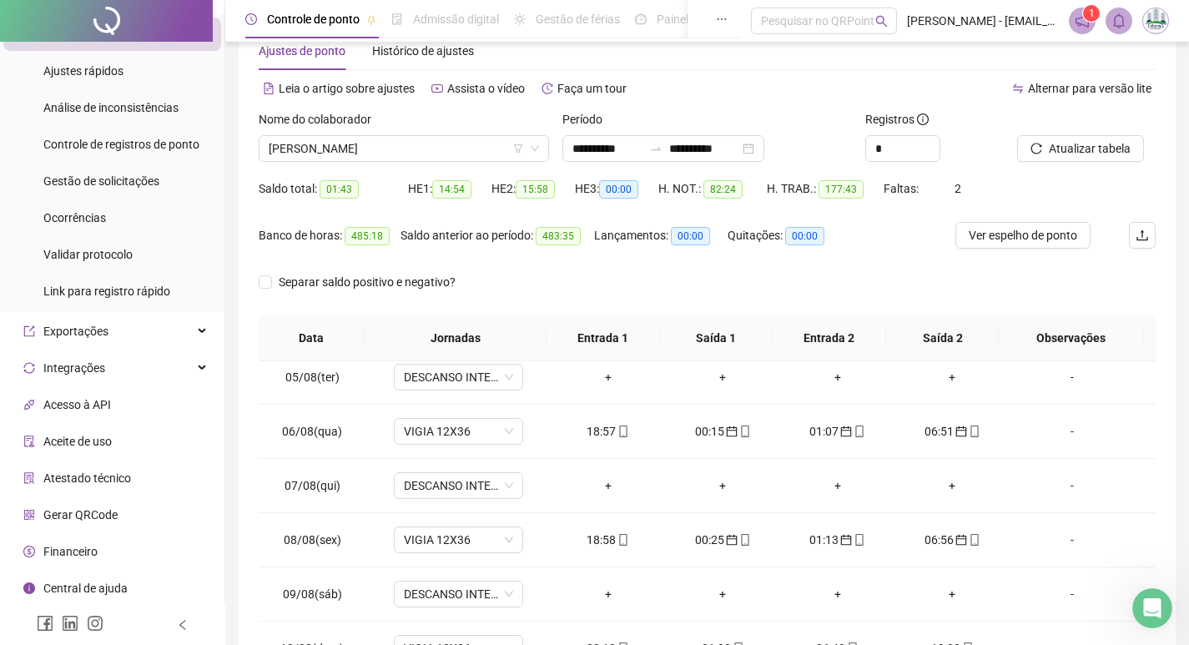
scroll to position [41, 0]
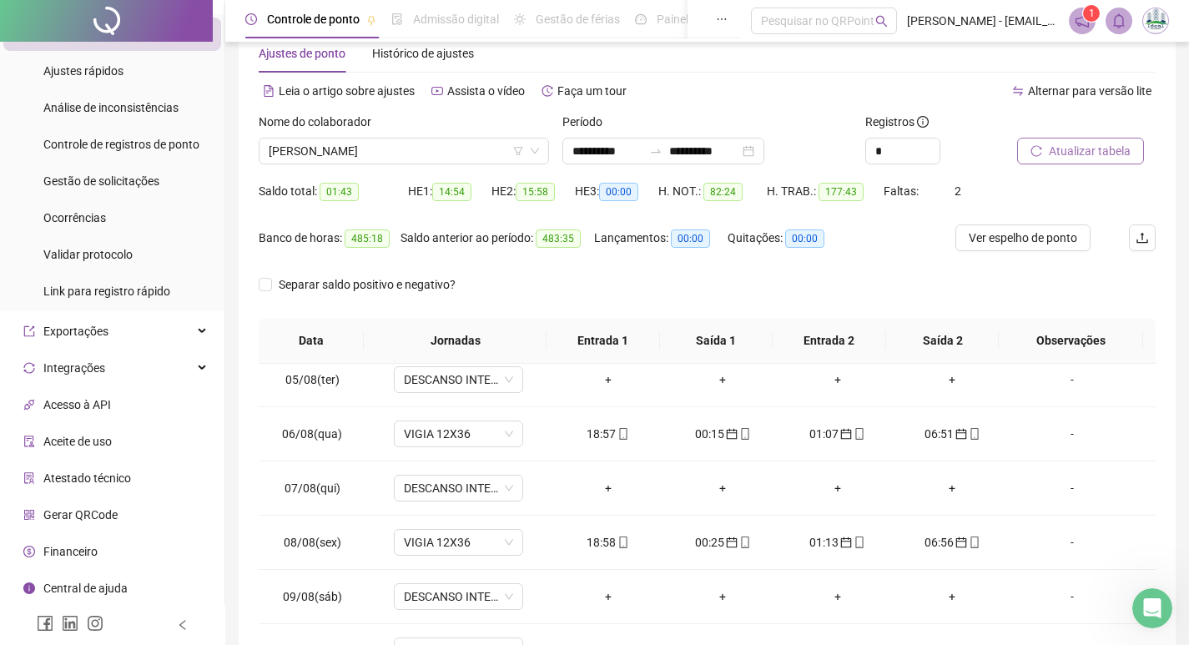
click at [1106, 146] on span "Atualizar tabela" at bounding box center [1090, 151] width 82 height 18
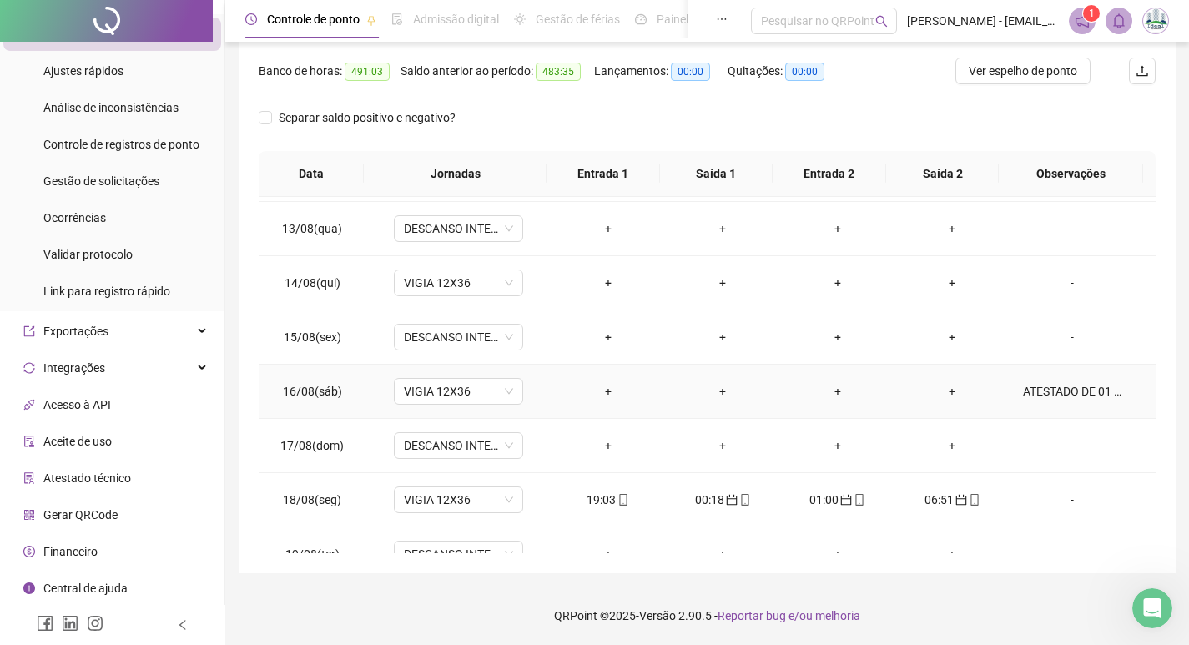
scroll to position [1242, 0]
click at [602, 290] on div "+" at bounding box center [608, 284] width 88 height 18
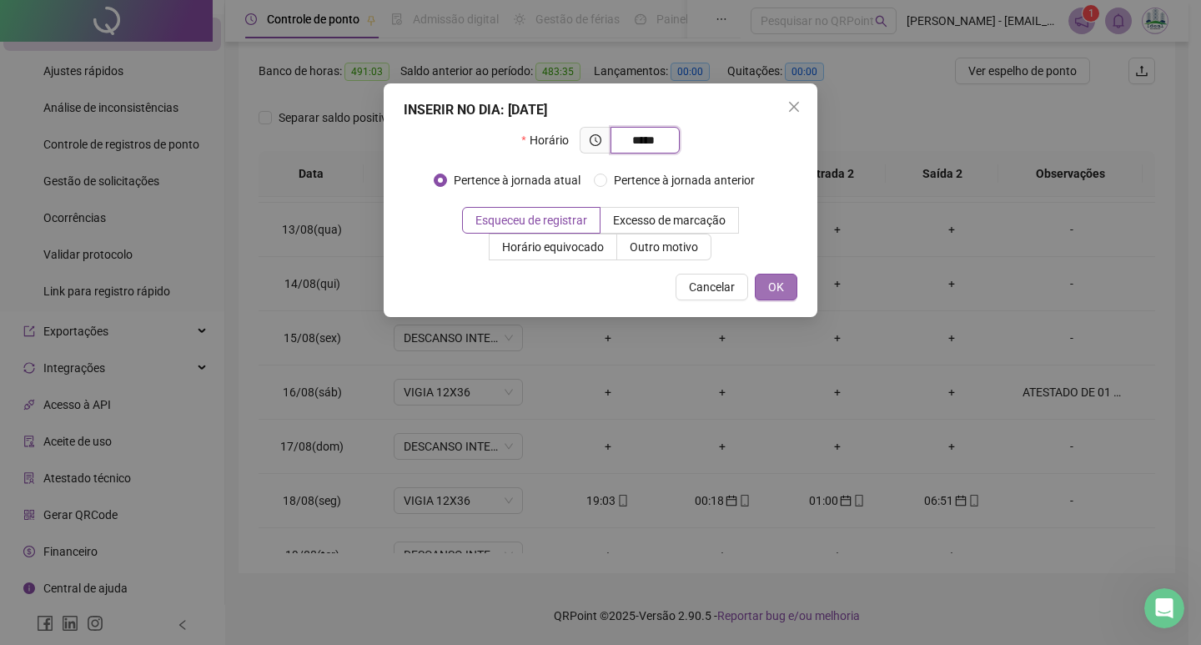
type input "*****"
click at [763, 293] on button "OK" at bounding box center [776, 287] width 43 height 27
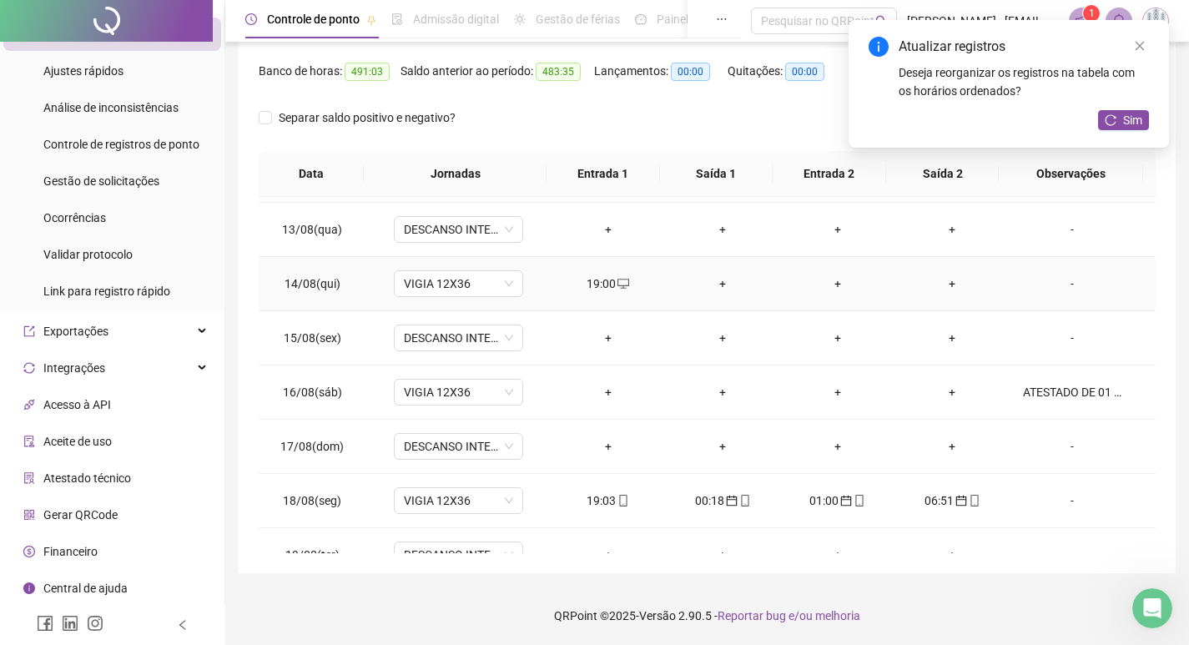
click at [715, 284] on div "+" at bounding box center [722, 284] width 88 height 18
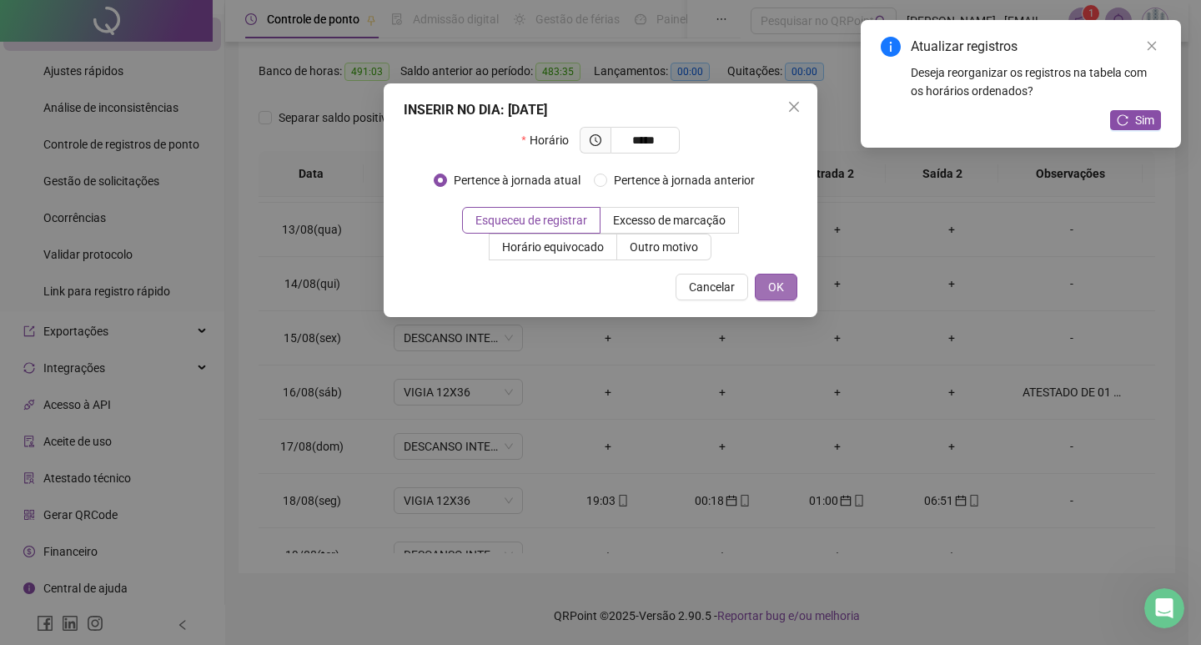
type input "*****"
click at [783, 291] on span "OK" at bounding box center [776, 287] width 16 height 18
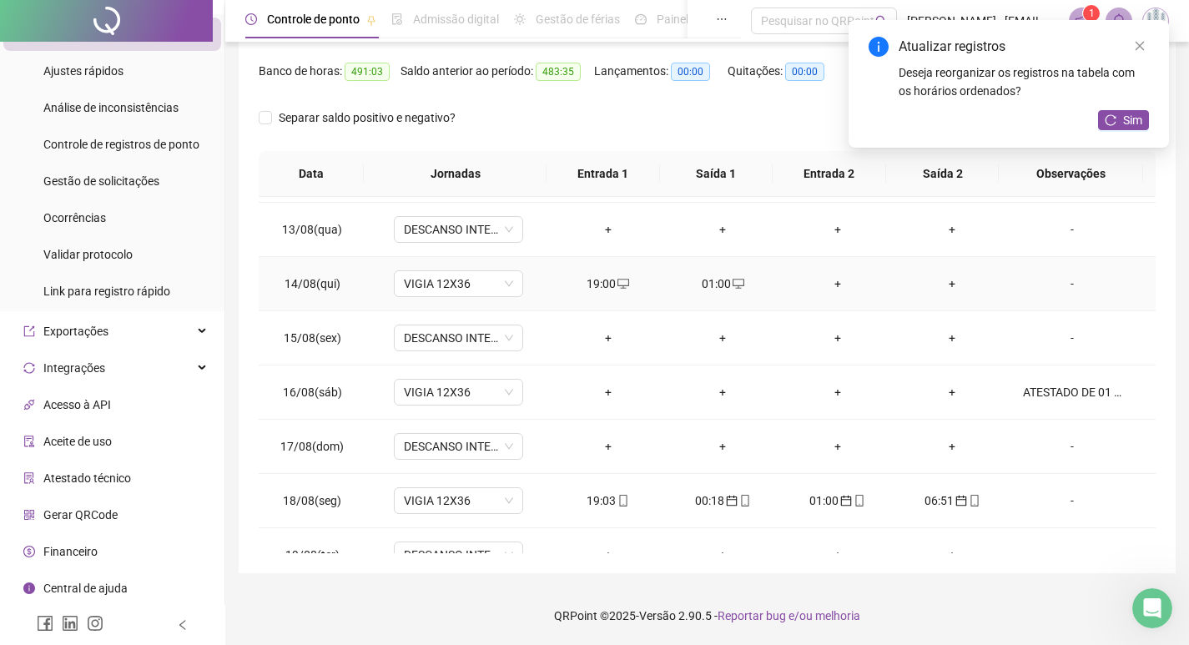
click at [831, 280] on div "+" at bounding box center [837, 284] width 88 height 18
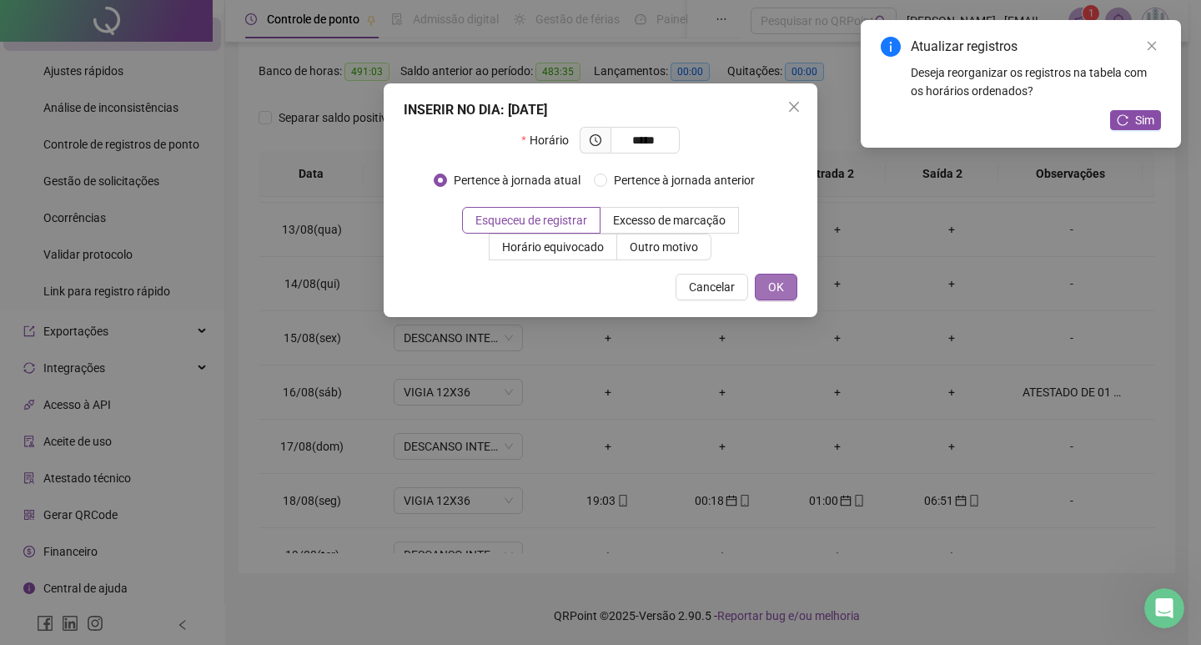
type input "*****"
click at [760, 286] on button "OK" at bounding box center [776, 287] width 43 height 27
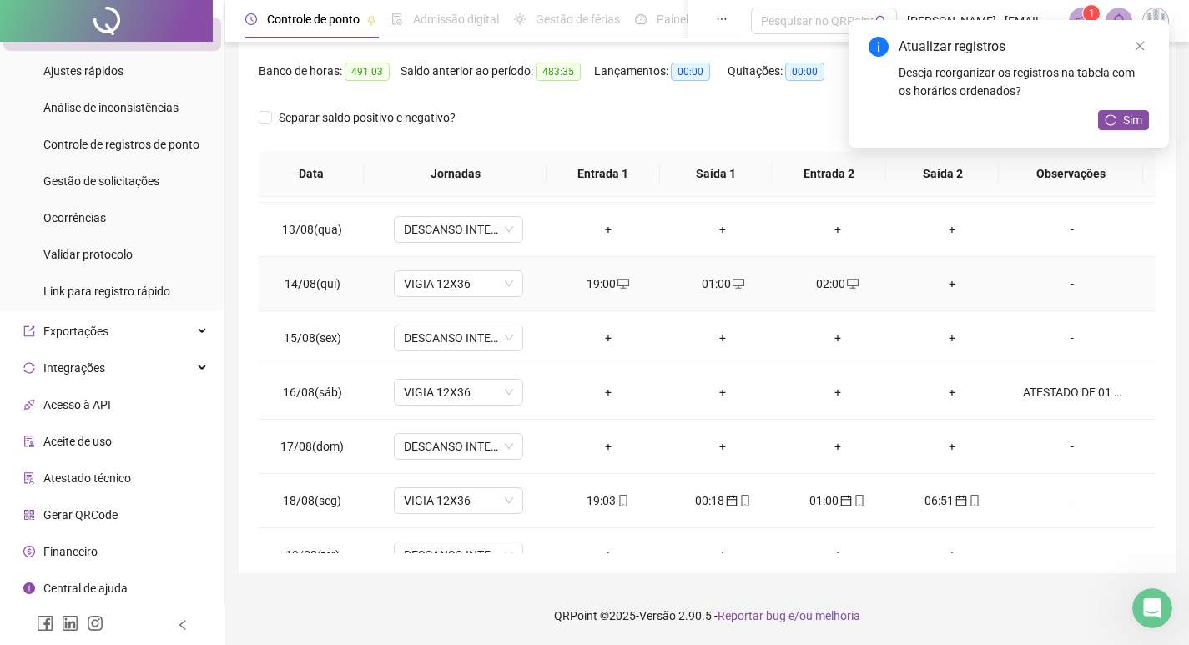
click at [941, 280] on div "+" at bounding box center [953, 284] width 88 height 18
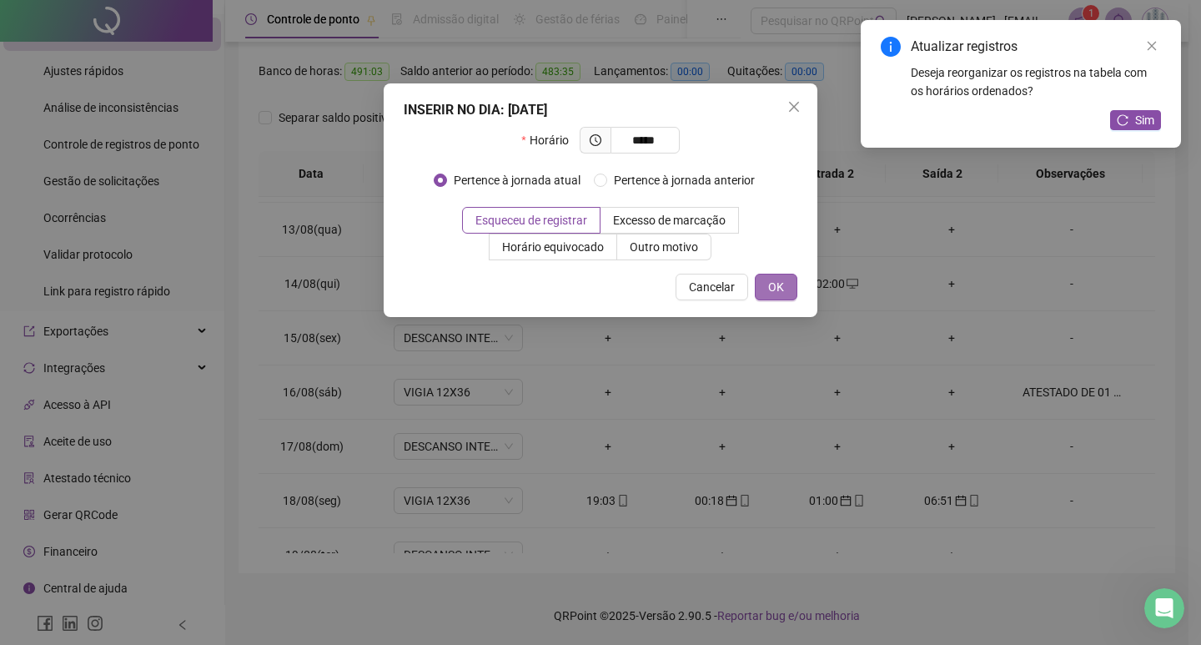
type input "*****"
click at [777, 285] on span "OK" at bounding box center [776, 287] width 16 height 18
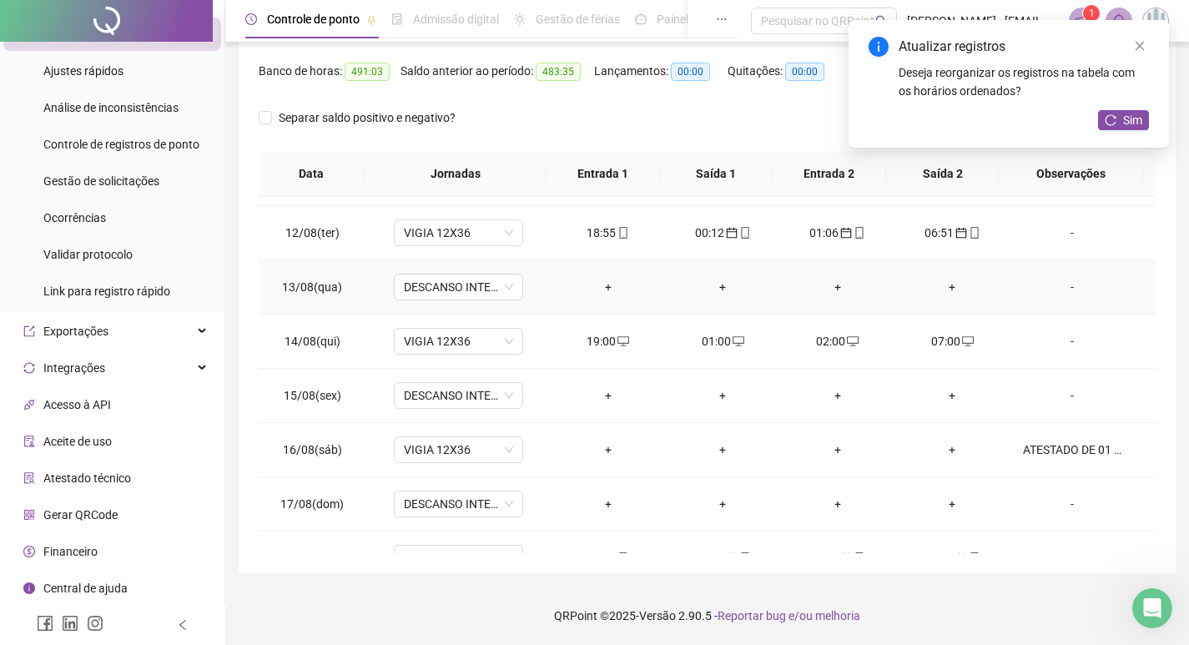
scroll to position [824, 0]
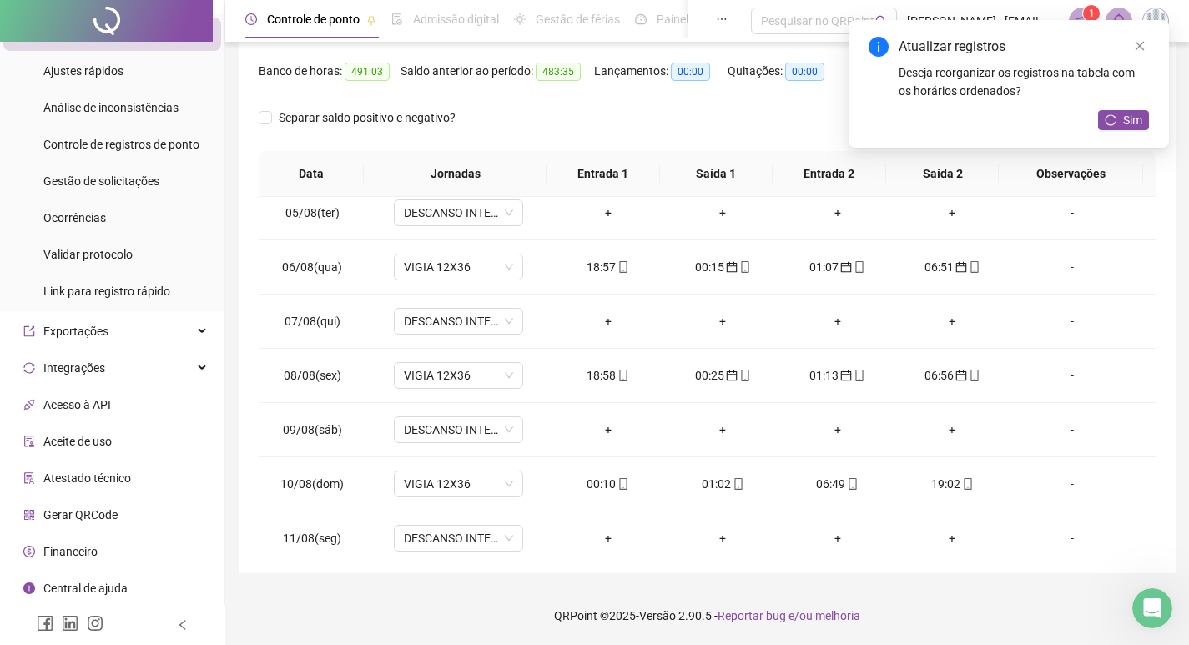
click at [1141, 58] on div "Atualizar registros Deseja reorganizar os registros na tabela com os horários o…" at bounding box center [1009, 68] width 280 height 63
click at [1133, 40] on link "Close" at bounding box center [1140, 46] width 18 height 18
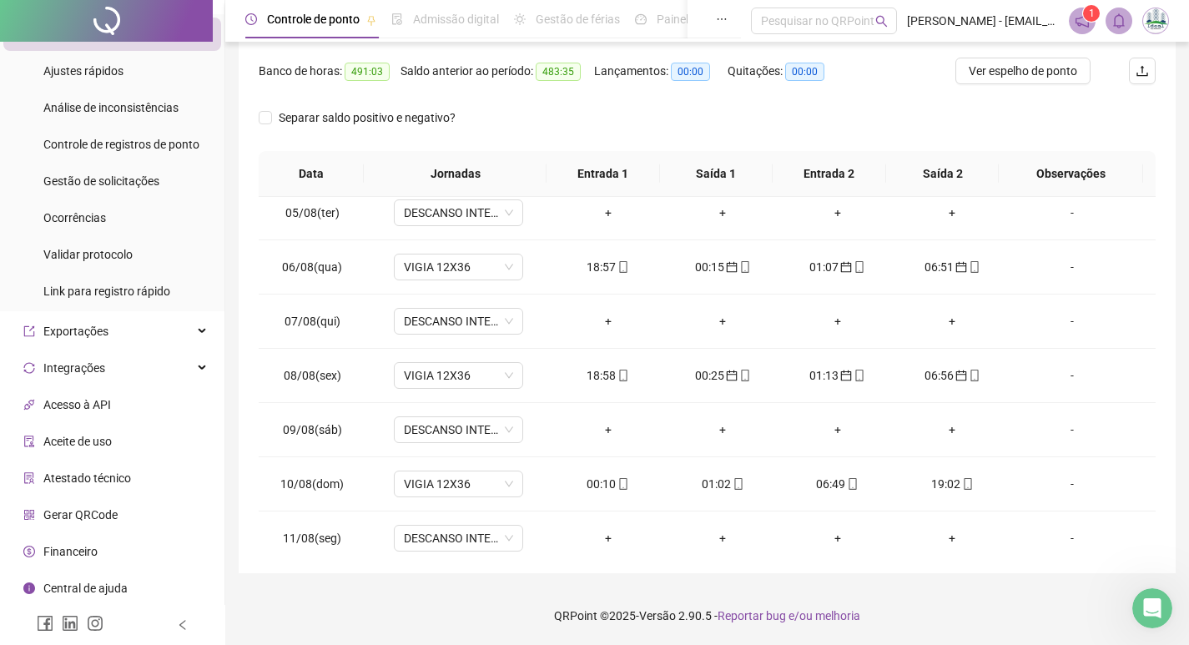
scroll to position [0, 0]
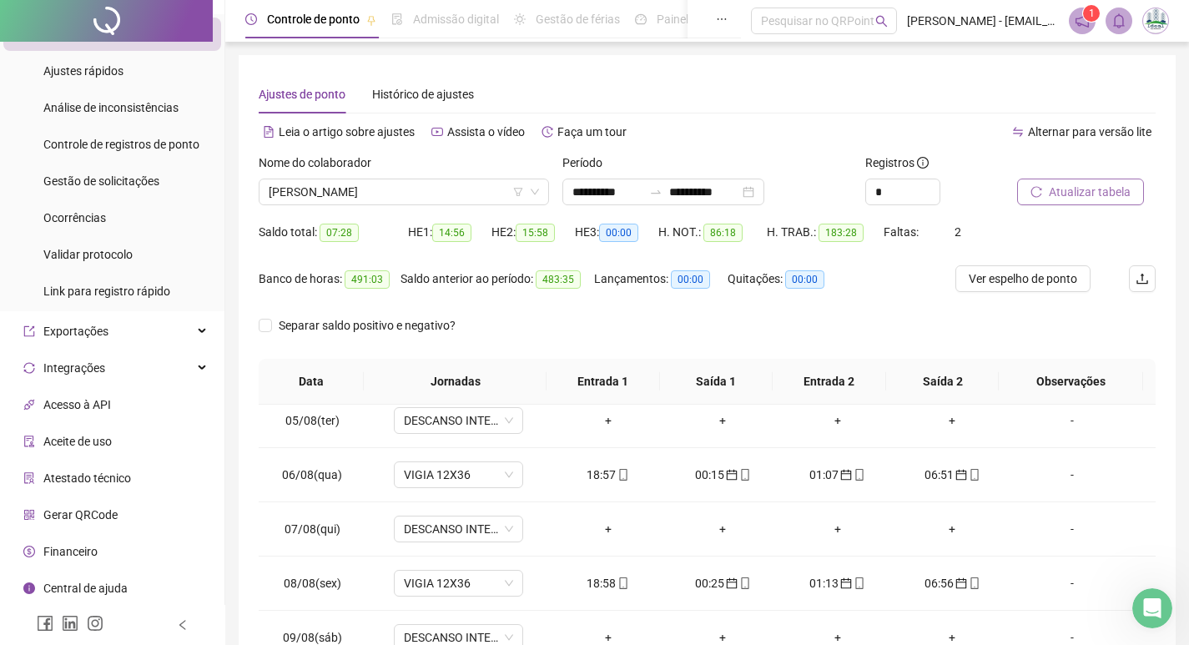
click at [1075, 186] on span "Atualizar tabela" at bounding box center [1090, 192] width 82 height 18
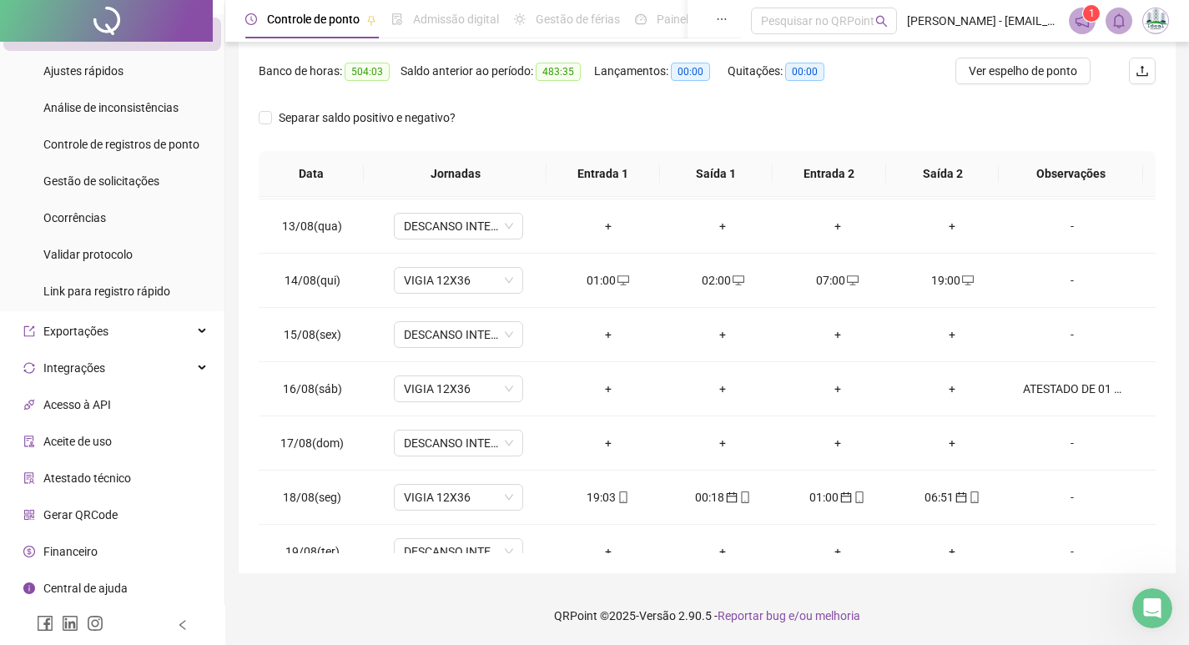
scroll to position [1325, 0]
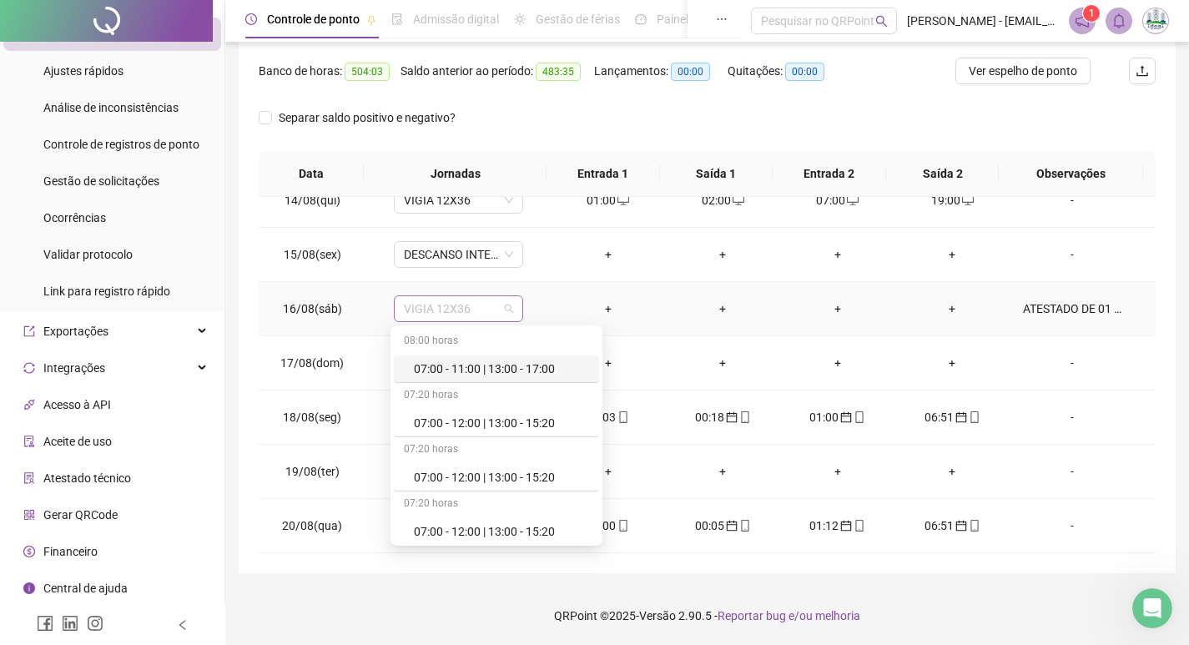
click at [462, 306] on span "VIGIA 12X36" at bounding box center [458, 308] width 109 height 25
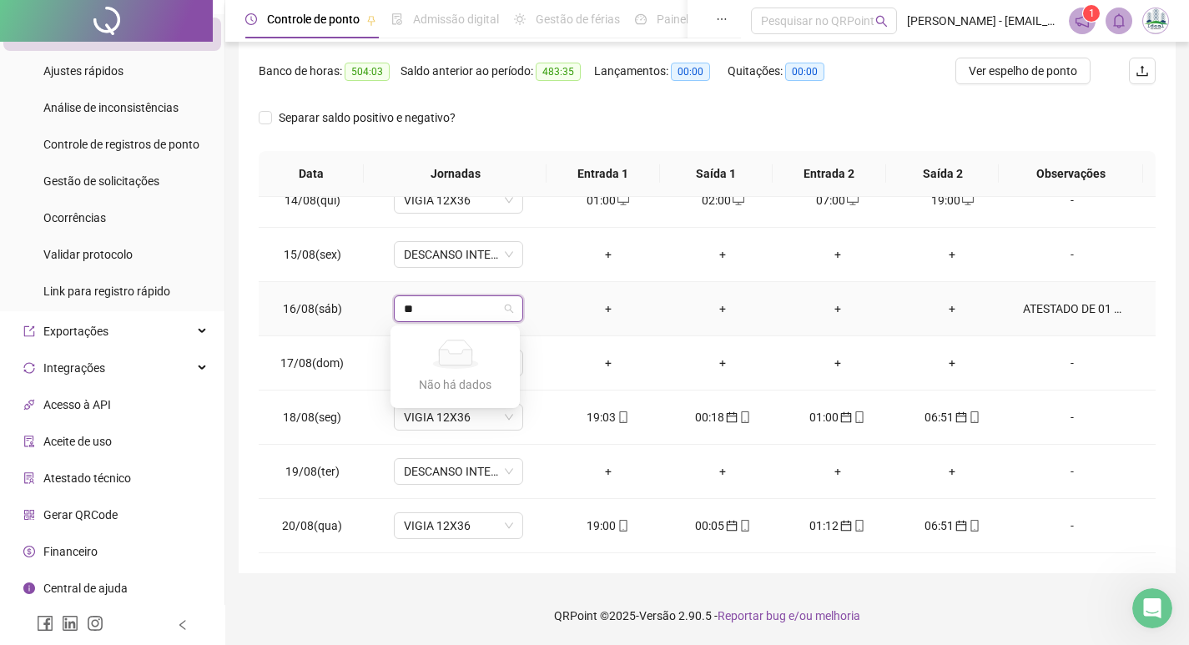
type input "*"
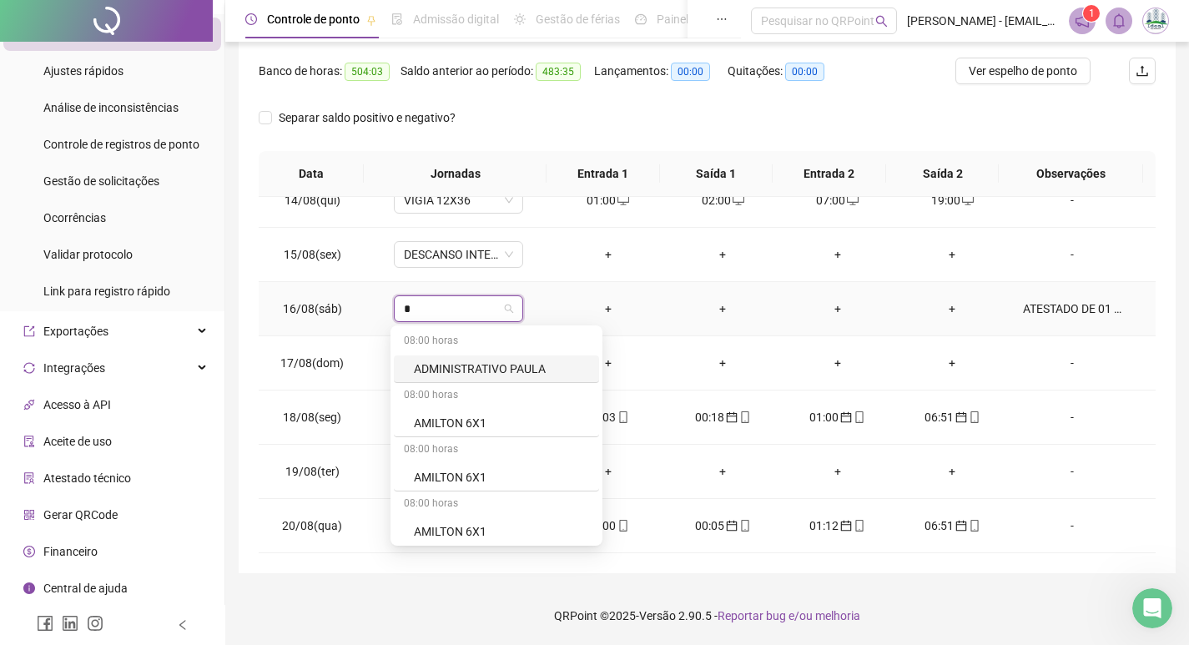
type input "**"
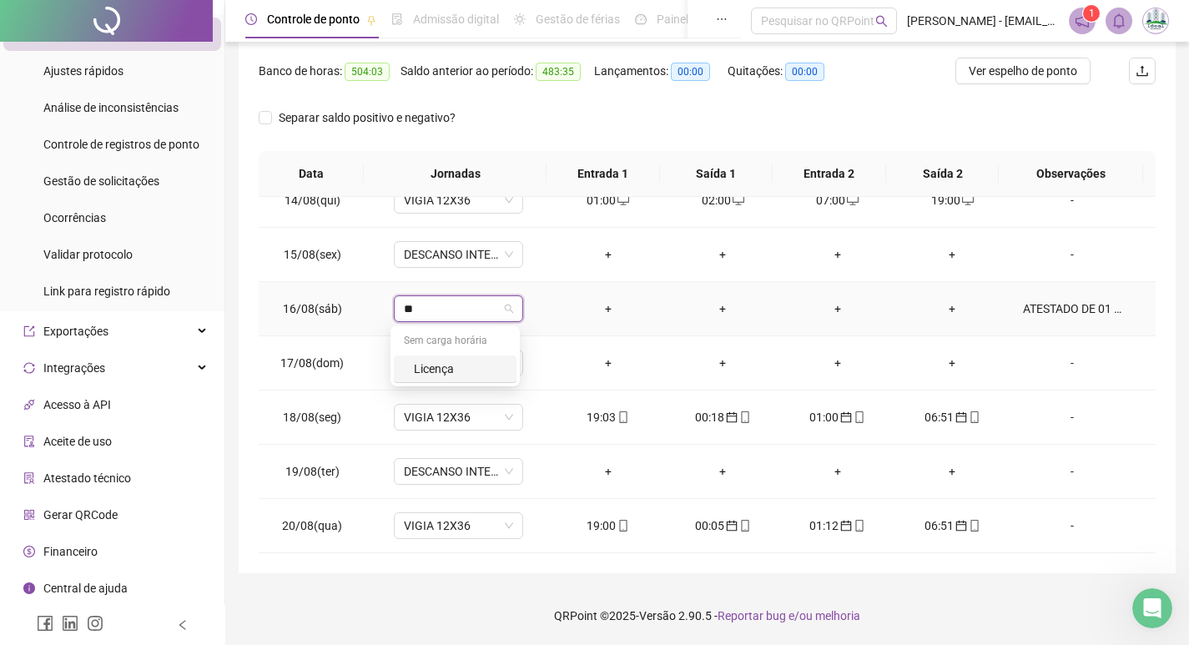
click at [455, 367] on div "Licença" at bounding box center [460, 369] width 93 height 18
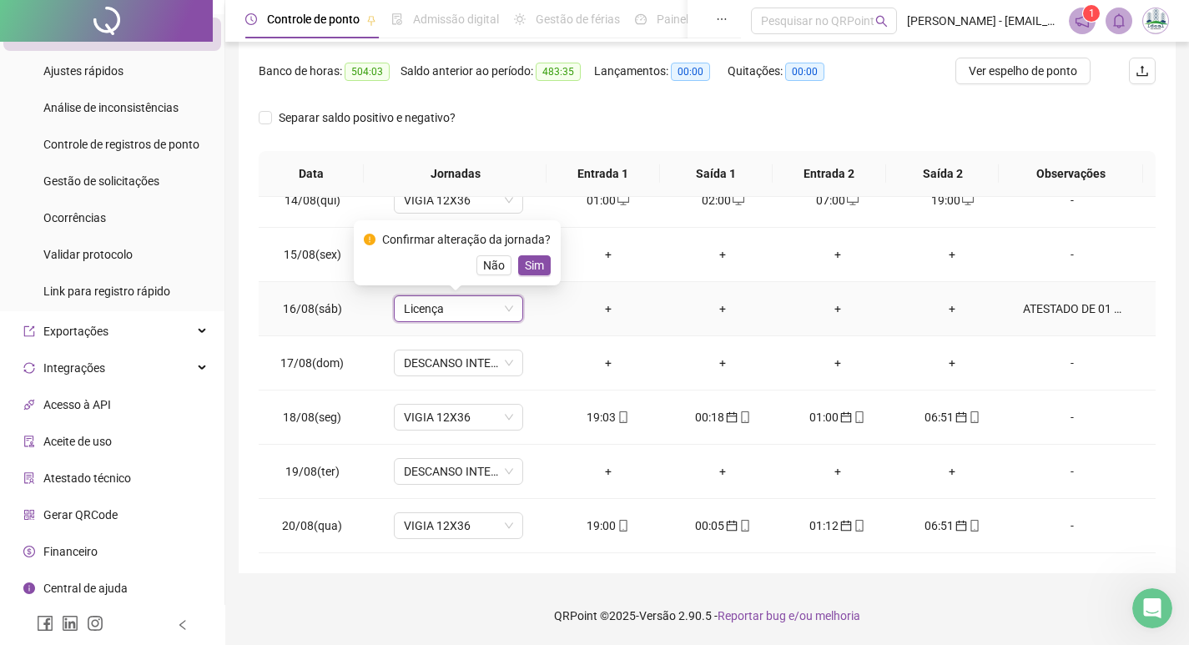
click at [525, 264] on span "Sim" at bounding box center [534, 265] width 19 height 18
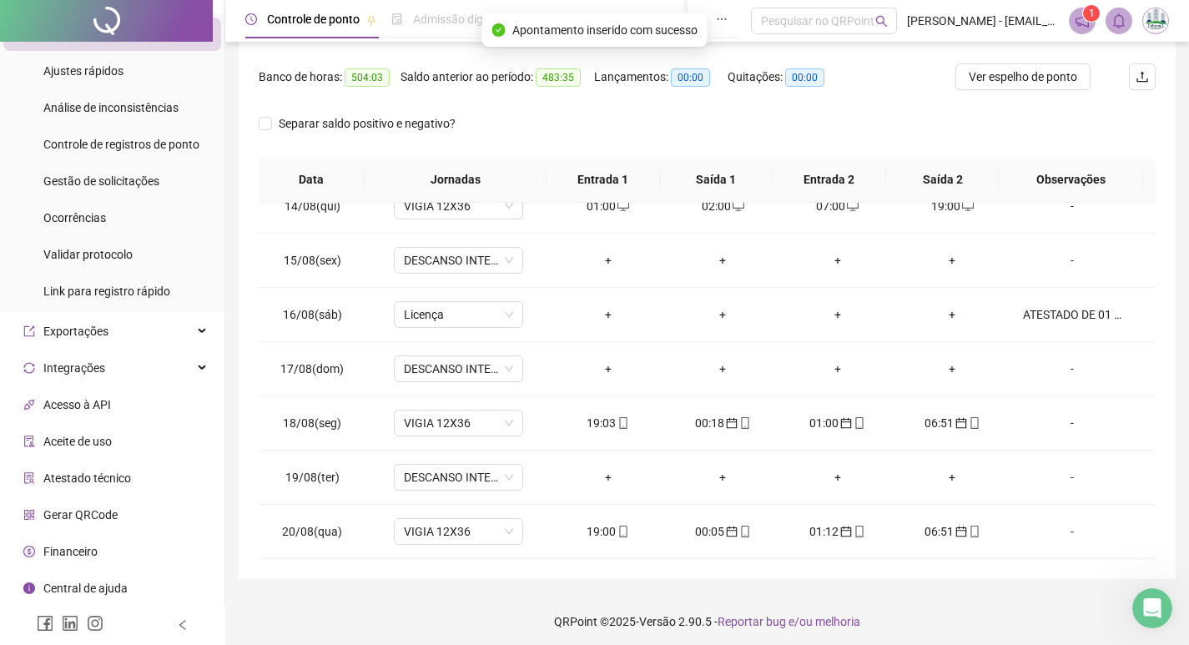
scroll to position [0, 0]
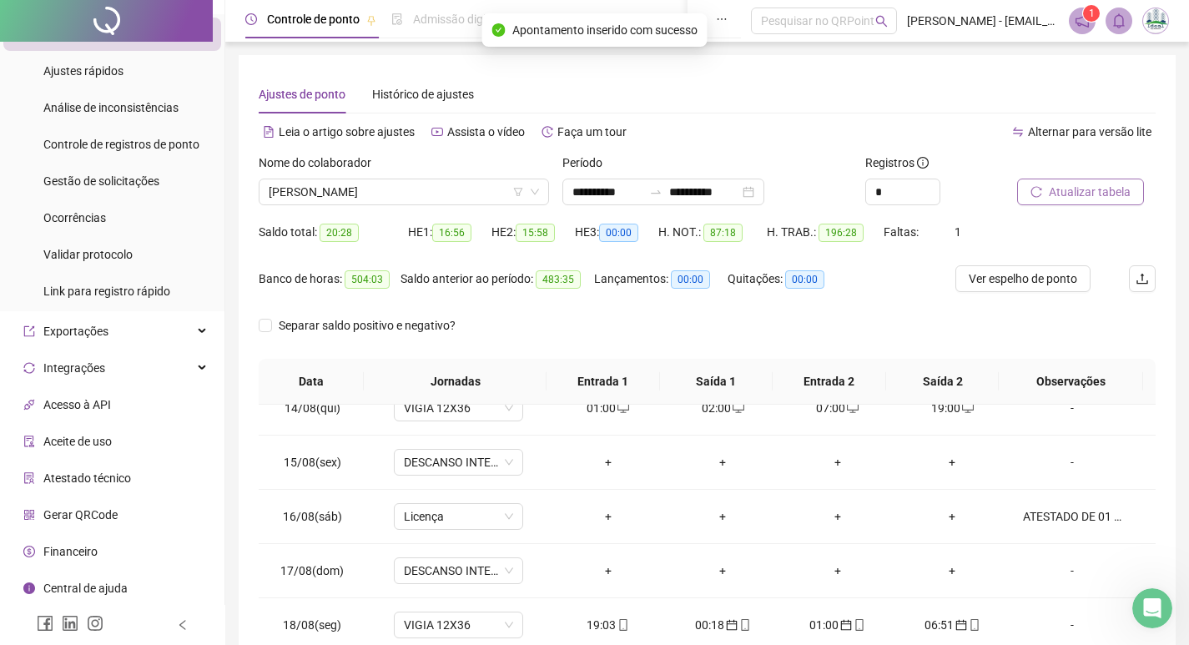
click at [1059, 189] on span "Atualizar tabela" at bounding box center [1090, 192] width 82 height 18
click at [333, 192] on span "[PERSON_NAME]" at bounding box center [404, 191] width 270 height 25
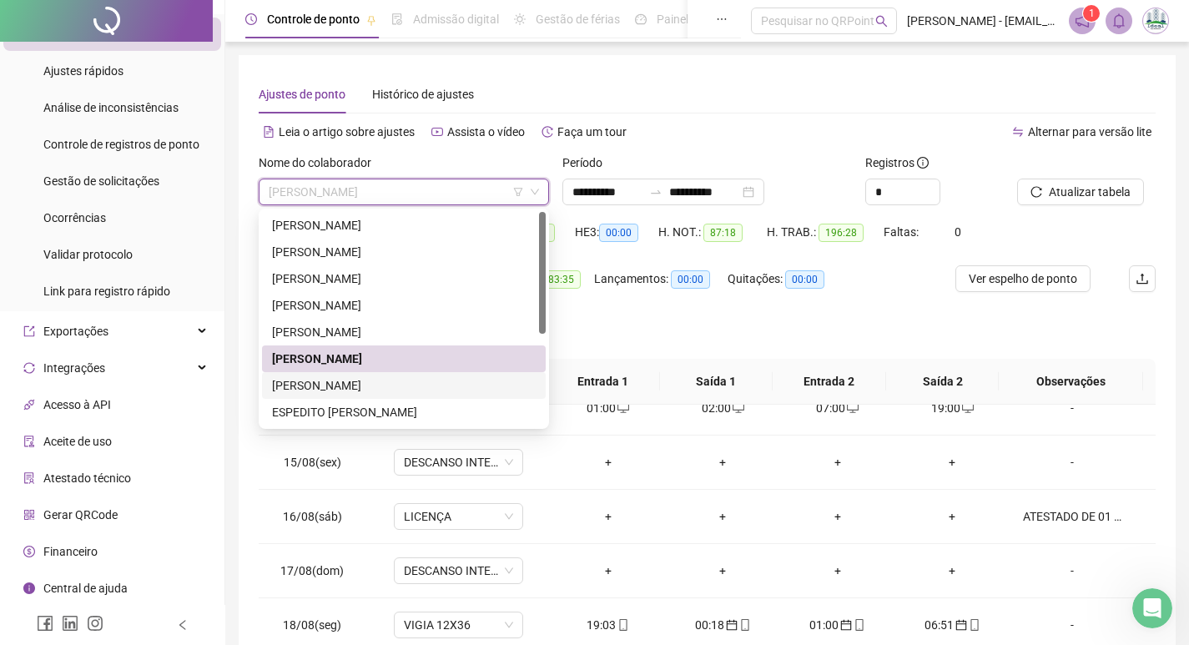
click at [332, 389] on div "[PERSON_NAME]" at bounding box center [404, 385] width 264 height 18
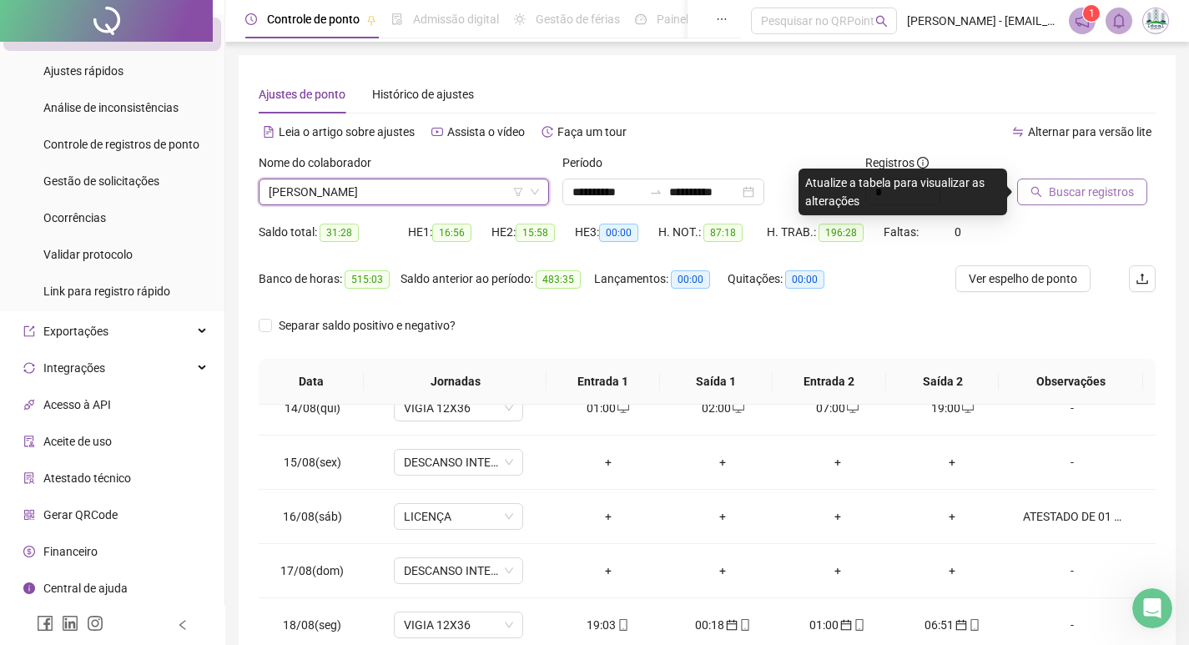
click at [1075, 192] on span "Buscar registros" at bounding box center [1091, 192] width 85 height 18
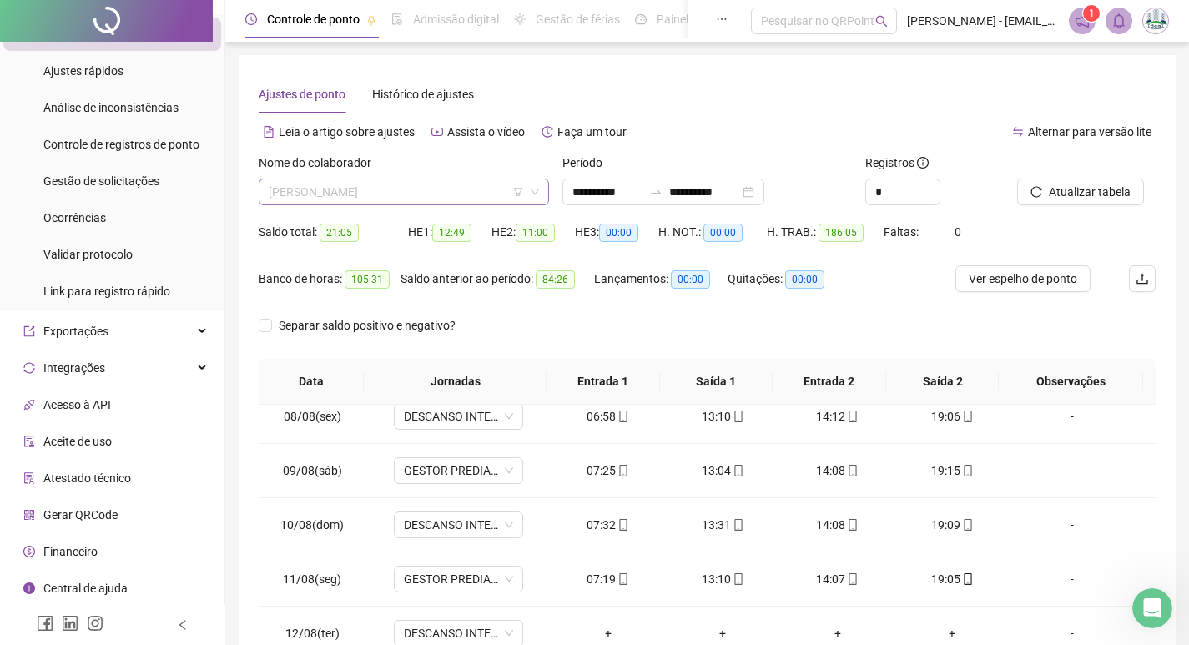
click at [390, 188] on span "[PERSON_NAME]" at bounding box center [404, 191] width 270 height 25
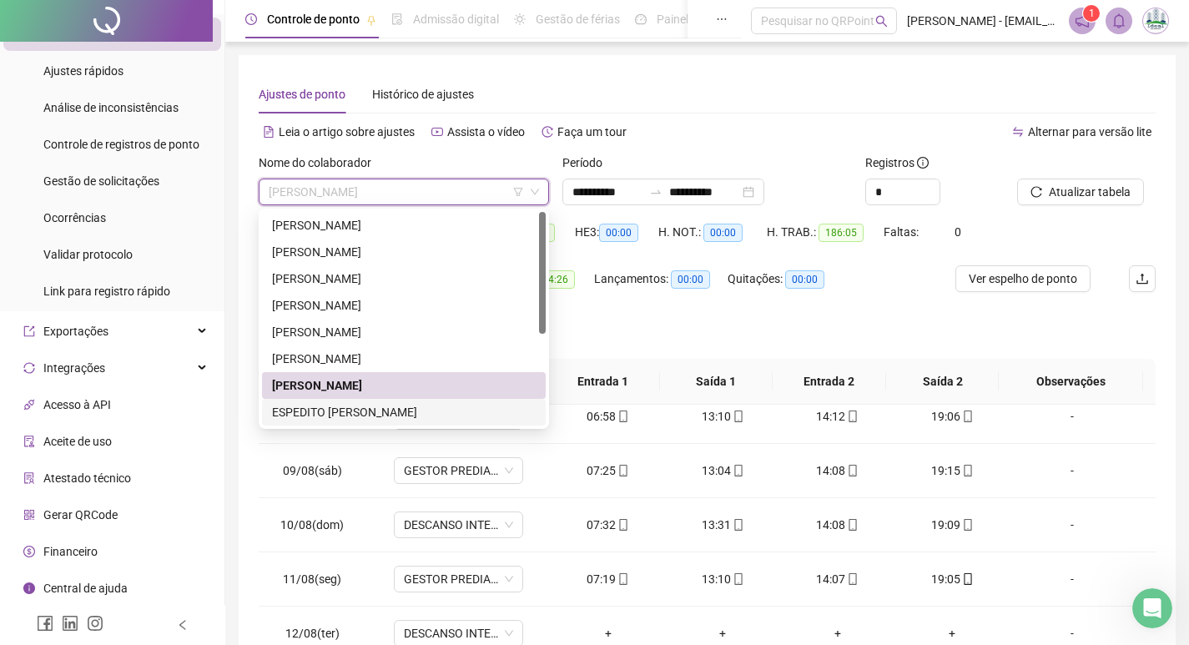
drag, startPoint x: 330, startPoint y: 405, endPoint x: 376, endPoint y: 407, distance: 46.0
click at [330, 405] on div "ESPEDITO [PERSON_NAME]" at bounding box center [404, 412] width 264 height 18
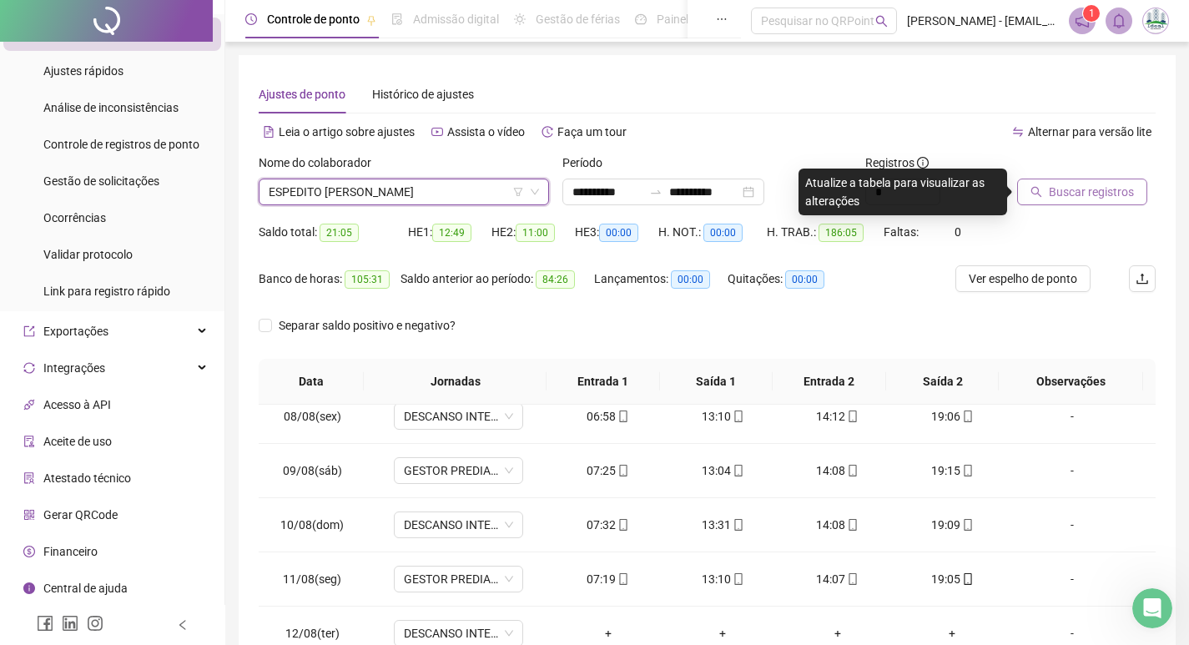
click at [1051, 183] on span "Buscar registros" at bounding box center [1091, 192] width 85 height 18
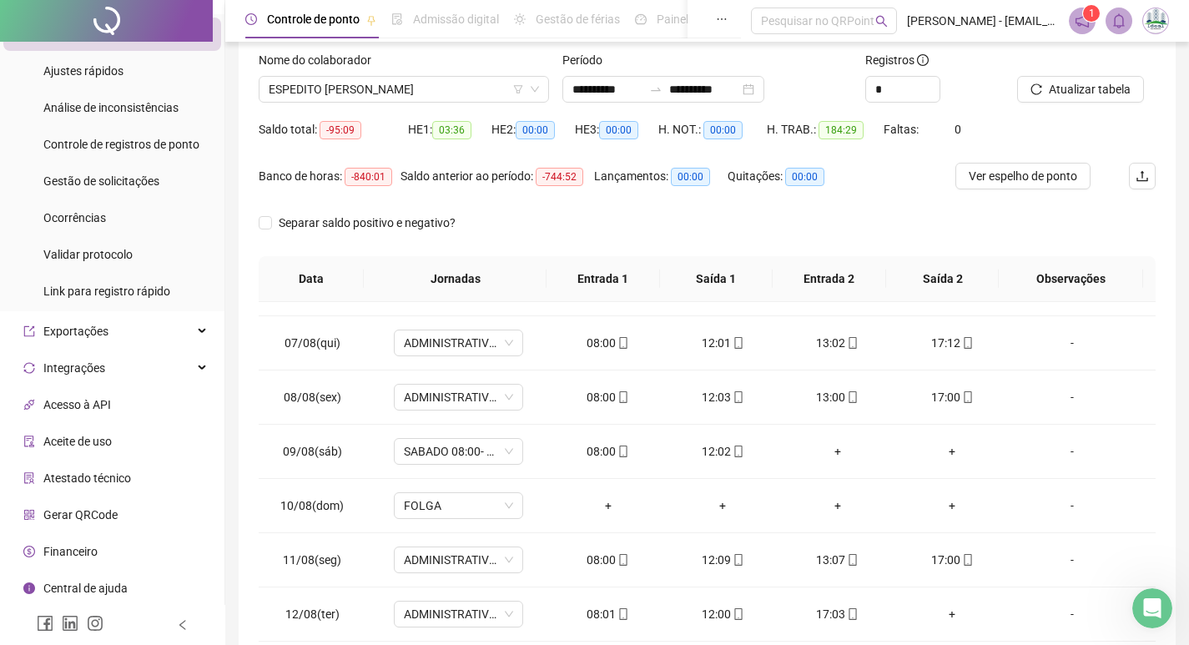
scroll to position [208, 0]
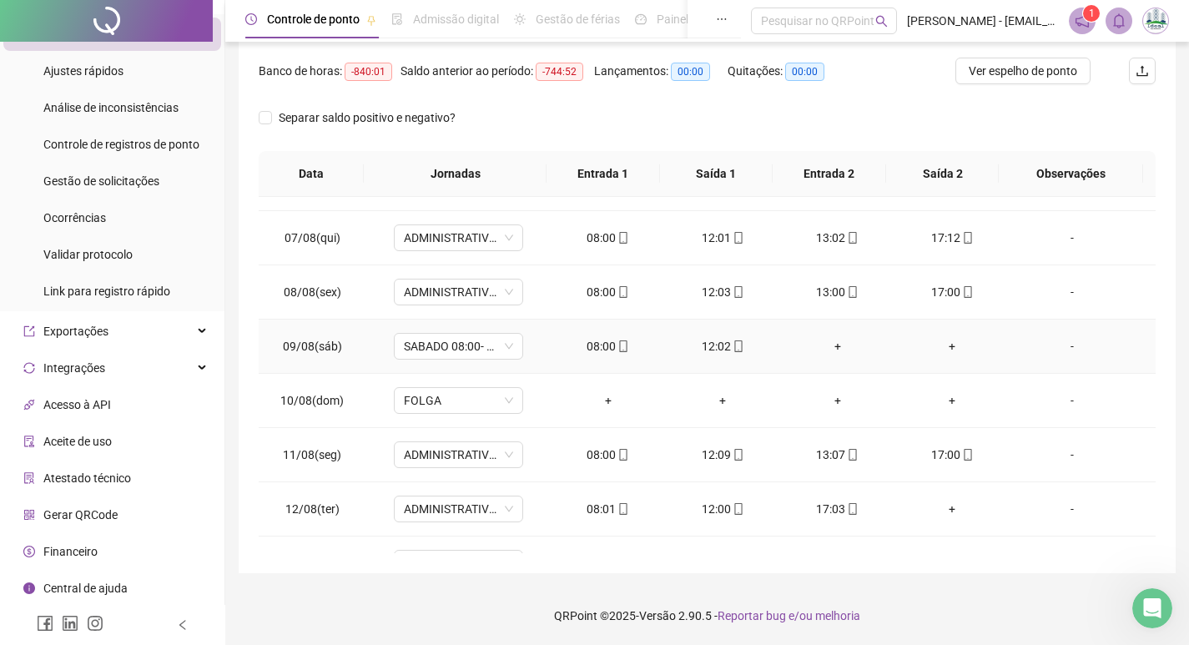
click at [826, 348] on div "+" at bounding box center [837, 346] width 88 height 18
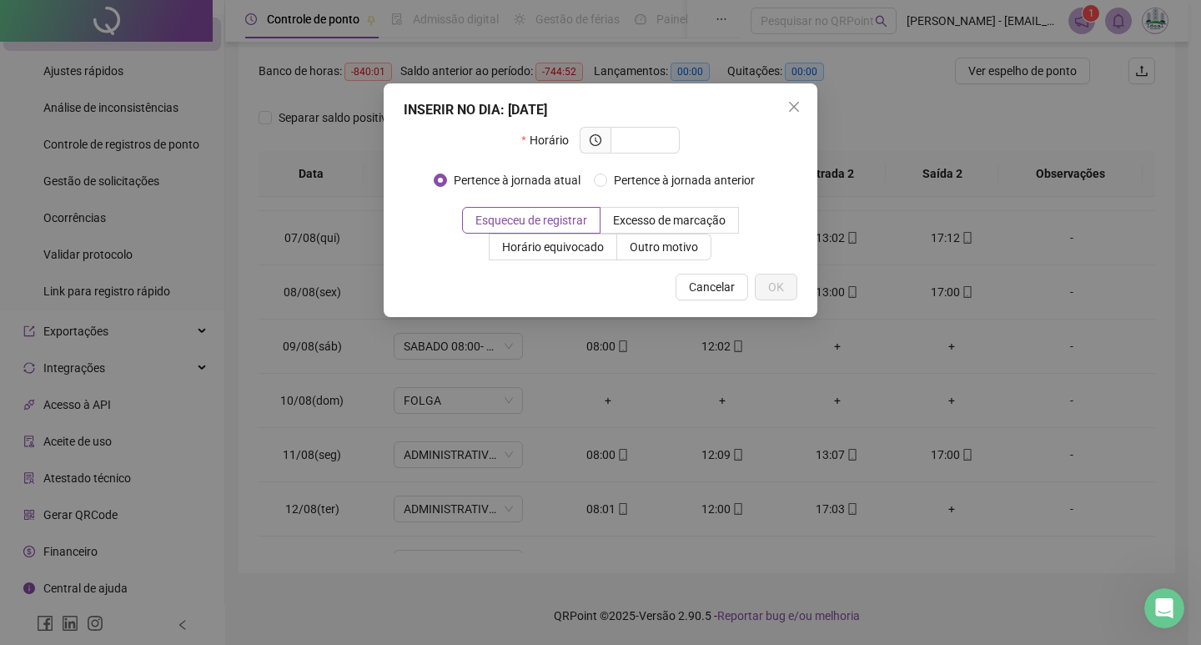
click at [799, 409] on div "INSERIR NO DIA : [DATE] Horário Pertence à jornada atual Pertence à jornada ant…" at bounding box center [600, 322] width 1201 height 645
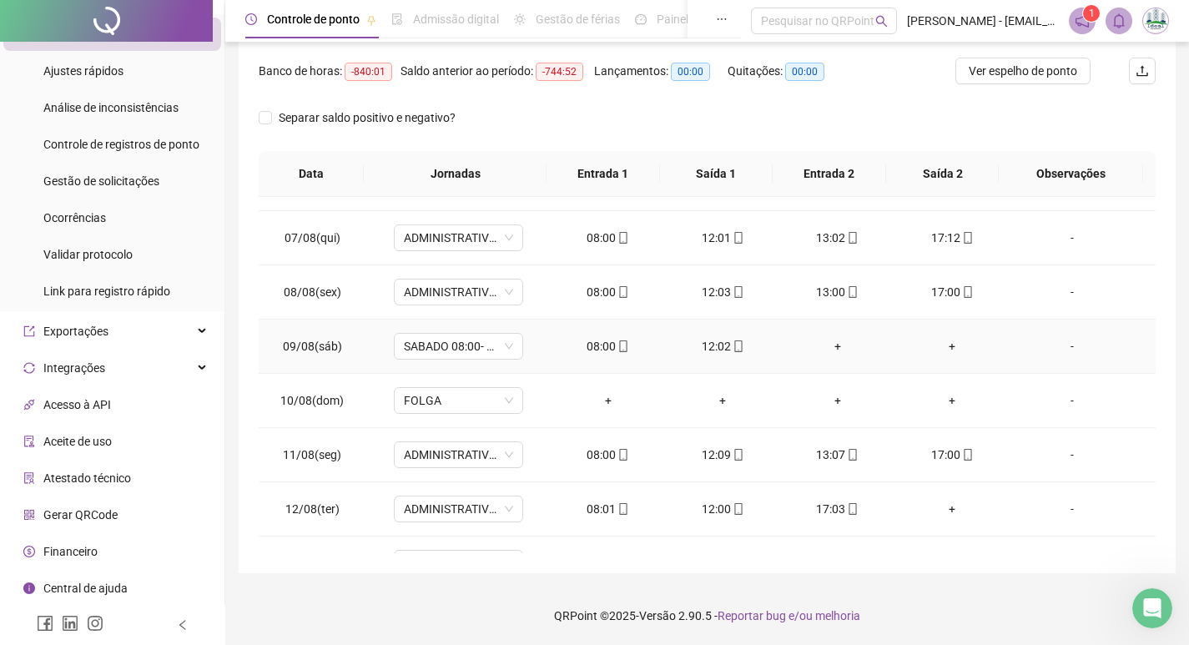
scroll to position [991, 0]
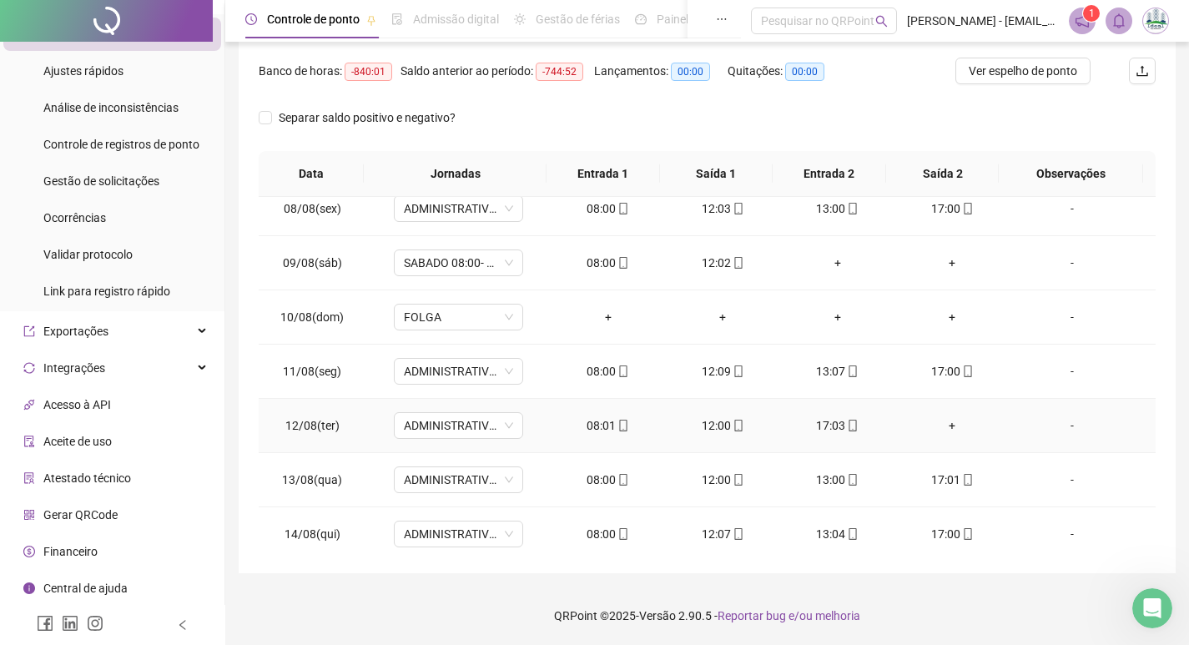
click at [941, 421] on div "+" at bounding box center [953, 425] width 88 height 18
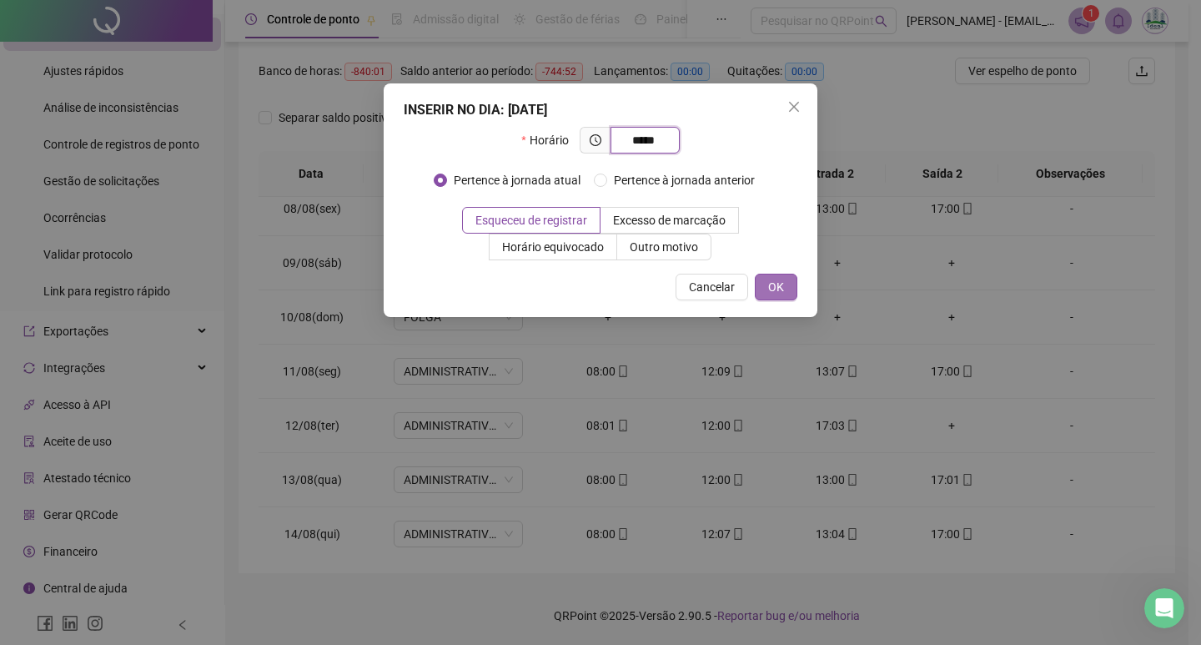
type input "*****"
click at [776, 286] on span "OK" at bounding box center [776, 287] width 16 height 18
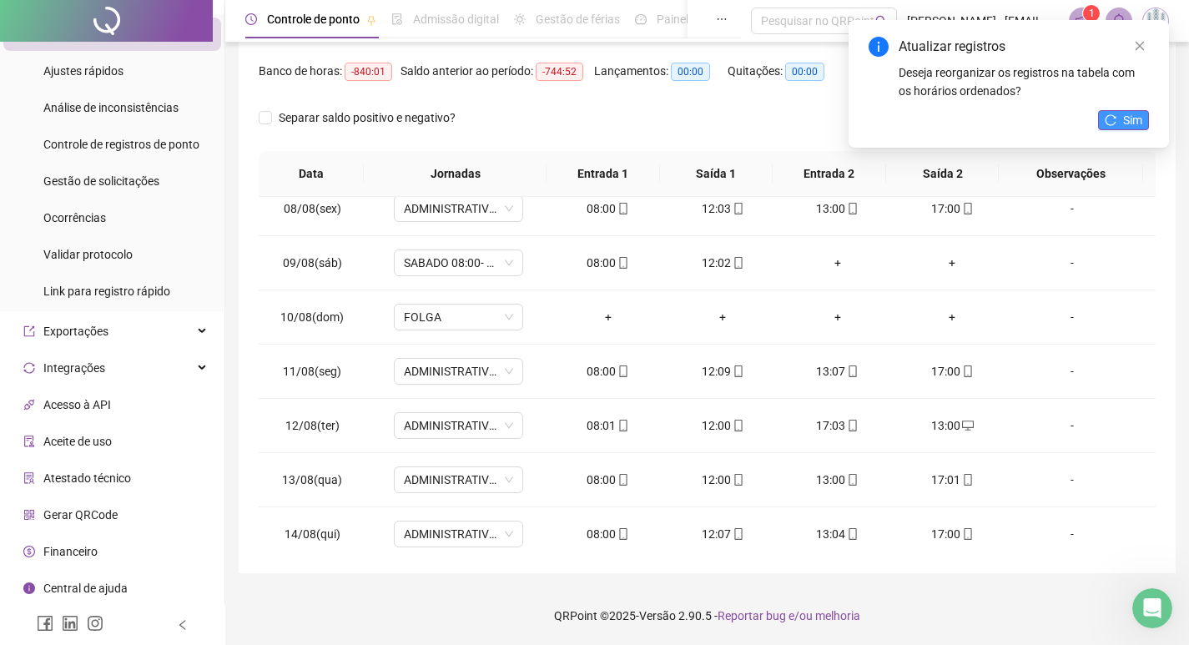
click at [1128, 116] on span "Sim" at bounding box center [1132, 120] width 19 height 18
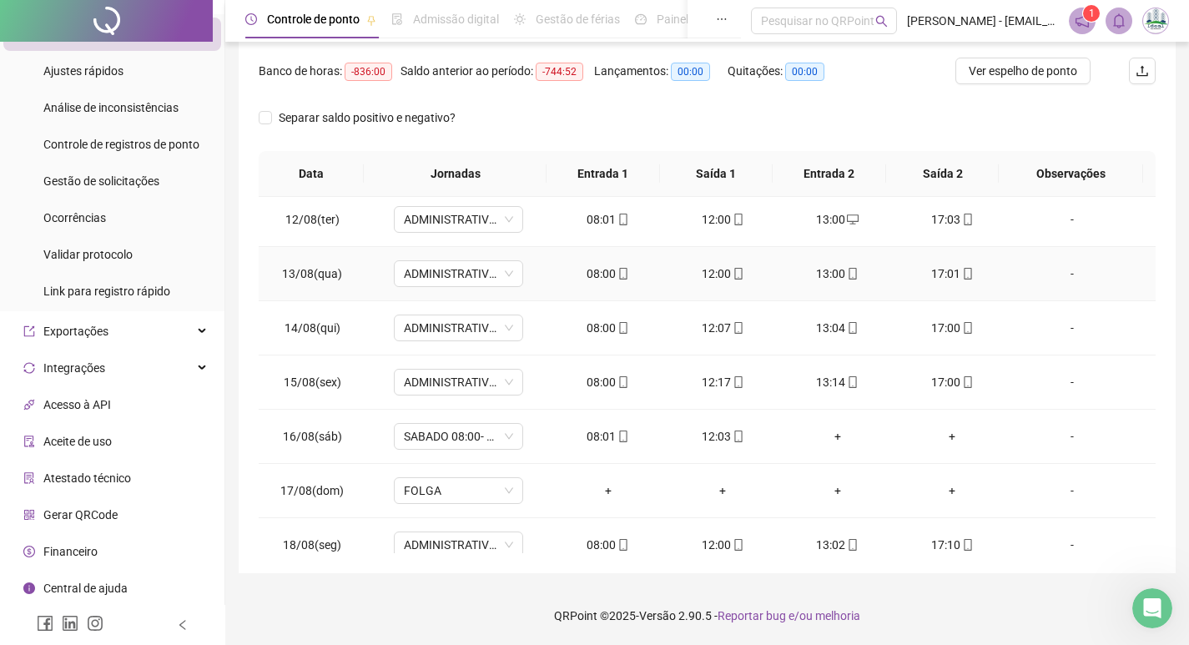
scroll to position [1242, 0]
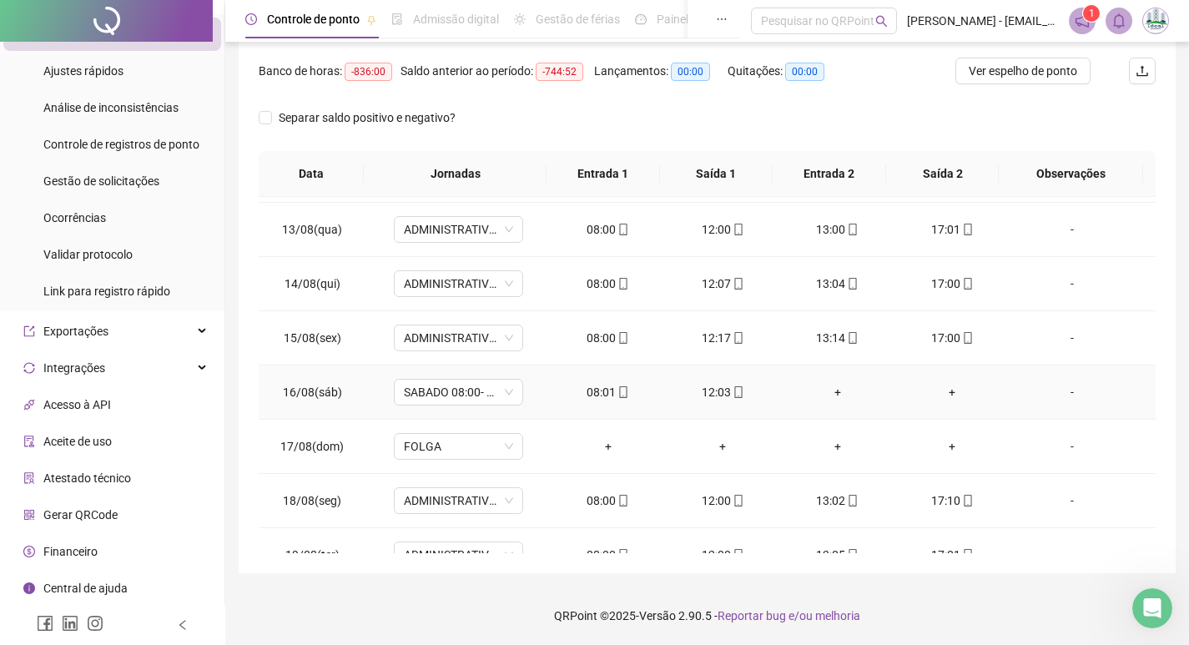
click at [827, 383] on div "+" at bounding box center [837, 392] width 88 height 18
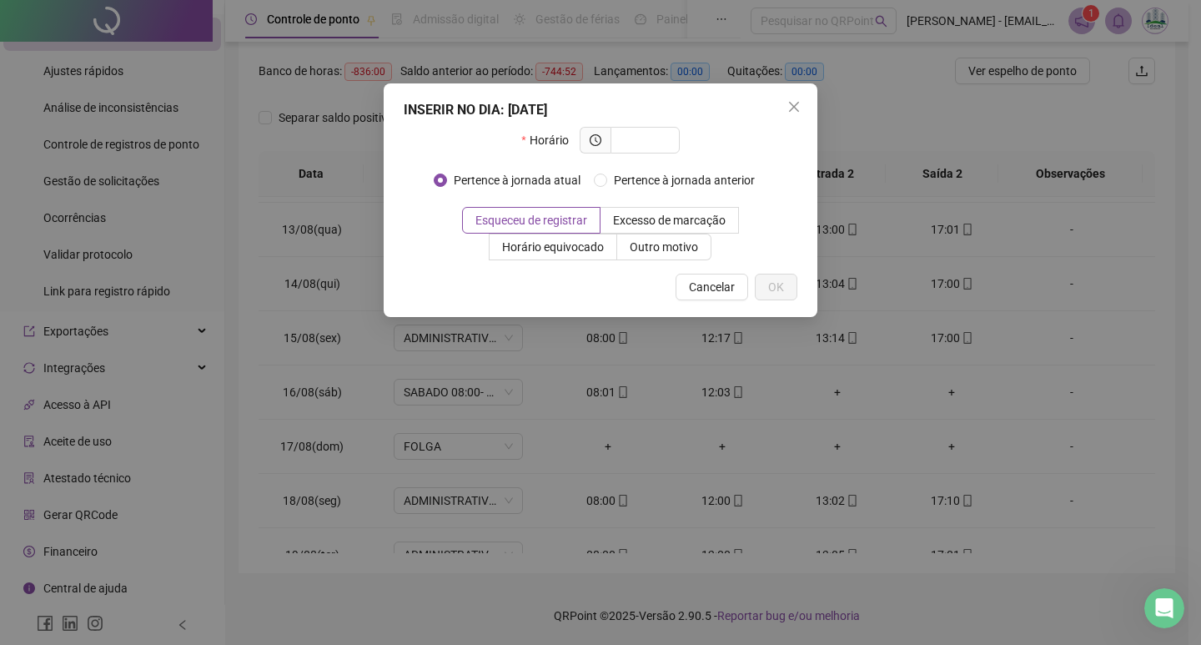
click at [1002, 382] on div "INSERIR NO DIA : [DATE] Horário Pertence à jornada atual Pertence à jornada ant…" at bounding box center [600, 322] width 1201 height 645
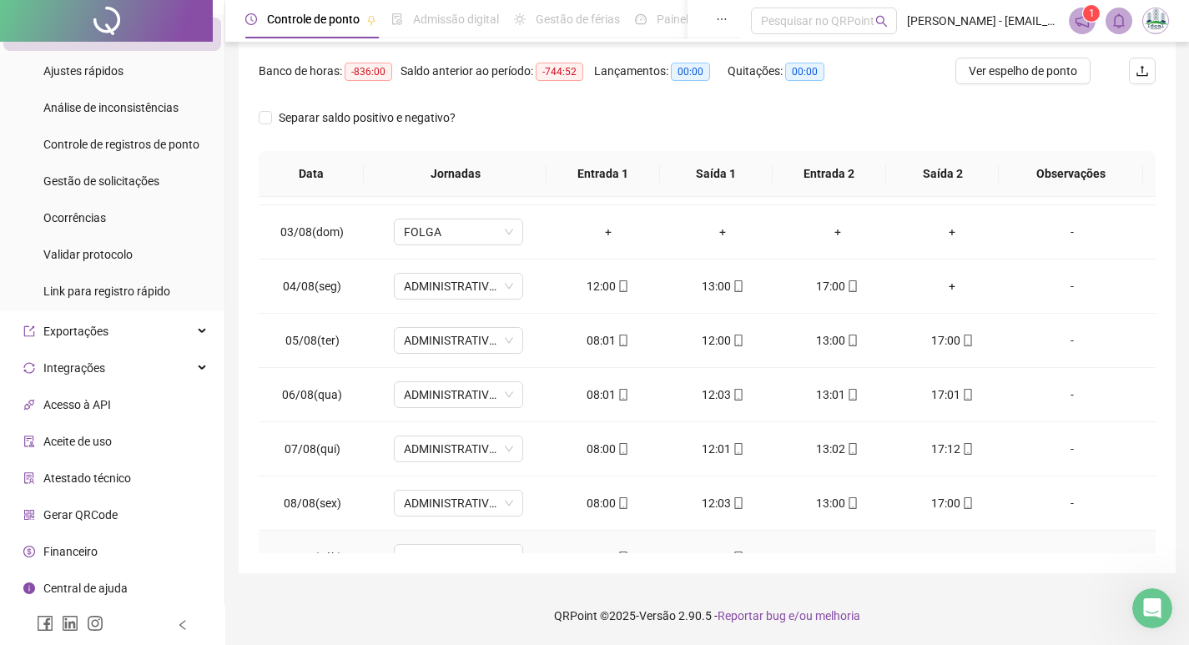
scroll to position [491, 0]
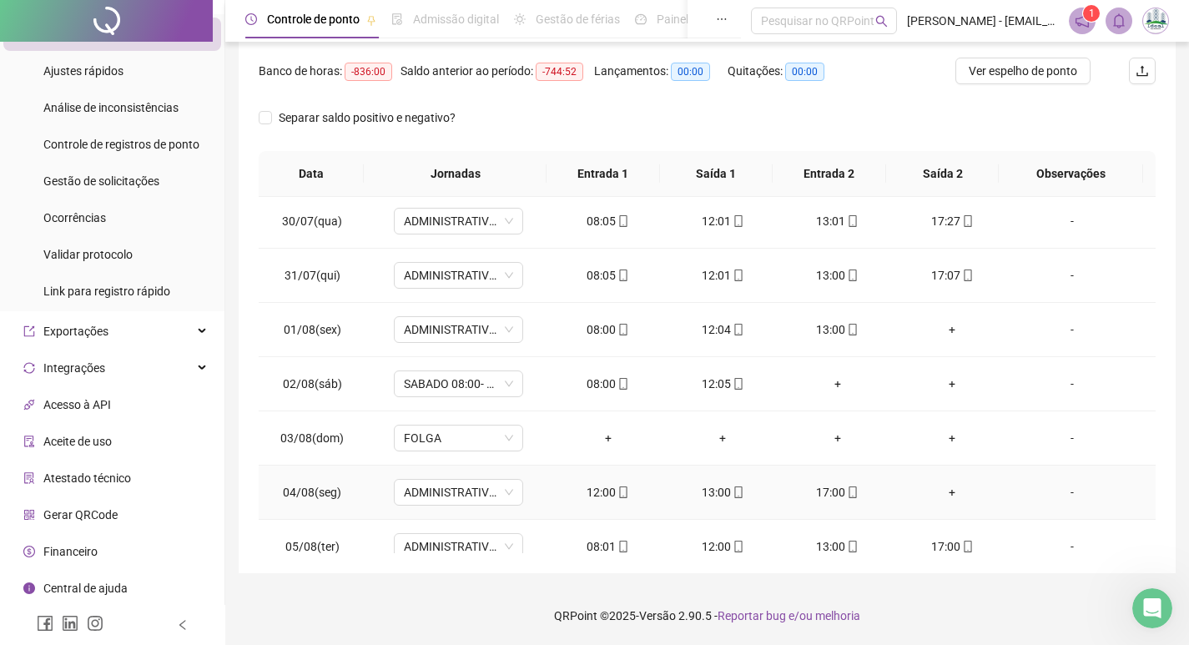
click at [946, 492] on div "+" at bounding box center [953, 492] width 88 height 18
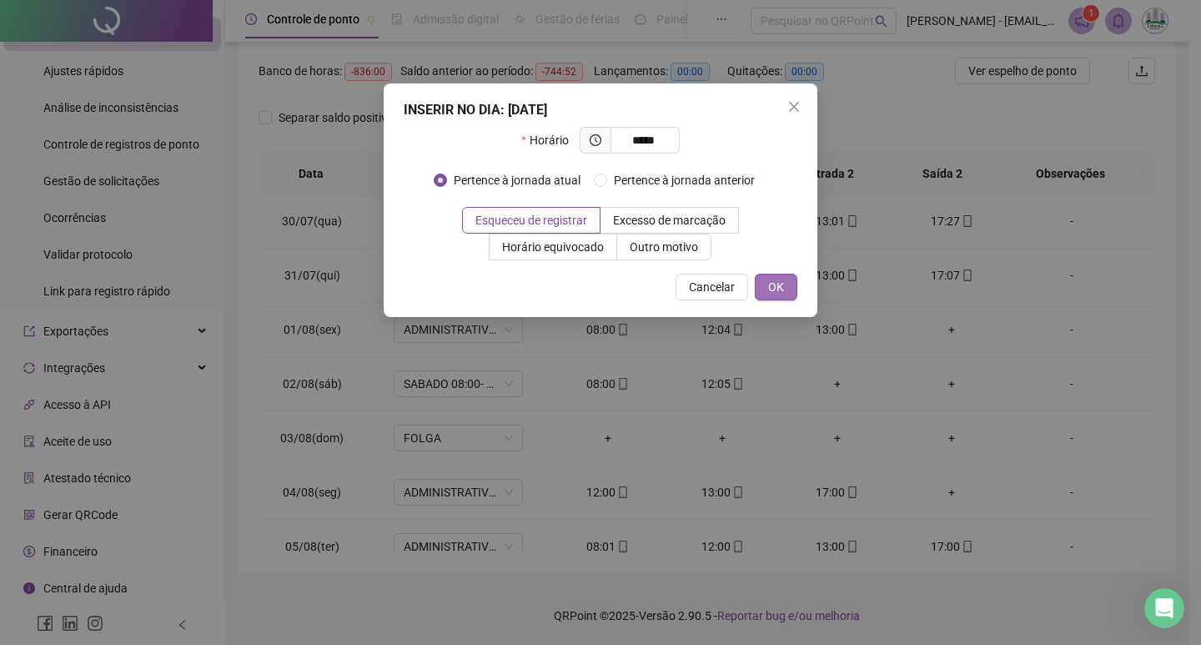
type input "*****"
click at [773, 282] on span "OK" at bounding box center [776, 287] width 16 height 18
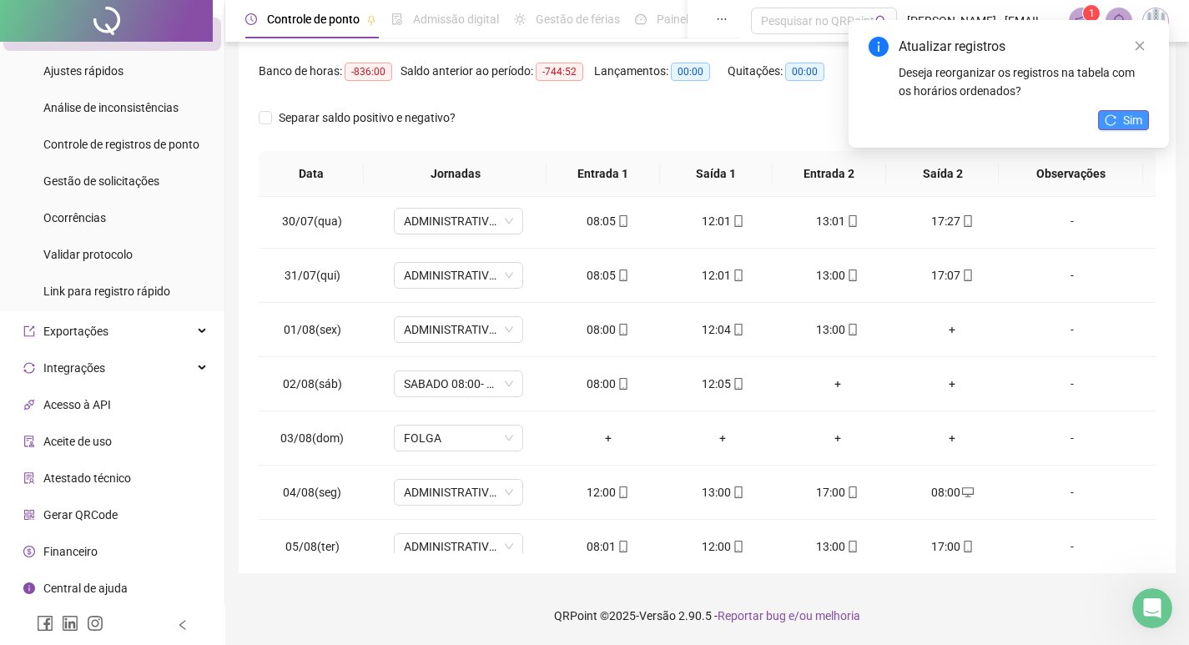
click at [1127, 111] on span "Sim" at bounding box center [1132, 120] width 19 height 18
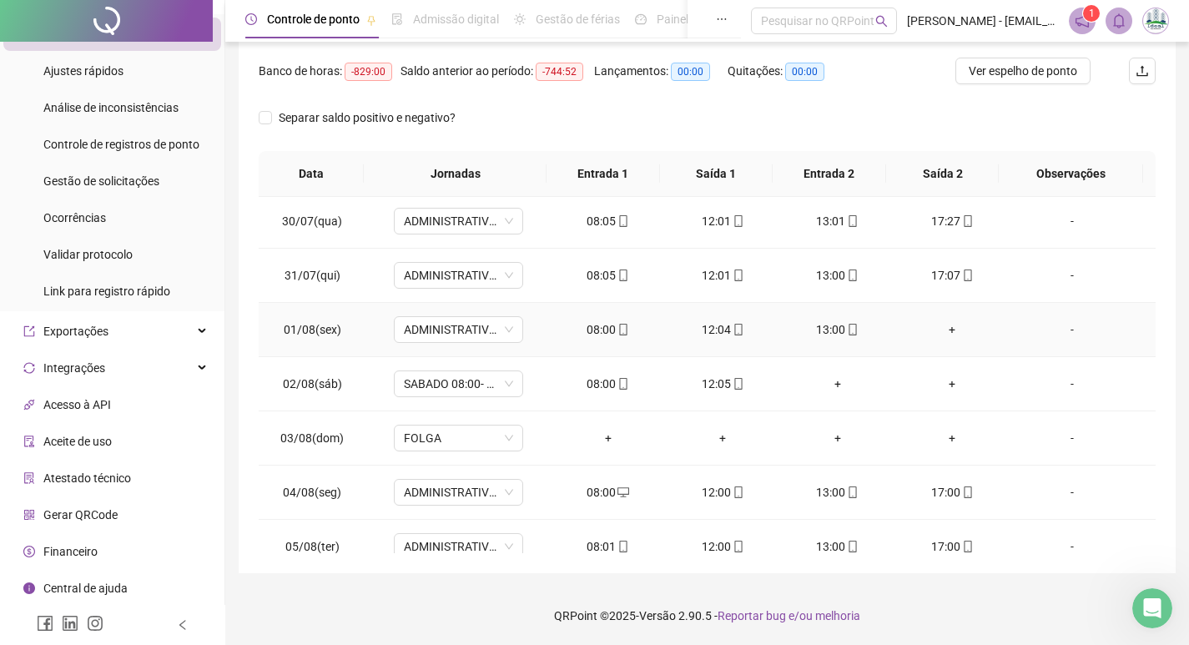
click at [948, 330] on div "+" at bounding box center [953, 329] width 88 height 18
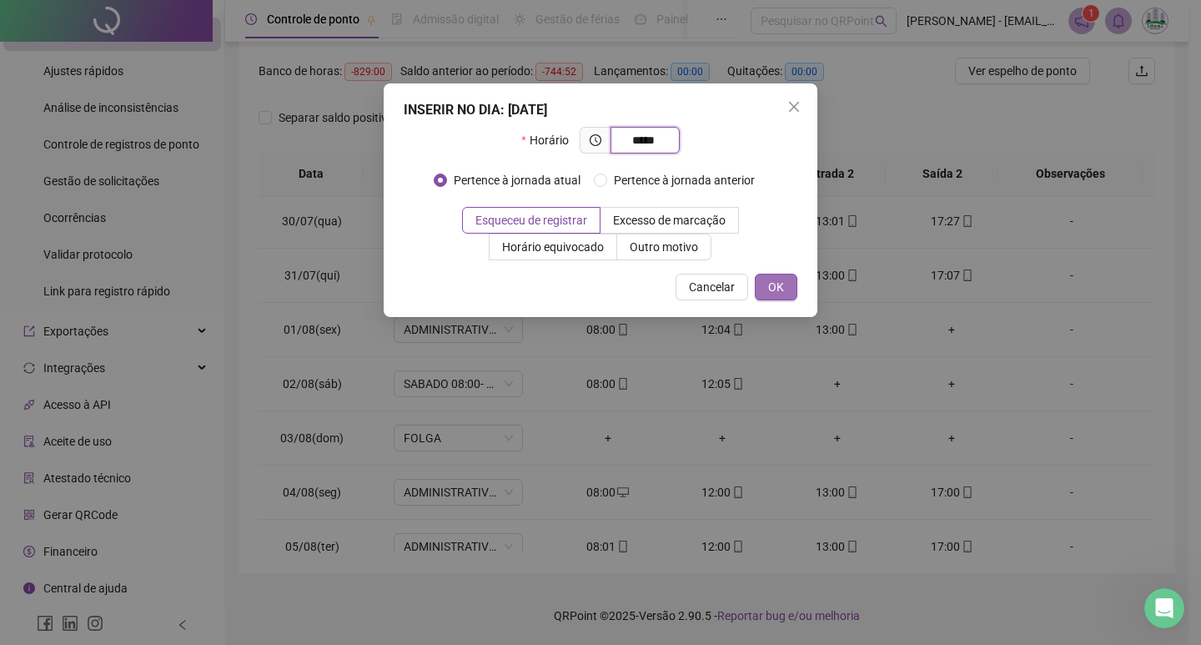
type input "*****"
click at [797, 288] on button "OK" at bounding box center [776, 287] width 43 height 27
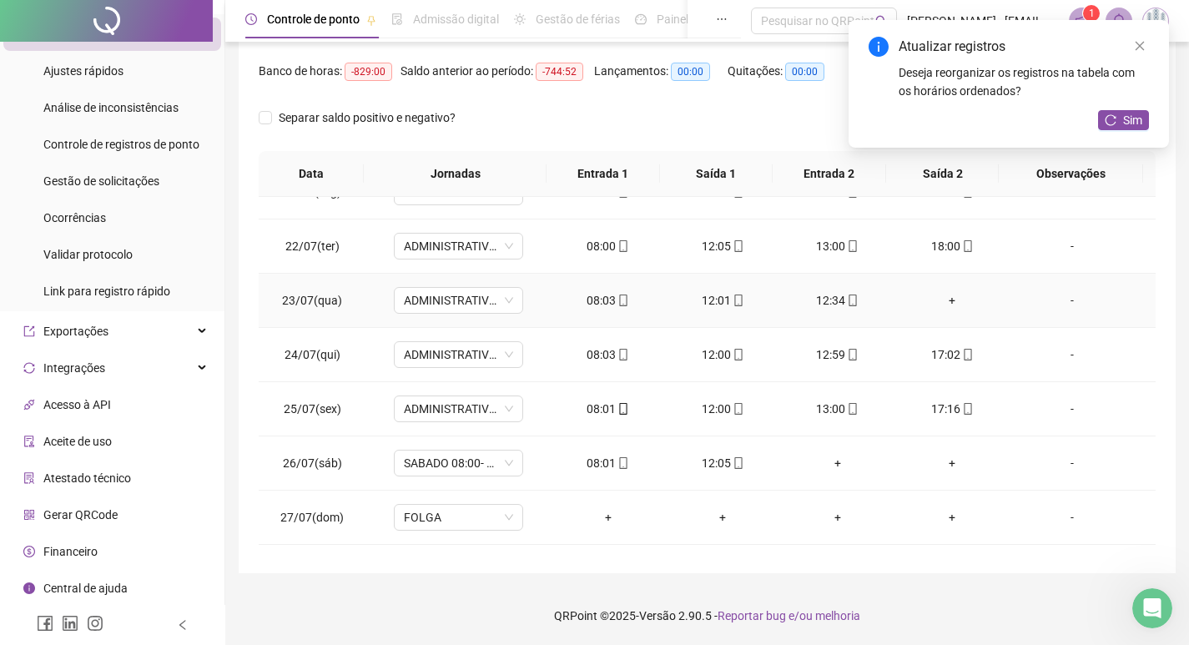
scroll to position [0, 0]
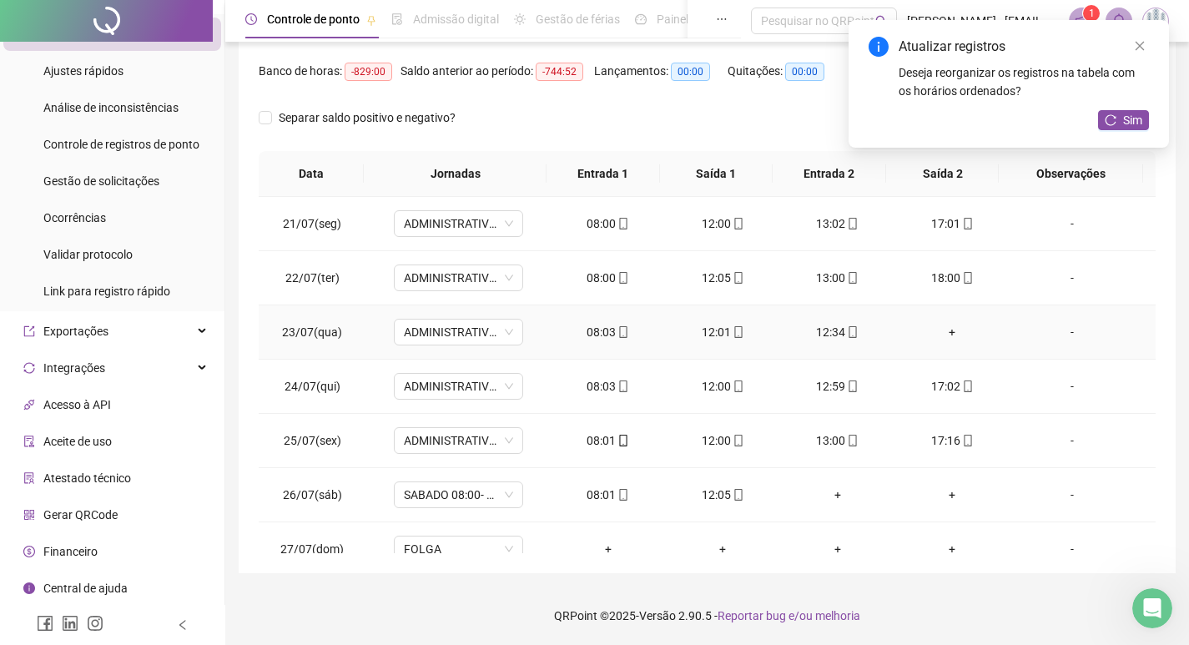
click at [945, 329] on div "+" at bounding box center [953, 332] width 88 height 18
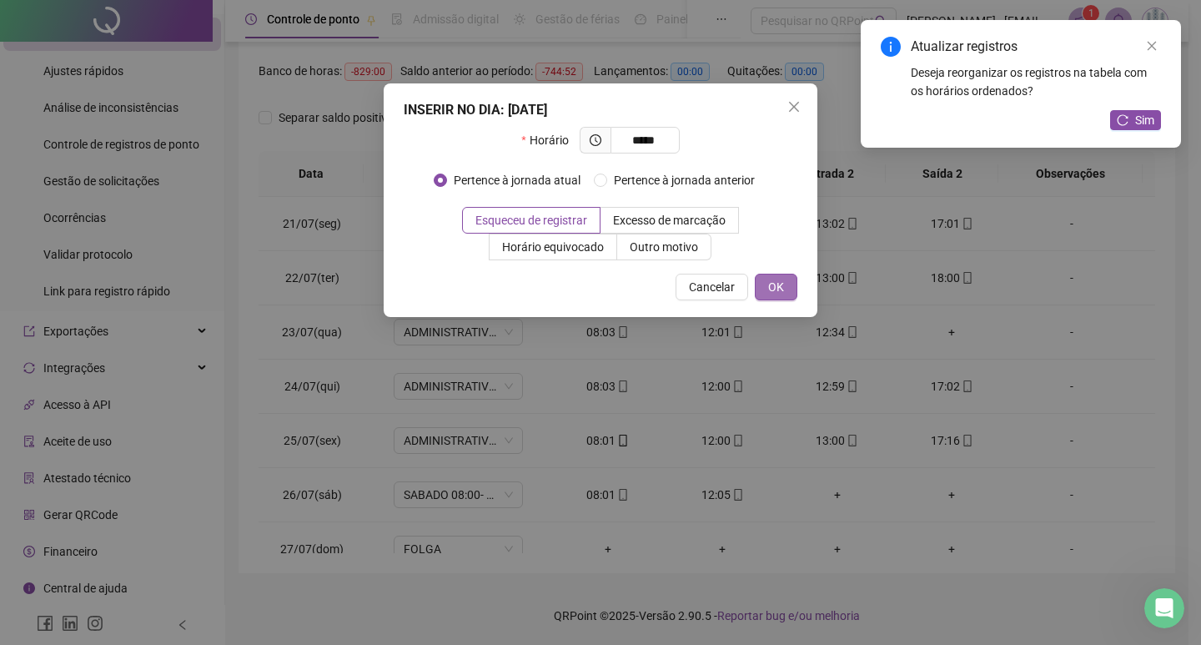
click at [767, 286] on button "OK" at bounding box center [776, 287] width 43 height 27
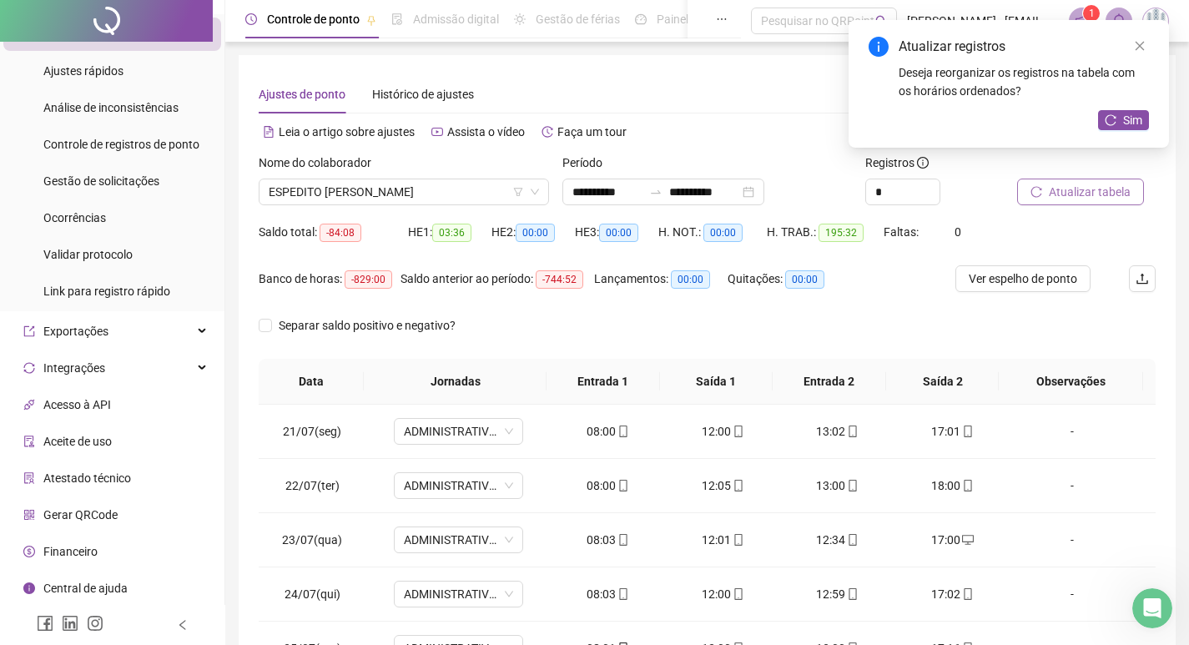
click at [1079, 187] on span "Atualizar tabela" at bounding box center [1090, 192] width 82 height 18
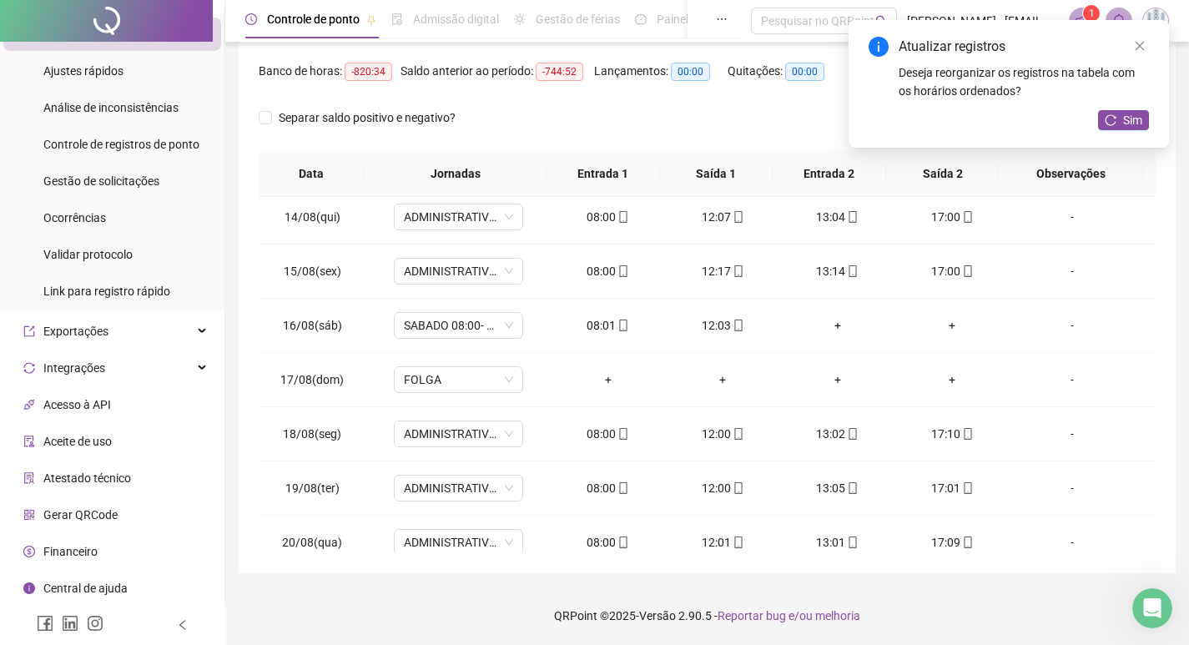
scroll to position [1325, 0]
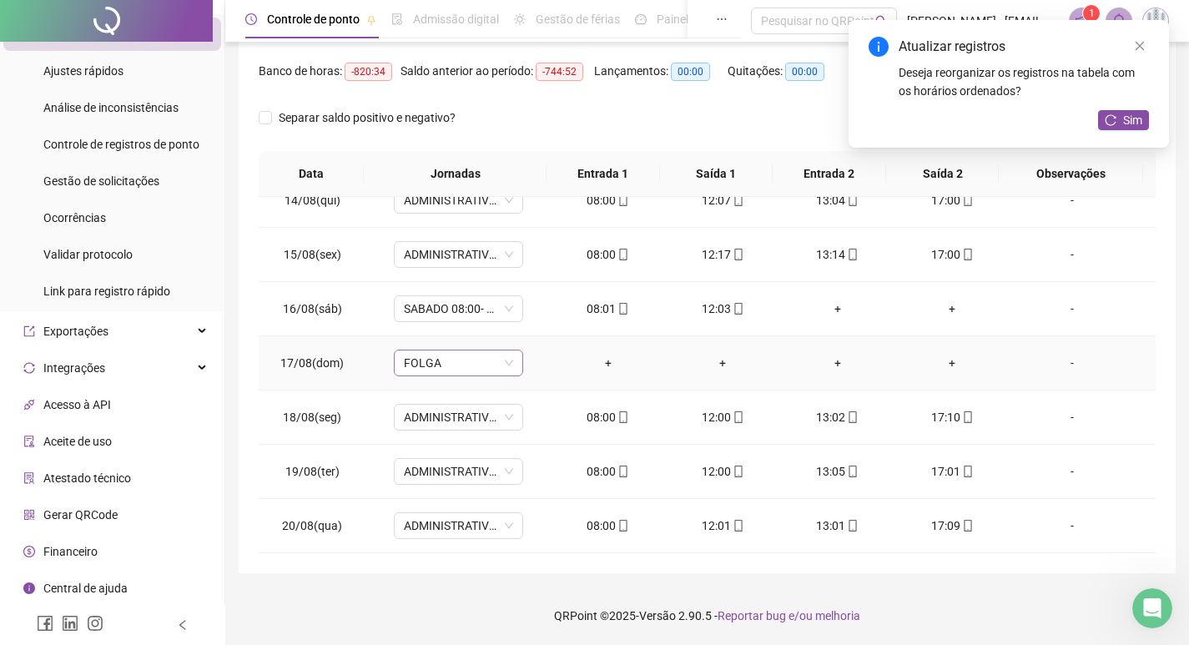
click at [461, 367] on span "FOLGA" at bounding box center [458, 362] width 109 height 25
click at [435, 425] on div "Folga" at bounding box center [469, 423] width 110 height 18
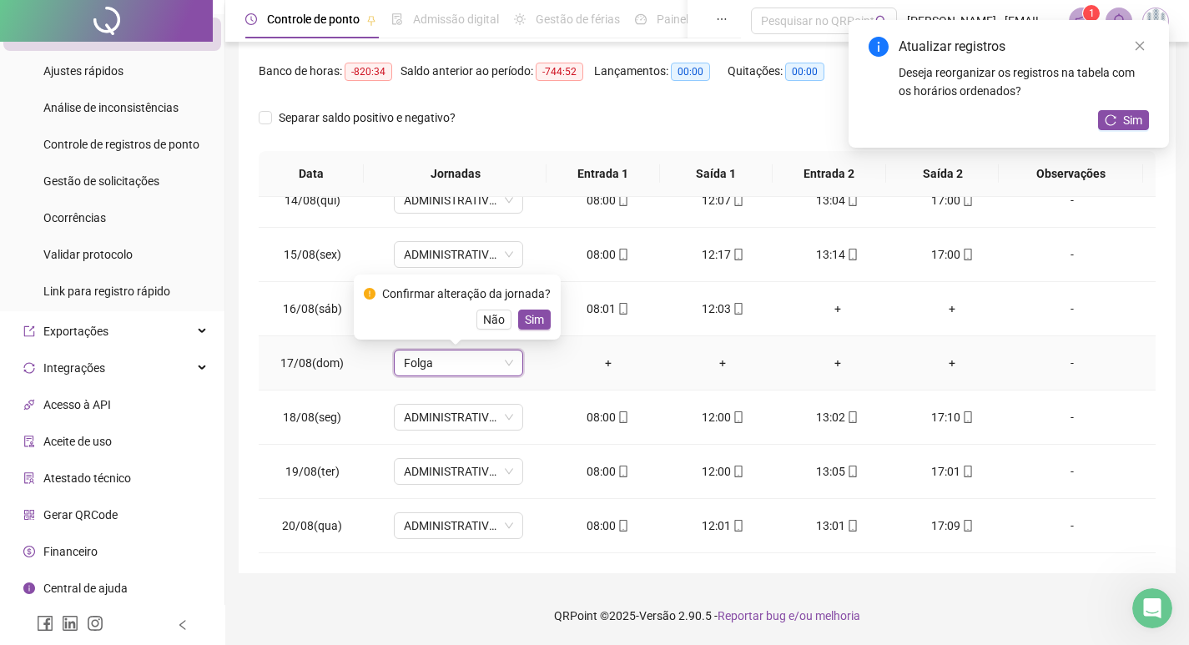
click at [532, 322] on span "Sim" at bounding box center [534, 319] width 19 height 18
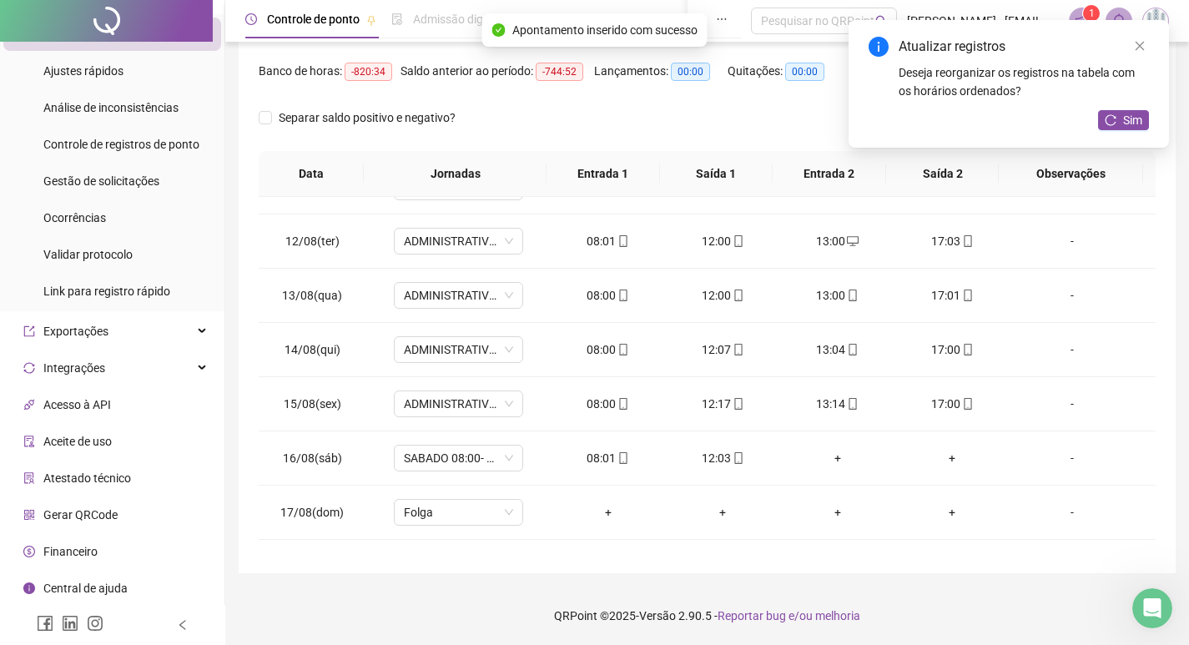
scroll to position [1075, 0]
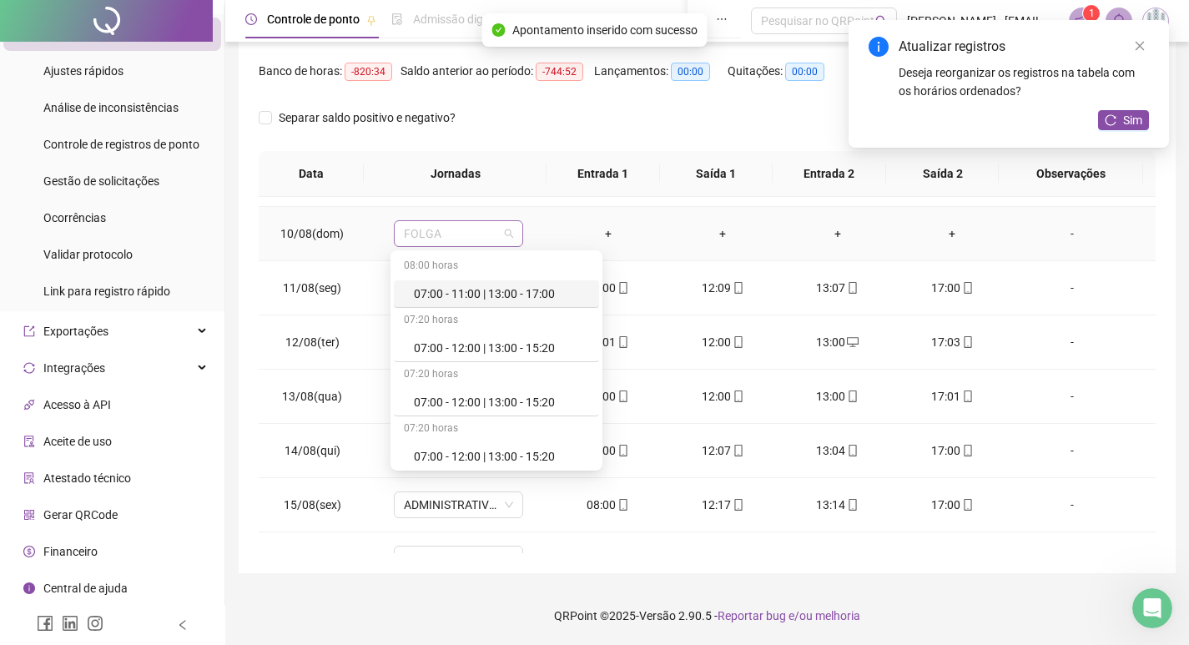
click at [446, 236] on span "FOLGA" at bounding box center [458, 233] width 109 height 25
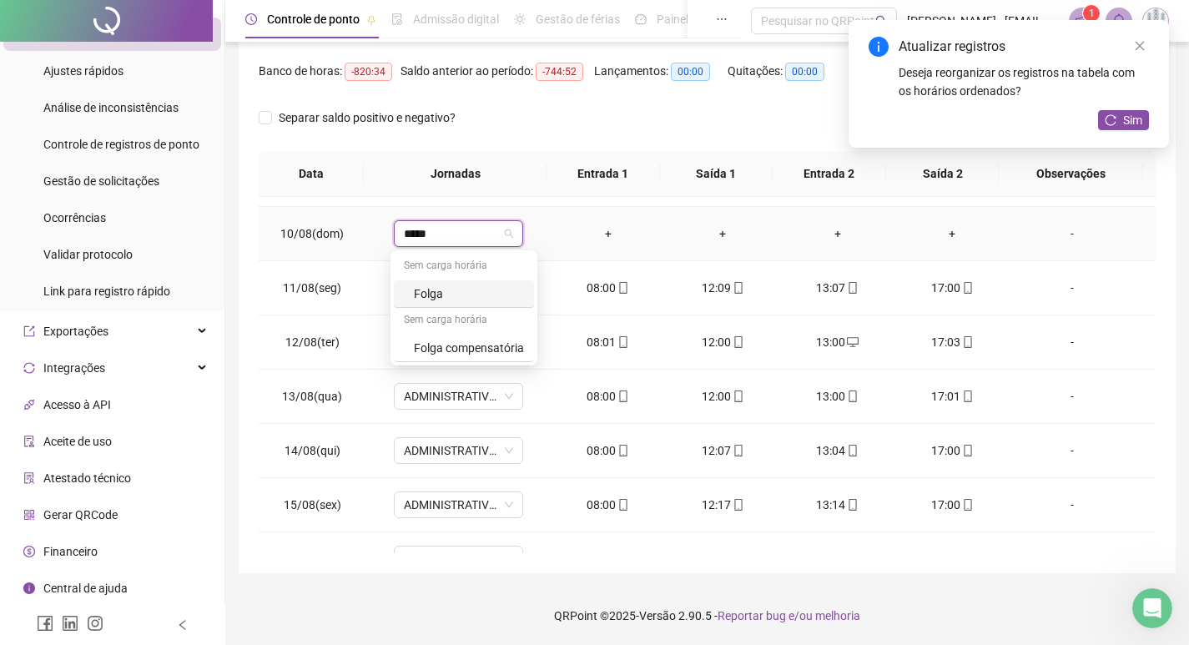
click at [429, 285] on div "Folga" at bounding box center [469, 294] width 110 height 18
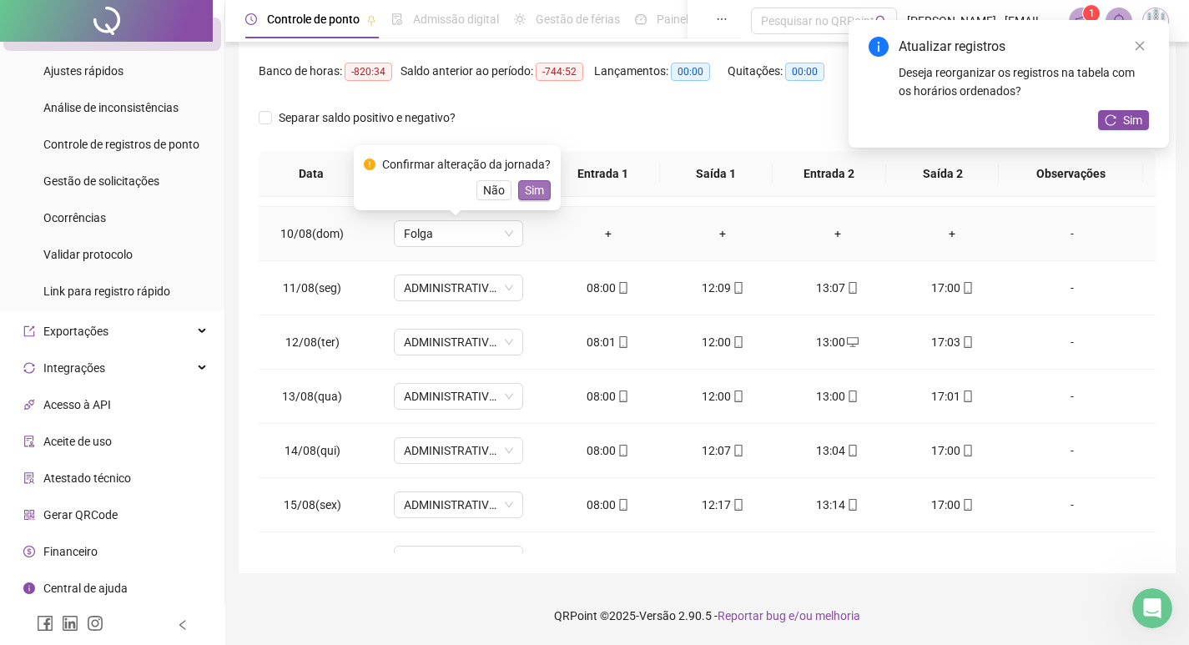
click at [545, 191] on button "Sim" at bounding box center [534, 190] width 33 height 20
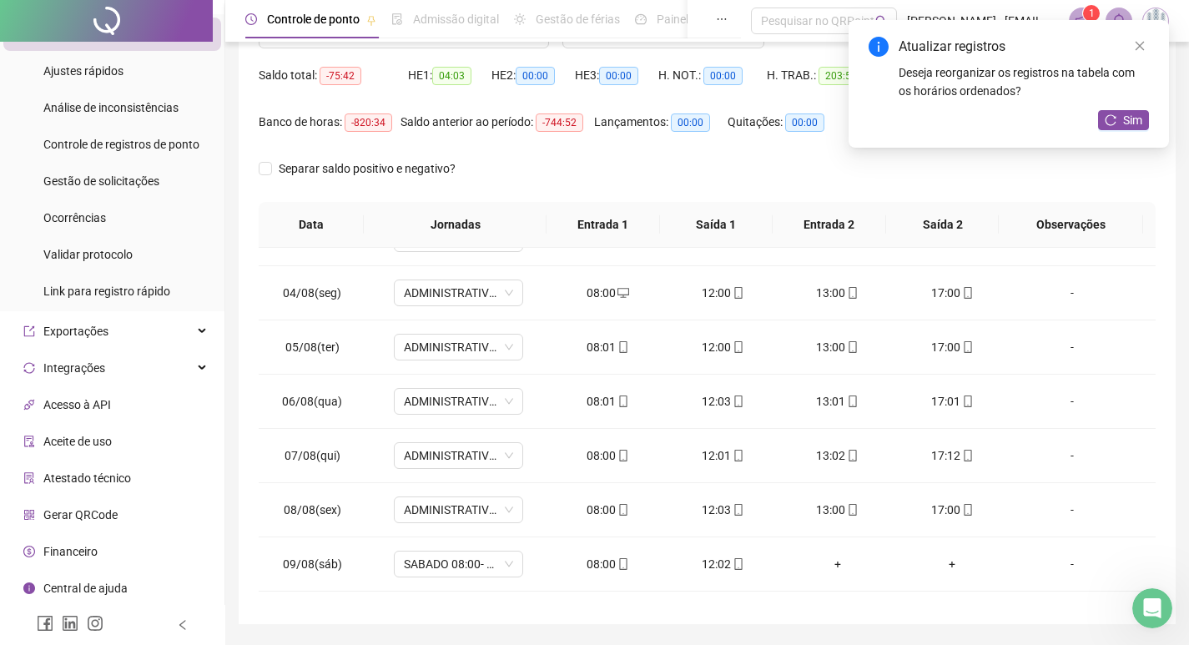
scroll to position [0, 0]
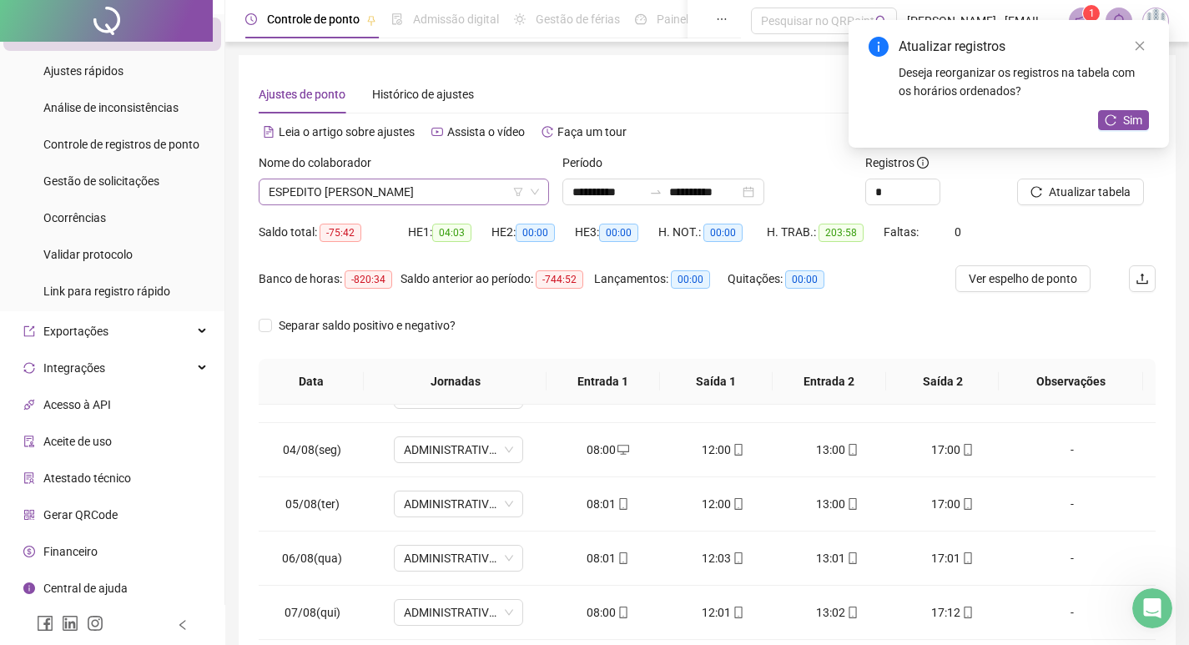
click at [375, 185] on span "ESPEDITO [PERSON_NAME]" at bounding box center [404, 191] width 270 height 25
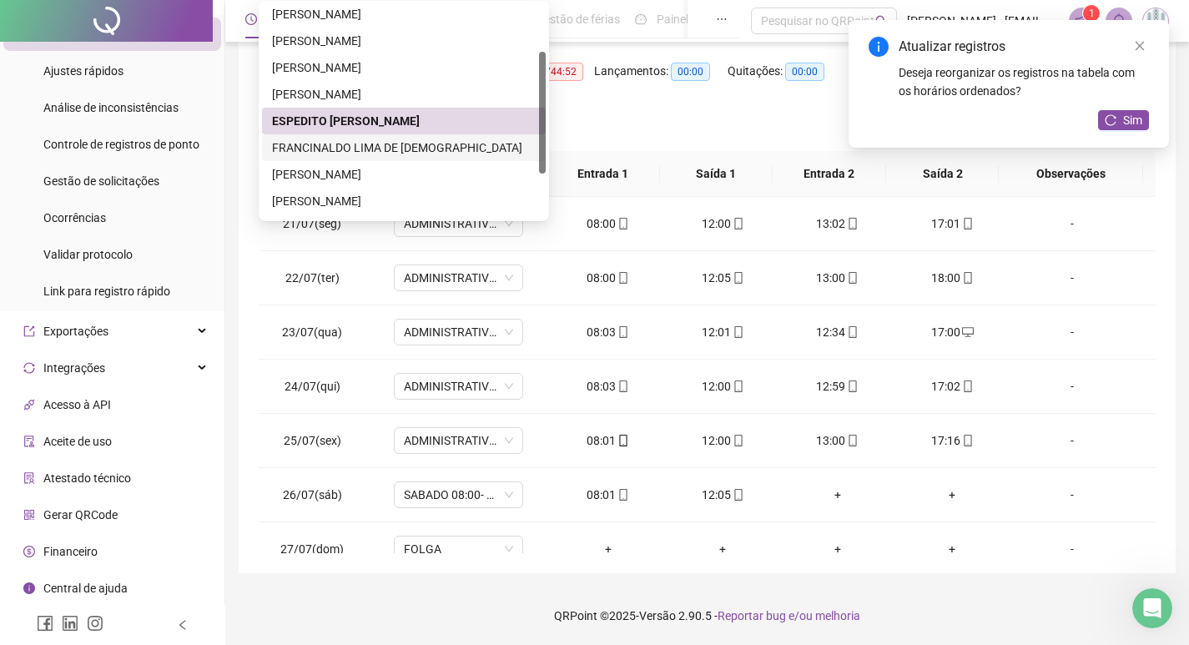
click at [335, 154] on div "FRANCINALDO LIMA DE [DEMOGRAPHIC_DATA]" at bounding box center [404, 148] width 264 height 18
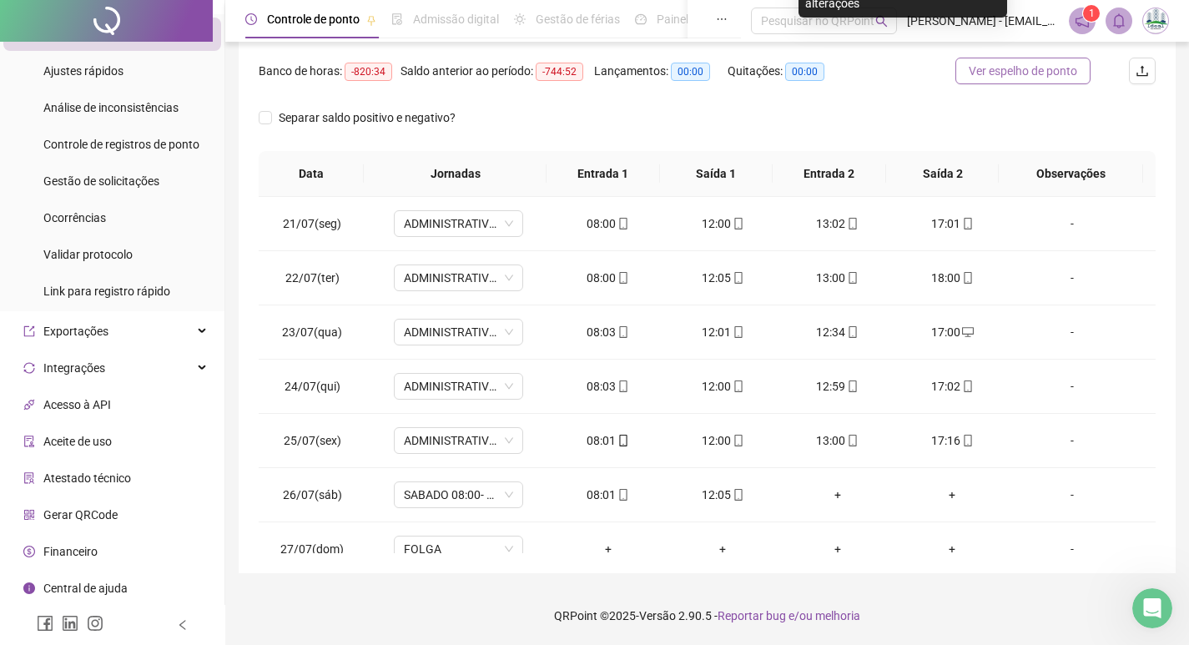
click at [1056, 65] on span "Ver espelho de ponto" at bounding box center [1023, 71] width 108 height 18
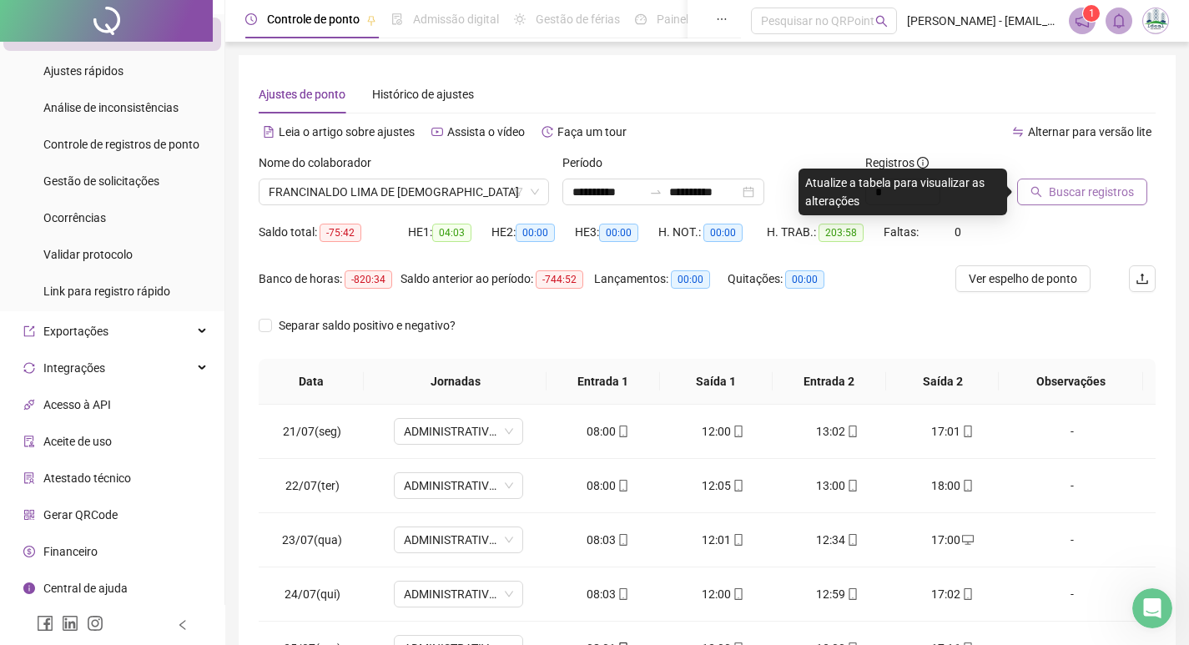
click at [1082, 201] on button "Buscar registros" at bounding box center [1082, 192] width 130 height 27
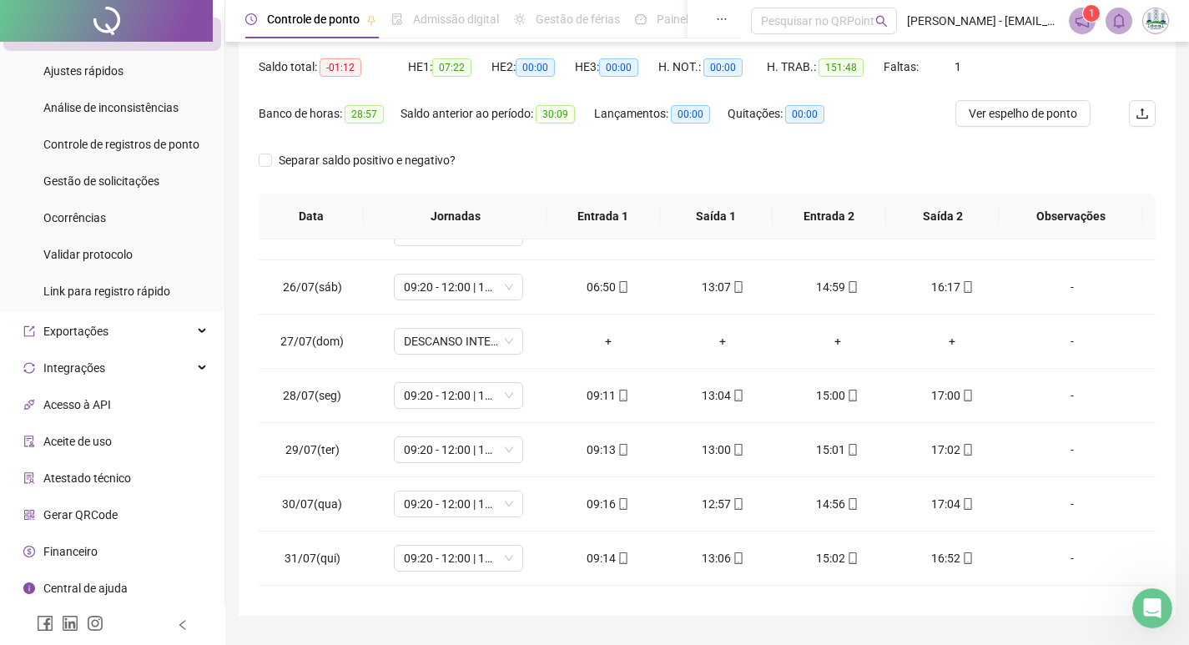
scroll to position [167, 0]
click at [440, 345] on span "DESCANSO INTER-JORNADA" at bounding box center [458, 339] width 109 height 25
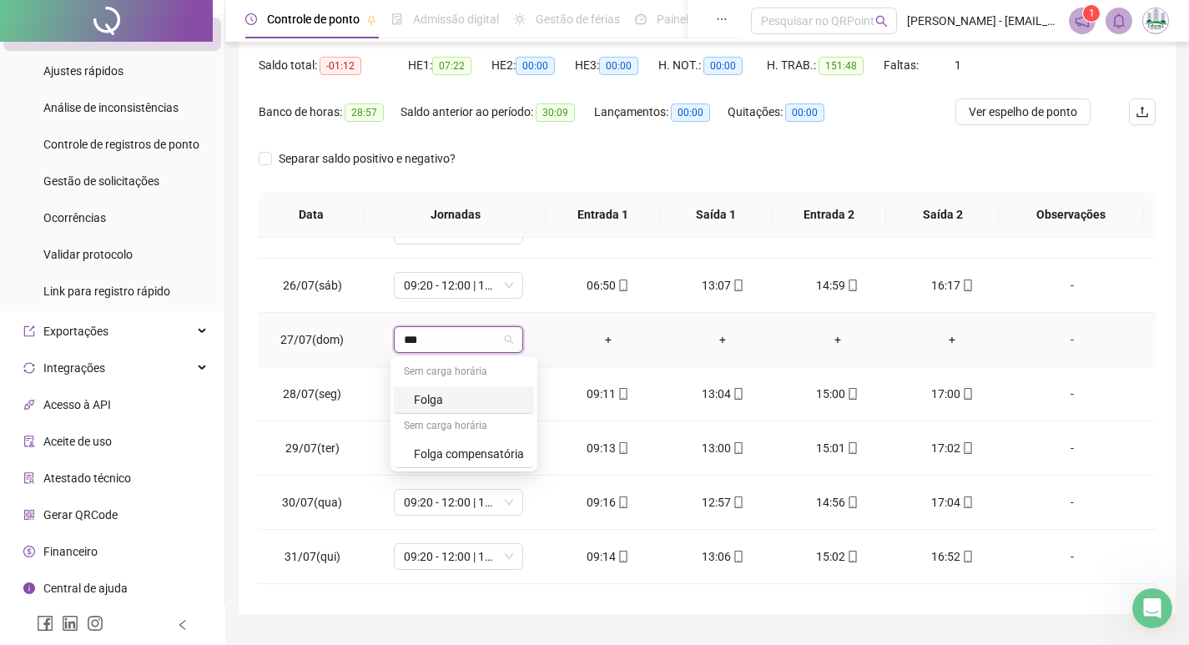
click at [426, 407] on div "Folga" at bounding box center [469, 399] width 110 height 18
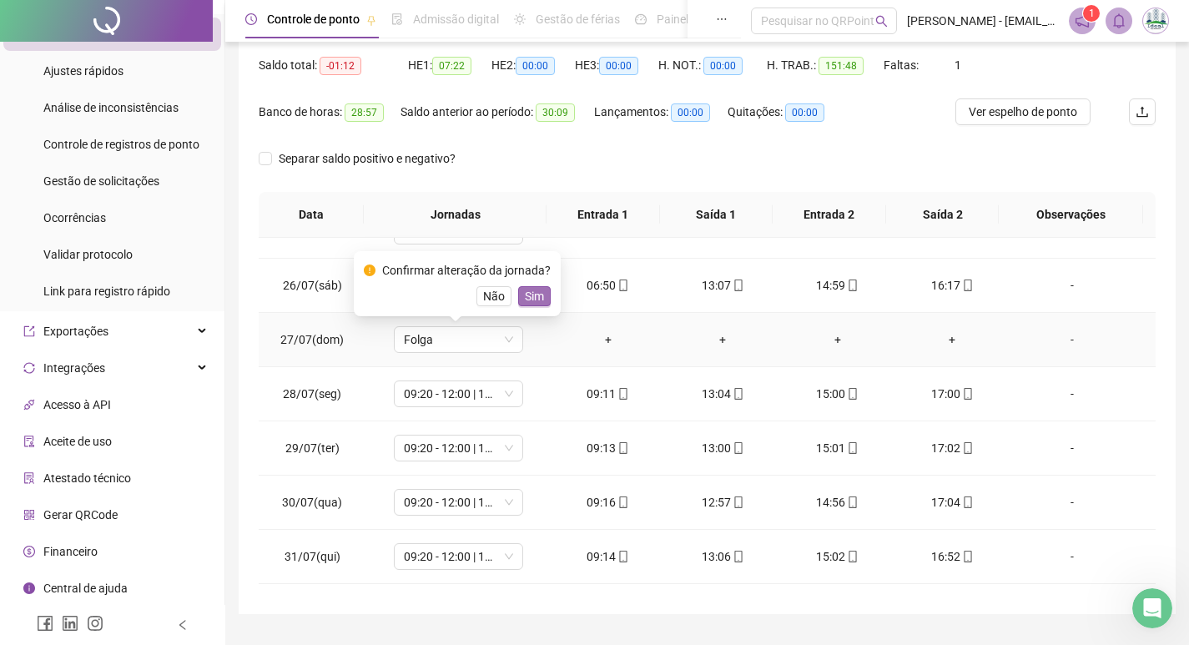
click at [542, 299] on button "Sim" at bounding box center [534, 296] width 33 height 20
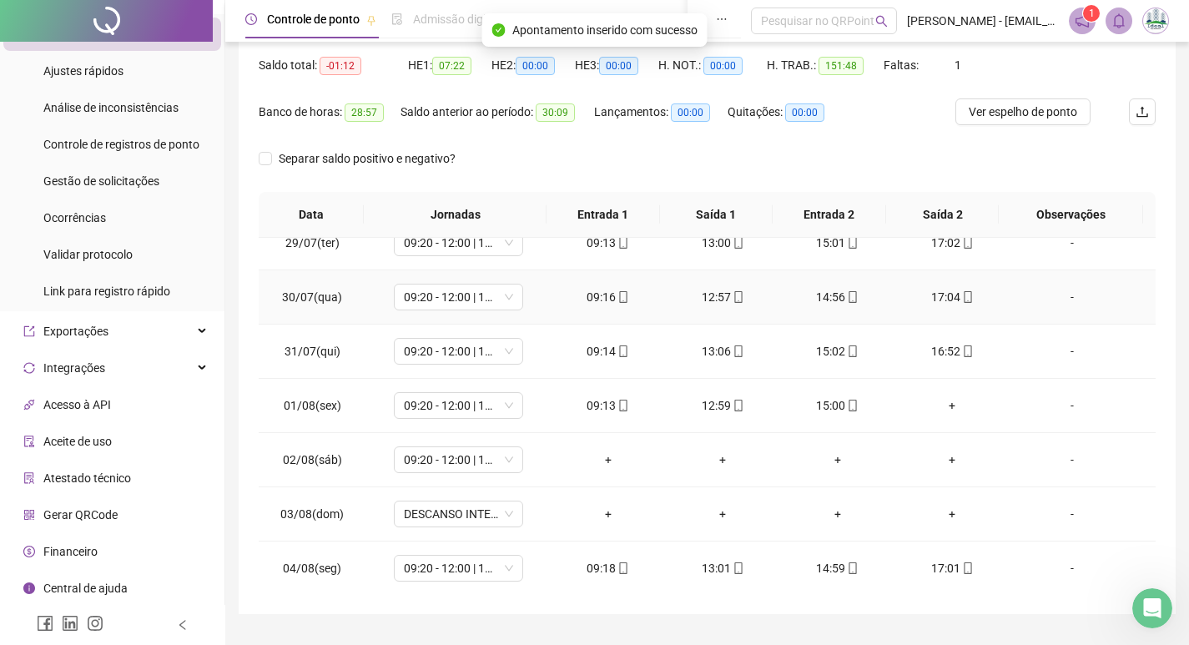
scroll to position [501, 0]
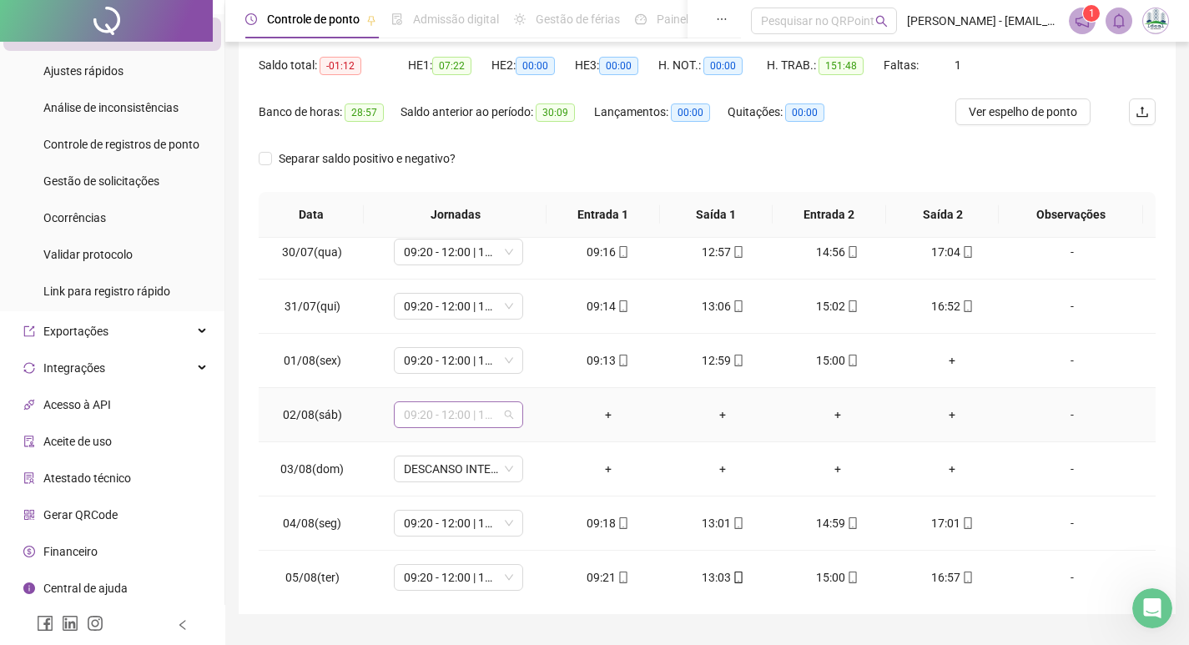
click at [444, 413] on span "09:20 - 12:00 | 14:00 - 17:00" at bounding box center [458, 414] width 109 height 25
click at [443, 330] on div "Folga" at bounding box center [469, 326] width 110 height 18
click at [535, 378] on span "Sim" at bounding box center [534, 371] width 19 height 18
click at [447, 471] on span "DESCANSO INTER-JORNADA" at bounding box center [458, 468] width 109 height 25
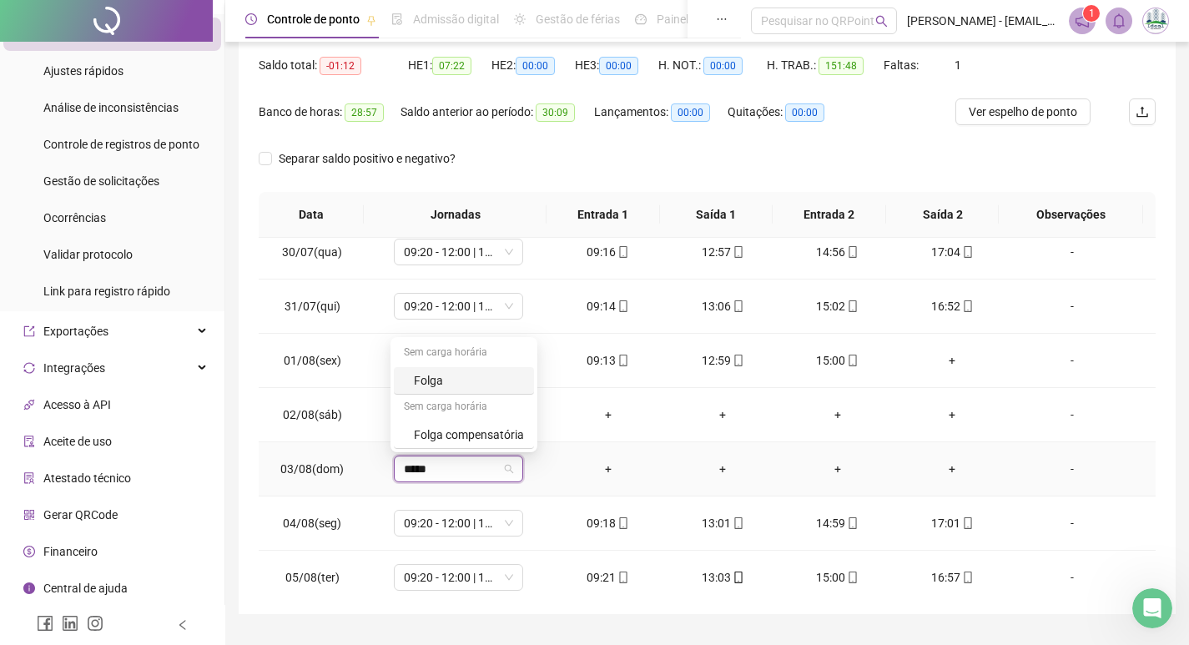
click at [445, 369] on div "Folga" at bounding box center [464, 381] width 140 height 28
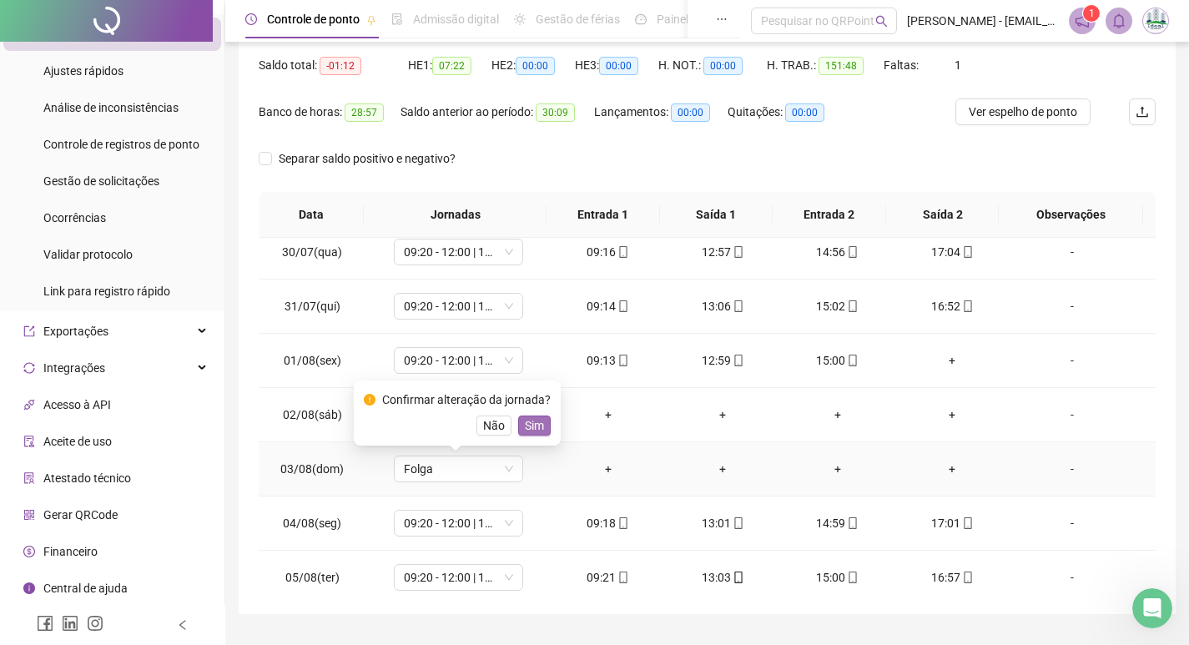
click at [525, 426] on span "Sim" at bounding box center [534, 425] width 19 height 18
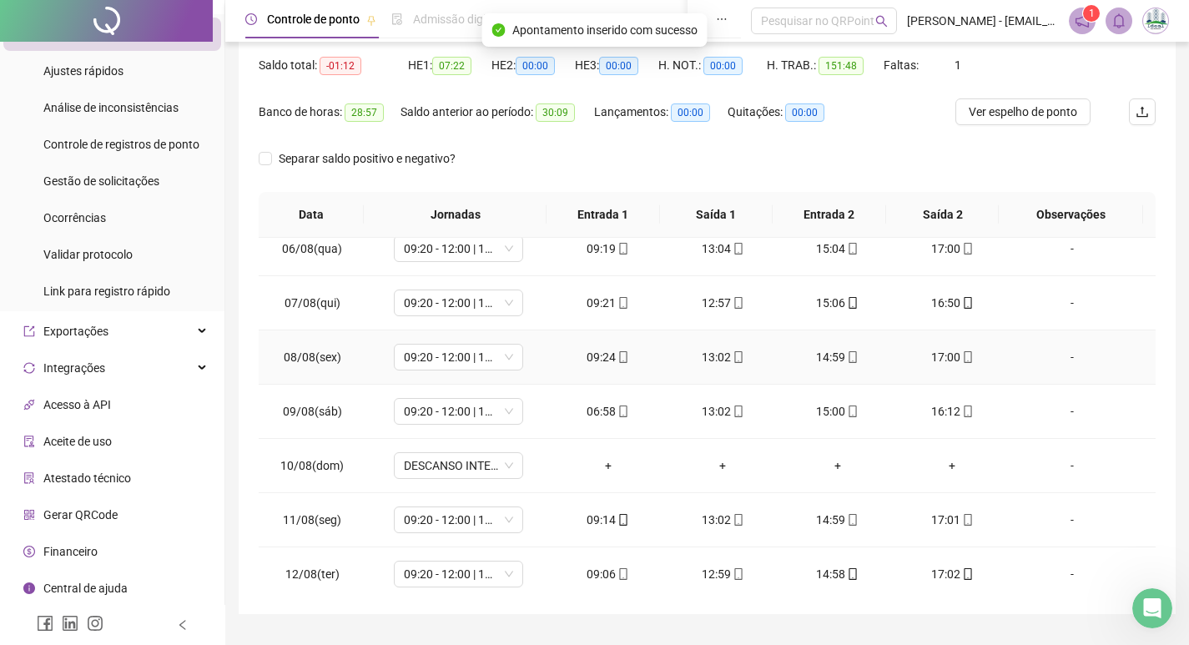
scroll to position [918, 0]
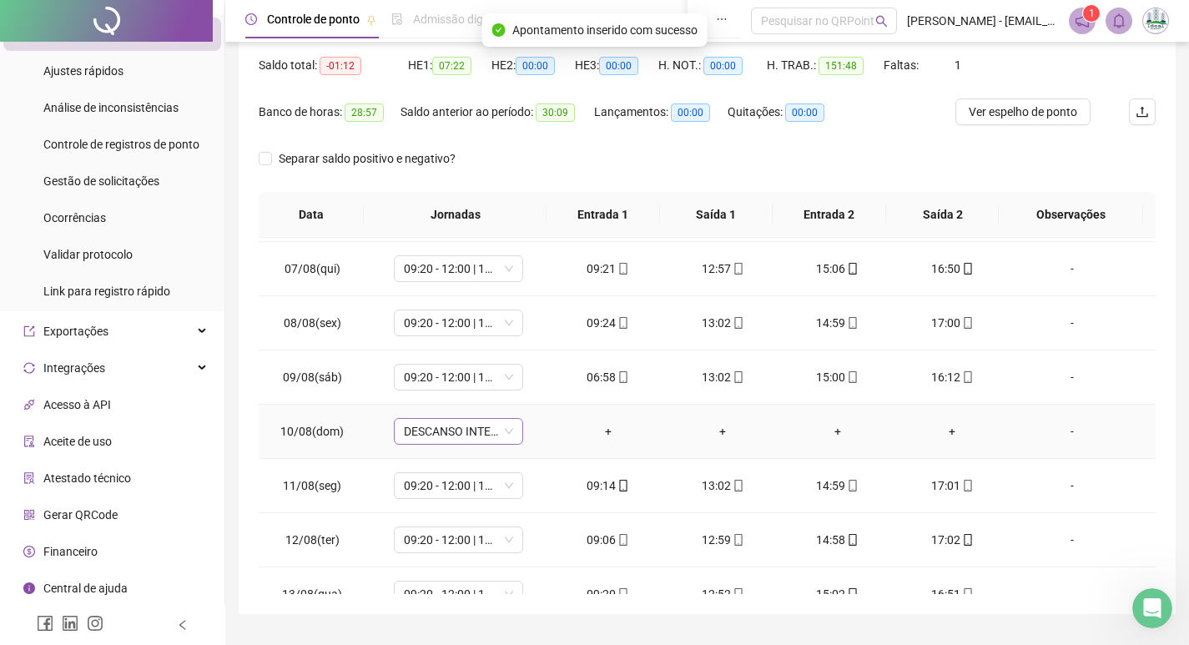
click at [474, 438] on span "DESCANSO INTER-JORNADA" at bounding box center [458, 431] width 109 height 25
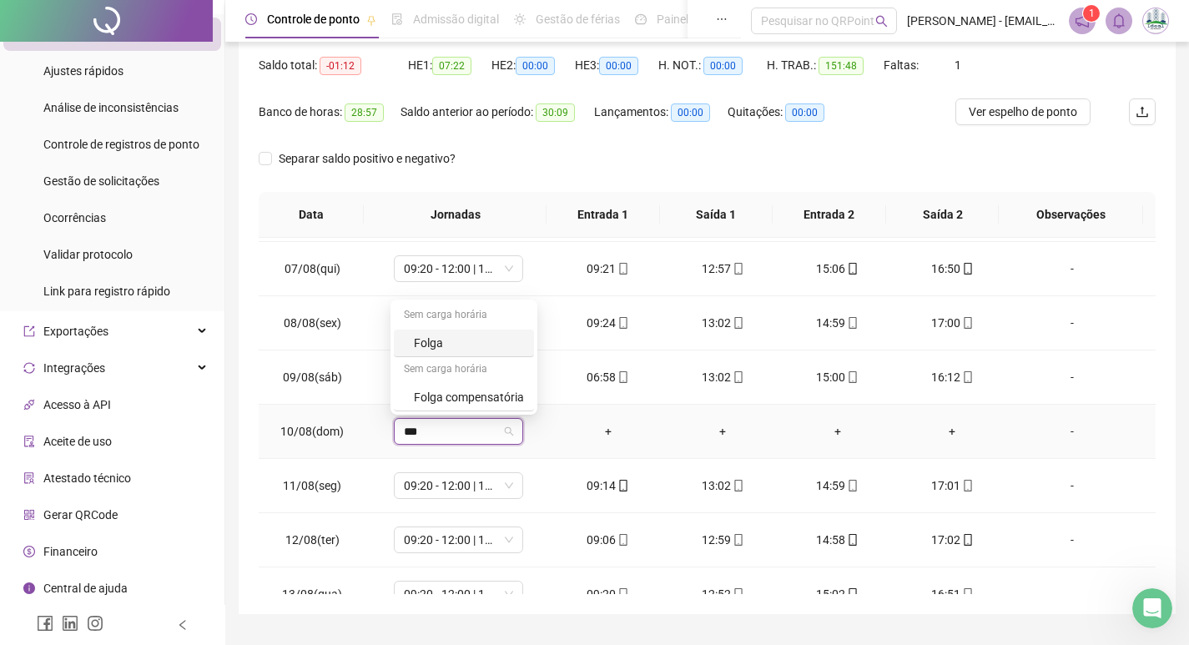
click at [488, 331] on div "Folga" at bounding box center [464, 344] width 140 height 28
click at [536, 380] on span "Sim" at bounding box center [534, 388] width 19 height 18
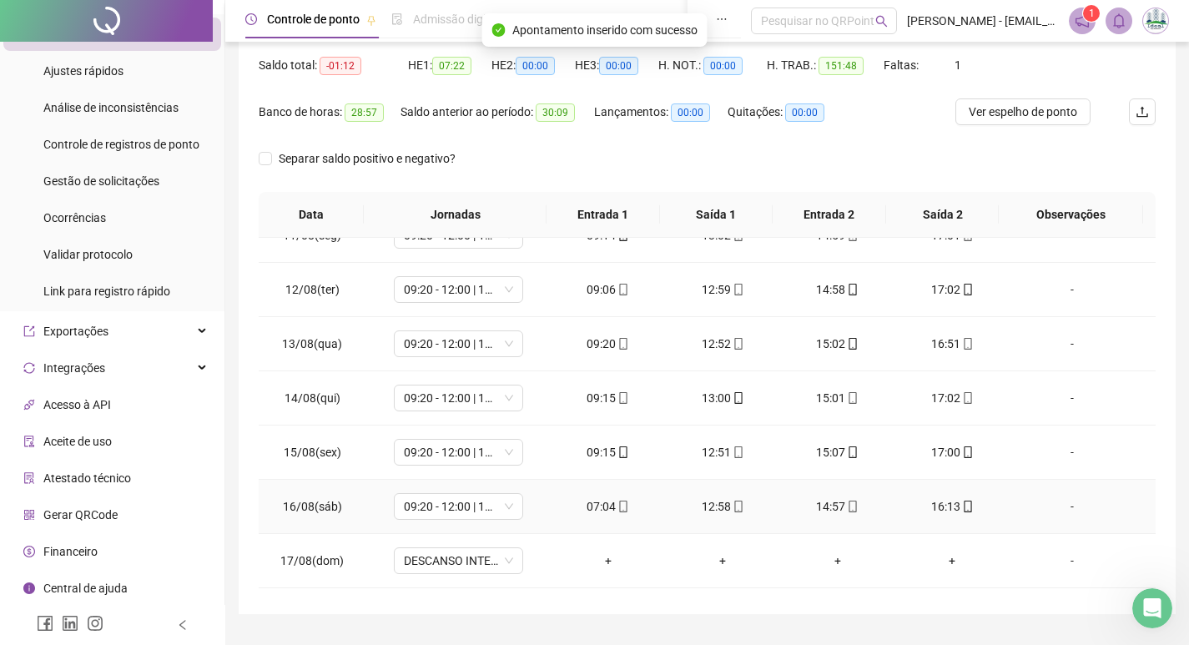
scroll to position [1252, 0]
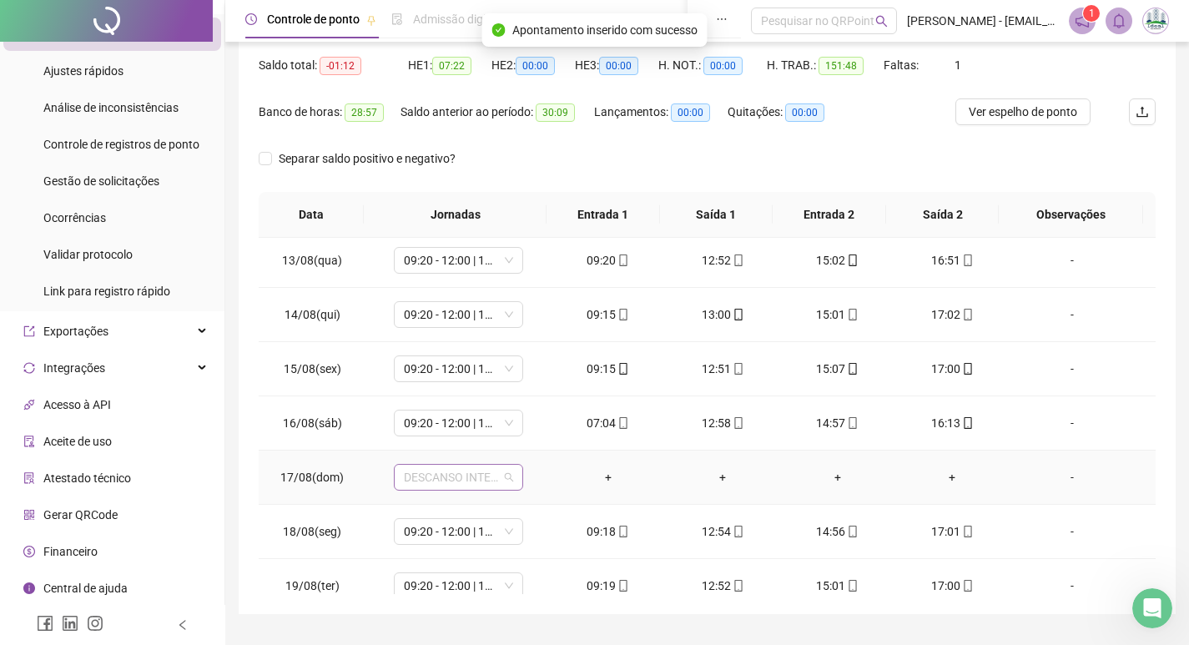
click at [448, 480] on span "DESCANSO INTER-JORNADA" at bounding box center [458, 477] width 109 height 25
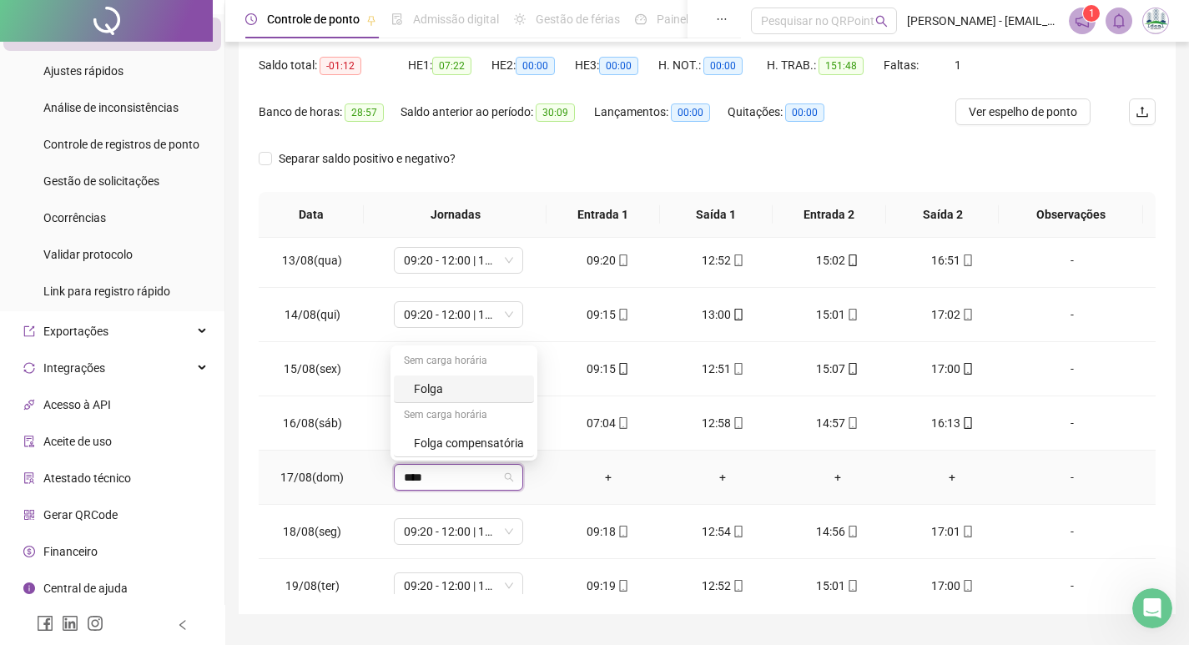
click at [479, 378] on div "Folga" at bounding box center [464, 389] width 140 height 28
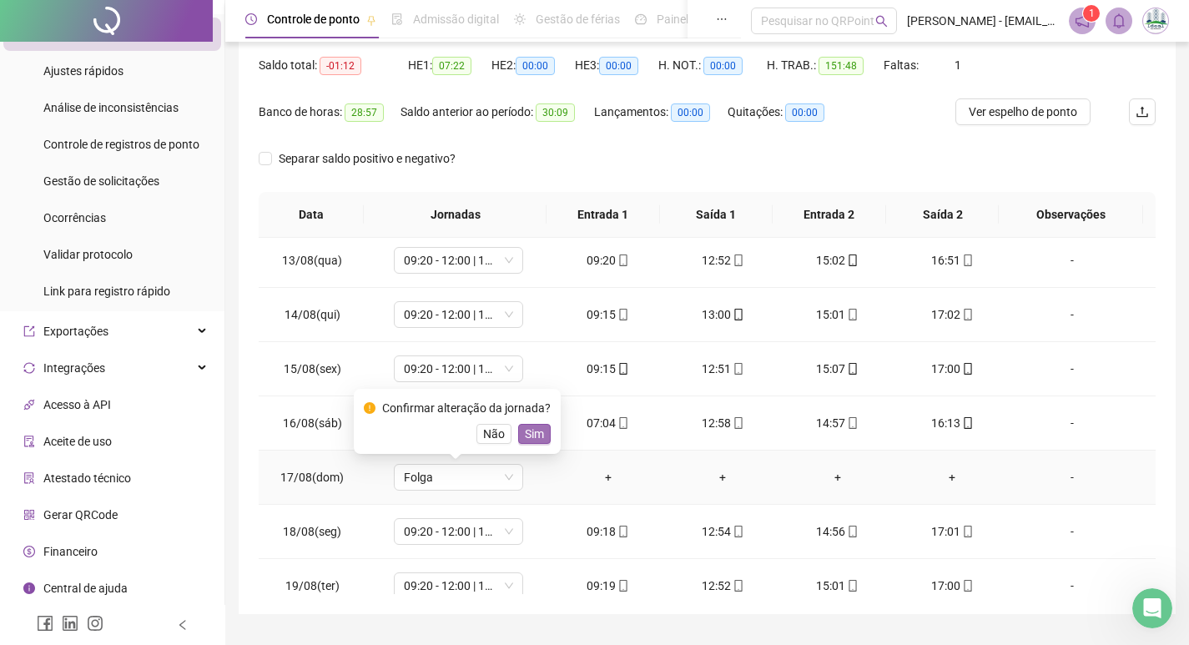
click at [543, 430] on button "Sim" at bounding box center [534, 434] width 33 height 20
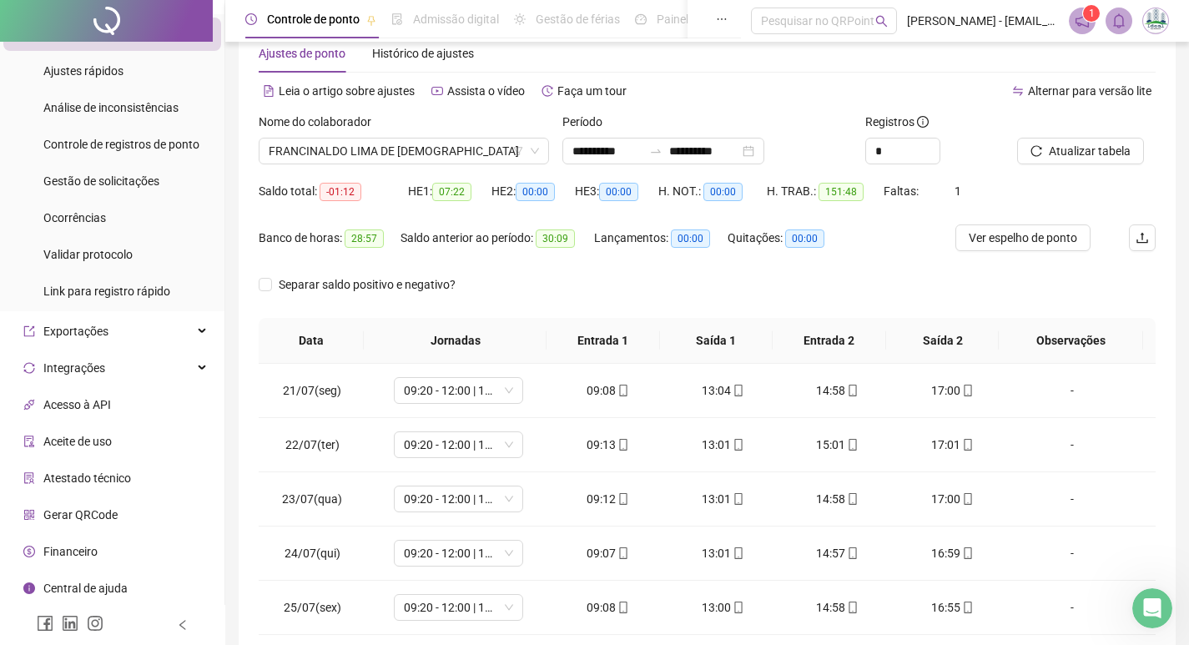
scroll to position [0, 0]
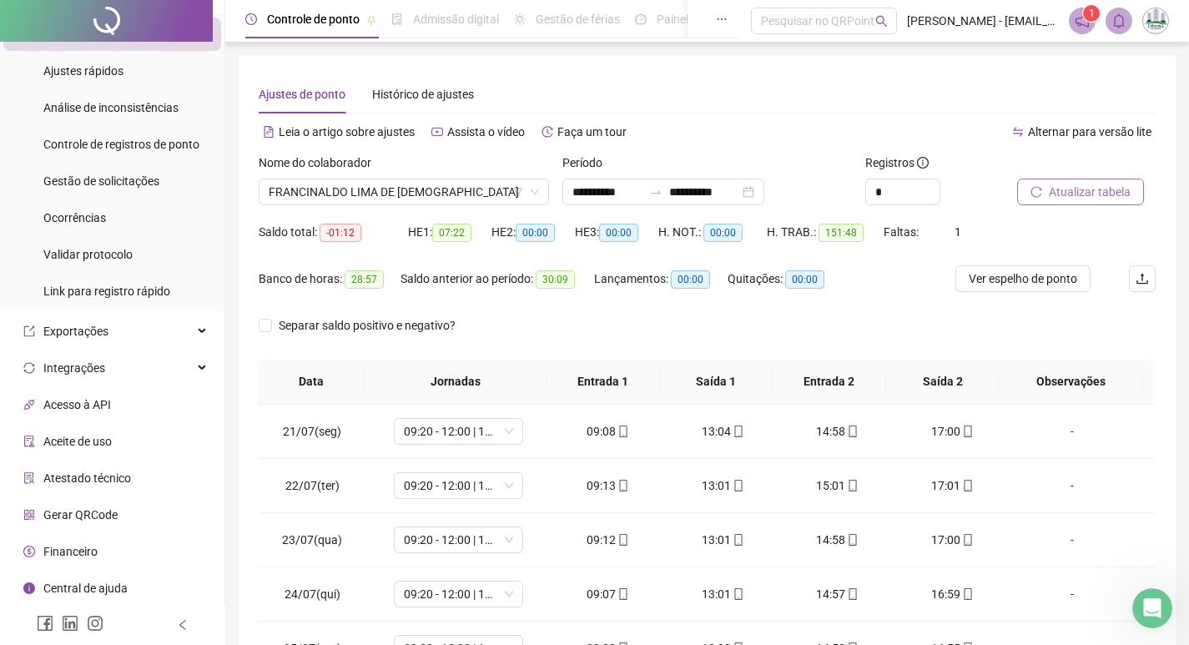
click at [1071, 184] on span "Atualizar tabela" at bounding box center [1090, 192] width 82 height 18
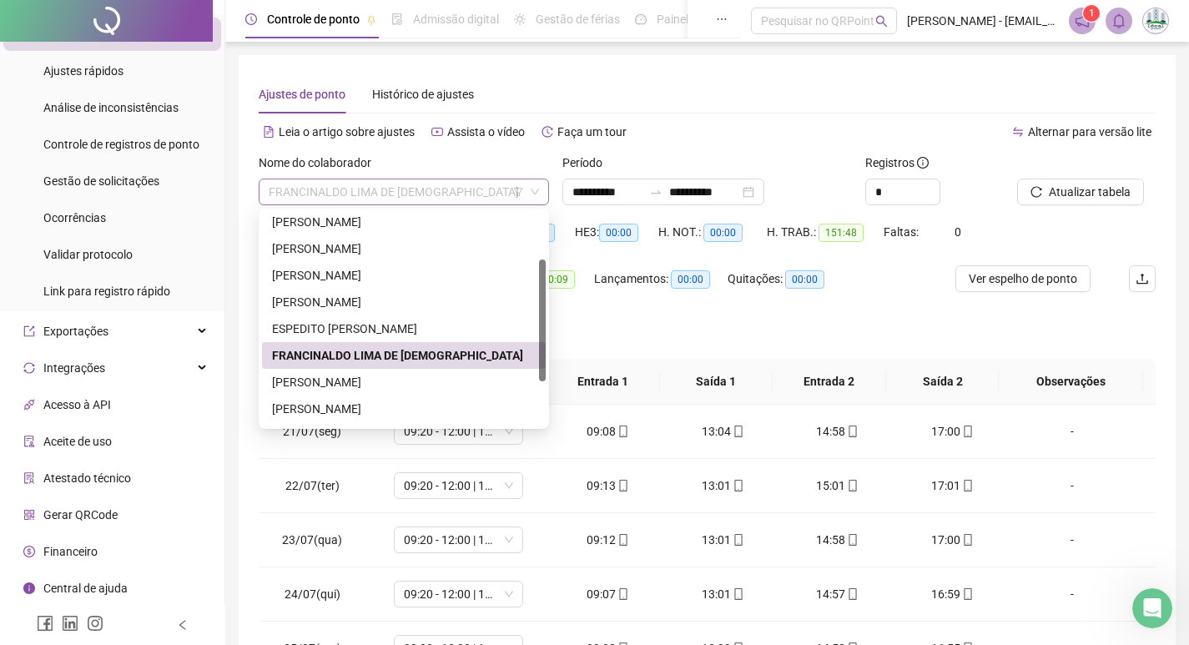
click at [421, 187] on span "FRANCINALDO LIMA DE [DEMOGRAPHIC_DATA]" at bounding box center [404, 191] width 270 height 25
drag, startPoint x: 333, startPoint y: 386, endPoint x: 384, endPoint y: 376, distance: 51.9
click at [333, 385] on div "[PERSON_NAME]" at bounding box center [404, 382] width 264 height 18
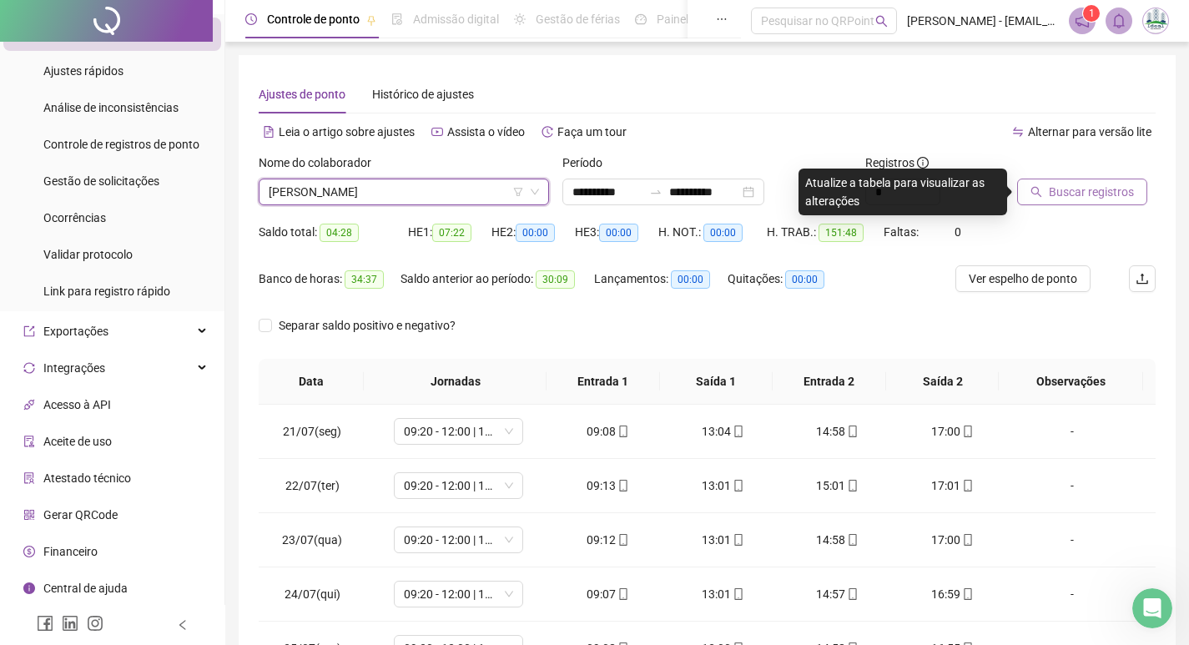
click at [1035, 189] on icon "search" at bounding box center [1036, 192] width 12 height 12
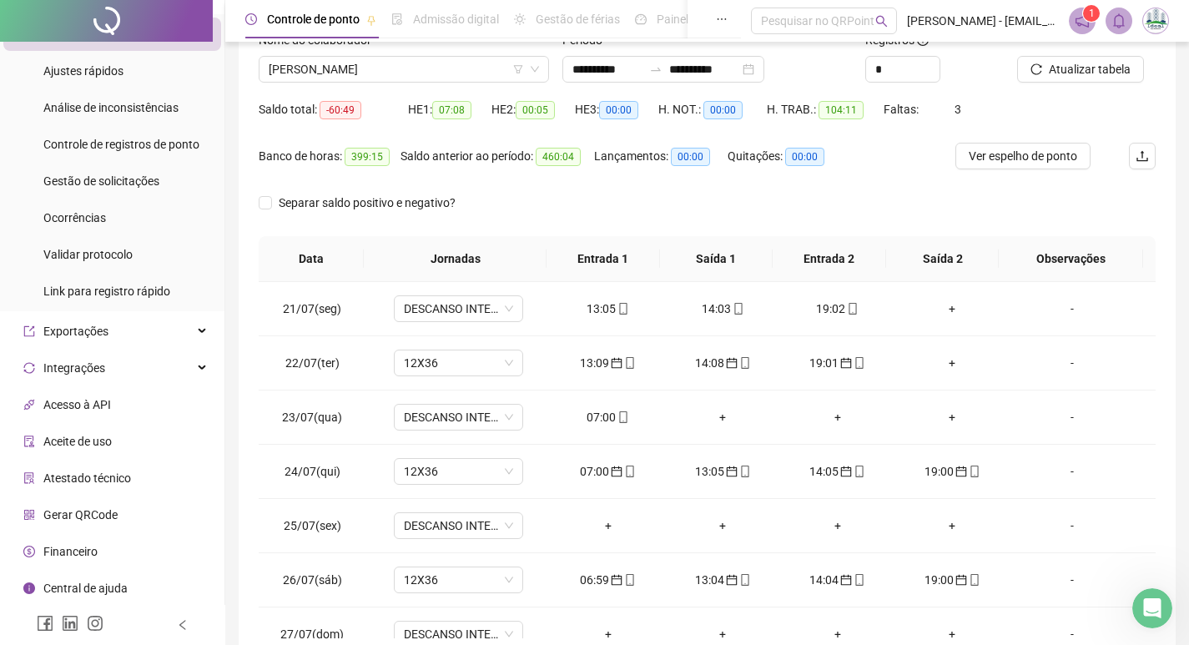
scroll to position [208, 0]
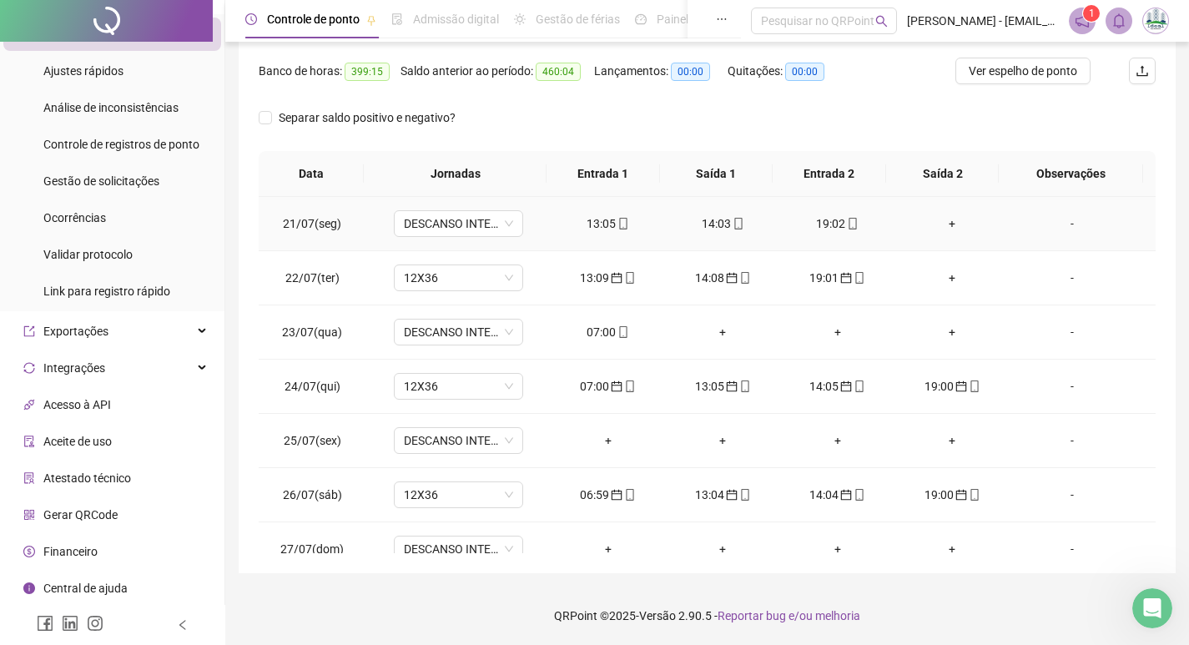
click at [939, 223] on div "+" at bounding box center [953, 223] width 88 height 18
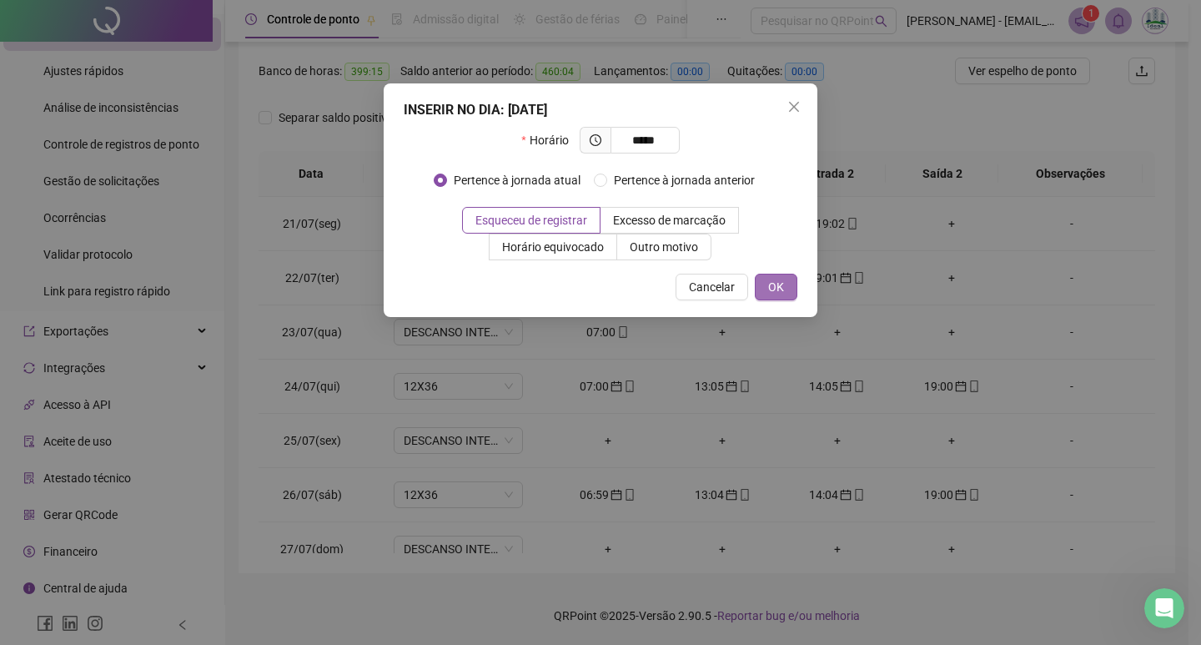
click at [788, 279] on button "OK" at bounding box center [776, 287] width 43 height 27
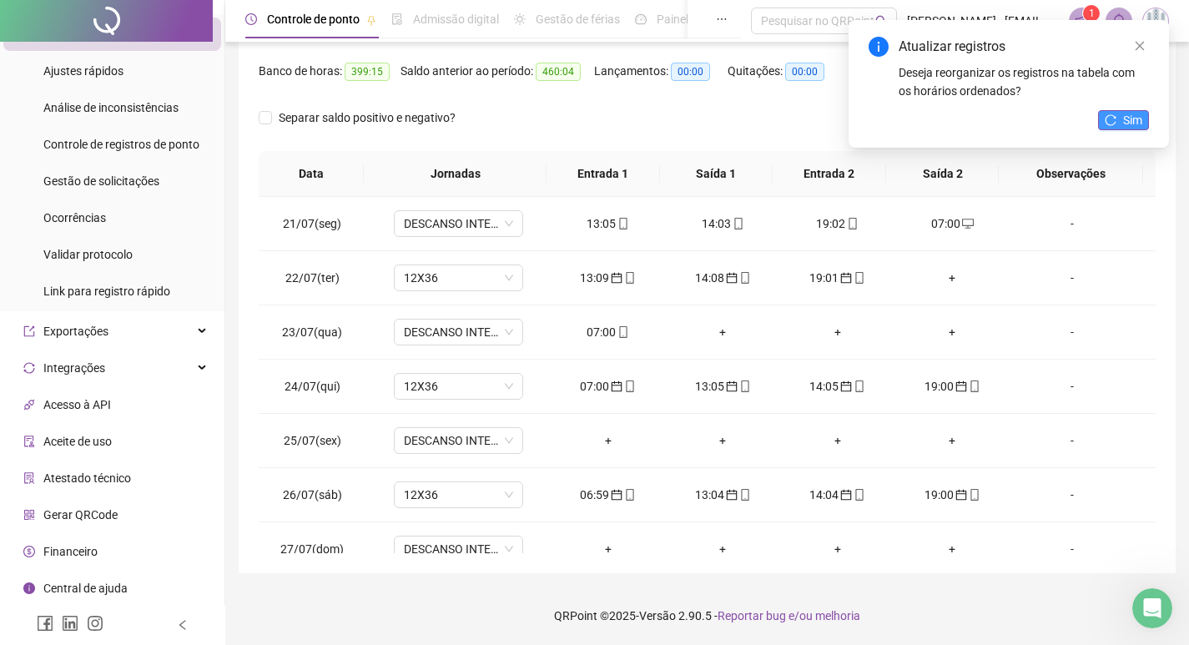
click at [1136, 122] on span "Sim" at bounding box center [1132, 120] width 19 height 18
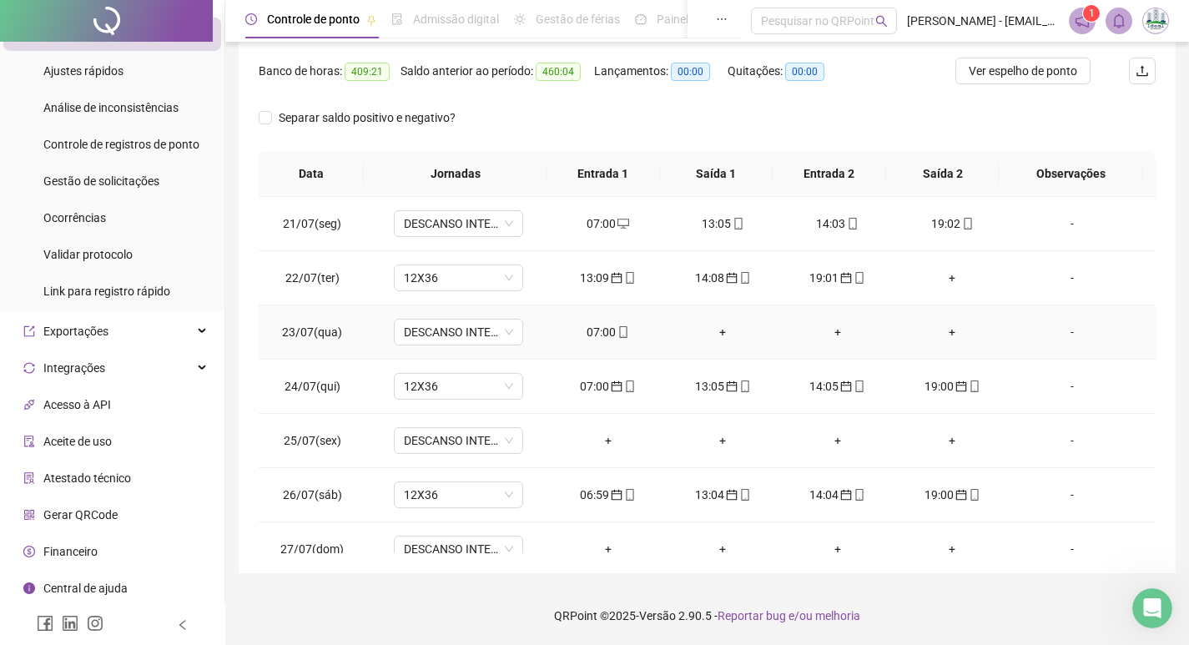
click at [608, 327] on div "07:00" at bounding box center [608, 332] width 88 height 18
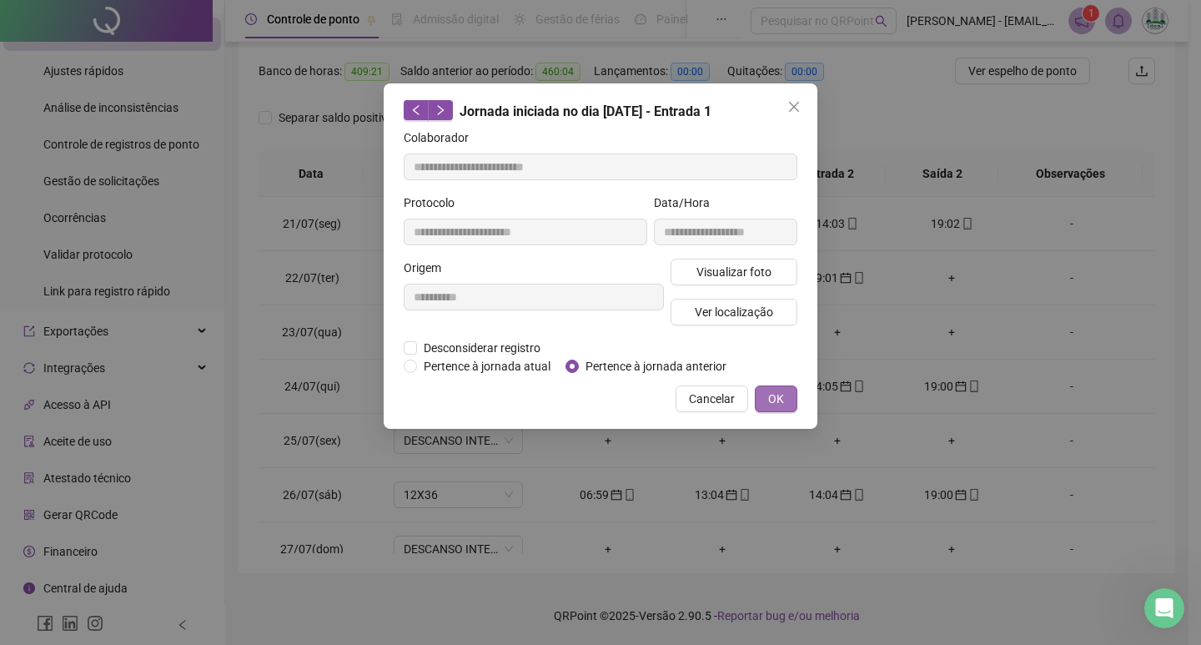
click at [764, 395] on button "OK" at bounding box center [776, 398] width 43 height 27
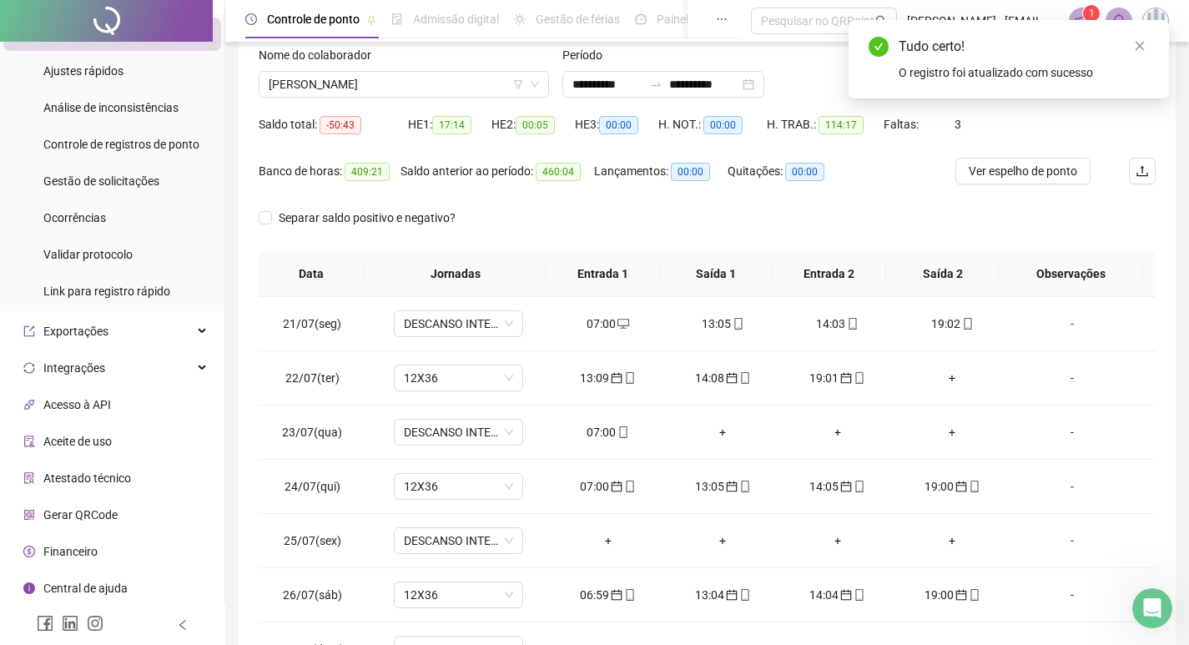
scroll to position [0, 0]
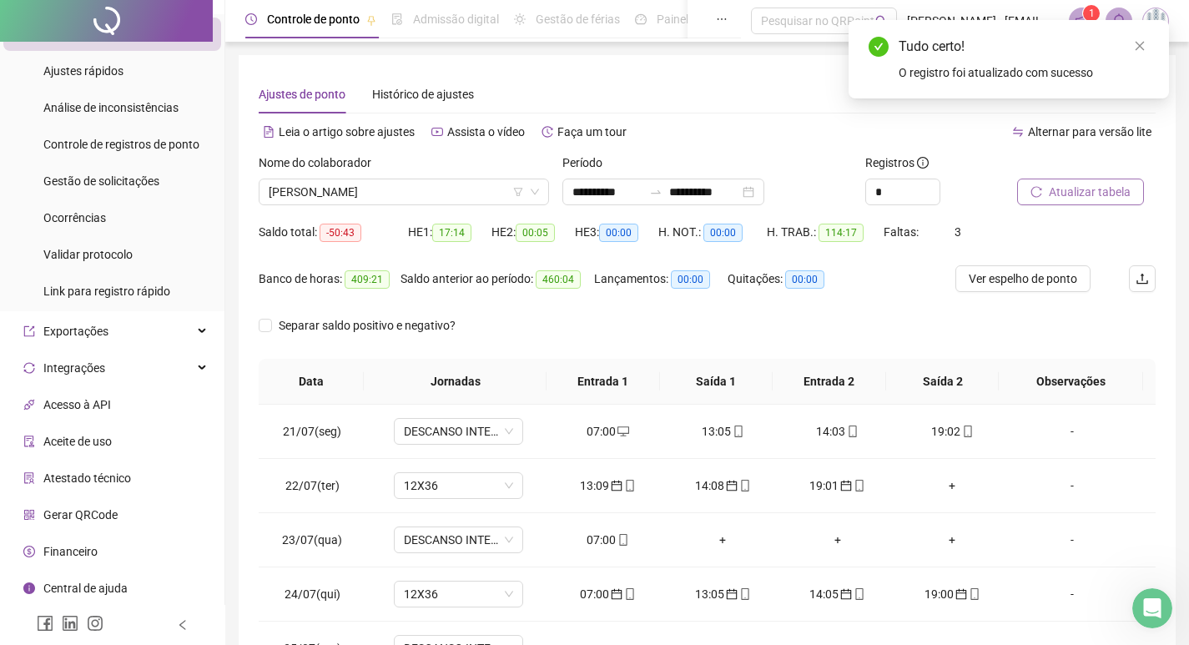
click at [1073, 194] on span "Atualizar tabela" at bounding box center [1090, 192] width 82 height 18
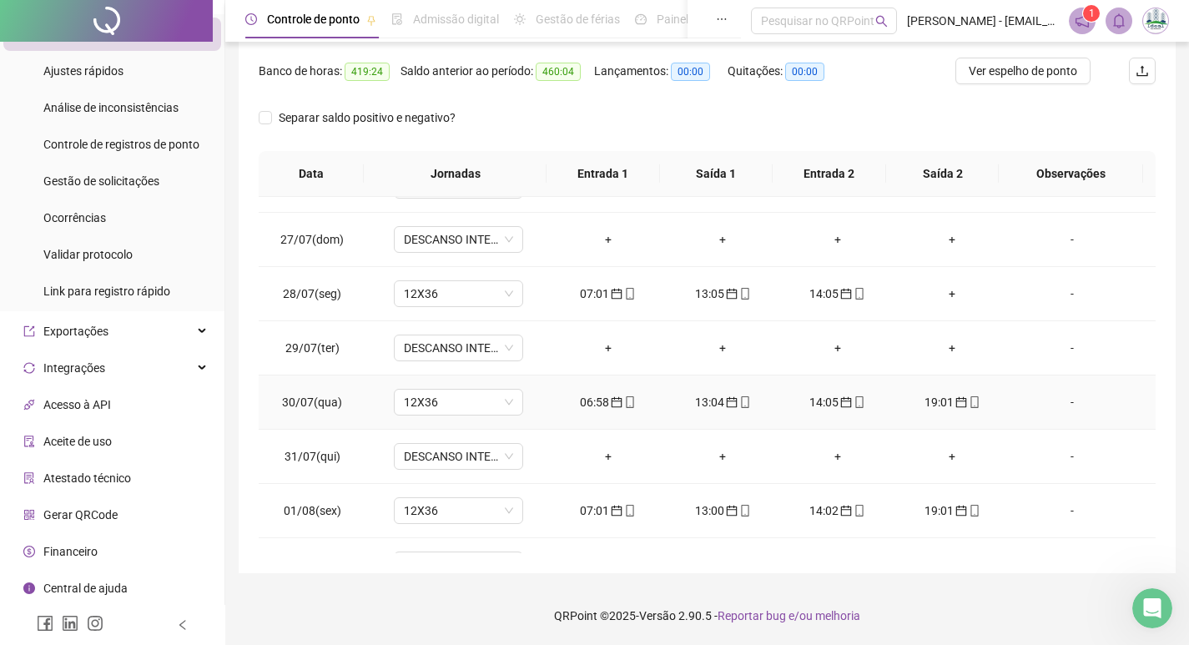
scroll to position [334, 0]
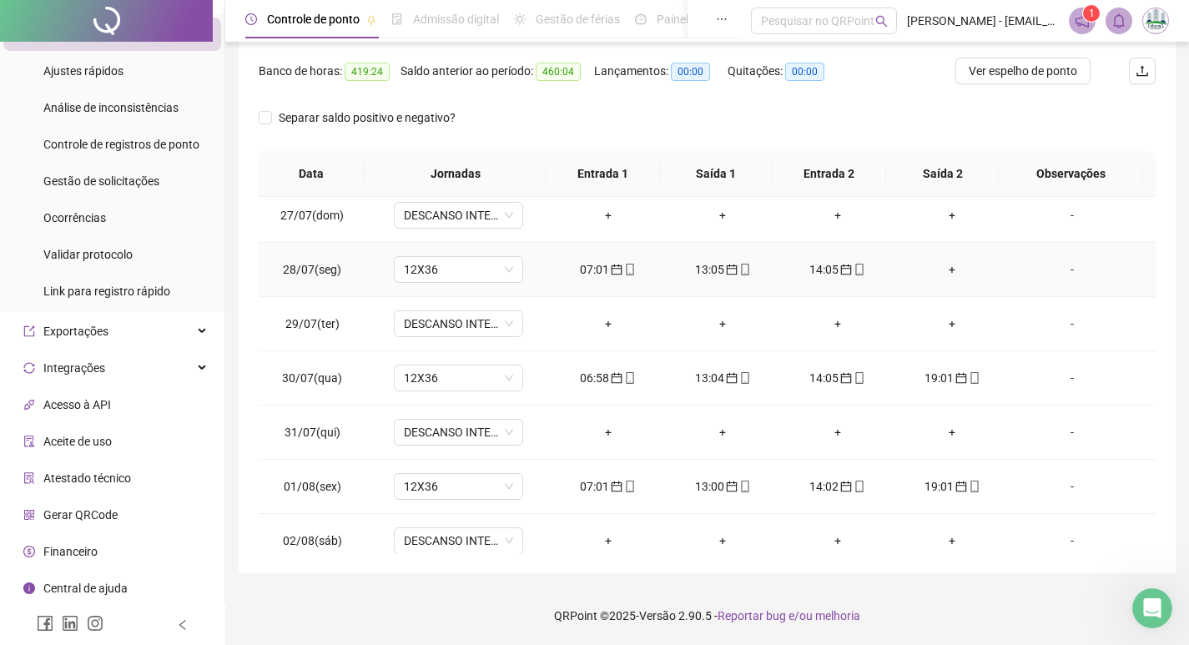
click at [941, 270] on div "+" at bounding box center [953, 269] width 88 height 18
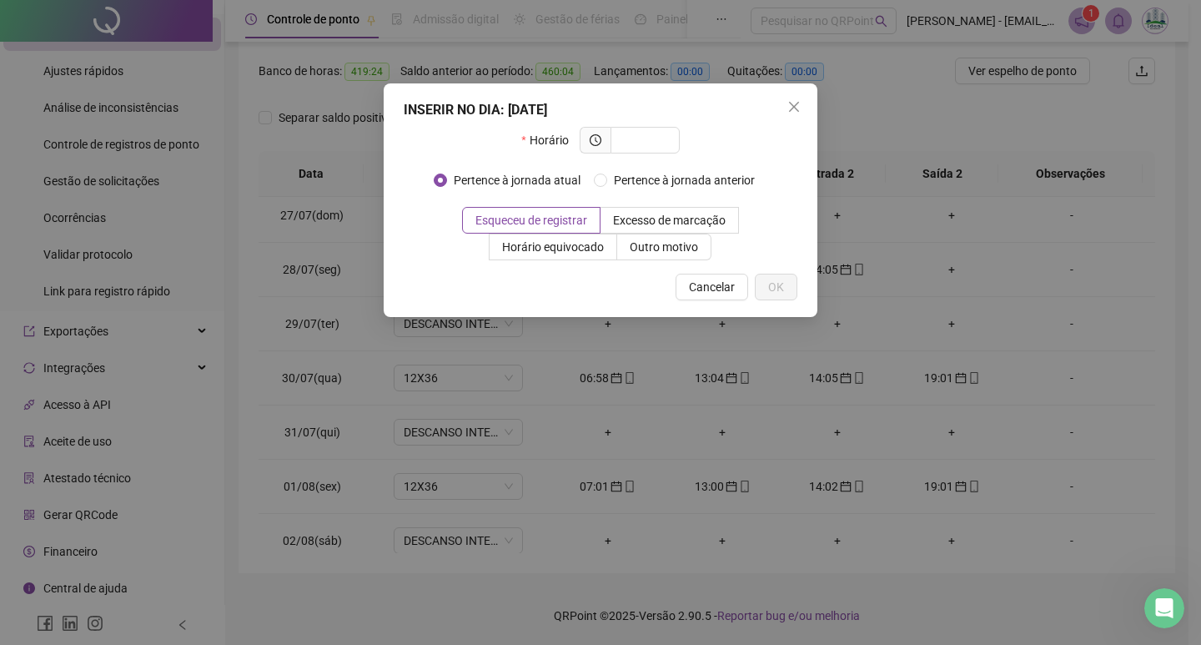
click at [932, 269] on div "INSERIR NO DIA : [DATE] Horário Pertence à jornada atual Pertence à jornada ant…" at bounding box center [600, 322] width 1201 height 645
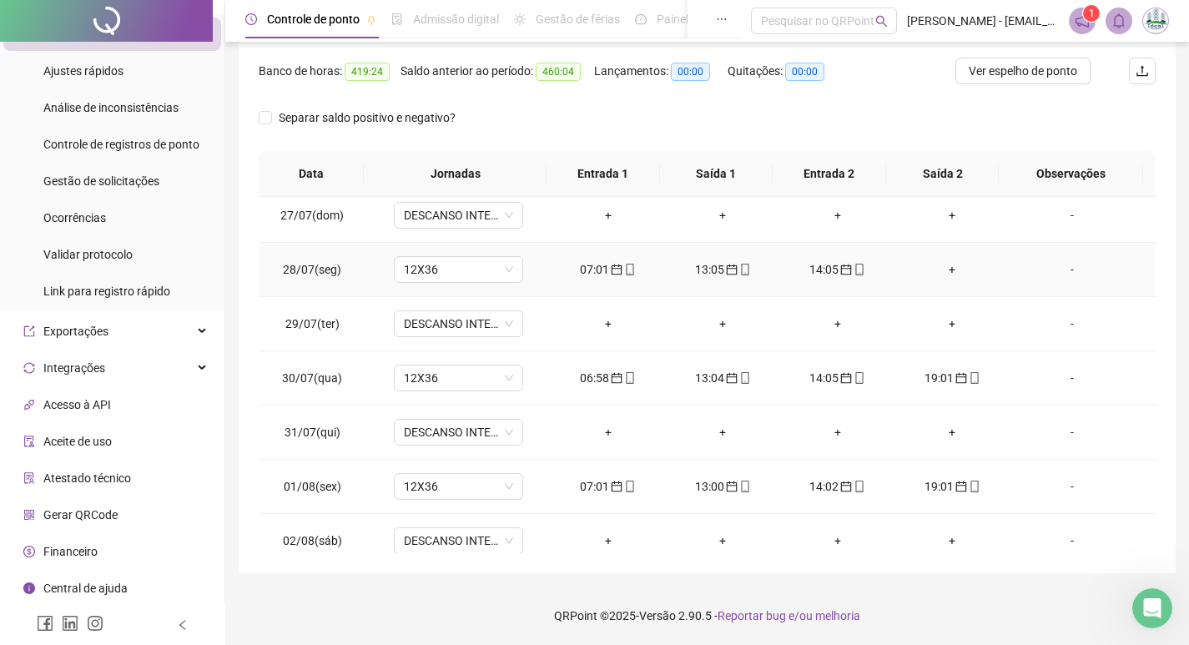
click at [955, 264] on div "+" at bounding box center [953, 269] width 88 height 18
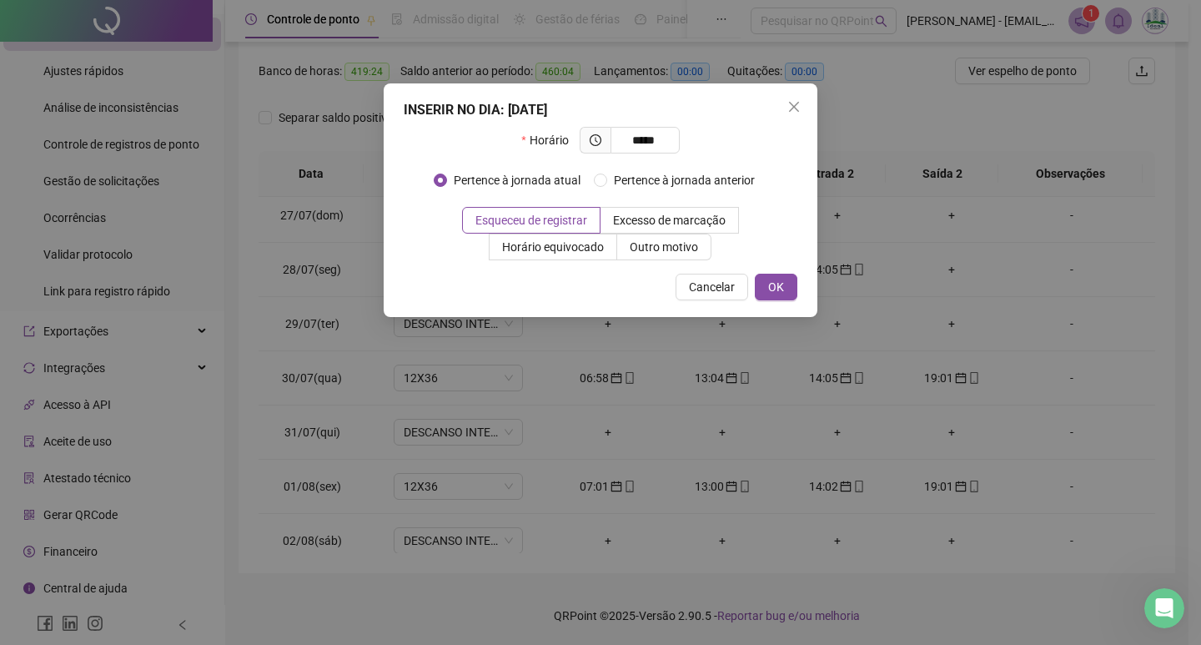
click at [748, 305] on div "INSERIR NO DIA : [DATE] Horário ***** Pertence à jornada atual Pertence à jorna…" at bounding box center [601, 200] width 434 height 234
click at [793, 293] on button "OK" at bounding box center [776, 287] width 43 height 27
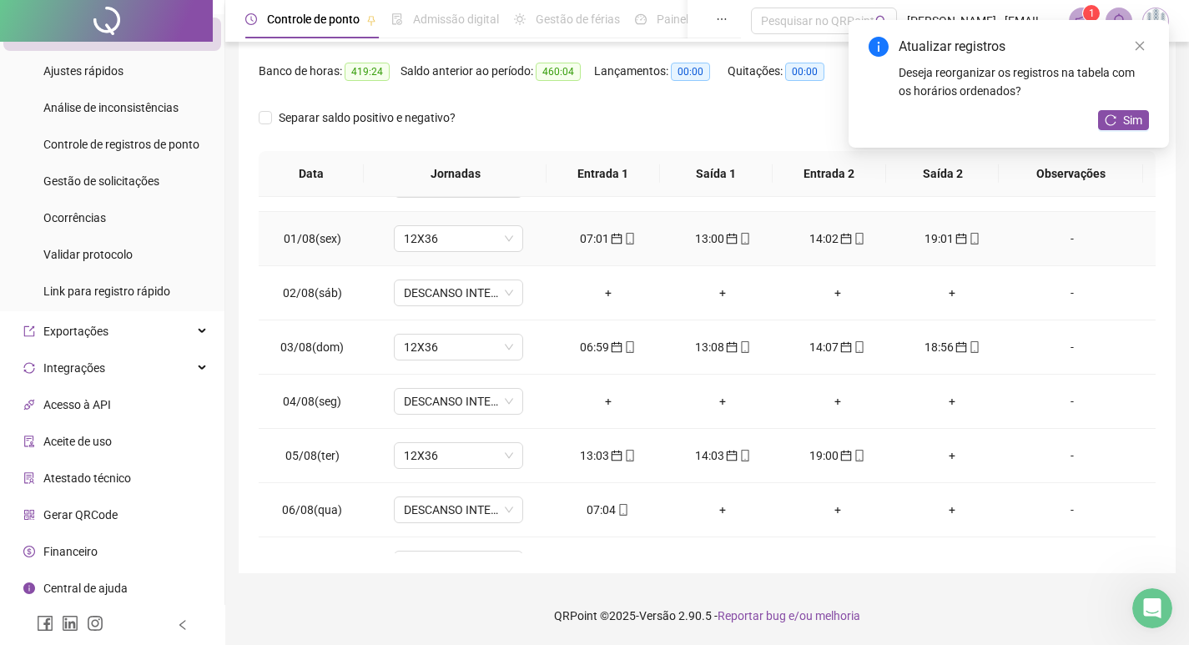
scroll to position [584, 0]
click at [607, 510] on div "07:04" at bounding box center [608, 507] width 88 height 18
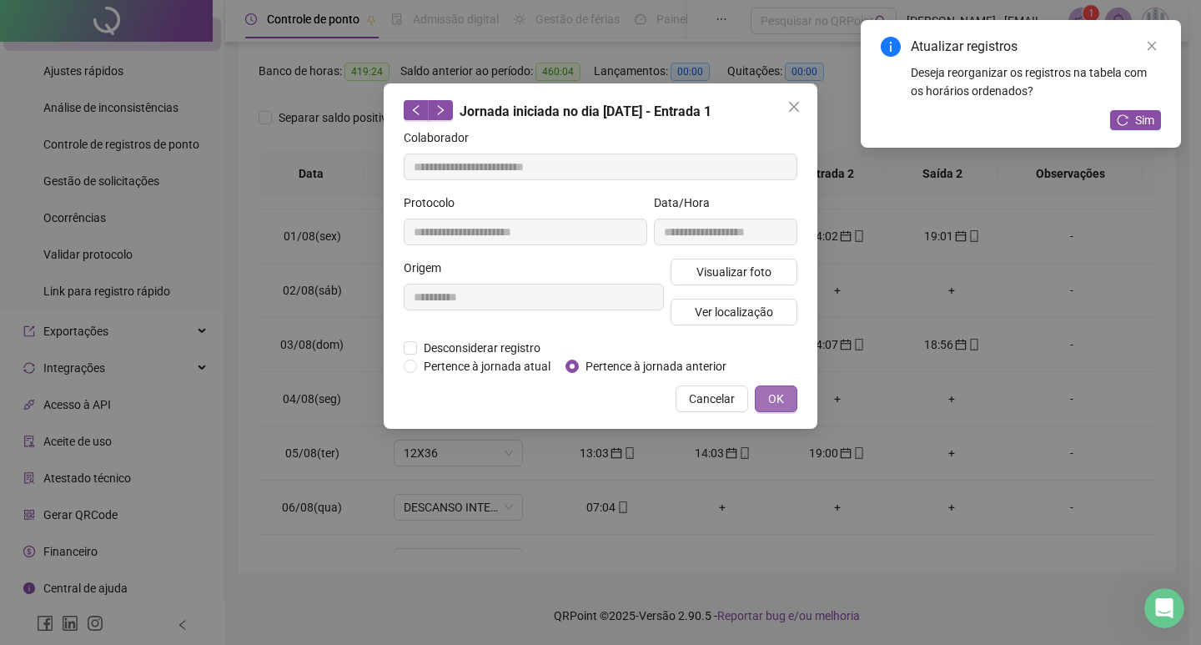
click at [773, 387] on button "OK" at bounding box center [776, 398] width 43 height 27
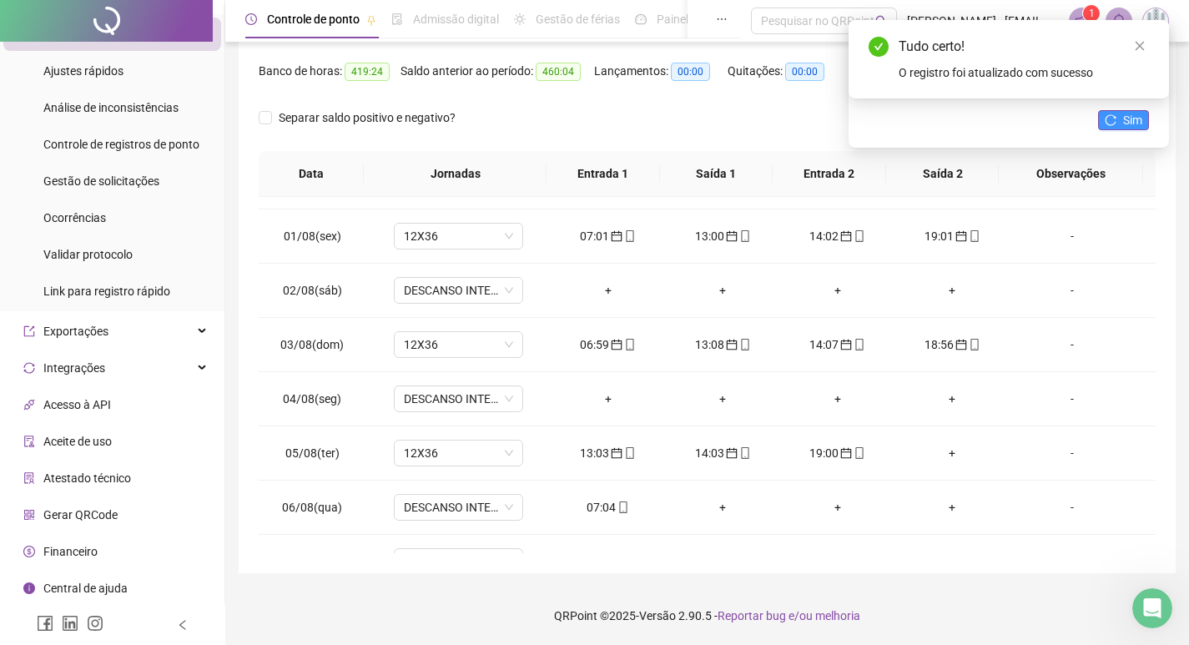
click at [1141, 118] on span "Sim" at bounding box center [1132, 120] width 19 height 18
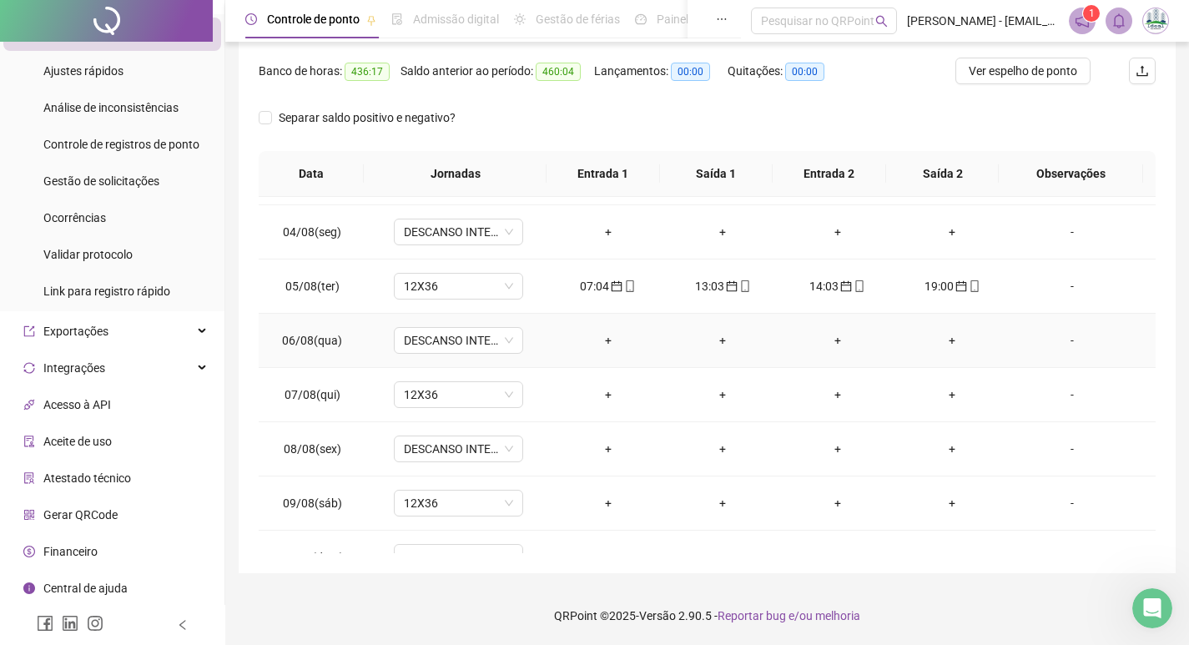
scroll to position [834, 0]
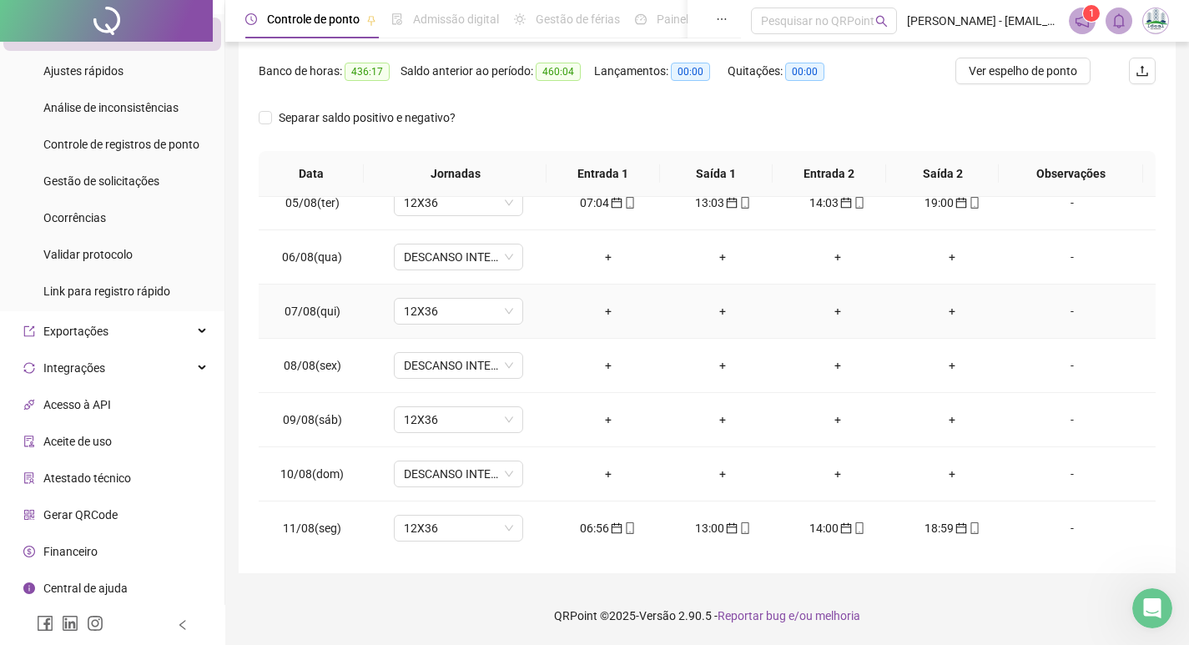
click at [1065, 309] on div "-" at bounding box center [1072, 311] width 98 height 18
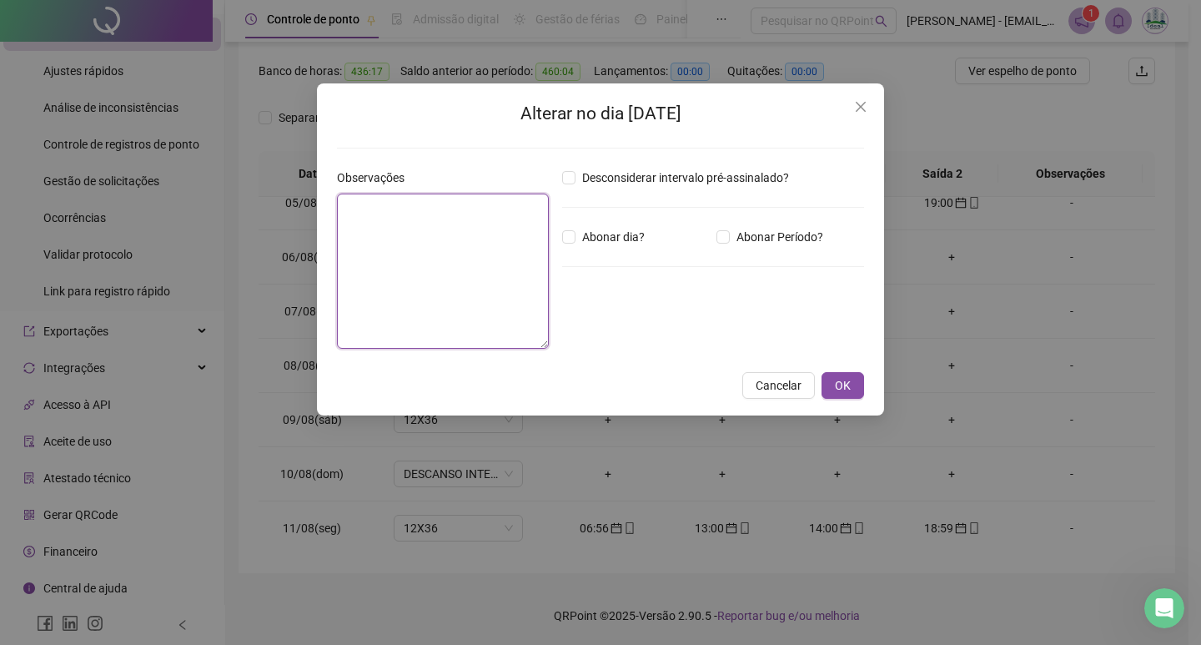
click at [446, 224] on textarea at bounding box center [443, 271] width 212 height 155
click at [850, 393] on span "OK" at bounding box center [843, 385] width 16 height 18
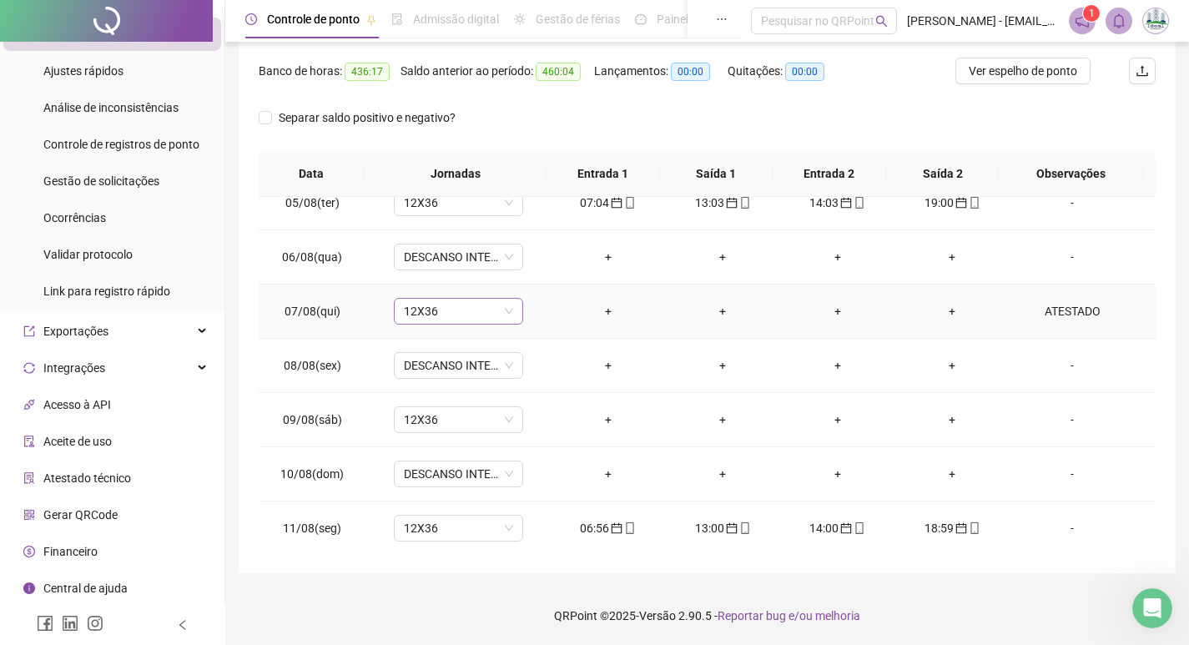
click at [458, 310] on span "12X36" at bounding box center [458, 311] width 109 height 25
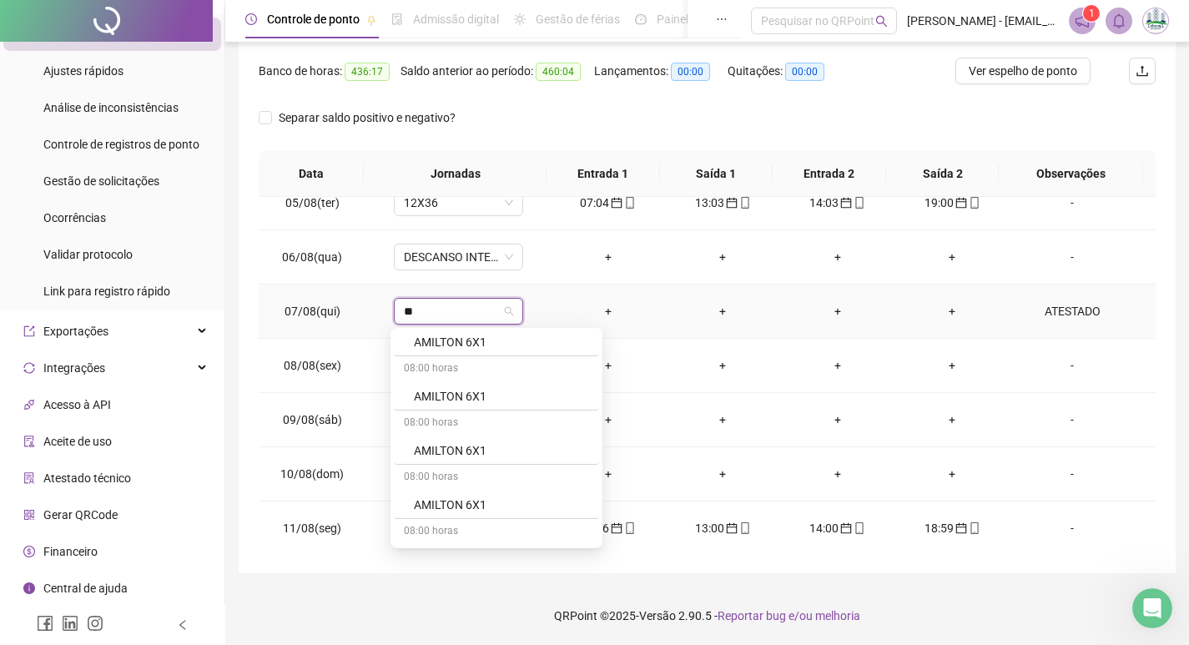
scroll to position [0, 0]
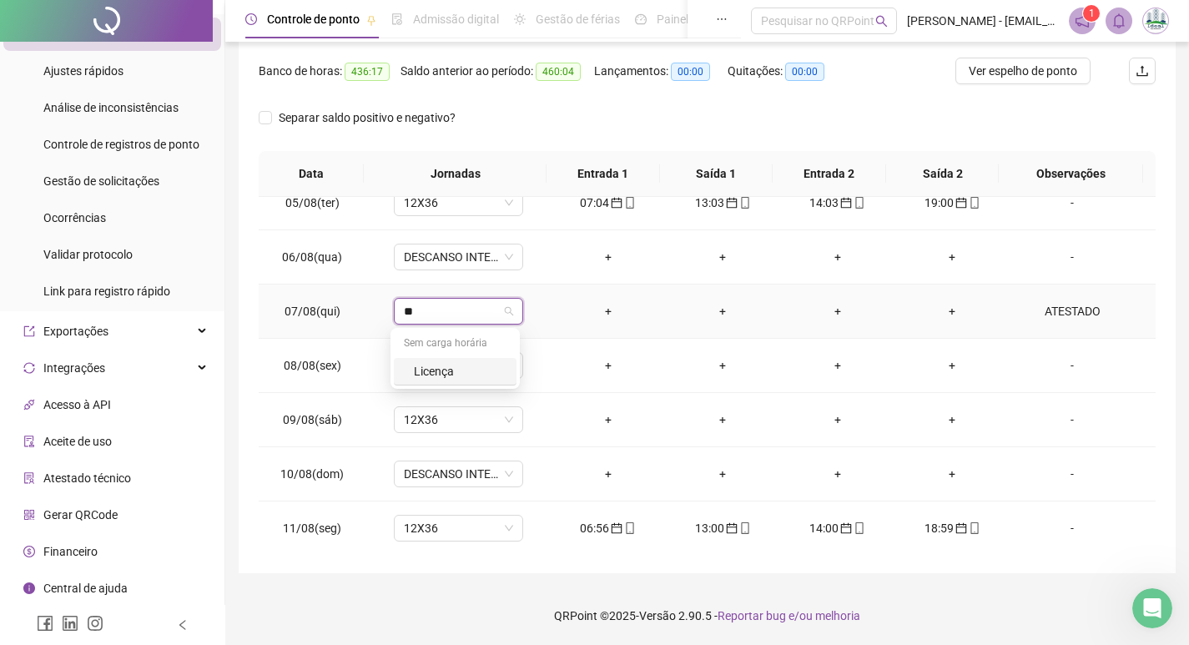
click at [468, 365] on div "Licença" at bounding box center [460, 371] width 93 height 18
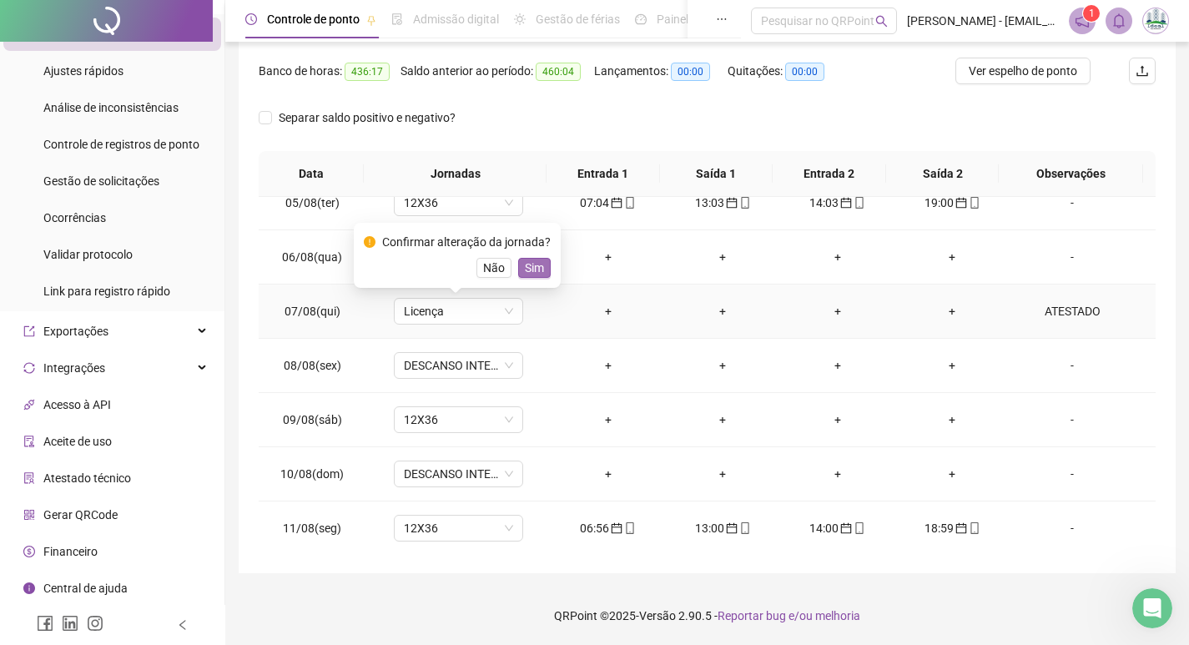
click at [535, 265] on span "Sim" at bounding box center [534, 268] width 19 height 18
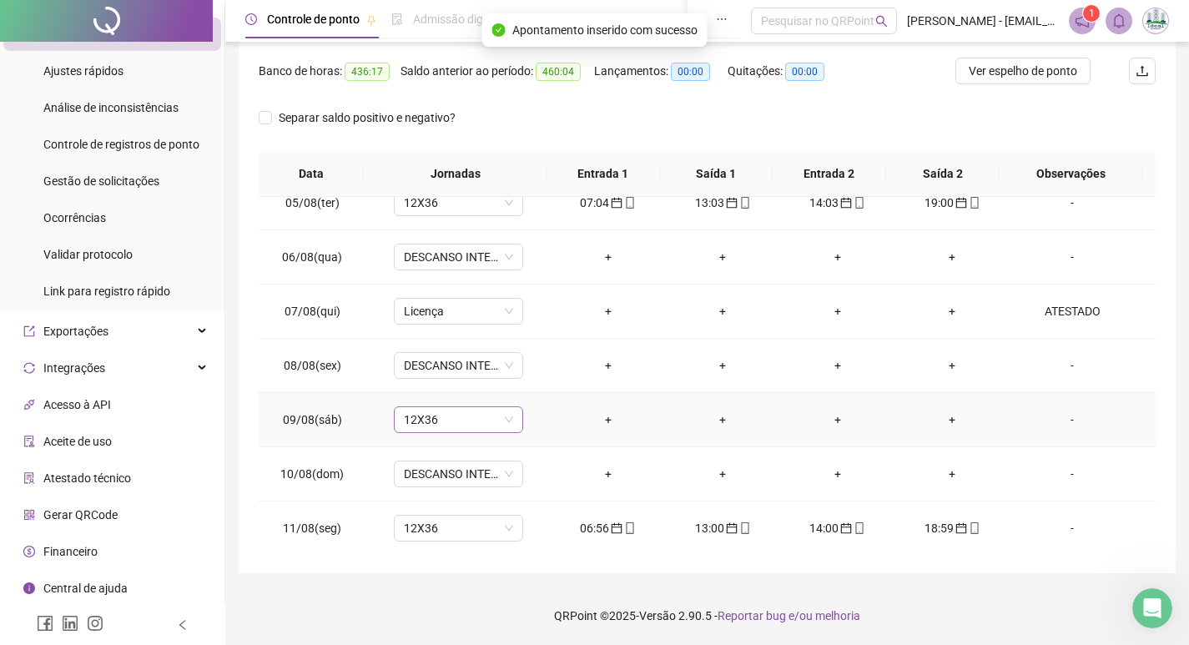
click at [466, 425] on span "12X36" at bounding box center [458, 419] width 109 height 25
click at [432, 308] on span "Licença" at bounding box center [458, 311] width 109 height 25
click at [655, 365] on td "+" at bounding box center [608, 366] width 115 height 54
click at [416, 424] on span "12X36" at bounding box center [458, 419] width 109 height 25
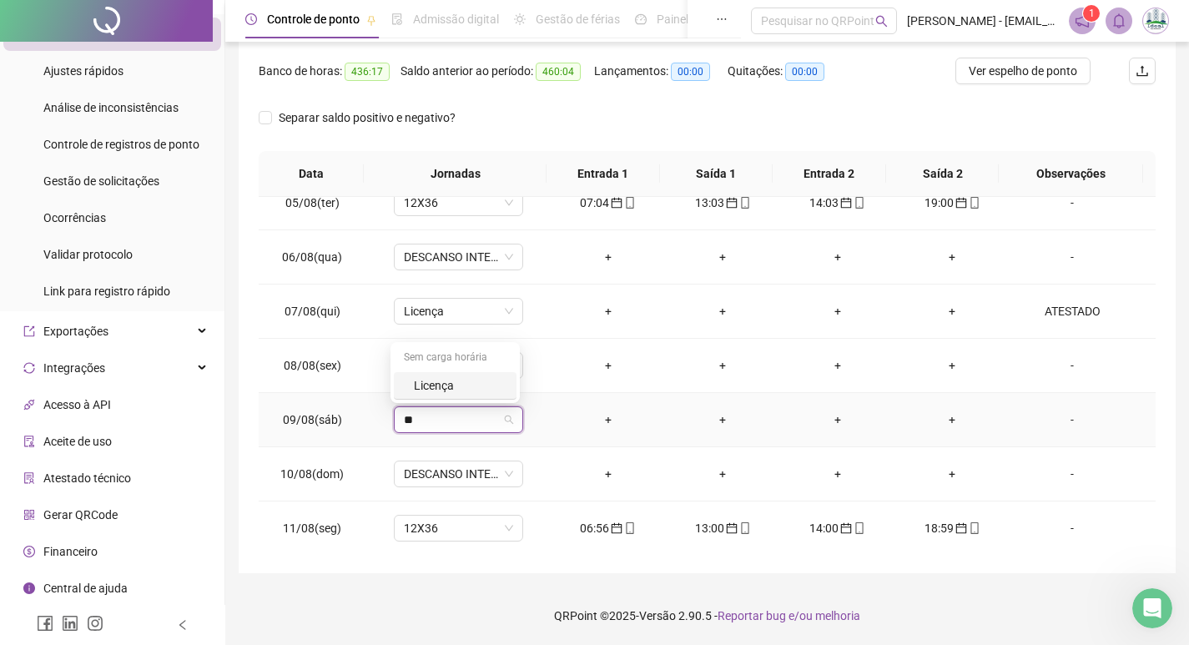
click at [424, 380] on div "Licença" at bounding box center [460, 385] width 93 height 18
click at [542, 372] on button "Sim" at bounding box center [534, 376] width 33 height 20
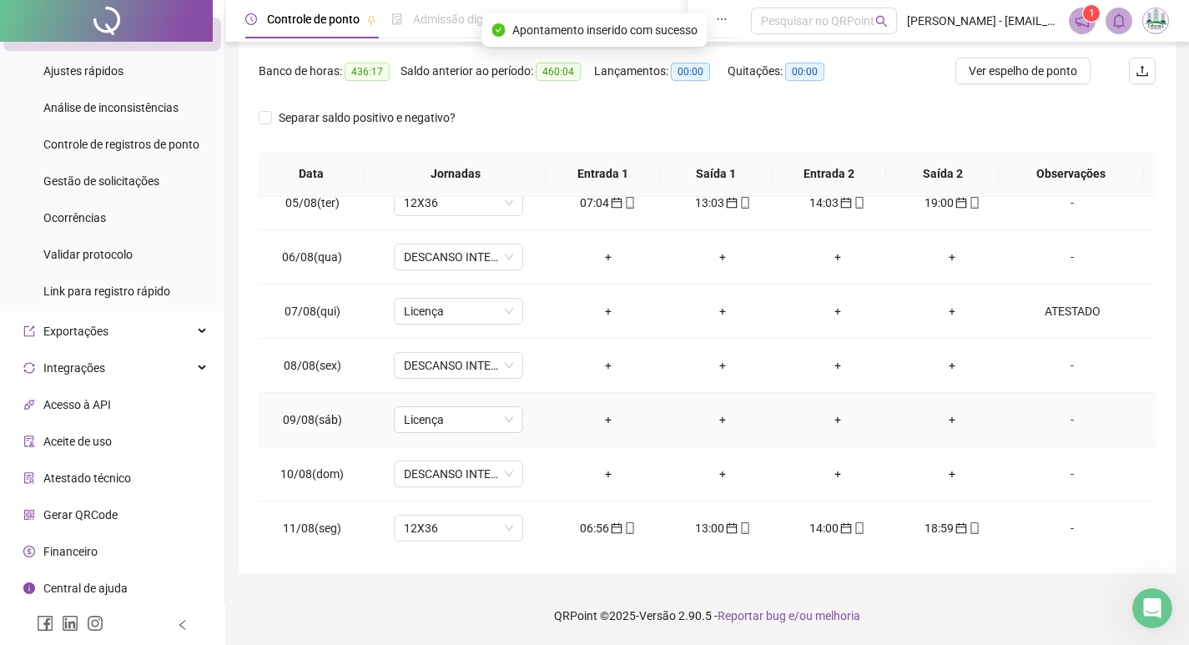
click at [1070, 420] on div "-" at bounding box center [1072, 420] width 98 height 18
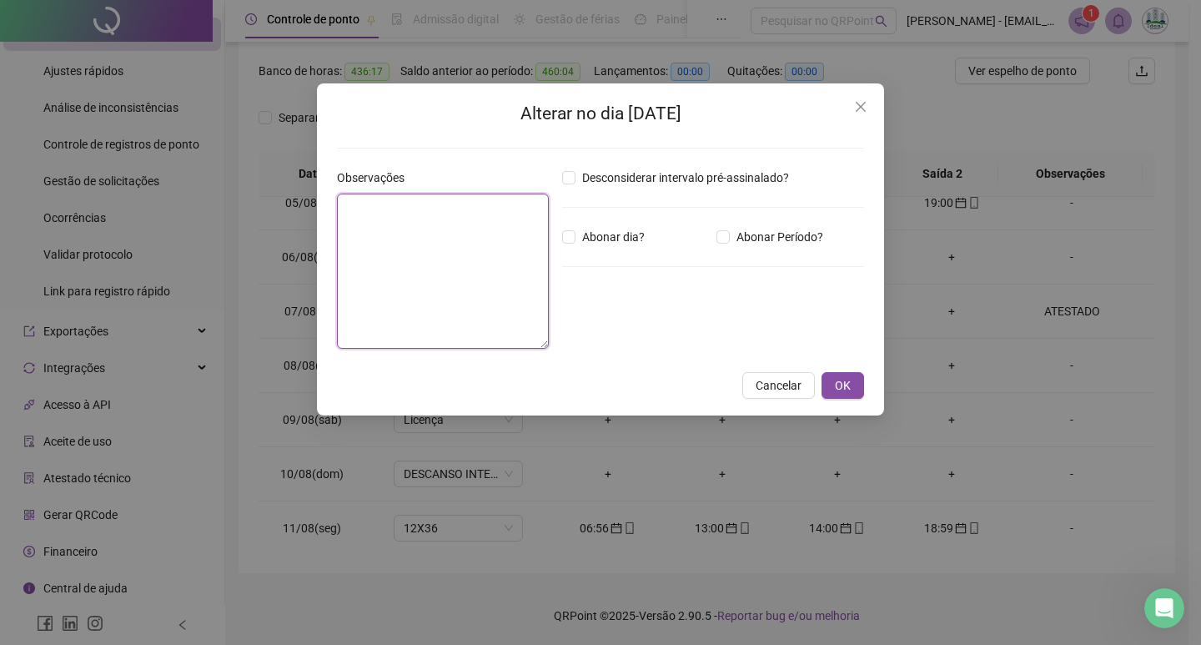
click at [368, 237] on textarea at bounding box center [443, 271] width 212 height 155
click at [854, 372] on button "OK" at bounding box center [843, 385] width 43 height 27
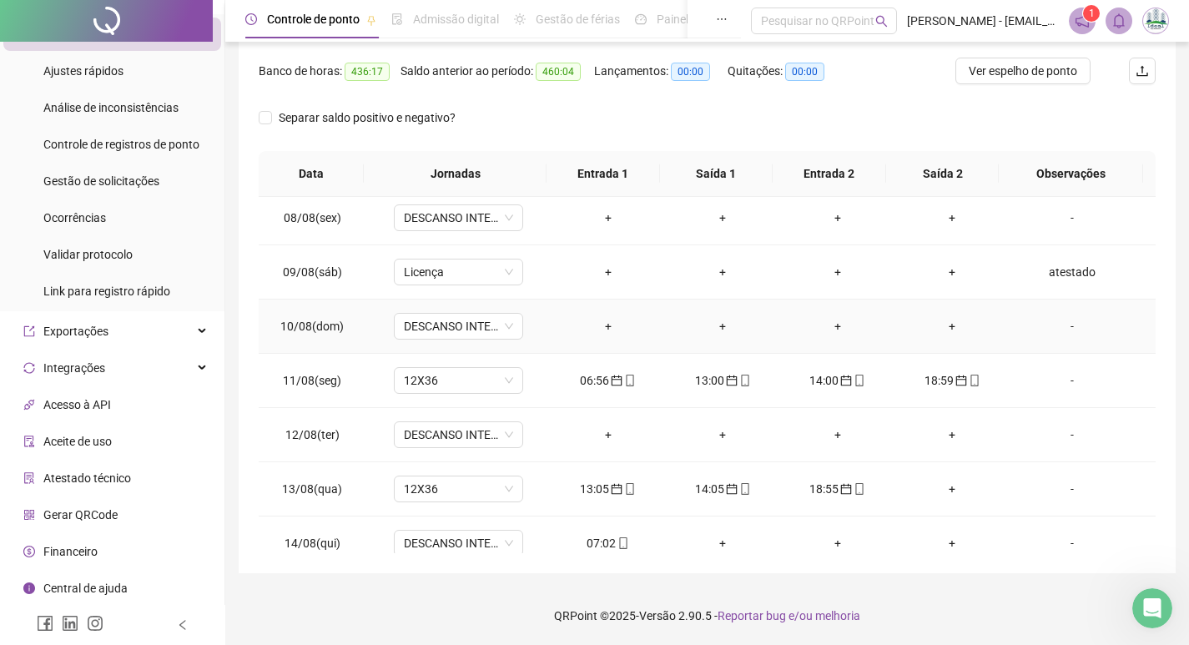
scroll to position [1001, 0]
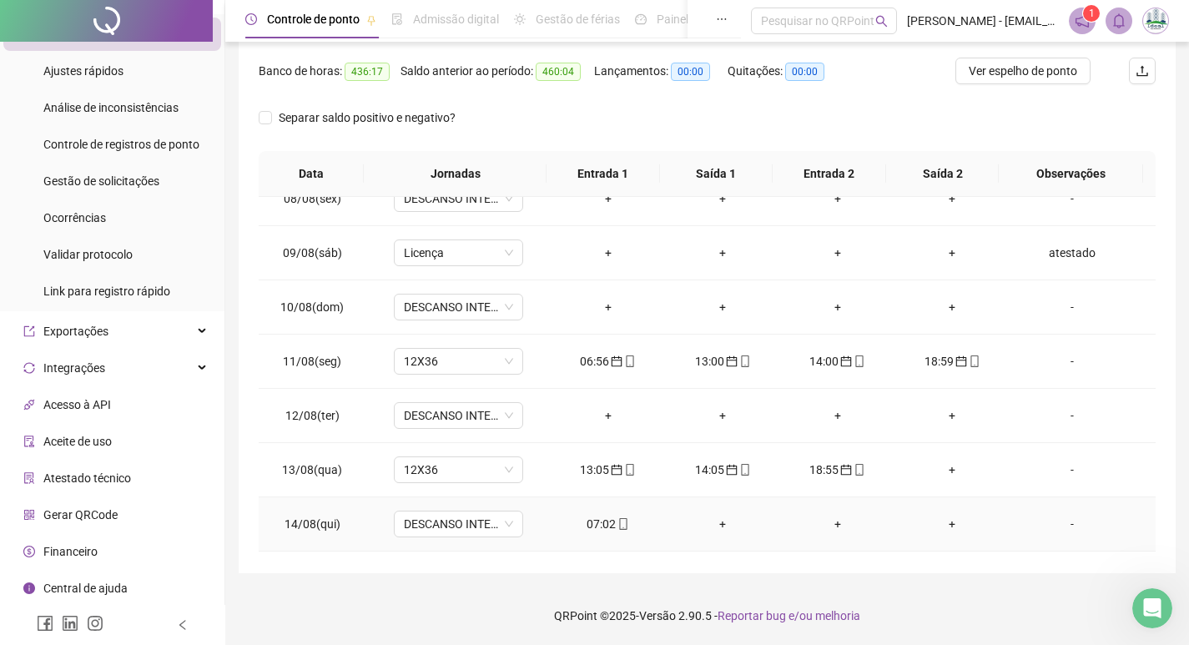
click at [595, 518] on div "07:02" at bounding box center [608, 524] width 88 height 18
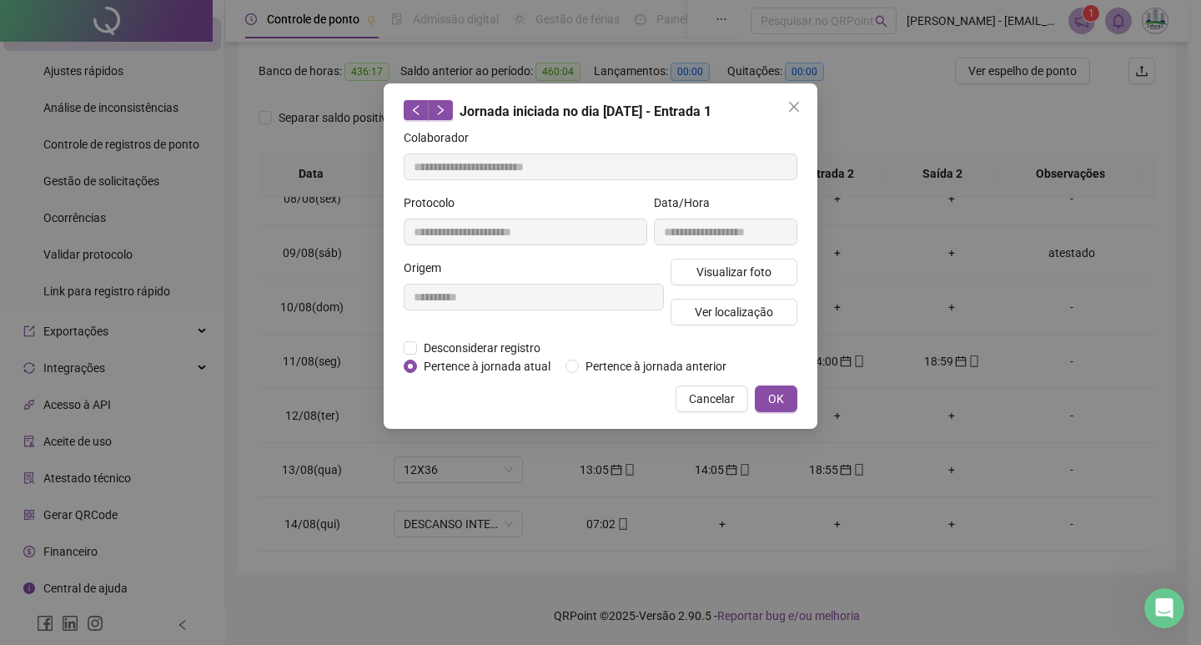
click at [788, 400] on button "OK" at bounding box center [776, 398] width 43 height 27
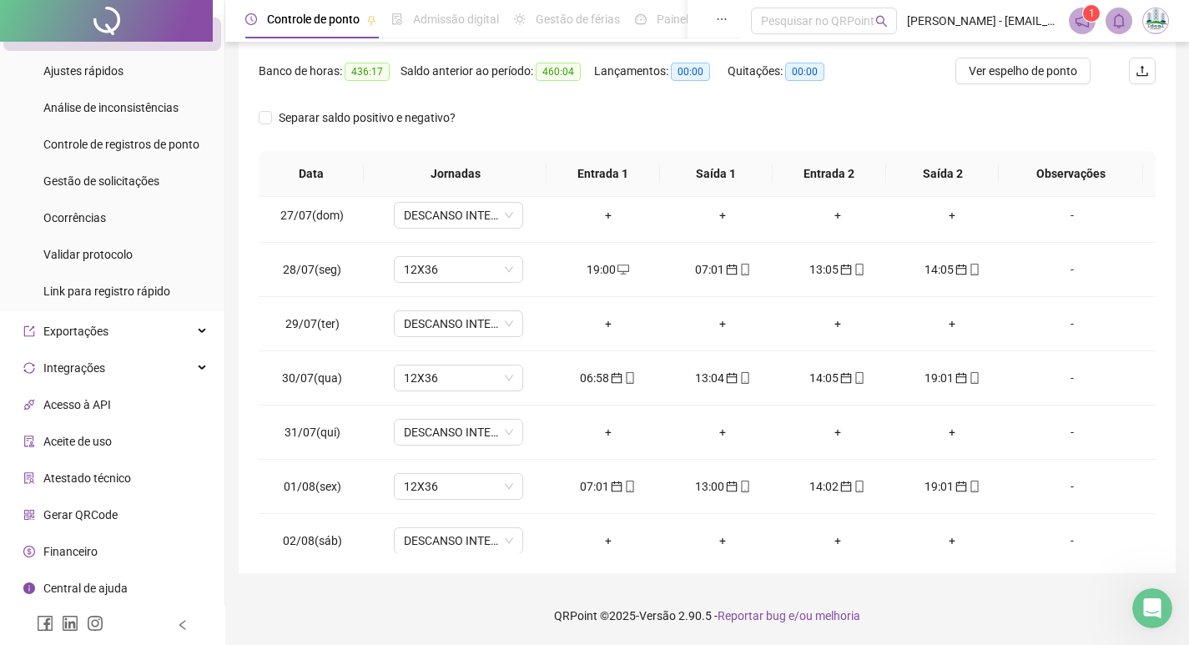
scroll to position [0, 0]
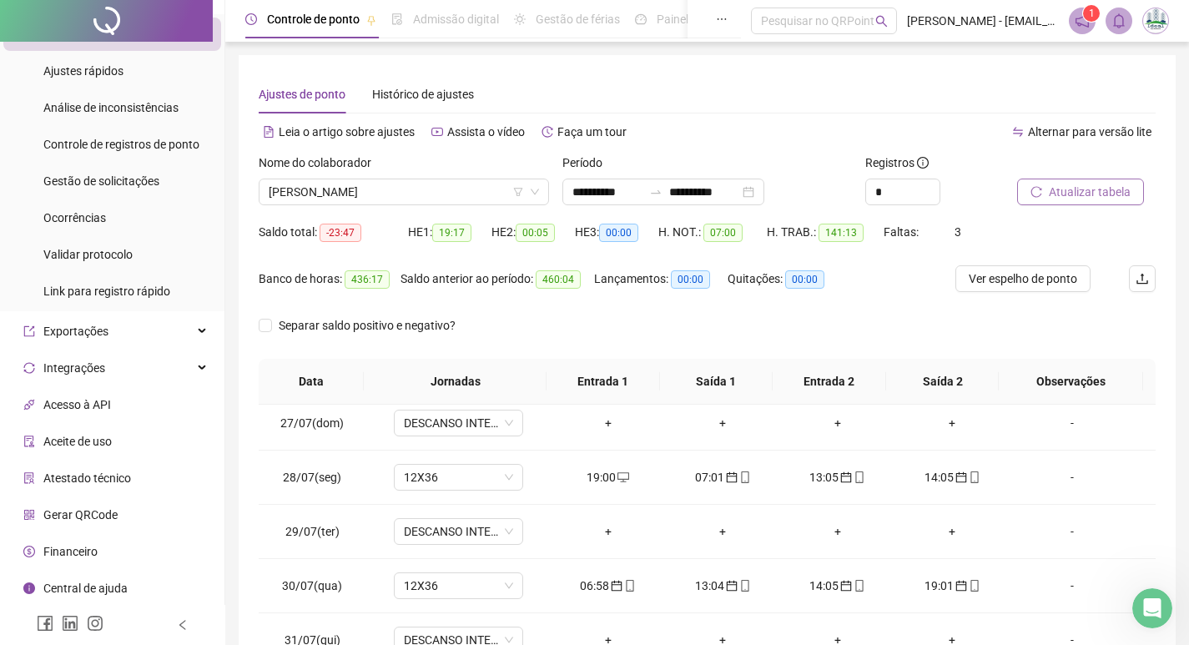
click at [1065, 192] on span "Atualizar tabela" at bounding box center [1090, 192] width 82 height 18
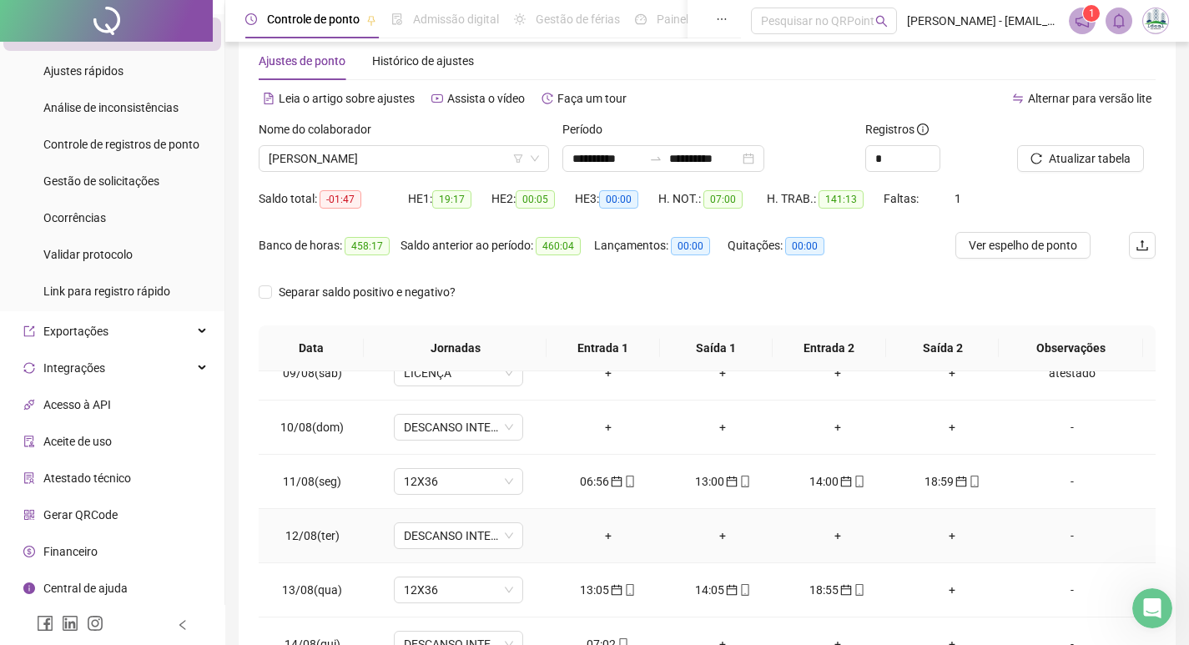
scroll to position [1168, 0]
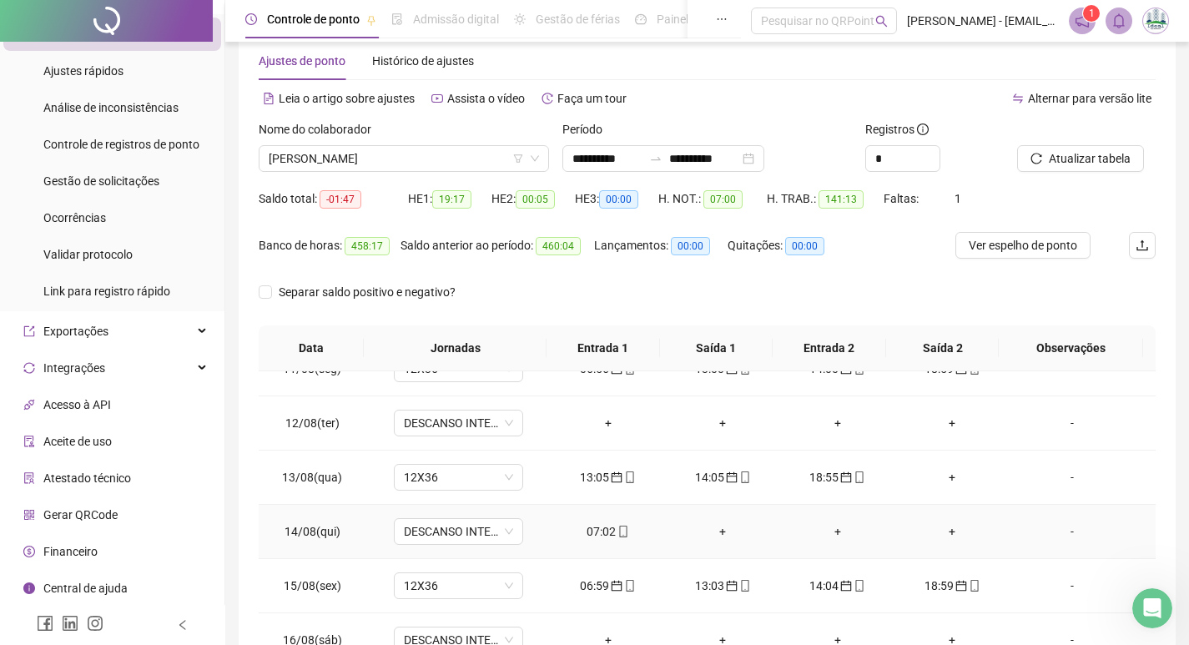
click at [597, 540] on div "07:02" at bounding box center [608, 531] width 88 height 18
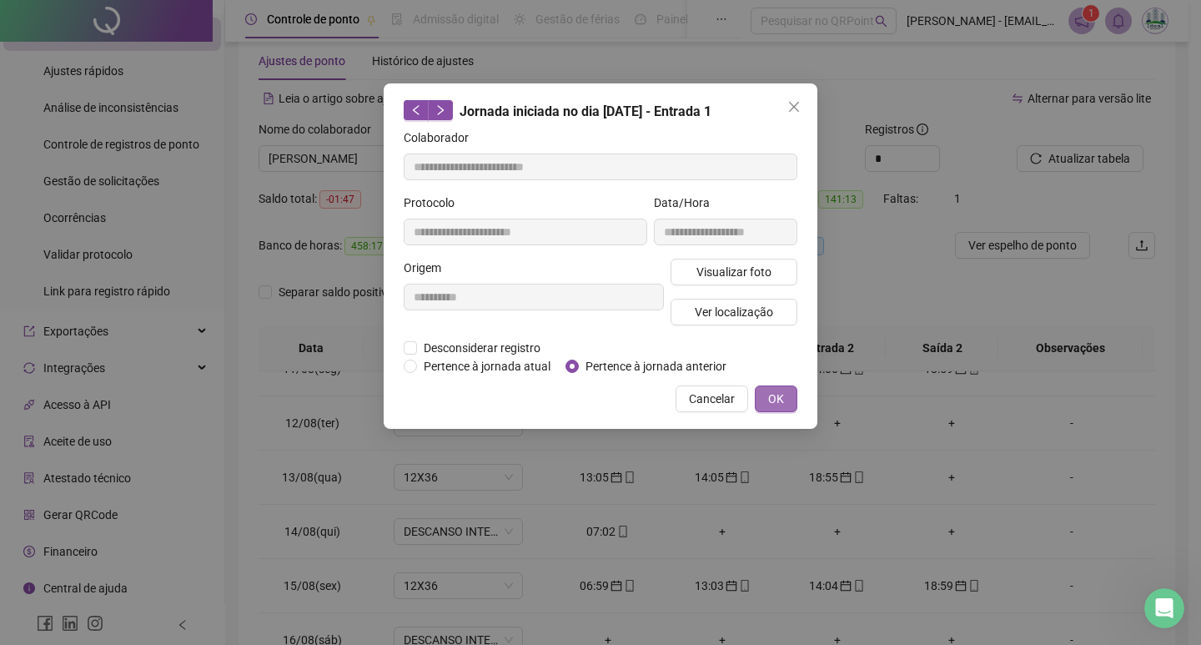
click at [786, 401] on button "OK" at bounding box center [776, 398] width 43 height 27
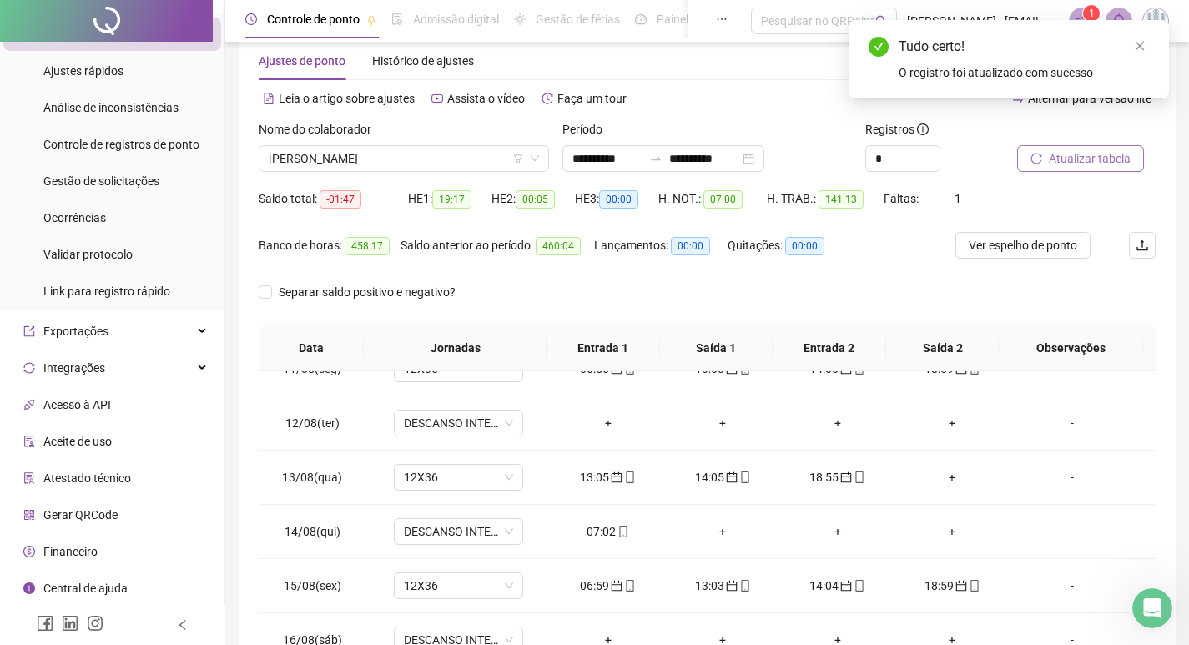
click at [1106, 163] on span "Atualizar tabela" at bounding box center [1090, 158] width 82 height 18
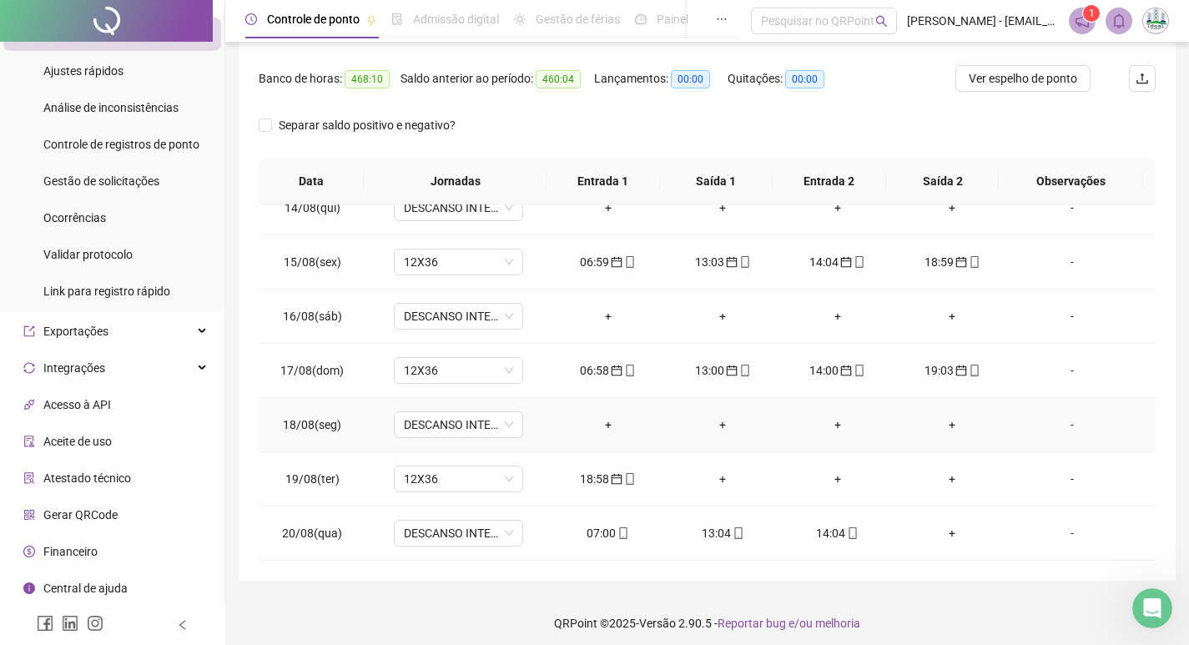
scroll to position [208, 0]
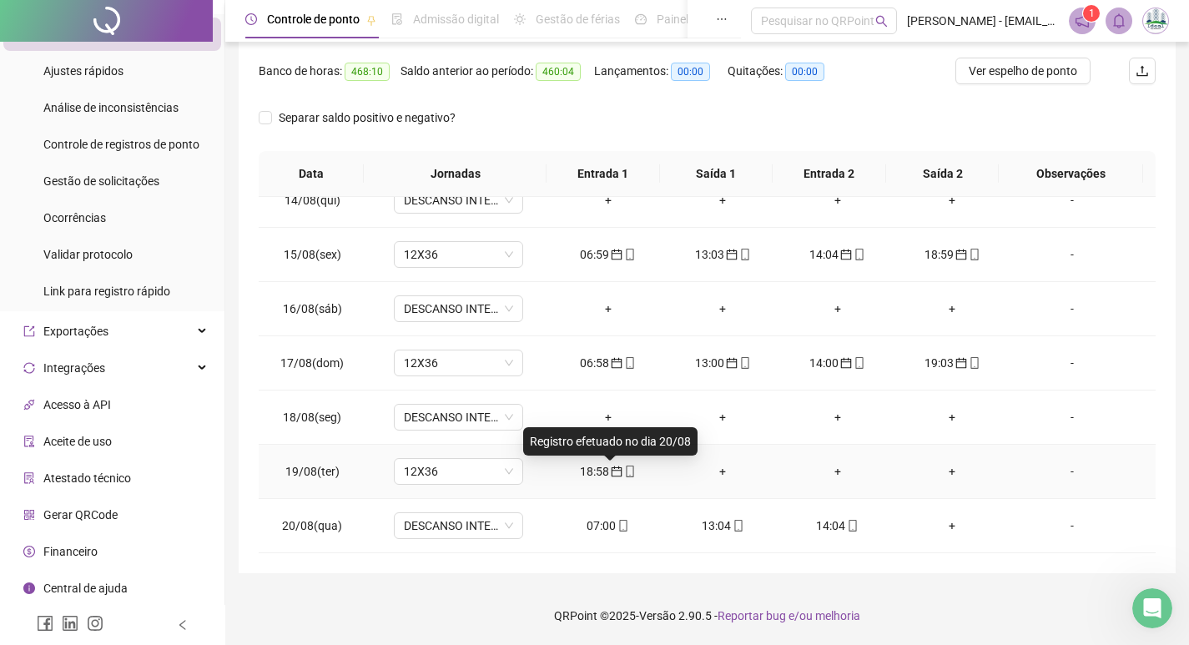
click at [611, 466] on icon "calendar" at bounding box center [617, 472] width 12 height 12
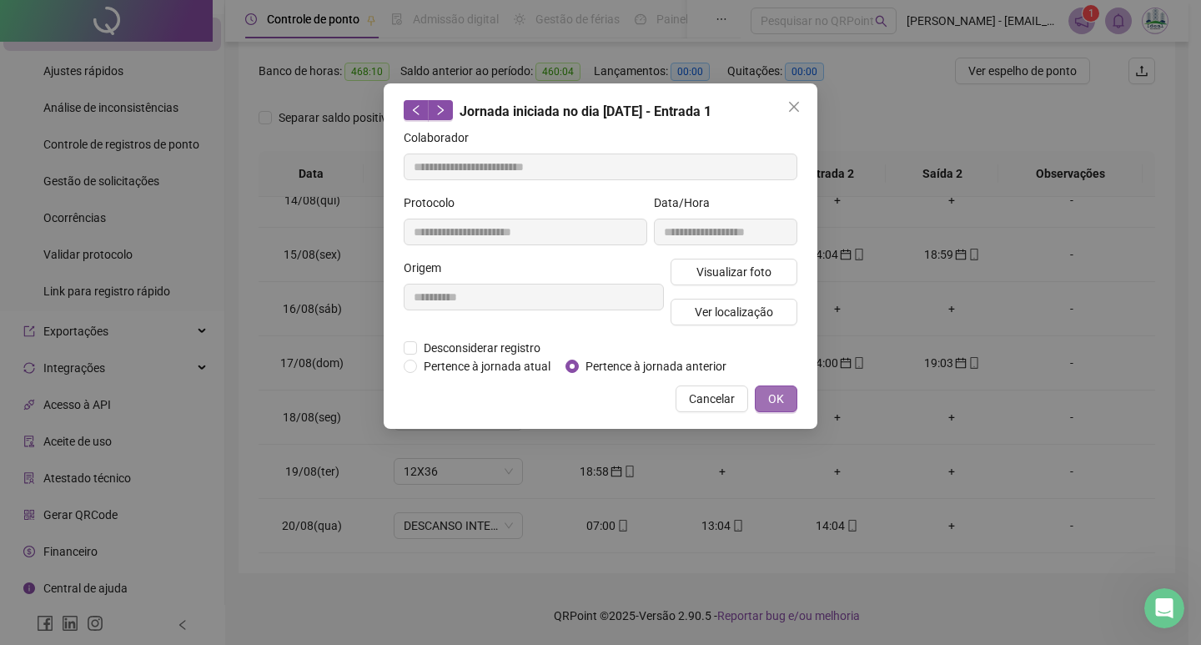
click at [793, 395] on button "OK" at bounding box center [776, 398] width 43 height 27
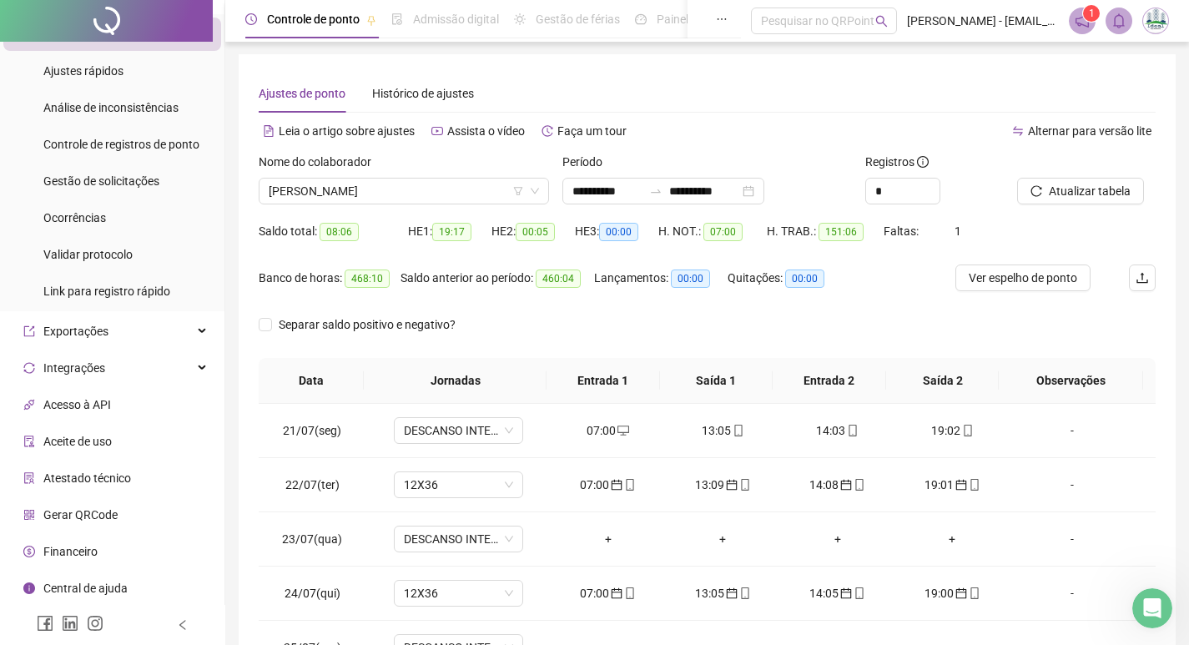
scroll to position [0, 0]
click at [1074, 196] on span "Atualizar tabela" at bounding box center [1090, 192] width 82 height 18
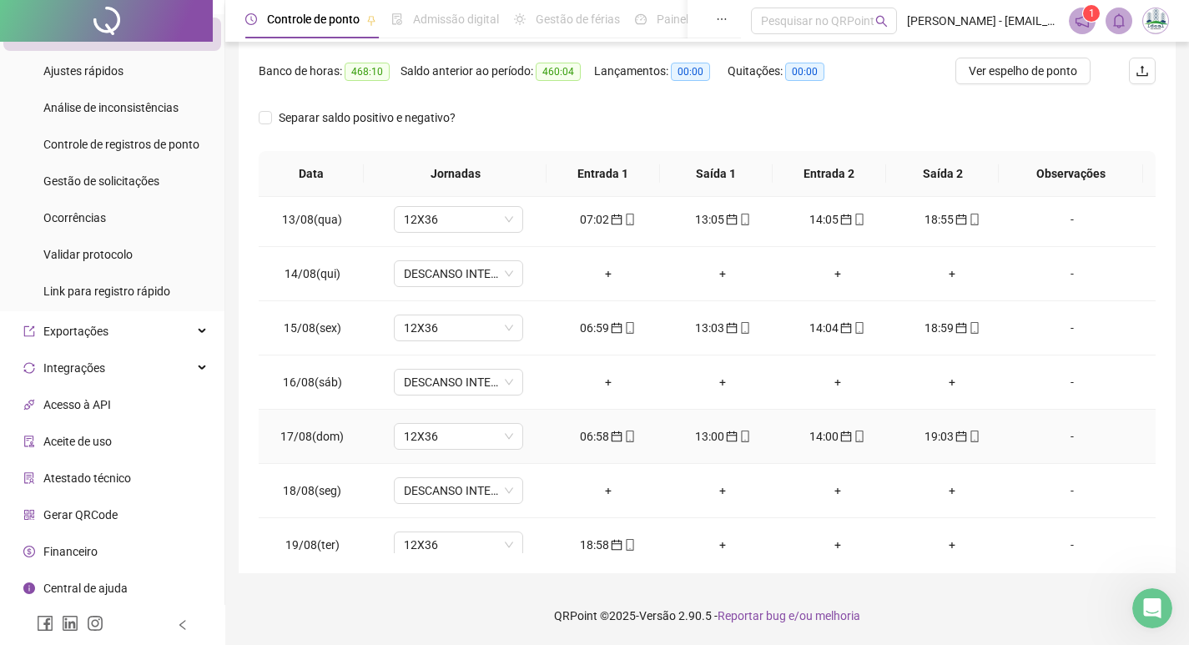
scroll to position [1325, 0]
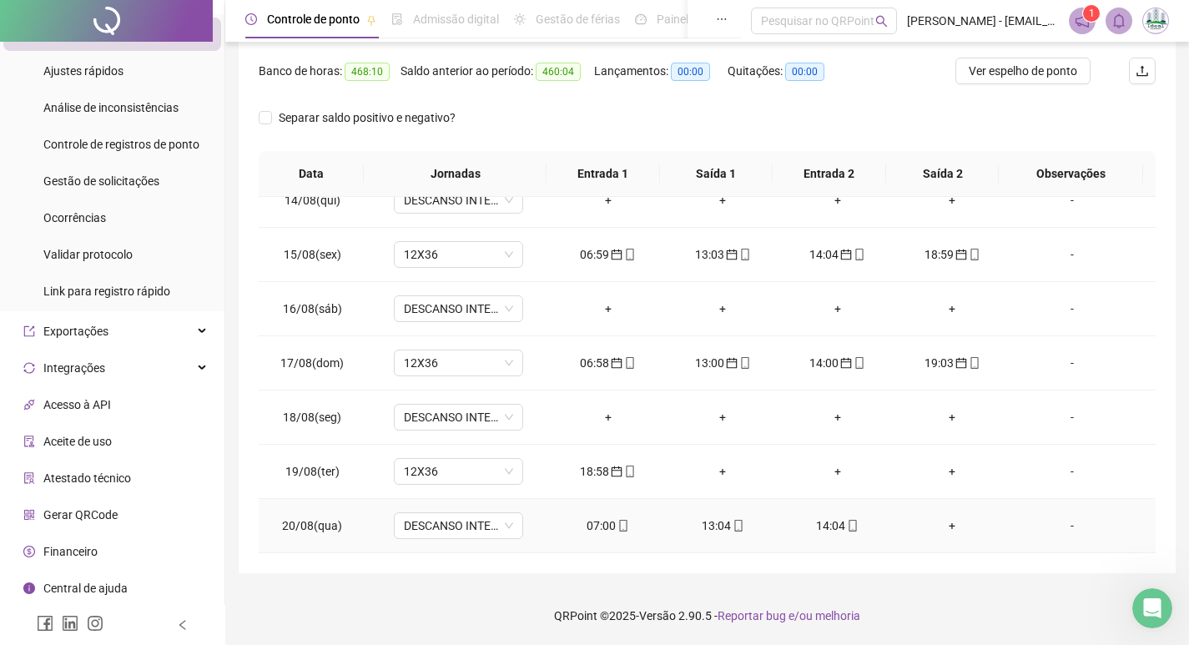
click at [590, 528] on div "07:00" at bounding box center [608, 525] width 88 height 18
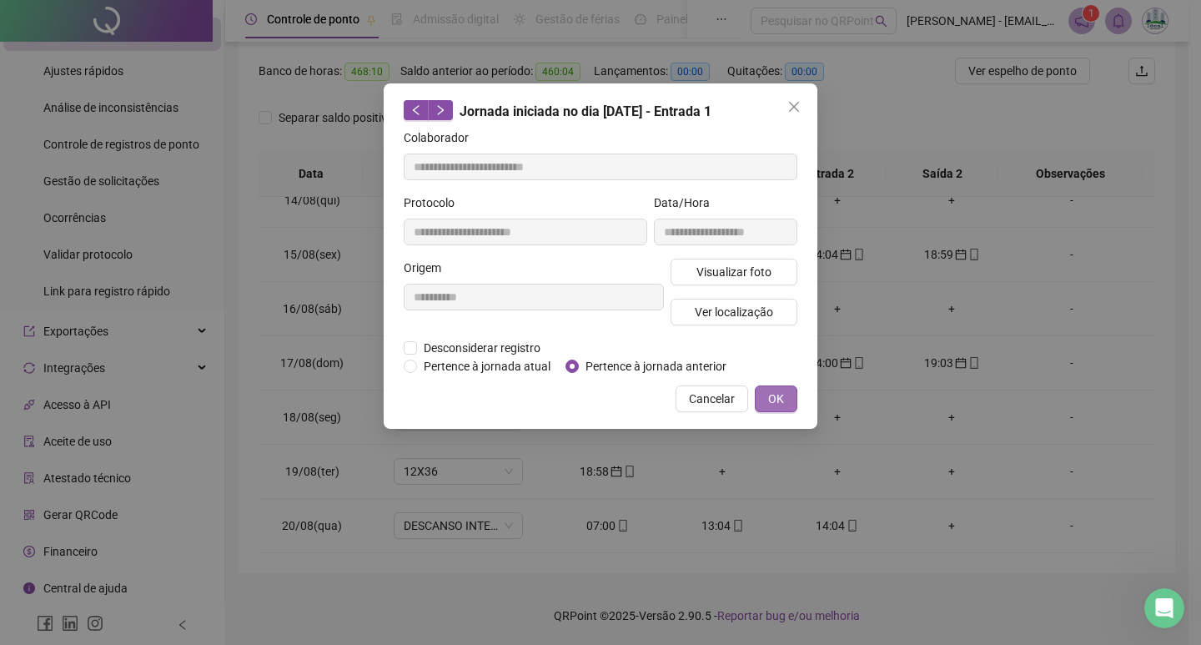
click at [773, 392] on span "OK" at bounding box center [776, 399] width 16 height 18
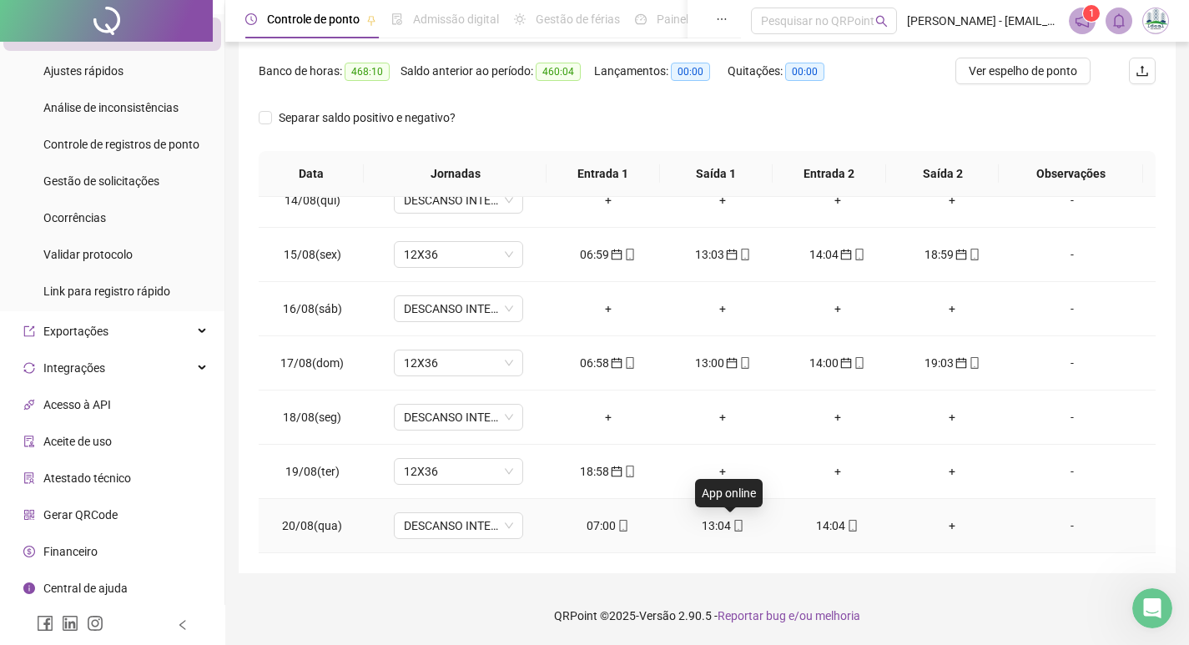
click at [733, 524] on icon "mobile" at bounding box center [739, 526] width 12 height 12
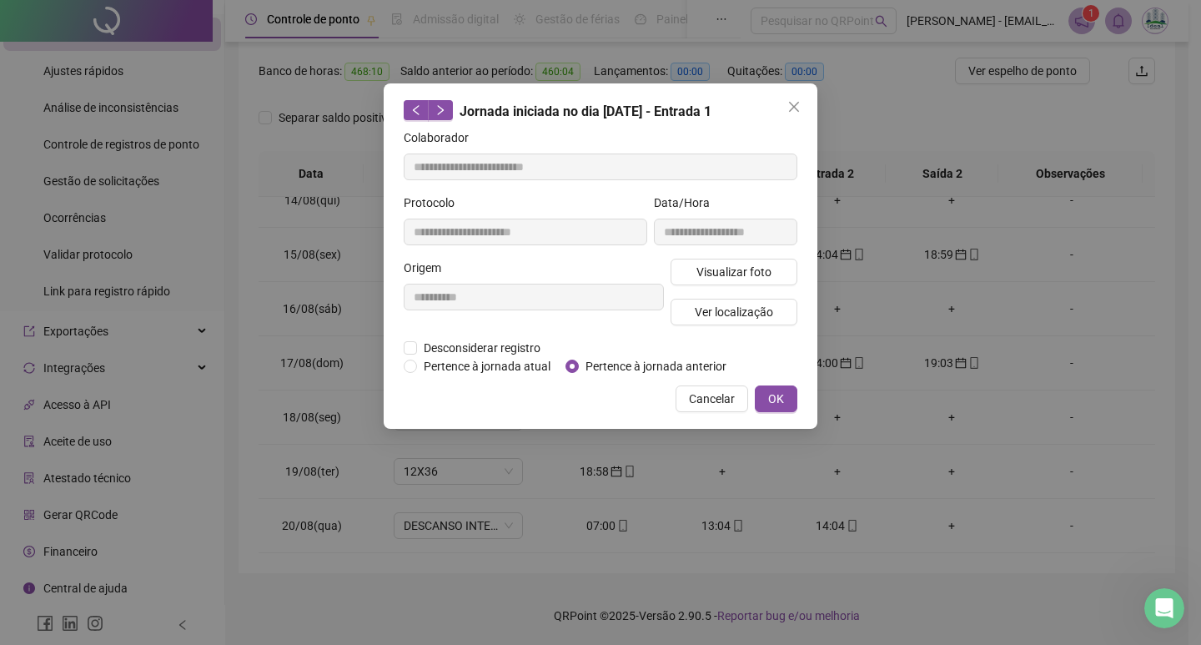
click at [777, 400] on span "OK" at bounding box center [776, 399] width 16 height 18
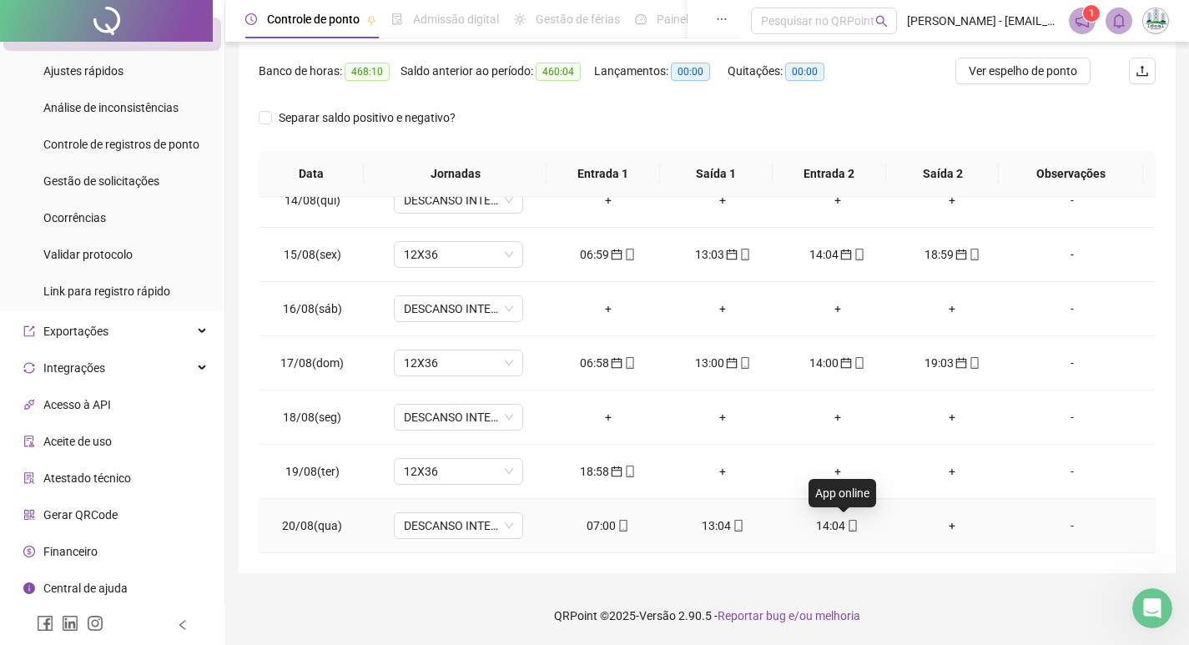
click at [845, 521] on span "mobile" at bounding box center [851, 526] width 13 height 12
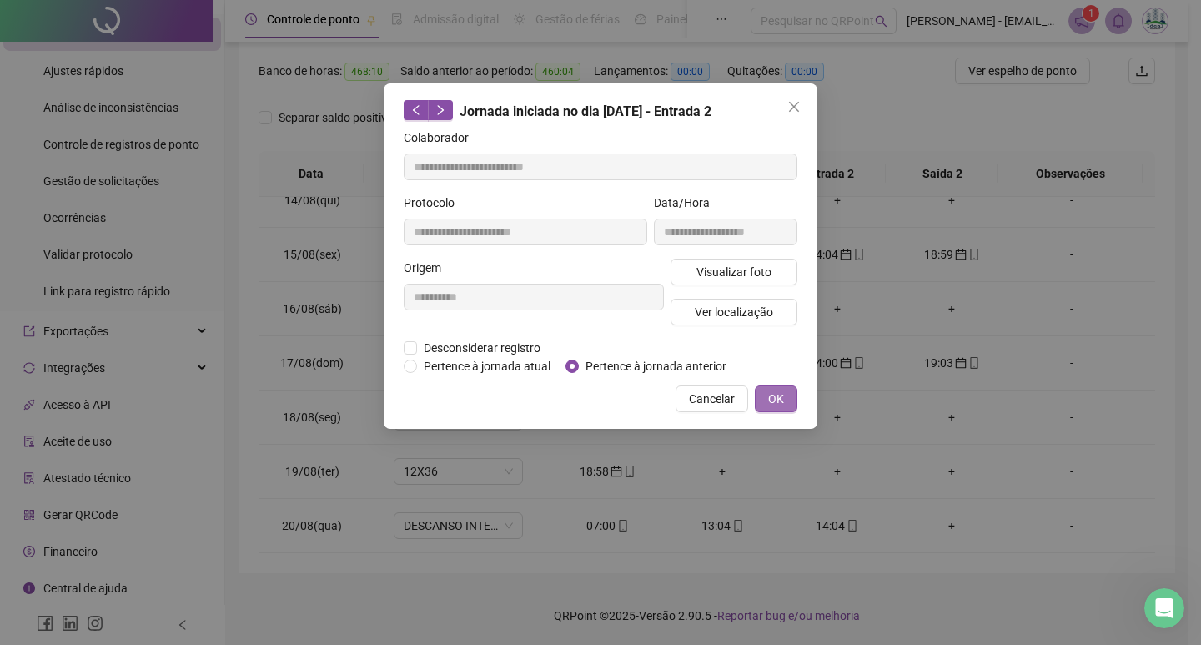
click at [772, 392] on span "OK" at bounding box center [776, 399] width 16 height 18
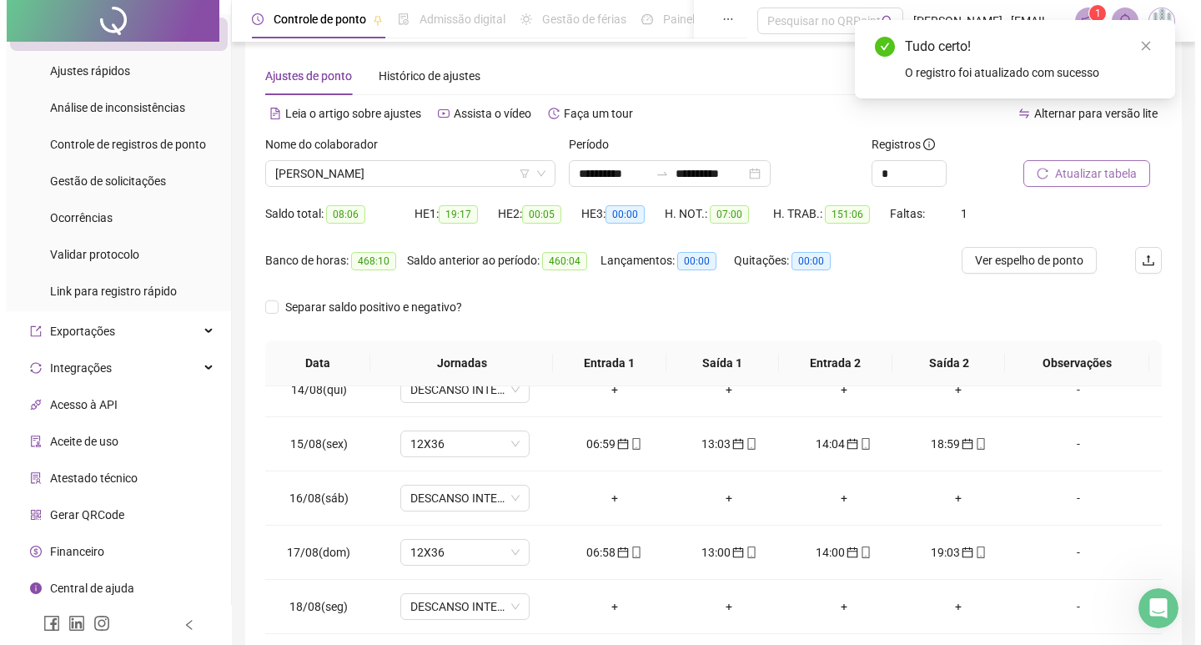
scroll to position [0, 0]
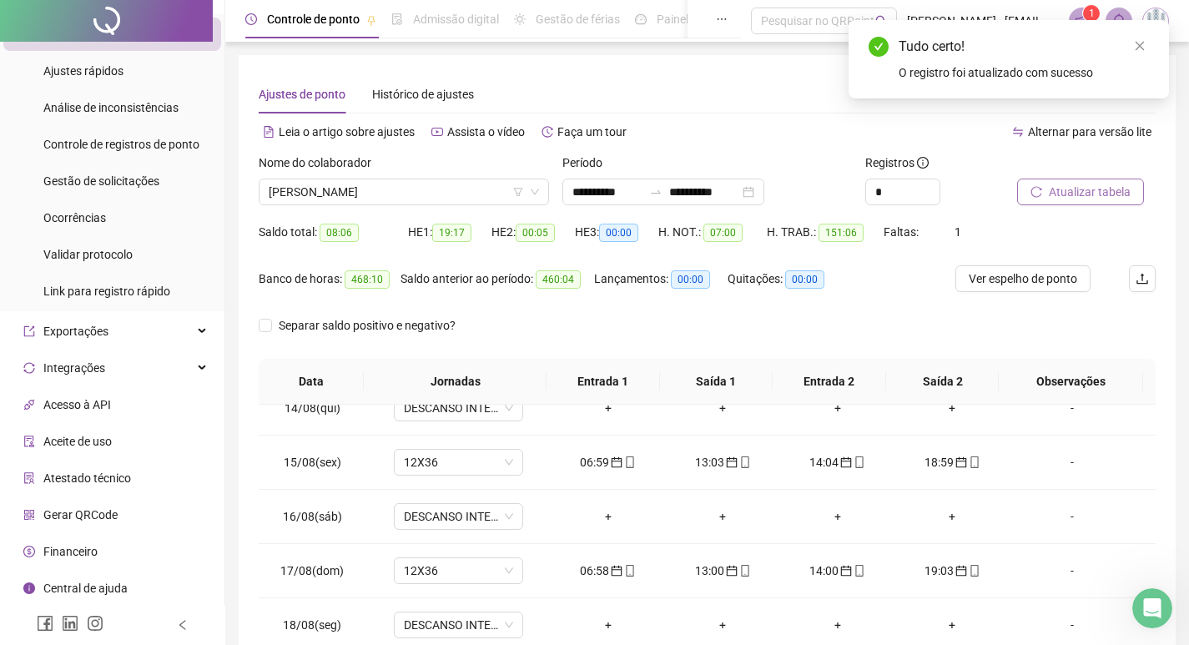
click at [1075, 202] on button "Atualizar tabela" at bounding box center [1080, 192] width 127 height 27
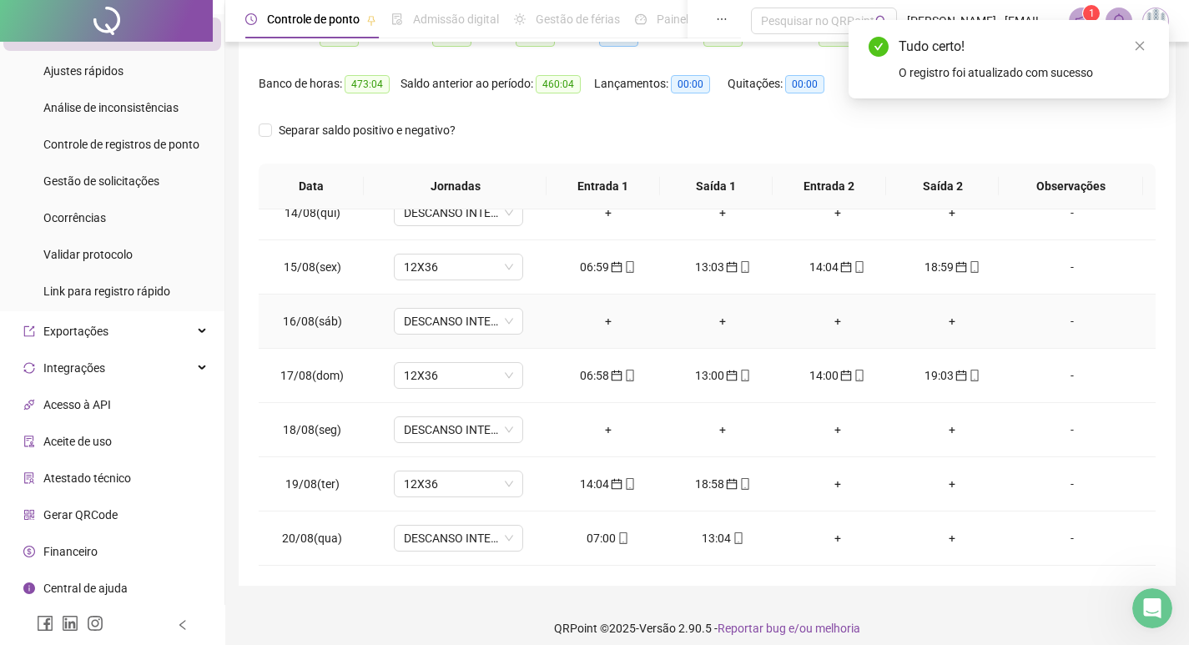
scroll to position [208, 0]
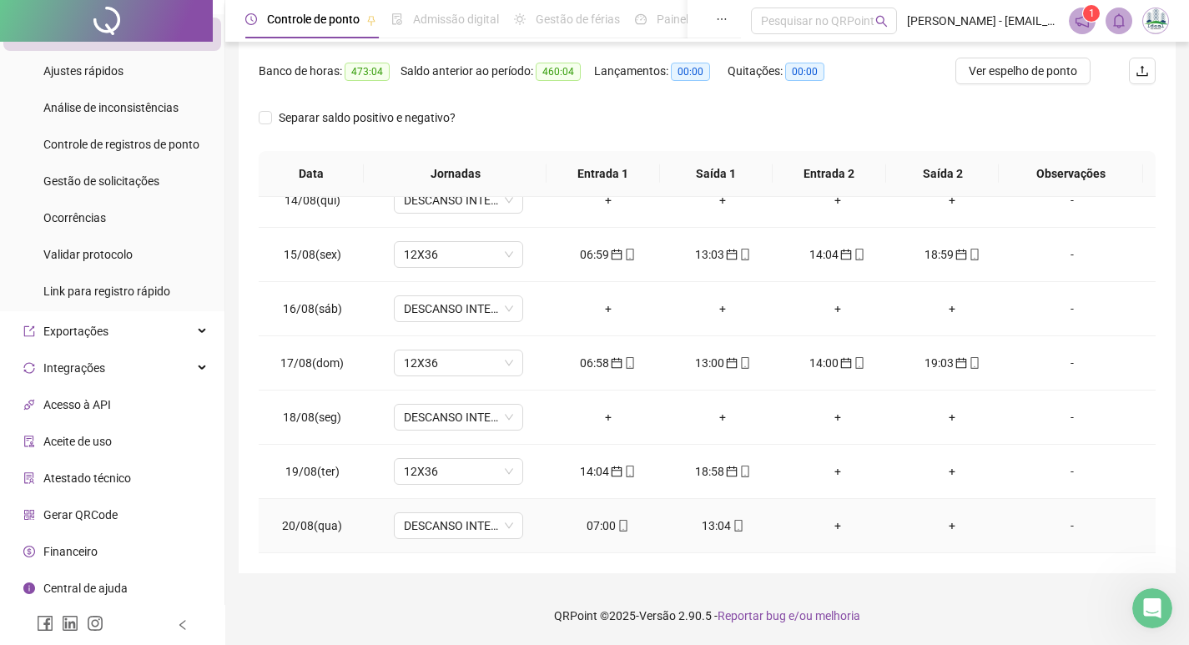
click at [597, 516] on td "07:00" at bounding box center [608, 526] width 115 height 54
click at [617, 524] on icon "mobile" at bounding box center [623, 526] width 12 height 12
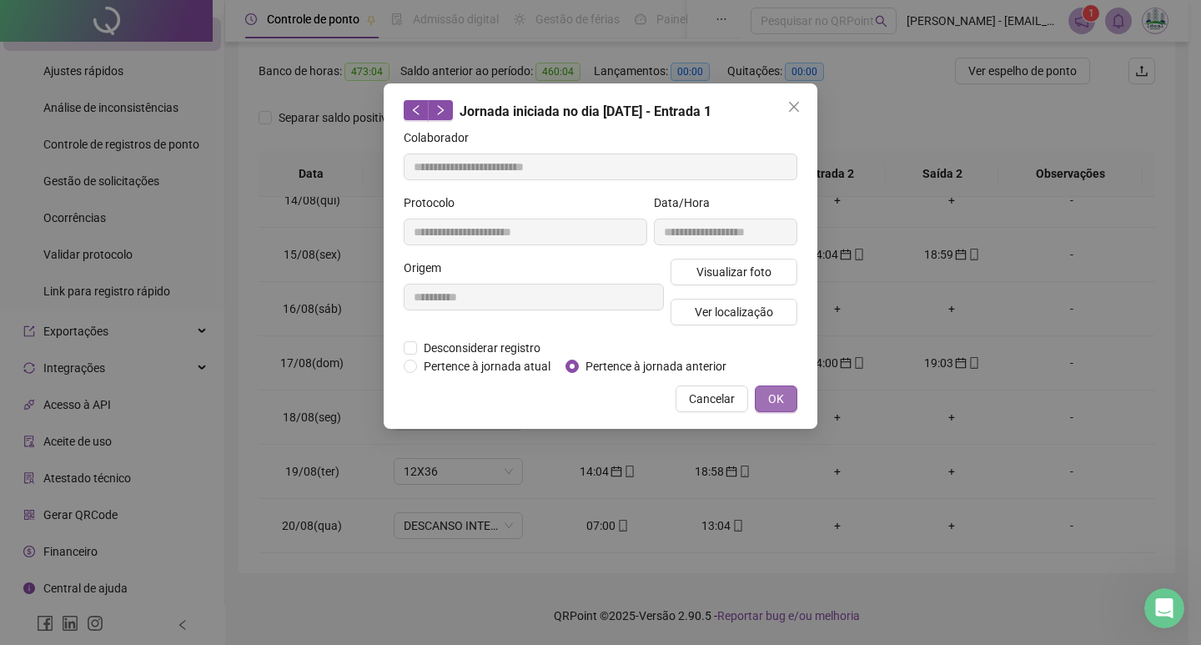
click at [767, 395] on button "OK" at bounding box center [776, 398] width 43 height 27
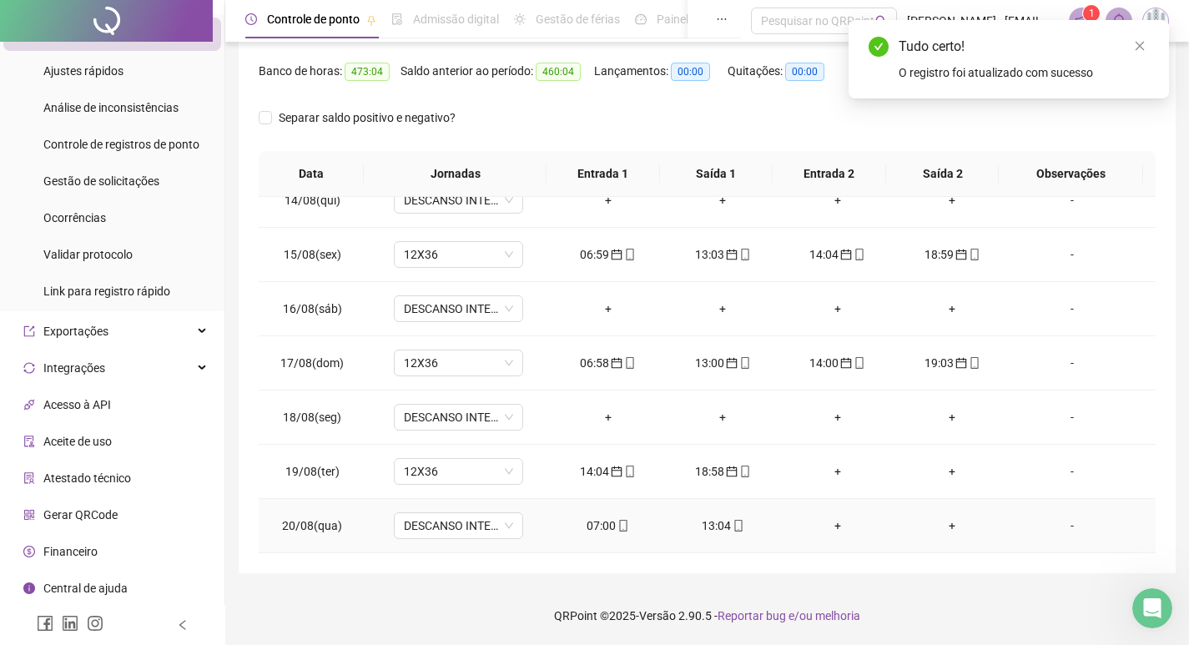
click at [709, 523] on div "13:04" at bounding box center [722, 525] width 88 height 18
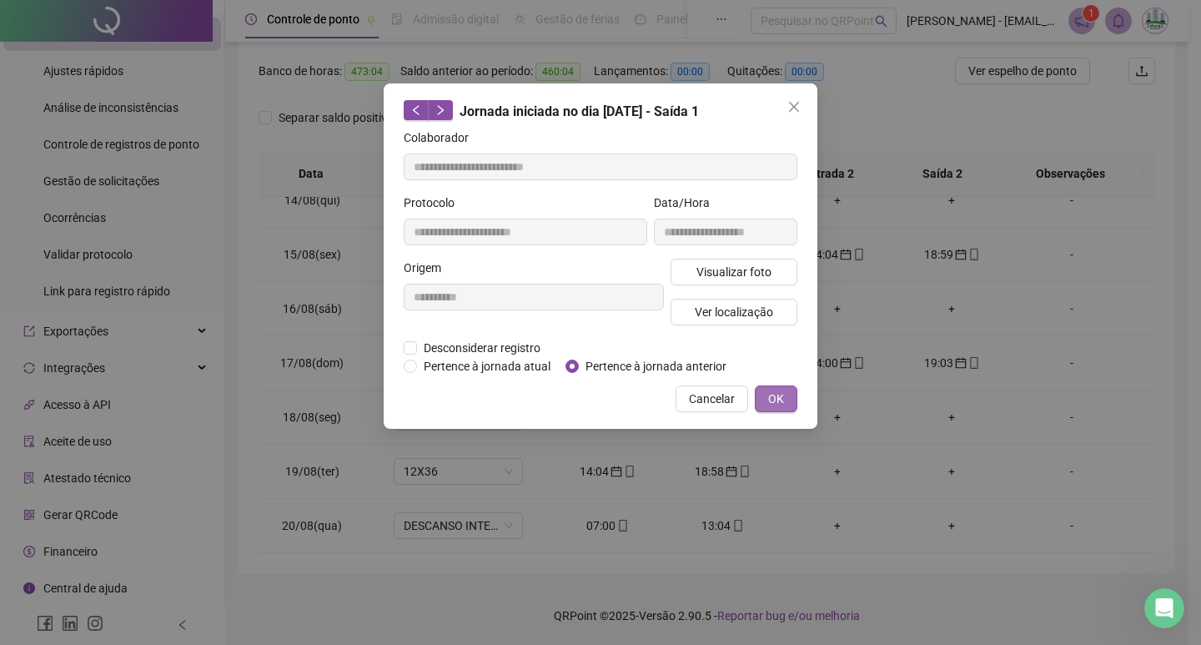
click at [783, 405] on span "OK" at bounding box center [776, 399] width 16 height 18
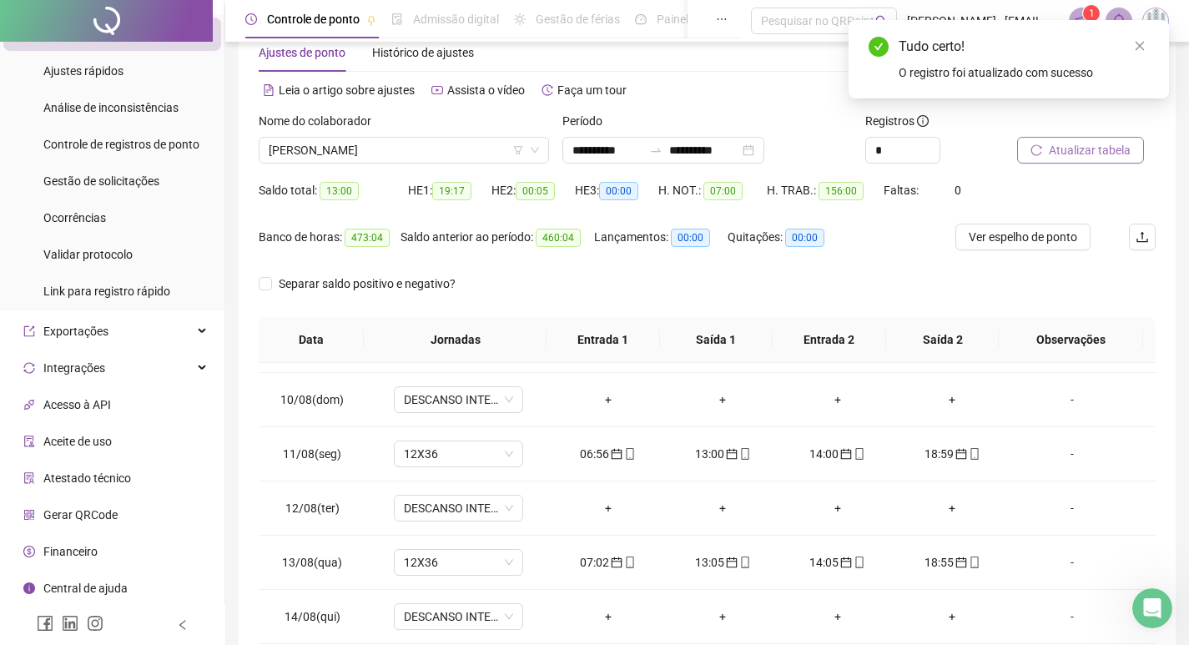
scroll to position [0, 0]
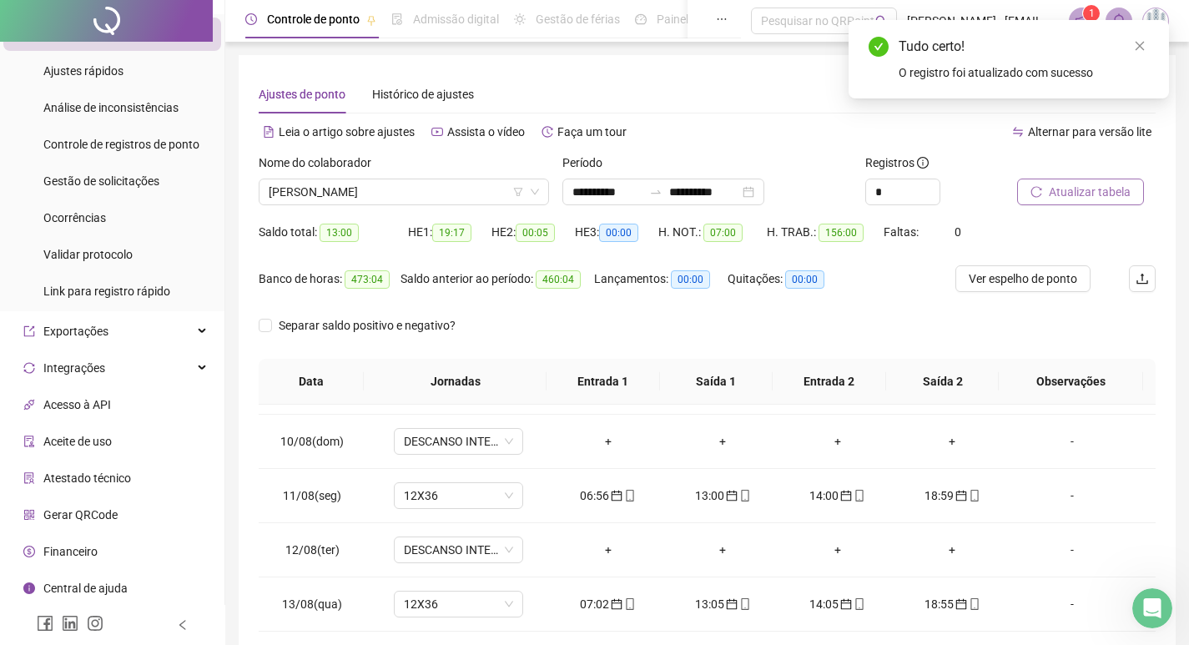
click at [1068, 189] on span "Atualizar tabela" at bounding box center [1090, 192] width 82 height 18
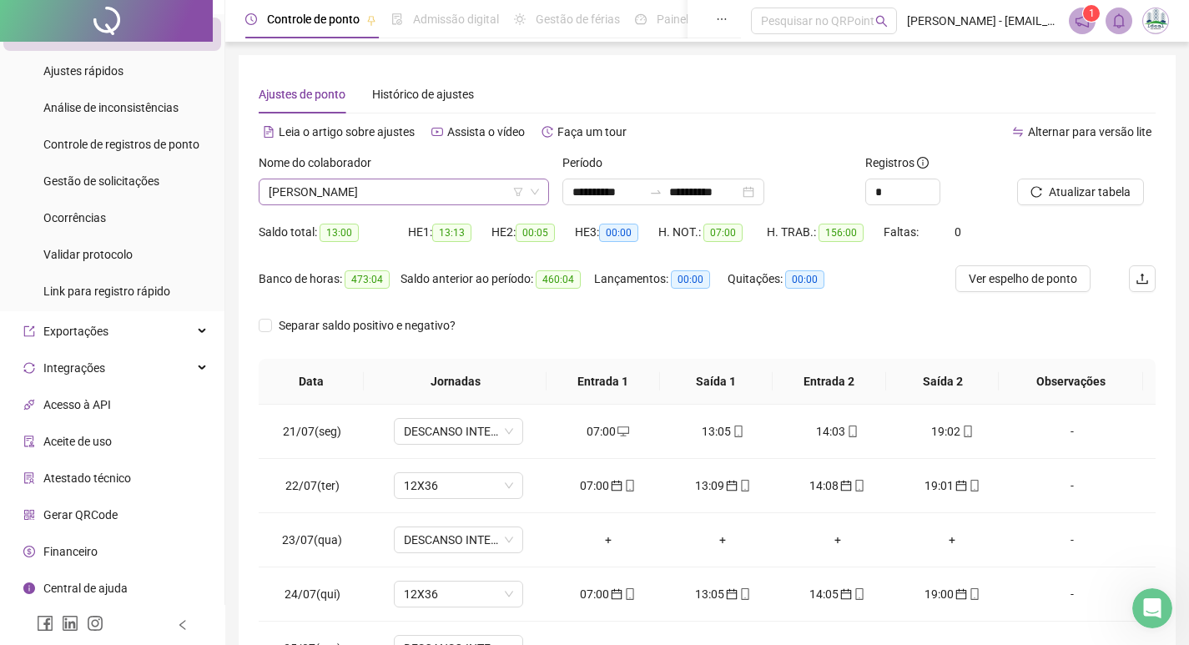
click at [297, 193] on span "[PERSON_NAME]" at bounding box center [404, 191] width 270 height 25
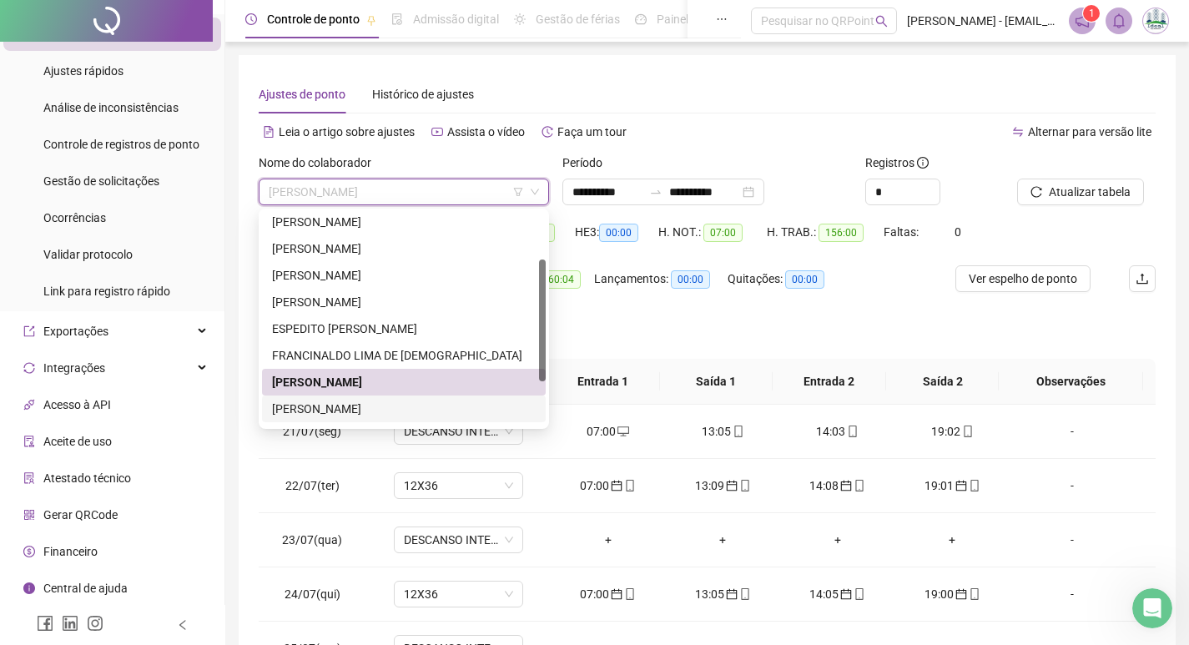
click at [308, 413] on div "[PERSON_NAME]" at bounding box center [404, 409] width 264 height 18
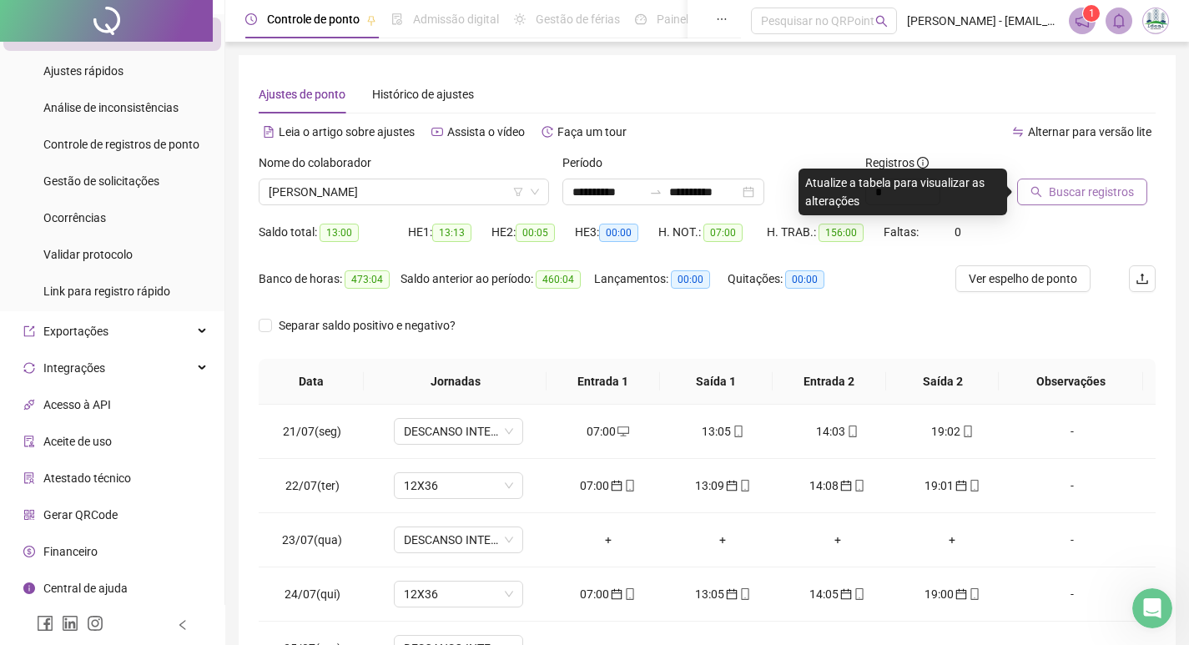
click at [1076, 190] on span "Buscar registros" at bounding box center [1091, 192] width 85 height 18
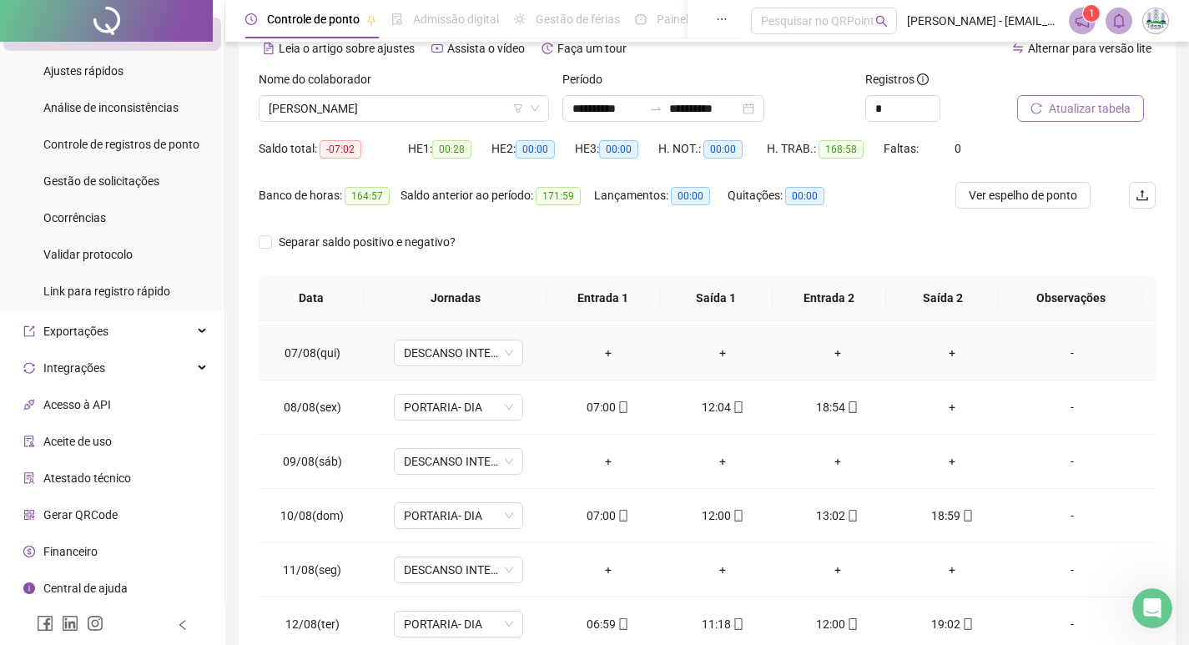
scroll to position [918, 0]
click at [937, 404] on div "+" at bounding box center [953, 406] width 88 height 18
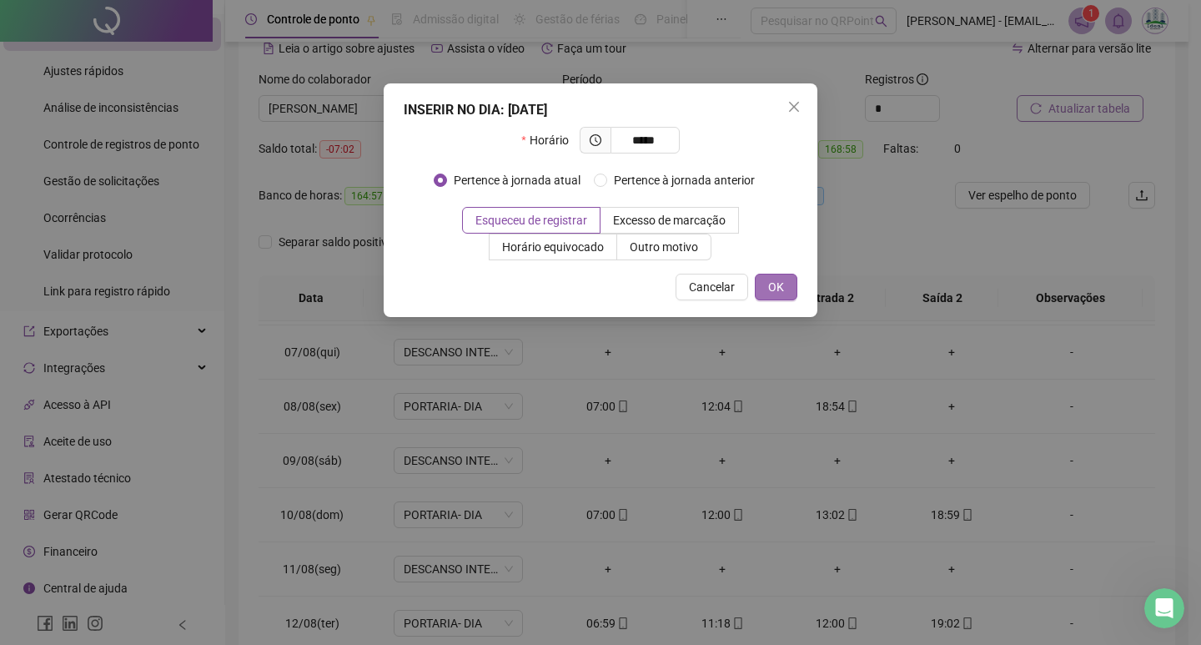
click at [768, 282] on button "OK" at bounding box center [776, 287] width 43 height 27
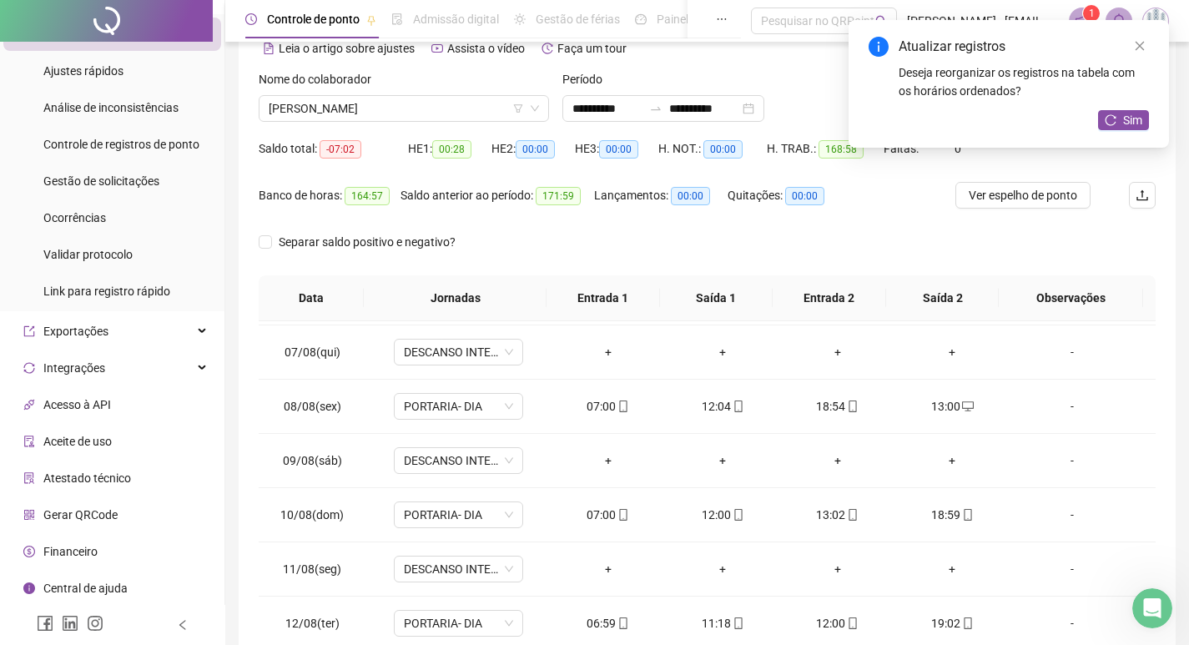
click at [1118, 105] on div "Atualizar registros Deseja reorganizar os registros na tabela com os horários o…" at bounding box center [1009, 84] width 320 height 128
click at [1116, 113] on button "Sim" at bounding box center [1123, 120] width 51 height 20
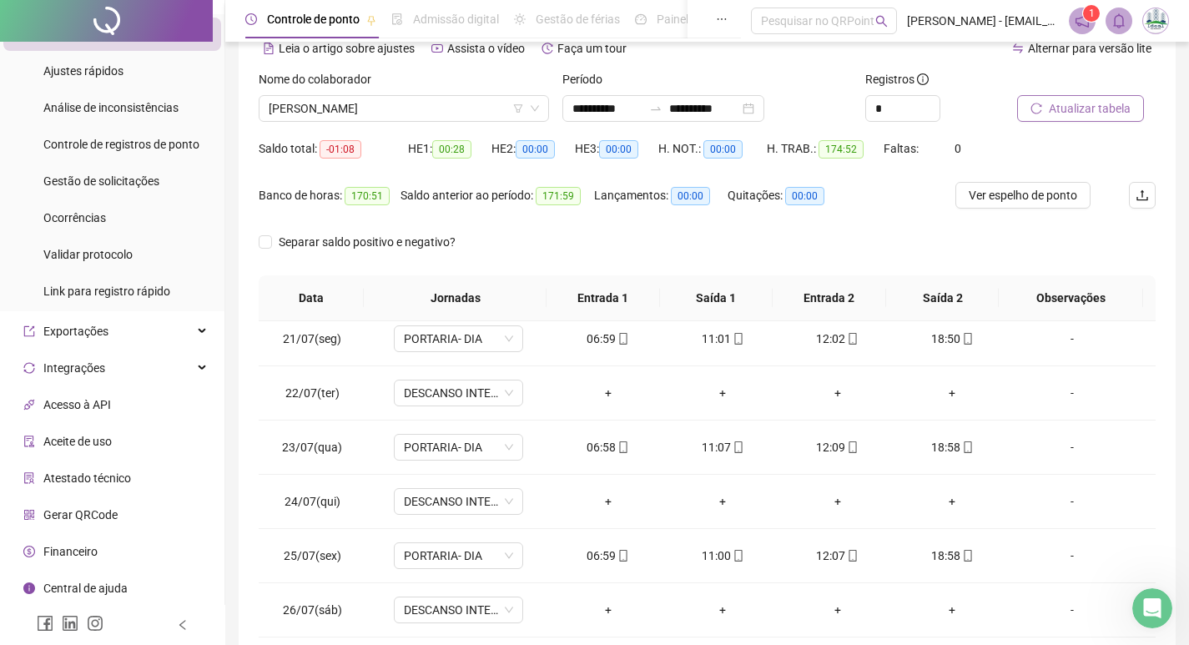
scroll to position [0, 0]
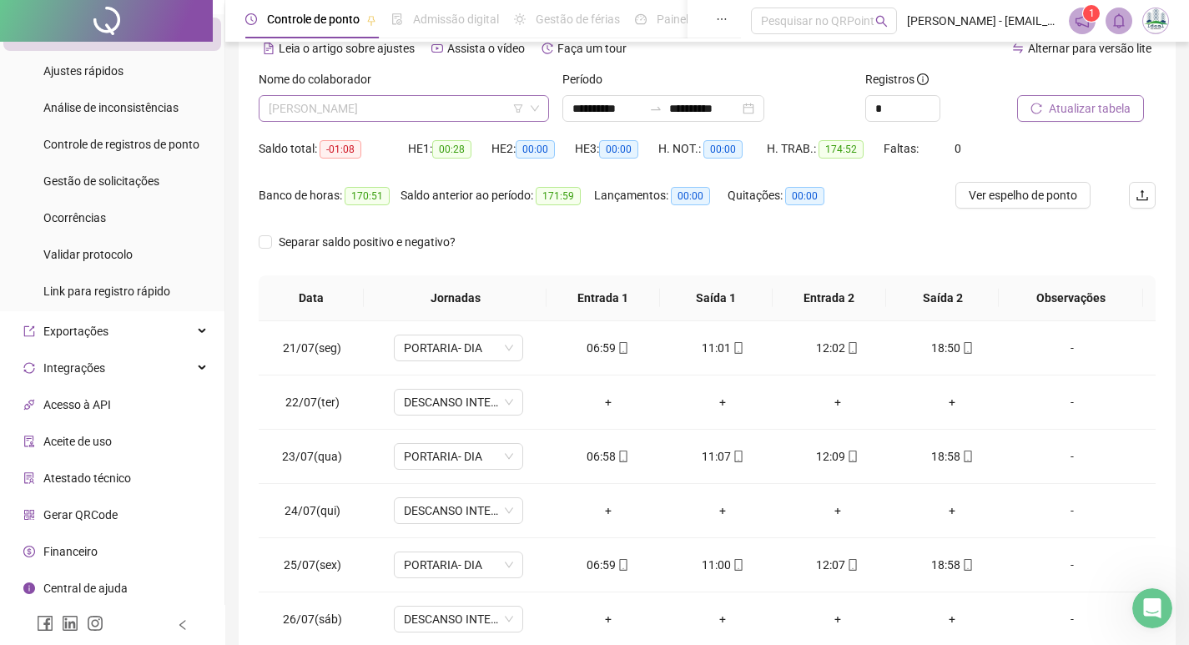
click at [298, 107] on span "[PERSON_NAME]" at bounding box center [404, 108] width 270 height 25
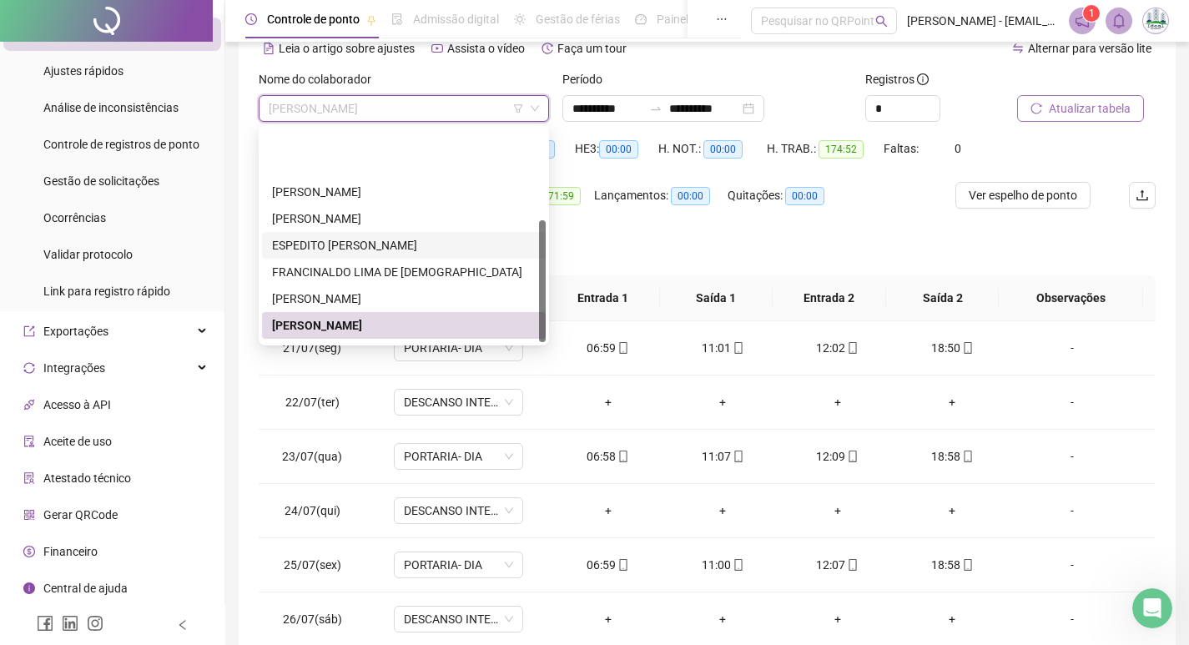
scroll to position [160, 0]
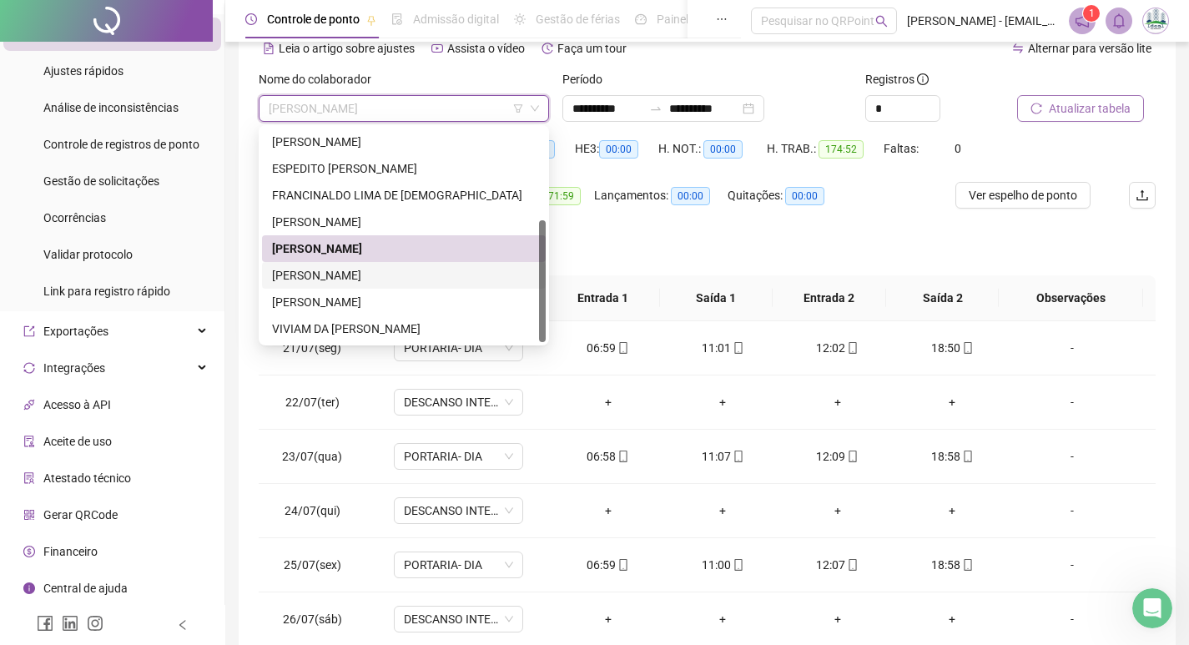
click at [305, 268] on div "[PERSON_NAME]" at bounding box center [404, 275] width 264 height 18
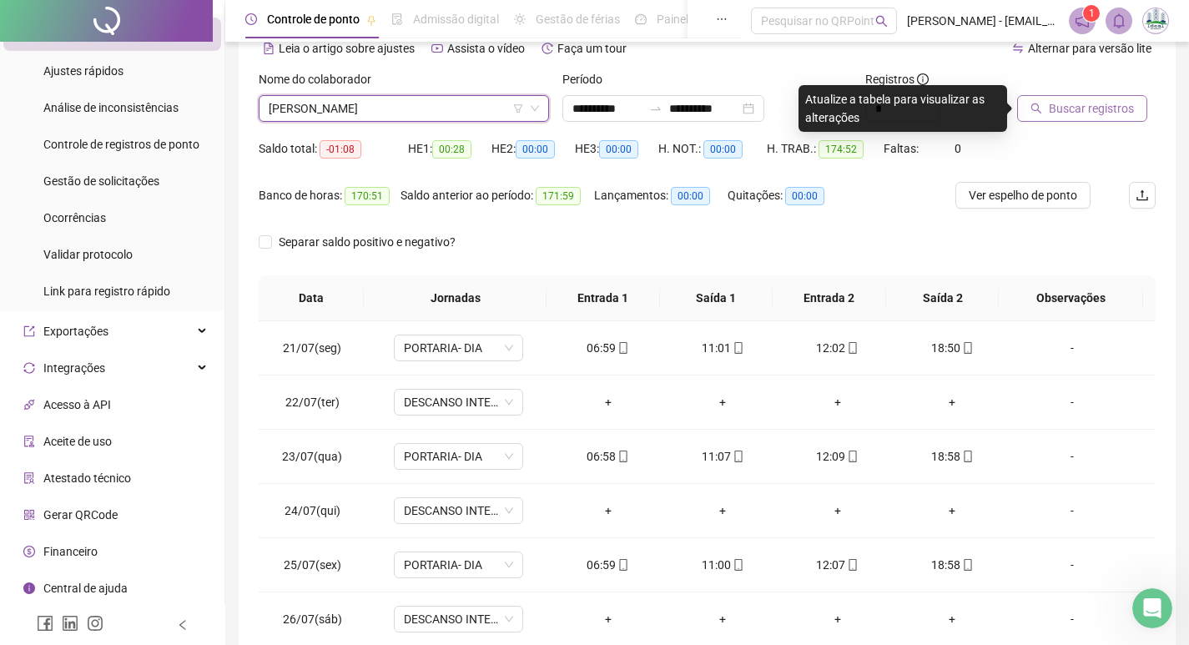
click at [1070, 107] on span "Buscar registros" at bounding box center [1091, 108] width 85 height 18
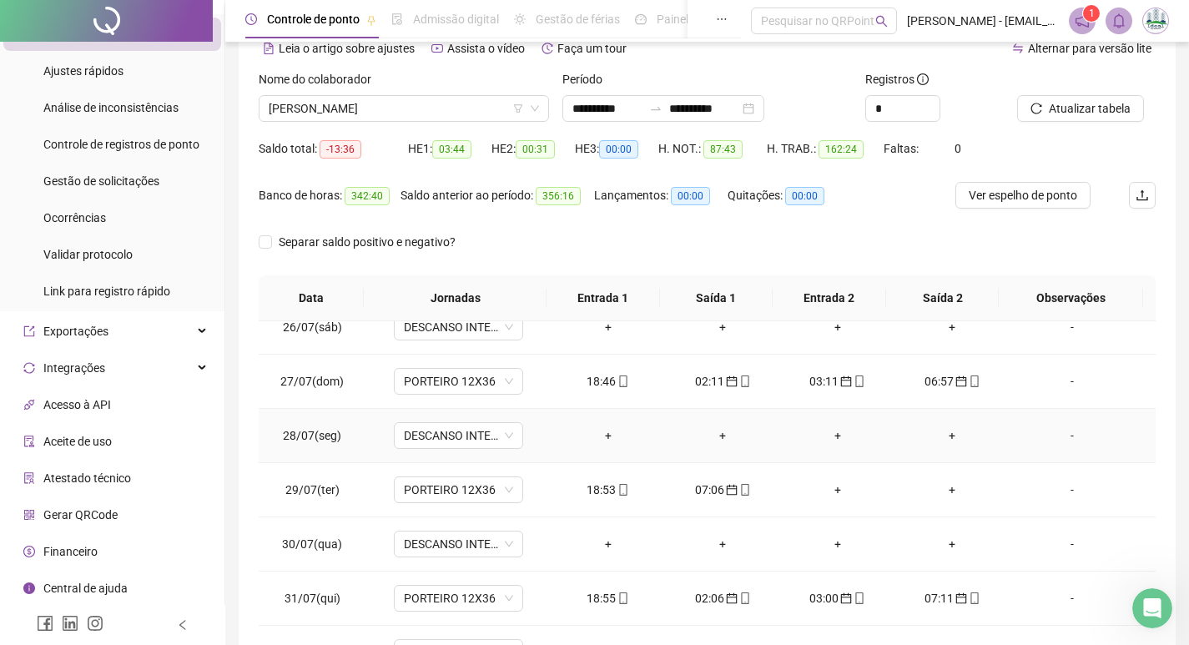
scroll to position [334, 0]
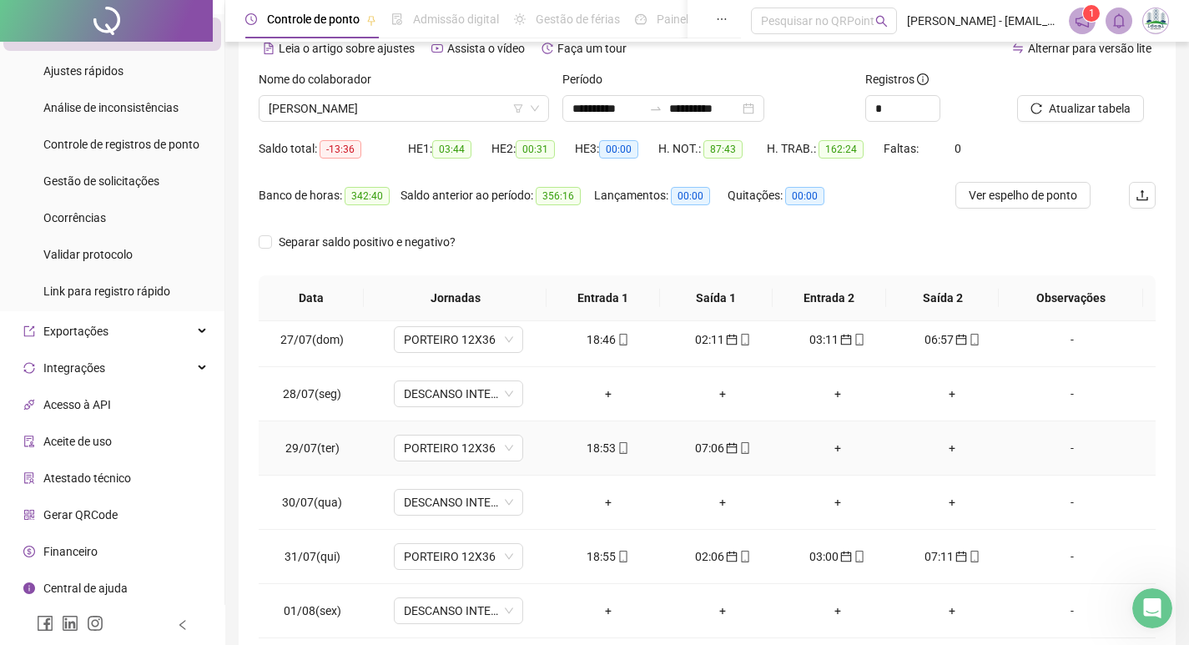
click at [842, 444] on div "+" at bounding box center [837, 448] width 88 height 18
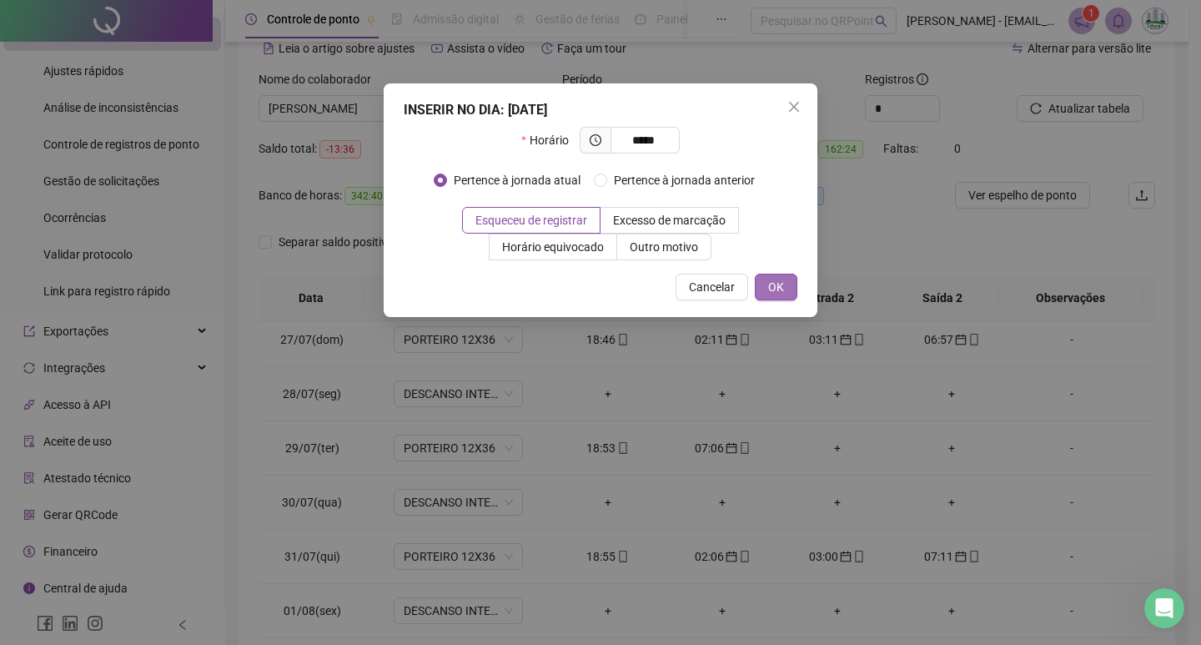
drag, startPoint x: 765, startPoint y: 297, endPoint x: 770, endPoint y: 290, distance: 9.0
click at [768, 291] on button "OK" at bounding box center [776, 287] width 43 height 27
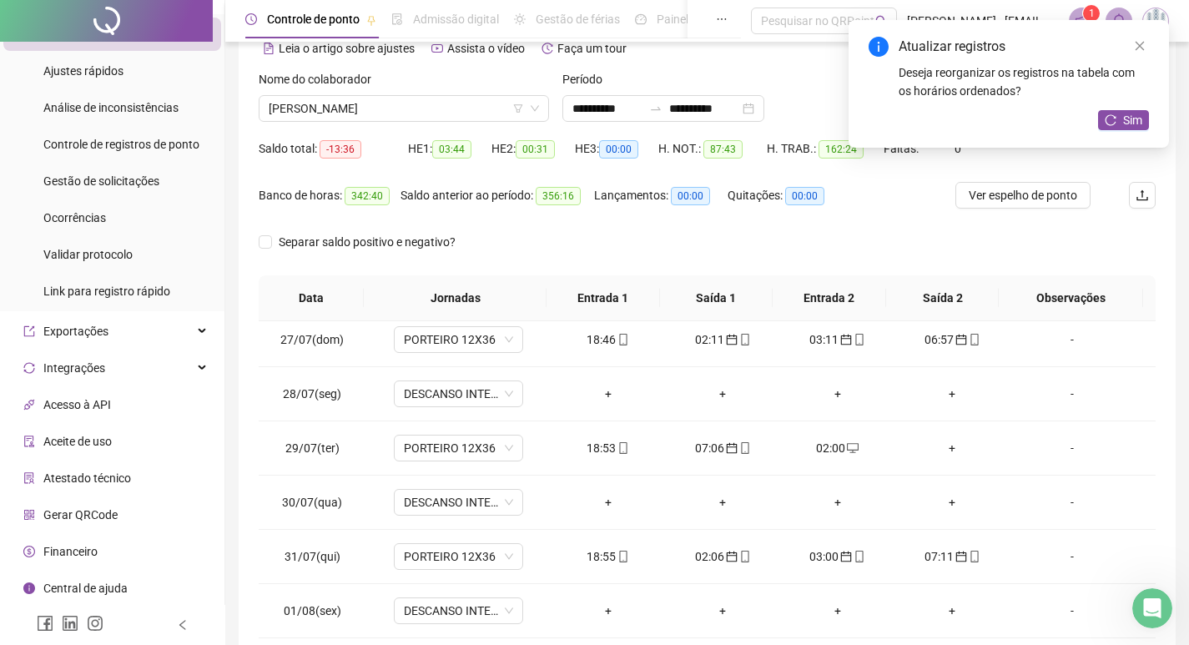
drag, startPoint x: 1141, startPoint y: 120, endPoint x: 1141, endPoint y: 143, distance: 22.5
click at [1141, 121] on button "Sim" at bounding box center [1123, 120] width 51 height 20
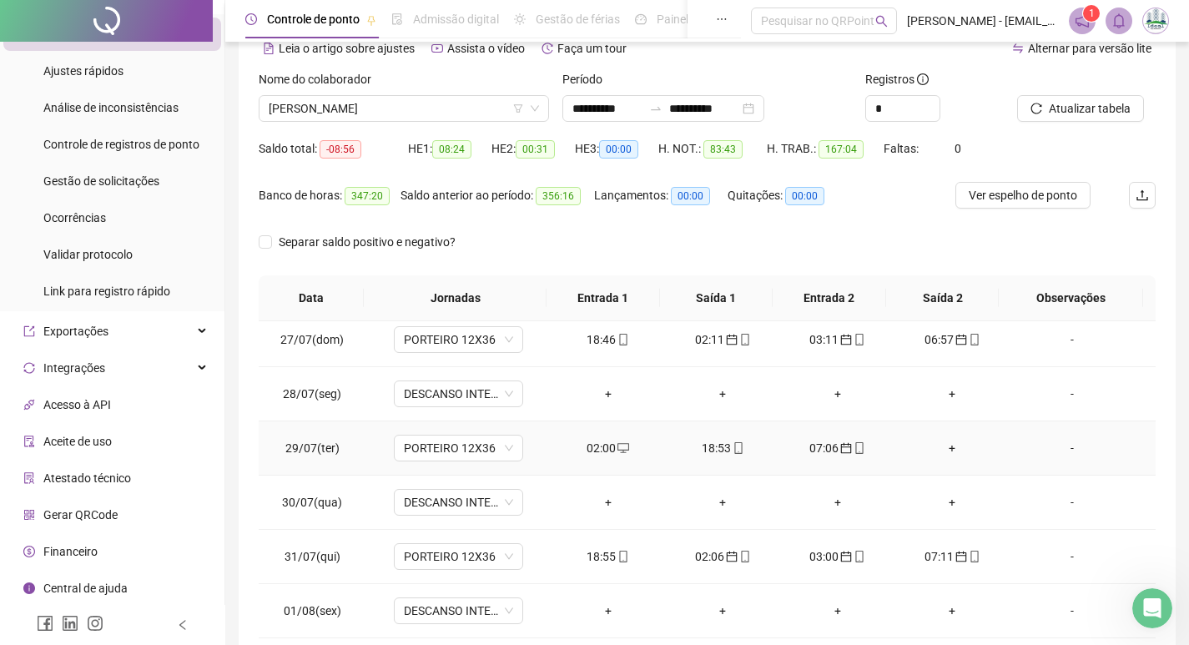
click at [943, 446] on div "+" at bounding box center [953, 448] width 88 height 18
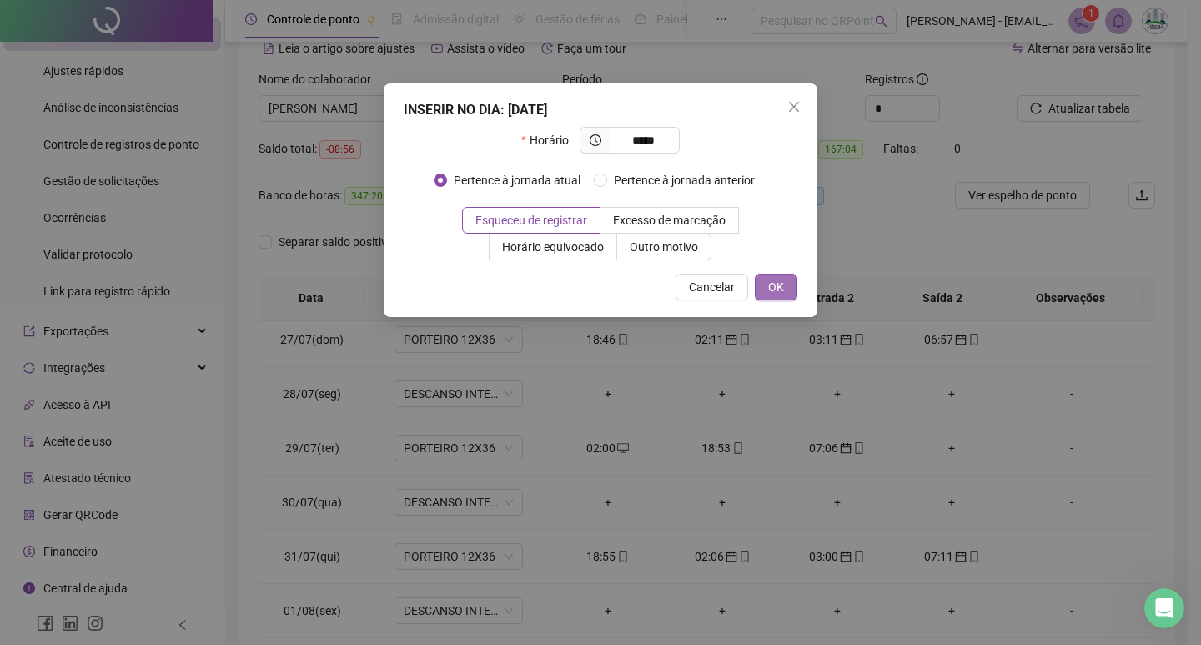
click at [783, 284] on span "OK" at bounding box center [776, 287] width 16 height 18
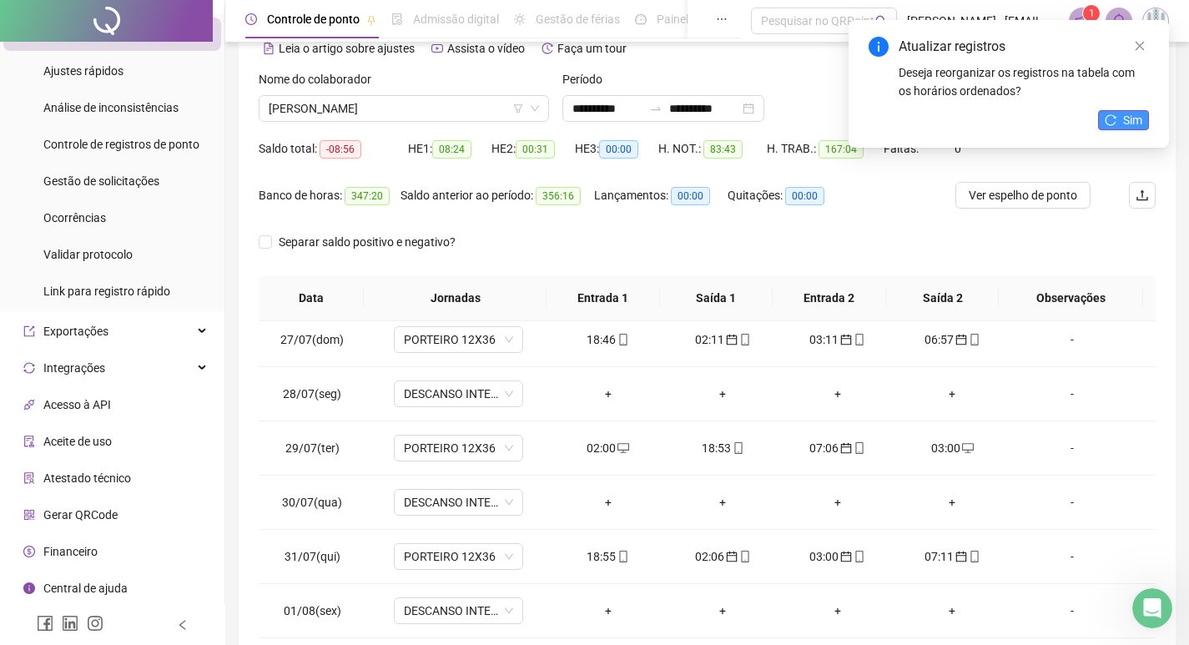
click at [1131, 118] on span "Sim" at bounding box center [1132, 120] width 19 height 18
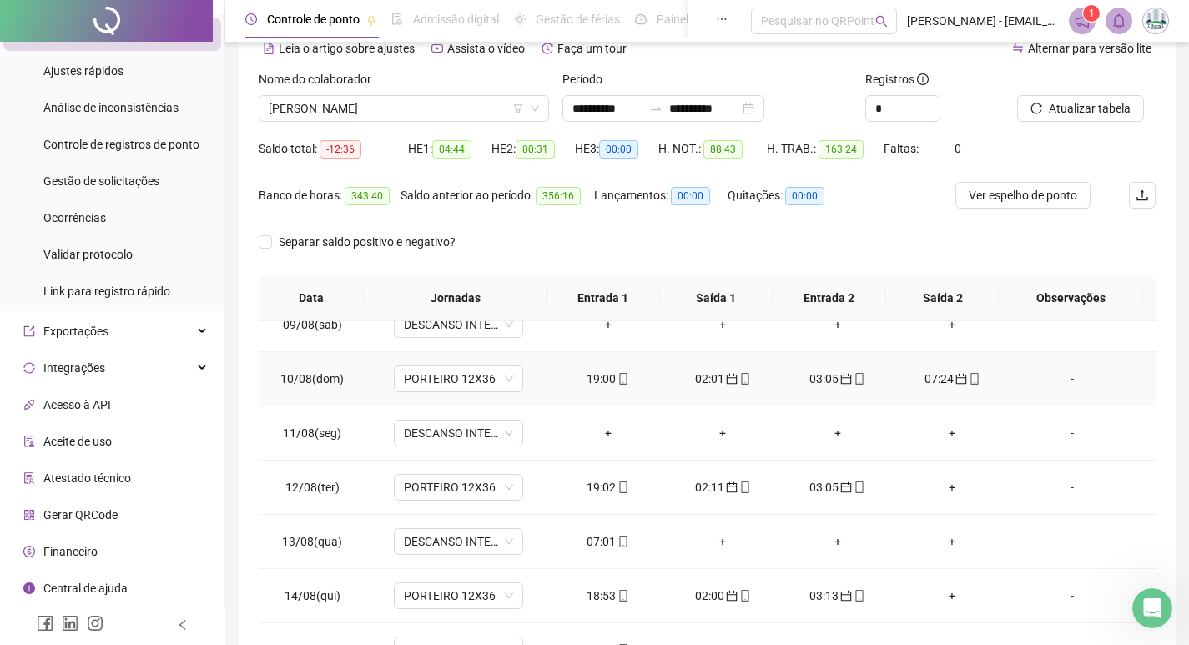
scroll to position [1085, 0]
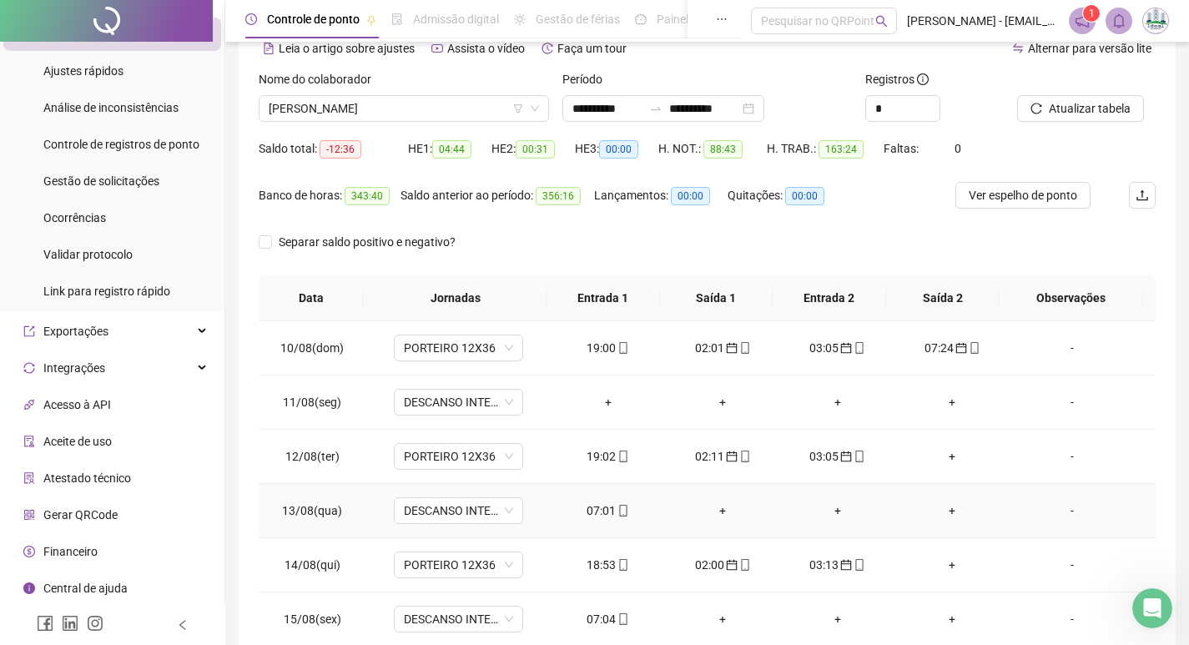
click at [593, 512] on div "07:01" at bounding box center [608, 510] width 88 height 18
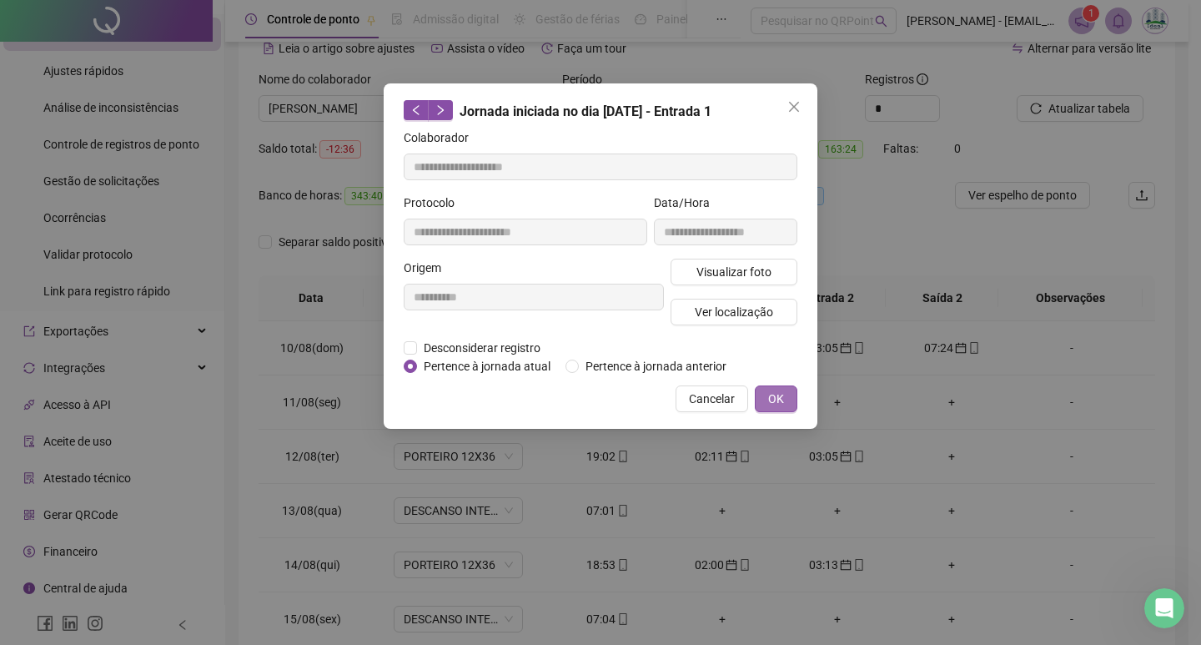
click at [777, 396] on span "OK" at bounding box center [776, 399] width 16 height 18
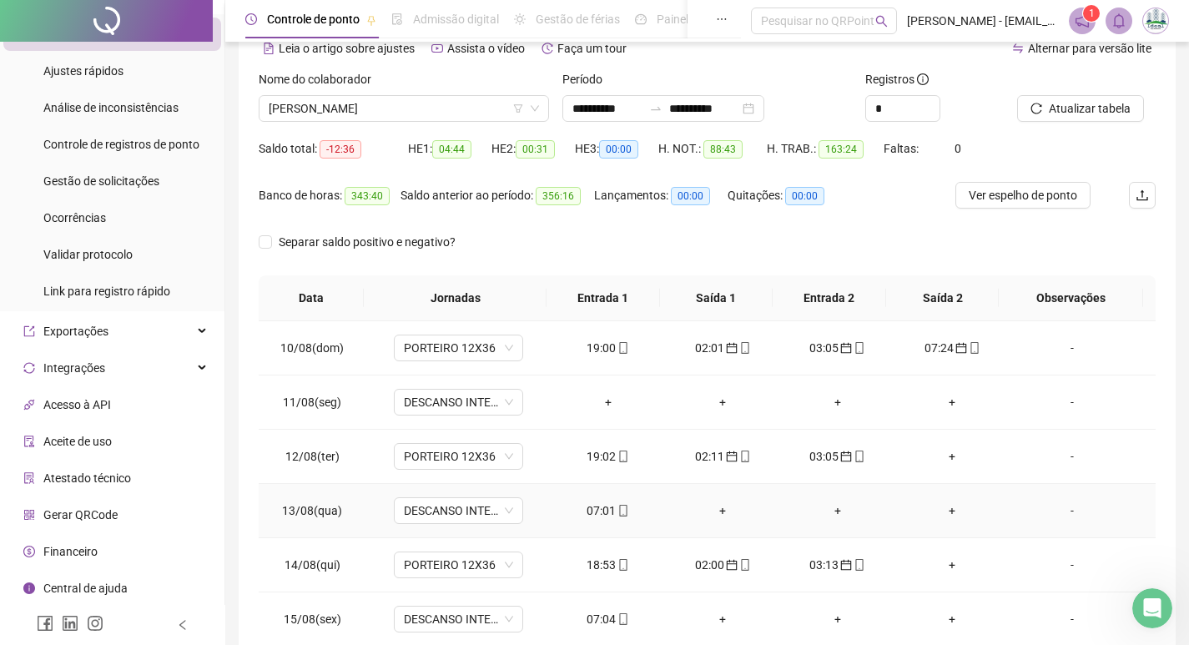
click at [602, 505] on div "07:01" at bounding box center [608, 510] width 88 height 18
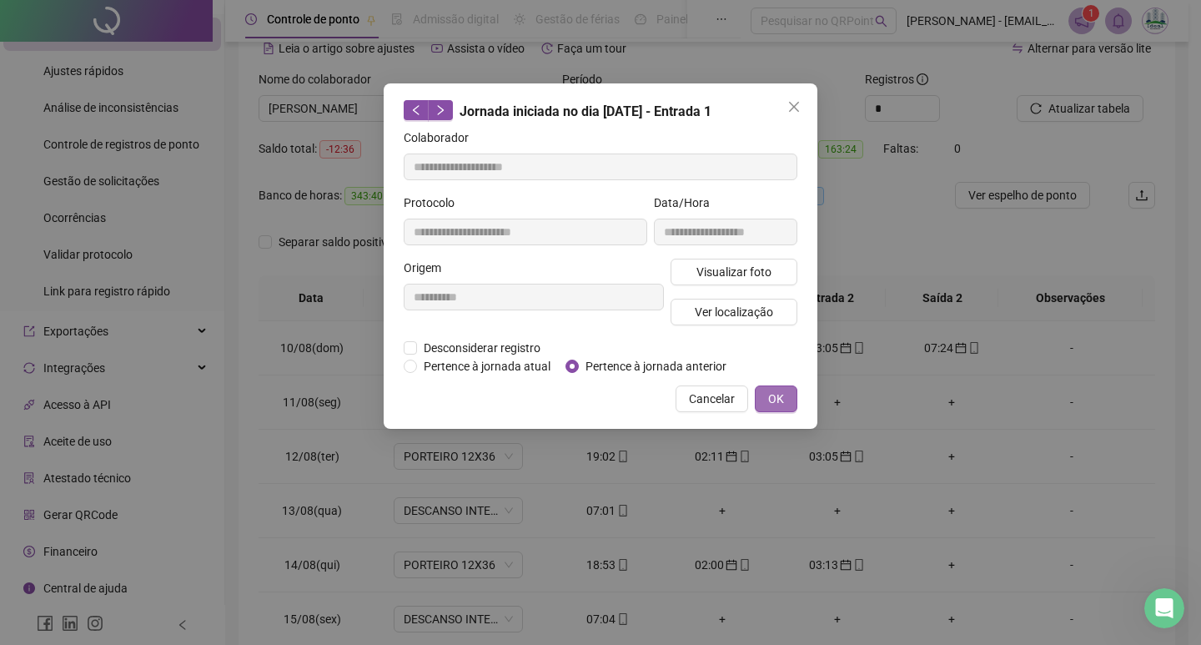
click at [783, 396] on span "OK" at bounding box center [776, 399] width 16 height 18
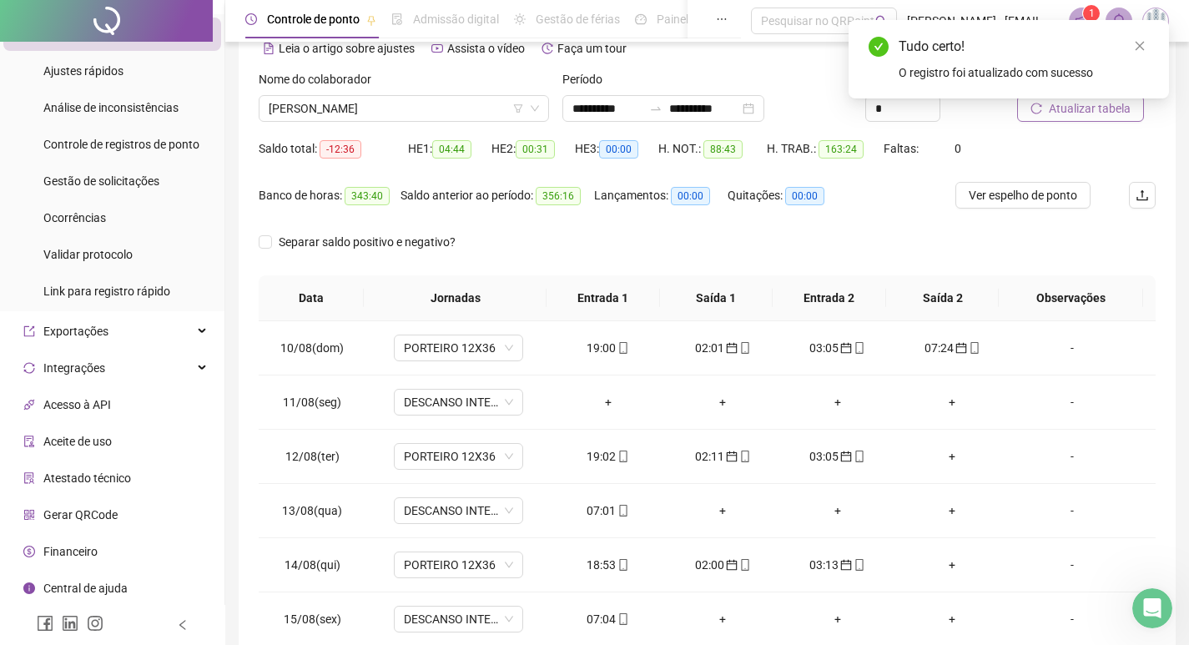
click at [1081, 114] on span "Atualizar tabela" at bounding box center [1090, 108] width 82 height 18
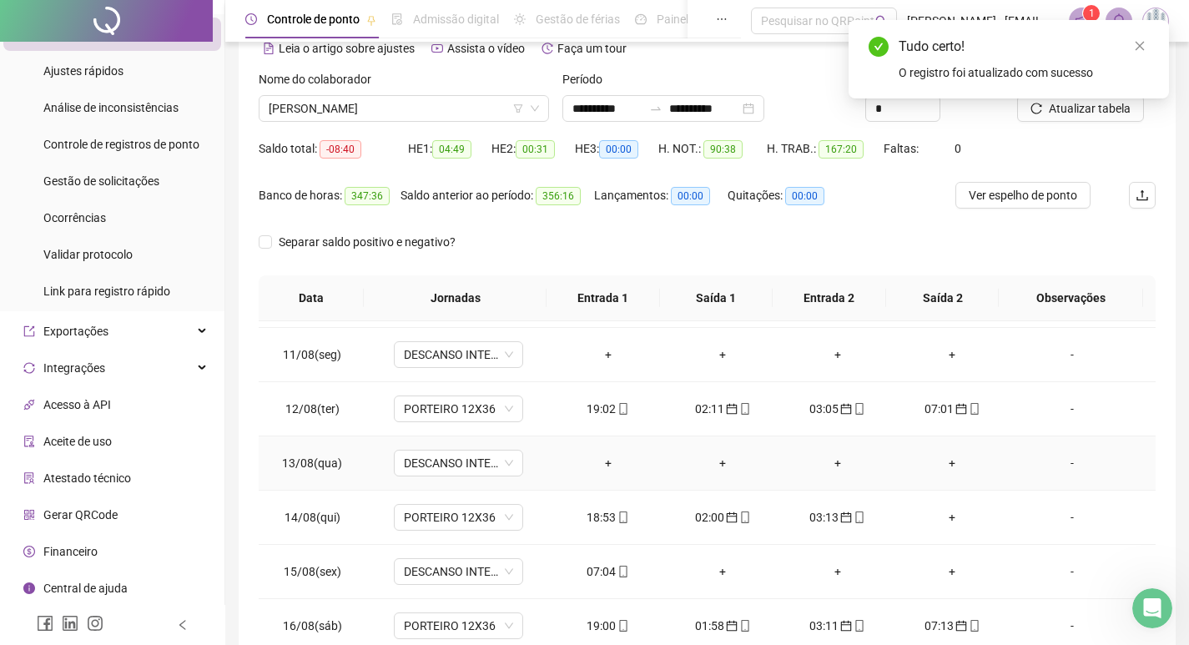
scroll to position [1168, 0]
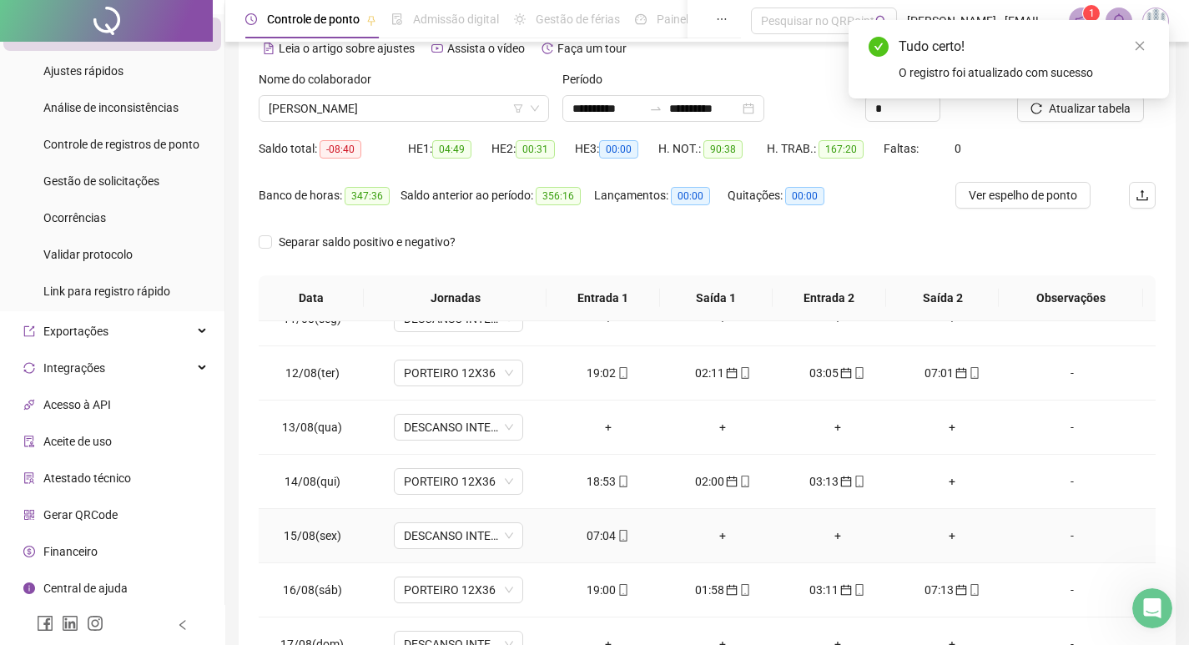
click at [607, 535] on div "07:04" at bounding box center [608, 535] width 88 height 18
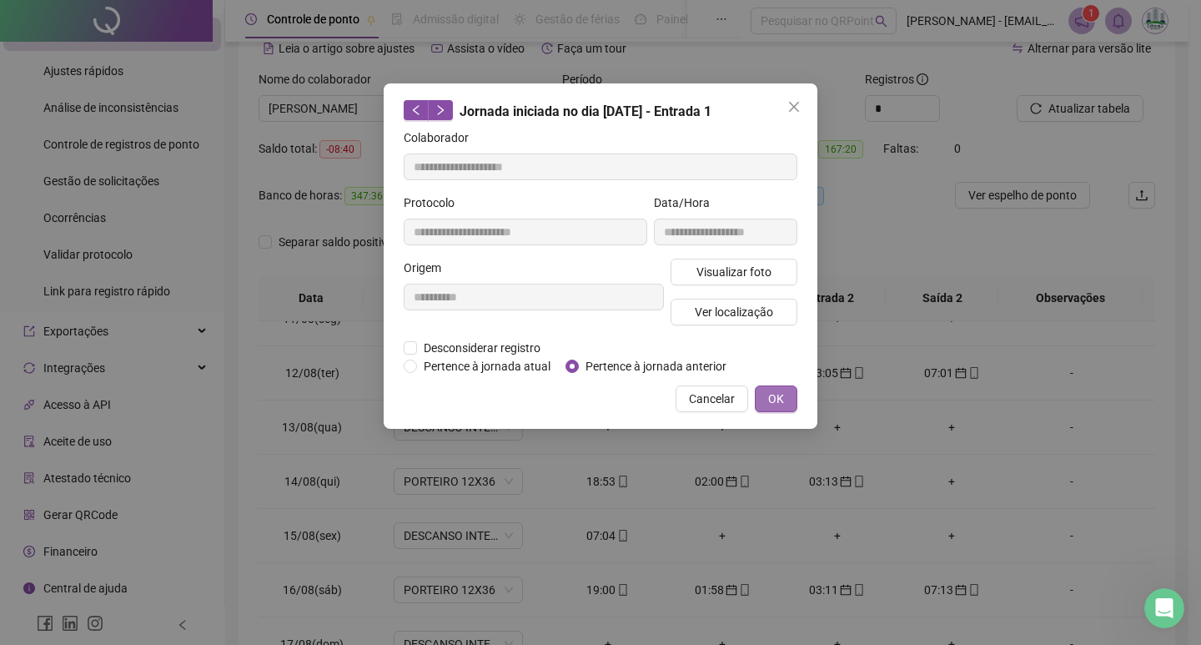
drag, startPoint x: 779, startPoint y: 395, endPoint x: 856, endPoint y: 377, distance: 78.9
click at [780, 395] on span "OK" at bounding box center [776, 399] width 16 height 18
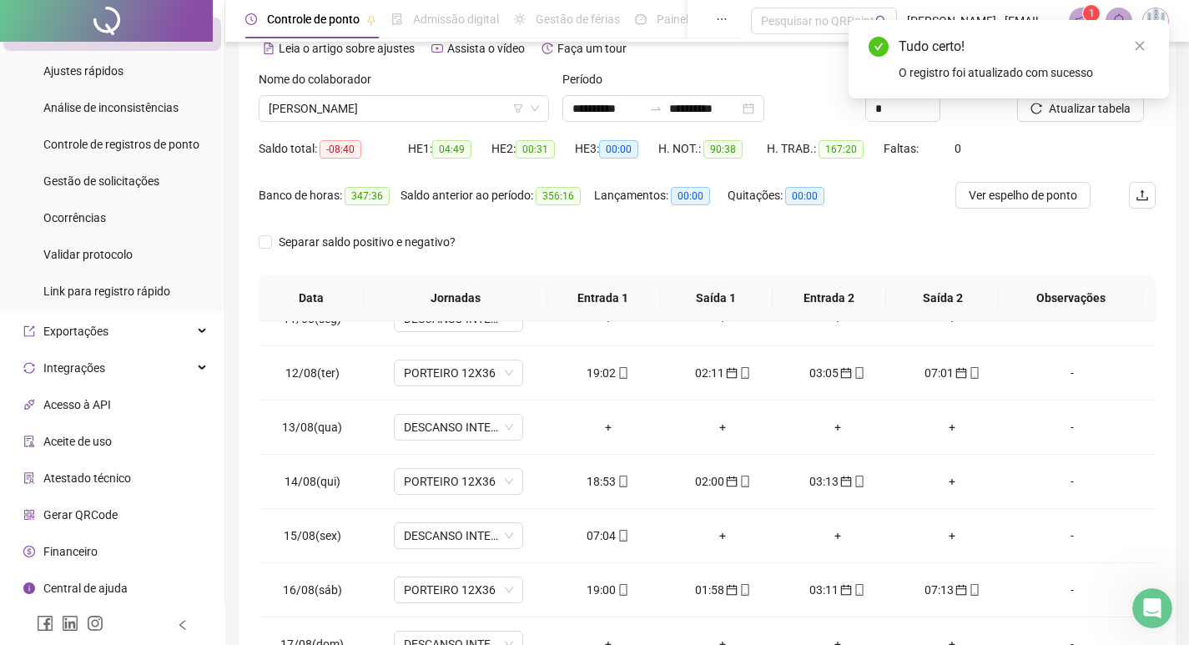
click at [1091, 98] on div "Tudo certo! O registro foi atualizado com sucesso" at bounding box center [1009, 59] width 320 height 78
click at [1096, 98] on div "Tudo certo! O registro foi atualizado com sucesso" at bounding box center [1009, 59] width 320 height 78
click at [1101, 113] on span "Atualizar tabela" at bounding box center [1090, 108] width 82 height 18
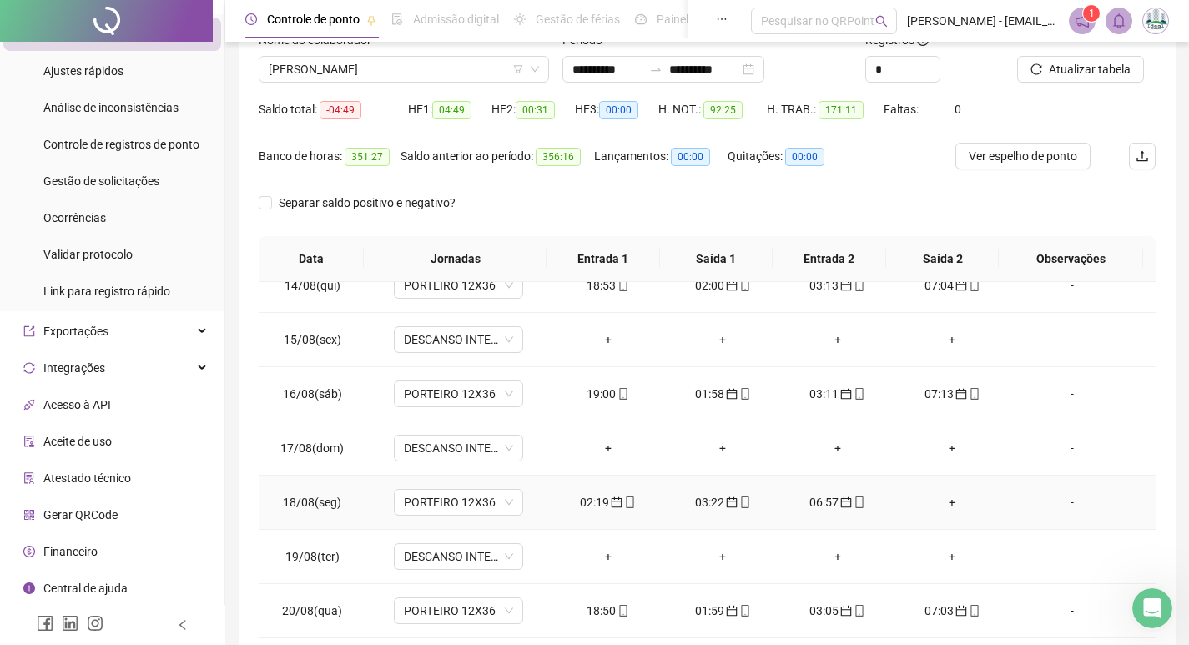
scroll to position [167, 0]
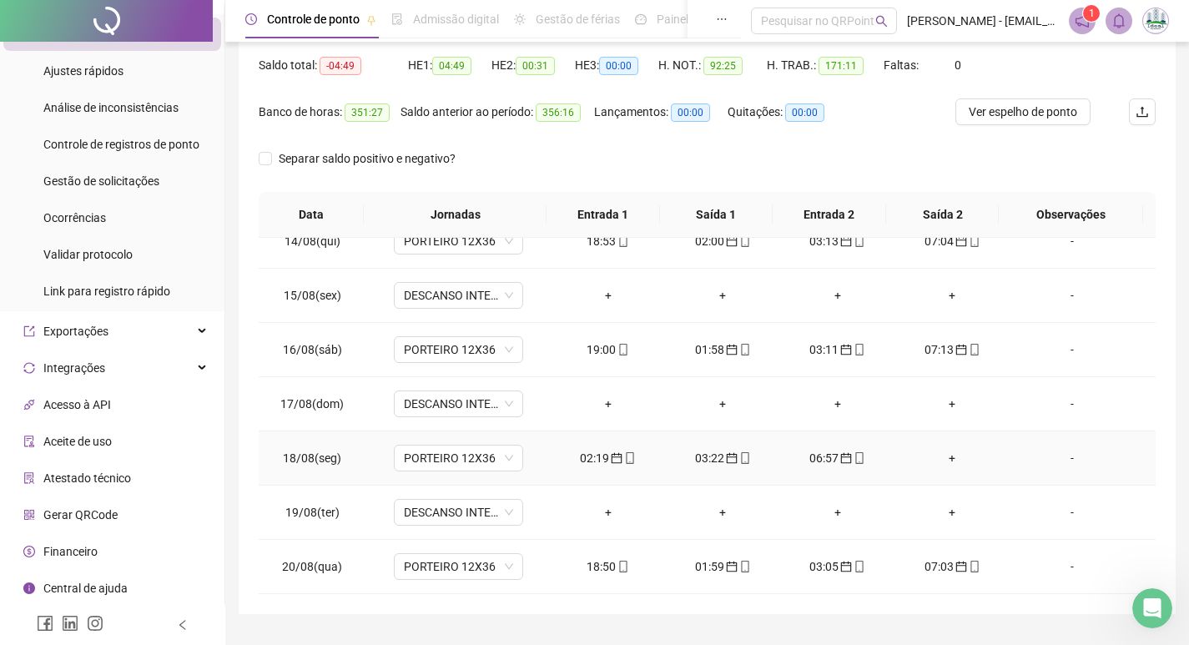
click at [944, 450] on div "+" at bounding box center [953, 458] width 88 height 18
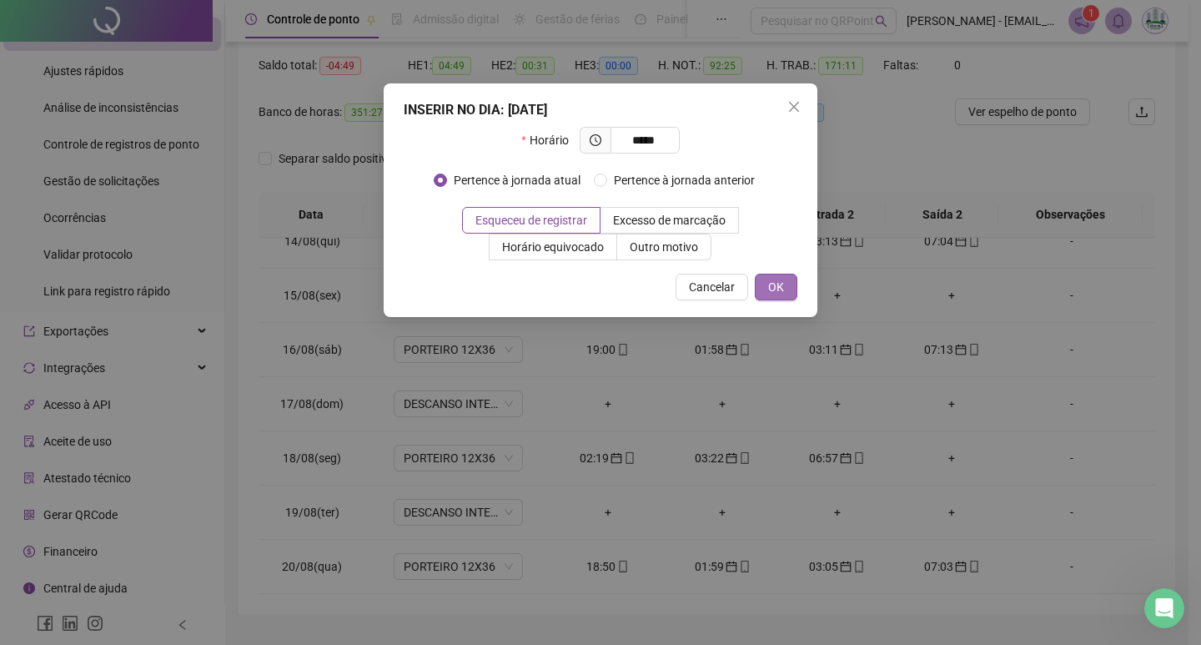
click at [785, 281] on button "OK" at bounding box center [776, 287] width 43 height 27
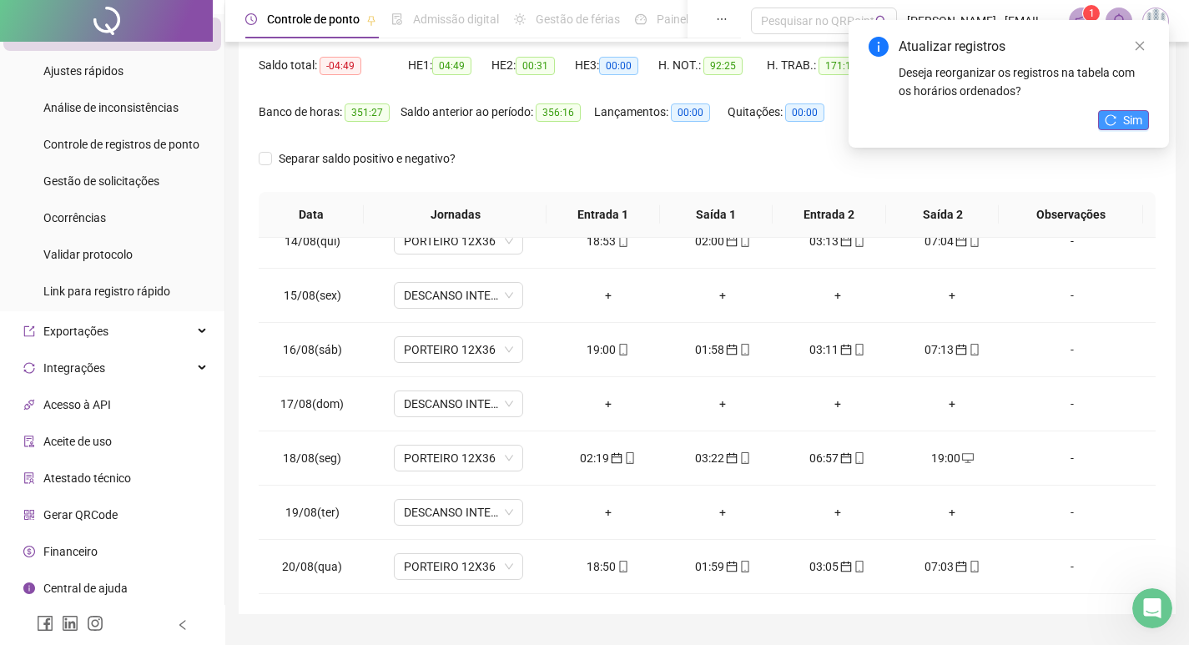
click at [1119, 118] on button "Sim" at bounding box center [1123, 120] width 51 height 20
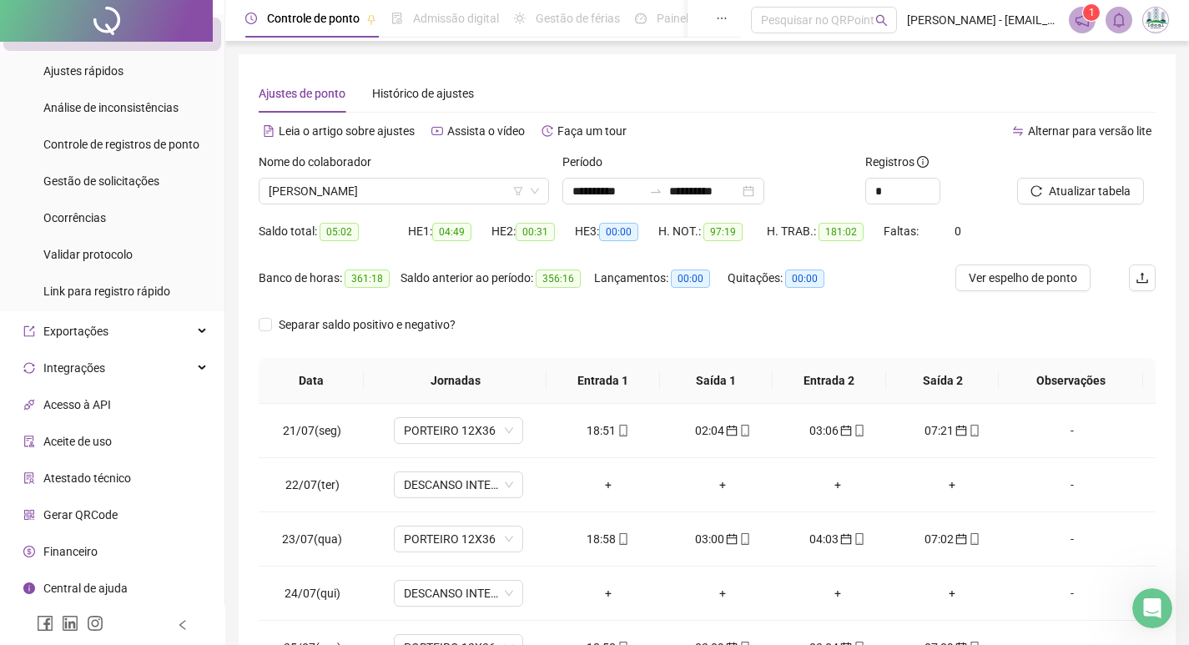
scroll to position [0, 0]
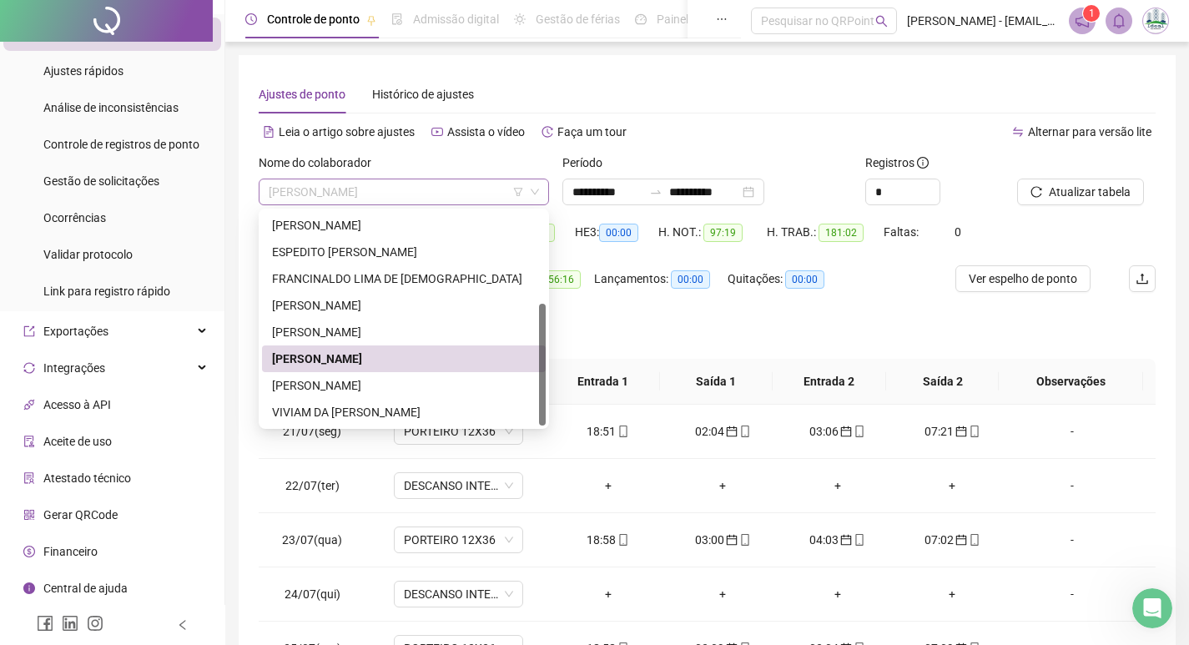
click at [383, 183] on span "[PERSON_NAME]" at bounding box center [404, 191] width 270 height 25
click at [357, 386] on div "[PERSON_NAME]" at bounding box center [404, 385] width 264 height 18
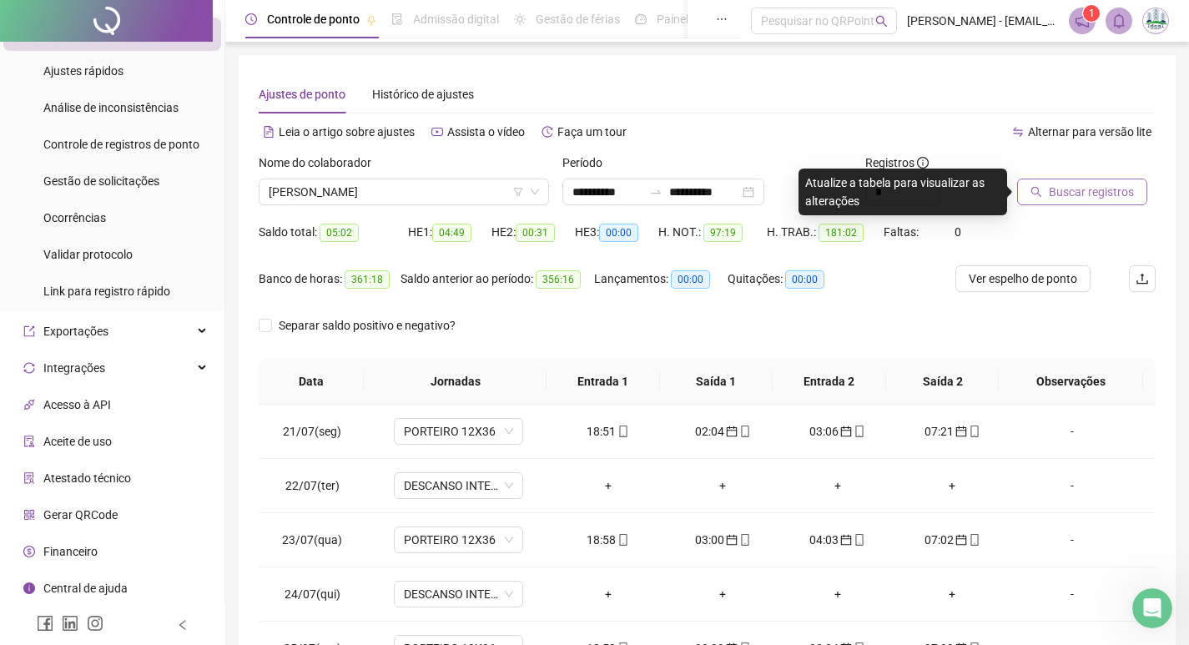
click at [1067, 179] on button "Buscar registros" at bounding box center [1082, 192] width 130 height 27
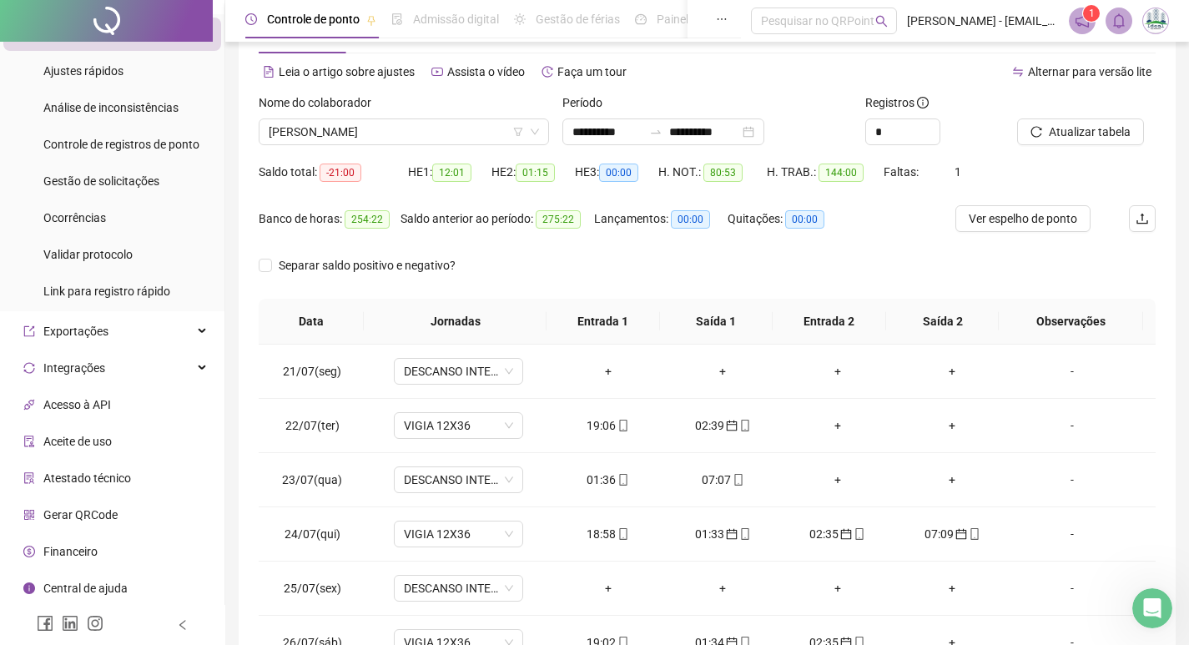
scroll to position [208, 0]
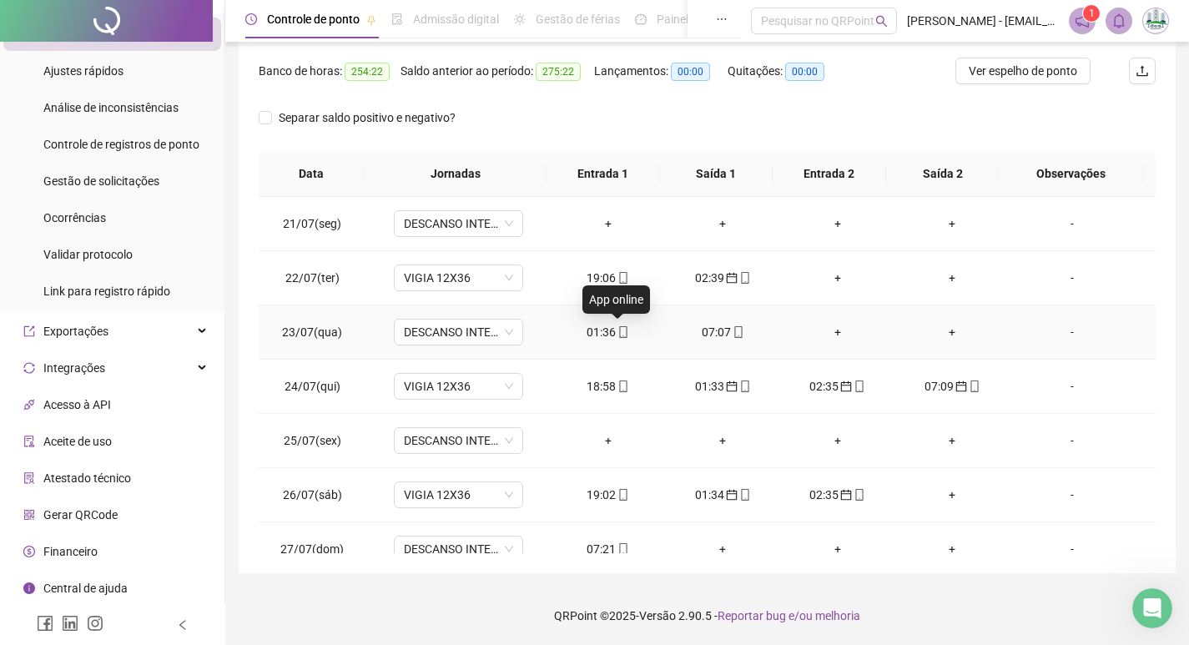
click at [617, 334] on icon "mobile" at bounding box center [623, 332] width 12 height 12
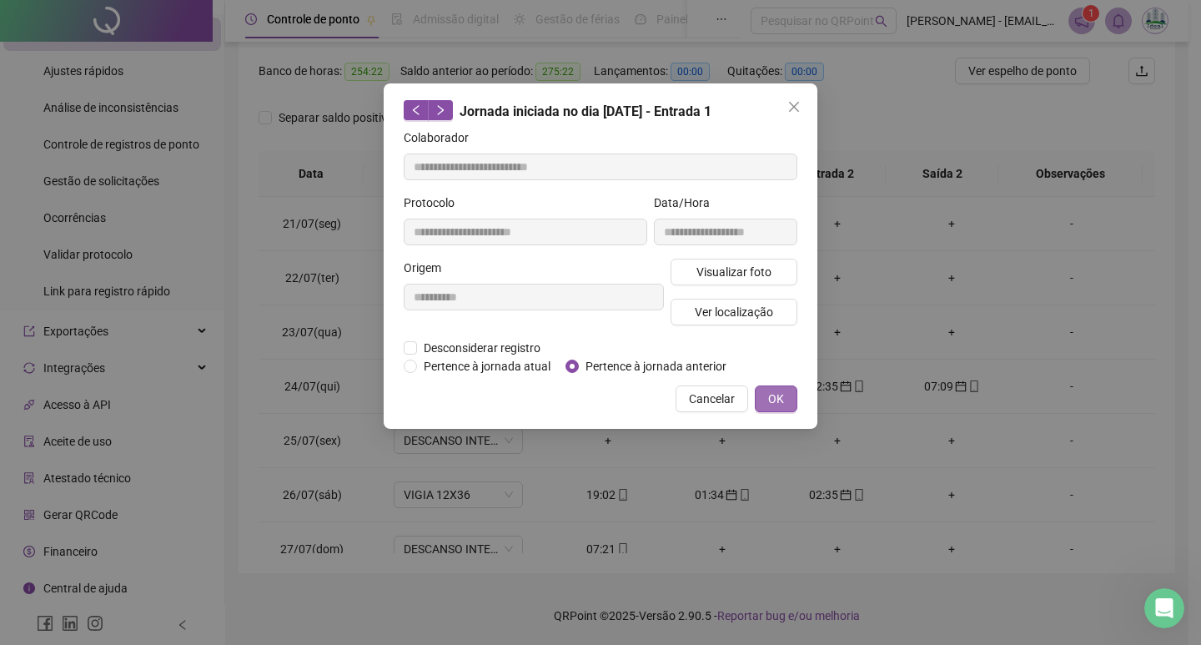
click at [788, 398] on button "OK" at bounding box center [776, 398] width 43 height 27
click at [773, 395] on div "**********" at bounding box center [600, 322] width 1201 height 645
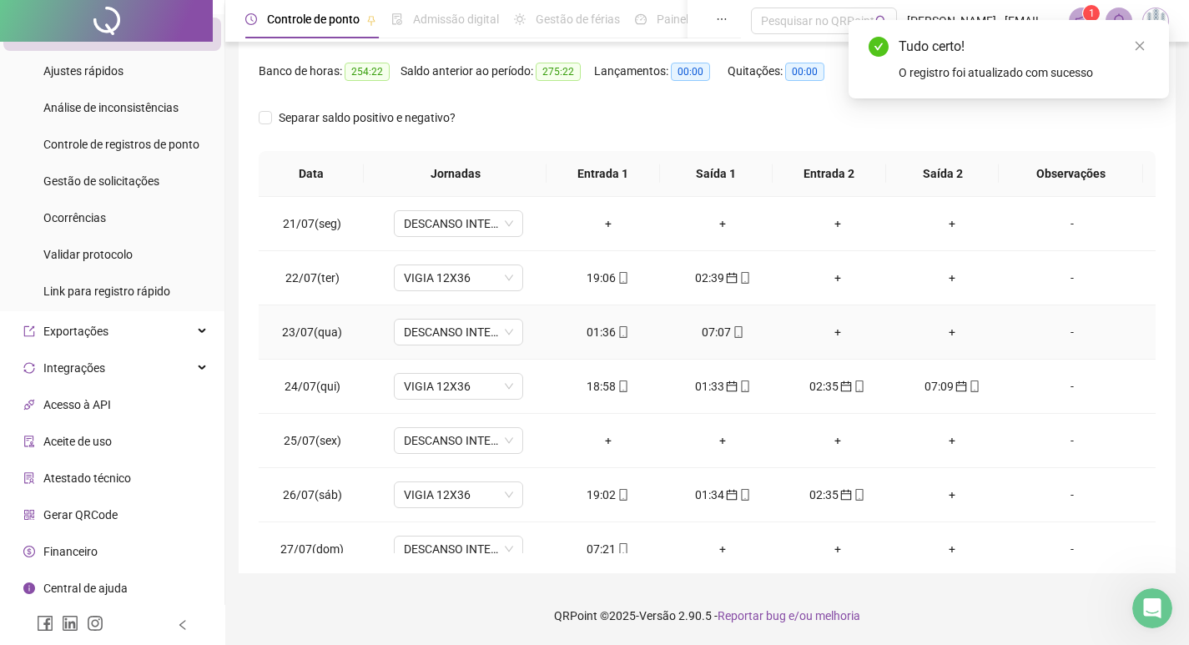
click at [709, 330] on div "07:07" at bounding box center [722, 332] width 88 height 18
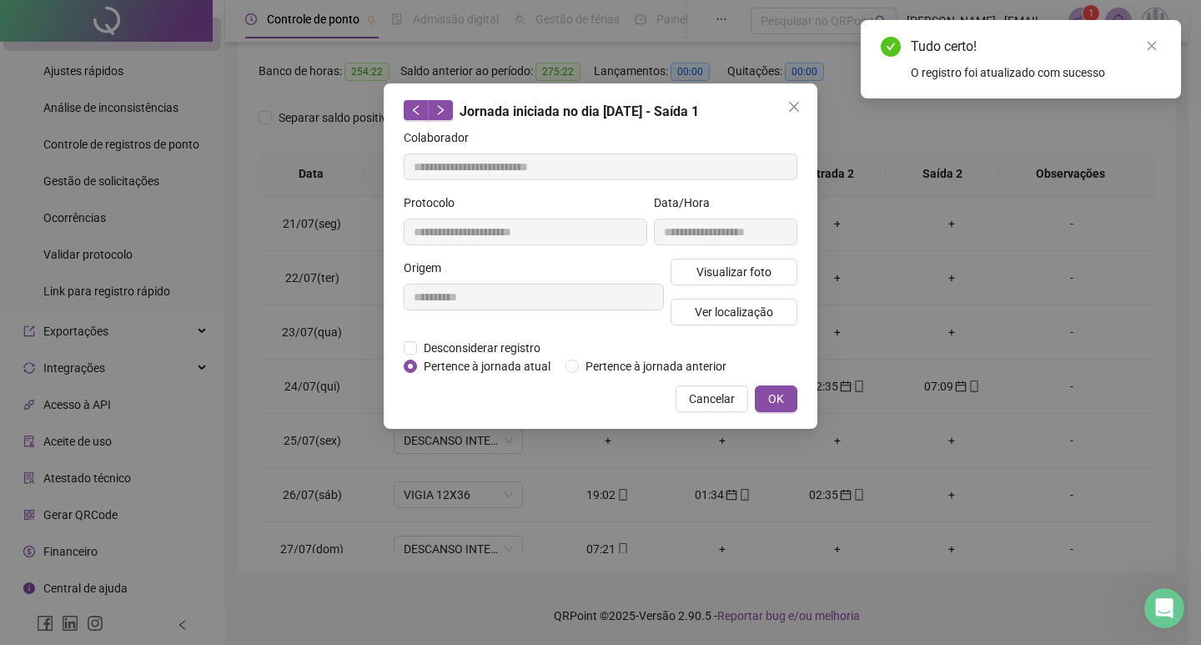
drag, startPoint x: 785, startPoint y: 410, endPoint x: 789, endPoint y: 397, distance: 13.2
click at [785, 408] on button "OK" at bounding box center [776, 398] width 43 height 27
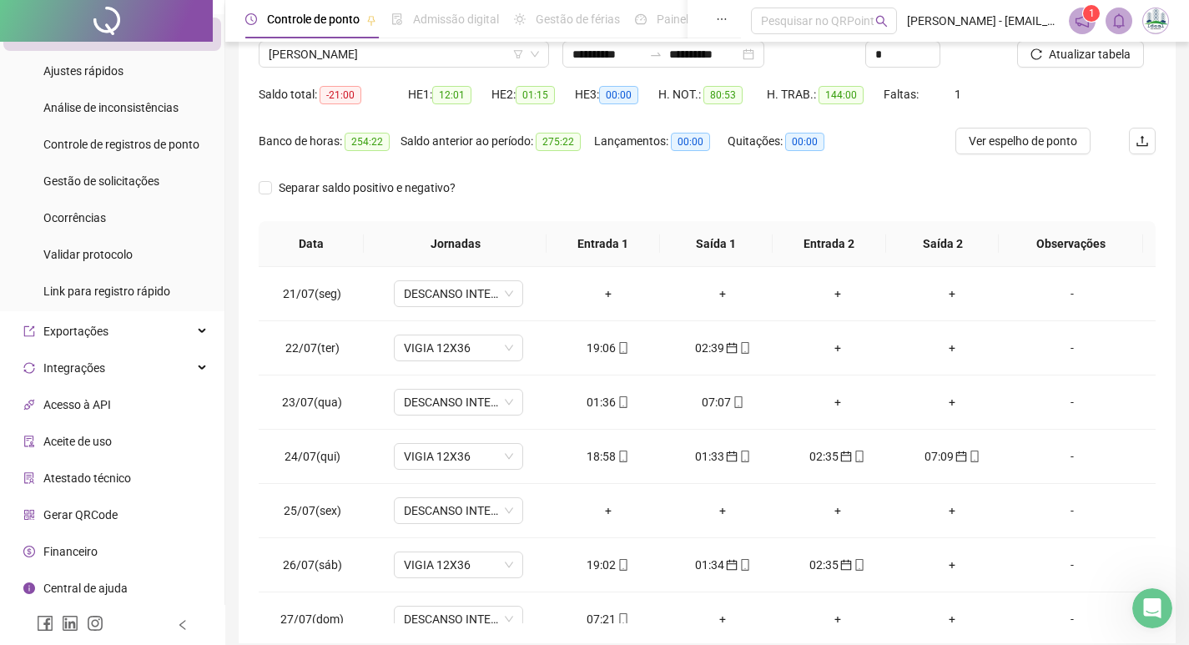
scroll to position [41, 0]
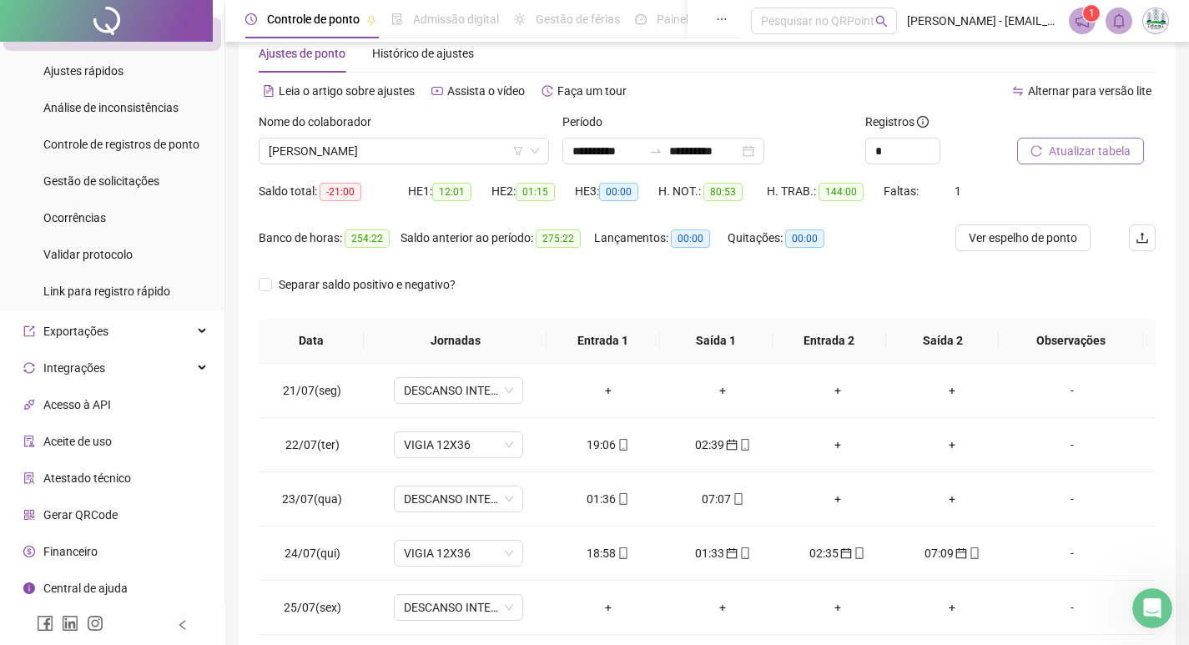
click at [1075, 154] on span "Atualizar tabela" at bounding box center [1090, 151] width 82 height 18
click at [593, 496] on div "07:07" at bounding box center [608, 499] width 88 height 18
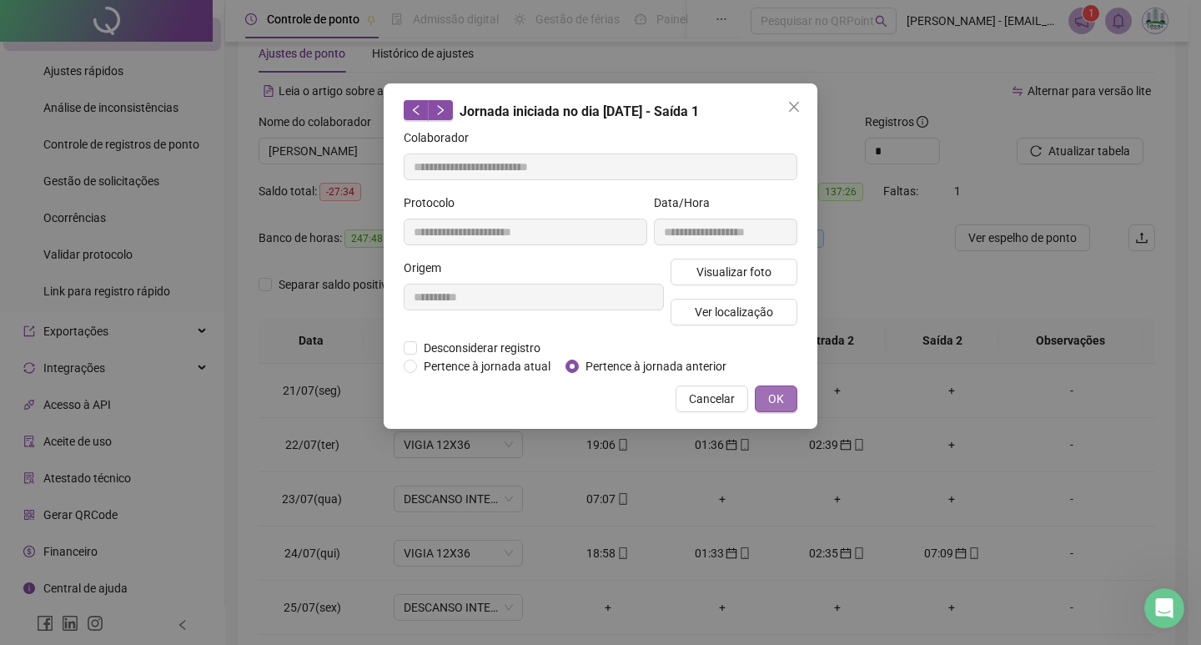
click at [781, 395] on span "OK" at bounding box center [776, 399] width 16 height 18
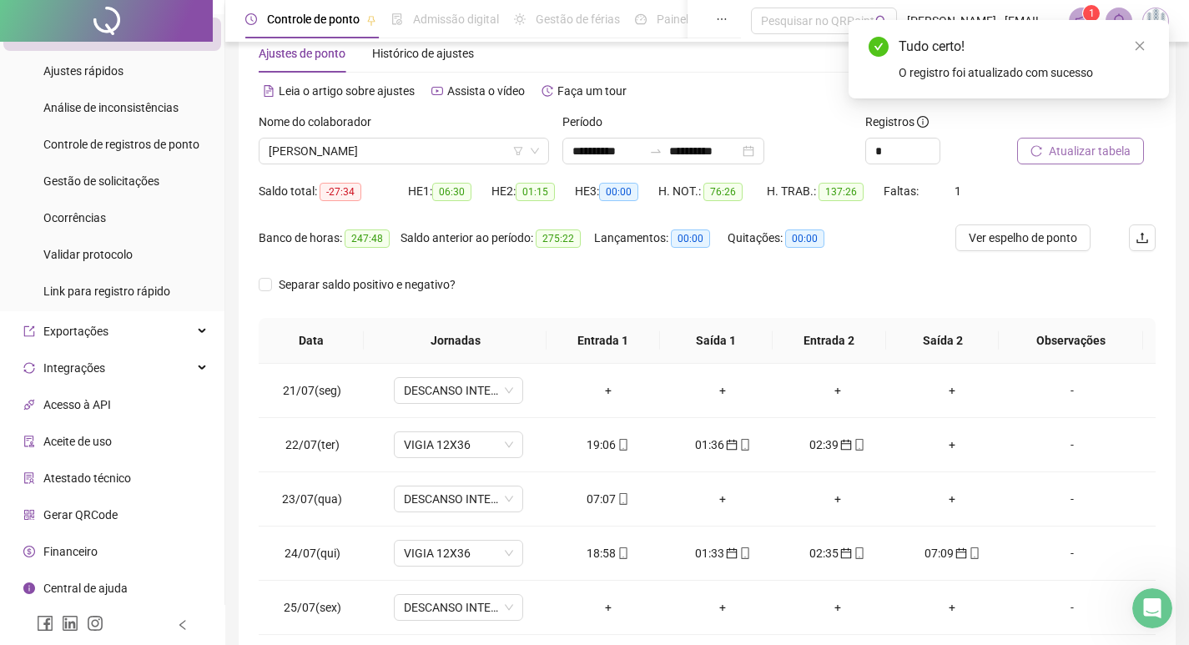
click at [1087, 147] on span "Atualizar tabela" at bounding box center [1090, 151] width 82 height 18
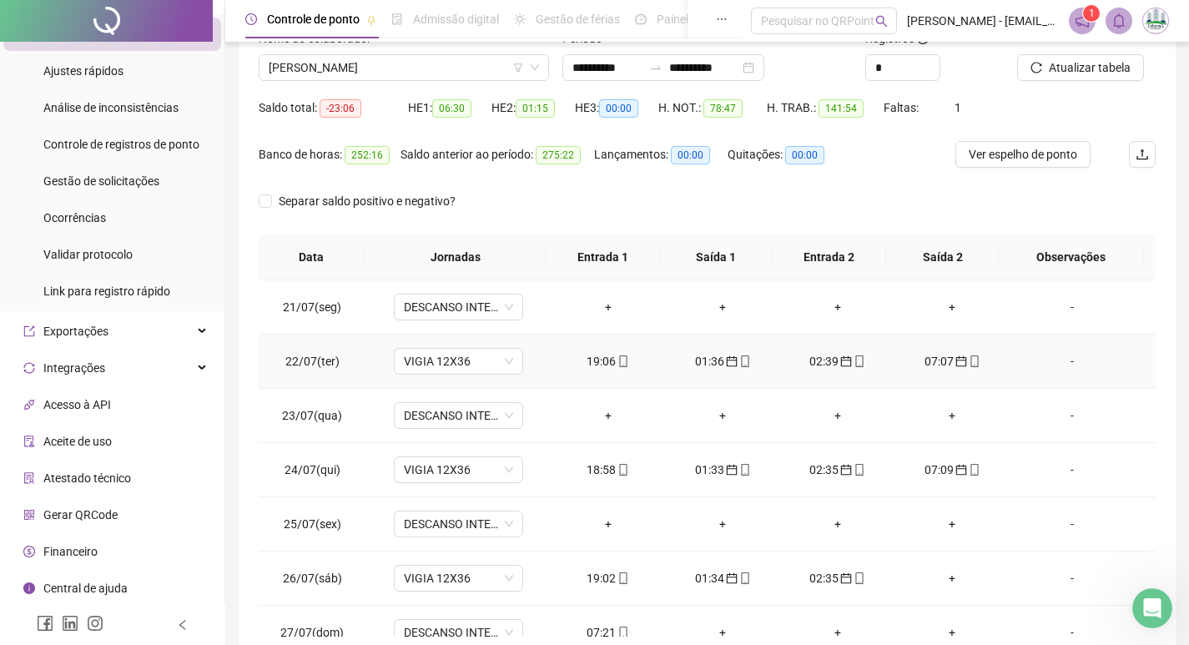
scroll to position [83, 0]
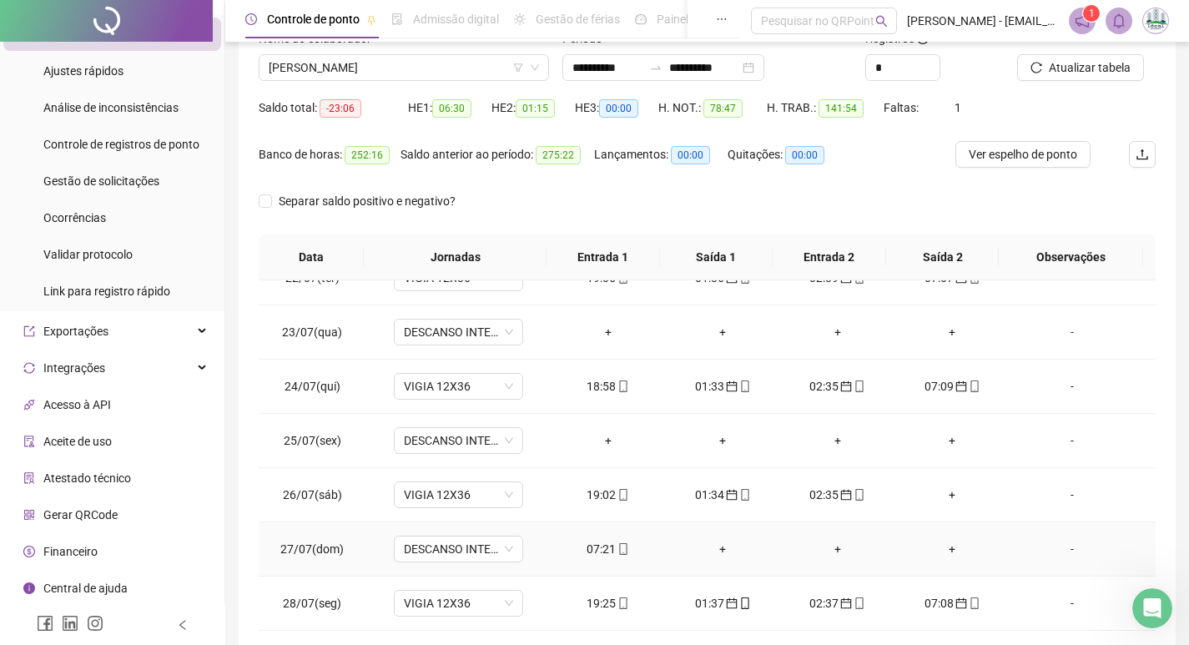
click at [603, 561] on td "07:21" at bounding box center [608, 549] width 115 height 54
click at [599, 545] on div "07:21" at bounding box center [608, 549] width 88 height 18
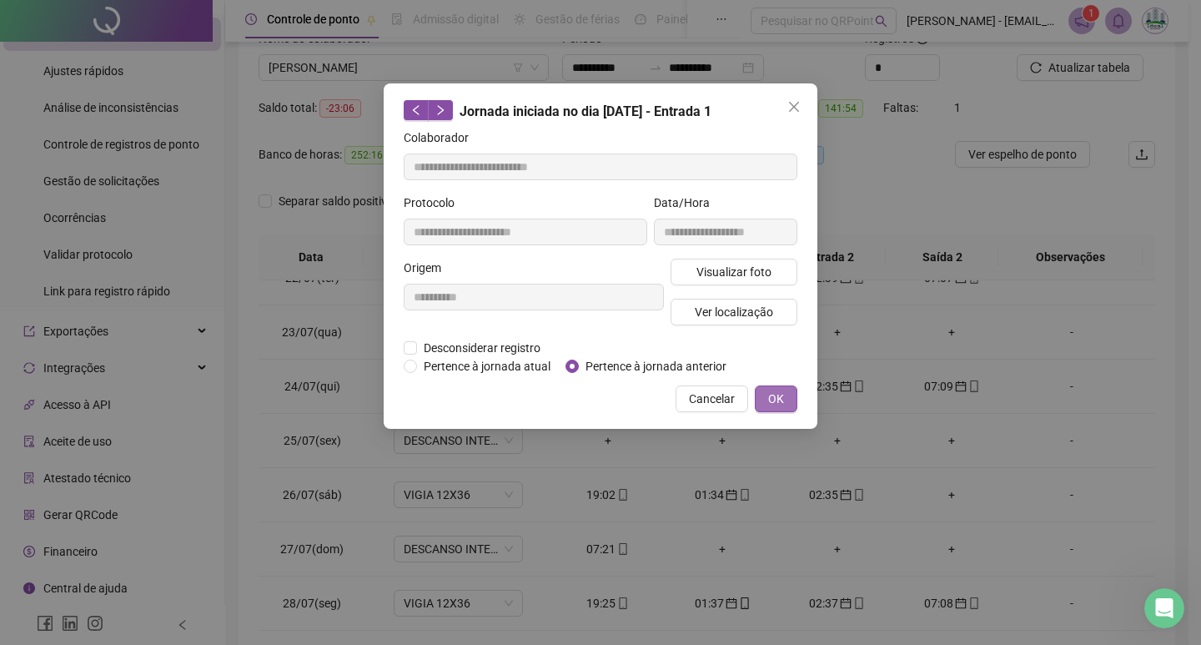
click at [797, 402] on button "OK" at bounding box center [776, 398] width 43 height 27
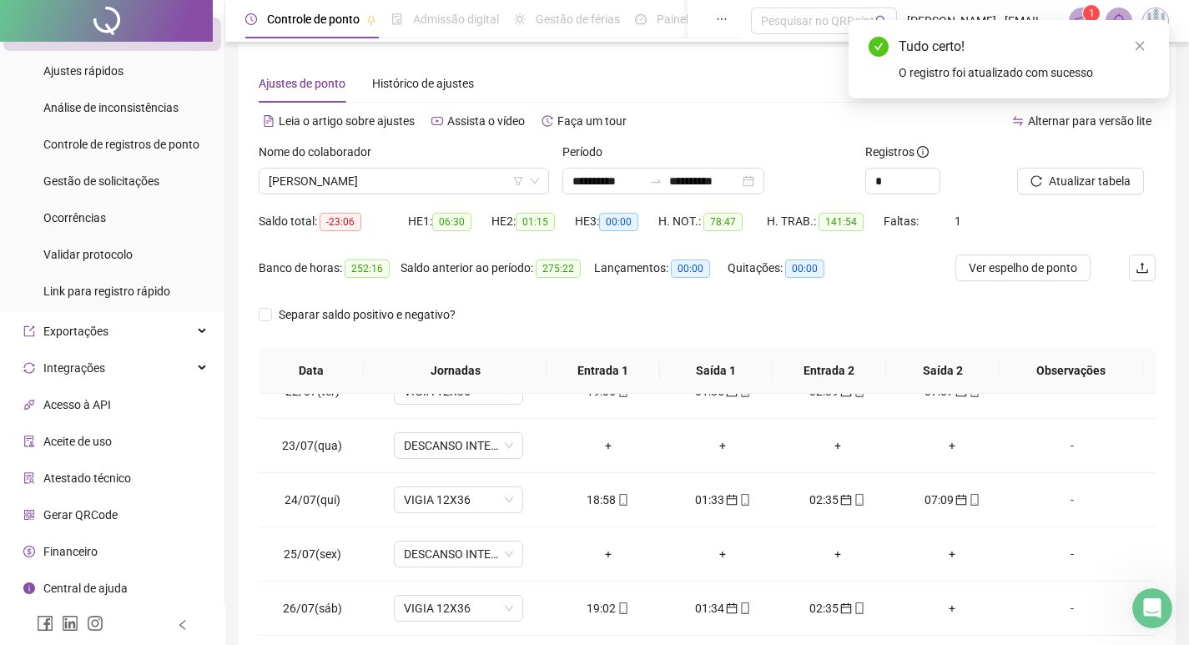
scroll to position [0, 0]
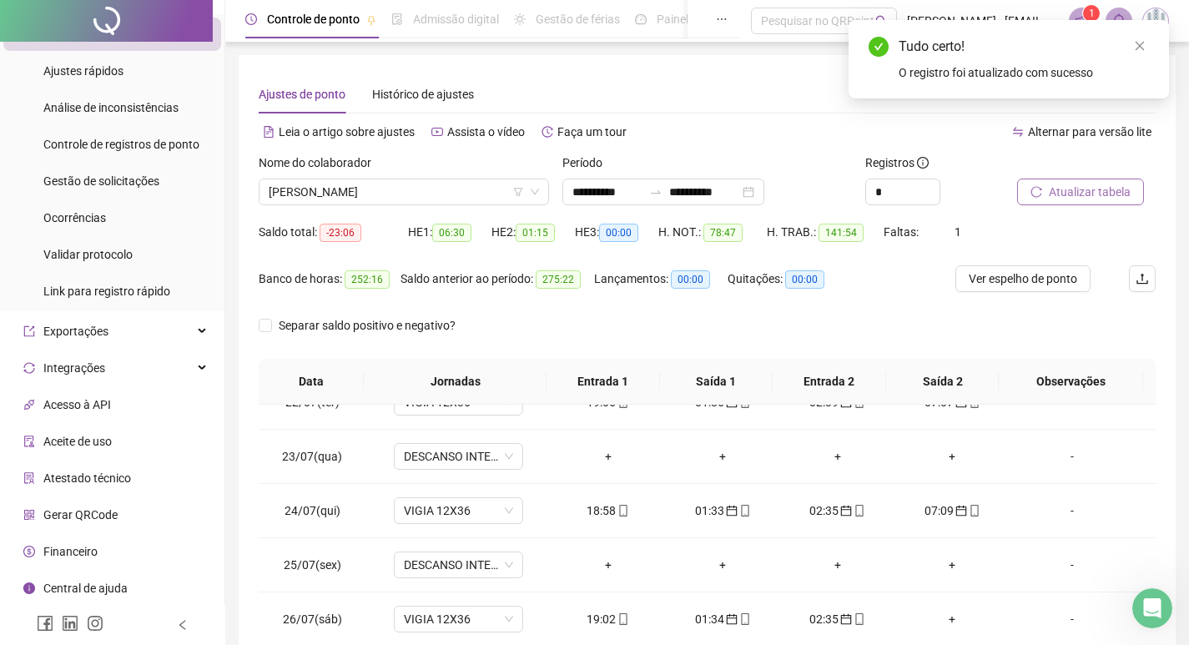
click at [1060, 203] on button "Atualizar tabela" at bounding box center [1080, 192] width 127 height 27
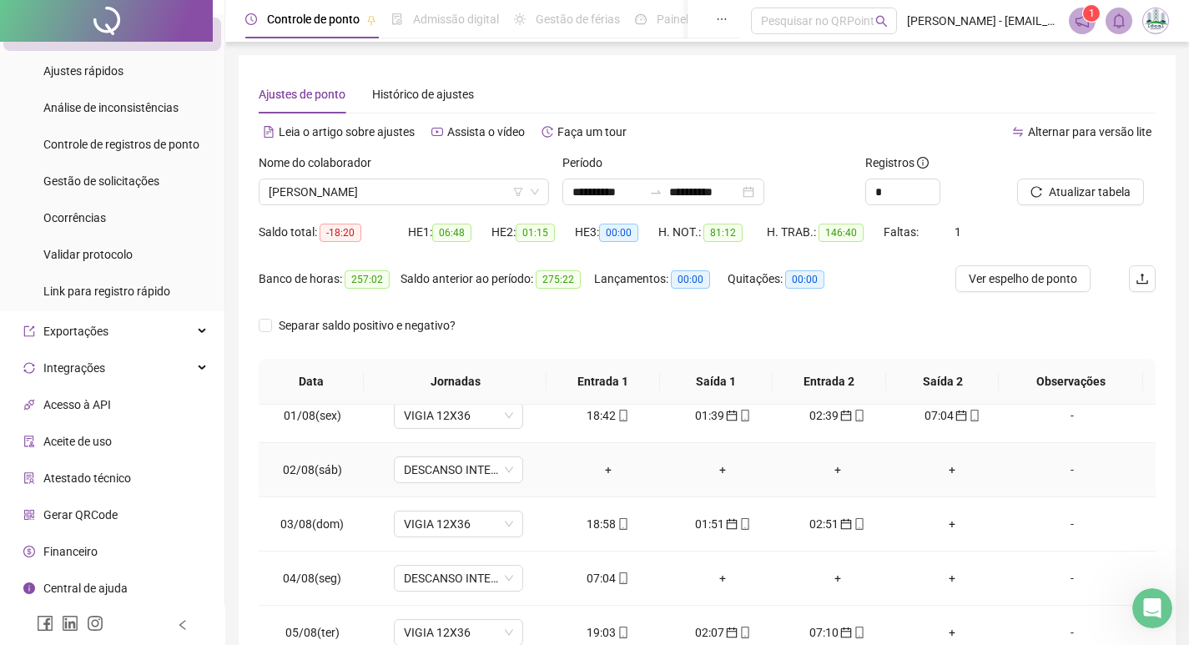
scroll to position [667, 0]
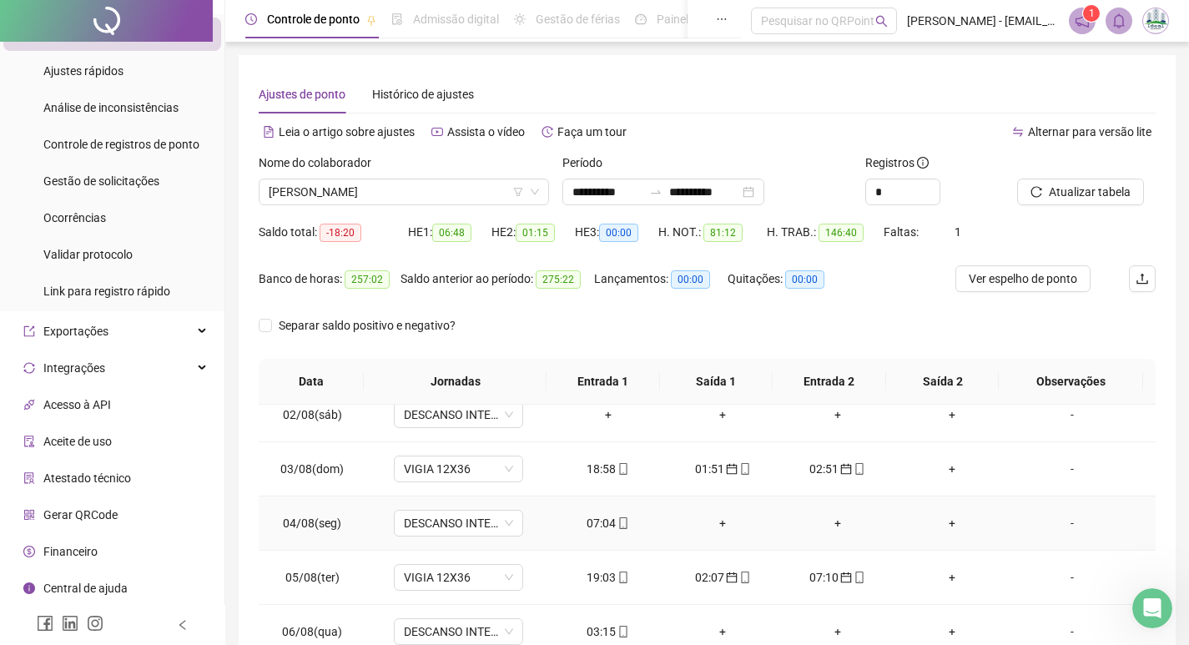
click at [599, 526] on div "07:04" at bounding box center [608, 523] width 88 height 18
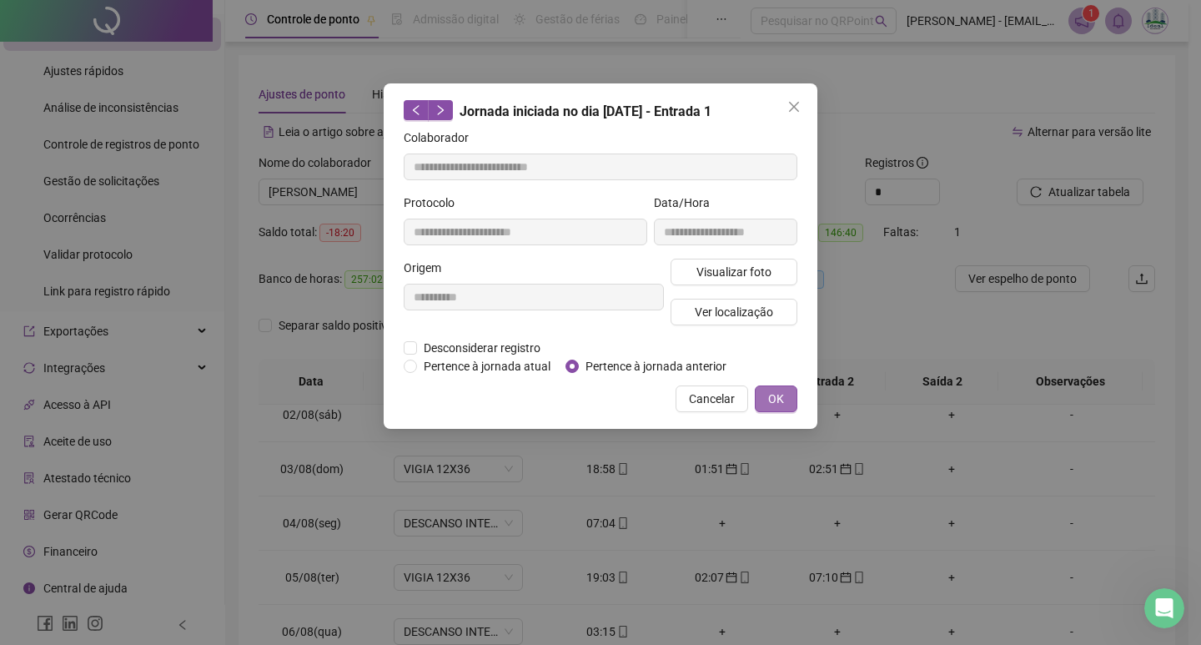
click at [773, 395] on span "OK" at bounding box center [776, 399] width 16 height 18
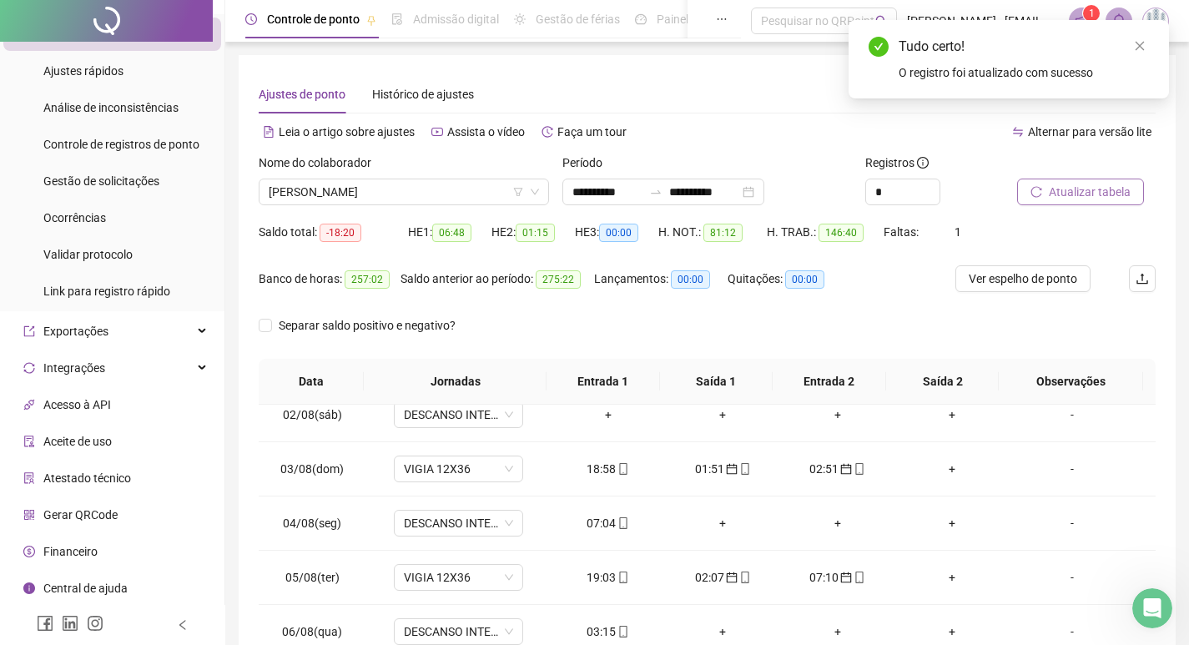
click at [1096, 195] on span "Atualizar tabela" at bounding box center [1090, 192] width 82 height 18
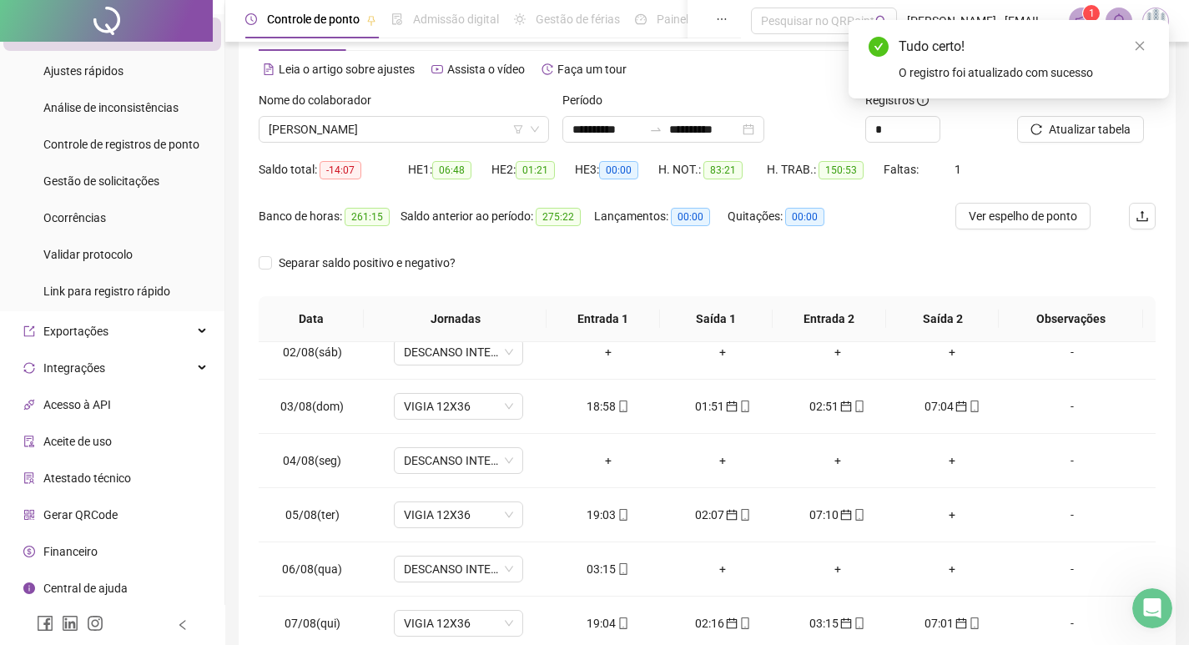
scroll to position [167, 0]
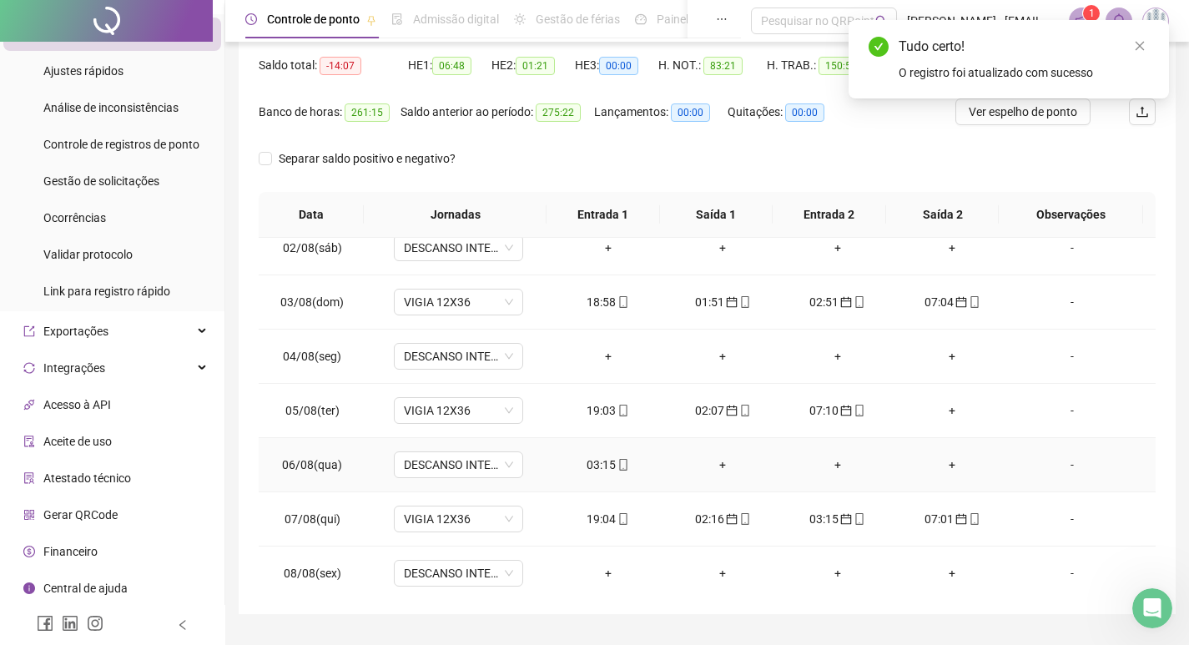
click at [600, 461] on div "03:15" at bounding box center [608, 465] width 88 height 18
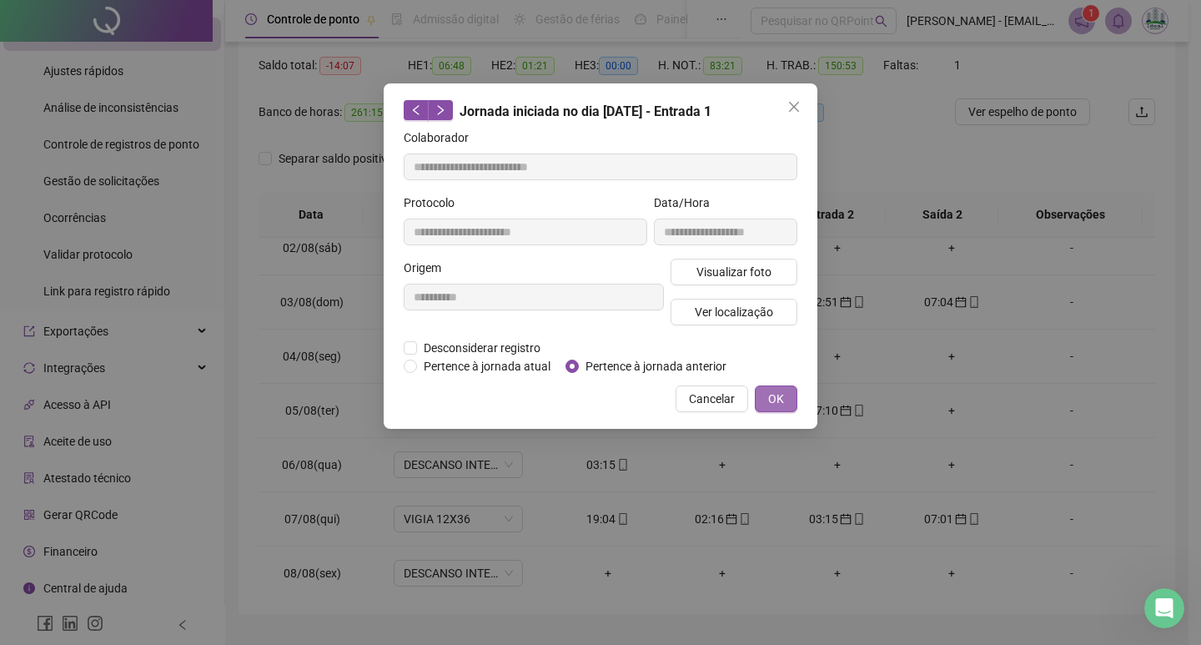
click at [779, 396] on span "OK" at bounding box center [776, 399] width 16 height 18
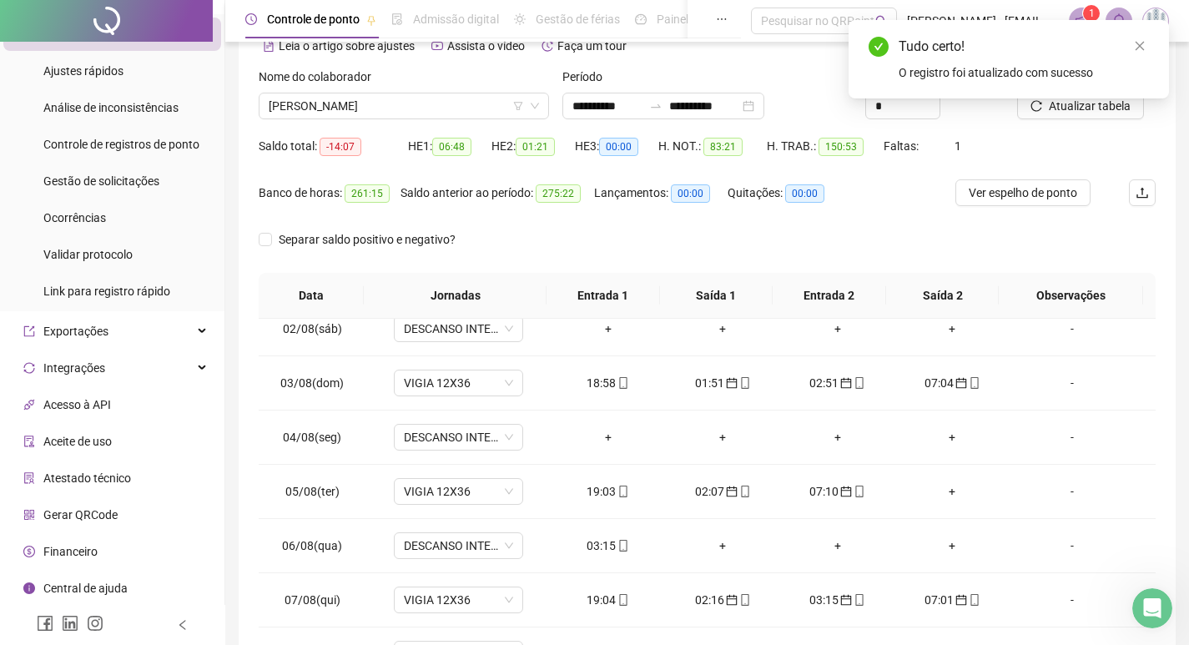
scroll to position [83, 0]
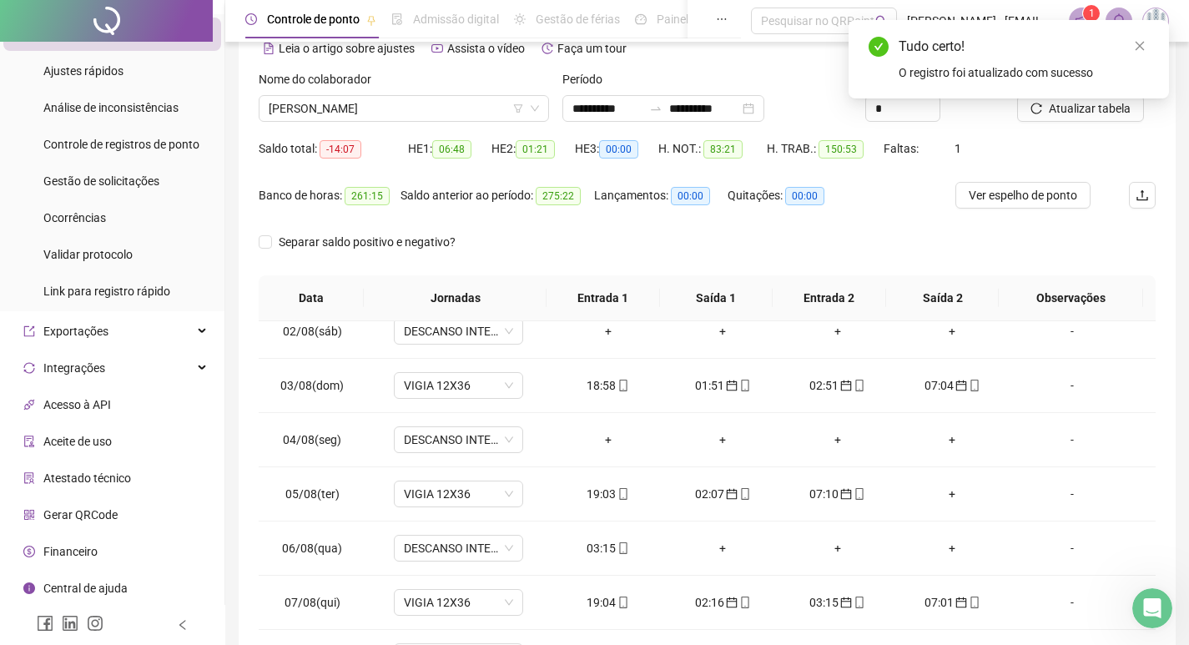
click at [1079, 98] on div "Tudo certo! O registro foi atualizado com sucesso" at bounding box center [1009, 59] width 320 height 78
click at [1083, 98] on div "Tudo certo! O registro foi atualizado com sucesso" at bounding box center [1009, 59] width 320 height 78
click at [1092, 98] on div "Tudo certo! O registro foi atualizado com sucesso" at bounding box center [1009, 59] width 320 height 78
click at [1085, 98] on div "Tudo certo! O registro foi atualizado com sucesso" at bounding box center [1009, 59] width 320 height 78
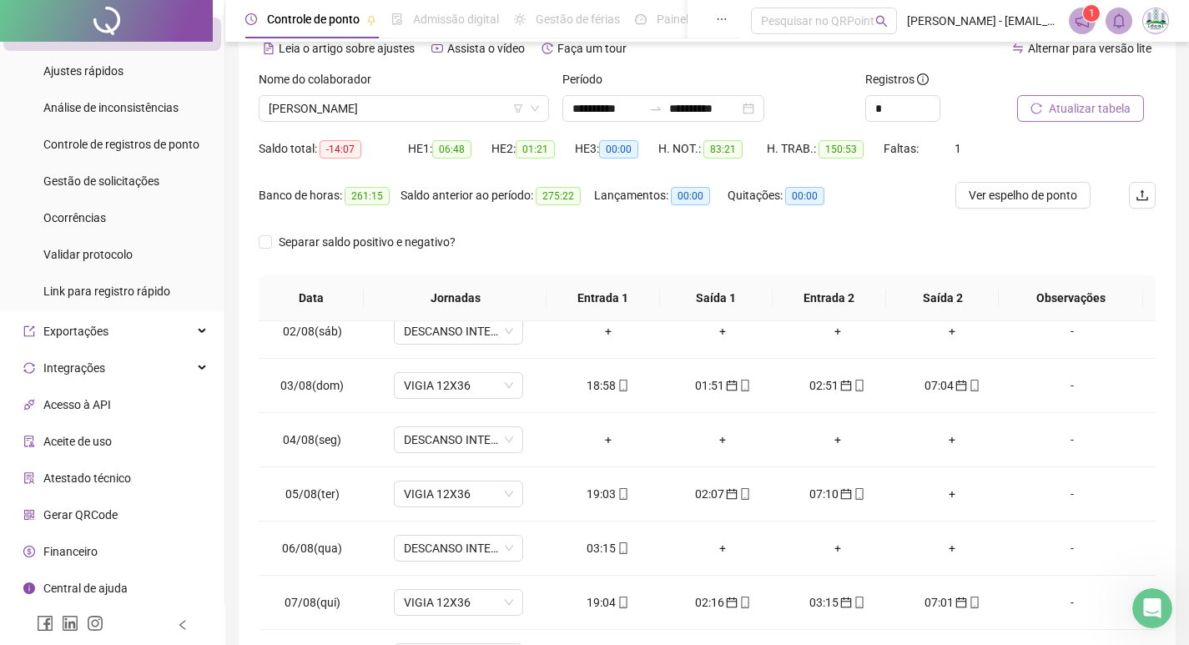
click at [1086, 113] on span "Atualizar tabela" at bounding box center [1090, 108] width 82 height 18
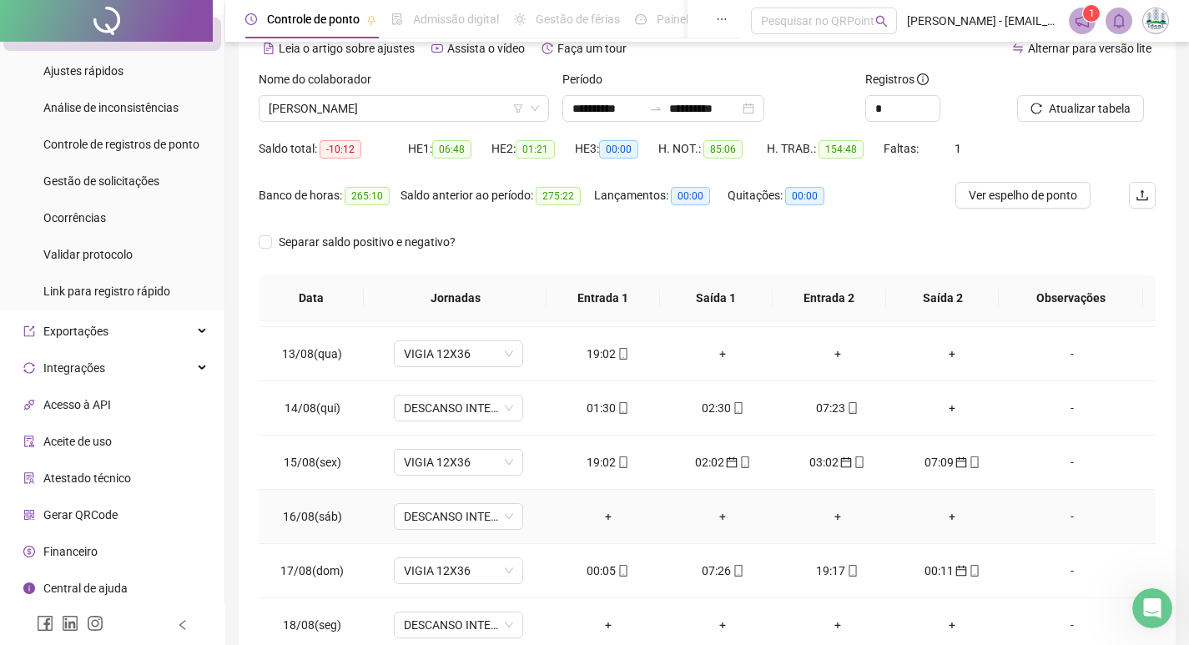
scroll to position [1252, 0]
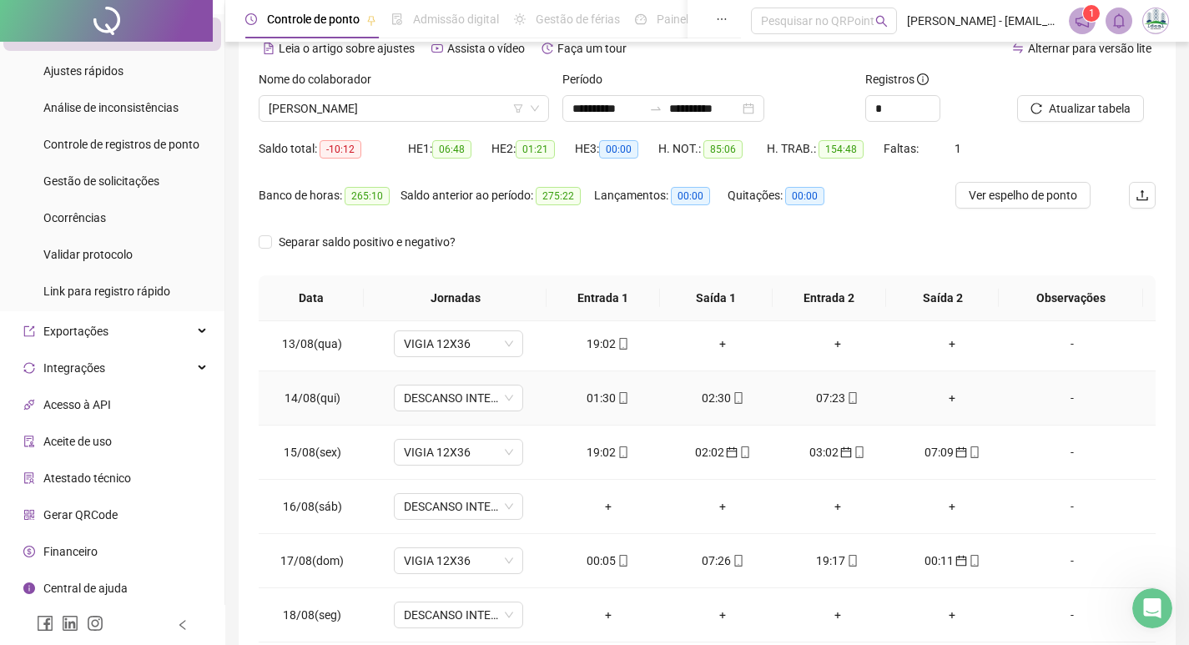
click at [937, 398] on div "+" at bounding box center [953, 398] width 88 height 18
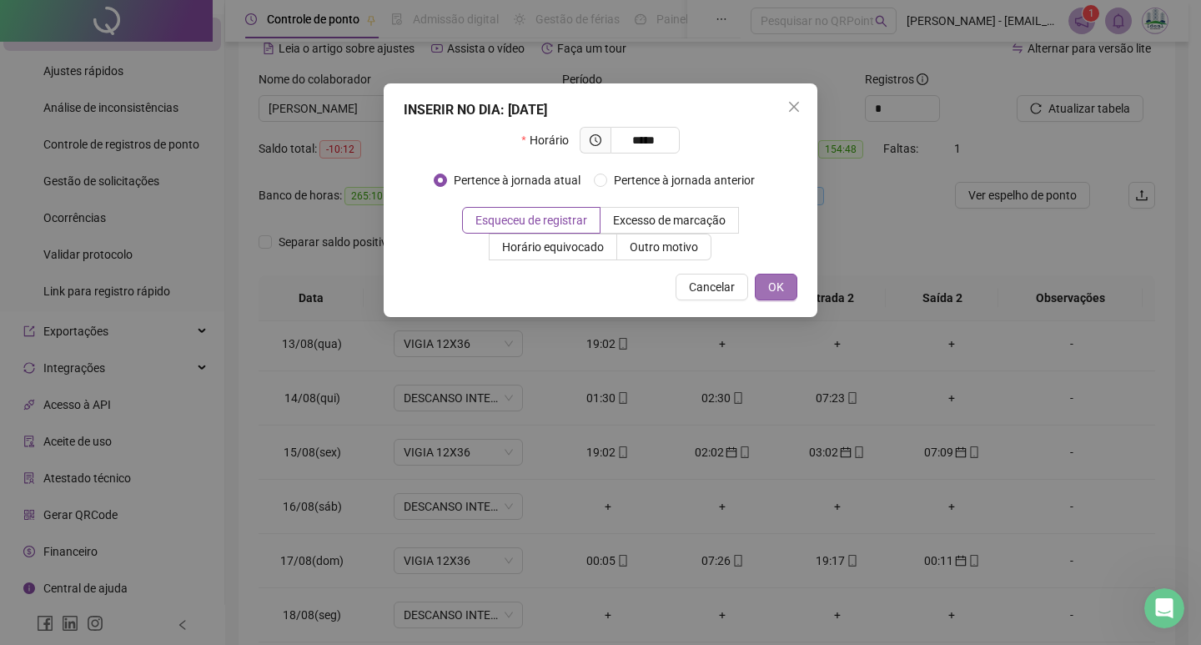
click at [794, 296] on button "OK" at bounding box center [776, 287] width 43 height 27
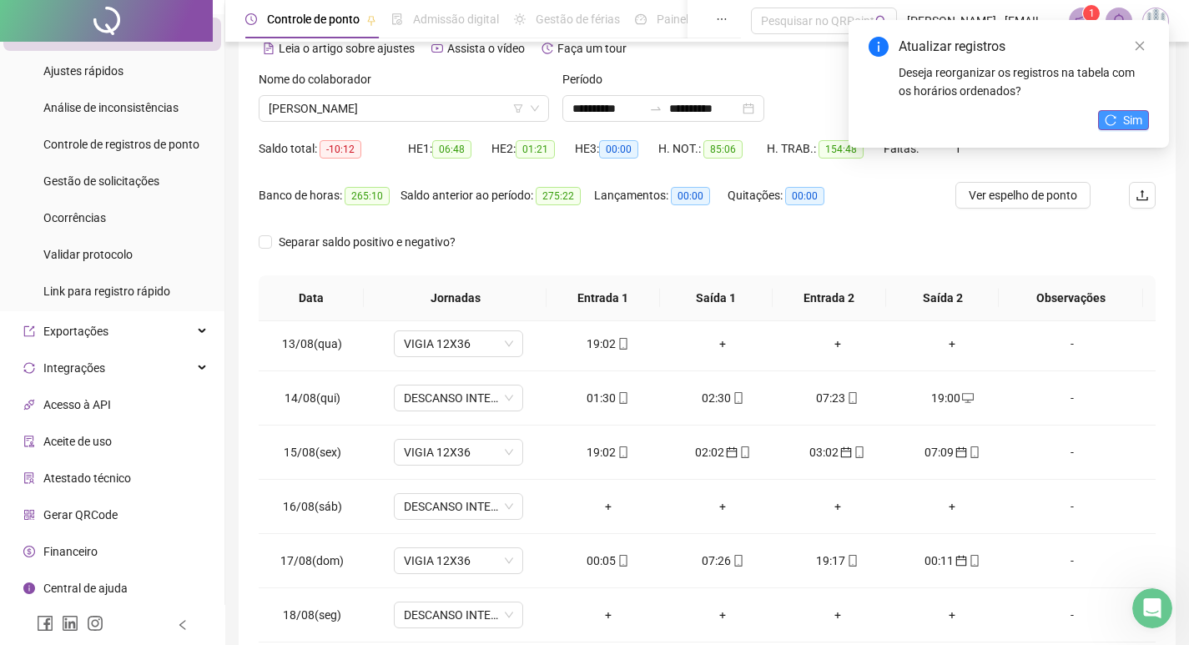
click at [1132, 113] on span "Sim" at bounding box center [1132, 120] width 19 height 18
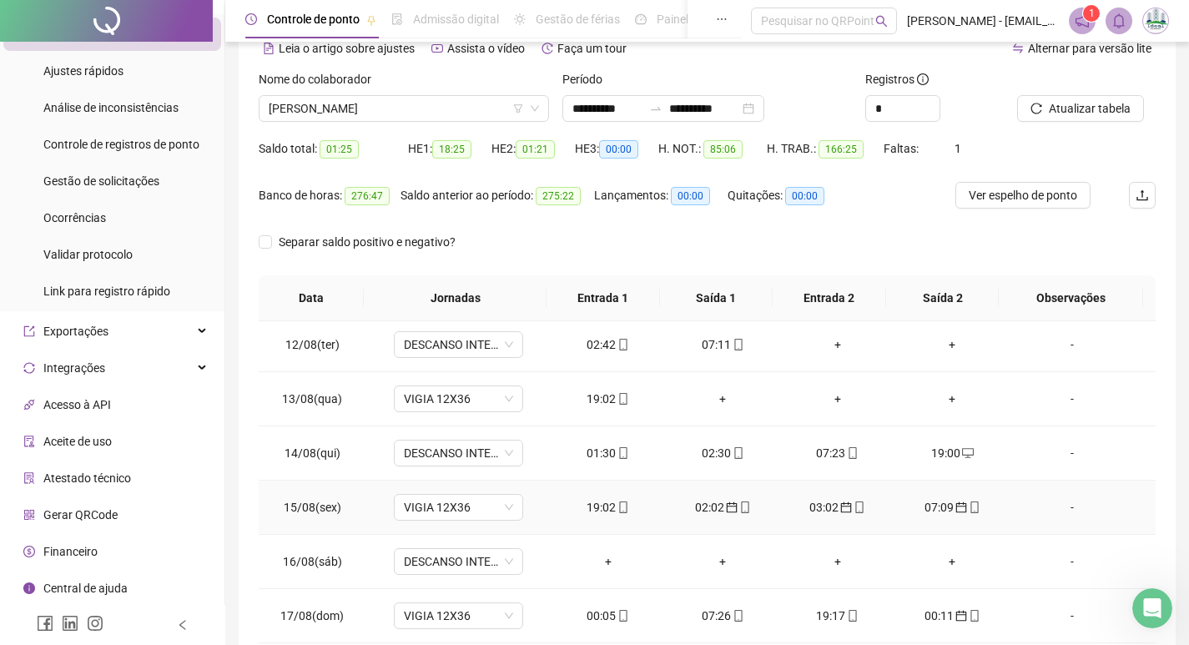
scroll to position [1001, 0]
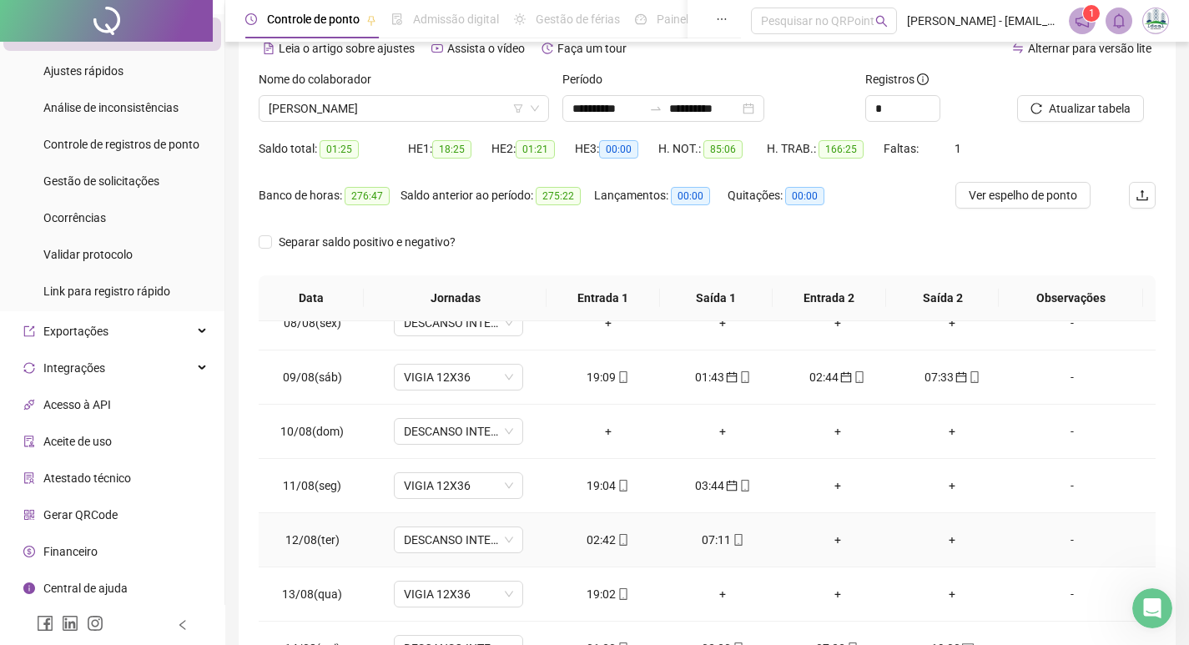
click at [602, 540] on div "02:42" at bounding box center [608, 540] width 88 height 18
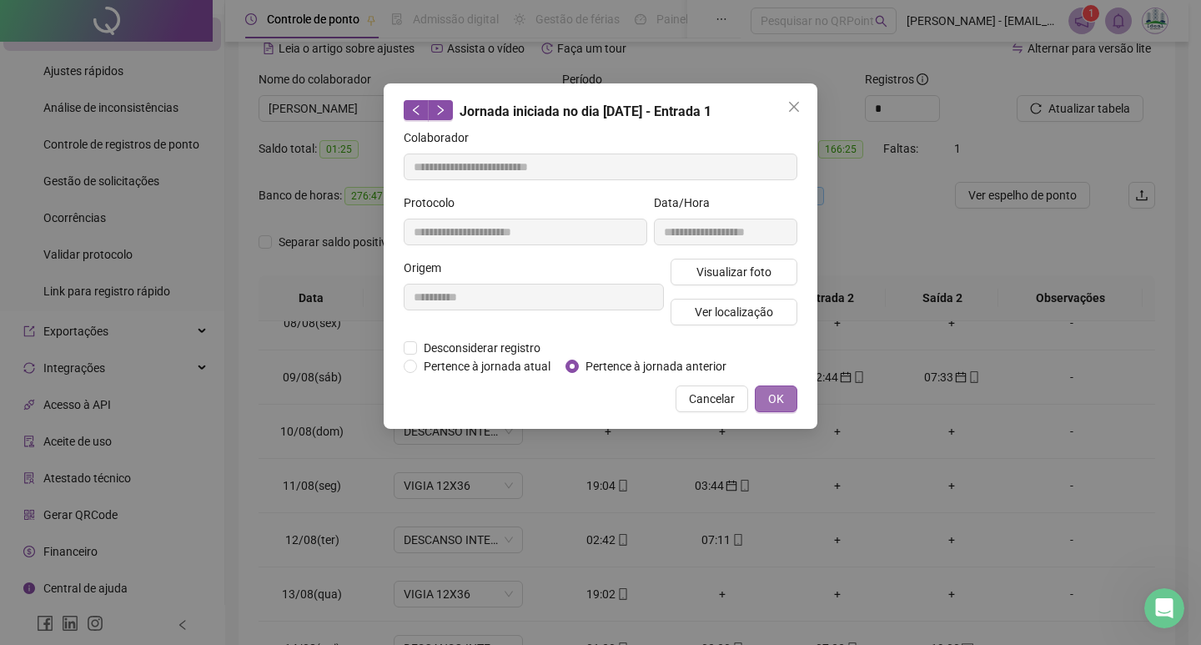
click at [783, 395] on button "OK" at bounding box center [776, 398] width 43 height 27
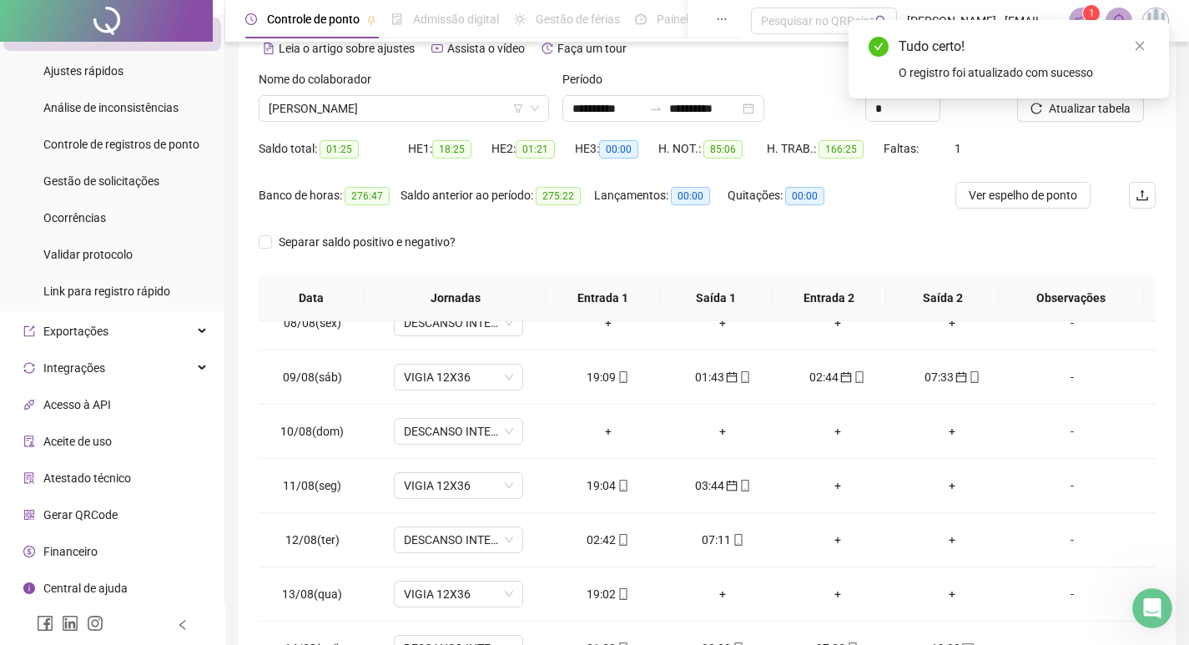
click at [1091, 98] on div "Tudo certo! O registro foi atualizado com sucesso" at bounding box center [1009, 59] width 320 height 78
click at [1143, 45] on icon "close" at bounding box center [1140, 46] width 12 height 12
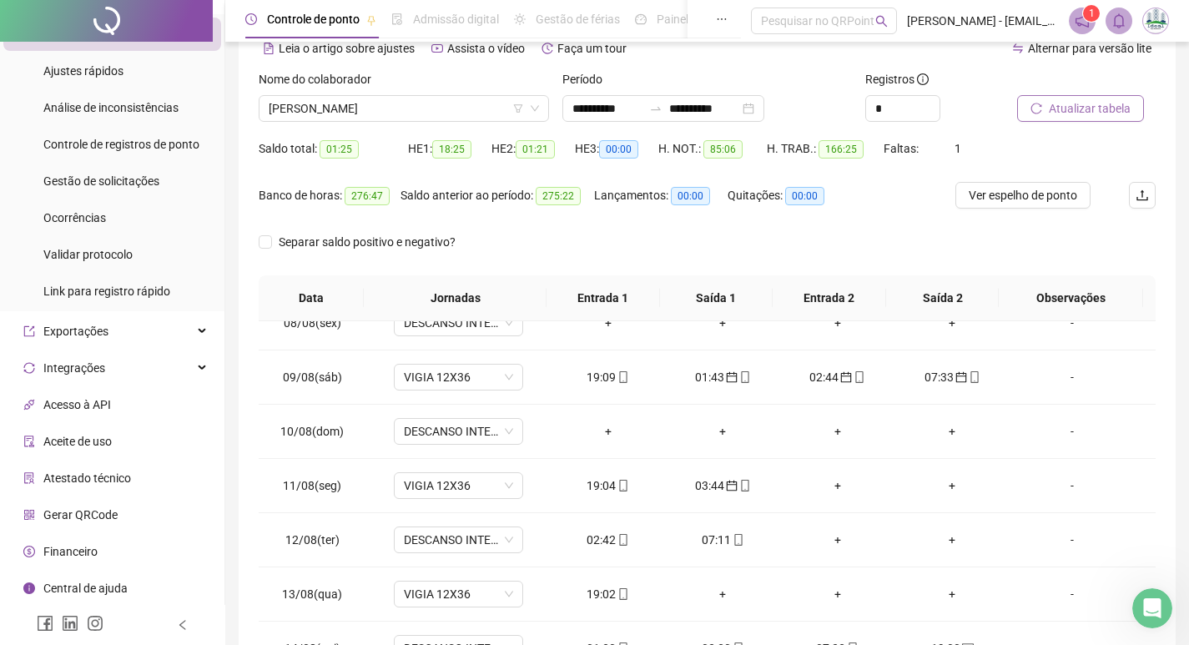
click at [1094, 110] on span "Atualizar tabela" at bounding box center [1090, 108] width 82 height 18
click at [603, 540] on div "07:11" at bounding box center [608, 540] width 88 height 18
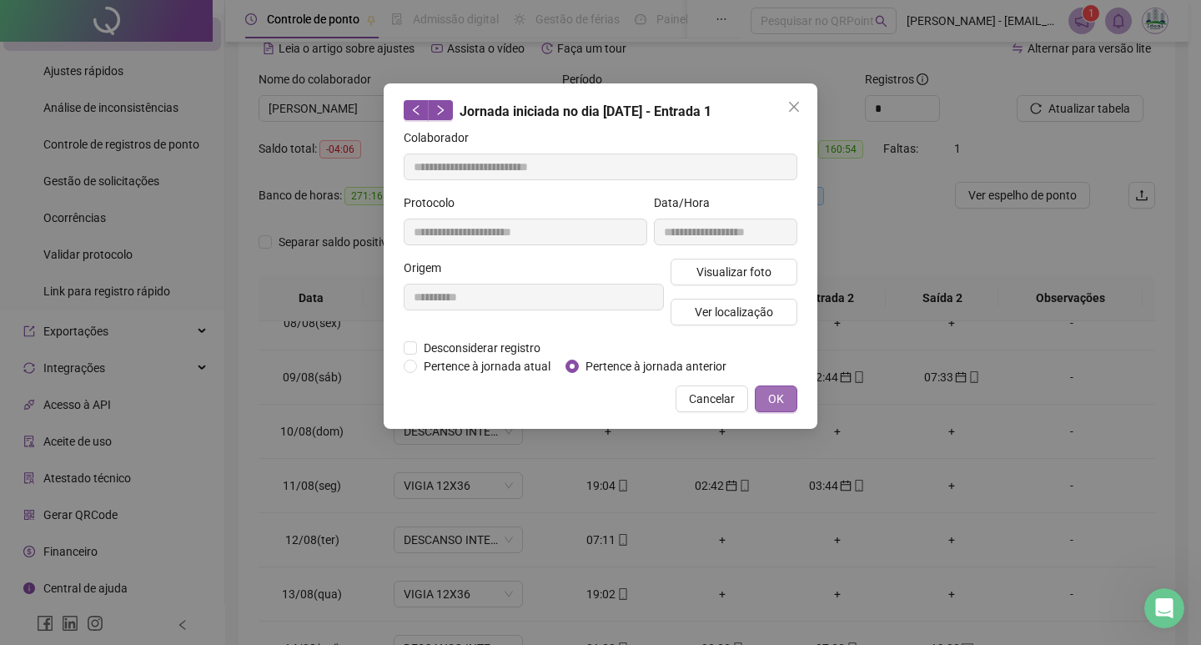
click at [779, 393] on span "OK" at bounding box center [776, 399] width 16 height 18
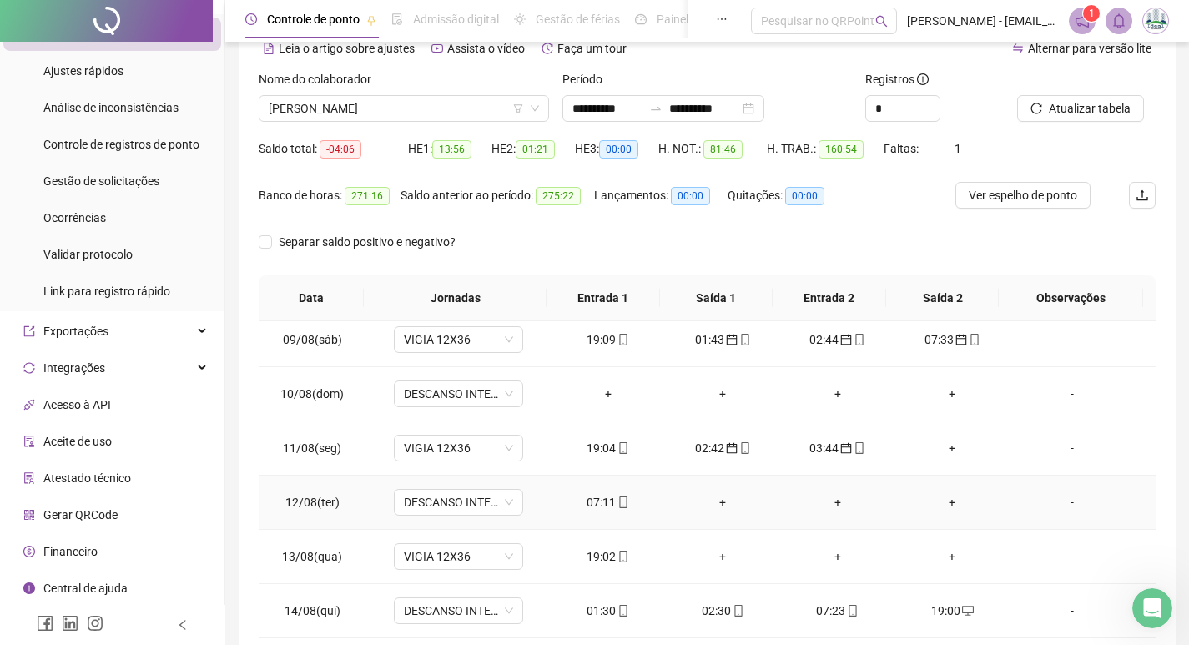
scroll to position [1085, 0]
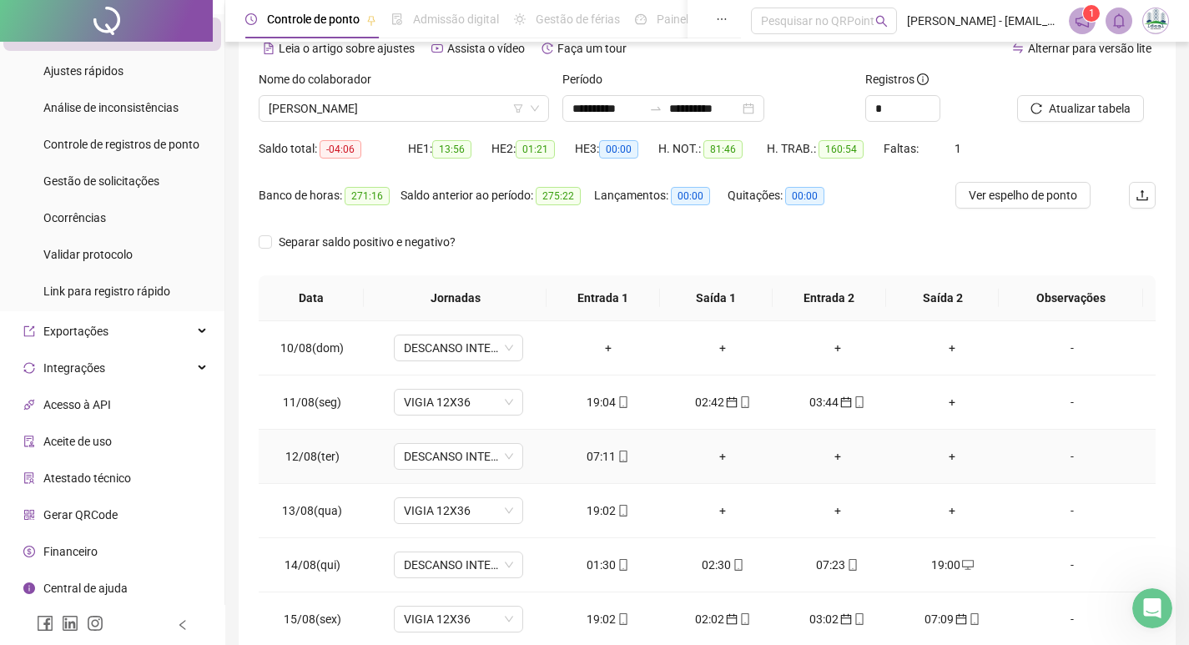
click at [601, 461] on div "07:11" at bounding box center [608, 456] width 88 height 18
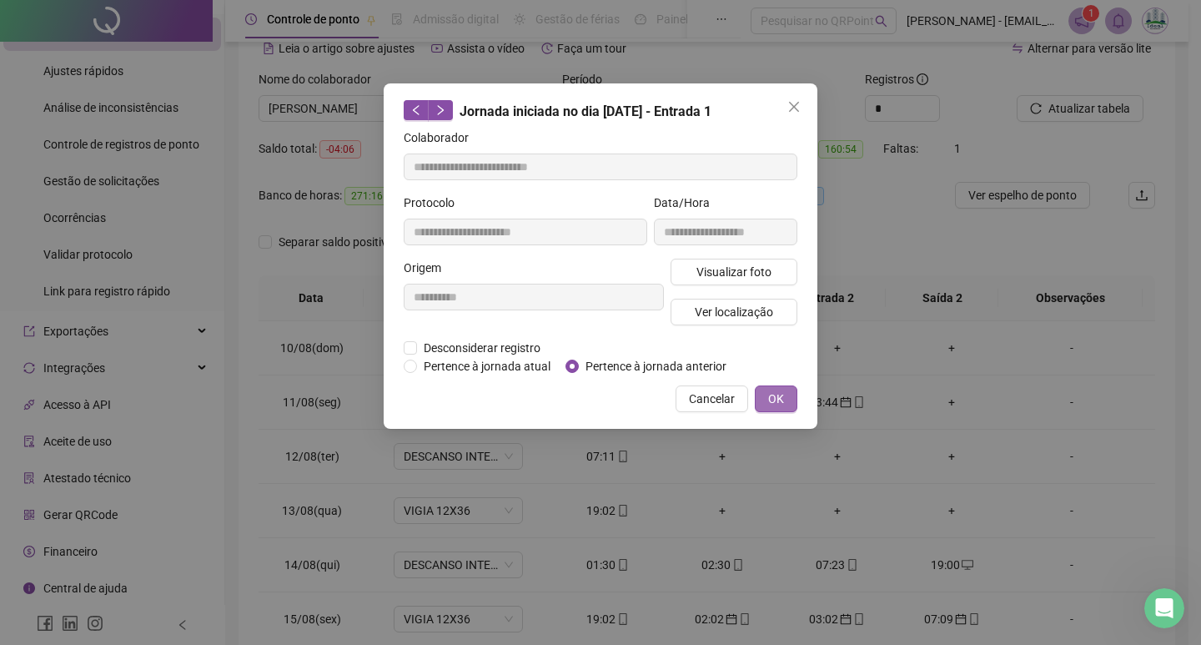
click at [779, 401] on span "OK" at bounding box center [776, 399] width 16 height 18
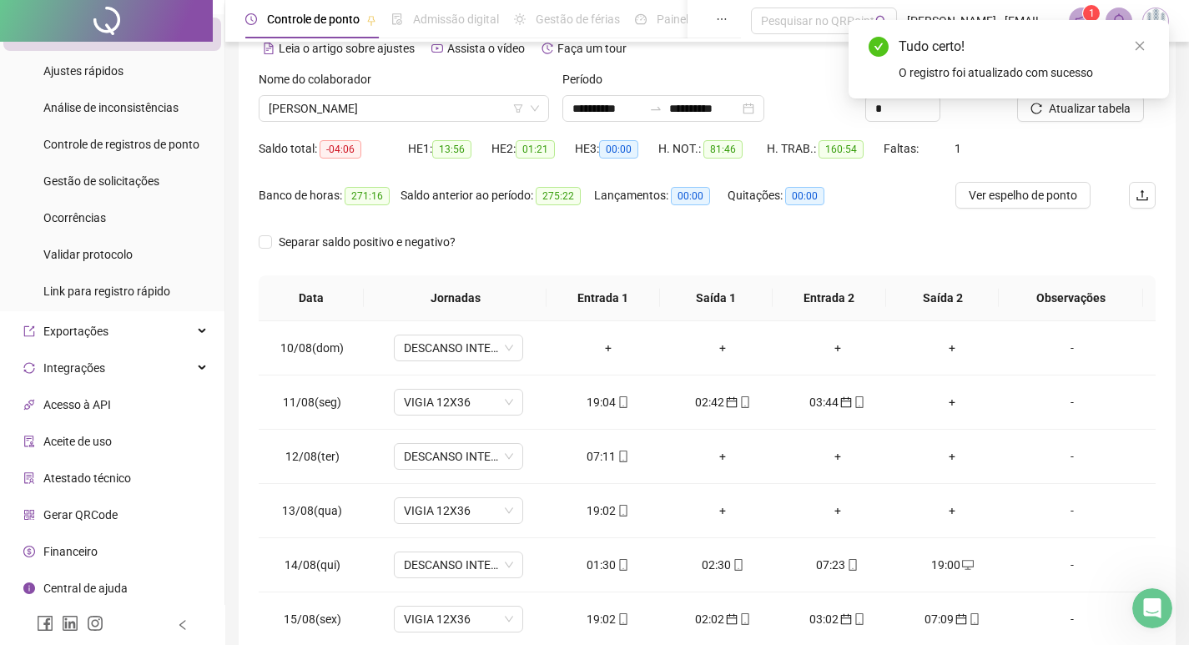
click at [1079, 98] on div "Tudo certo! O registro foi atualizado com sucesso" at bounding box center [1009, 59] width 320 height 78
click at [1074, 113] on span "Atualizar tabela" at bounding box center [1090, 108] width 82 height 18
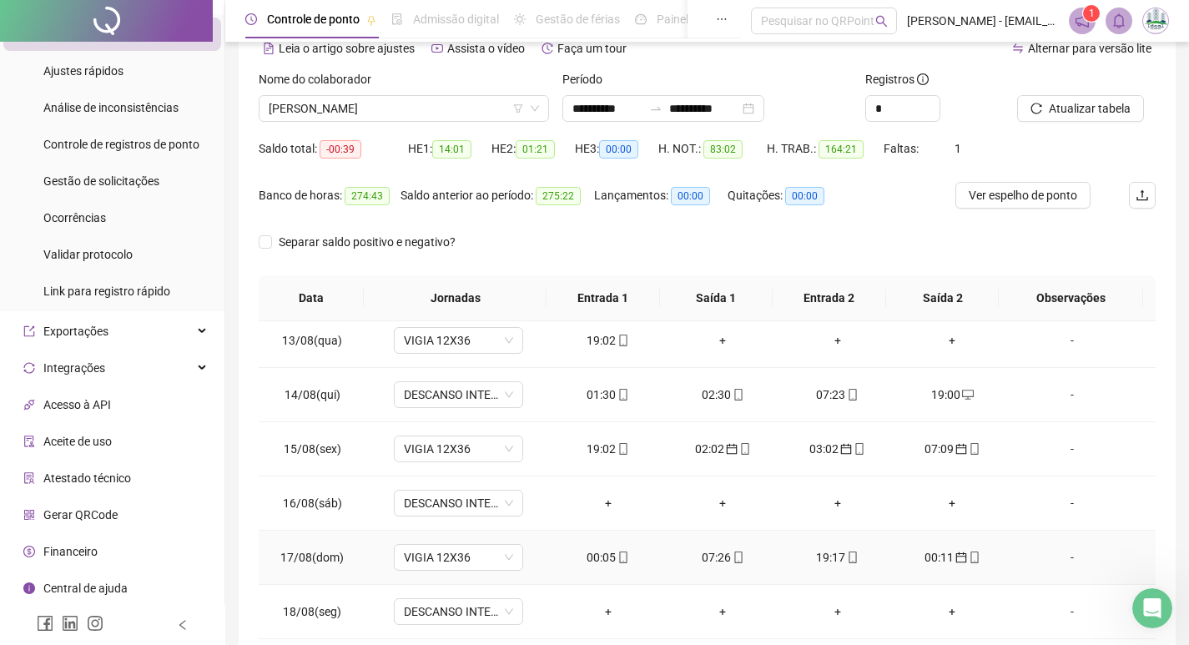
scroll to position [1158, 0]
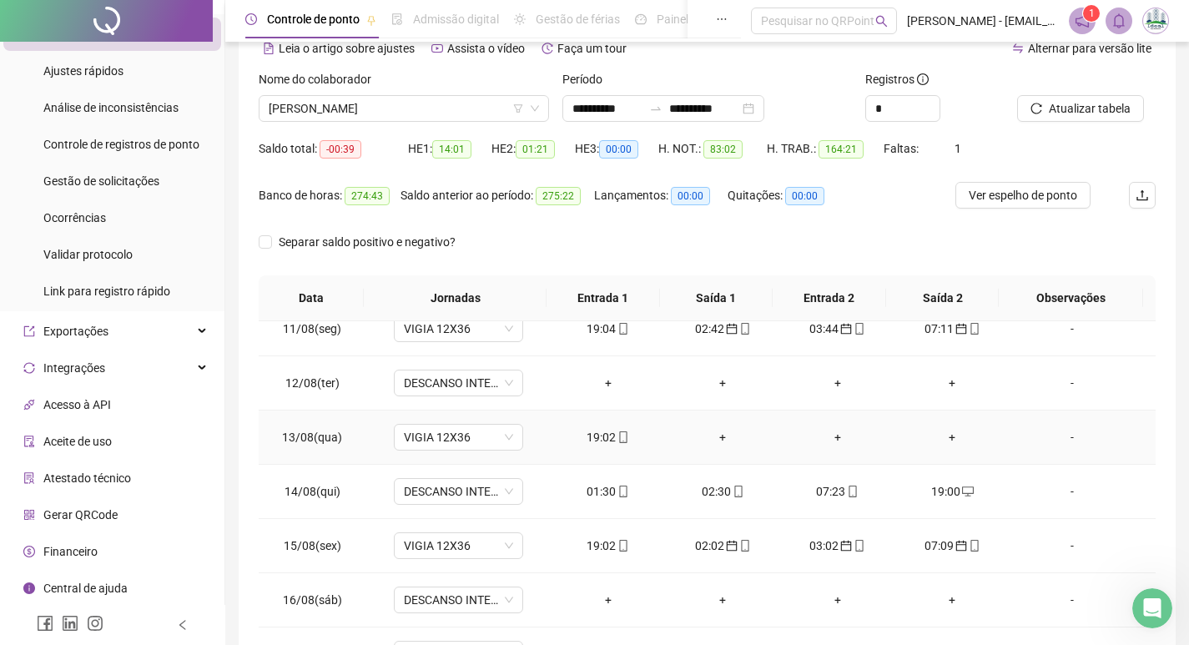
click at [608, 434] on div "19:02" at bounding box center [608, 437] width 88 height 18
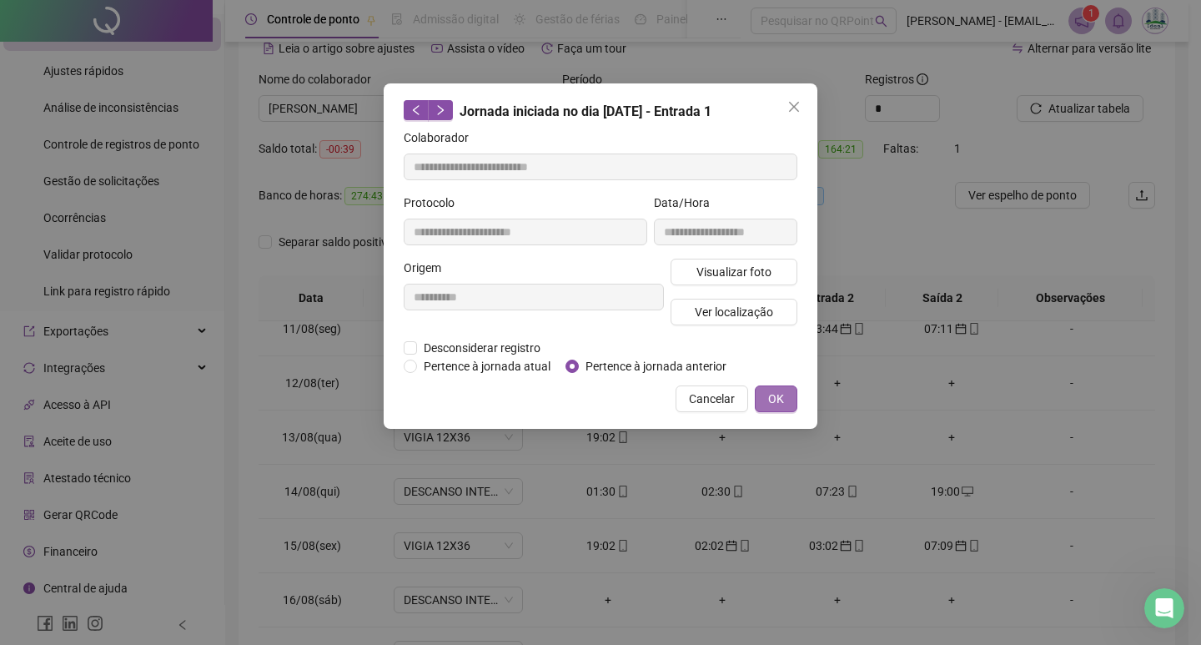
click at [782, 396] on span "OK" at bounding box center [776, 399] width 16 height 18
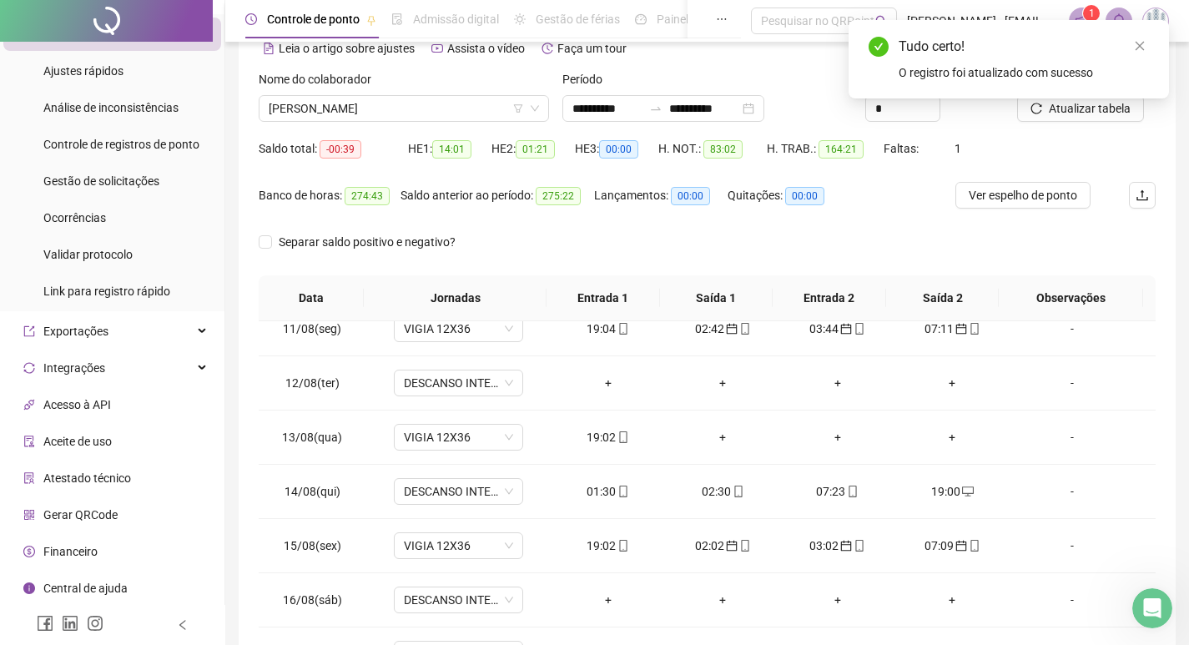
click at [1128, 98] on div "Tudo certo! O registro foi atualizado com sucesso" at bounding box center [1009, 59] width 320 height 78
click at [1083, 112] on span "Atualizar tabela" at bounding box center [1090, 108] width 82 height 18
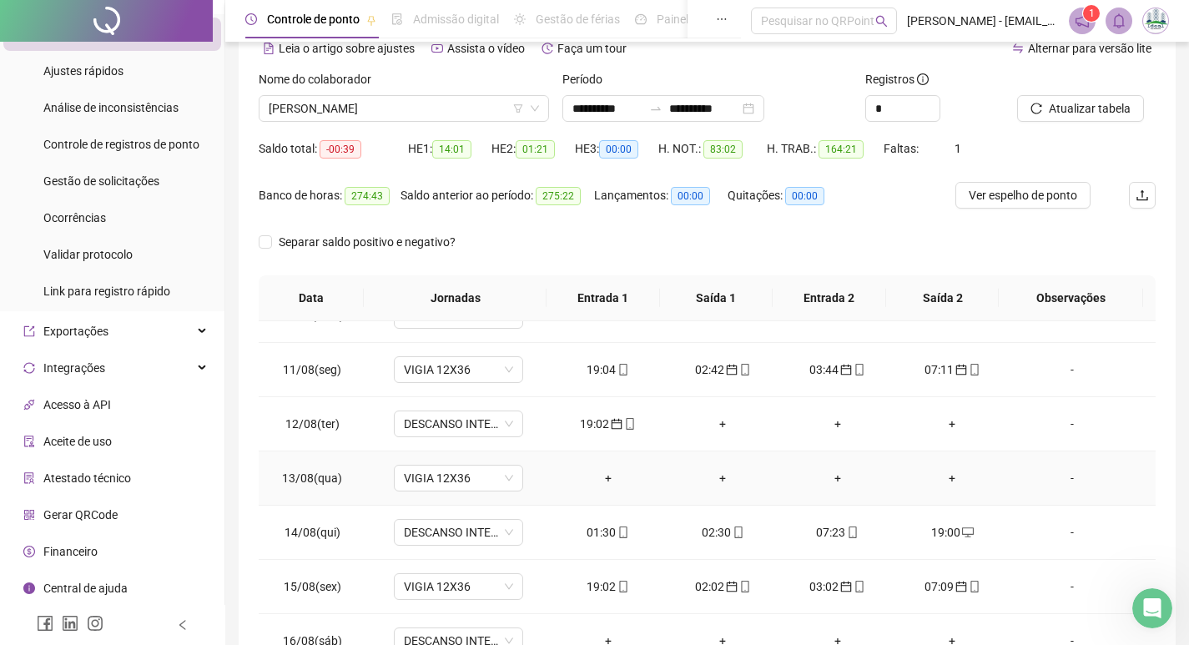
scroll to position [1075, 0]
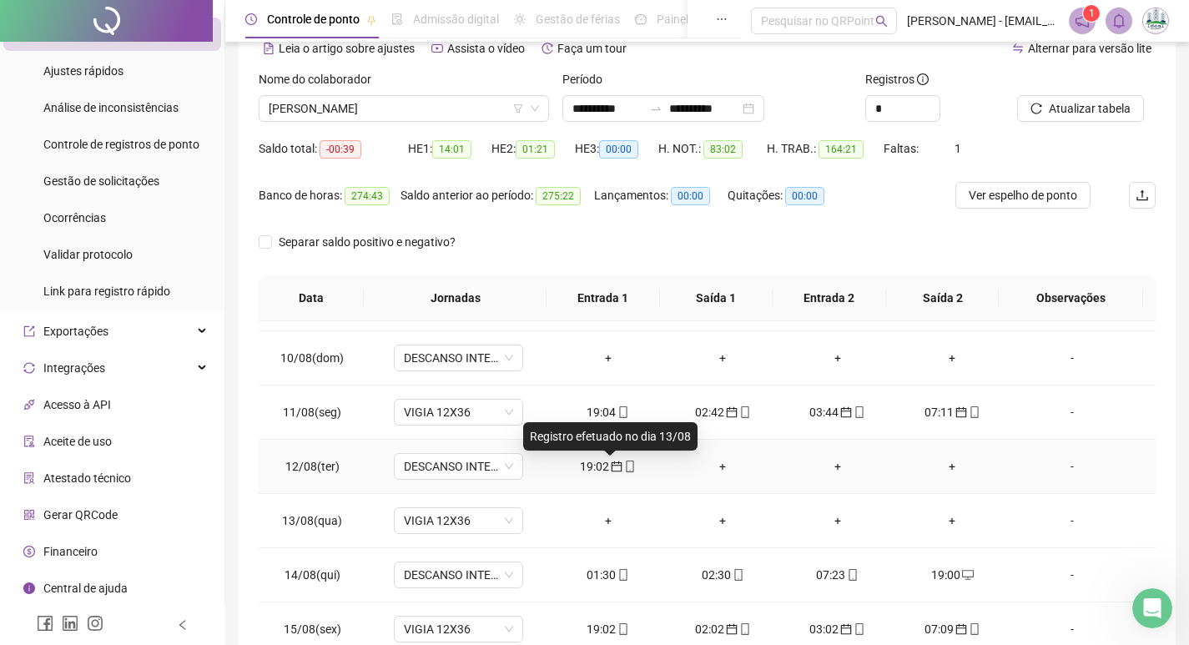
click at [612, 471] on icon "calendar" at bounding box center [617, 466] width 11 height 11
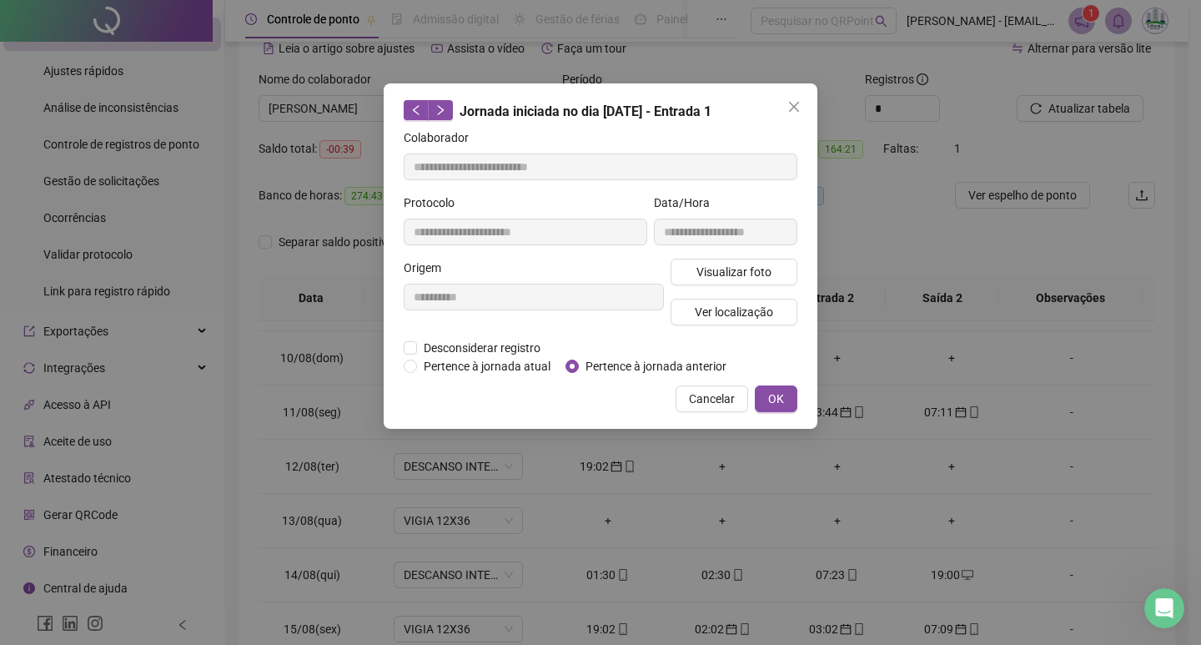
click at [582, 392] on div "Cancelar OK" at bounding box center [601, 398] width 394 height 27
click at [776, 395] on span "OK" at bounding box center [776, 399] width 16 height 18
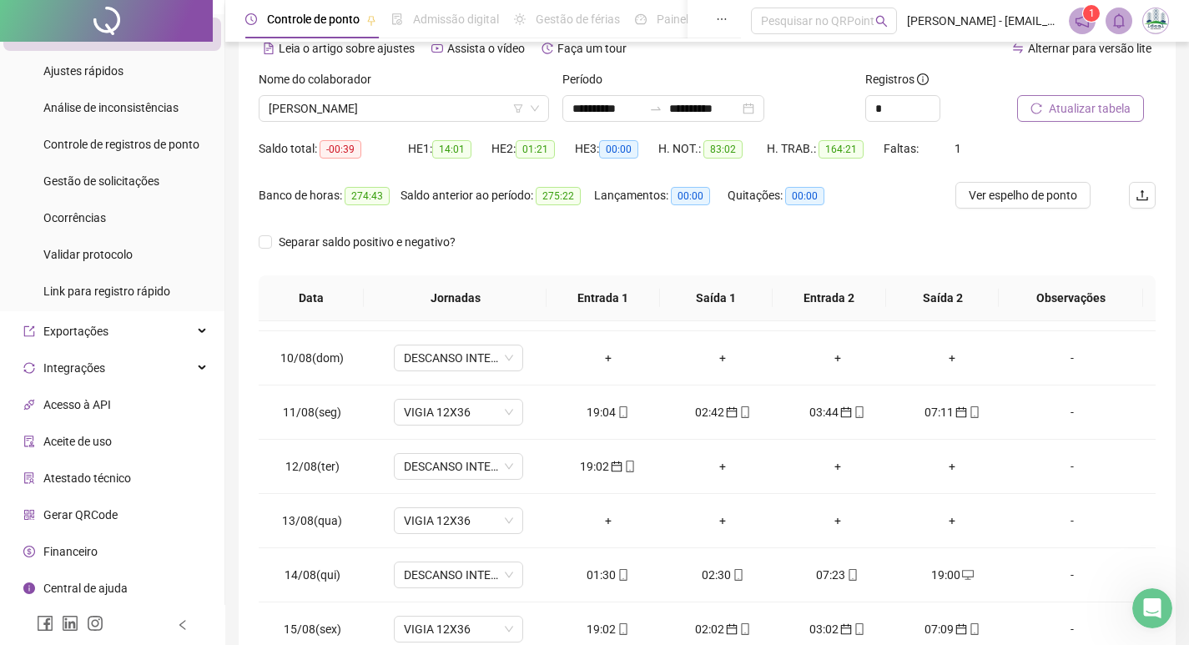
click at [1095, 110] on span "Atualizar tabela" at bounding box center [1090, 108] width 82 height 18
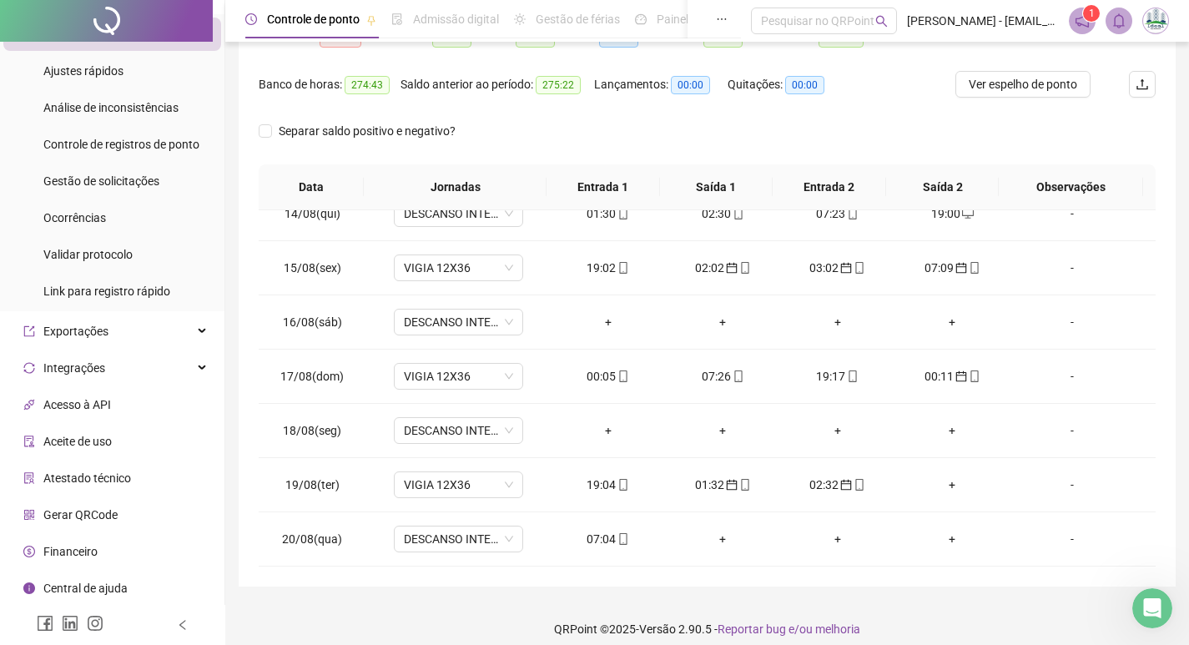
scroll to position [208, 0]
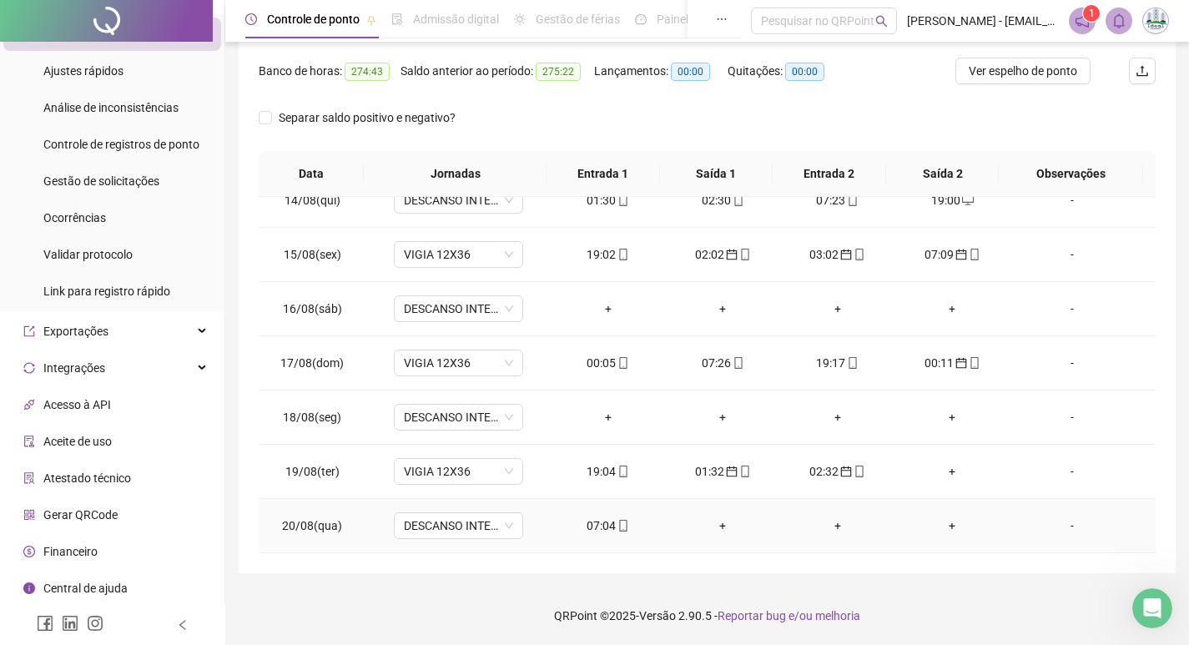
click at [616, 531] on span at bounding box center [622, 525] width 13 height 13
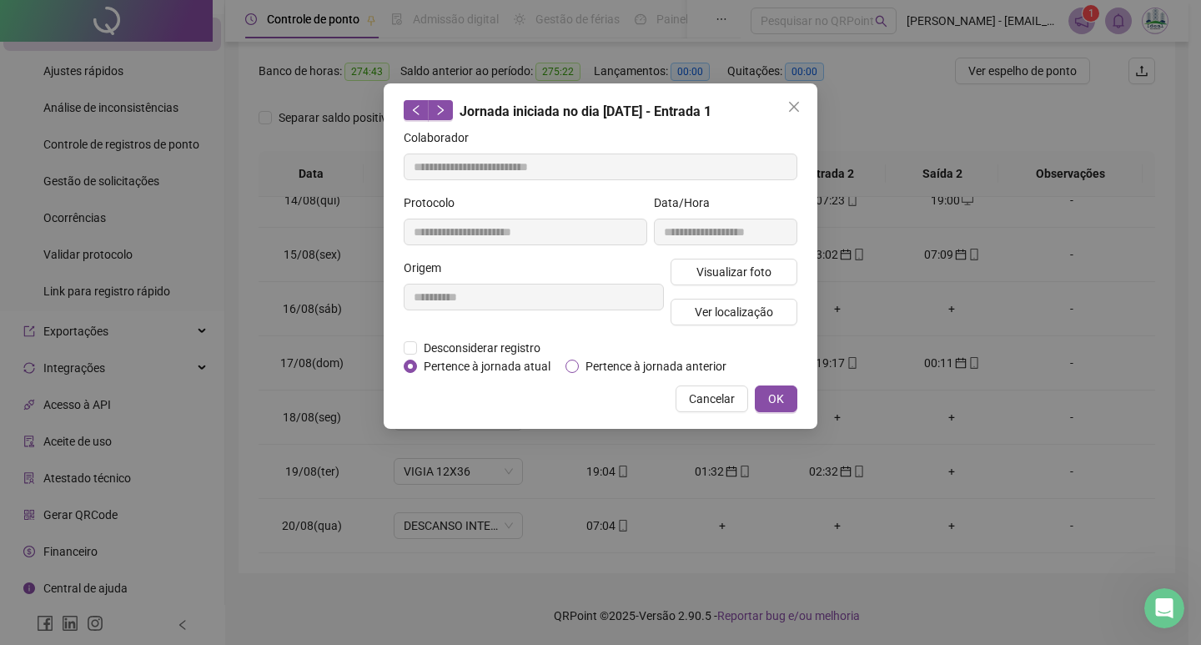
click at [579, 365] on span "Pertence à jornada anterior" at bounding box center [656, 366] width 154 height 18
click at [777, 396] on span "OK" at bounding box center [776, 399] width 16 height 18
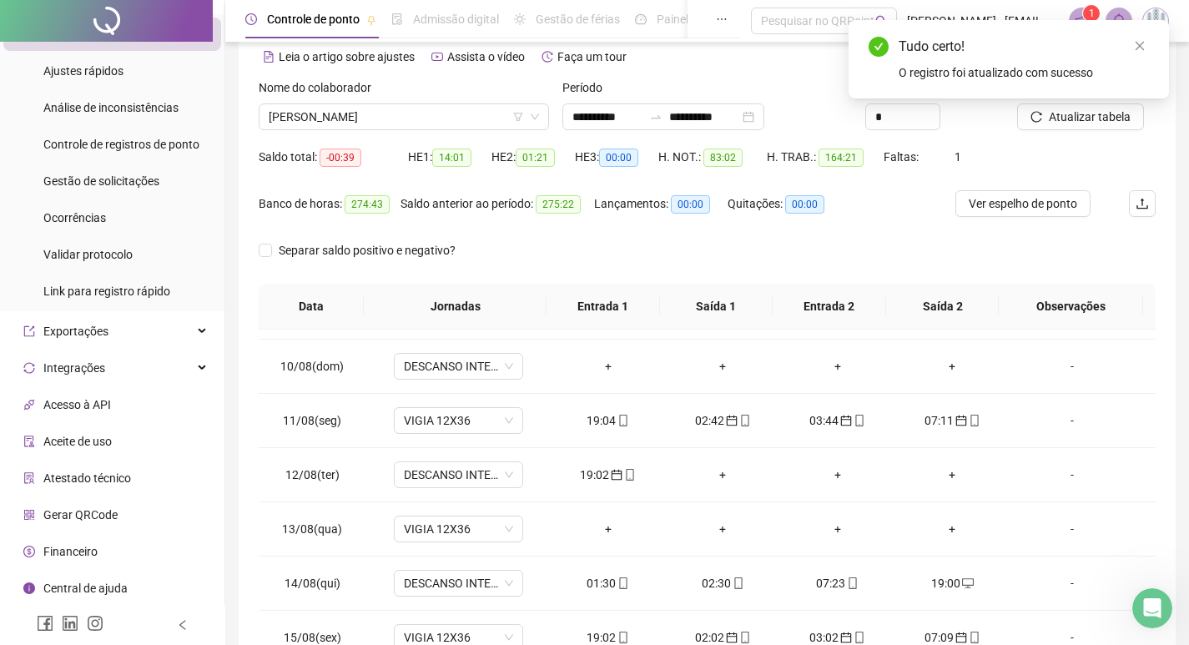
scroll to position [41, 0]
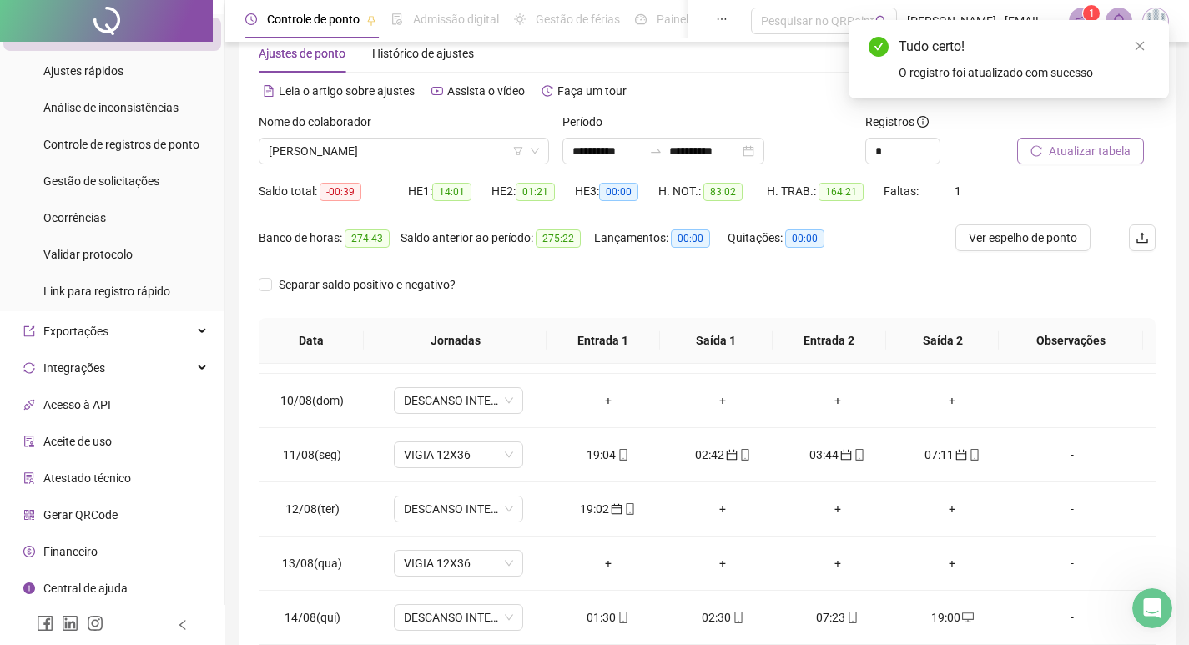
click at [1086, 154] on span "Atualizar tabela" at bounding box center [1090, 151] width 82 height 18
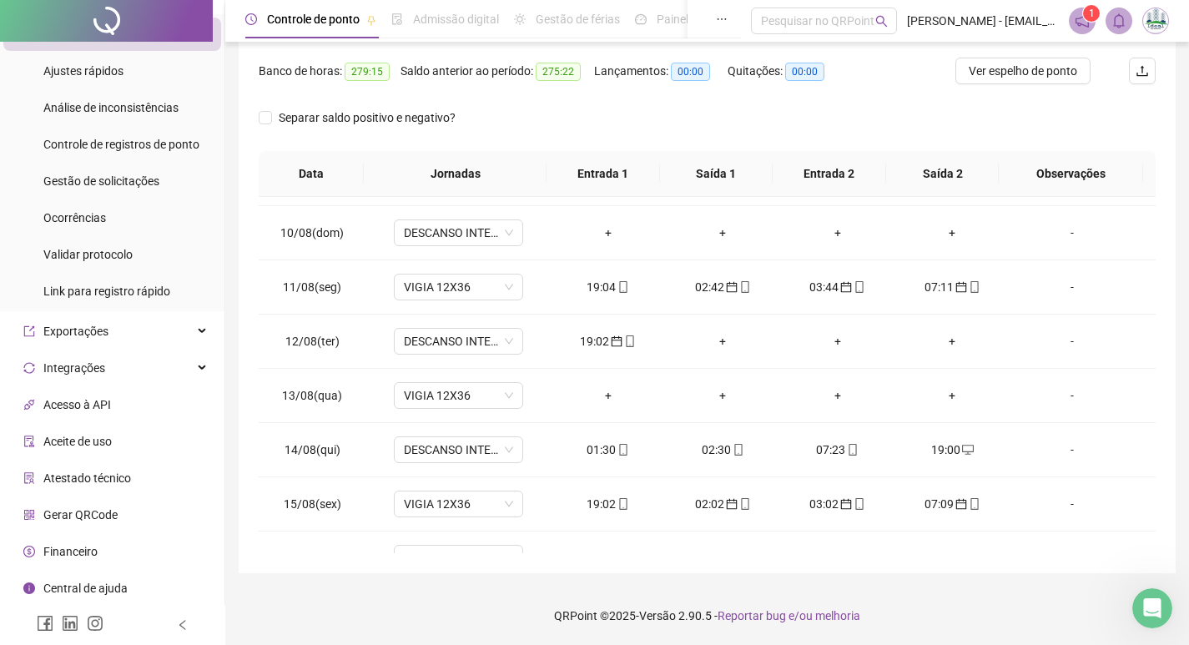
scroll to position [1075, 0]
click at [612, 344] on icon "calendar" at bounding box center [617, 342] width 12 height 12
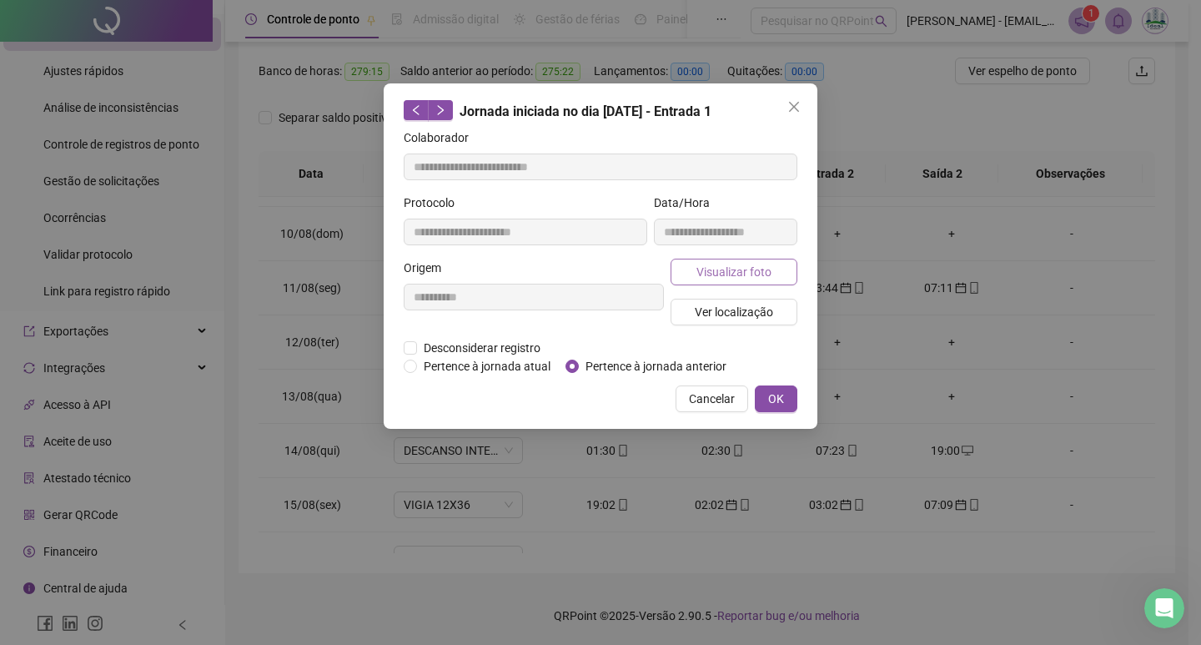
click at [725, 275] on span "Visualizar foto" at bounding box center [734, 272] width 75 height 18
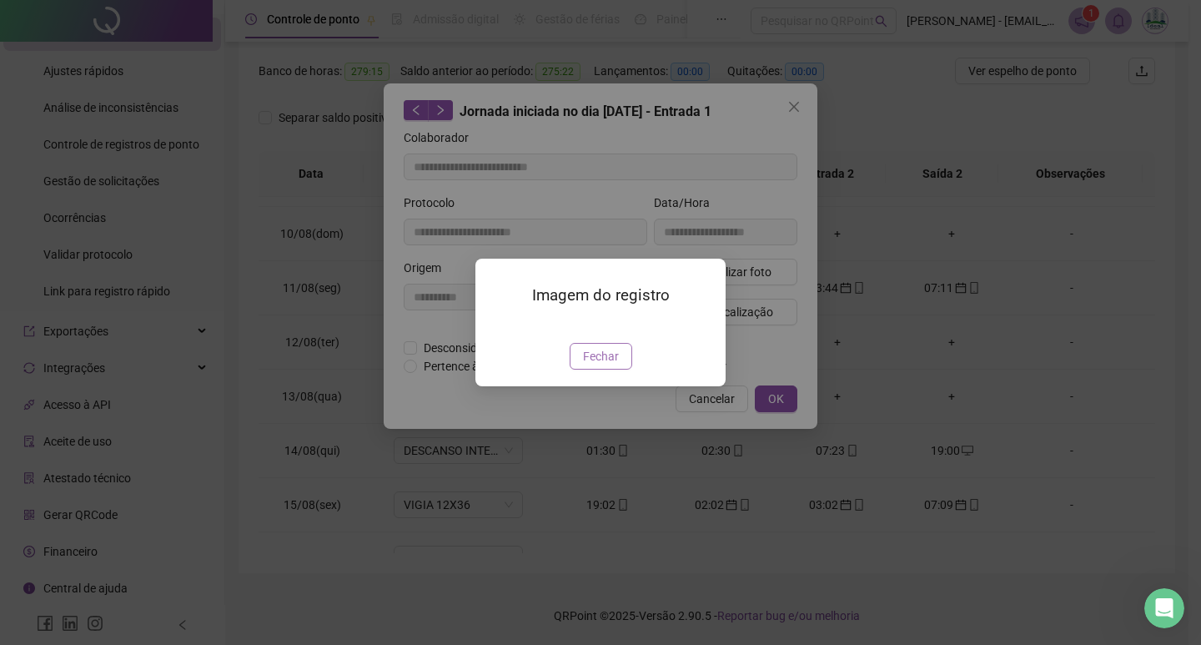
click at [596, 365] on span "Fechar" at bounding box center [601, 356] width 36 height 18
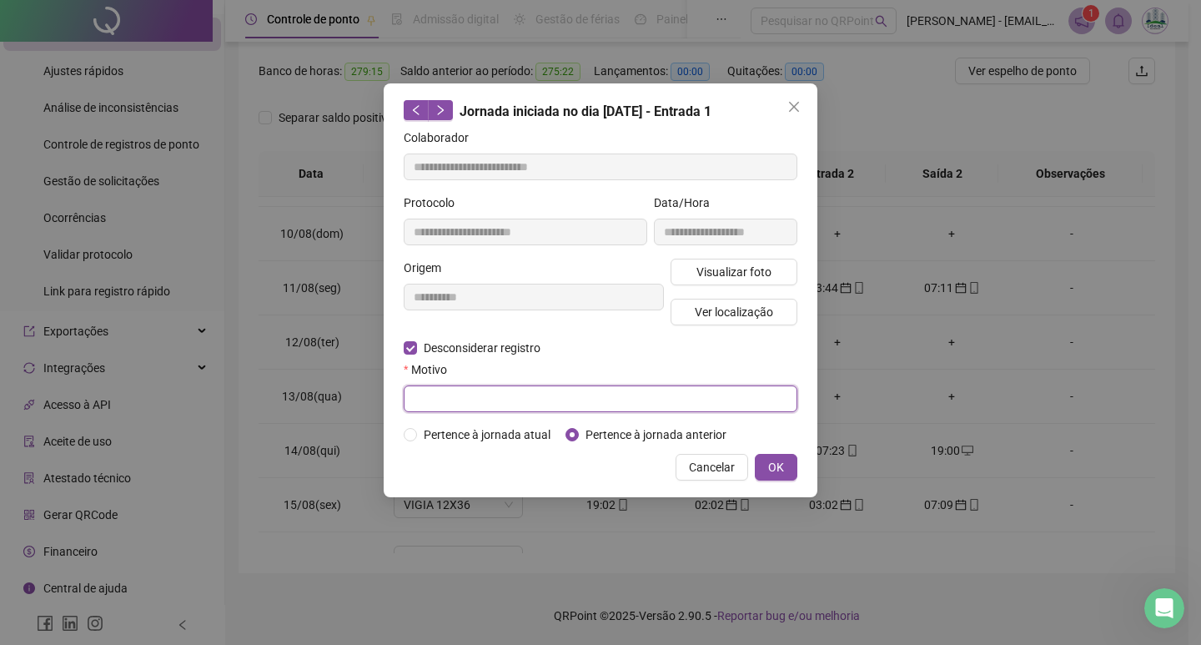
click at [597, 406] on input "text" at bounding box center [601, 398] width 394 height 27
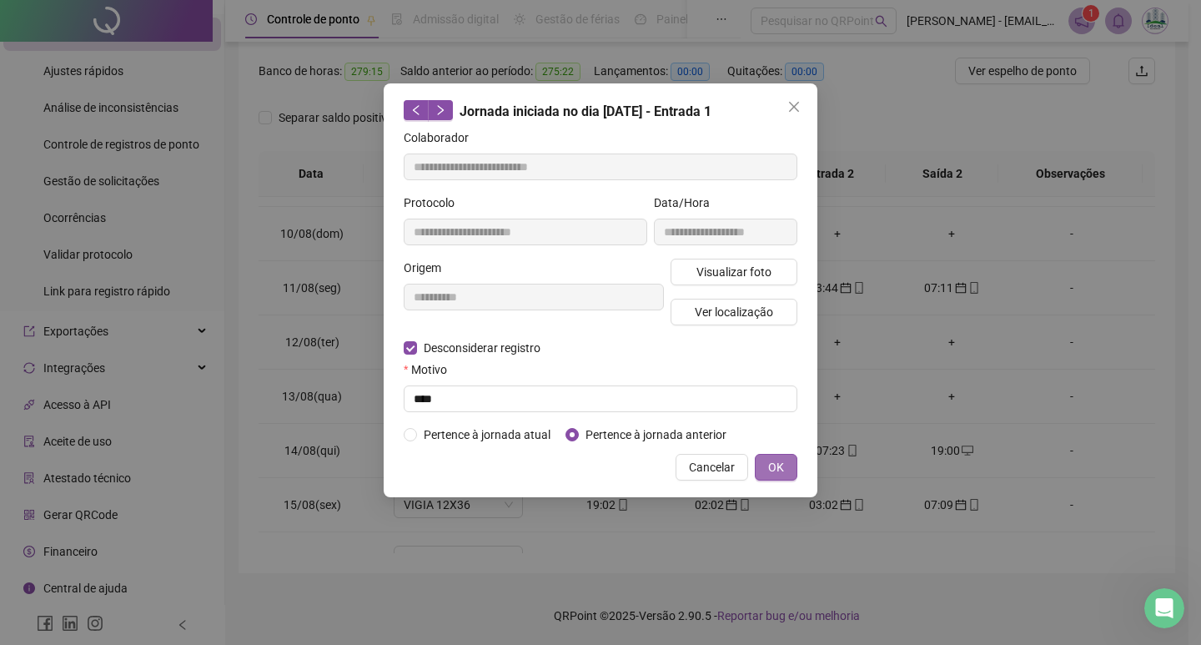
click at [771, 459] on button "OK" at bounding box center [776, 467] width 43 height 27
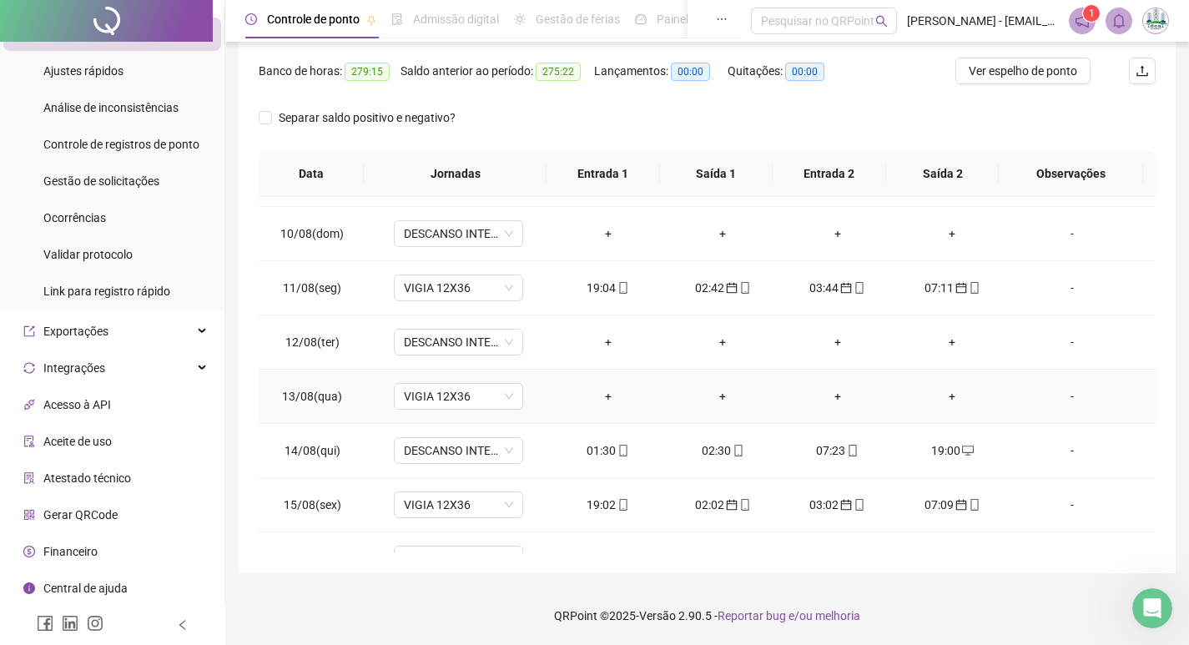
click at [601, 395] on div "+" at bounding box center [608, 396] width 88 height 18
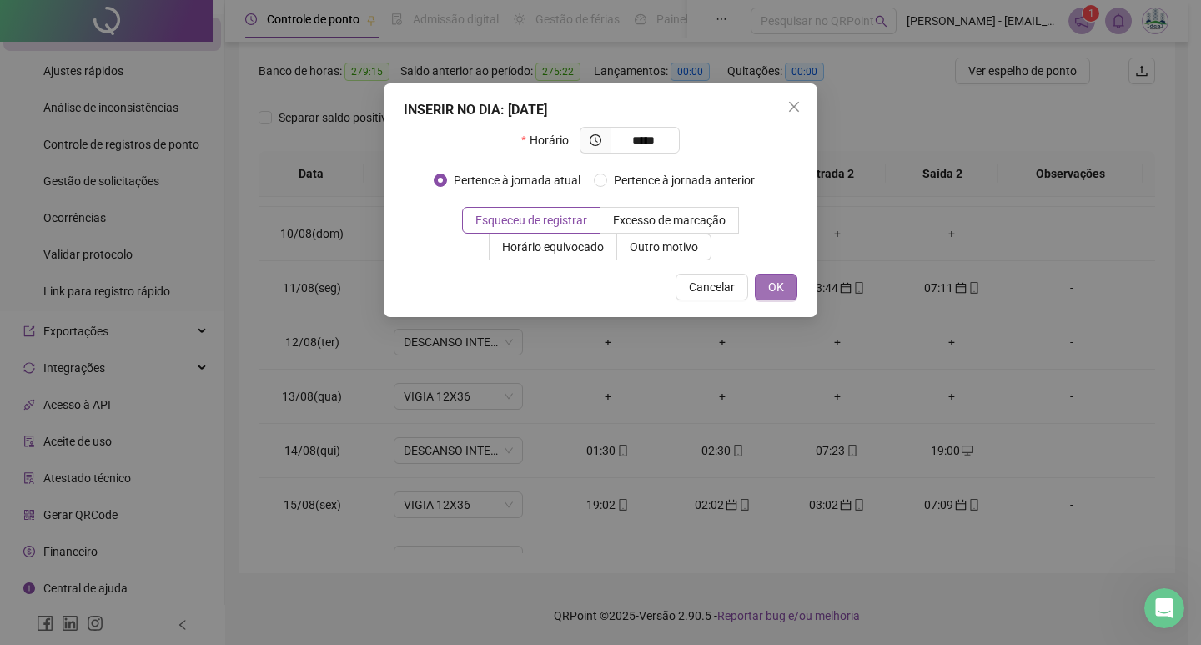
click at [774, 280] on span "OK" at bounding box center [776, 287] width 16 height 18
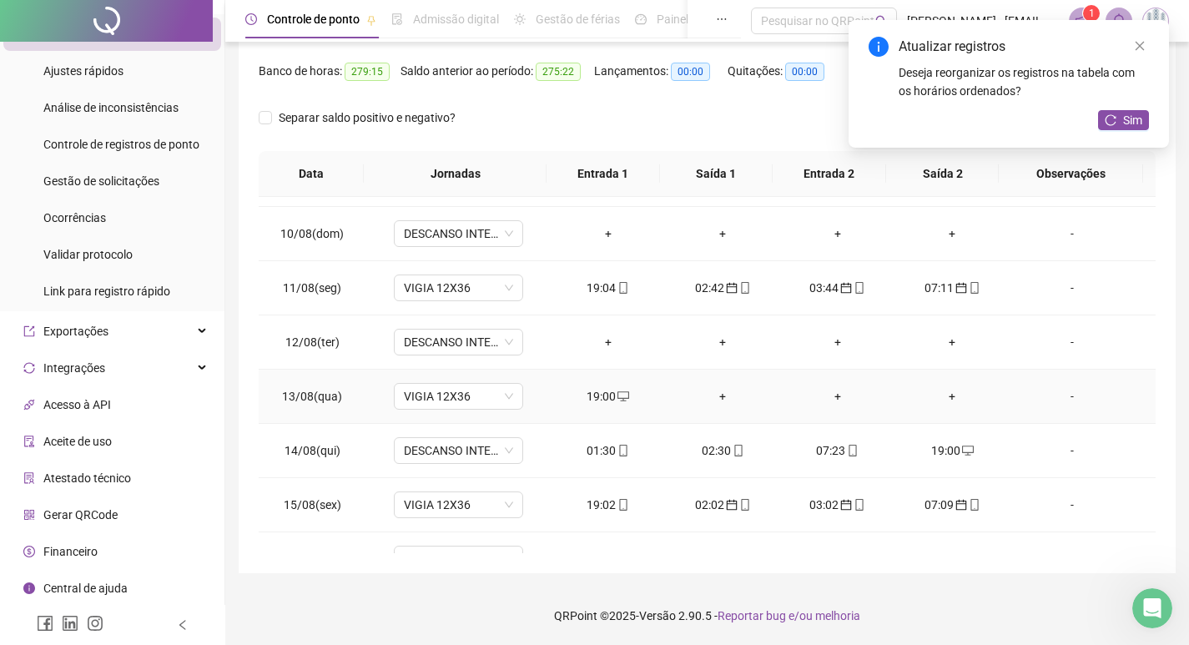
click at [713, 405] on div "+" at bounding box center [722, 396] width 88 height 18
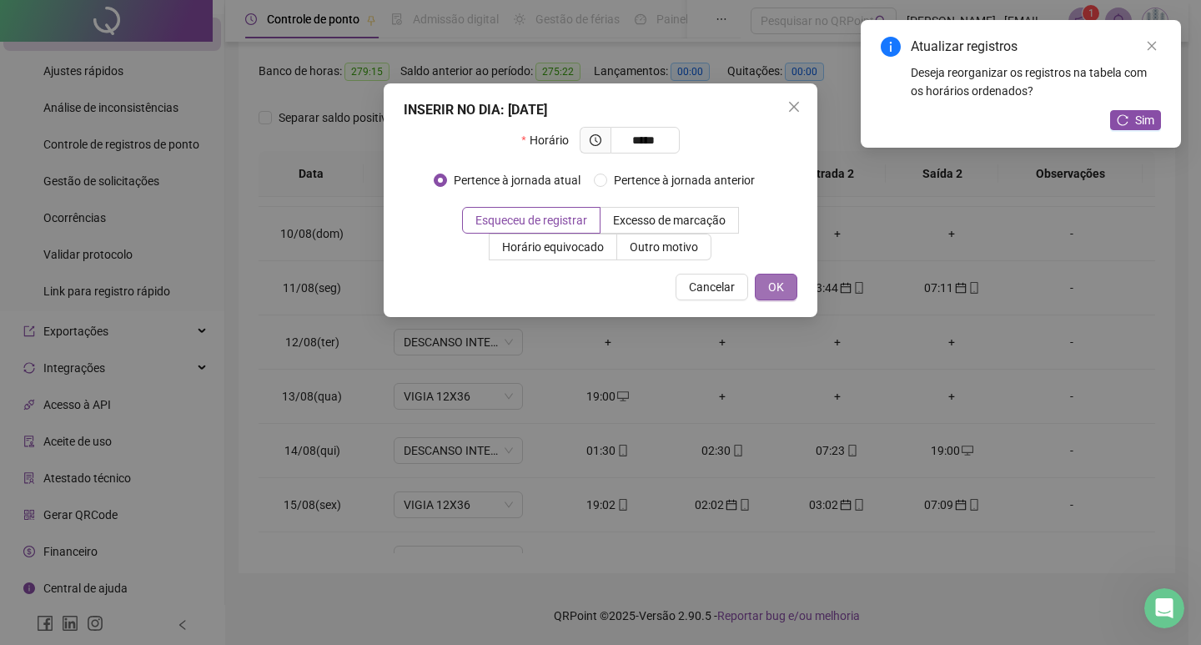
click at [787, 282] on button "OK" at bounding box center [776, 287] width 43 height 27
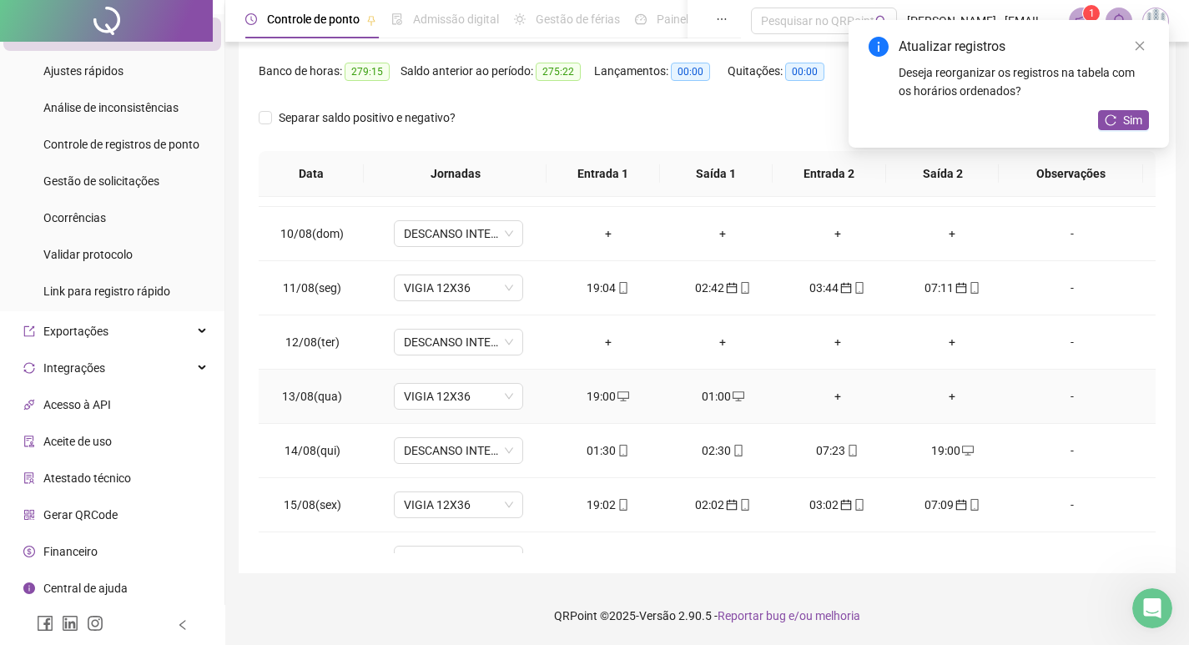
click at [821, 397] on div "+" at bounding box center [837, 396] width 88 height 18
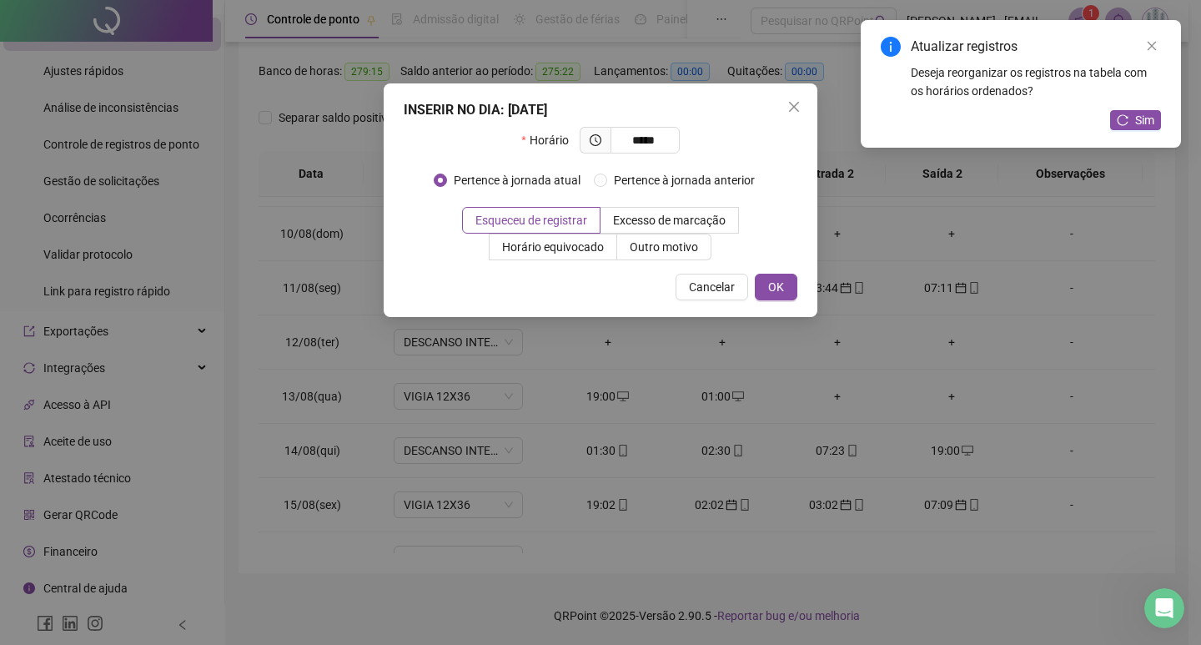
click at [784, 270] on div "INSERIR NO DIA : [DATE] Horário ***** Pertence à jornada atual Pertence à jorna…" at bounding box center [601, 200] width 434 height 234
click at [781, 280] on span "OK" at bounding box center [776, 287] width 16 height 18
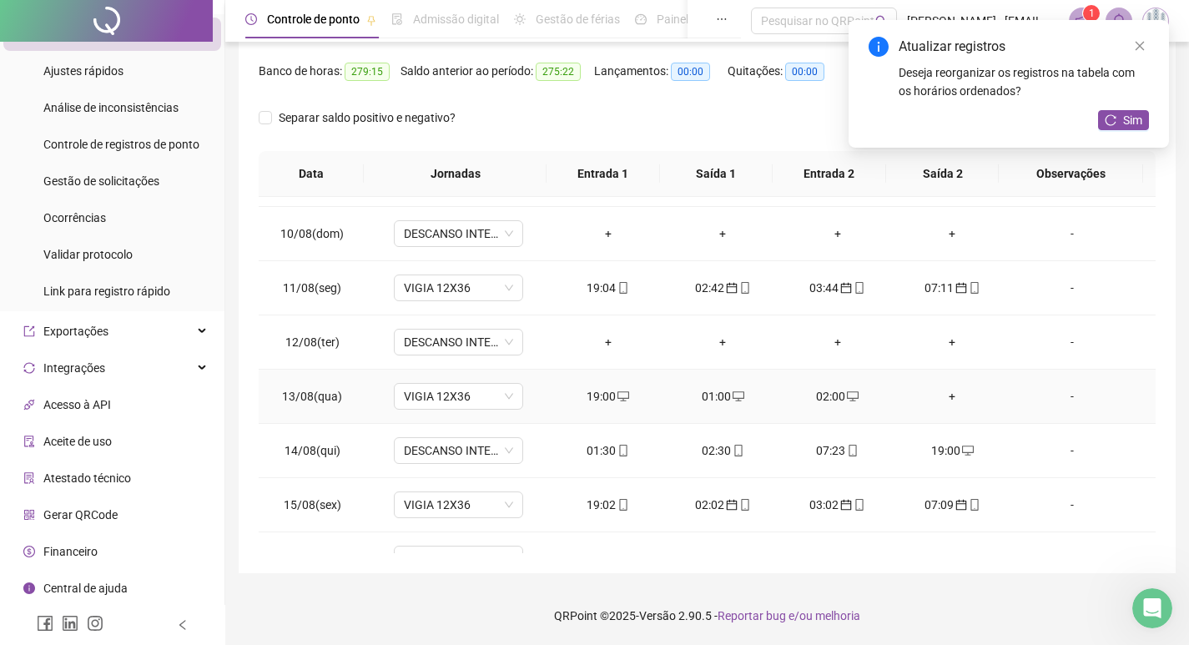
click at [942, 393] on div "+" at bounding box center [953, 396] width 88 height 18
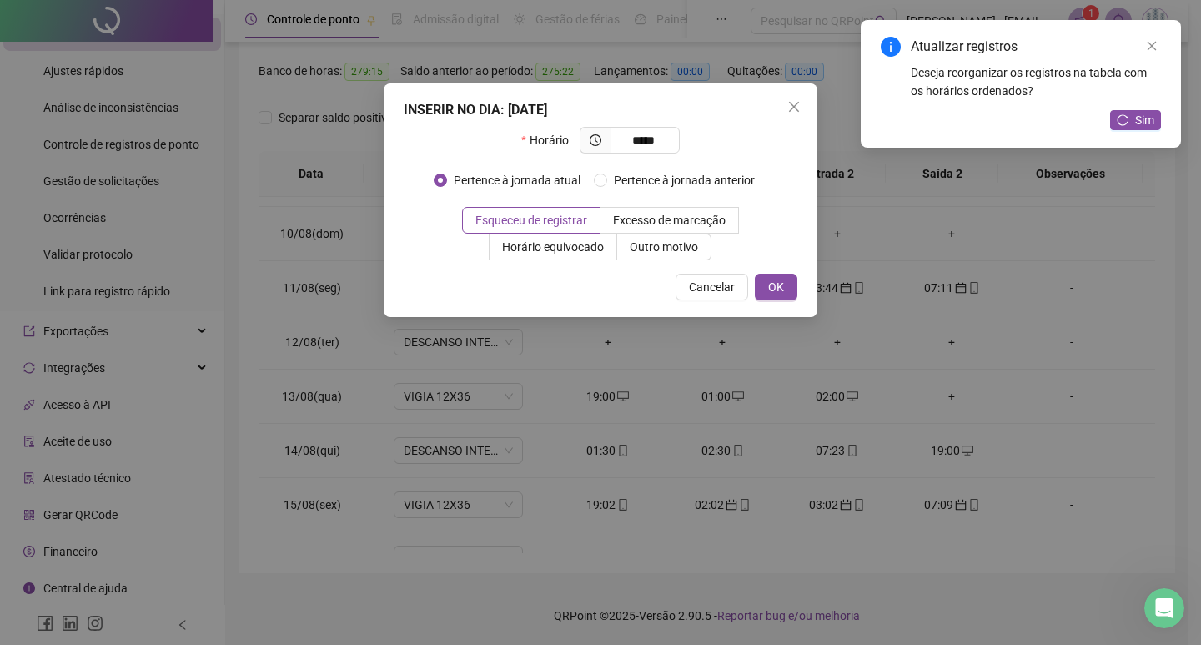
drag, startPoint x: 783, startPoint y: 277, endPoint x: 799, endPoint y: 319, distance: 44.9
click at [781, 278] on button "OK" at bounding box center [776, 287] width 43 height 27
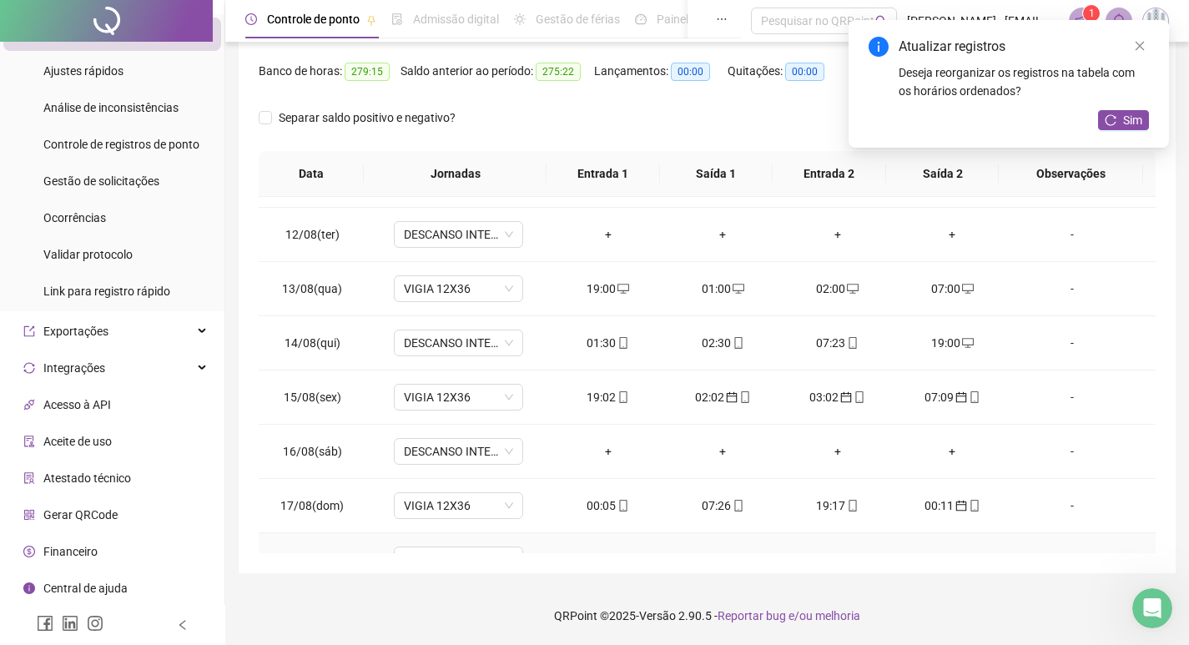
scroll to position [1158, 0]
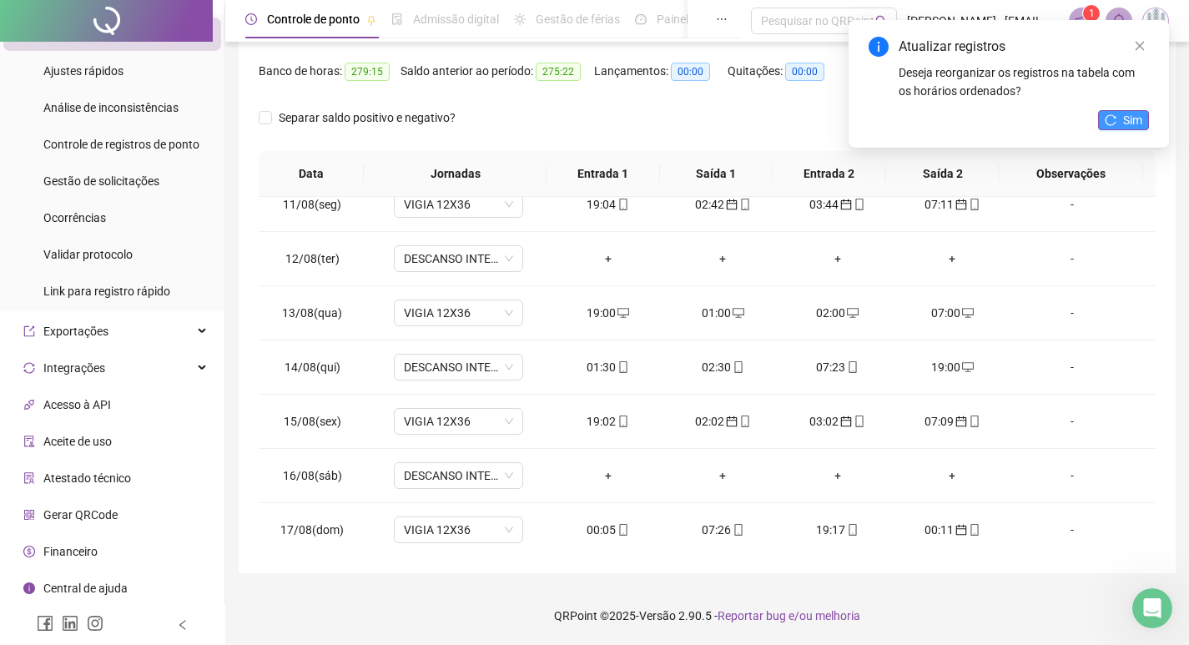
click at [1124, 115] on span "Sim" at bounding box center [1132, 120] width 19 height 18
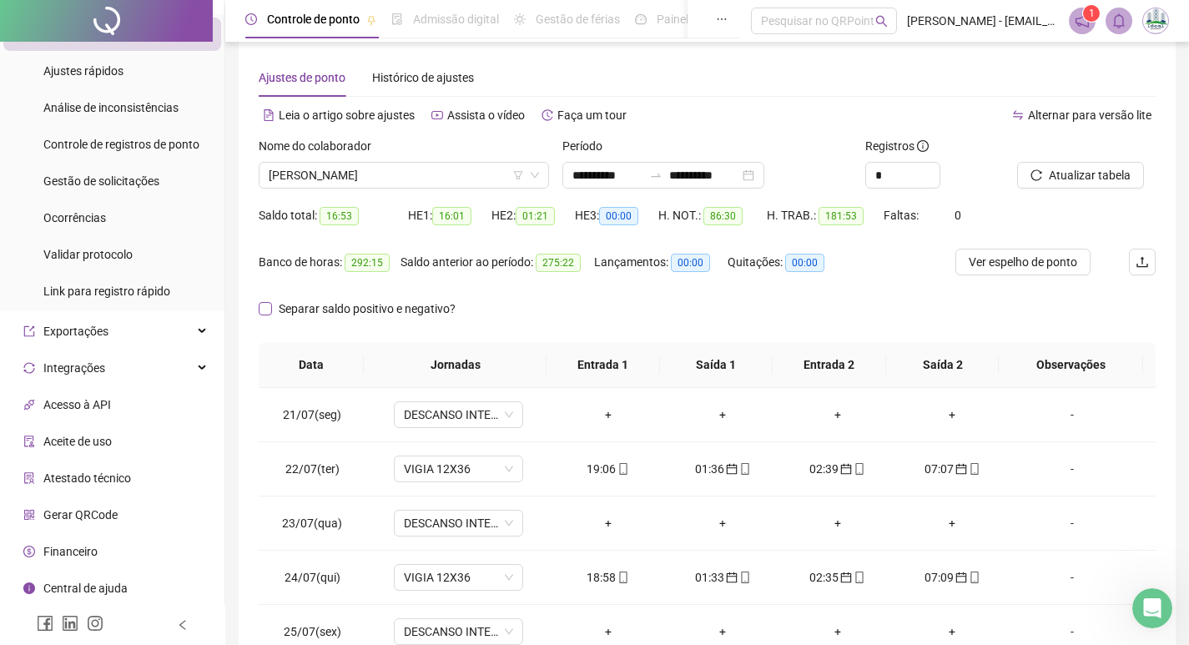
scroll to position [0, 0]
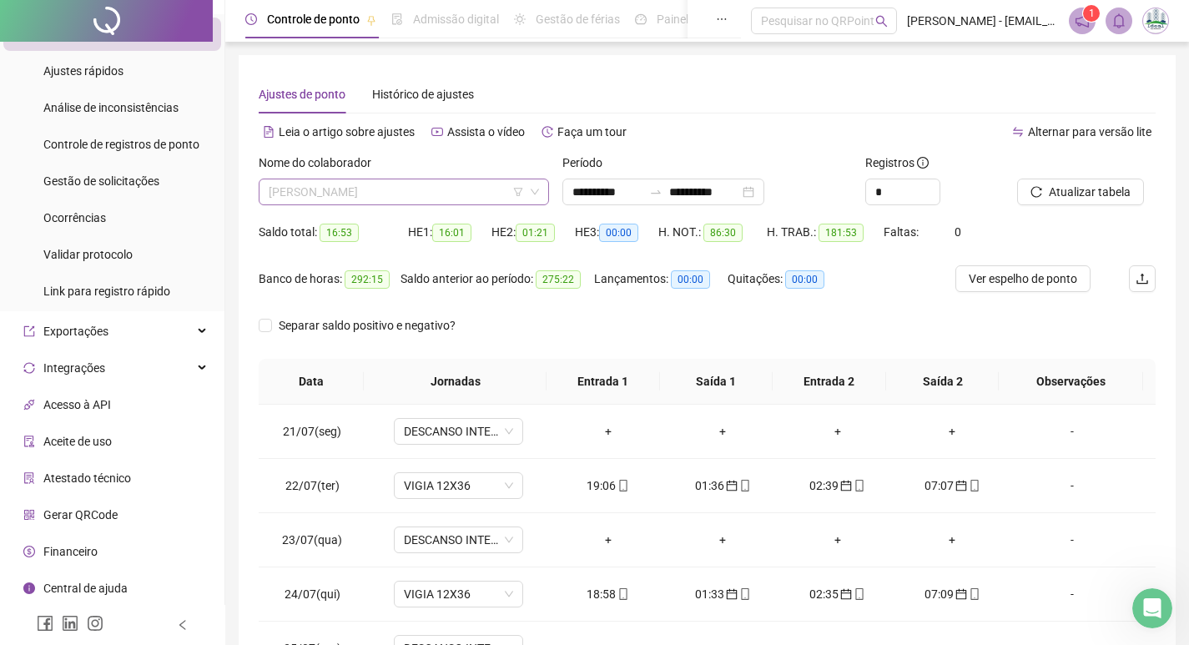
click at [324, 193] on span "[PERSON_NAME]" at bounding box center [404, 191] width 270 height 25
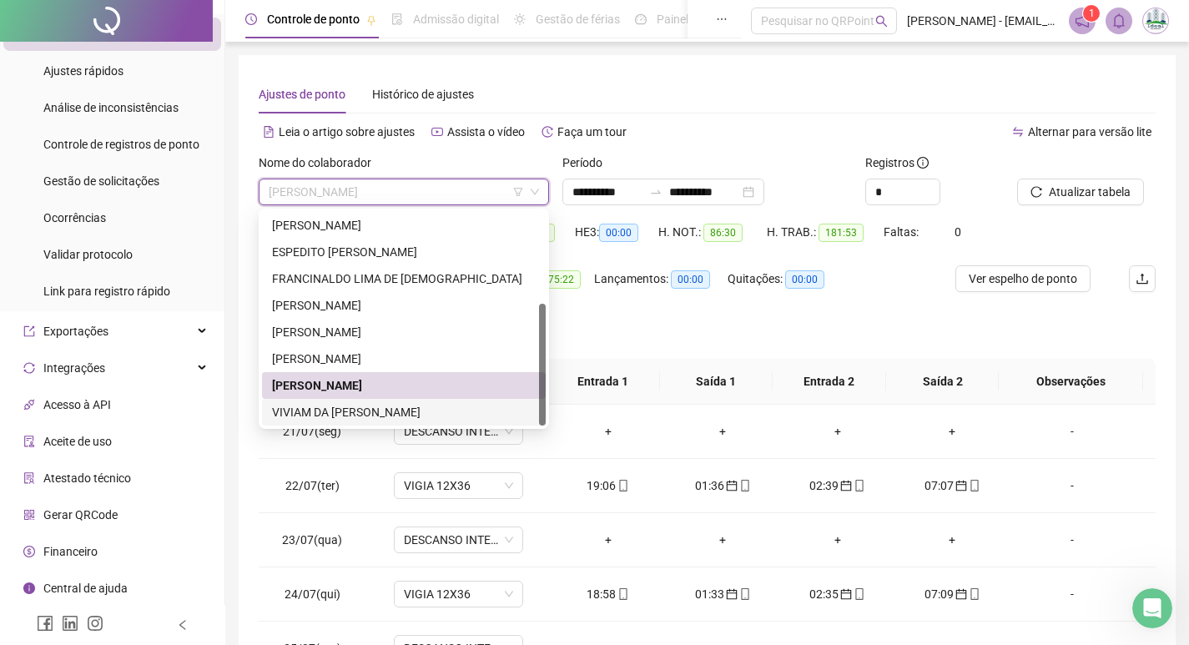
drag, startPoint x: 333, startPoint y: 408, endPoint x: 350, endPoint y: 411, distance: 16.9
click at [333, 409] on div "VIVIAM DA [PERSON_NAME]" at bounding box center [404, 412] width 264 height 18
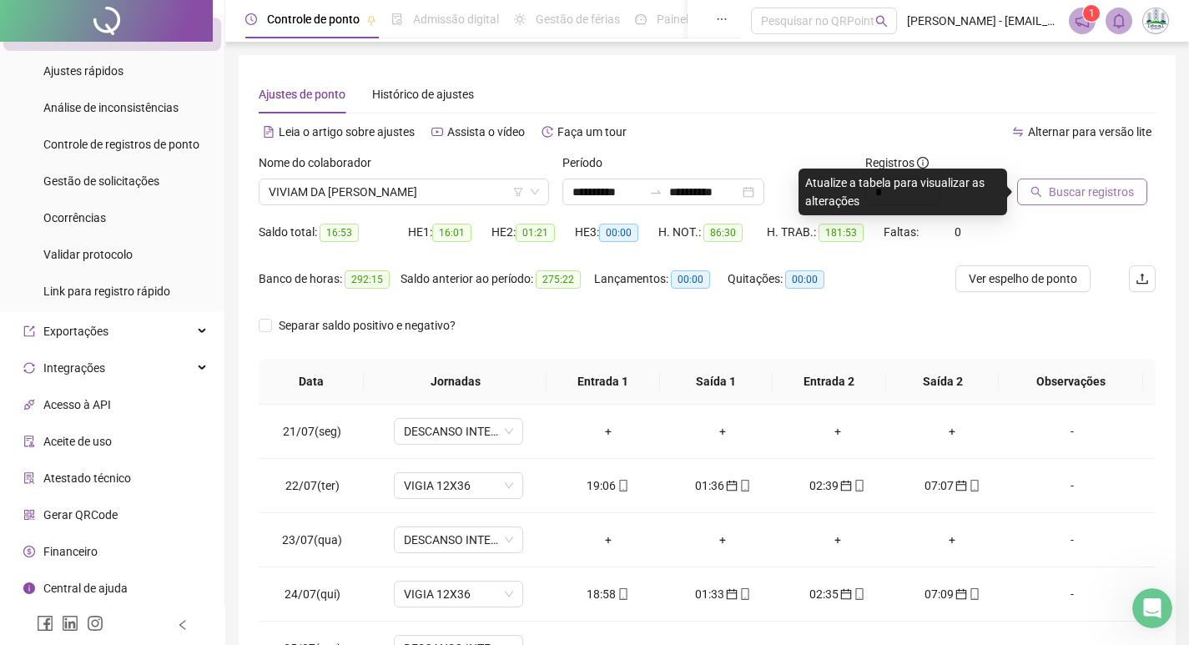
click at [1080, 196] on span "Buscar registros" at bounding box center [1091, 192] width 85 height 18
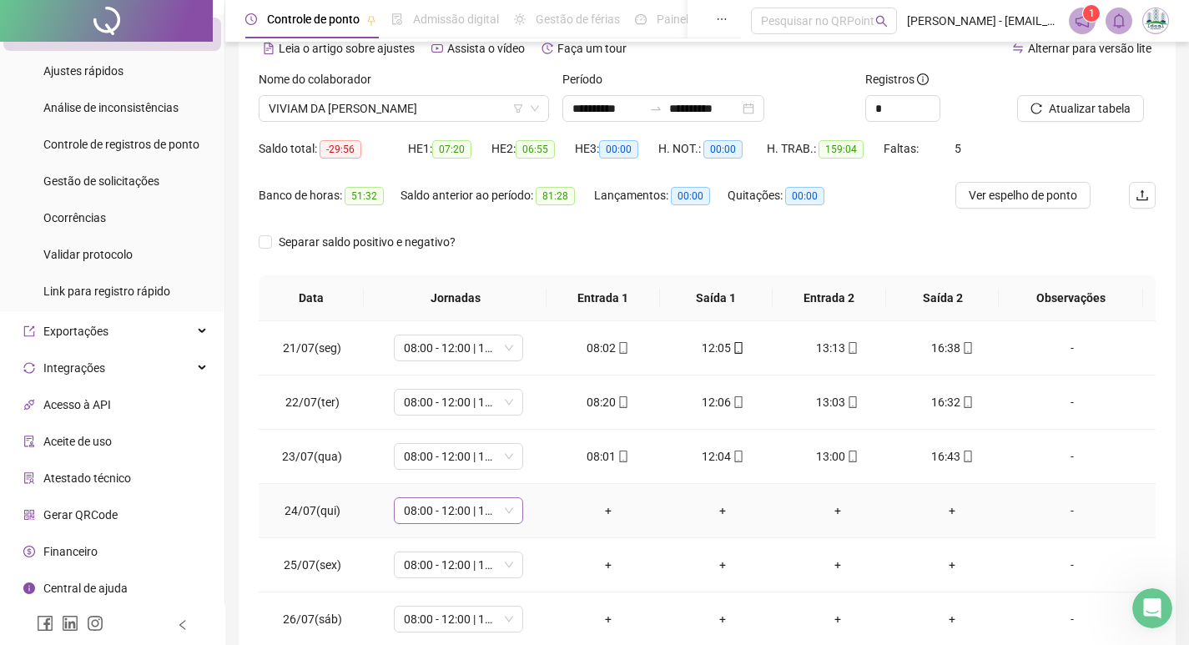
scroll to position [83, 0]
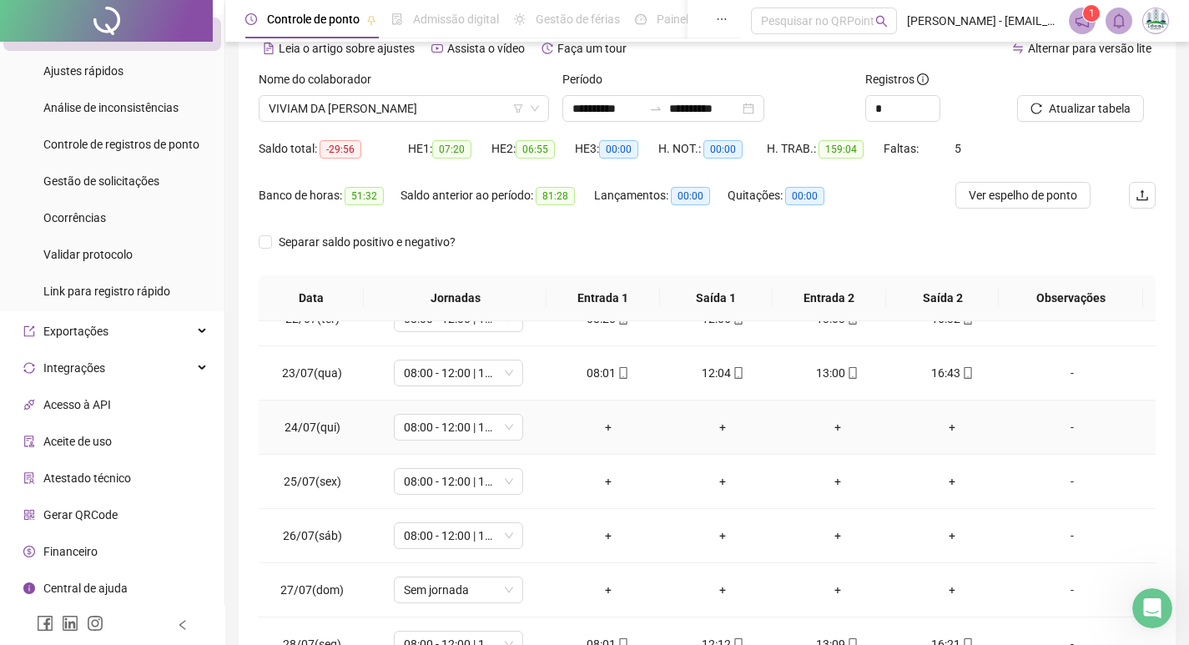
click at [602, 426] on div "+" at bounding box center [608, 427] width 88 height 18
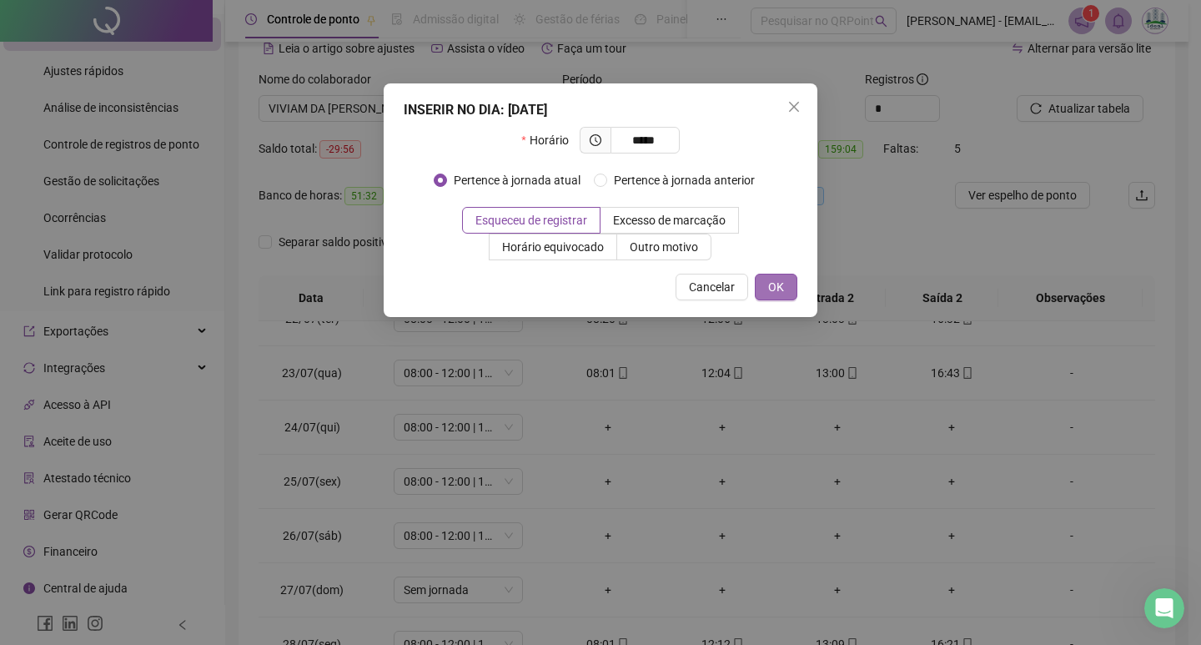
click at [781, 281] on span "OK" at bounding box center [776, 287] width 16 height 18
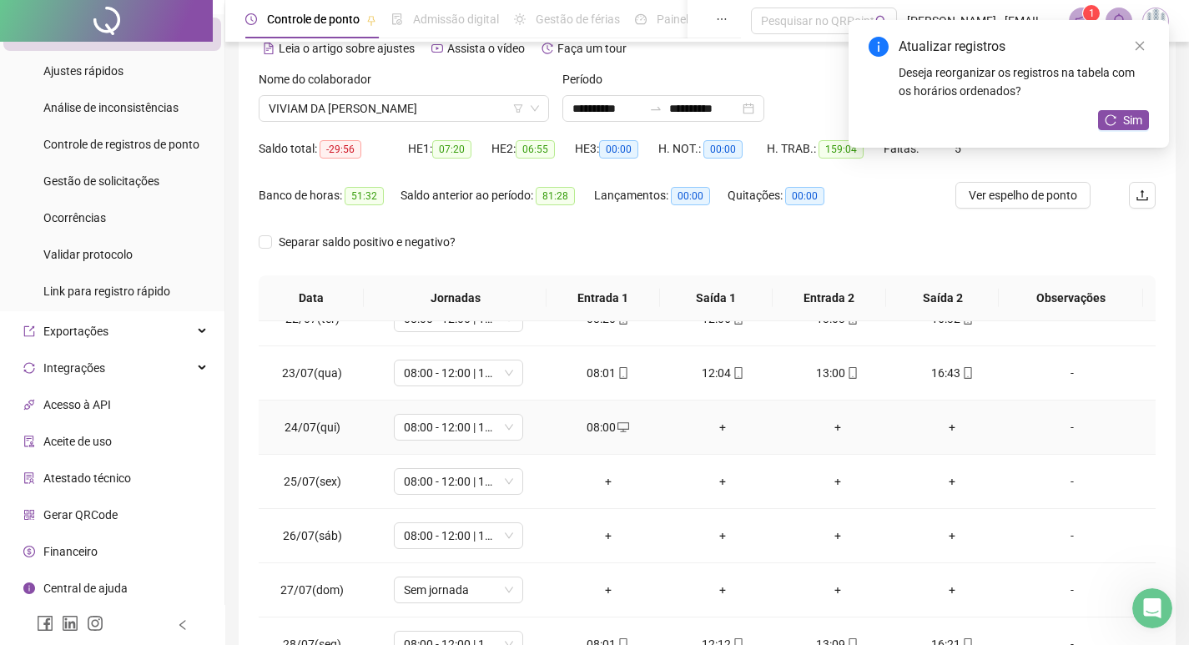
click at [710, 428] on div "+" at bounding box center [722, 427] width 88 height 18
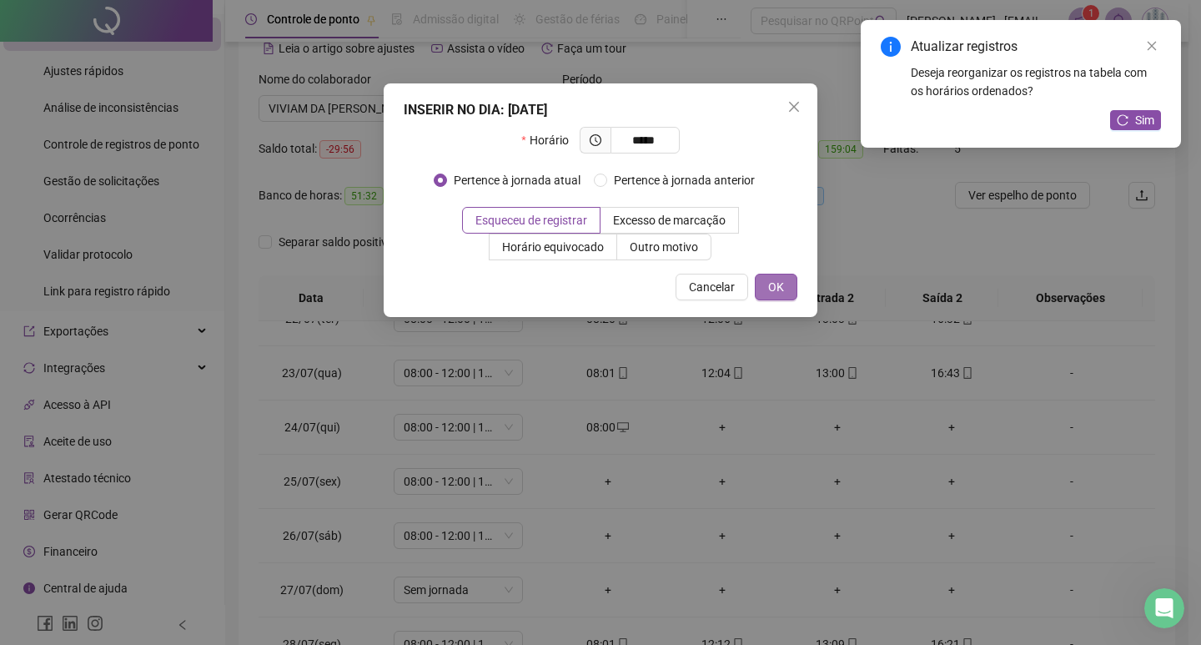
click at [793, 288] on button "OK" at bounding box center [776, 287] width 43 height 27
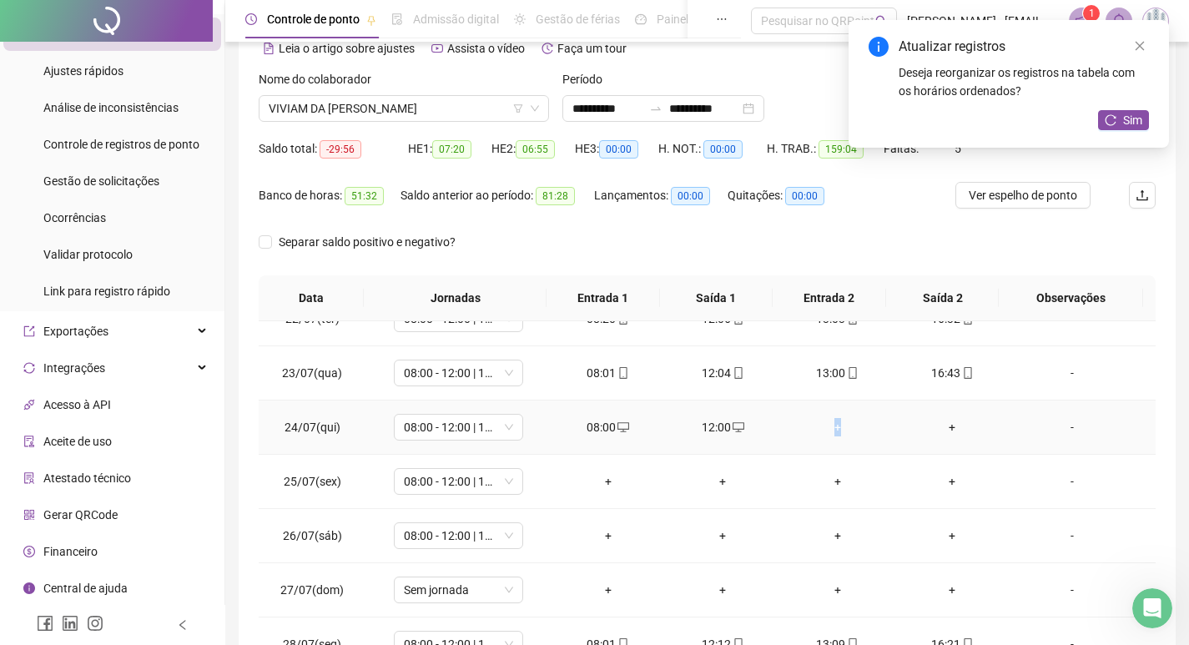
click at [831, 429] on div "+" at bounding box center [837, 427] width 88 height 18
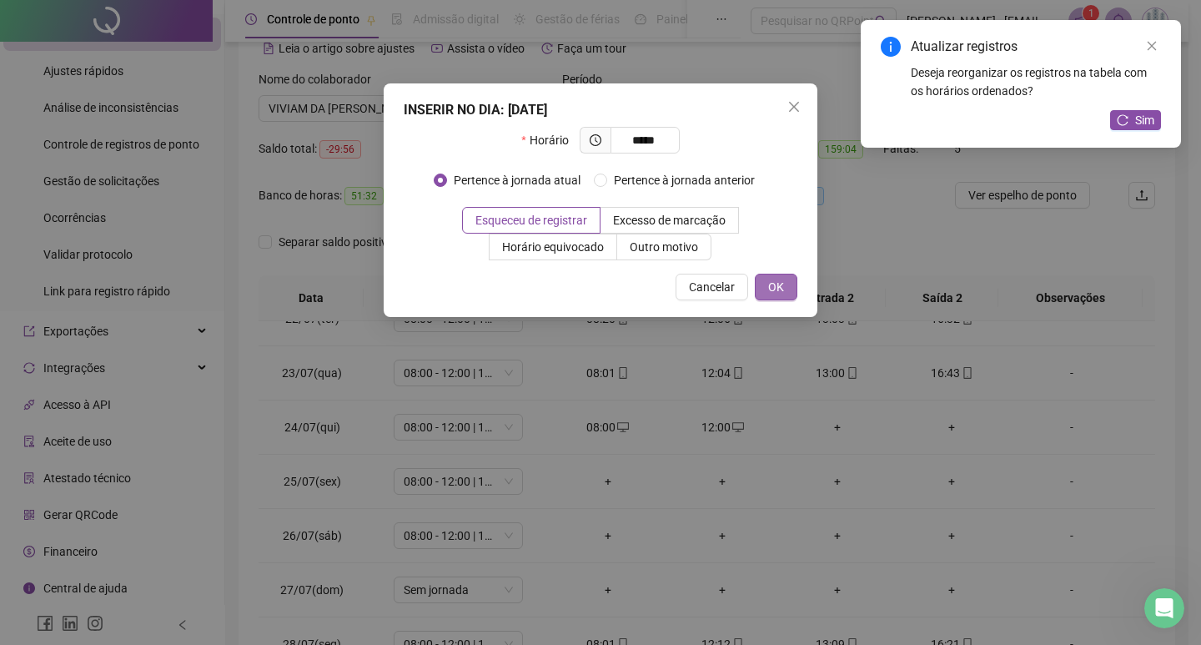
click at [771, 288] on span "OK" at bounding box center [776, 287] width 16 height 18
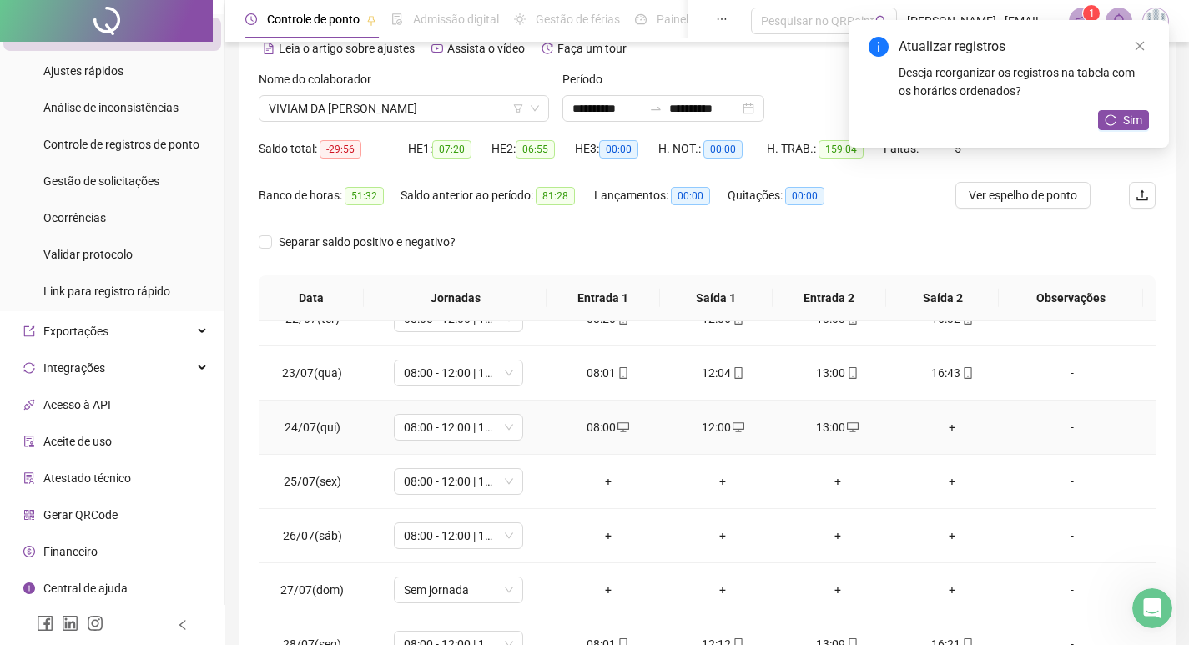
click at [944, 431] on div "+" at bounding box center [953, 427] width 88 height 18
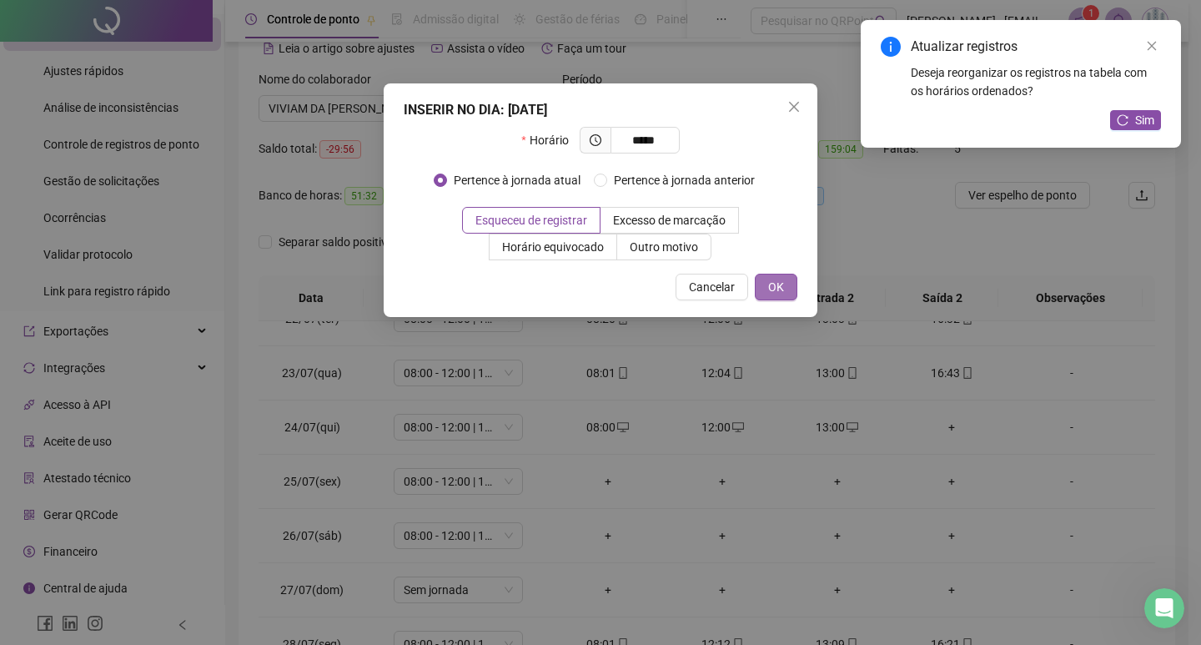
drag, startPoint x: 769, startPoint y: 276, endPoint x: 768, endPoint y: 289, distance: 12.5
click at [768, 289] on button "OK" at bounding box center [776, 287] width 43 height 27
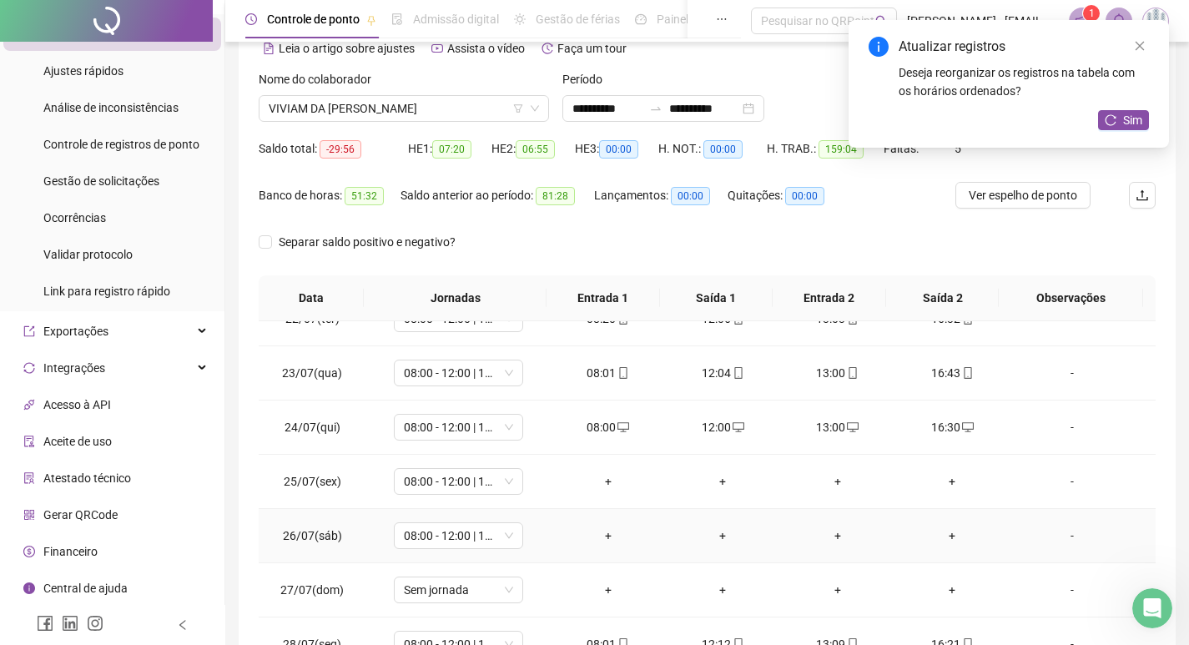
scroll to position [167, 0]
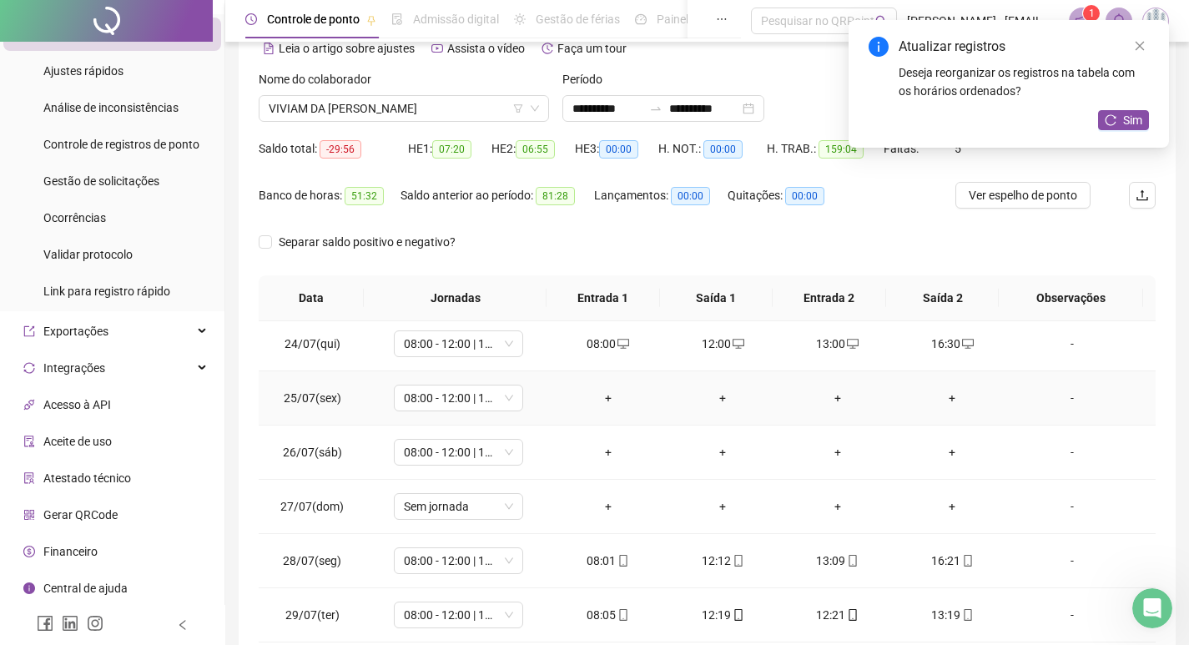
click at [595, 394] on div "+" at bounding box center [608, 398] width 88 height 18
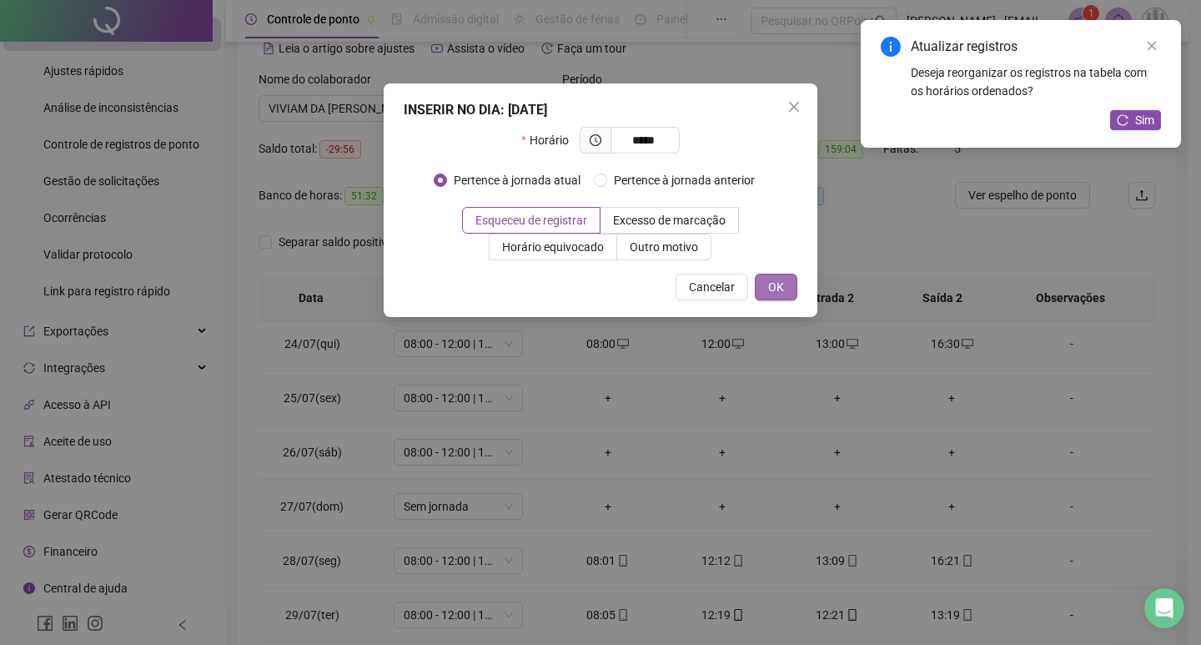
click at [783, 284] on span "OK" at bounding box center [776, 287] width 16 height 18
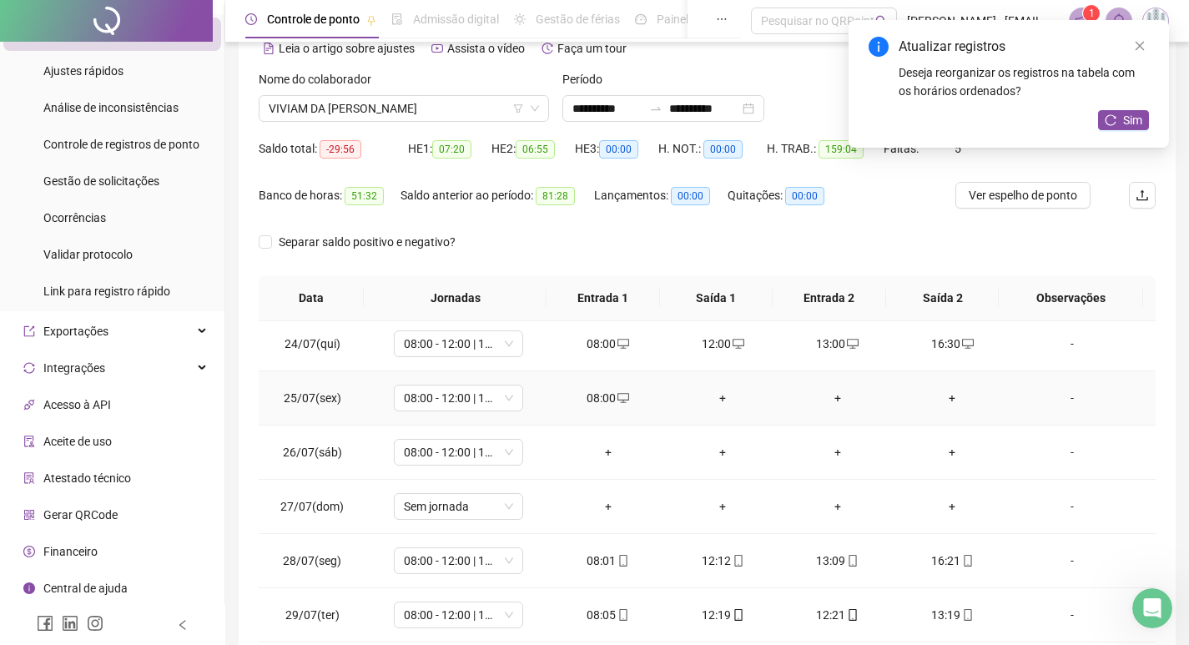
click at [713, 403] on div "+" at bounding box center [722, 398] width 88 height 18
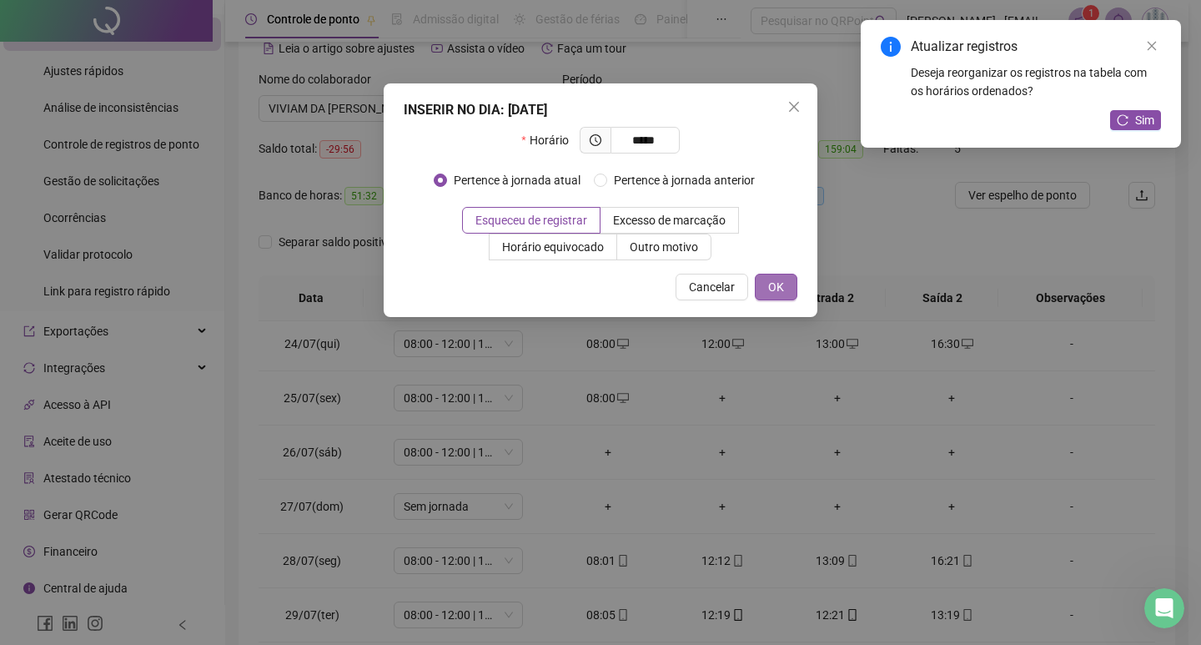
click at [788, 295] on button "OK" at bounding box center [776, 287] width 43 height 27
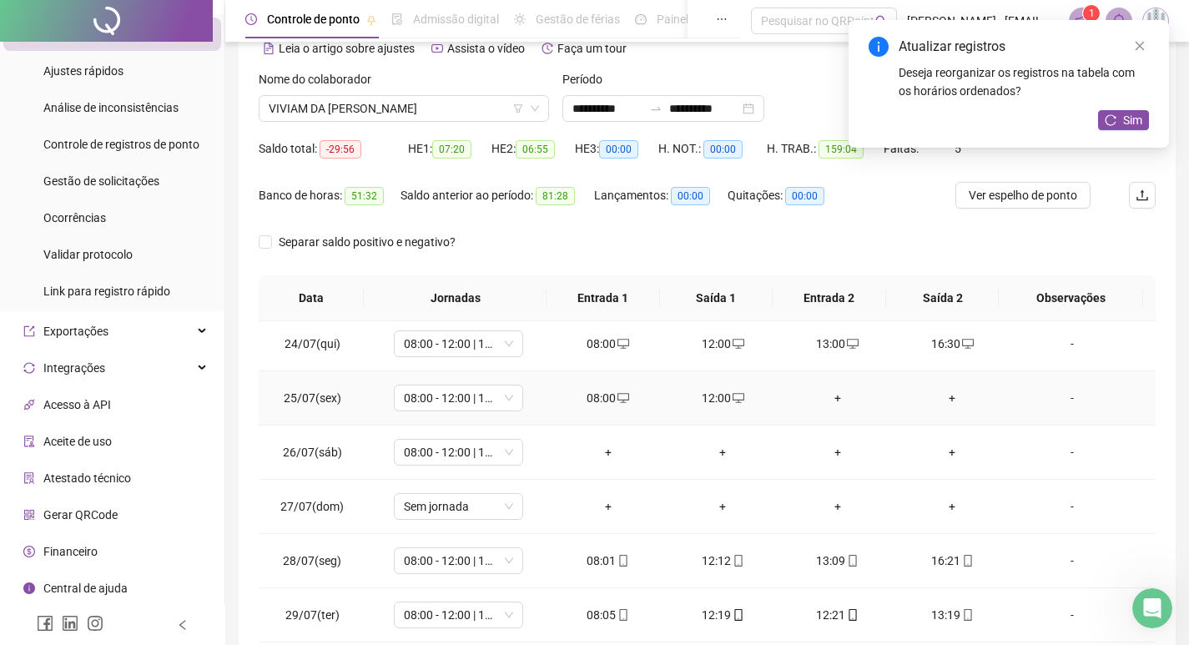
click at [831, 396] on div "+" at bounding box center [837, 398] width 88 height 18
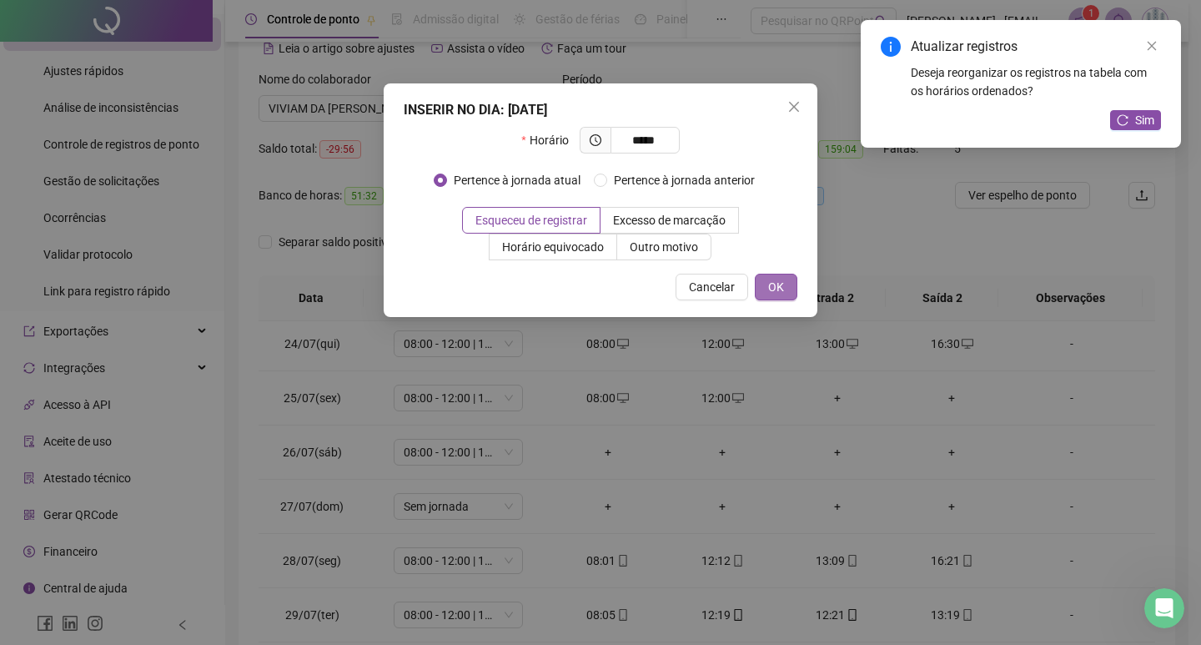
click at [783, 287] on span "OK" at bounding box center [776, 287] width 16 height 18
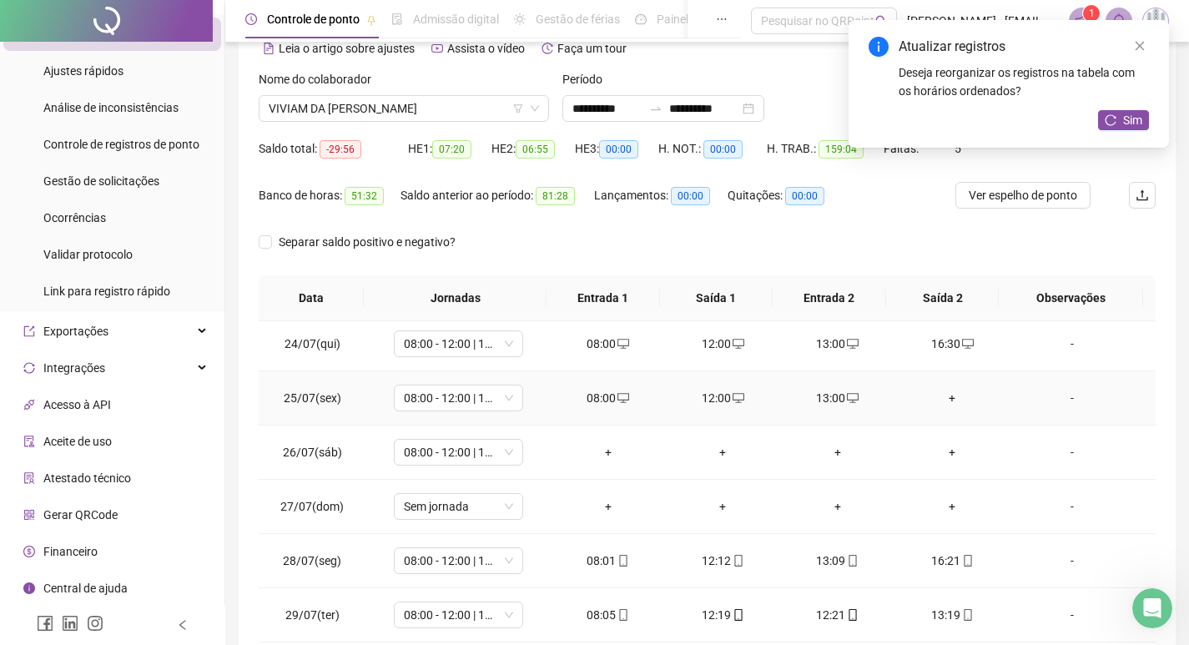
click at [942, 400] on div "+" at bounding box center [953, 398] width 88 height 18
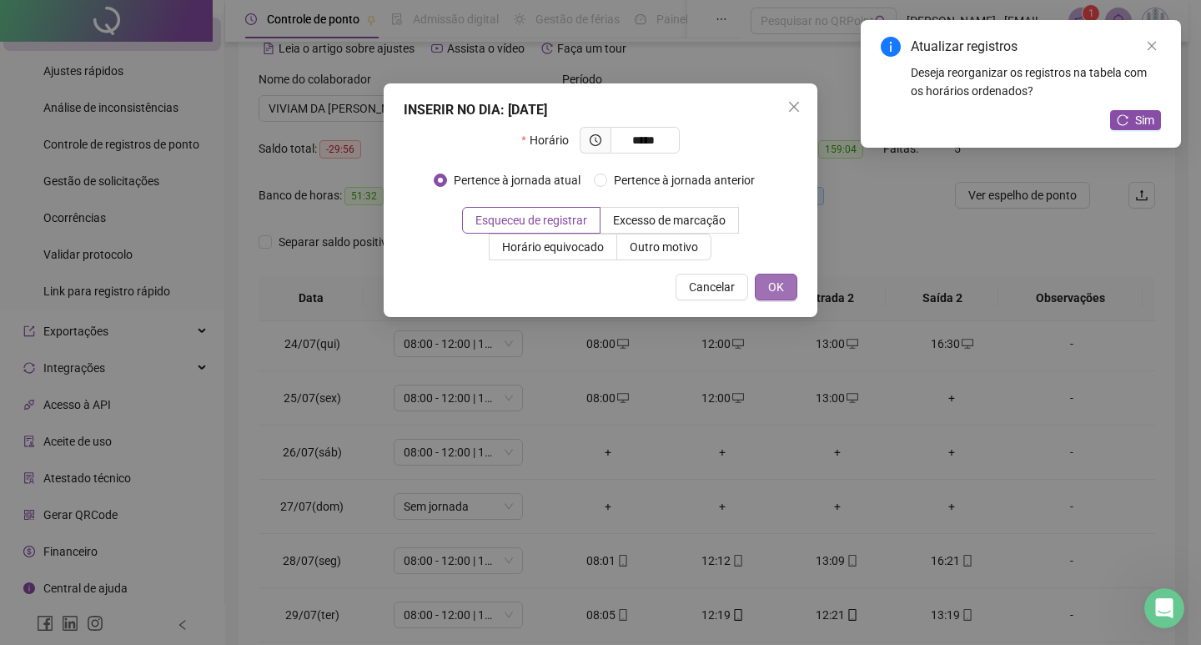
click at [782, 291] on span "OK" at bounding box center [776, 287] width 16 height 18
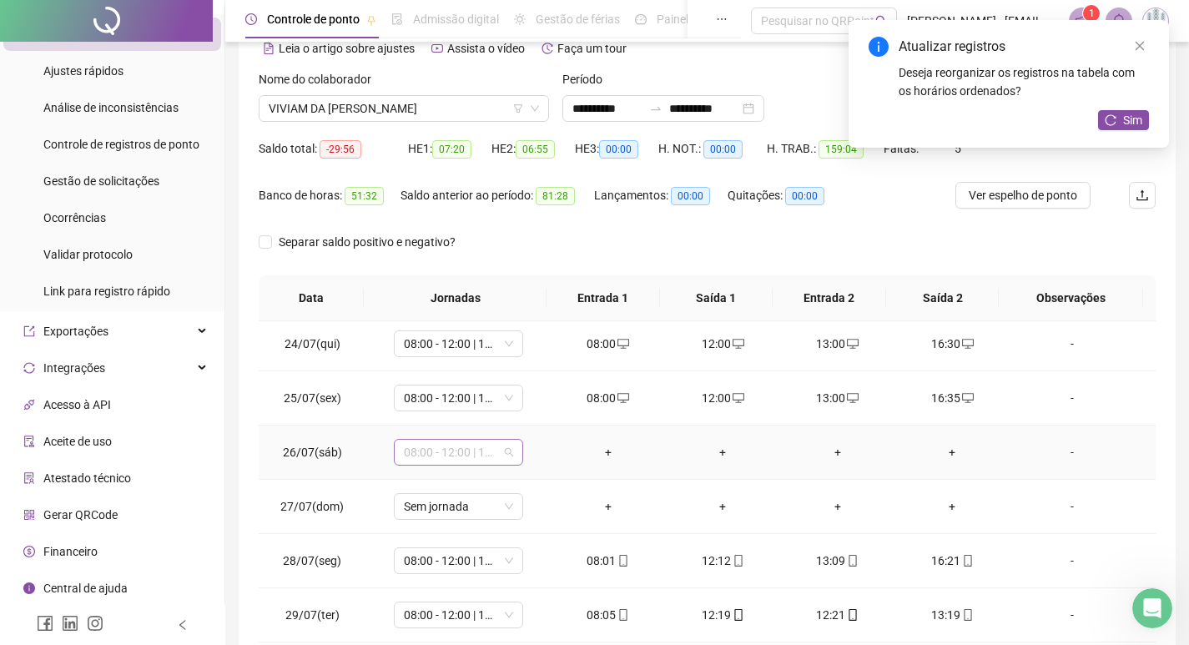
click at [434, 461] on span "08:00 - 12:00 | 14:00 - 17:00" at bounding box center [458, 452] width 109 height 25
click at [429, 356] on div "Folga" at bounding box center [469, 364] width 110 height 18
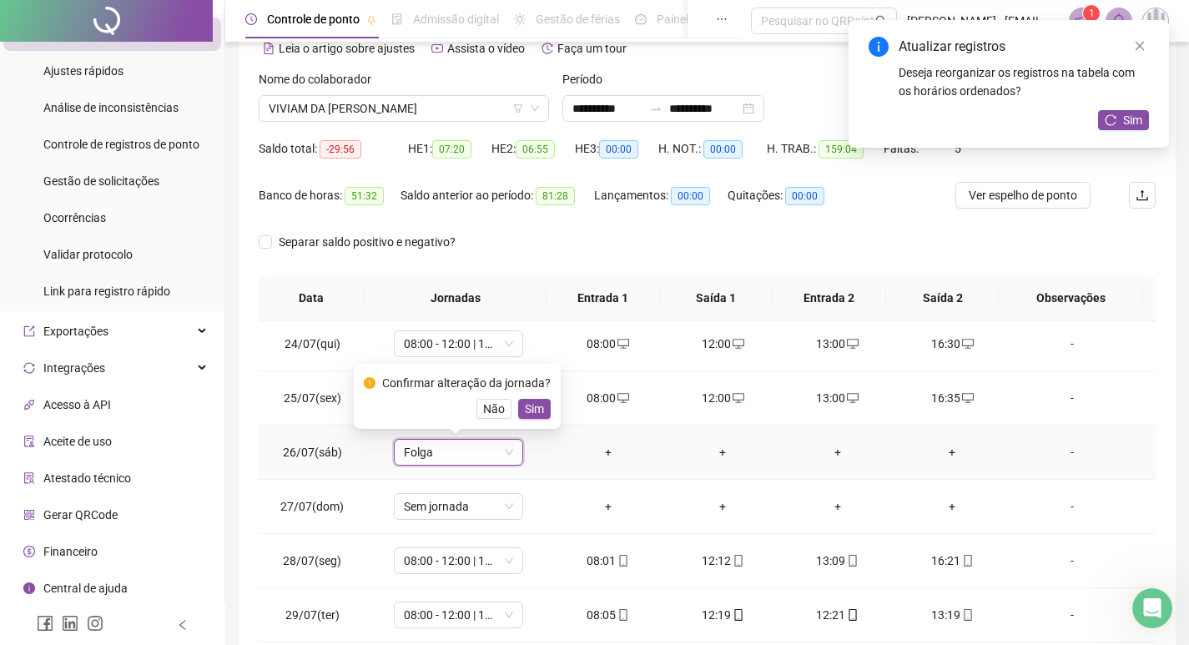
drag, startPoint x: 527, startPoint y: 408, endPoint x: 447, endPoint y: 521, distance: 138.2
click at [528, 408] on span "Sim" at bounding box center [534, 409] width 19 height 18
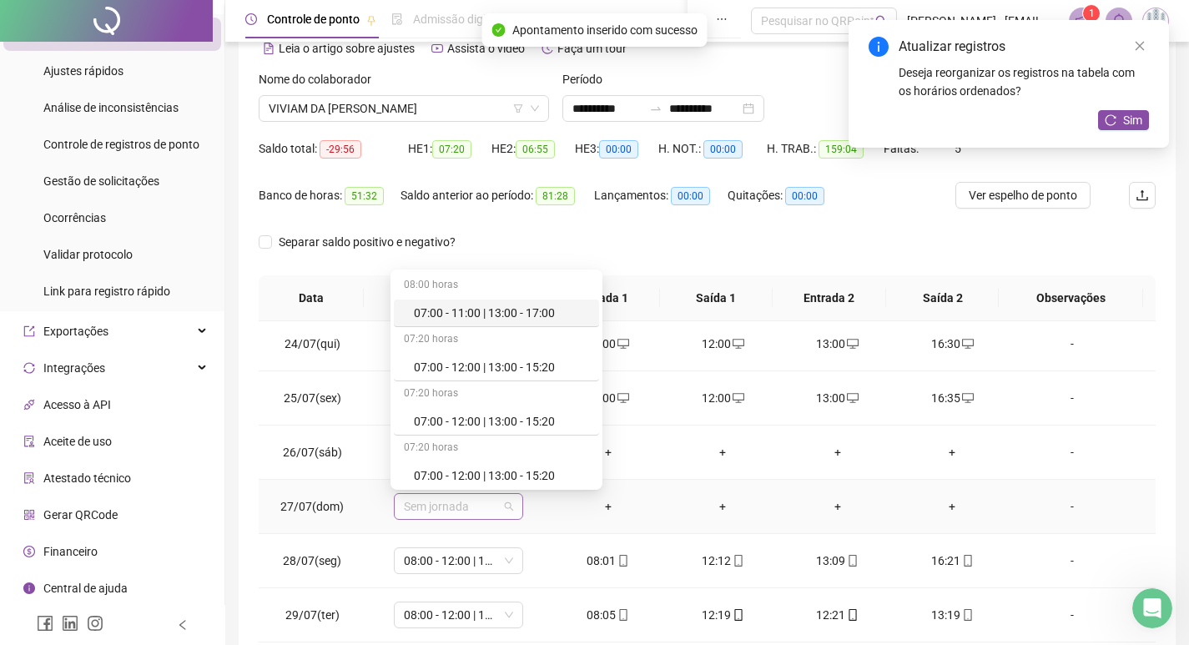
click at [427, 506] on span "Sem jornada" at bounding box center [458, 506] width 109 height 25
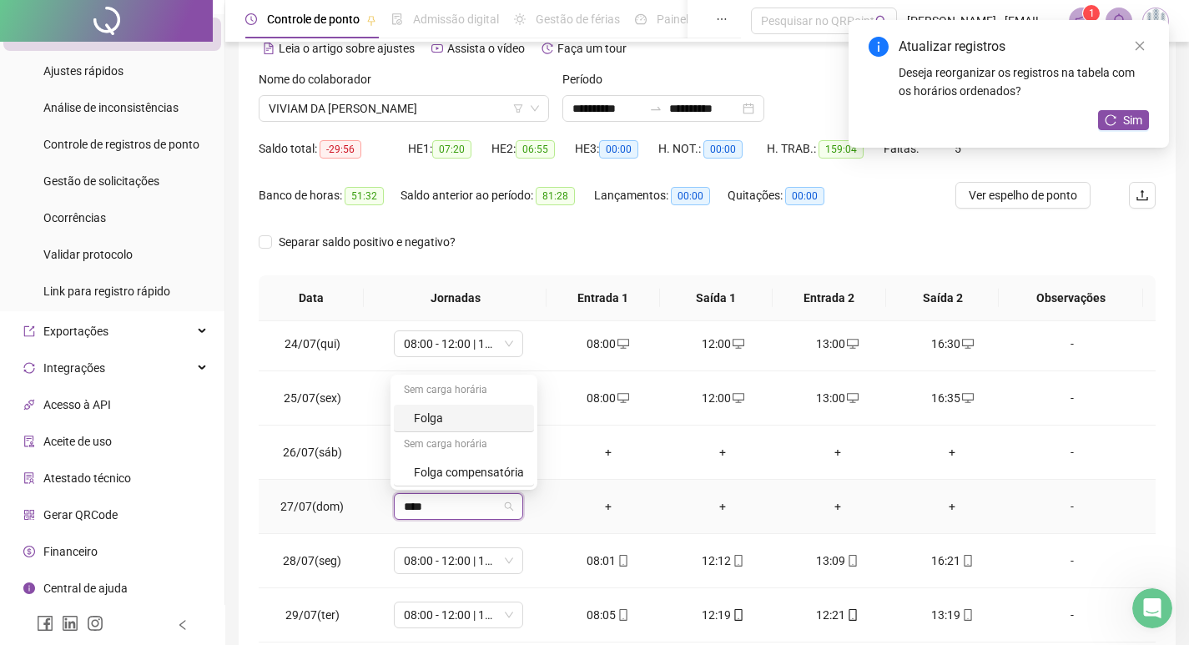
click at [462, 411] on div "Folga" at bounding box center [469, 418] width 110 height 18
click at [532, 457] on span "Sim" at bounding box center [534, 463] width 19 height 18
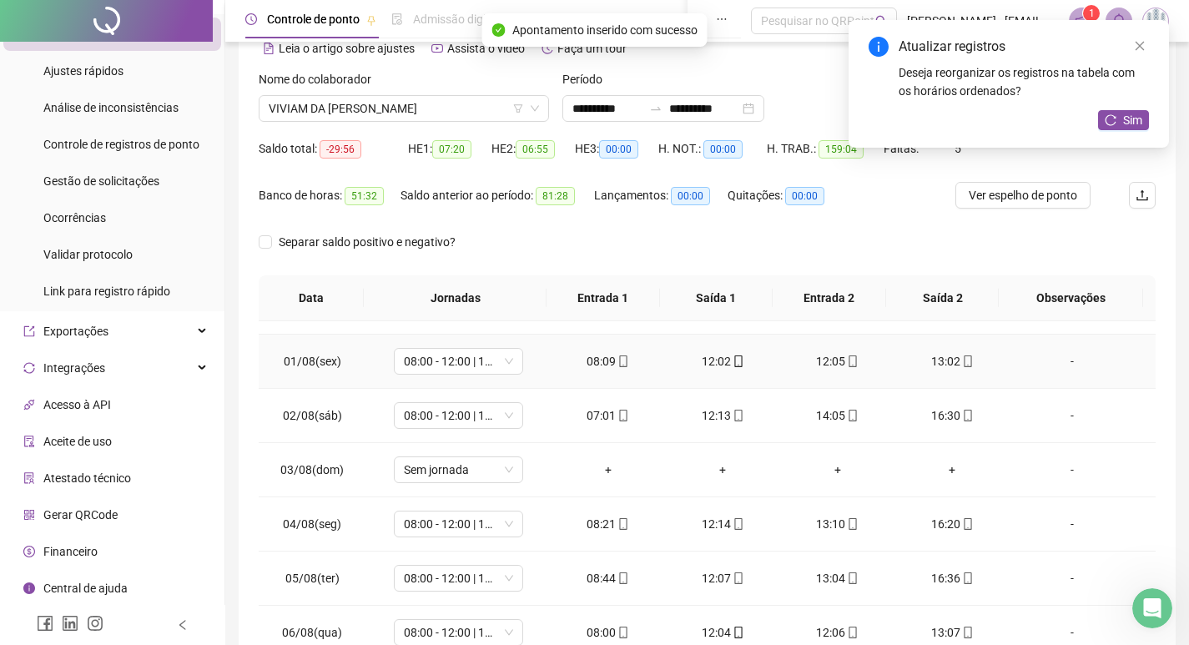
scroll to position [584, 0]
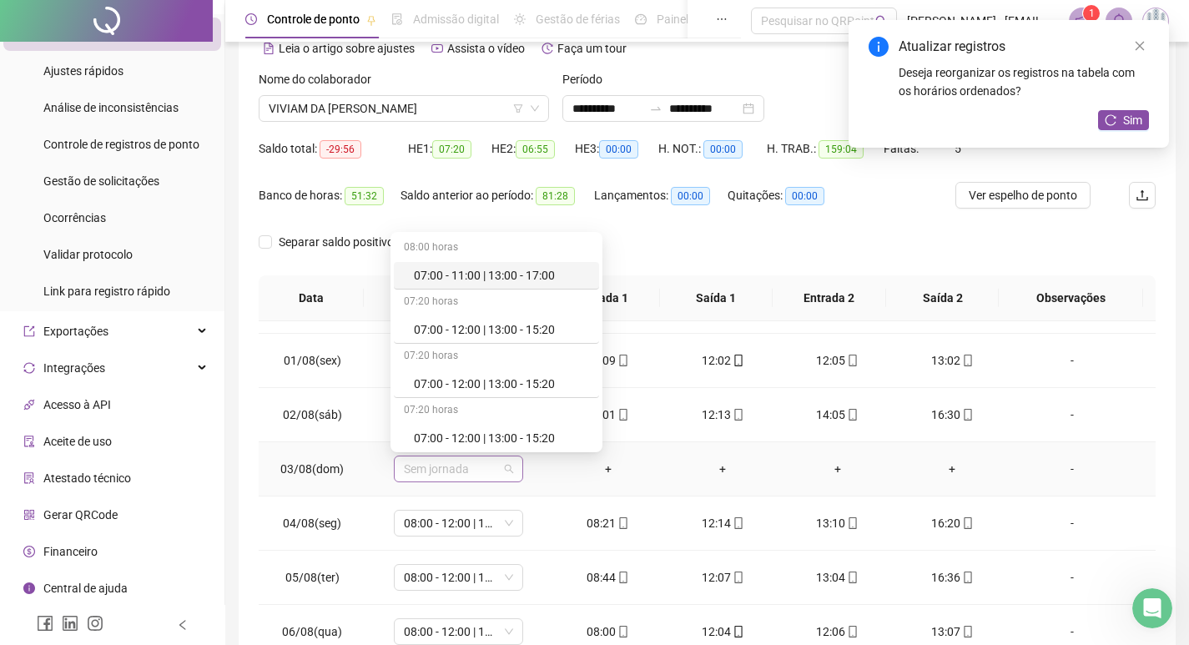
click at [459, 476] on span "Sem jornada" at bounding box center [458, 468] width 109 height 25
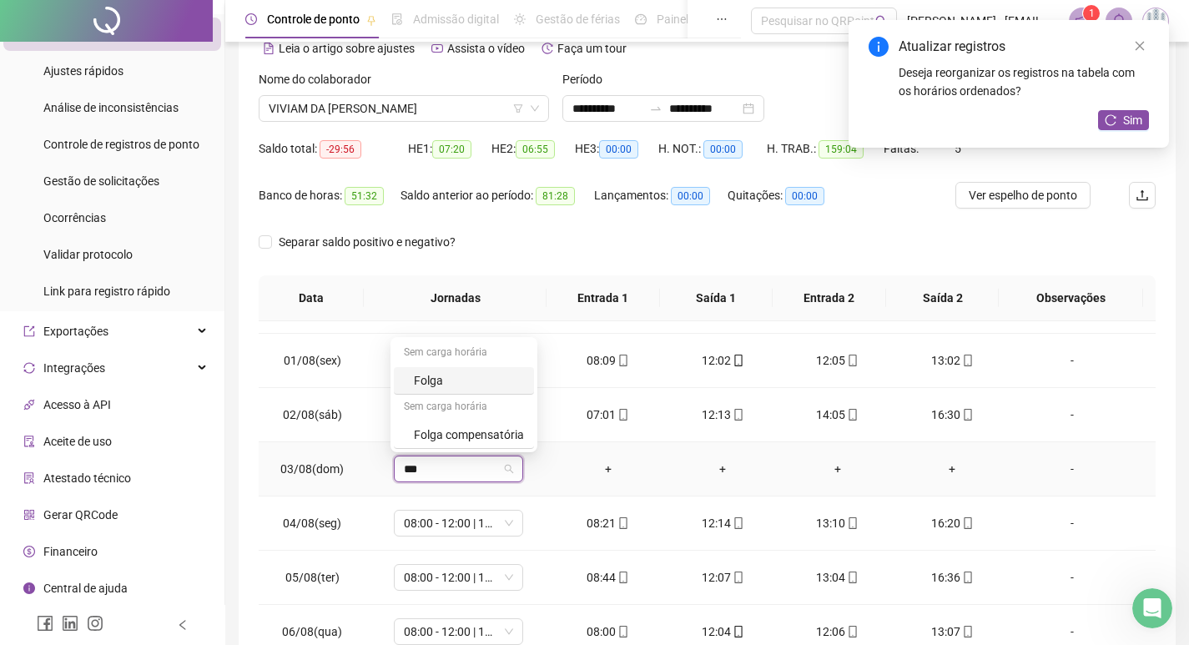
click at [449, 388] on div "Folga" at bounding box center [469, 380] width 110 height 18
click at [536, 421] on span "Sim" at bounding box center [534, 425] width 19 height 18
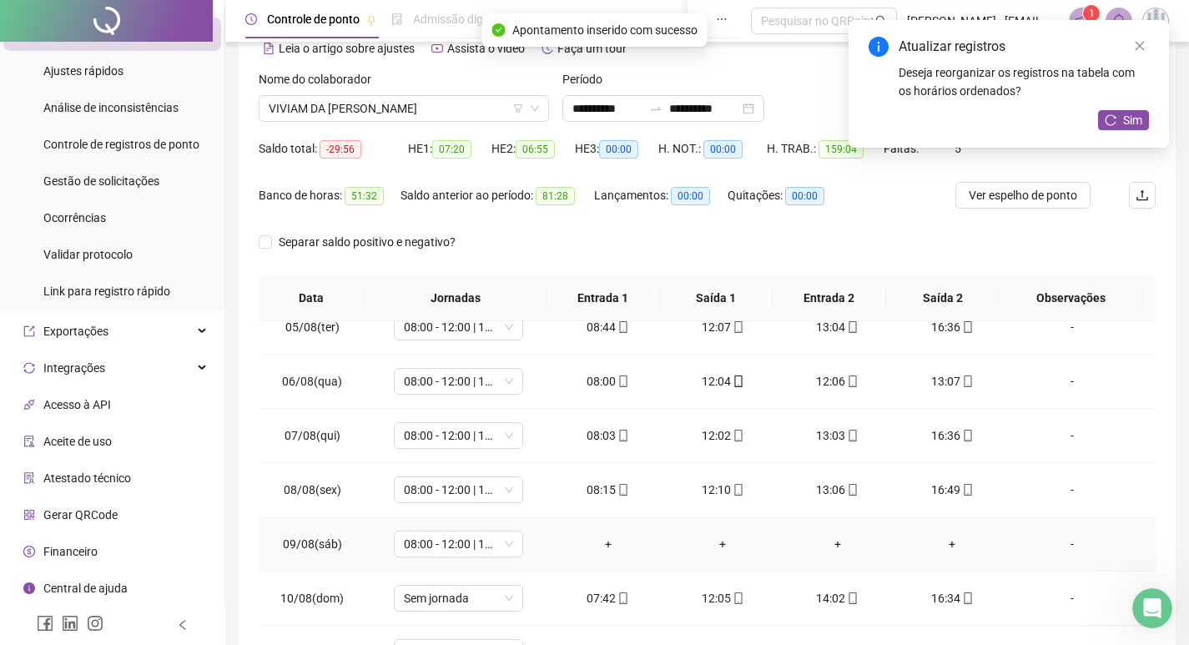
scroll to position [918, 0]
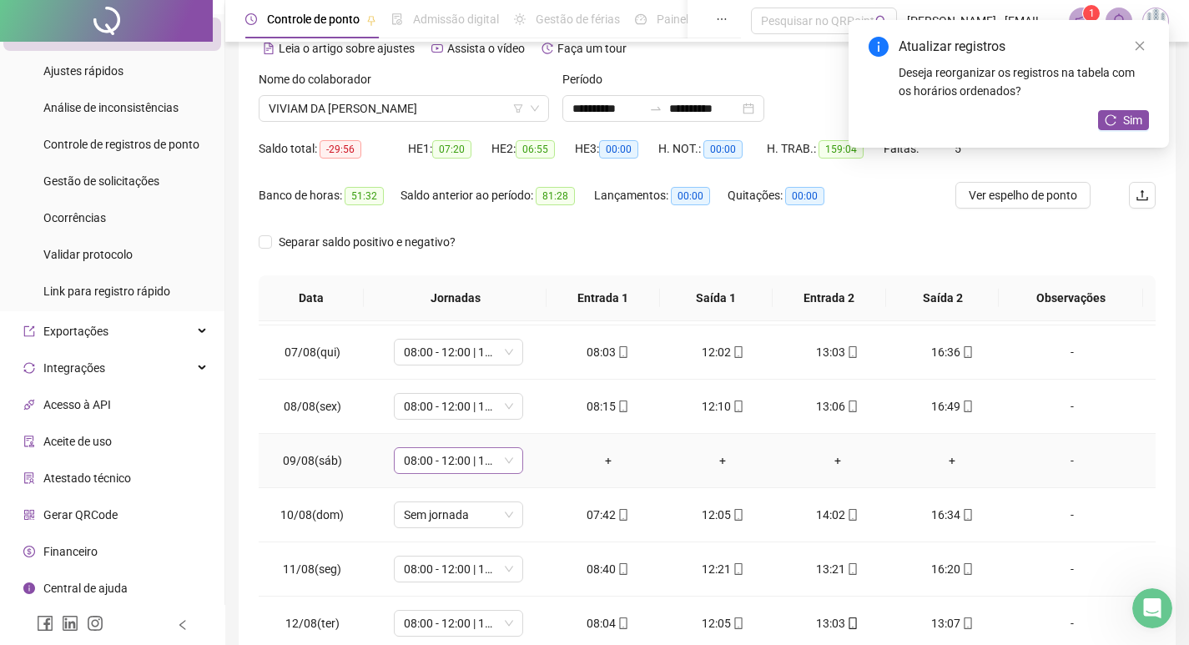
click at [425, 465] on span "08:00 - 12:00 | 14:00 - 17:00" at bounding box center [458, 460] width 109 height 25
click at [457, 374] on div "Folga" at bounding box center [469, 372] width 110 height 18
click at [531, 421] on span "Sim" at bounding box center [534, 417] width 19 height 18
click at [431, 516] on span "Sem jornada" at bounding box center [458, 514] width 109 height 25
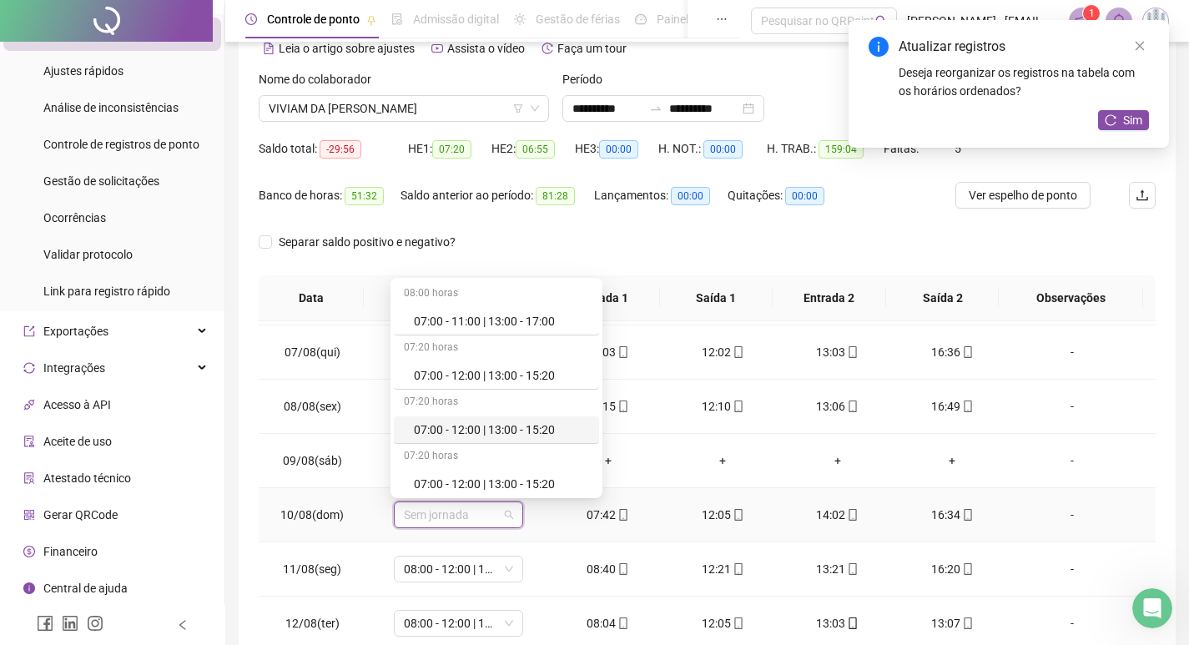
drag, startPoint x: 519, startPoint y: 429, endPoint x: 561, endPoint y: 436, distance: 42.2
click at [520, 429] on div "07:00 - 12:00 | 13:00 - 15:20" at bounding box center [501, 430] width 175 height 18
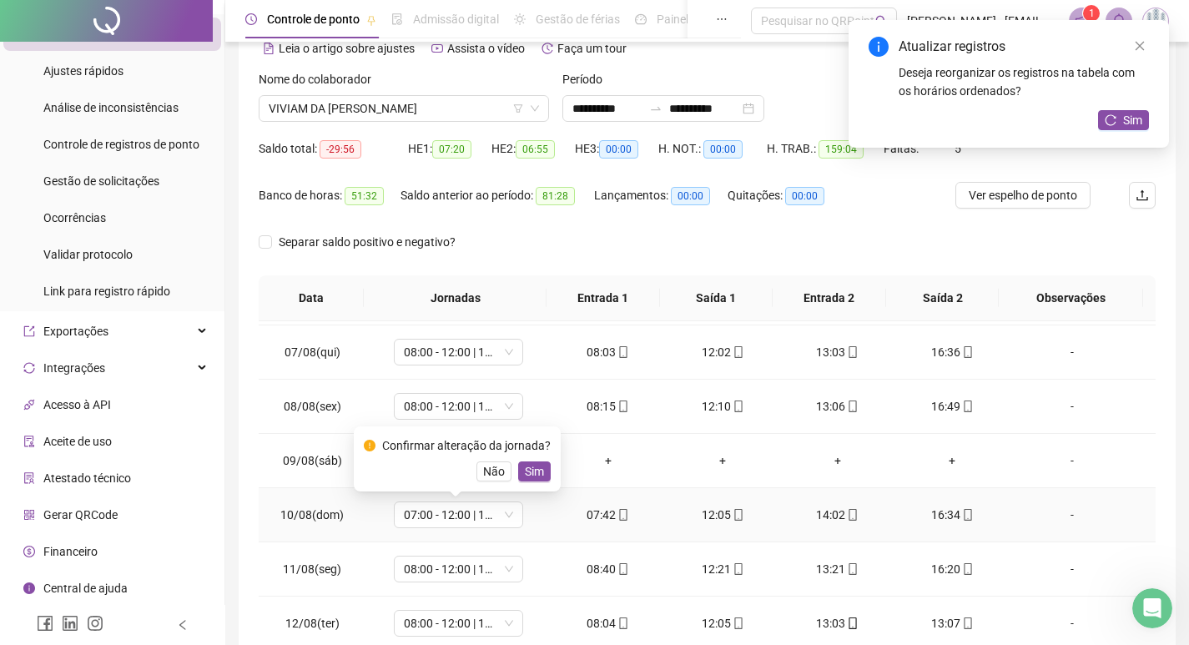
click at [526, 469] on span "Sim" at bounding box center [534, 471] width 19 height 18
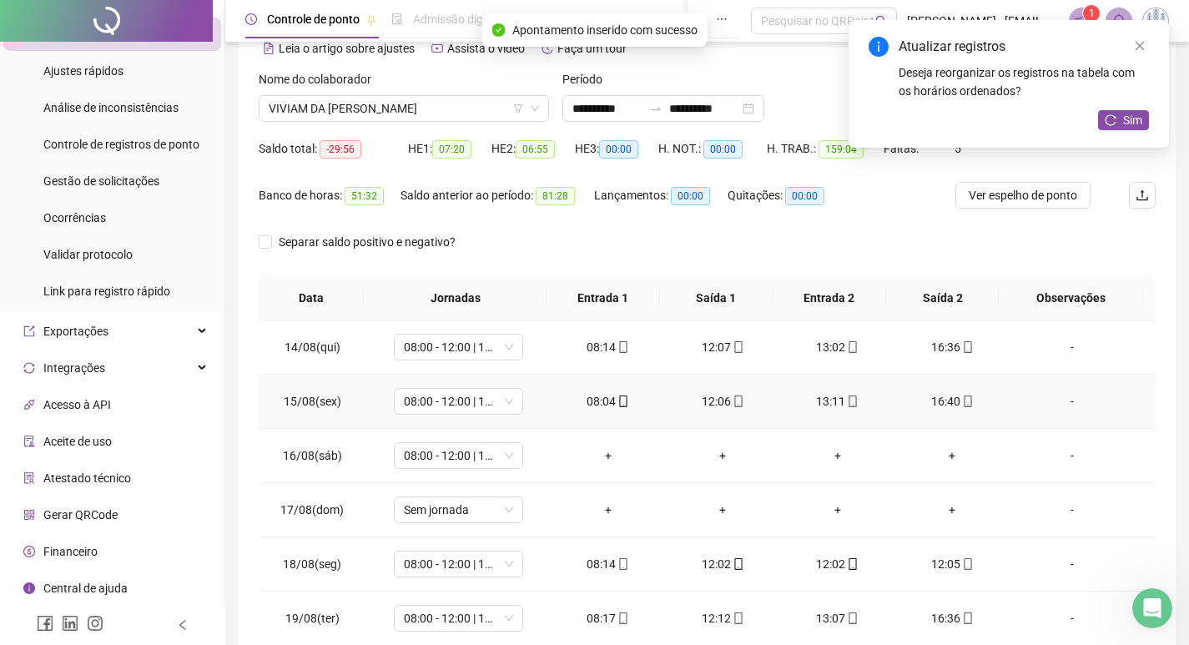
scroll to position [1325, 0]
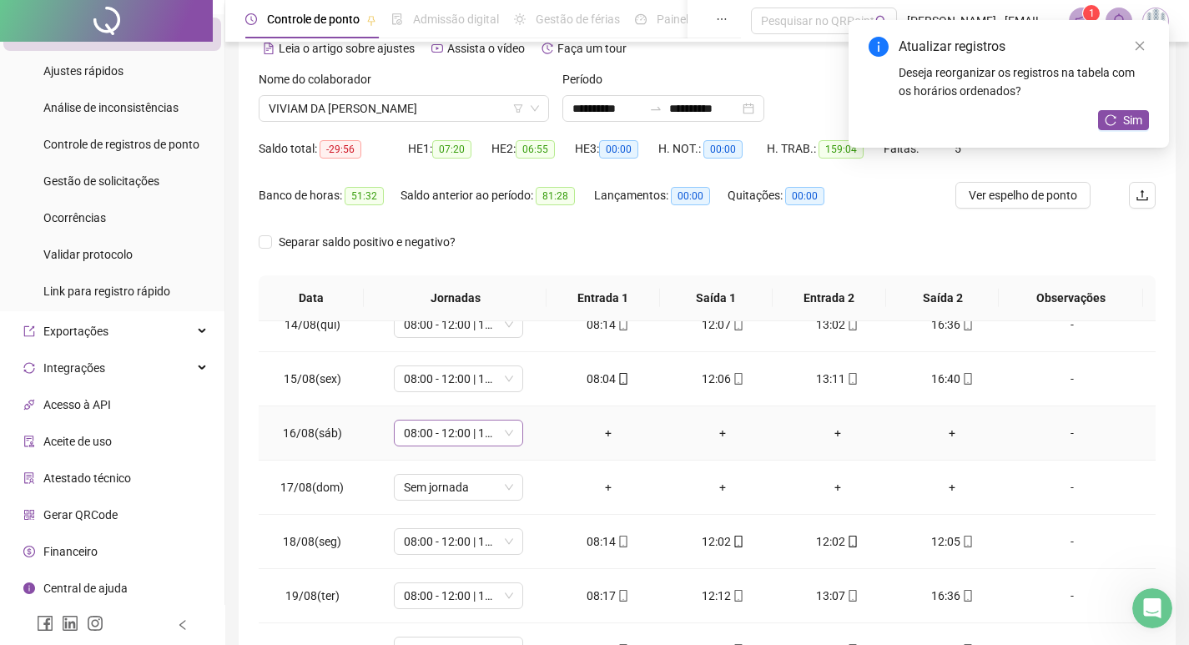
click at [438, 436] on span "08:00 - 12:00 | 14:00 - 17:00" at bounding box center [458, 433] width 109 height 25
click at [467, 347] on div "Folga" at bounding box center [469, 344] width 110 height 18
click at [528, 392] on span "Sim" at bounding box center [534, 389] width 19 height 18
click at [419, 495] on span "Sem jornada" at bounding box center [458, 487] width 109 height 25
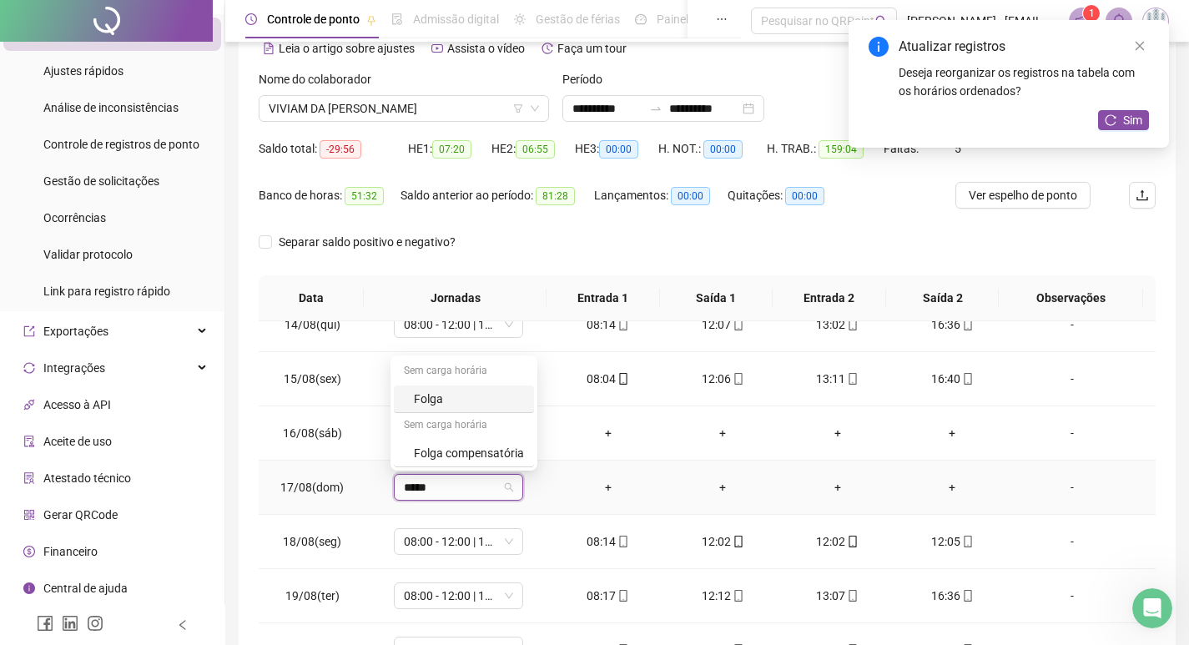
click at [444, 401] on div "Folga" at bounding box center [469, 399] width 110 height 18
click at [535, 440] on span "Sim" at bounding box center [534, 444] width 19 height 18
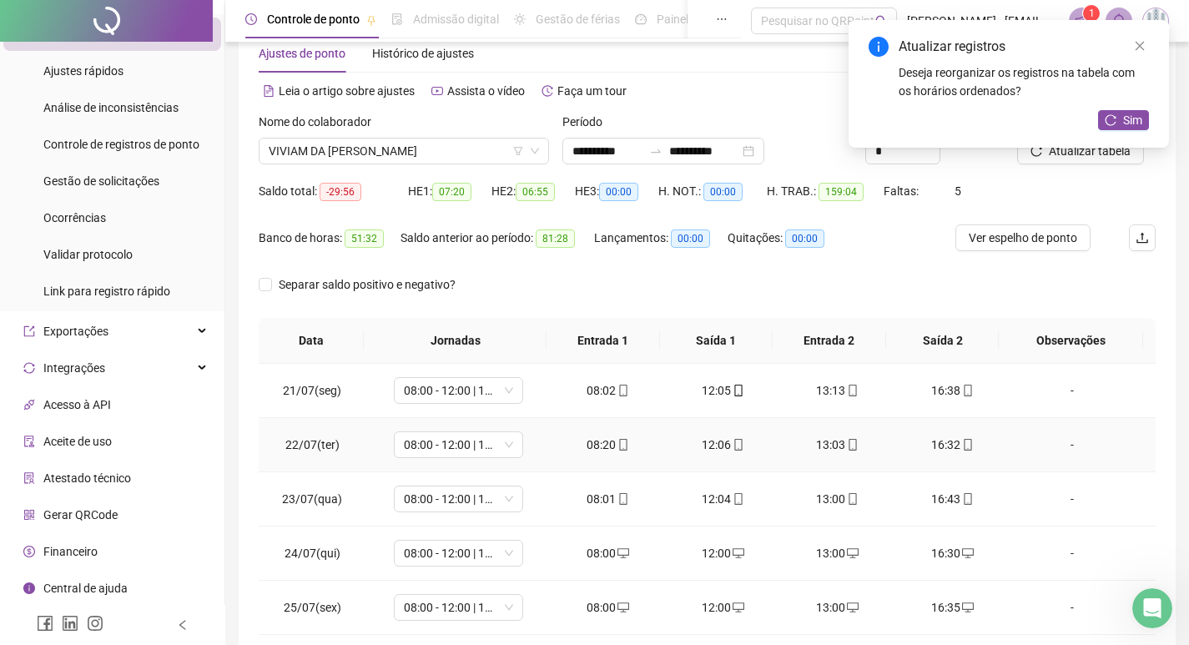
scroll to position [0, 0]
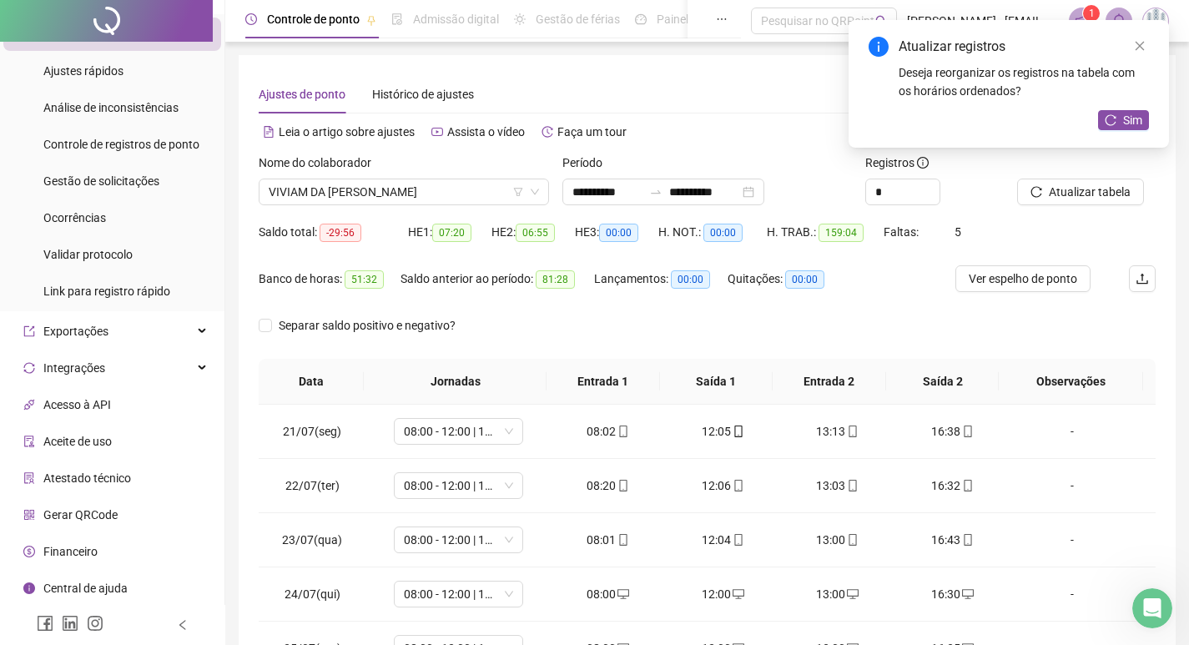
click at [1128, 47] on div "Atualizar registros" at bounding box center [1024, 47] width 250 height 20
click at [1145, 48] on icon "close" at bounding box center [1140, 46] width 12 height 12
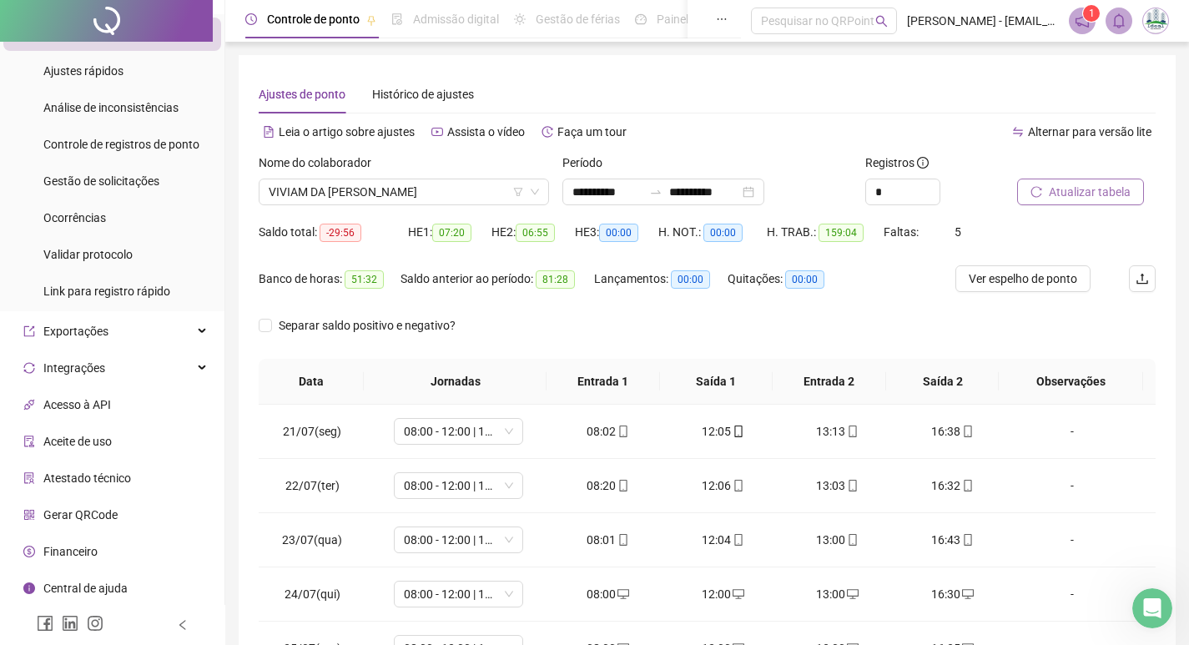
click at [1075, 196] on span "Atualizar tabela" at bounding box center [1090, 192] width 82 height 18
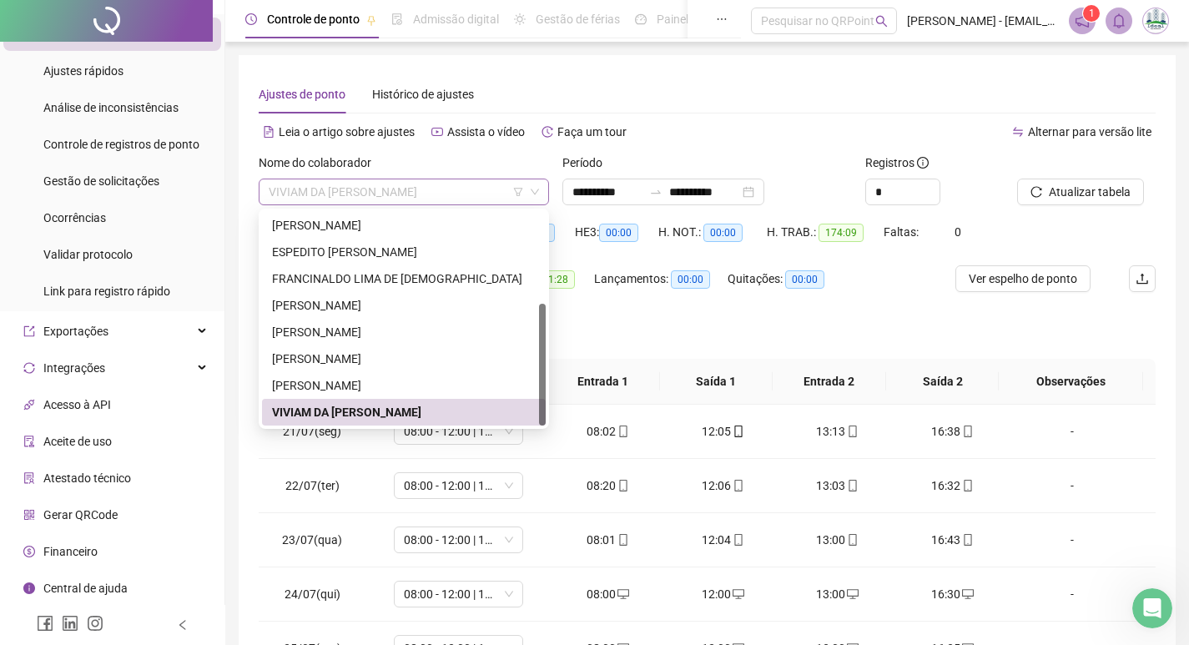
click at [394, 183] on span "VIVIAM DA [PERSON_NAME]" at bounding box center [404, 191] width 270 height 25
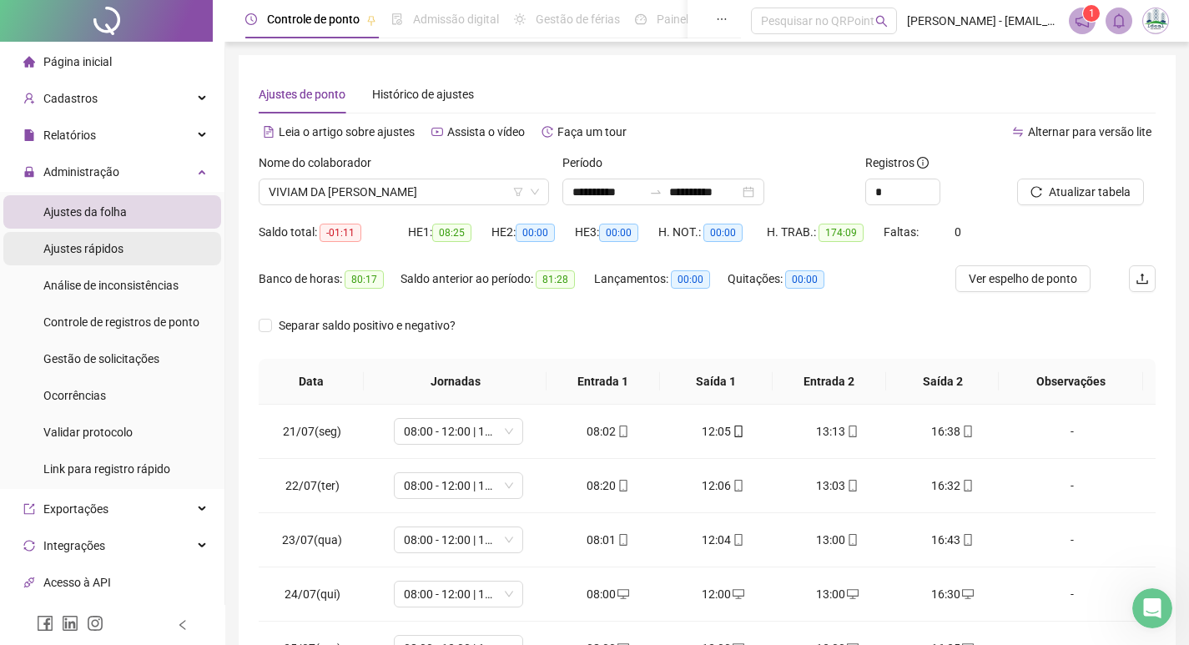
click at [114, 242] on span "Ajustes rápidos" at bounding box center [83, 248] width 80 height 13
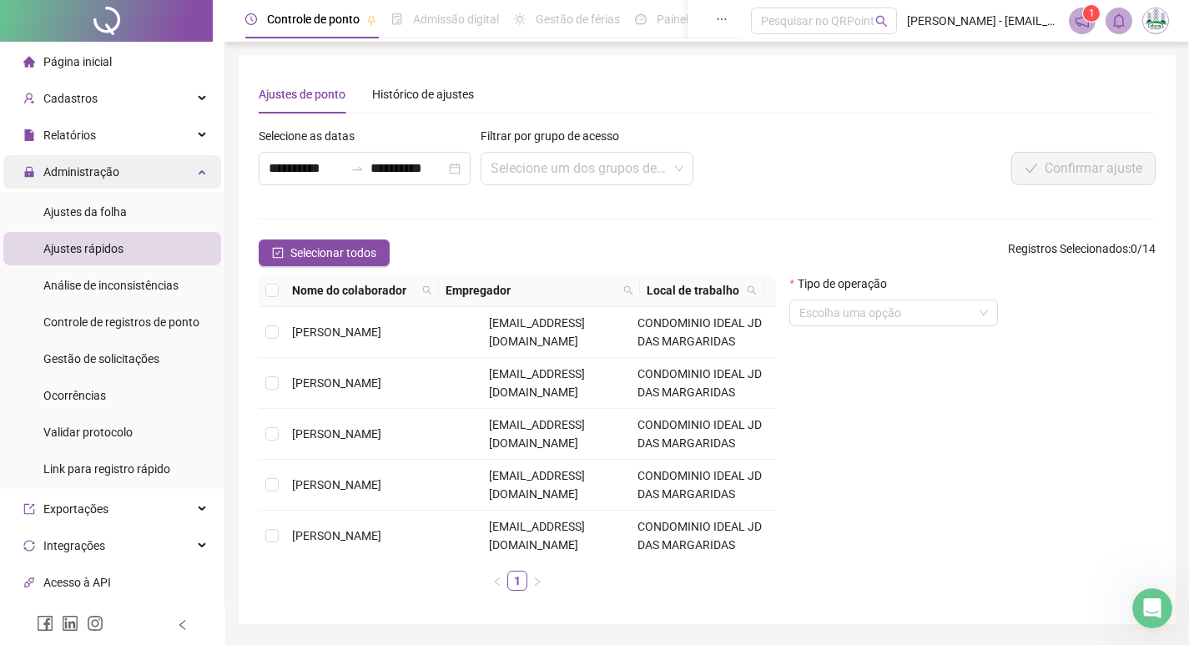
click at [85, 177] on span "Administração" at bounding box center [81, 171] width 76 height 13
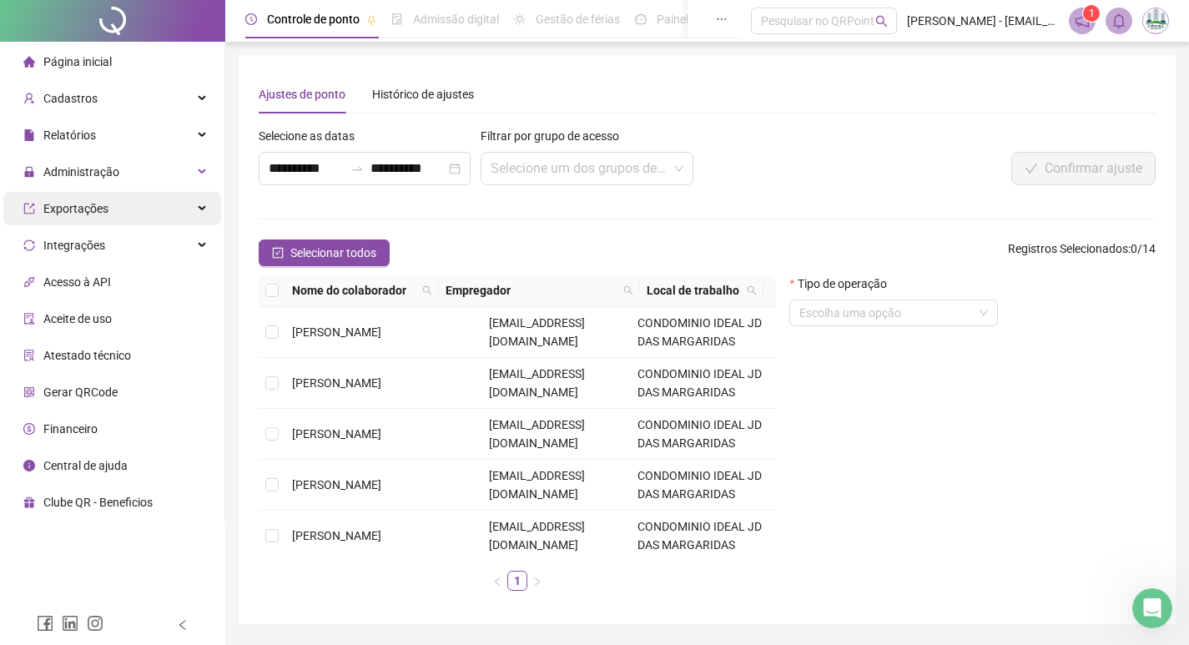
click at [94, 224] on span "Exportações" at bounding box center [65, 208] width 85 height 33
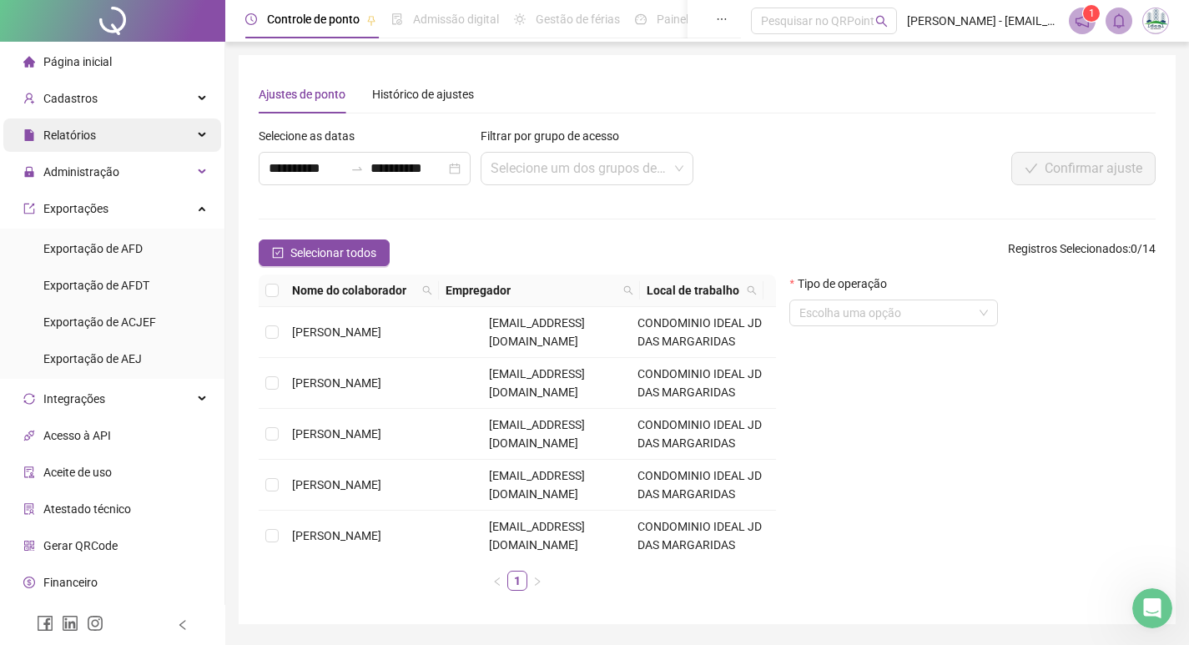
click at [91, 135] on span "Relatórios" at bounding box center [69, 134] width 53 height 13
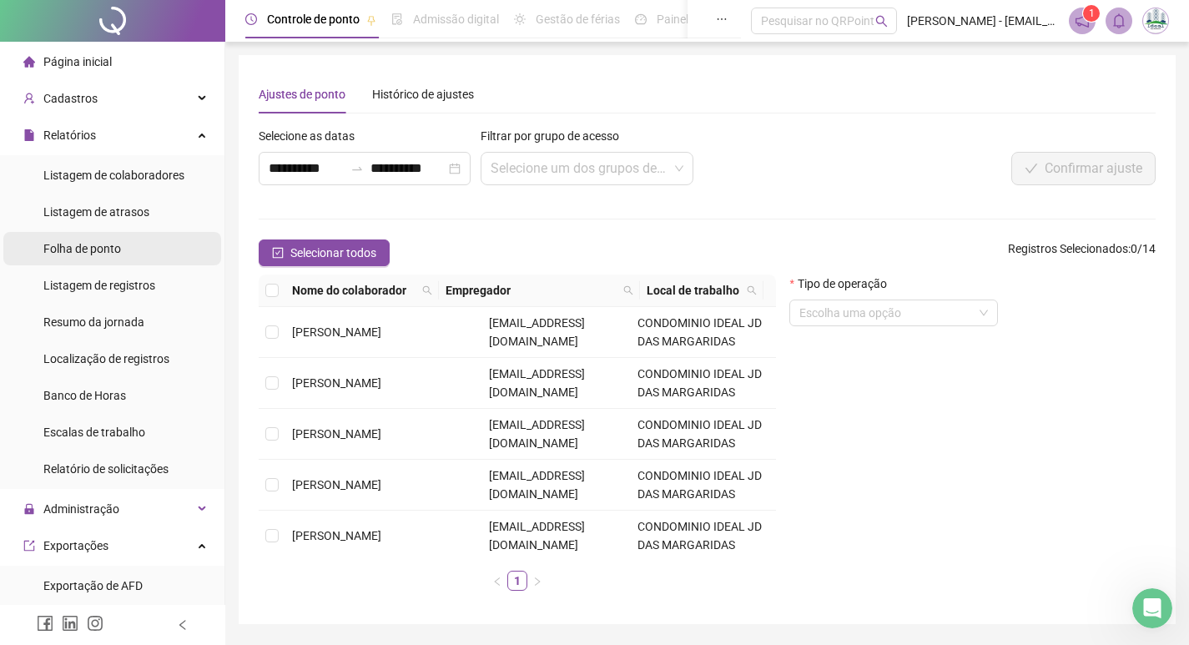
click at [115, 259] on div "Folha de ponto" at bounding box center [82, 248] width 78 height 33
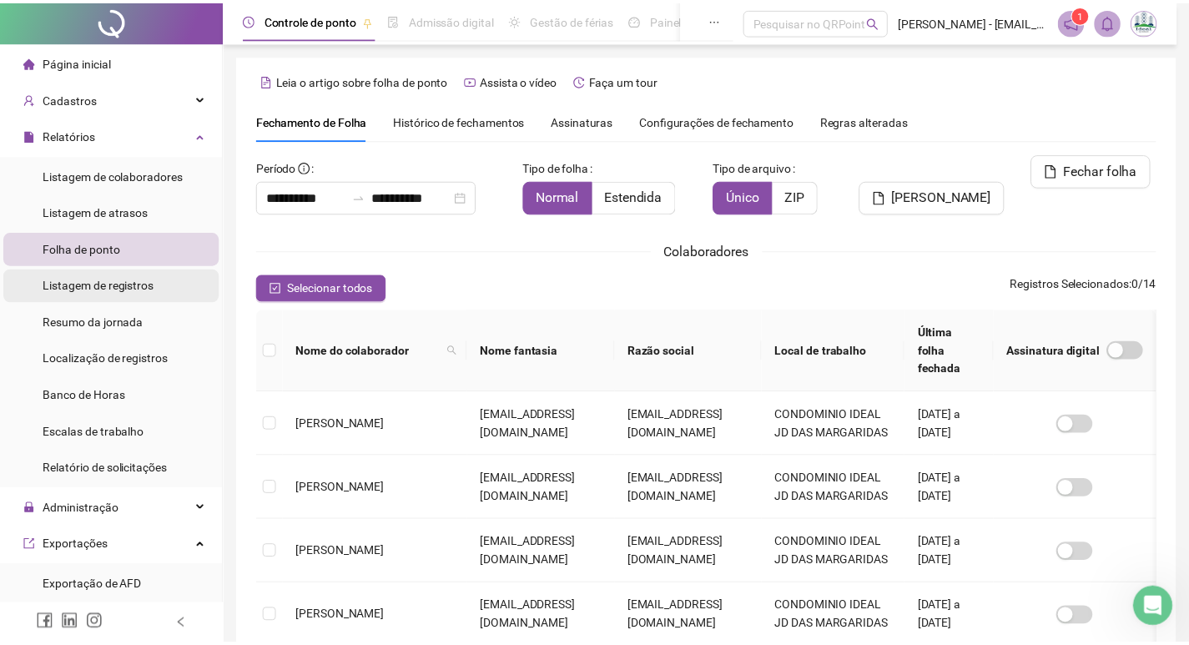
scroll to position [28, 0]
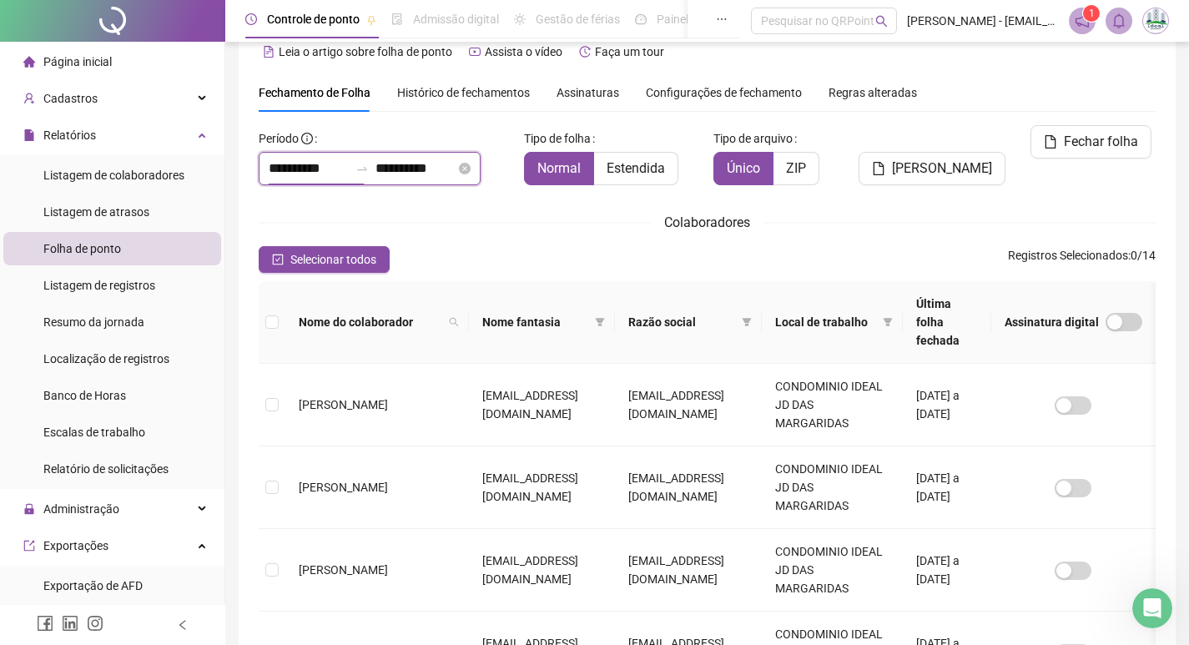
click at [335, 169] on input "**********" at bounding box center [309, 169] width 80 height 20
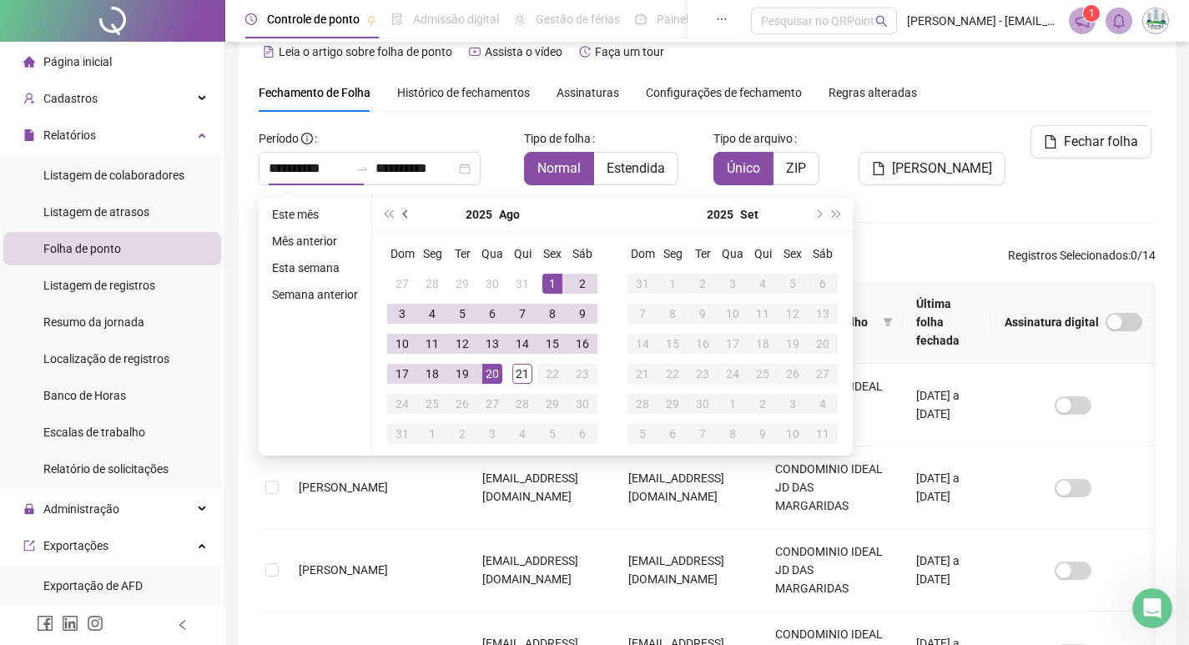
click at [407, 212] on span "prev-year" at bounding box center [407, 214] width 8 height 8
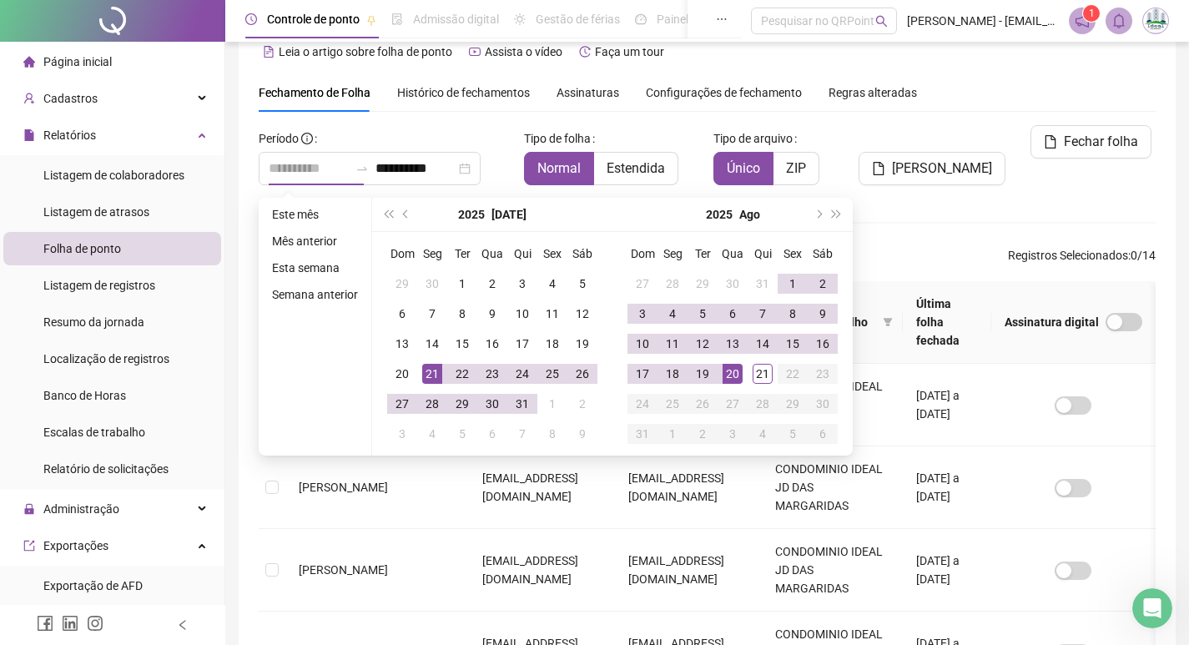
click at [435, 367] on div "21" at bounding box center [432, 374] width 20 height 20
click at [736, 375] on div "20" at bounding box center [733, 374] width 20 height 20
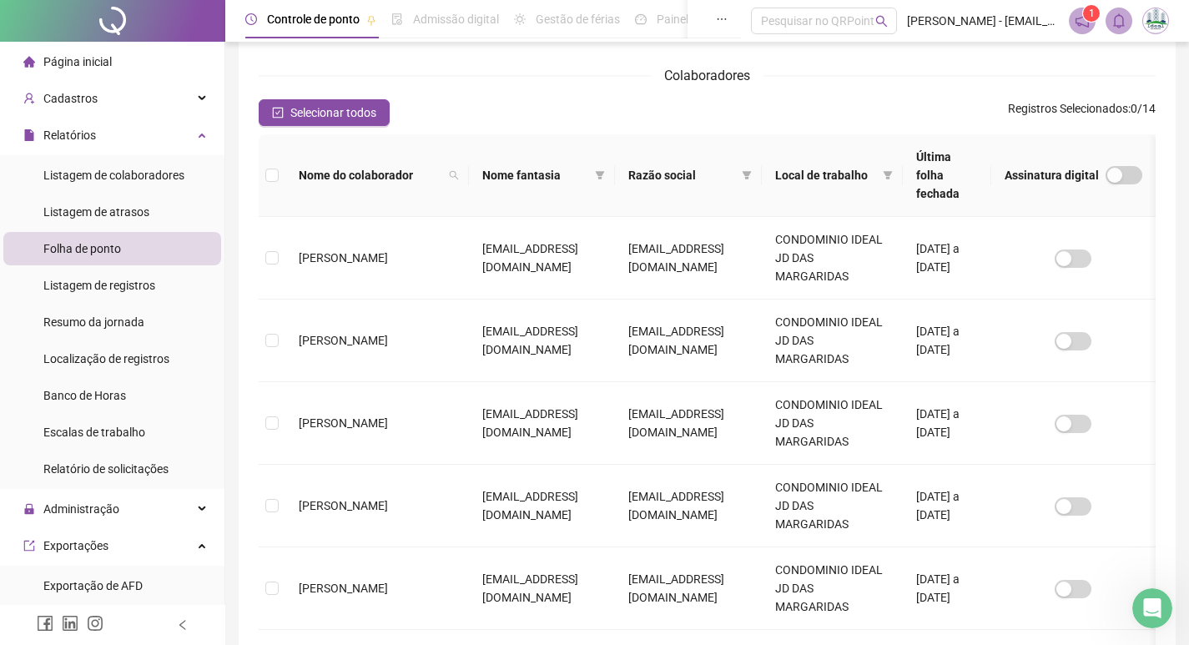
scroll to position [195, 0]
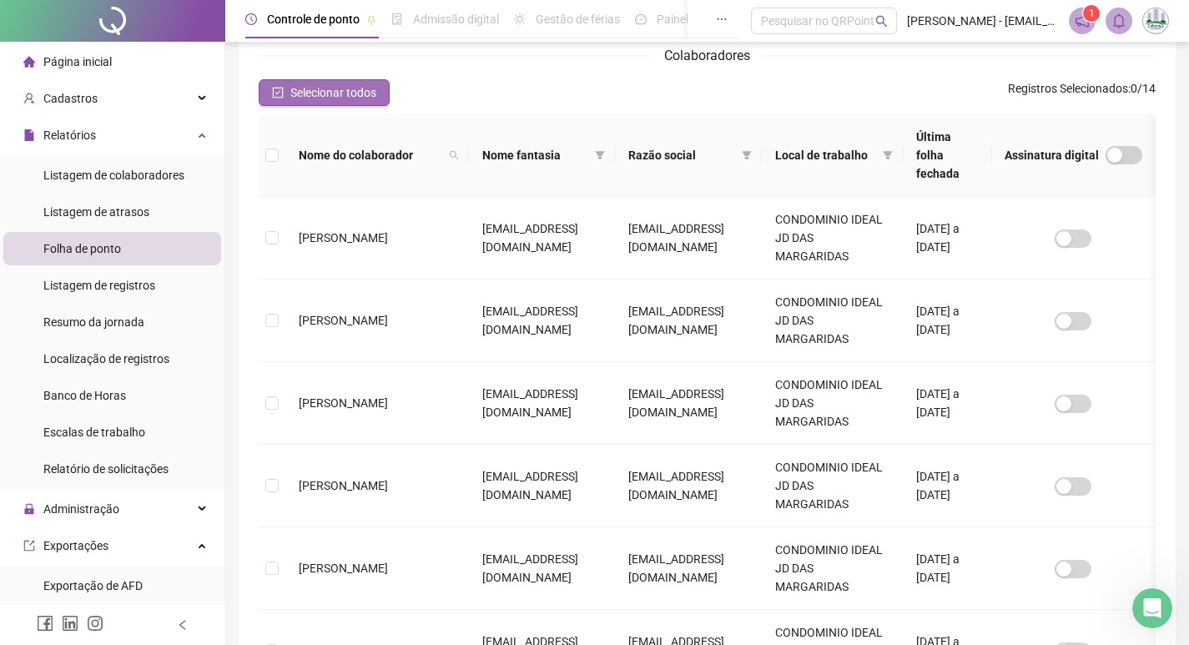
click at [344, 84] on span "Selecionar todos" at bounding box center [333, 92] width 86 height 18
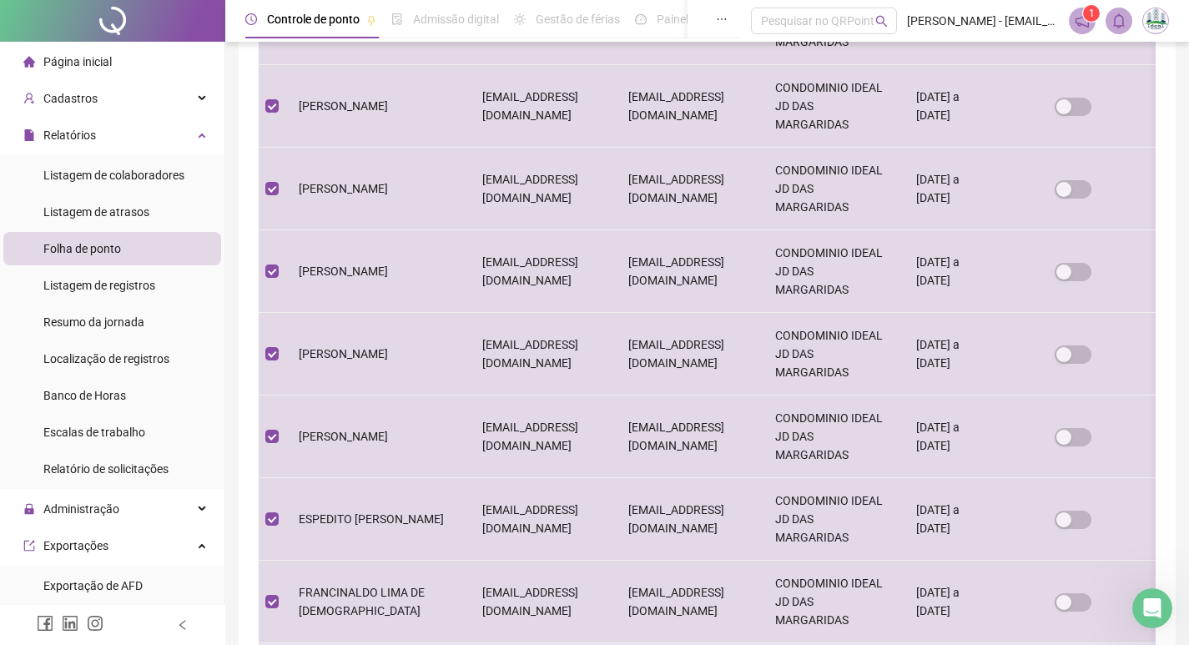
scroll to position [731, 0]
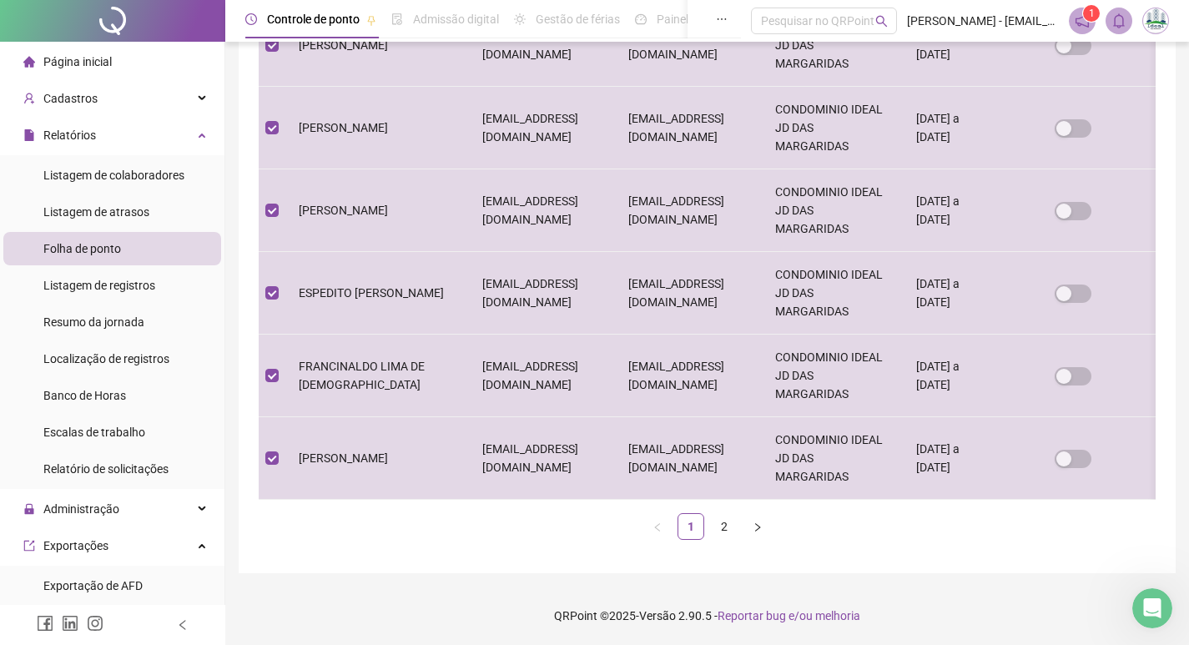
click at [730, 541] on div "Nome do colaborador Nome fantasia Razão social Local de trabalho Última folha f…" at bounding box center [707, 72] width 897 height 962
click at [727, 531] on link "2" at bounding box center [724, 526] width 25 height 25
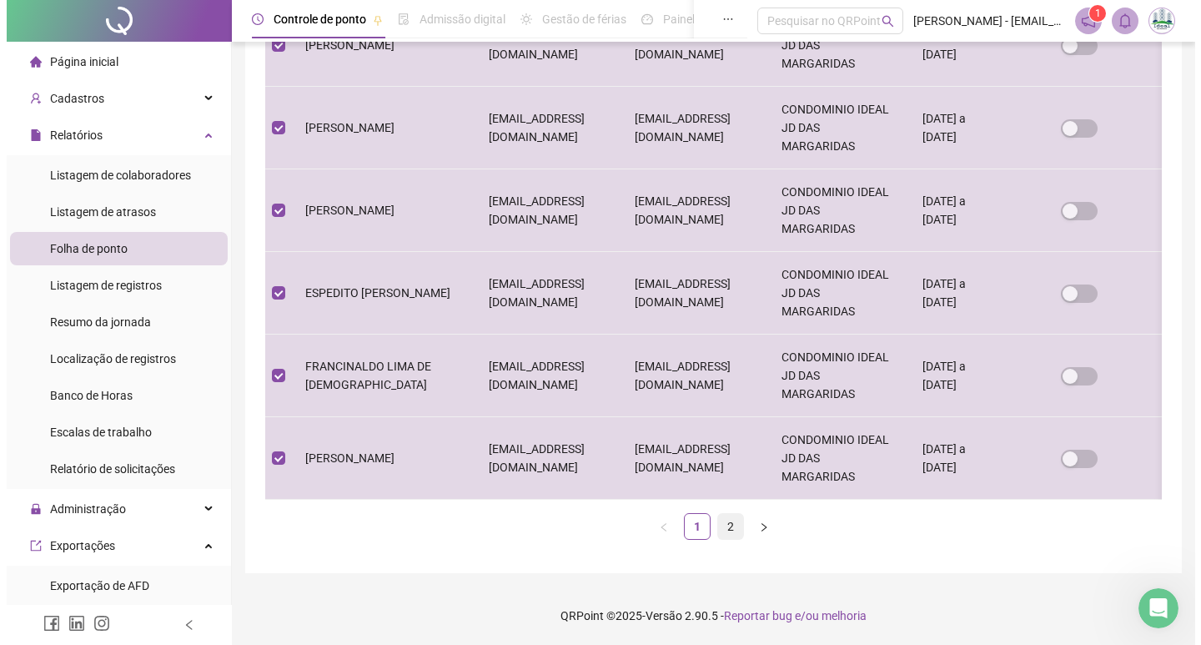
scroll to position [28, 0]
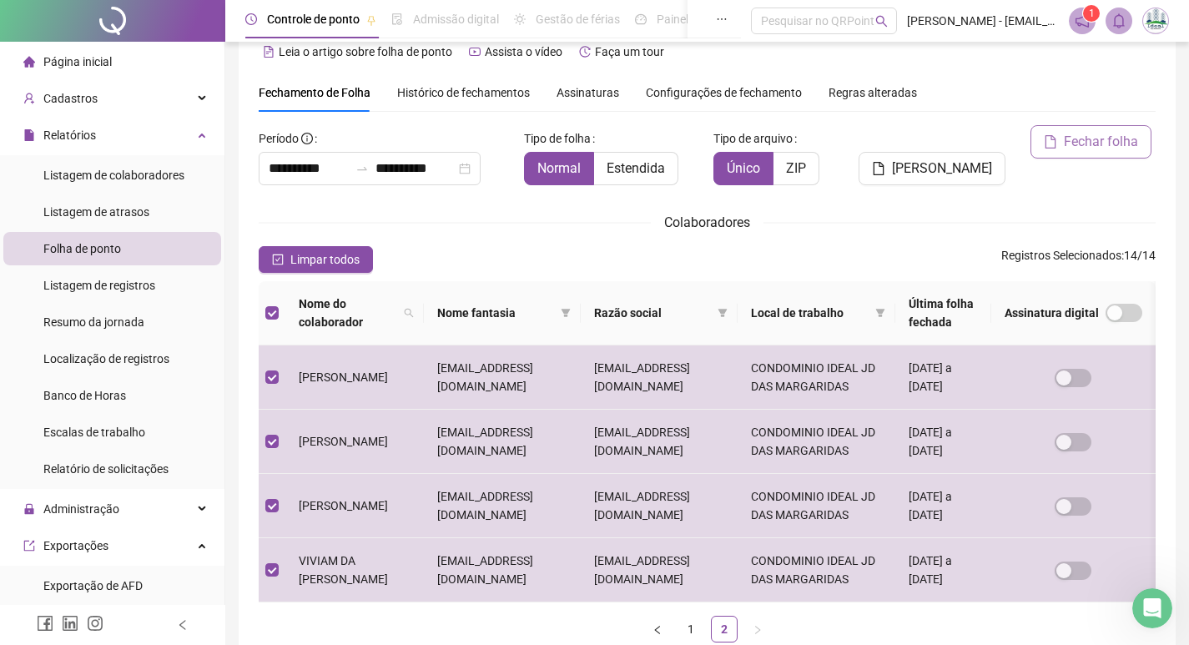
click at [1101, 138] on span "Fechar folha" at bounding box center [1101, 142] width 74 height 20
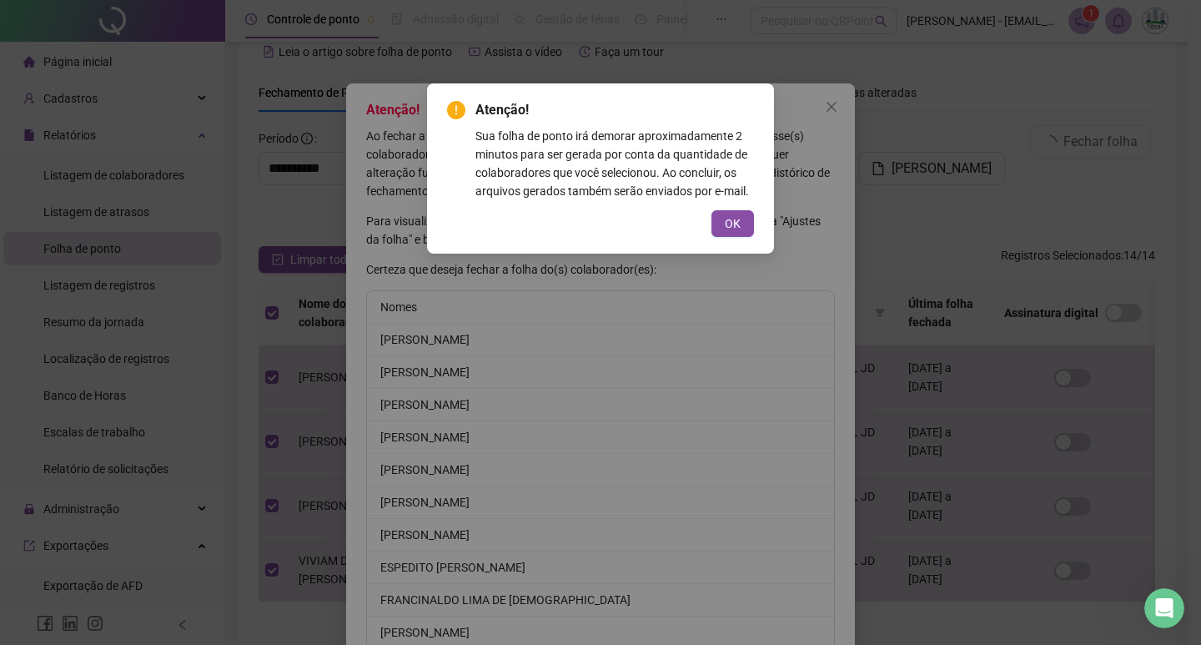
click at [738, 239] on div "Atenção! Sua folha de ponto irá demorar aproximadamente 2 minutos para ser gera…" at bounding box center [600, 168] width 347 height 170
click at [722, 224] on button "OK" at bounding box center [733, 223] width 43 height 27
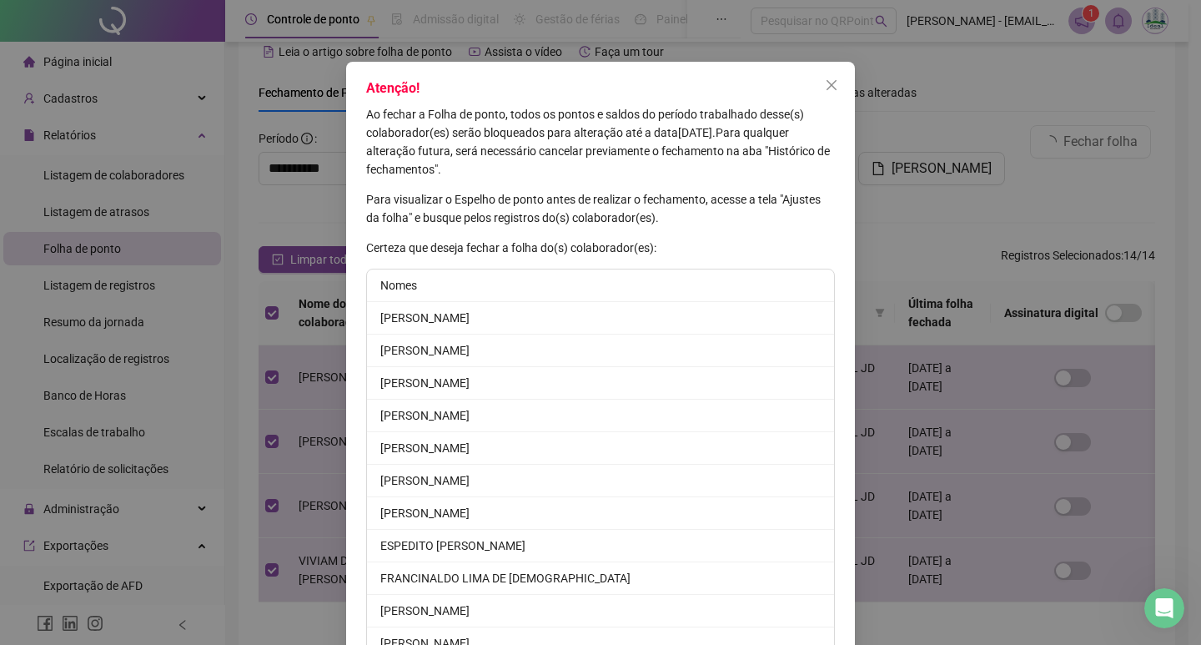
scroll to position [208, 0]
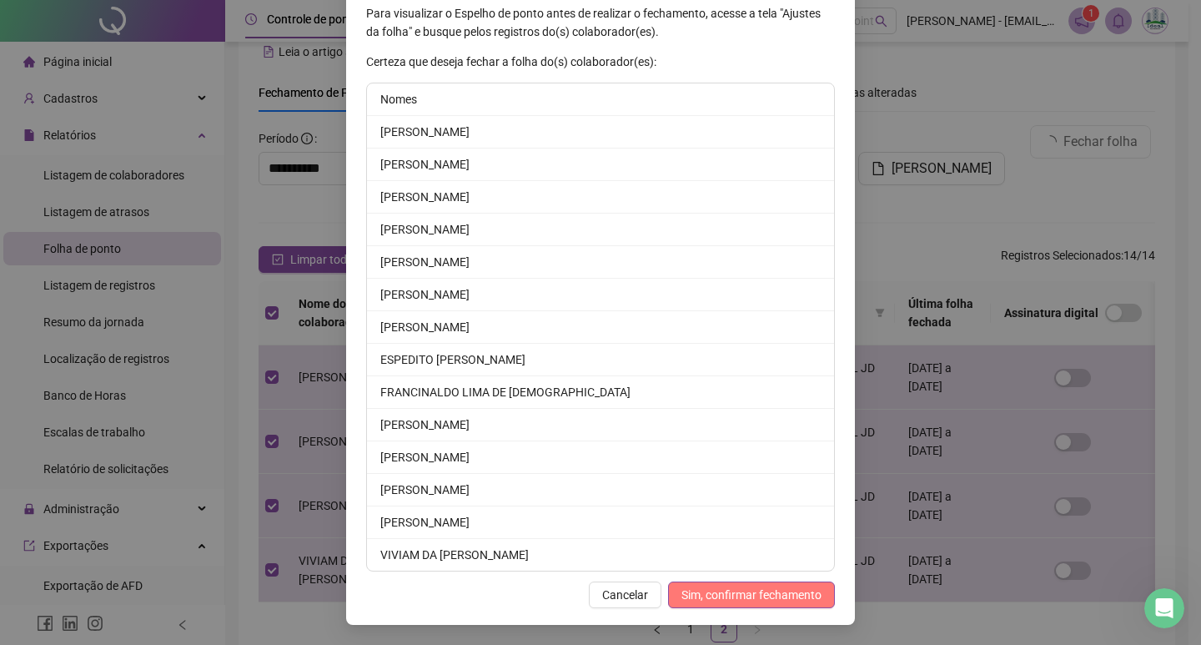
click at [751, 596] on span "Sim, confirmar fechamento" at bounding box center [752, 595] width 140 height 18
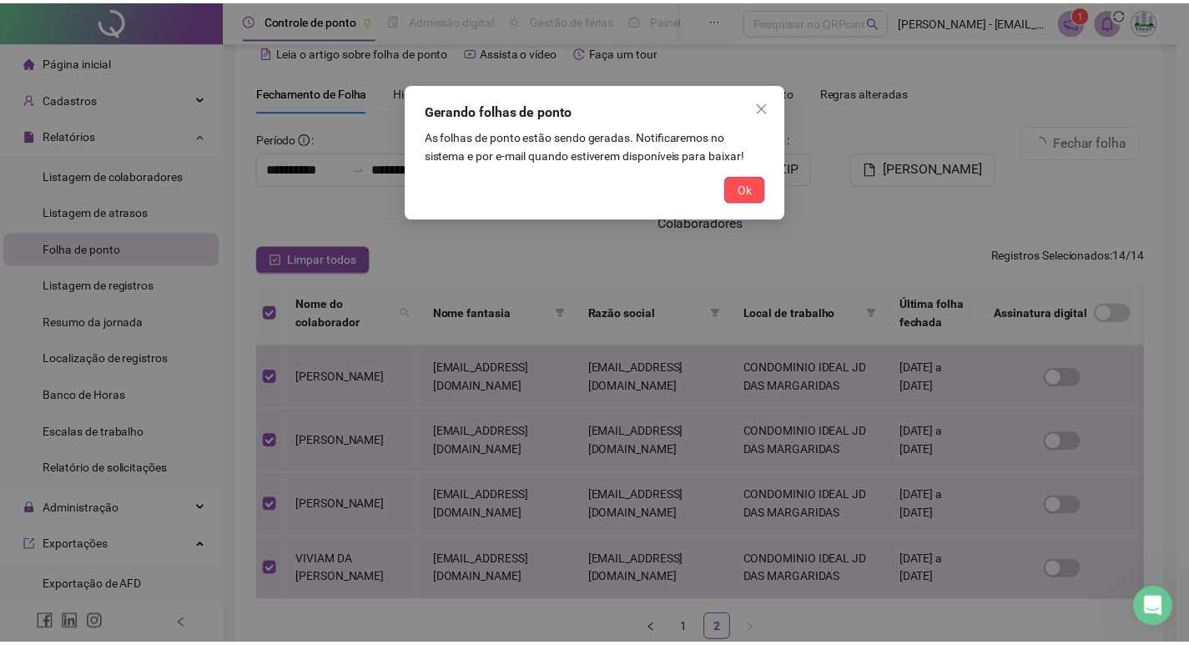
scroll to position [126, 0]
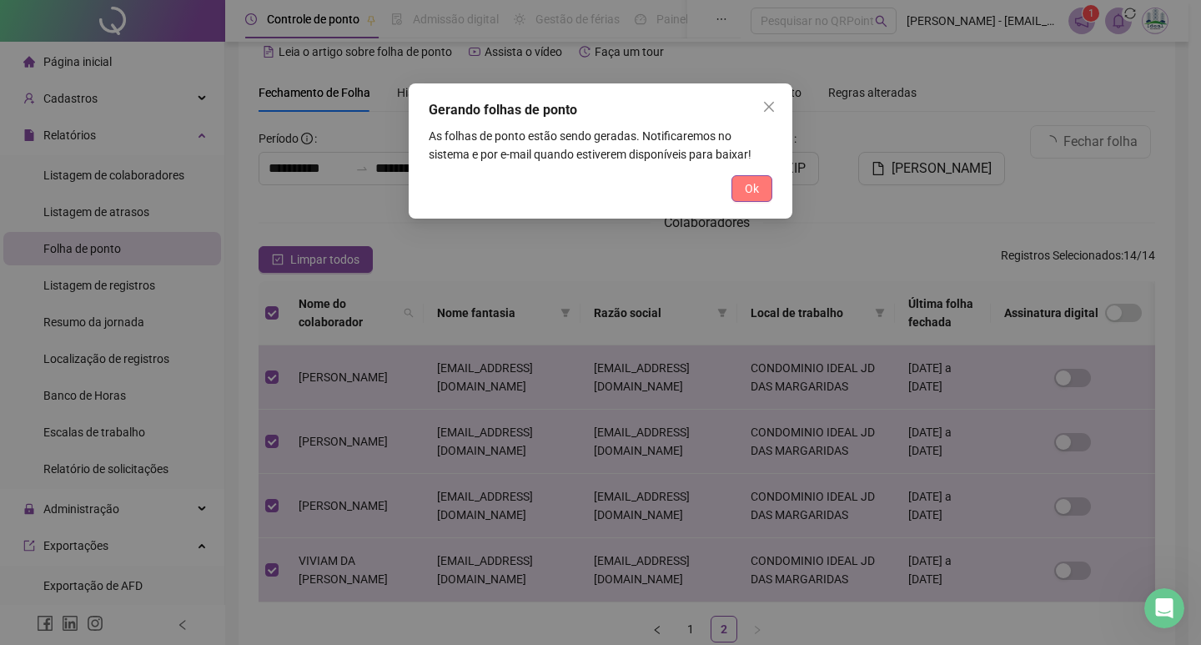
click at [740, 184] on button "Ok" at bounding box center [752, 188] width 41 height 27
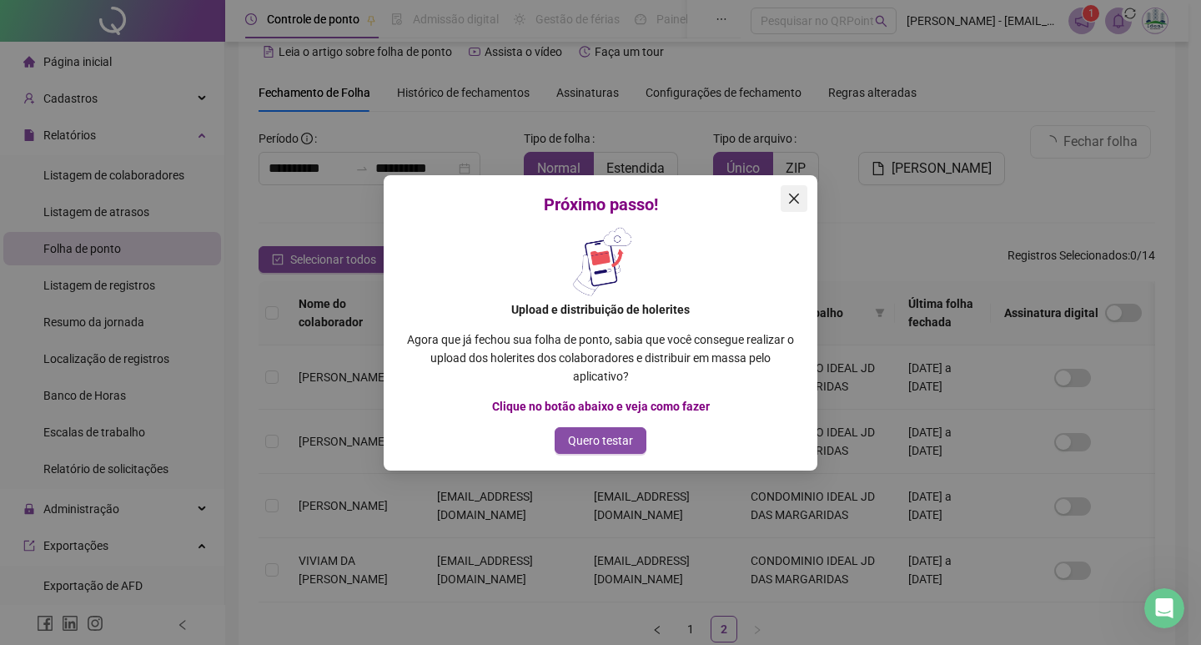
click at [790, 193] on icon "close" at bounding box center [794, 198] width 13 height 13
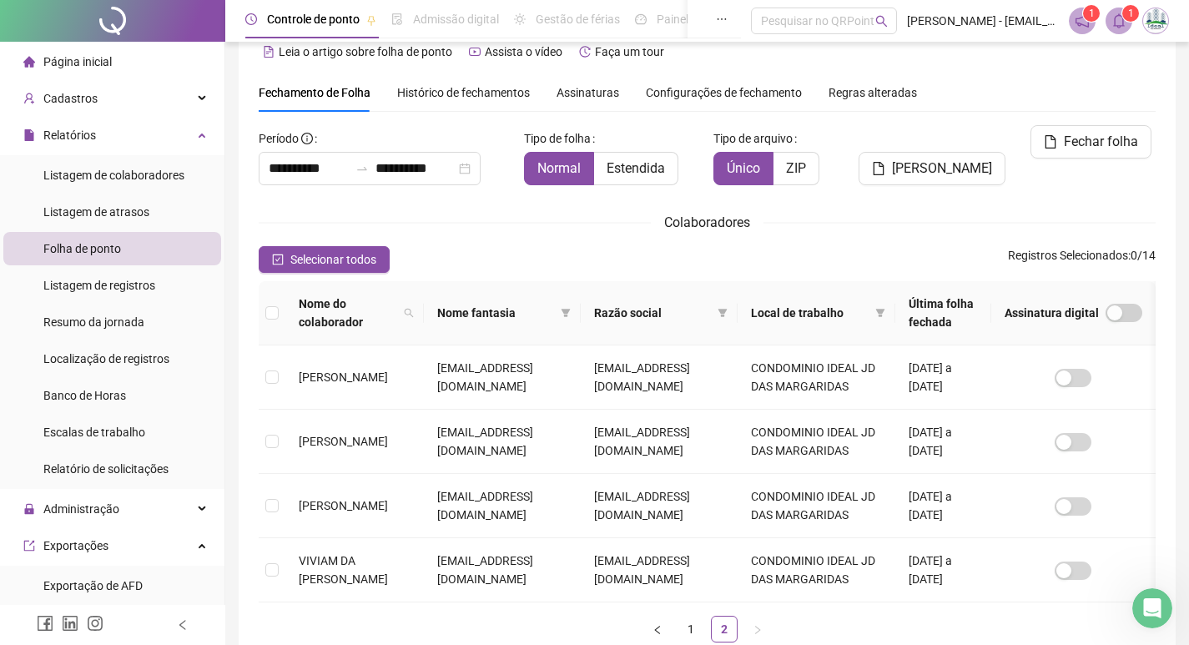
click at [1111, 27] on span at bounding box center [1119, 21] width 27 height 27
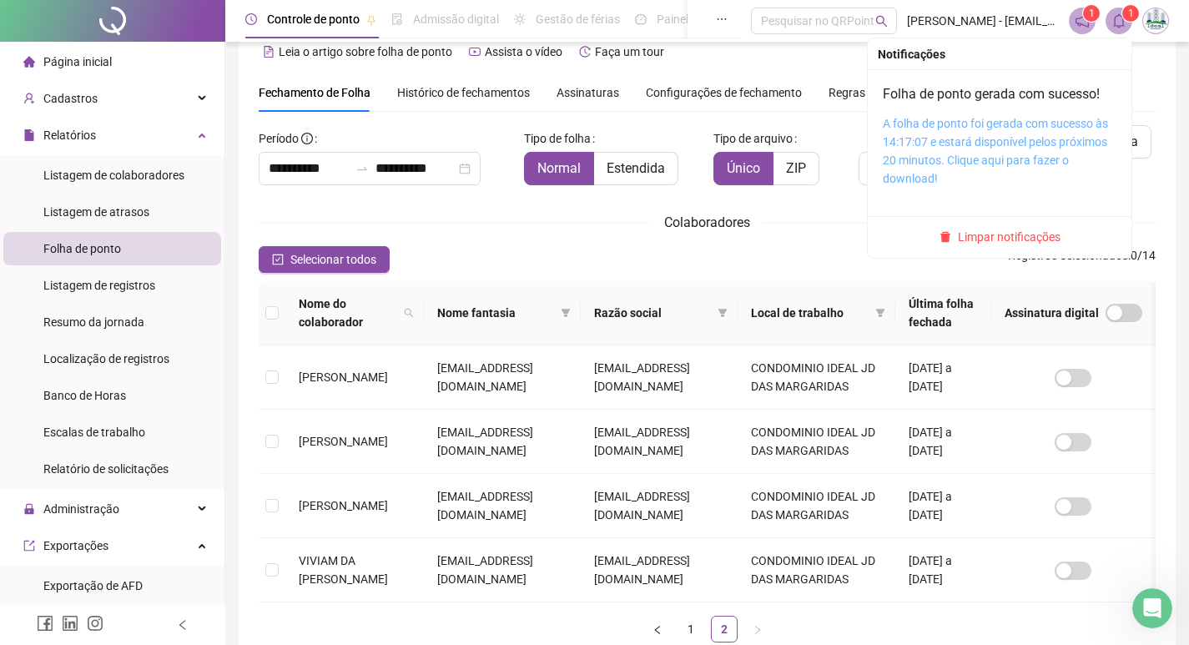
click at [1017, 145] on link "A folha de ponto foi gerada com sucesso às 14:17:07 e estará disponível pelos p…" at bounding box center [995, 151] width 225 height 68
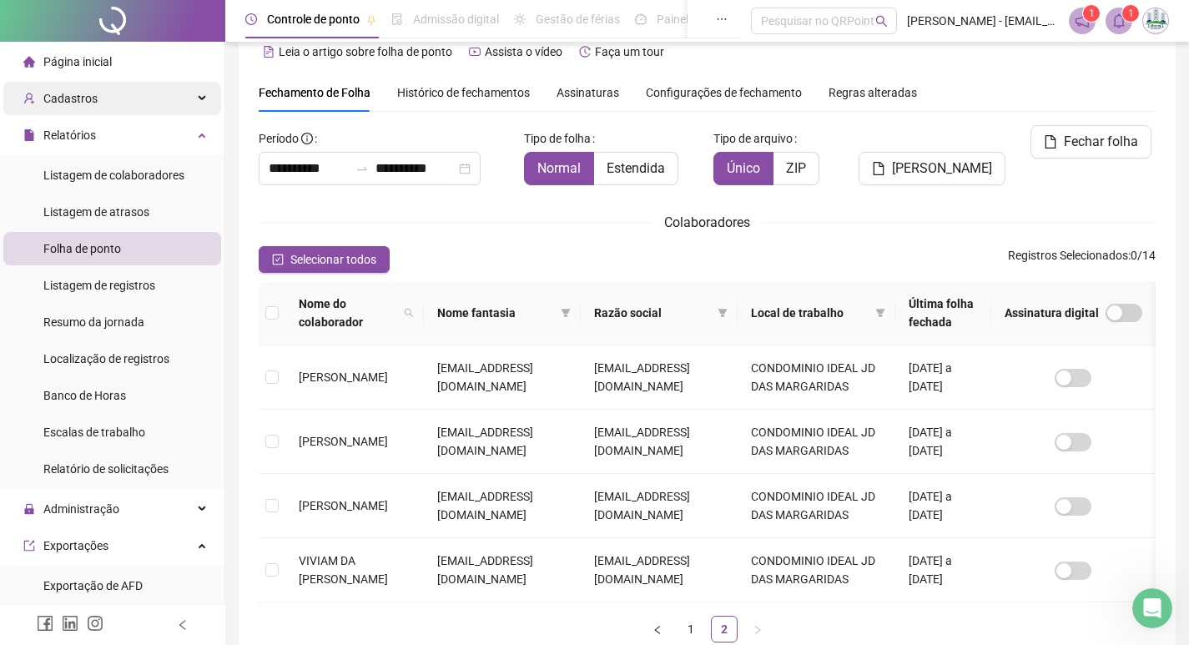
click at [76, 103] on span "Cadastros" at bounding box center [70, 98] width 54 height 13
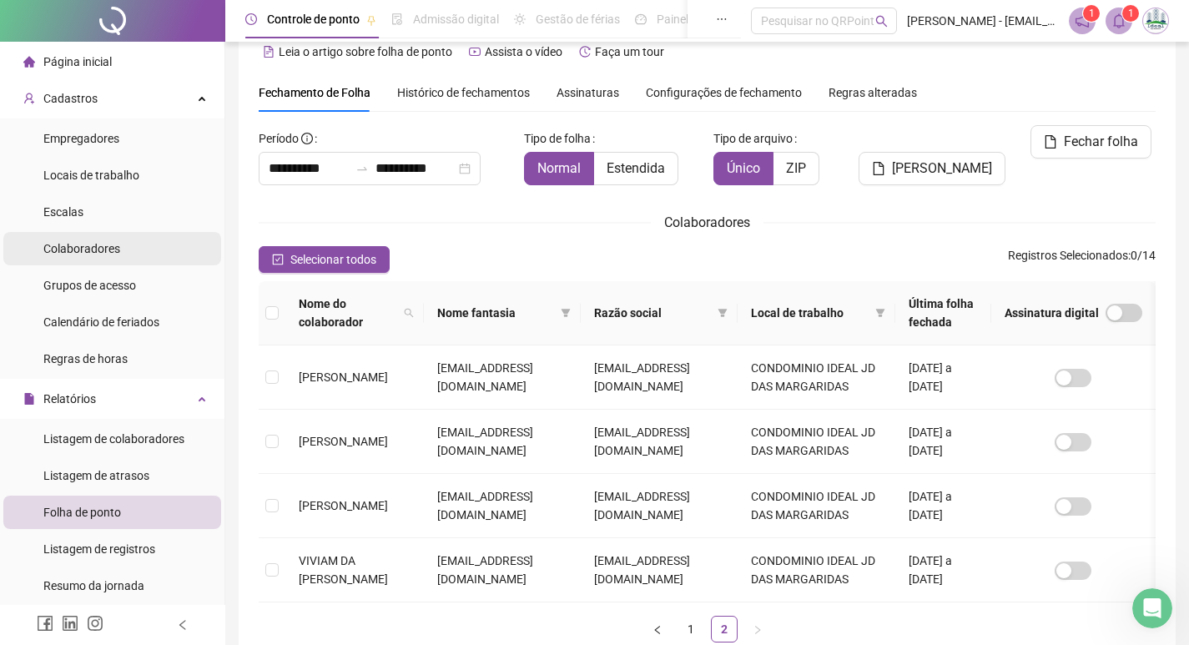
click at [83, 243] on span "Colaboradores" at bounding box center [81, 248] width 77 height 13
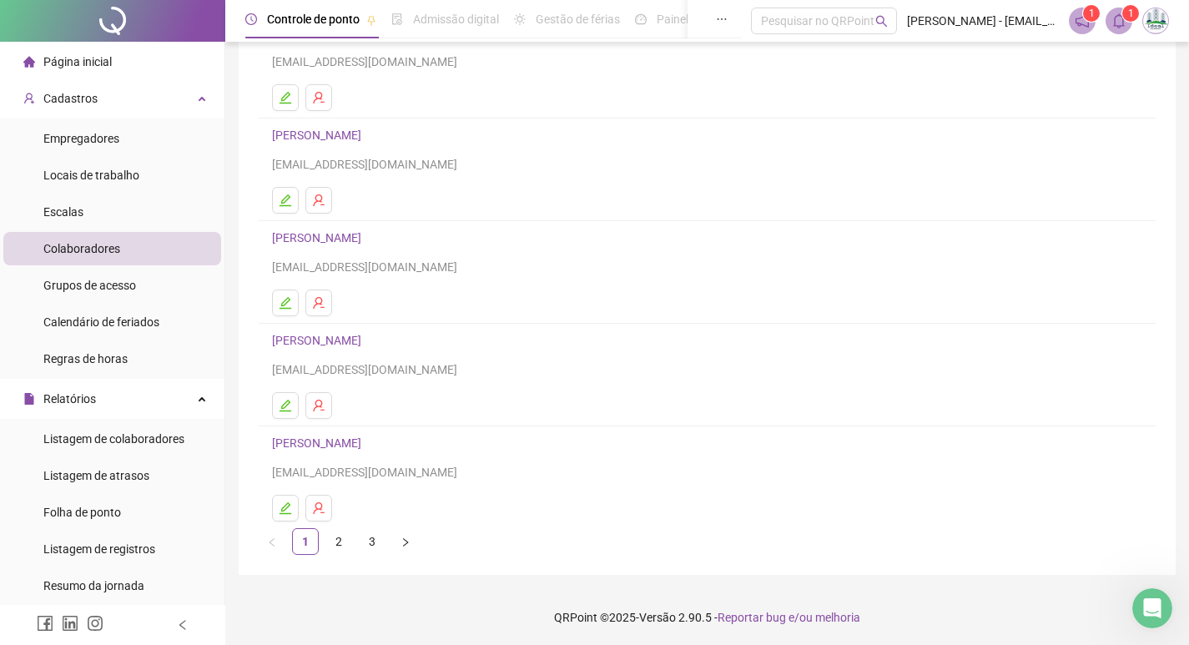
scroll to position [162, 0]
click at [320, 446] on link "[PERSON_NAME]" at bounding box center [319, 441] width 94 height 13
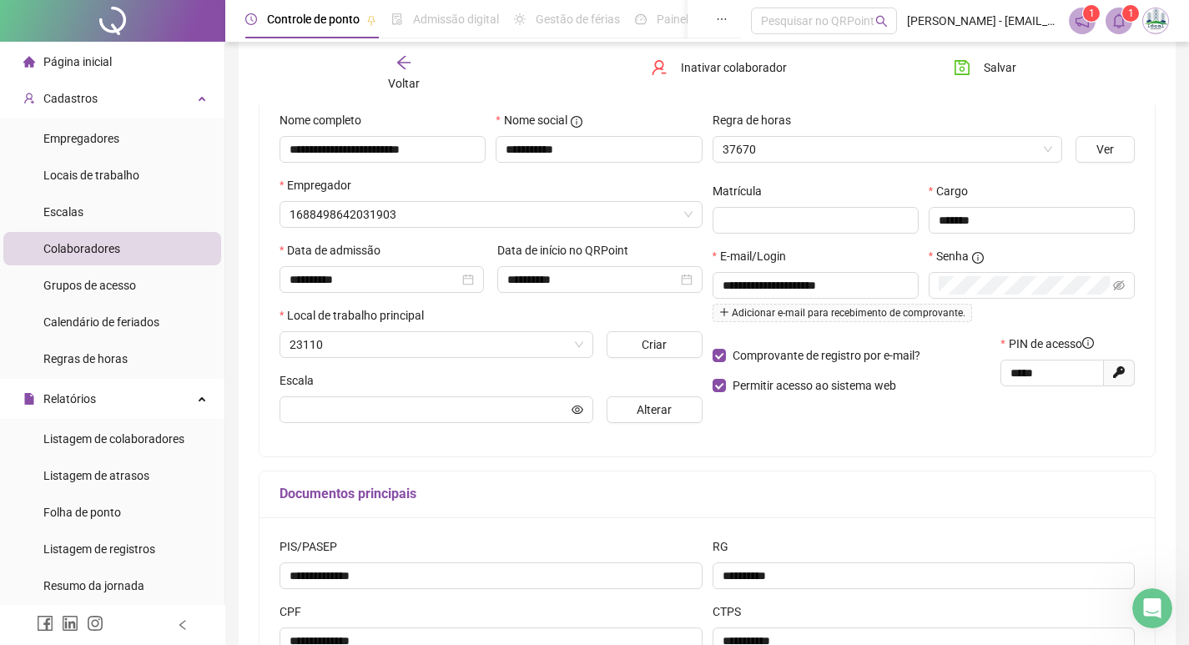
scroll to position [170, 0]
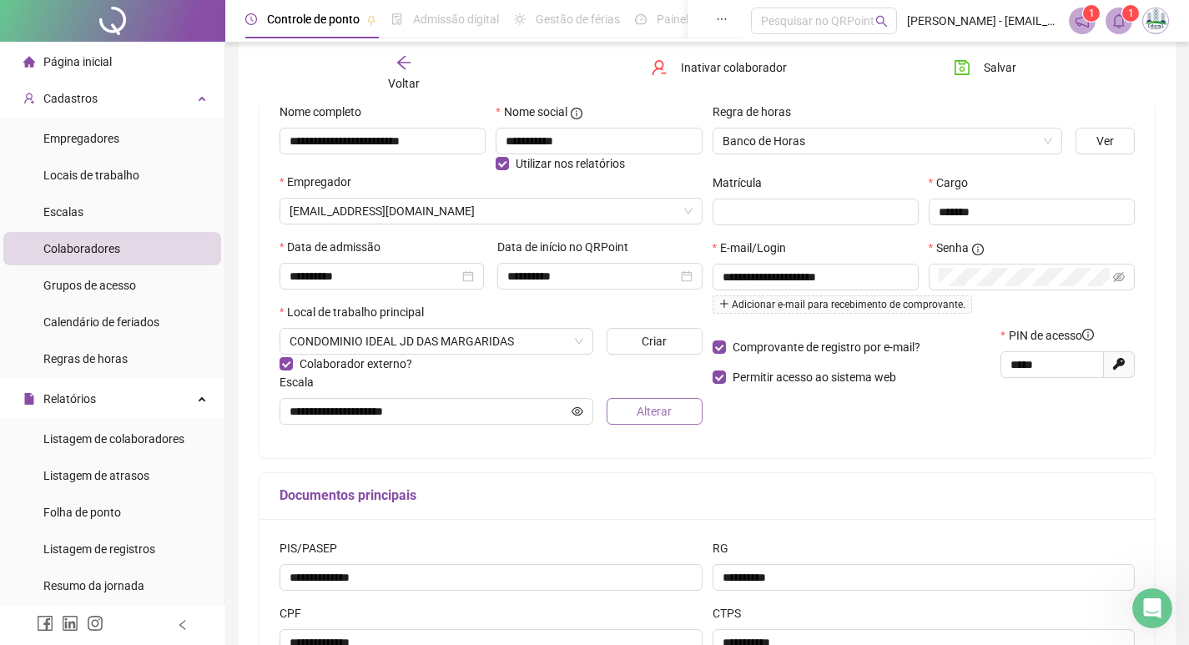
click at [650, 406] on span "Alterar" at bounding box center [654, 411] width 35 height 18
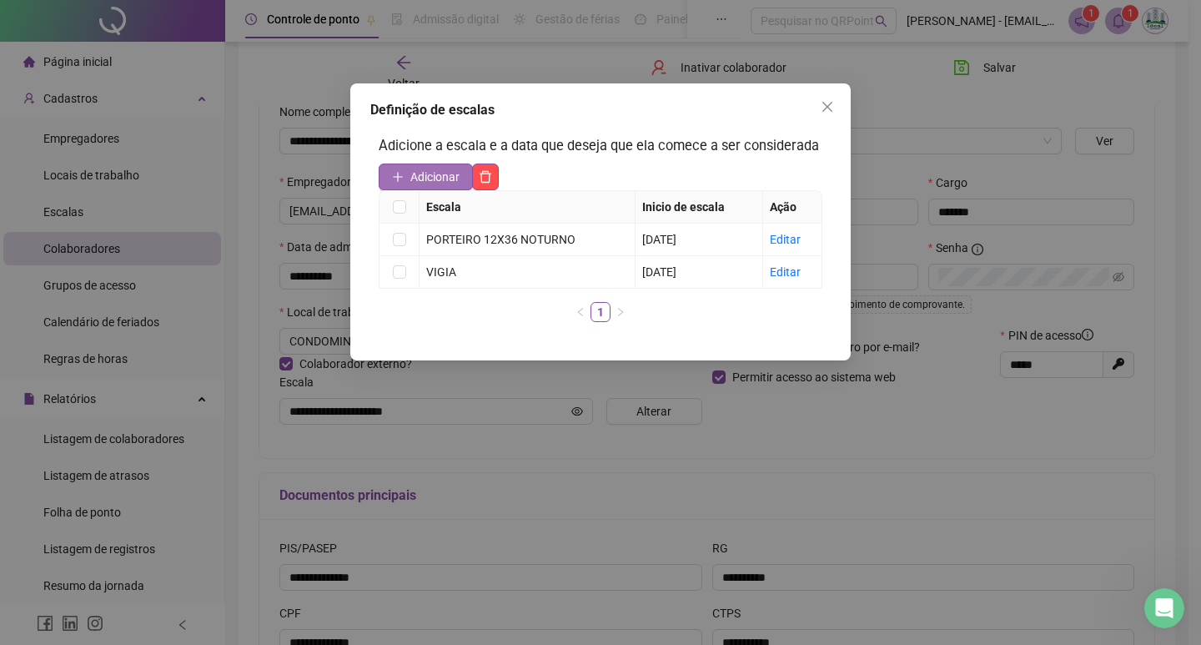
click at [431, 172] on span "Adicionar" at bounding box center [435, 177] width 49 height 18
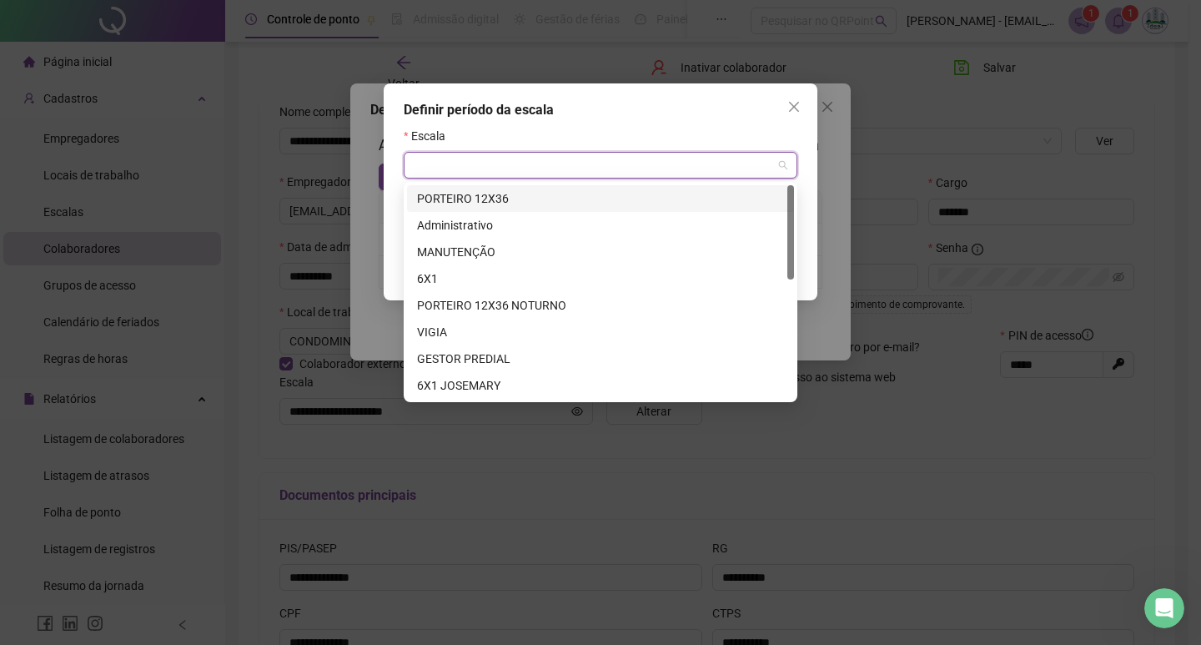
click at [434, 165] on input "search" at bounding box center [593, 165] width 359 height 25
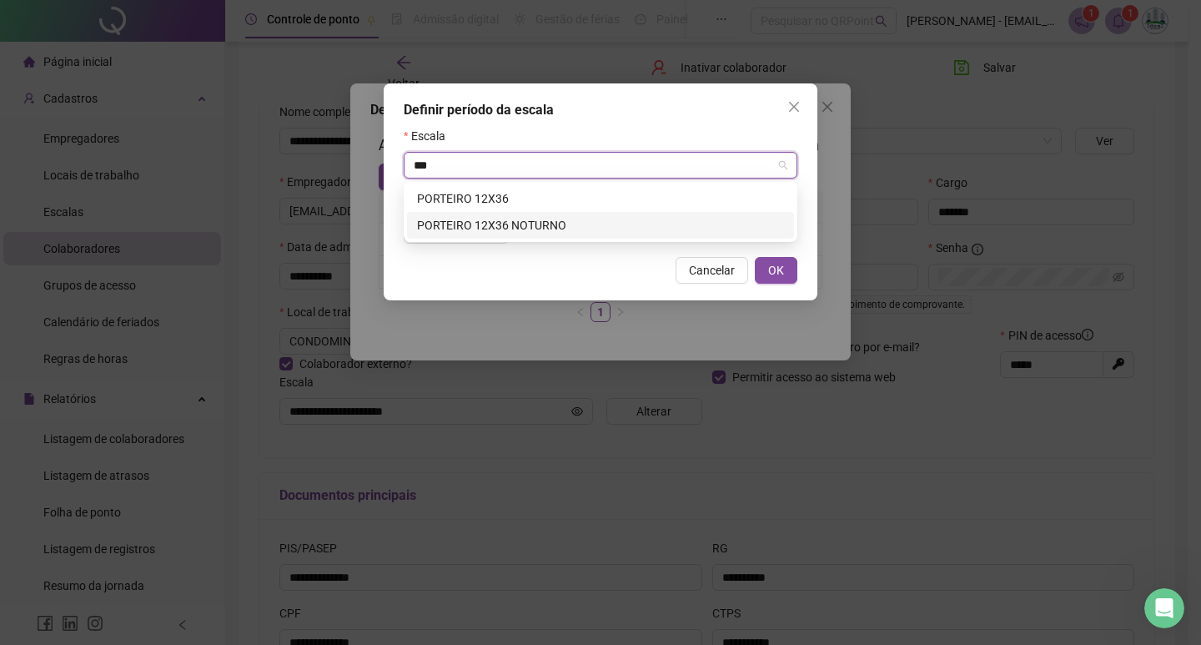
click at [489, 228] on div "PORTEIRO 12X36 NOTURNO" at bounding box center [600, 225] width 367 height 18
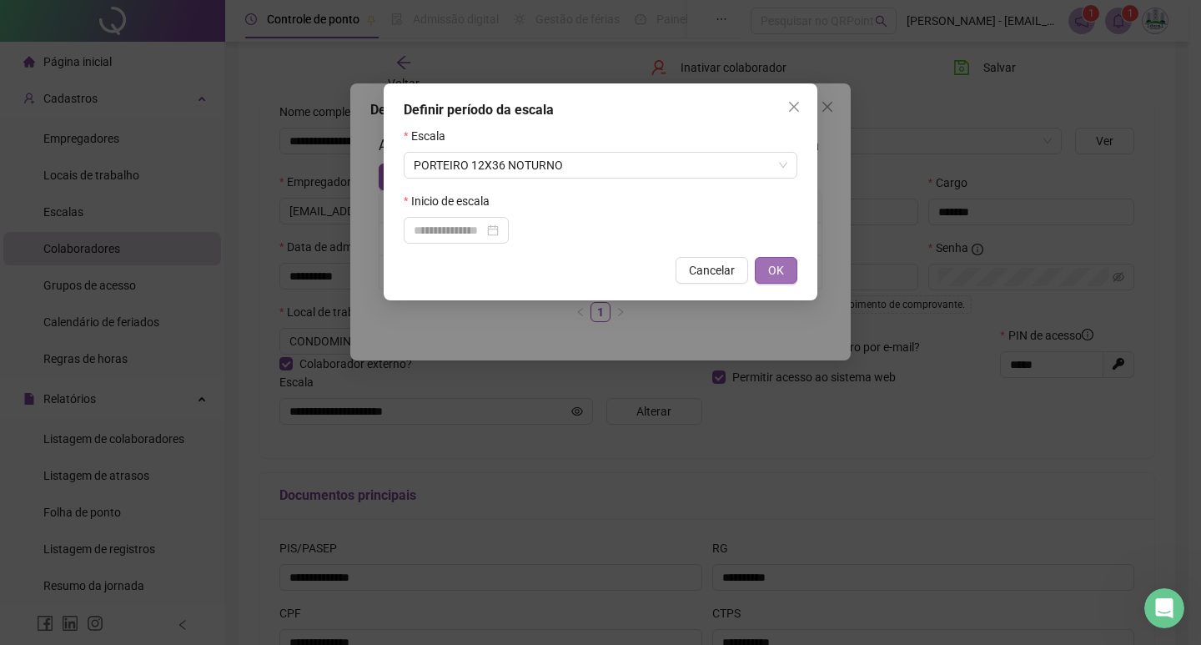
click at [778, 280] on button "OK" at bounding box center [776, 270] width 43 height 27
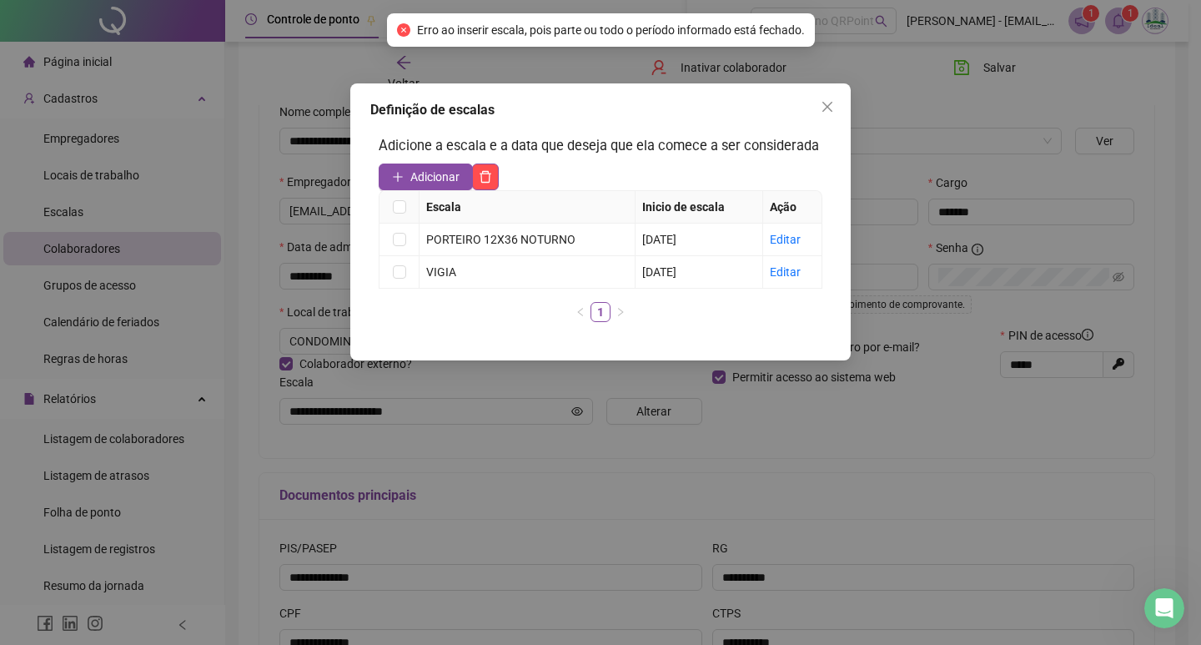
click at [815, 458] on div "Definição de escalas Adicione a escala e a data que deseja que ela comece a ser…" at bounding box center [600, 322] width 1201 height 645
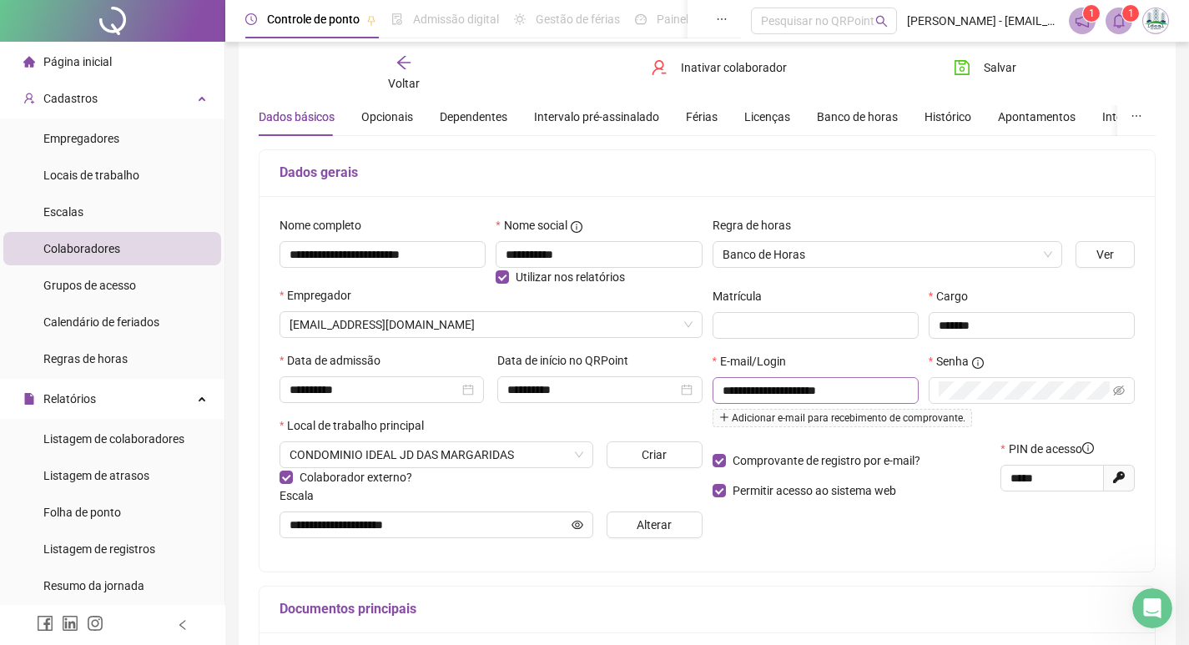
scroll to position [0, 0]
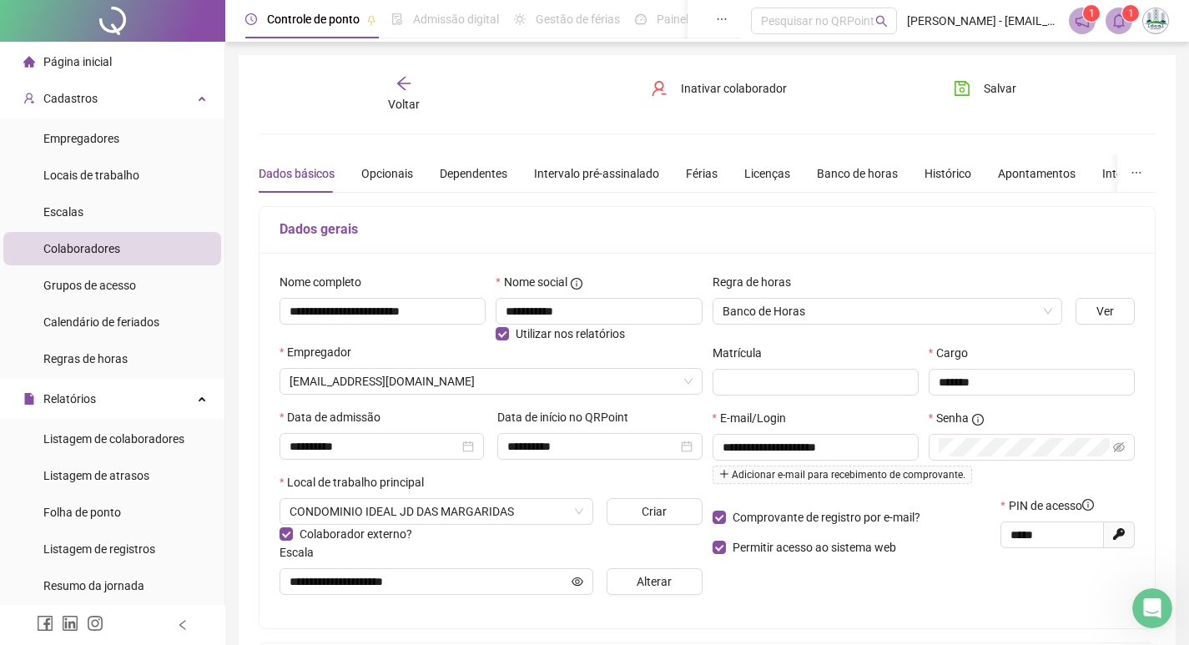
click at [82, 258] on div "Colaboradores" at bounding box center [81, 248] width 77 height 33
click at [402, 82] on icon "arrow-left" at bounding box center [403, 83] width 17 height 17
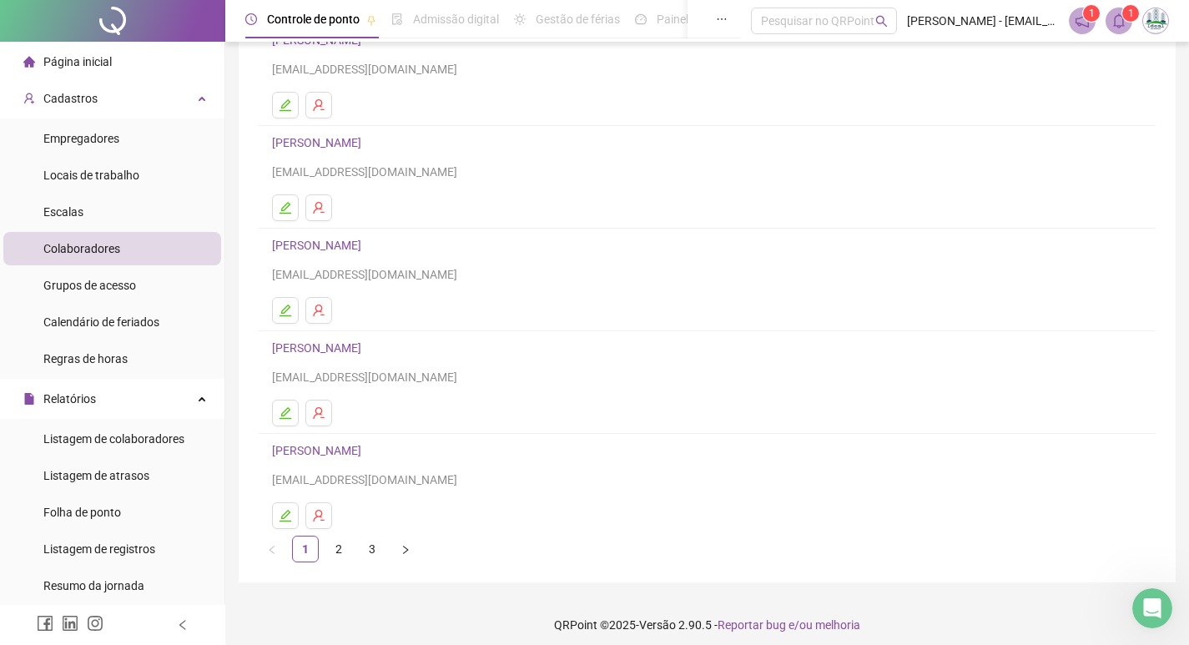
scroll to position [162, 0]
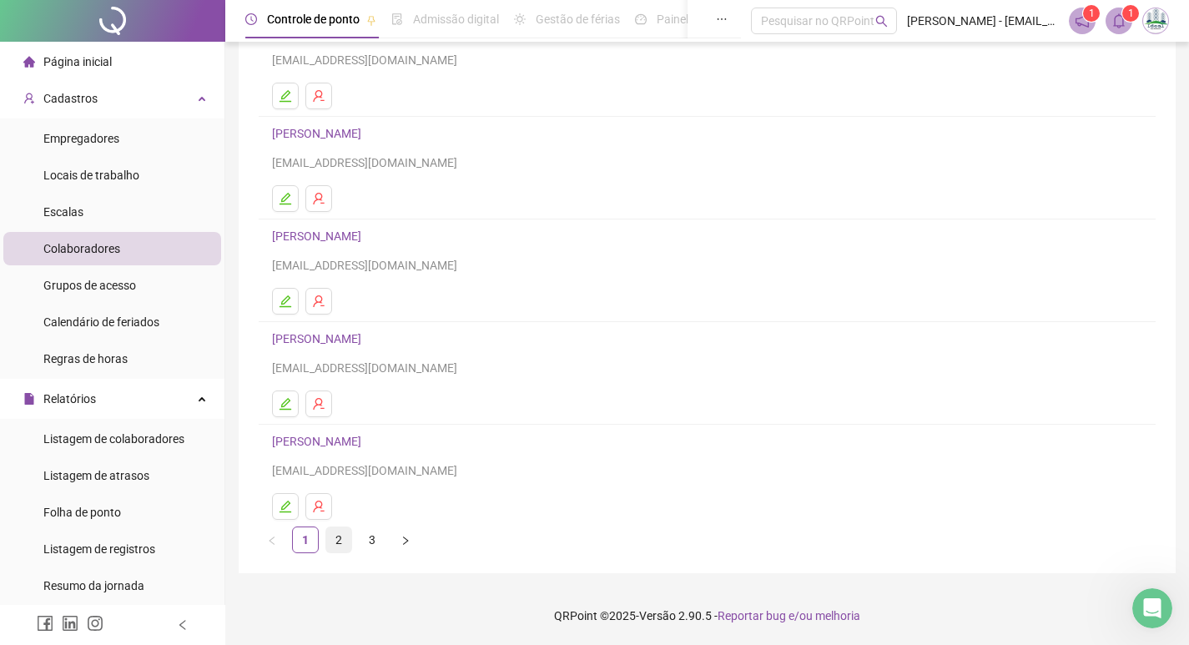
click at [339, 543] on link "2" at bounding box center [338, 539] width 25 height 25
click at [352, 446] on link "[PERSON_NAME]" at bounding box center [319, 441] width 94 height 13
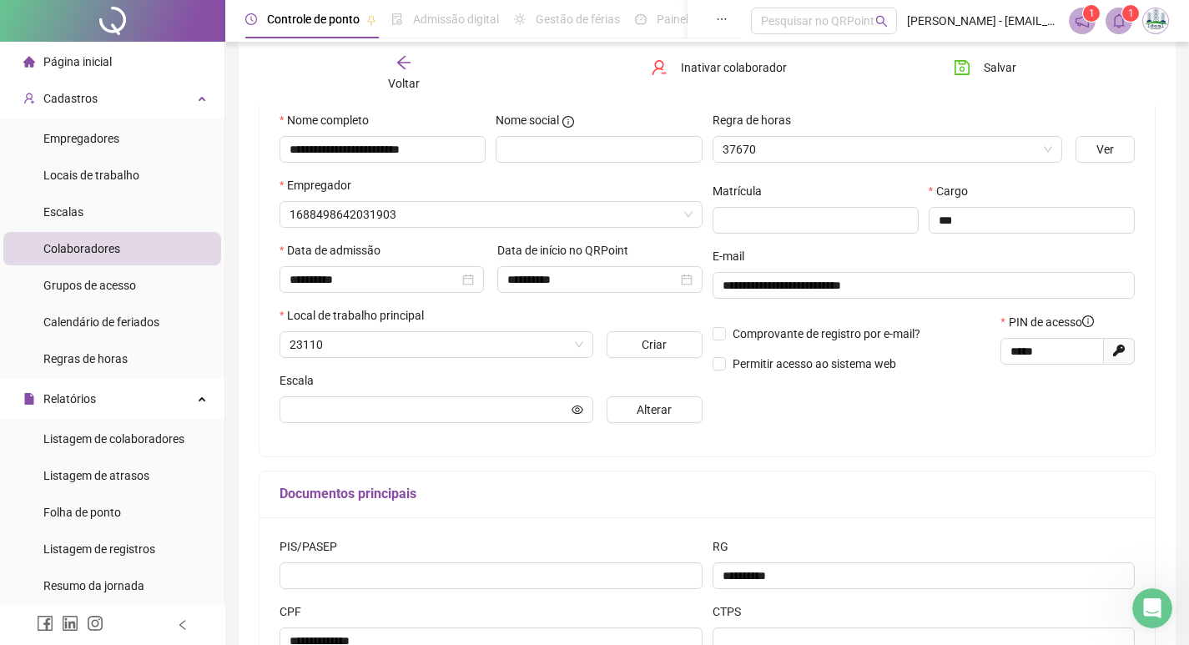
scroll to position [170, 0]
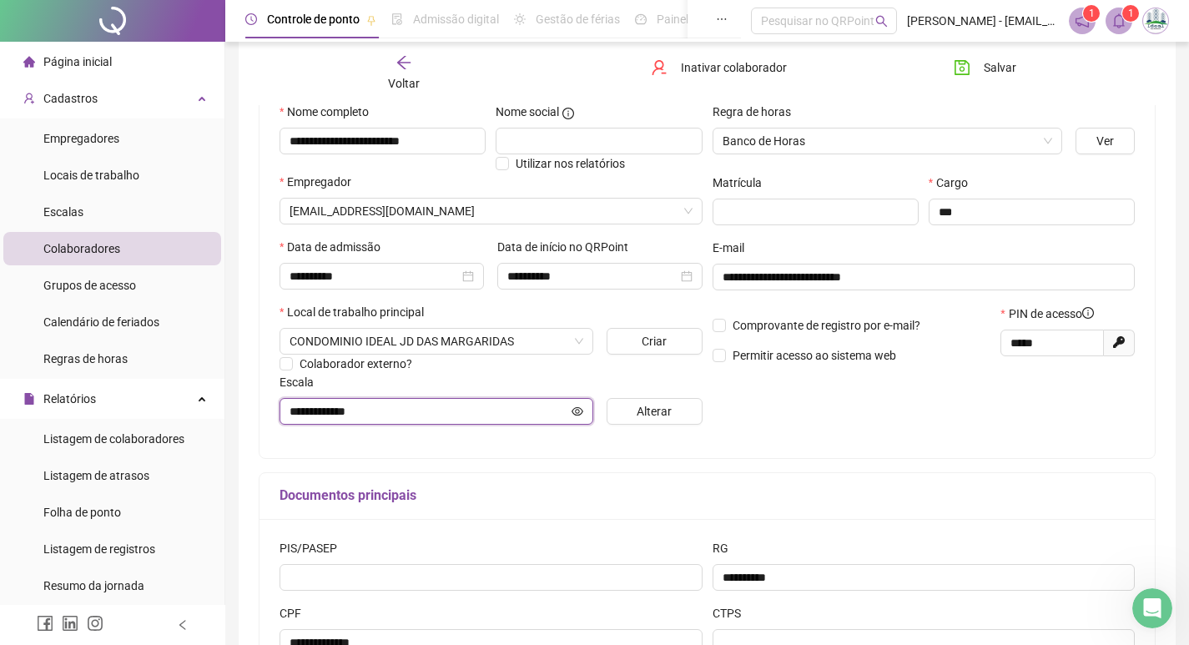
click at [579, 416] on icon "eye" at bounding box center [578, 412] width 12 height 12
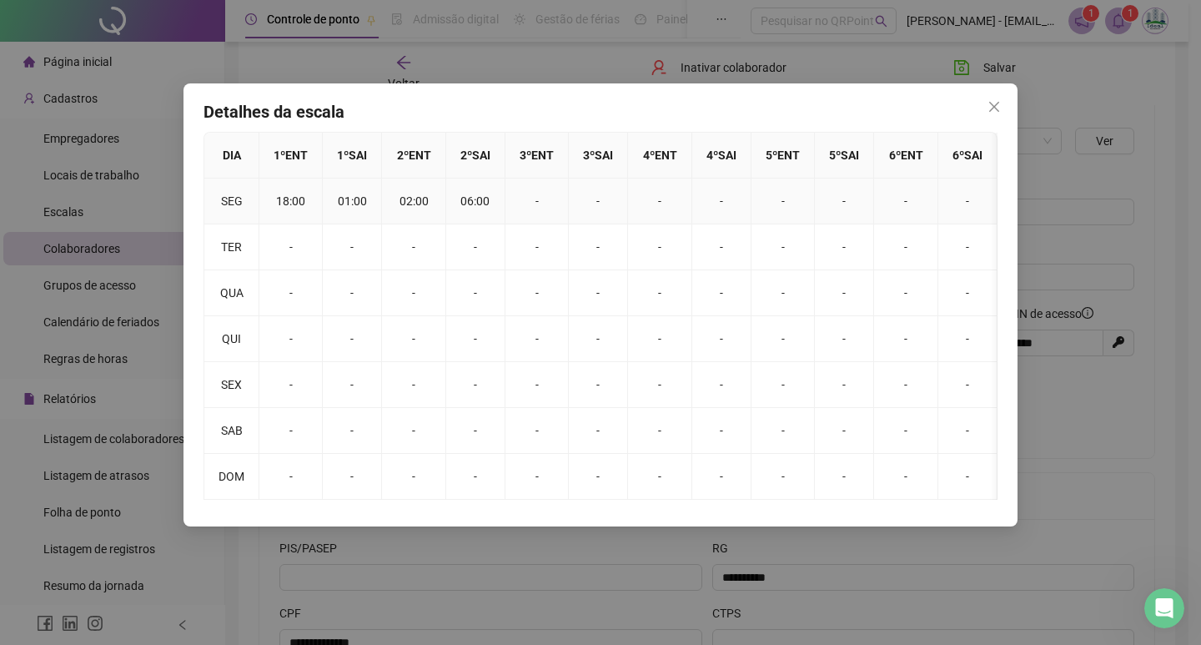
click at [302, 202] on td "18:00" at bounding box center [290, 202] width 63 height 46
click at [989, 114] on button "Close" at bounding box center [994, 106] width 27 height 27
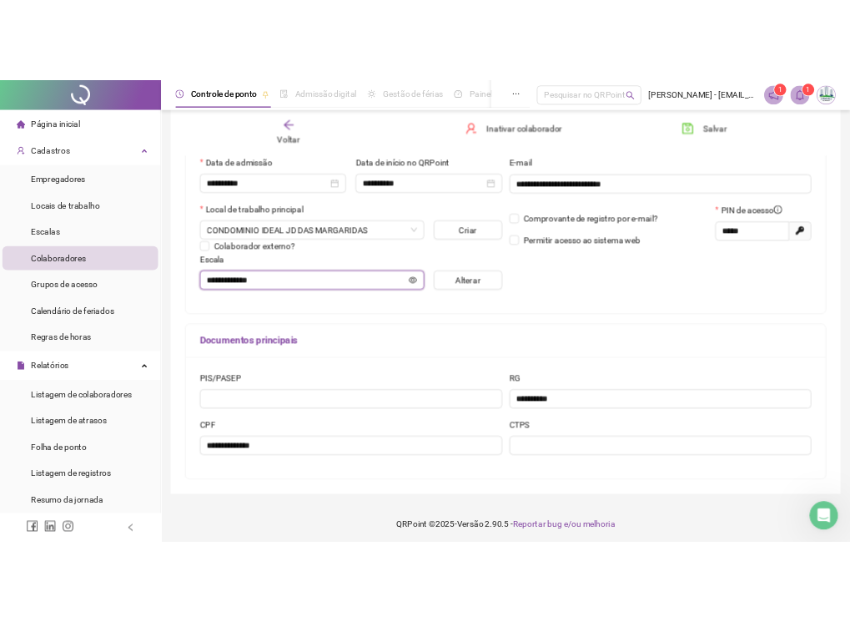
scroll to position [307, 0]
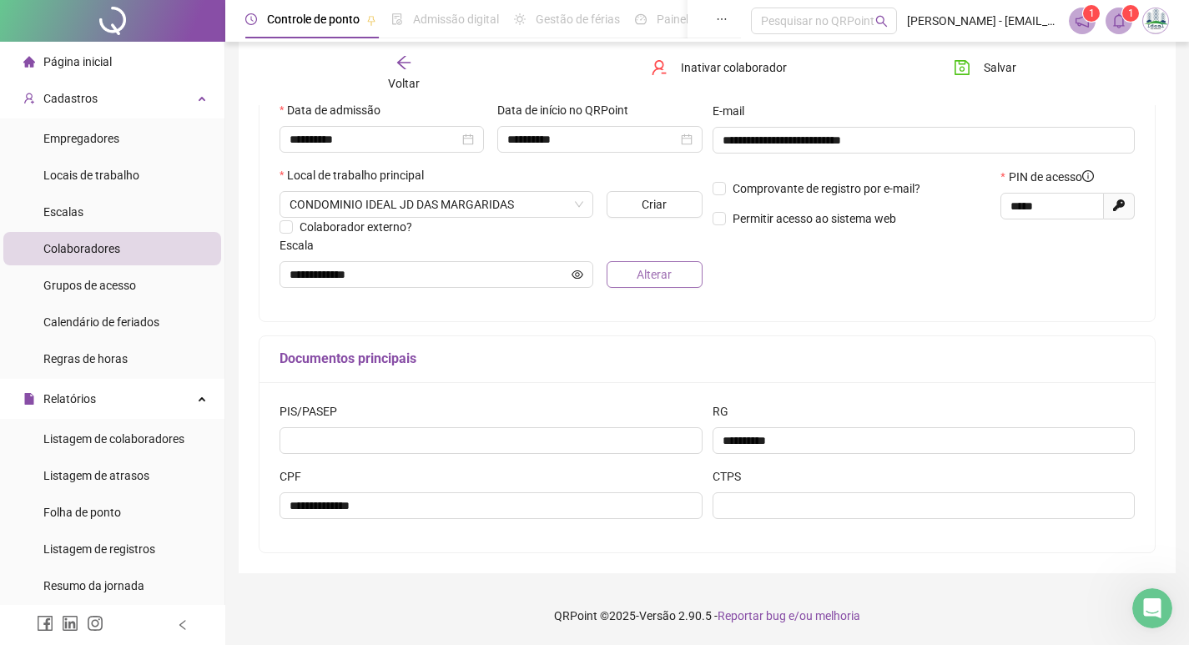
click at [645, 281] on span "Alterar" at bounding box center [654, 274] width 35 height 18
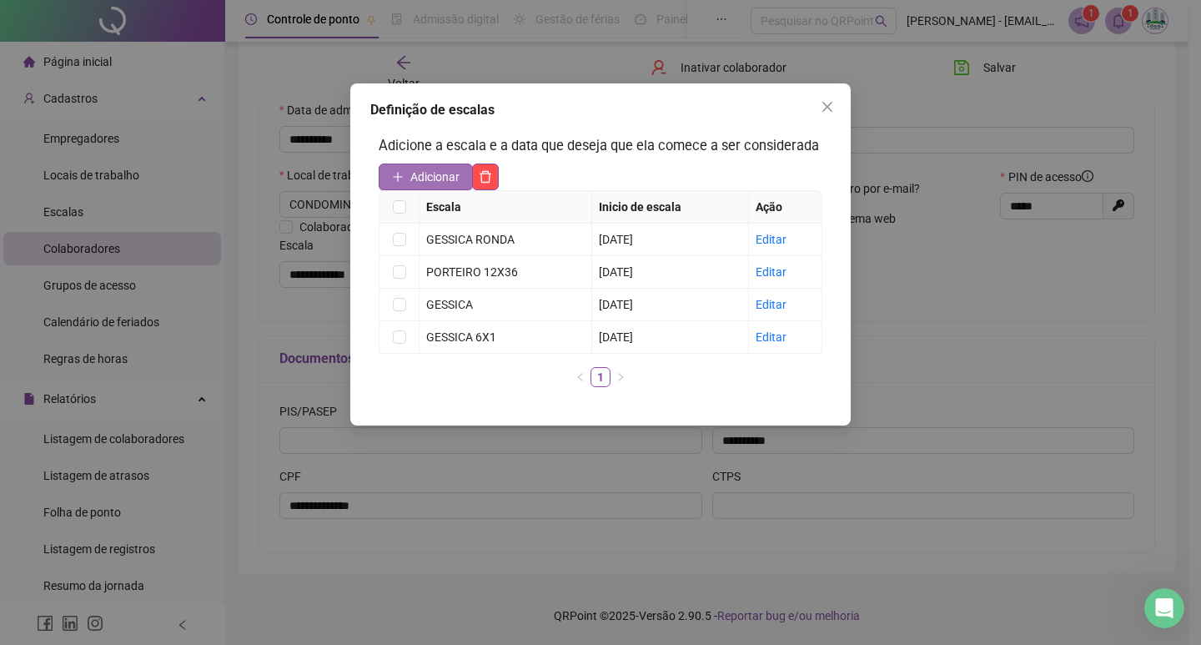
click at [429, 179] on span "Adicionar" at bounding box center [435, 177] width 49 height 18
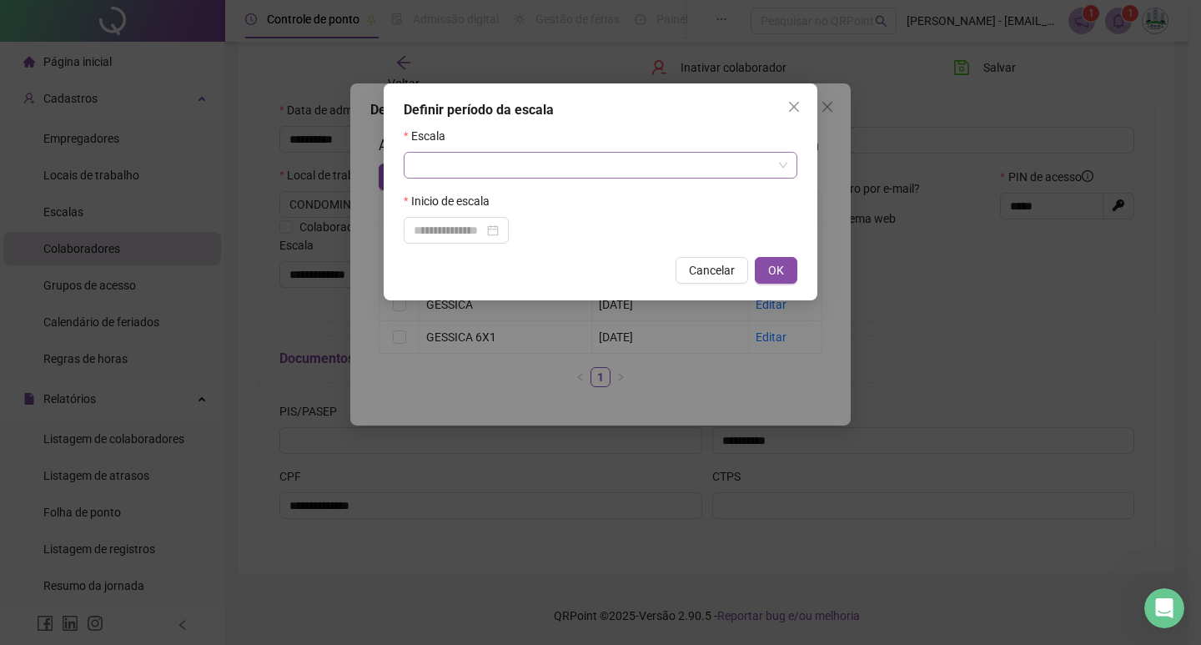
click at [434, 168] on input "search" at bounding box center [593, 165] width 359 height 25
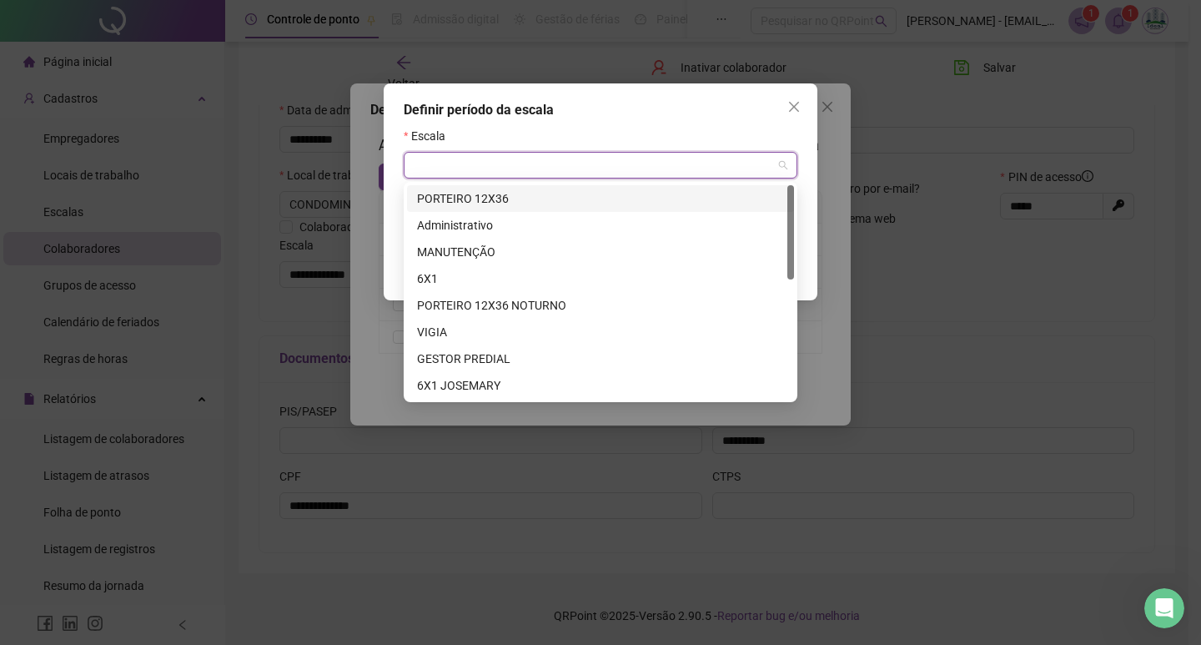
click at [470, 195] on div "PORTEIRO 12X36" at bounding box center [600, 198] width 367 height 18
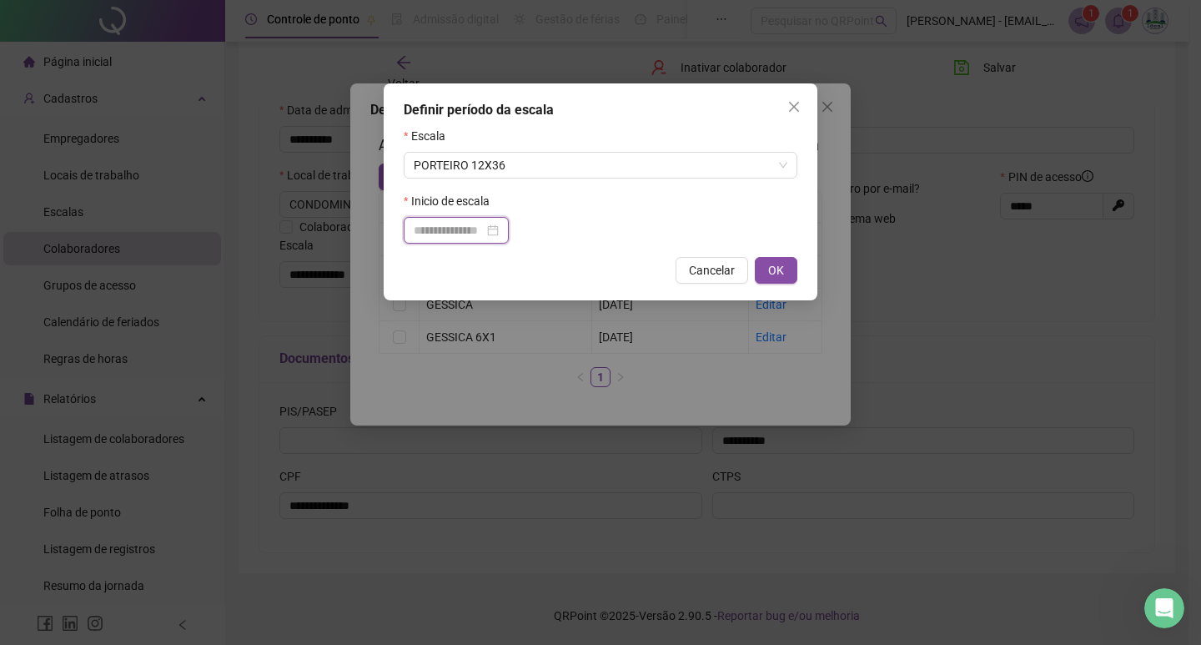
click at [476, 238] on input at bounding box center [449, 230] width 70 height 18
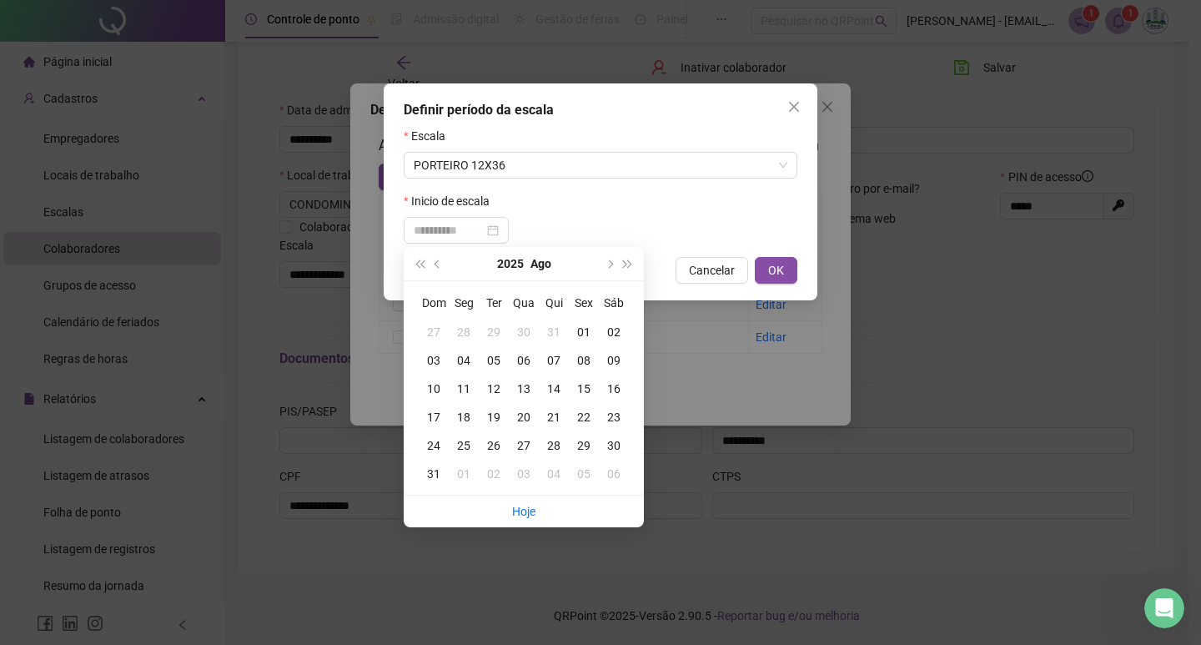
click at [557, 419] on div "21" at bounding box center [554, 417] width 30 height 18
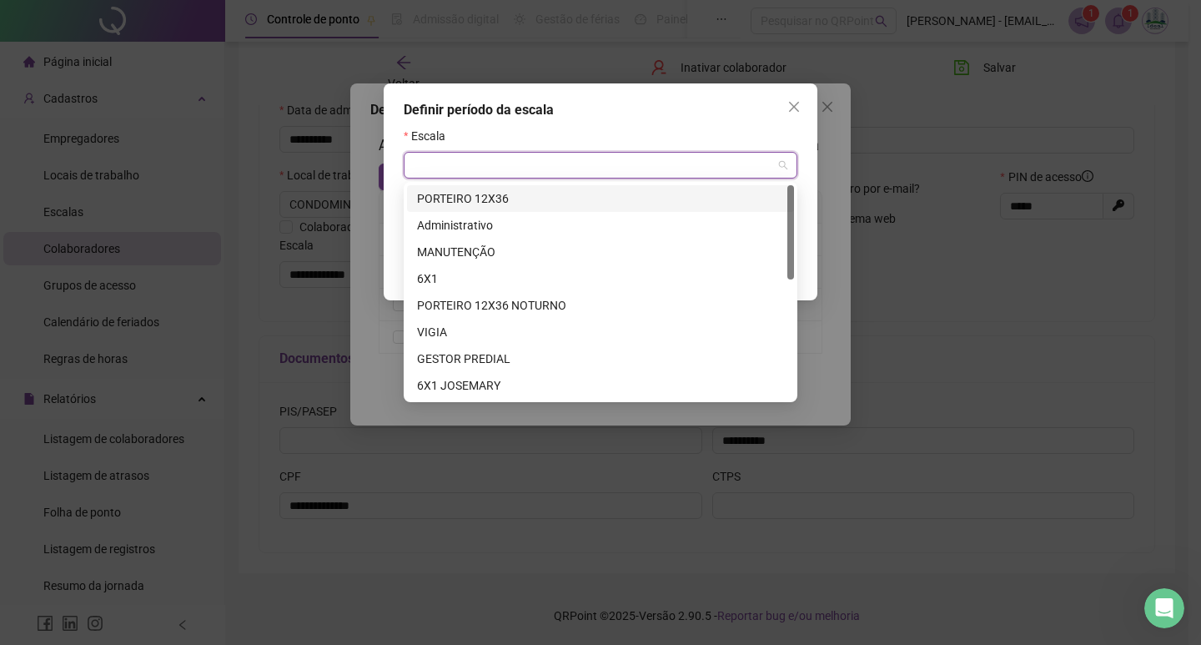
click at [455, 168] on input "search" at bounding box center [593, 165] width 359 height 25
click at [466, 184] on div "35919 32712 PORTEIRO 12X36 Administrativo MANUTENÇÃO 6X1 PORTEIRO 12X36 NOTURNO…" at bounding box center [601, 292] width 394 height 220
click at [471, 198] on div "PORTEIRO 12X36" at bounding box center [600, 198] width 367 height 18
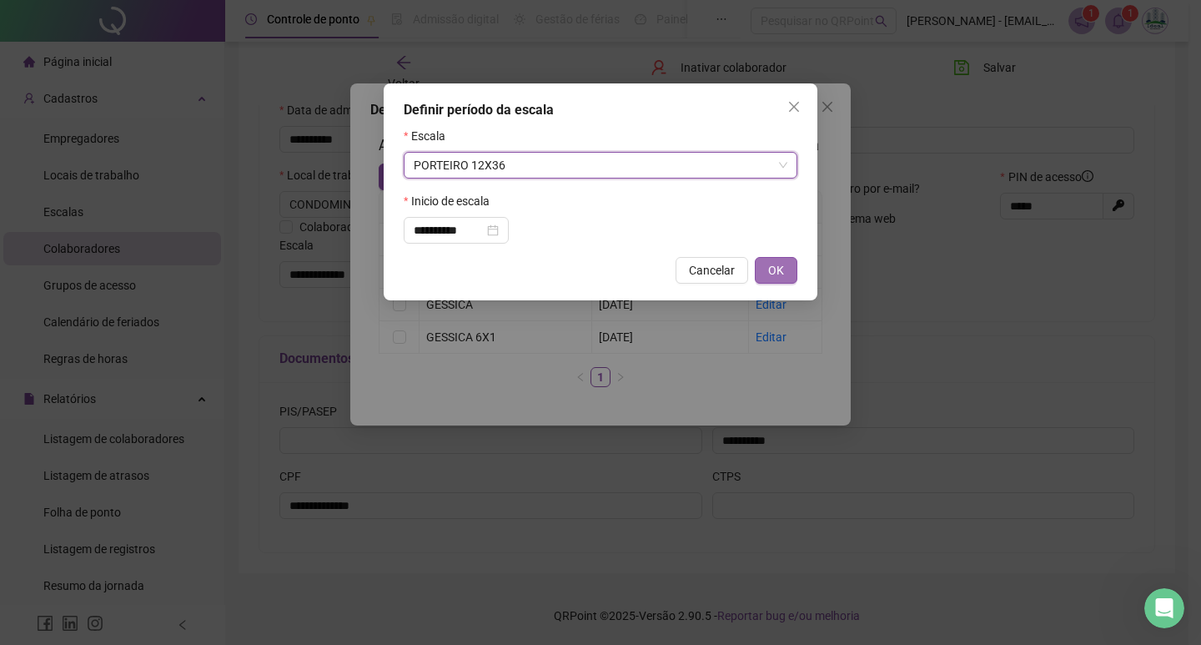
click at [789, 278] on button "OK" at bounding box center [776, 270] width 43 height 27
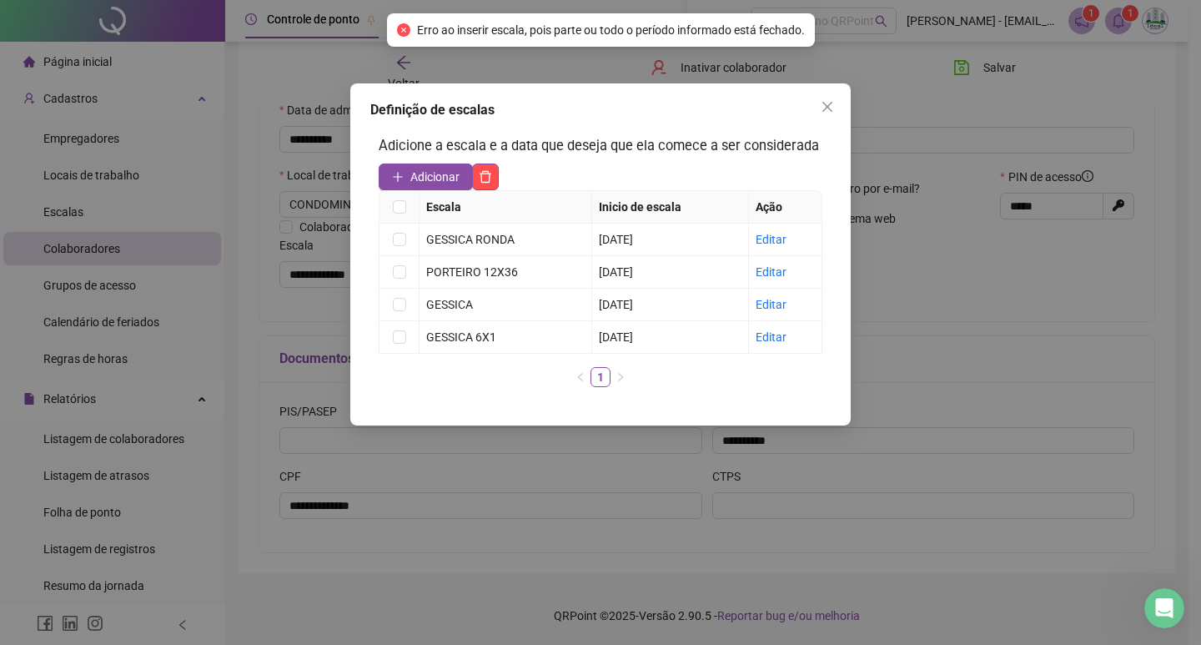
click at [464, 502] on div "Definição de escalas Adicione a escala e a data que deseja que ela comece a ser…" at bounding box center [600, 322] width 1201 height 645
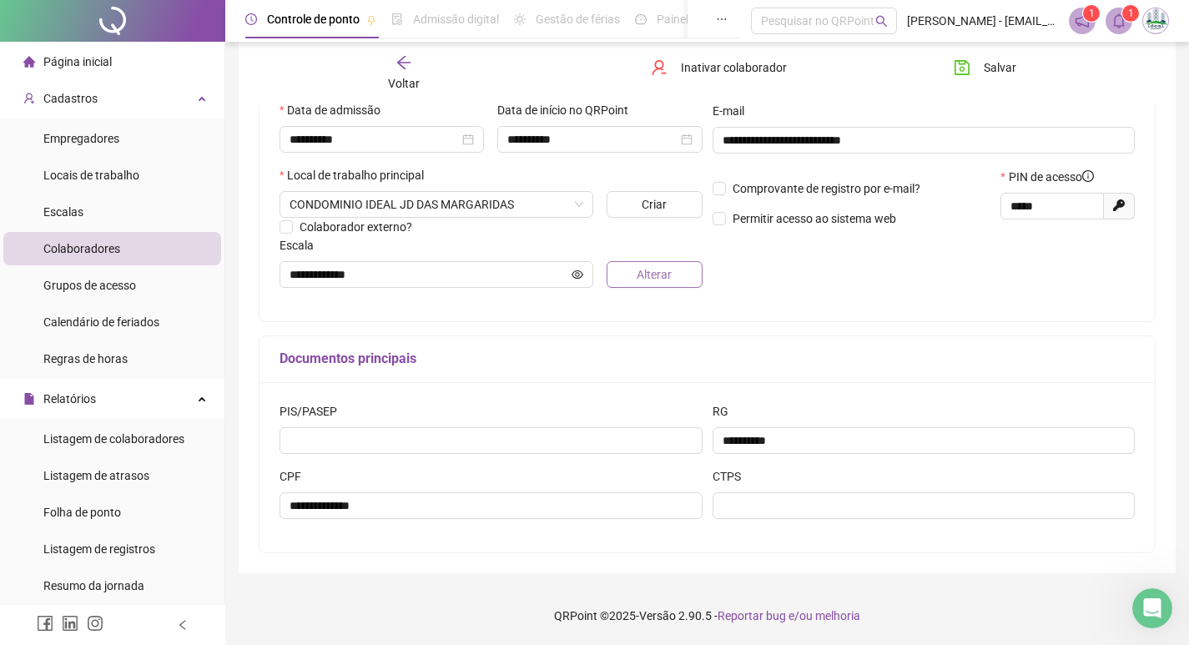
click at [651, 269] on span "Alterar" at bounding box center [654, 274] width 35 height 18
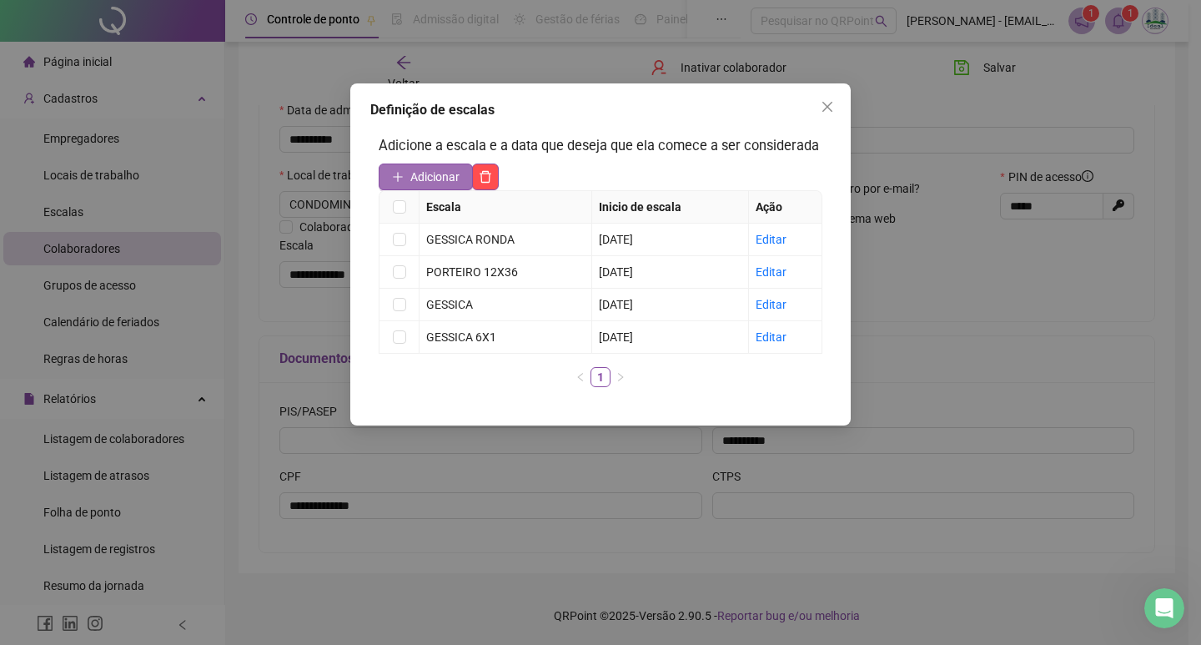
click at [429, 174] on span "Adicionar" at bounding box center [435, 177] width 49 height 18
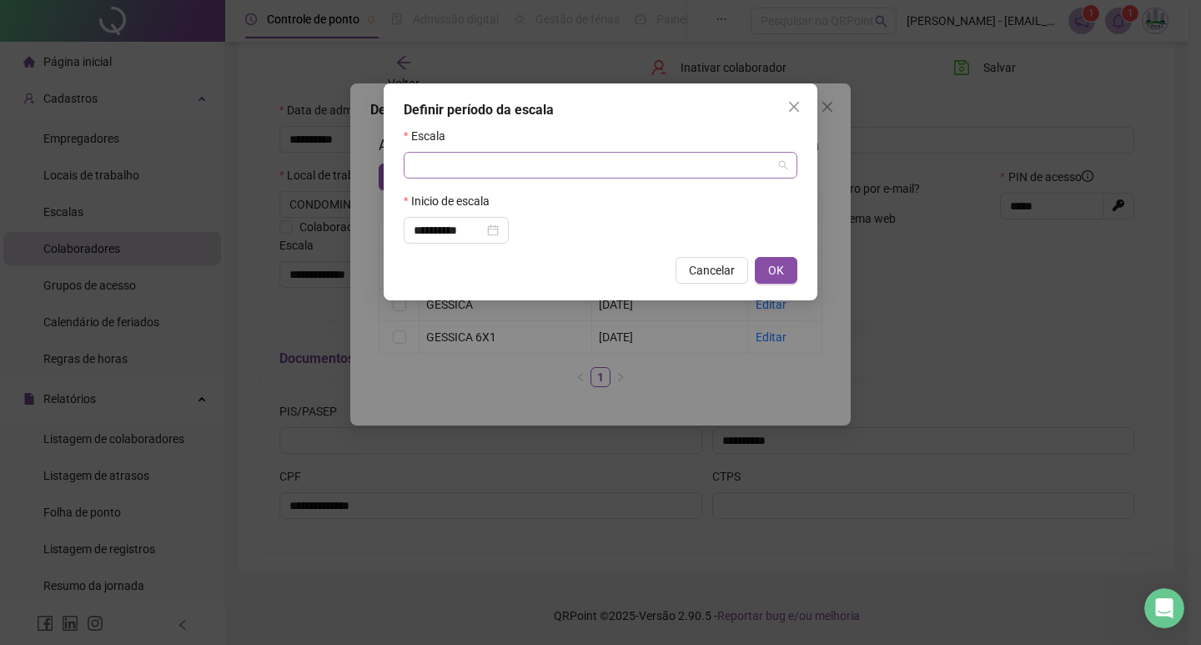
click at [448, 171] on input "search" at bounding box center [593, 165] width 359 height 25
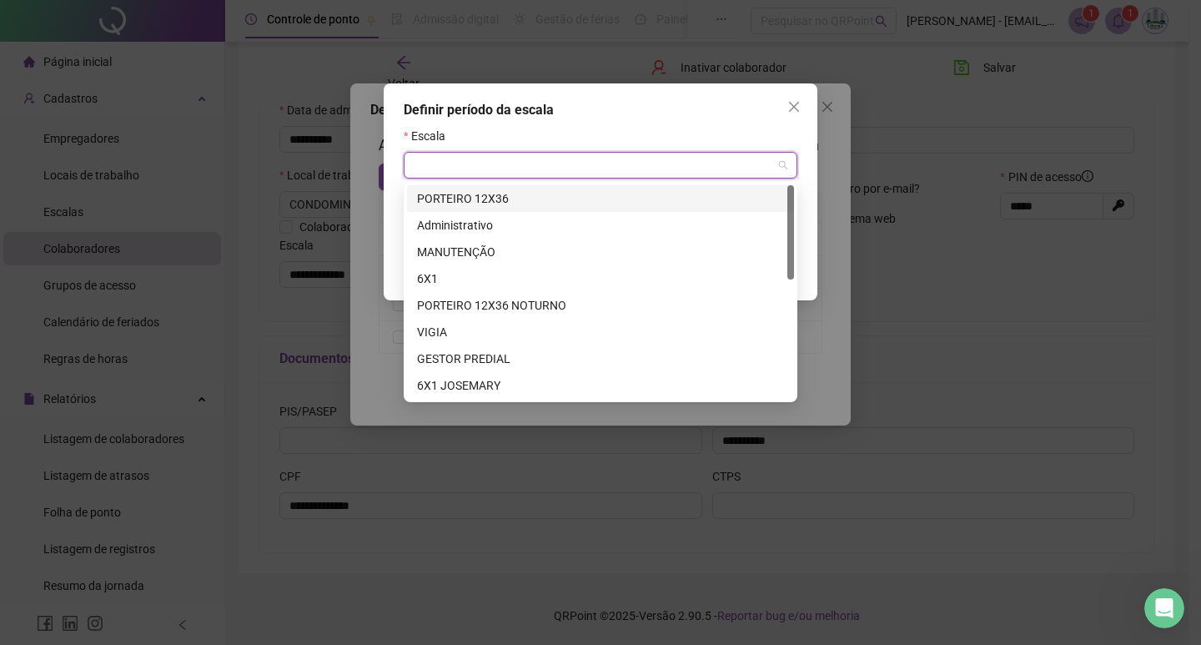
click at [451, 209] on div "PORTEIRO 12X36" at bounding box center [600, 198] width 387 height 27
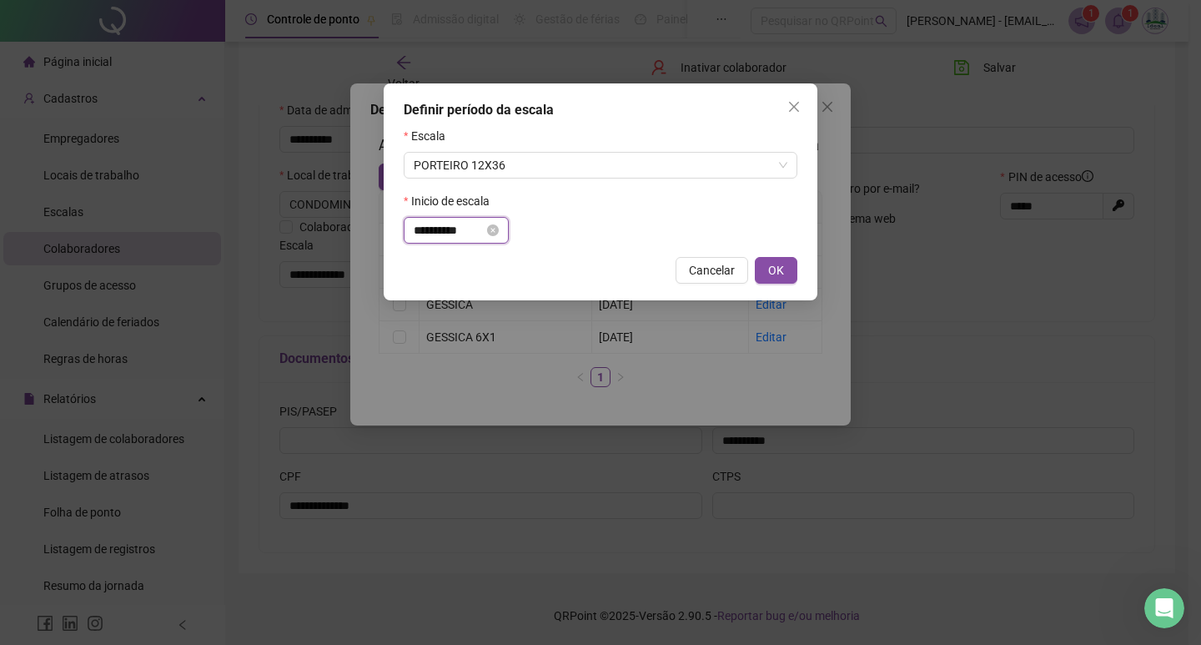
click at [451, 228] on input "**********" at bounding box center [449, 230] width 70 height 18
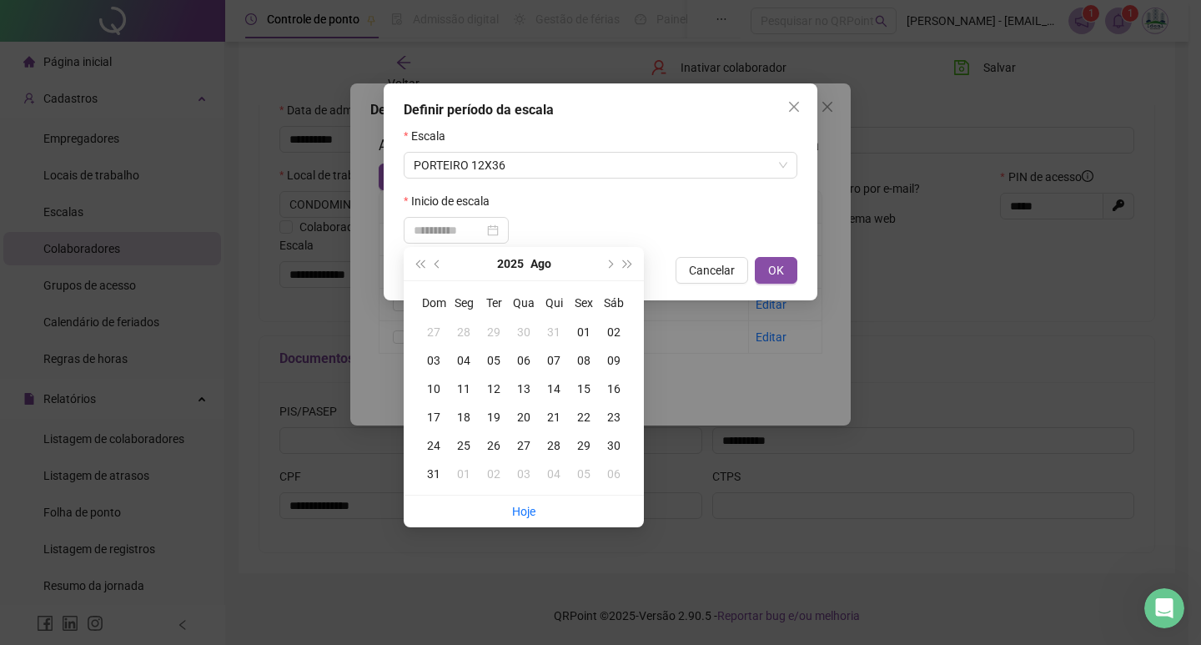
click at [553, 419] on div "21" at bounding box center [554, 417] width 30 height 18
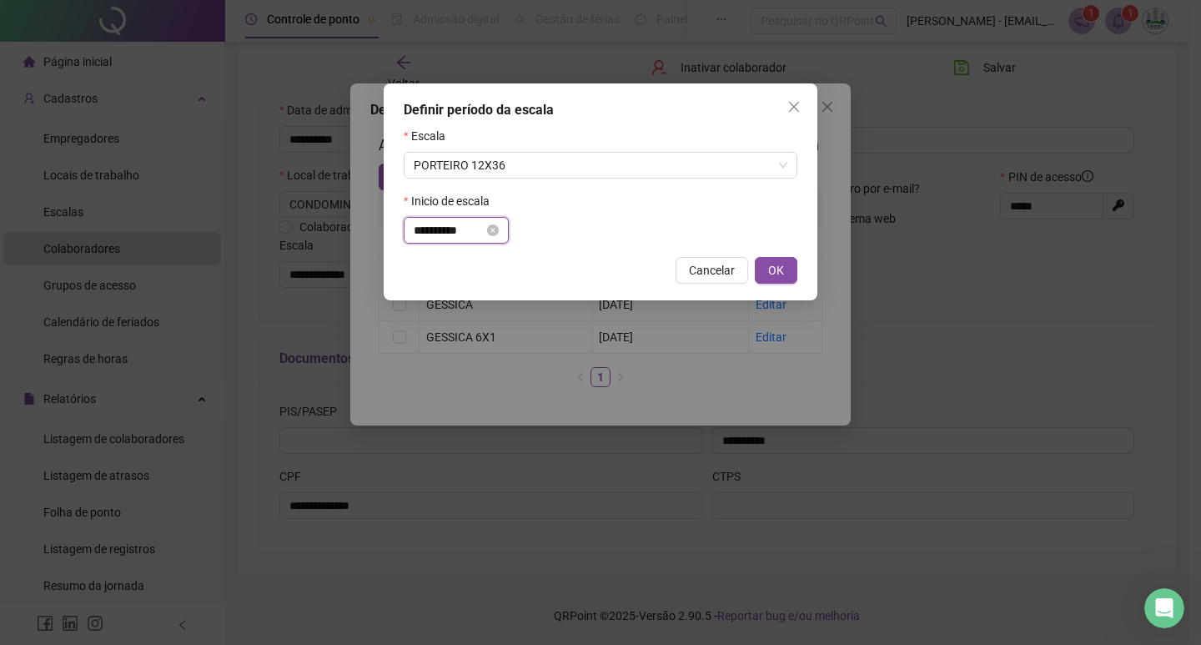
click at [475, 230] on input "**********" at bounding box center [449, 230] width 70 height 18
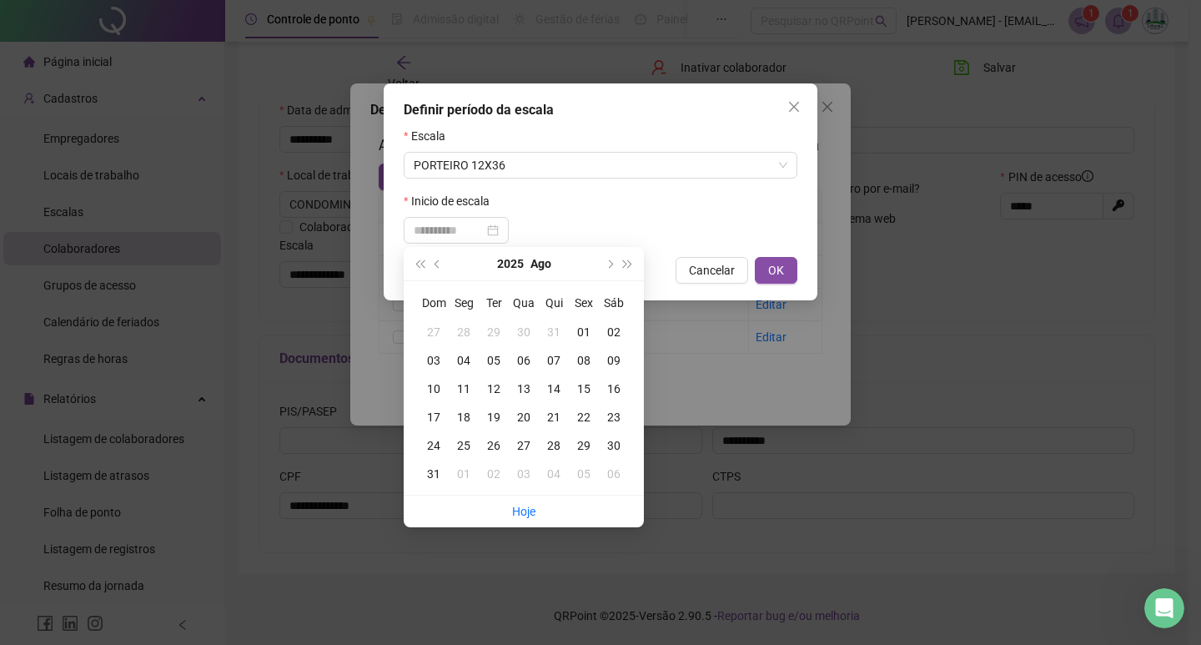
click at [592, 415] on div "22" at bounding box center [584, 417] width 30 height 18
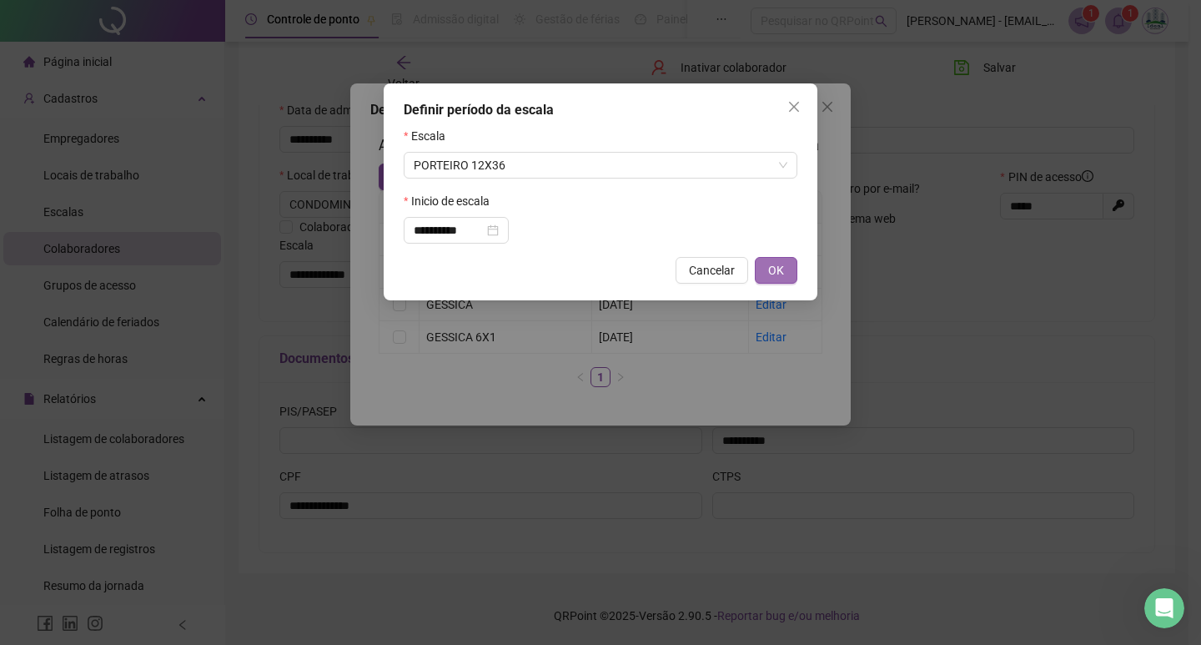
click at [777, 274] on span "OK" at bounding box center [776, 270] width 16 height 18
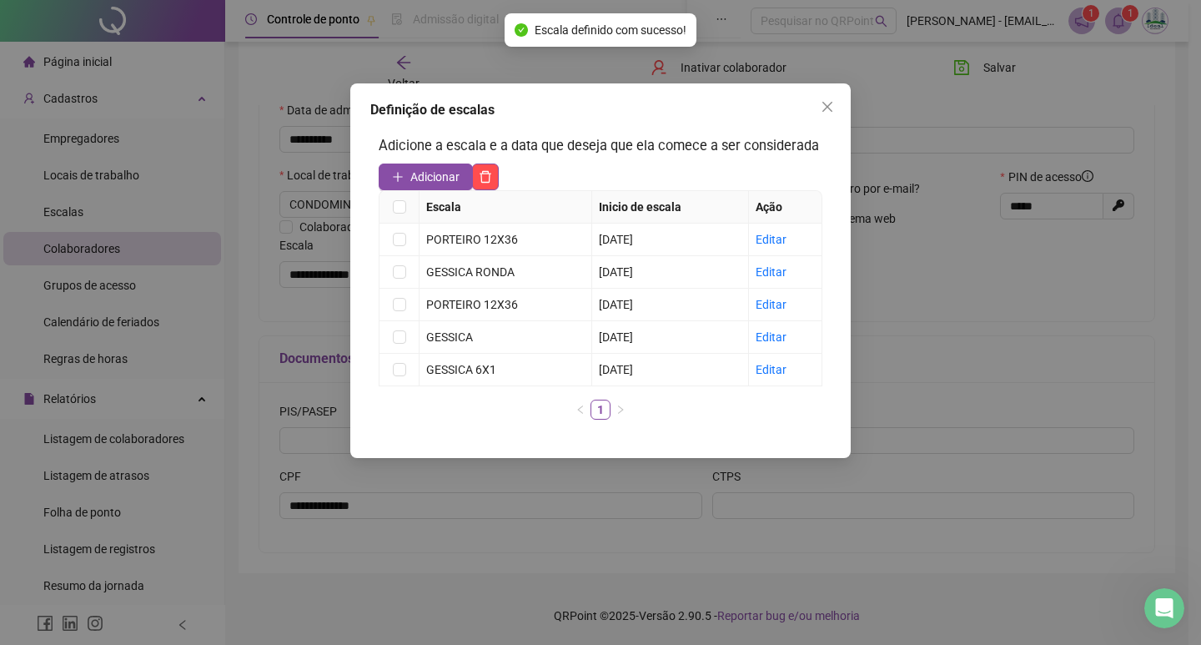
drag, startPoint x: 889, startPoint y: 499, endPoint x: 893, endPoint y: 487, distance: 12.1
click at [892, 491] on div "Definição de escalas Adicione a escala e a data que deseja que ela comece a ser…" at bounding box center [600, 322] width 1201 height 645
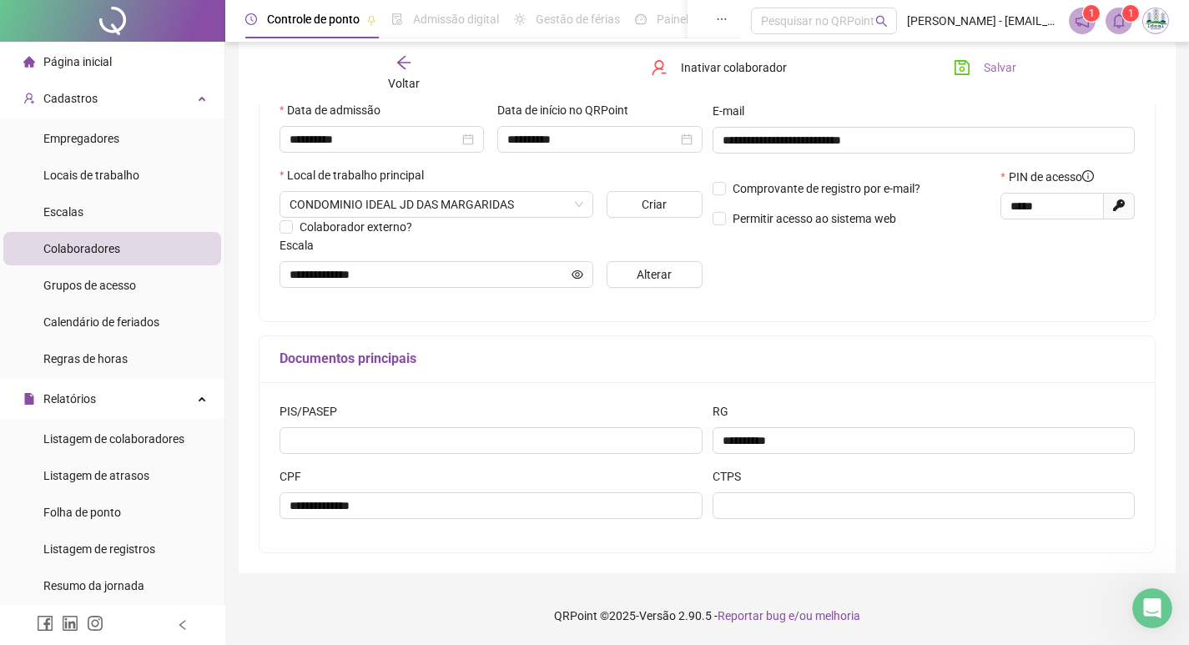
click at [990, 68] on span "Salvar" at bounding box center [1000, 67] width 33 height 18
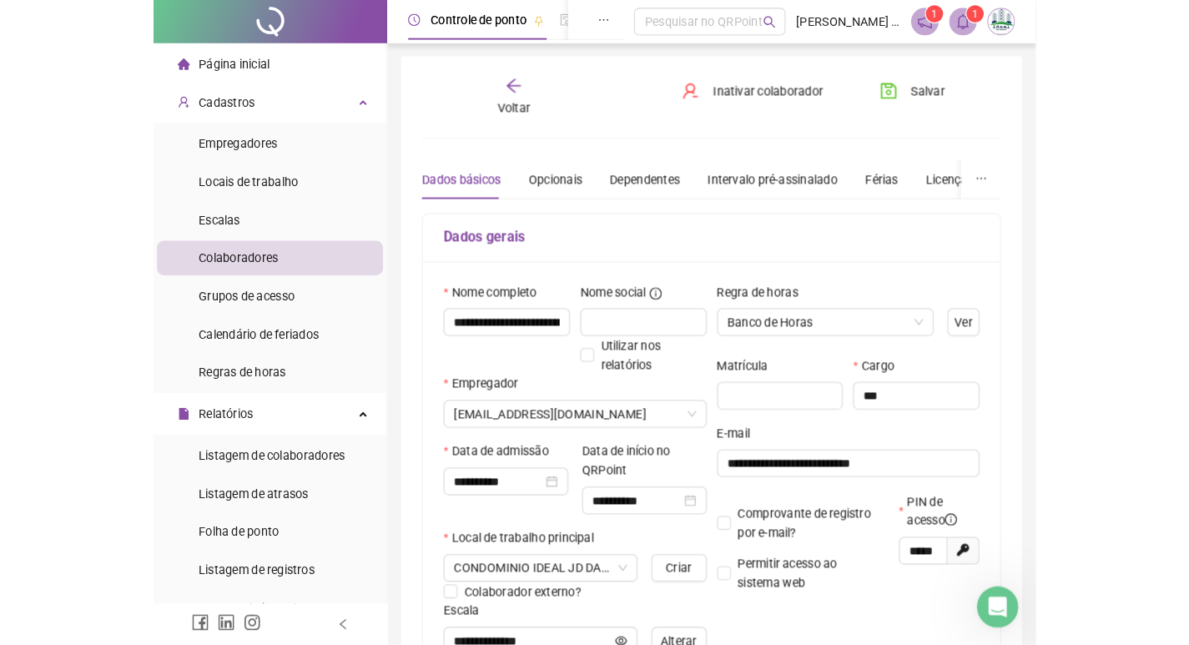
scroll to position [0, 0]
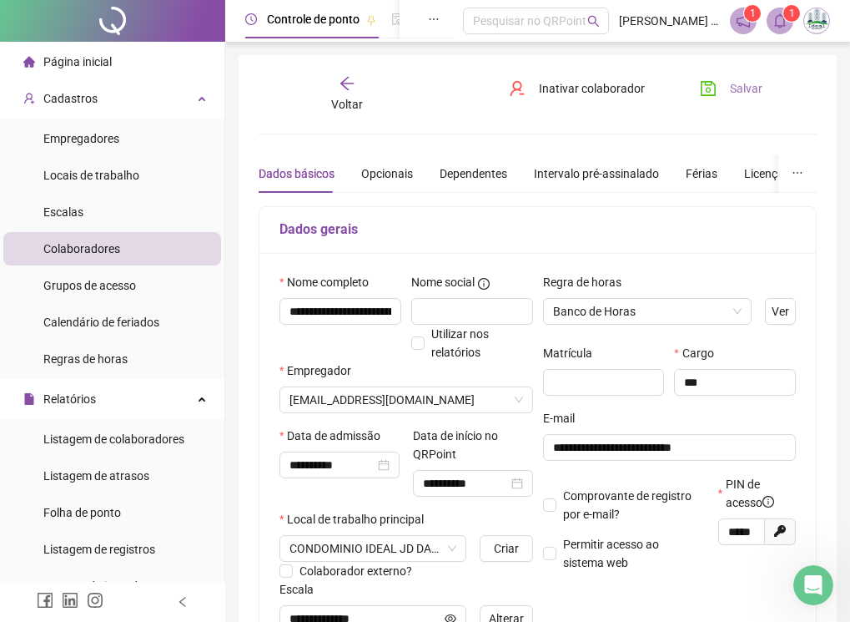
click at [762, 94] on button "Salvar" at bounding box center [732, 88] width 88 height 27
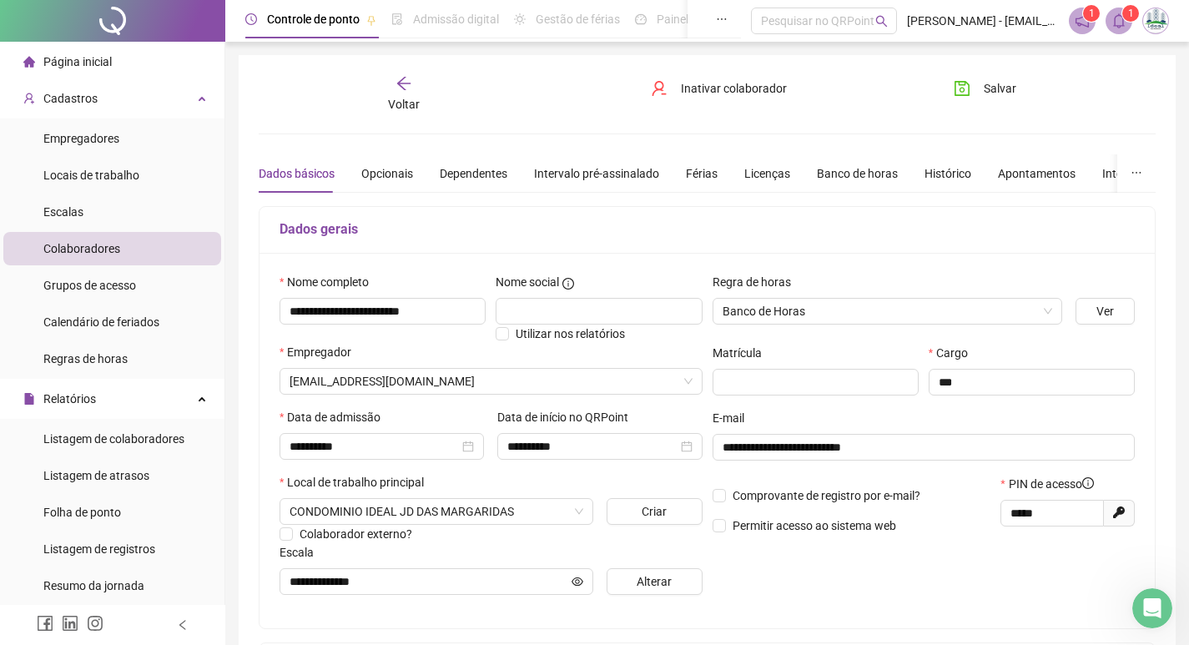
click at [941, 75] on button "Salvar" at bounding box center [985, 88] width 88 height 27
click at [431, 340] on div "**********" at bounding box center [383, 308] width 216 height 70
